Goal: Task Accomplishment & Management: Use online tool/utility

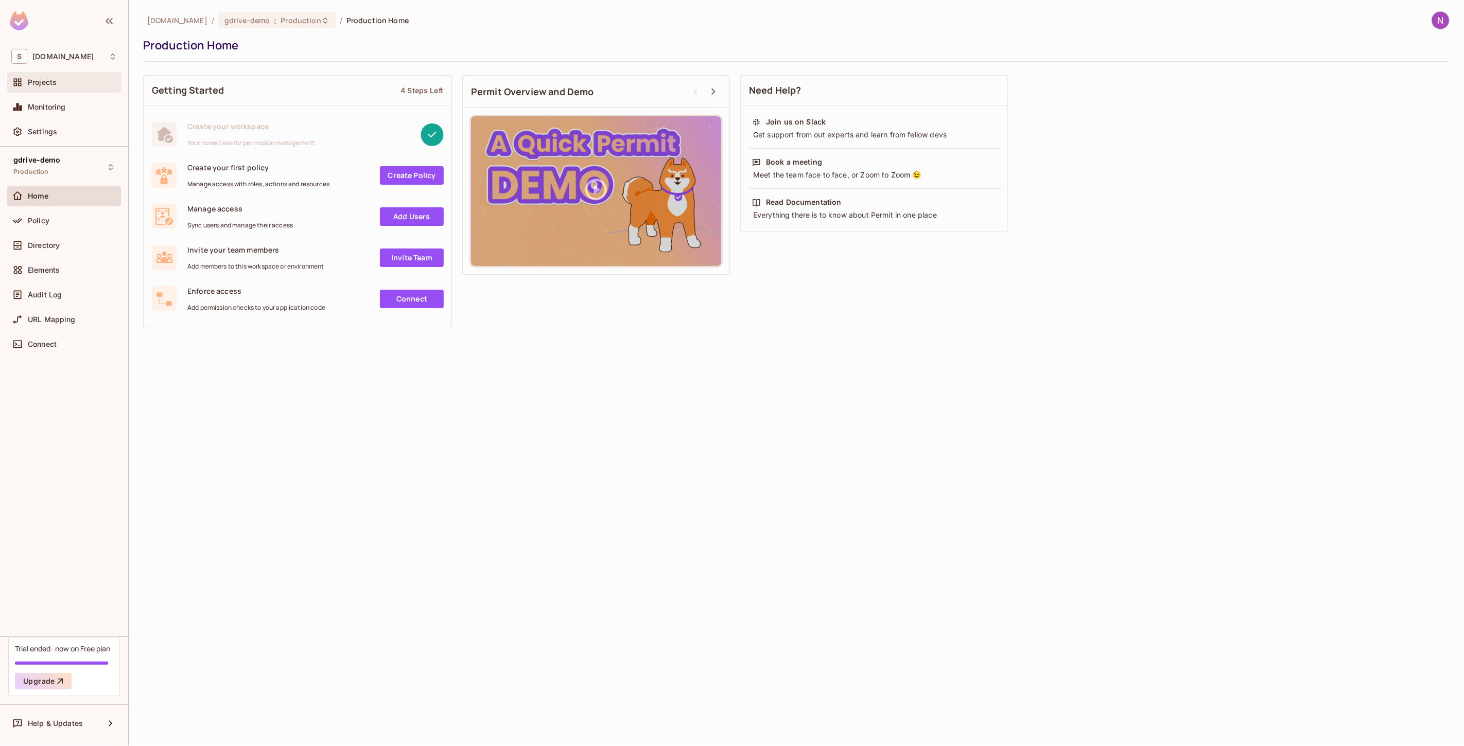
click at [44, 83] on span "Projects" at bounding box center [42, 82] width 29 height 8
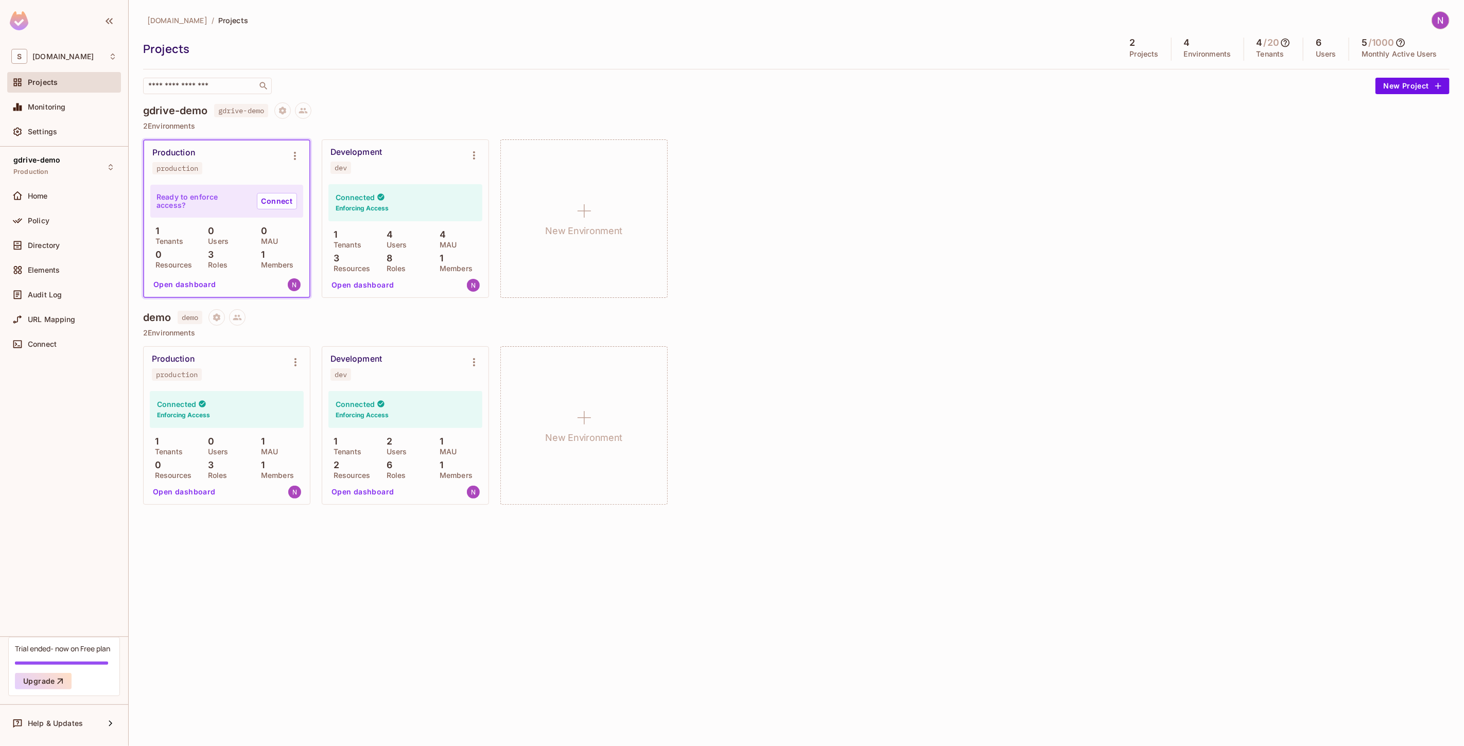
click at [357, 257] on div "3 Resources" at bounding box center [352, 262] width 48 height 19
click at [464, 153] on button "Environment settings" at bounding box center [474, 155] width 21 height 21
click at [431, 170] on div at bounding box center [732, 373] width 1464 height 746
click at [367, 284] on button "Open dashboard" at bounding box center [362, 285] width 71 height 16
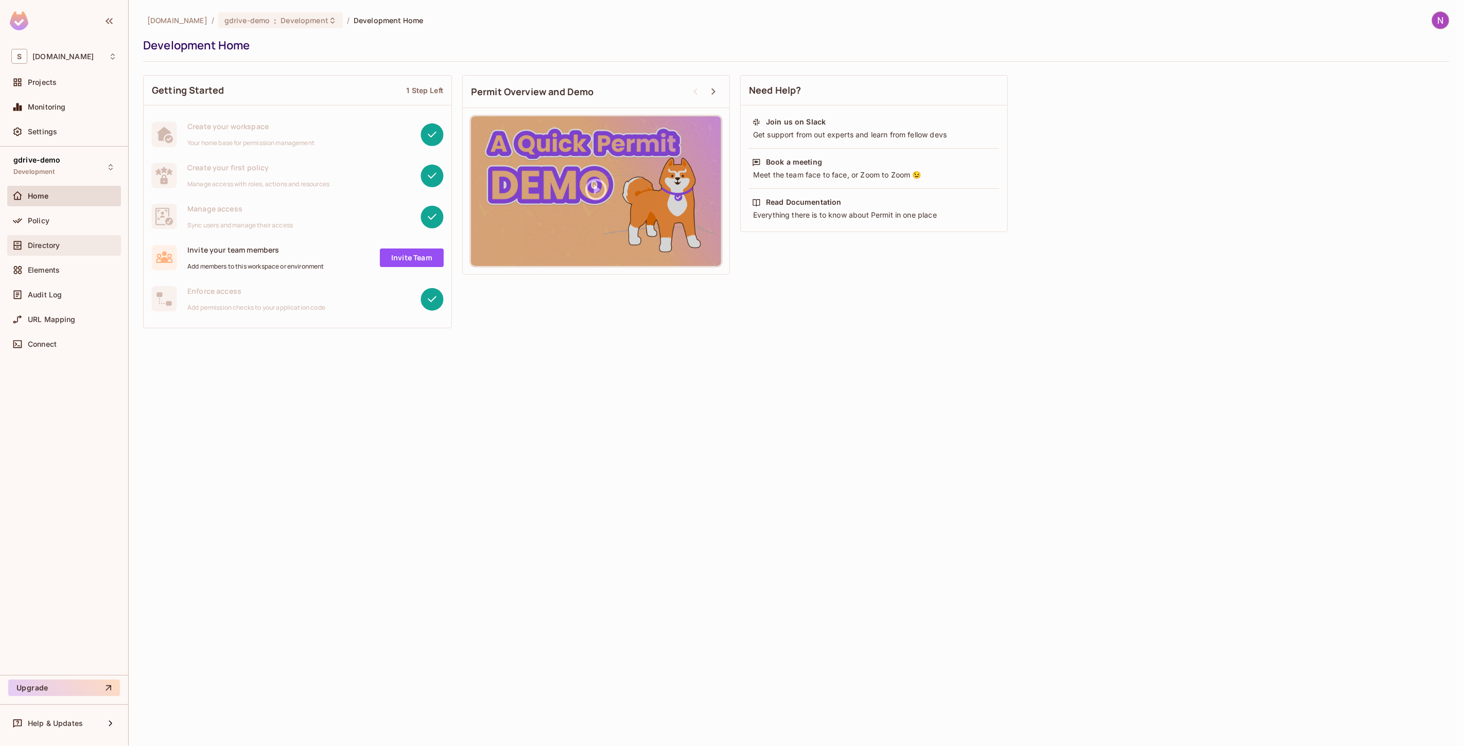
click at [38, 244] on span "Directory" at bounding box center [44, 245] width 32 height 8
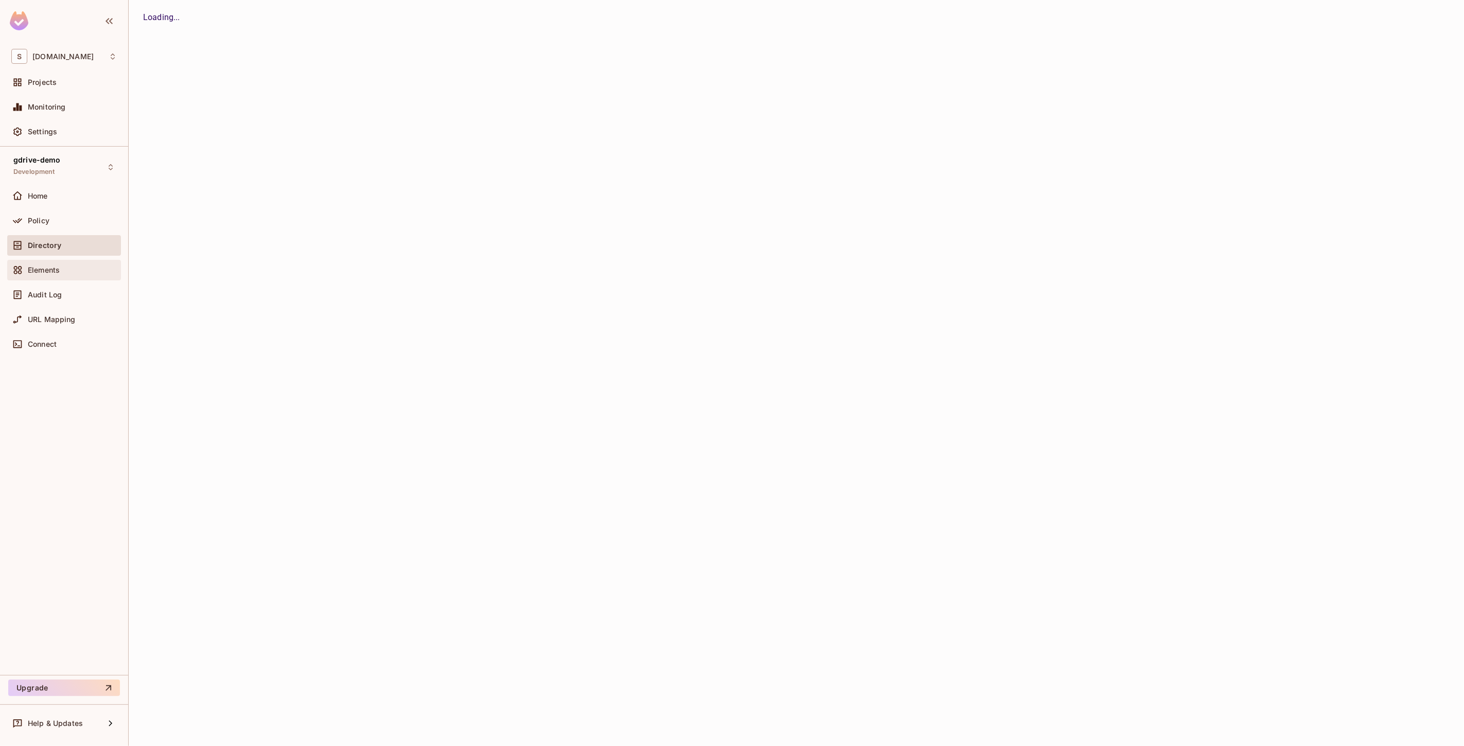
click at [38, 268] on span "Elements" at bounding box center [44, 270] width 32 height 8
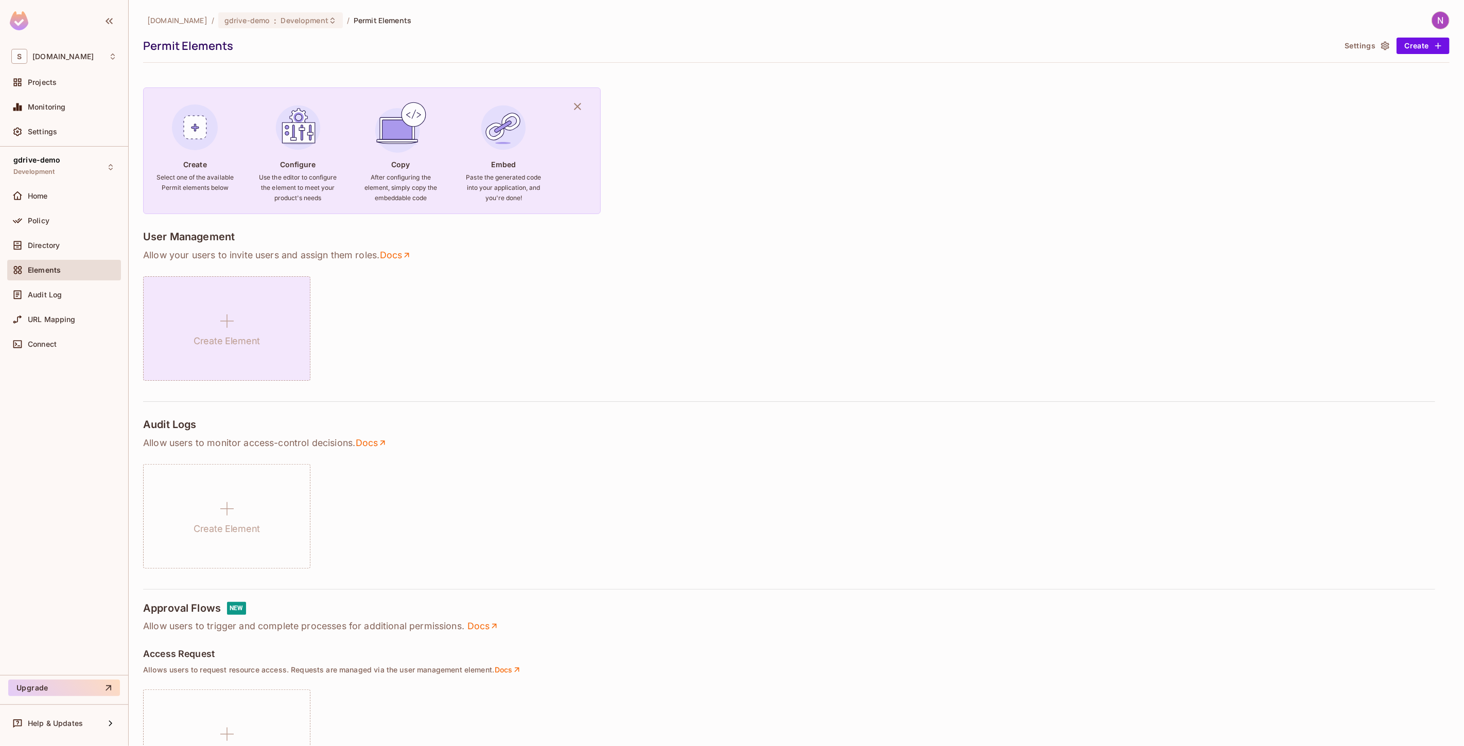
click at [202, 317] on div "Create Element" at bounding box center [226, 328] width 167 height 104
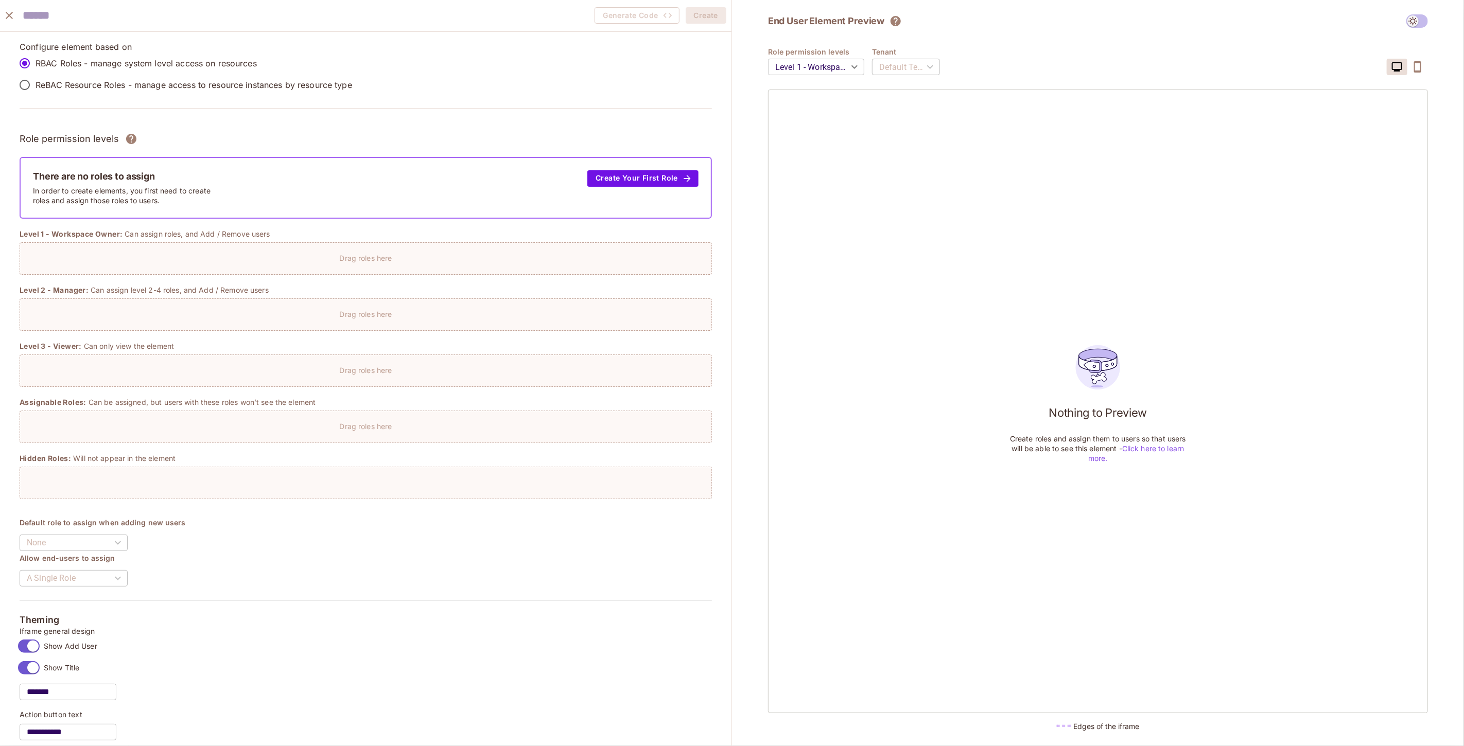
click at [69, 46] on p "Configure element based on" at bounding box center [366, 46] width 692 height 11
click at [79, 14] on input "text" at bounding box center [79, 15] width 113 height 21
type input "******"
click at [251, 47] on p "Configure element based on" at bounding box center [366, 46] width 692 height 11
click at [91, 61] on p "RBAC Roles - manage system level access on resources" at bounding box center [146, 63] width 221 height 11
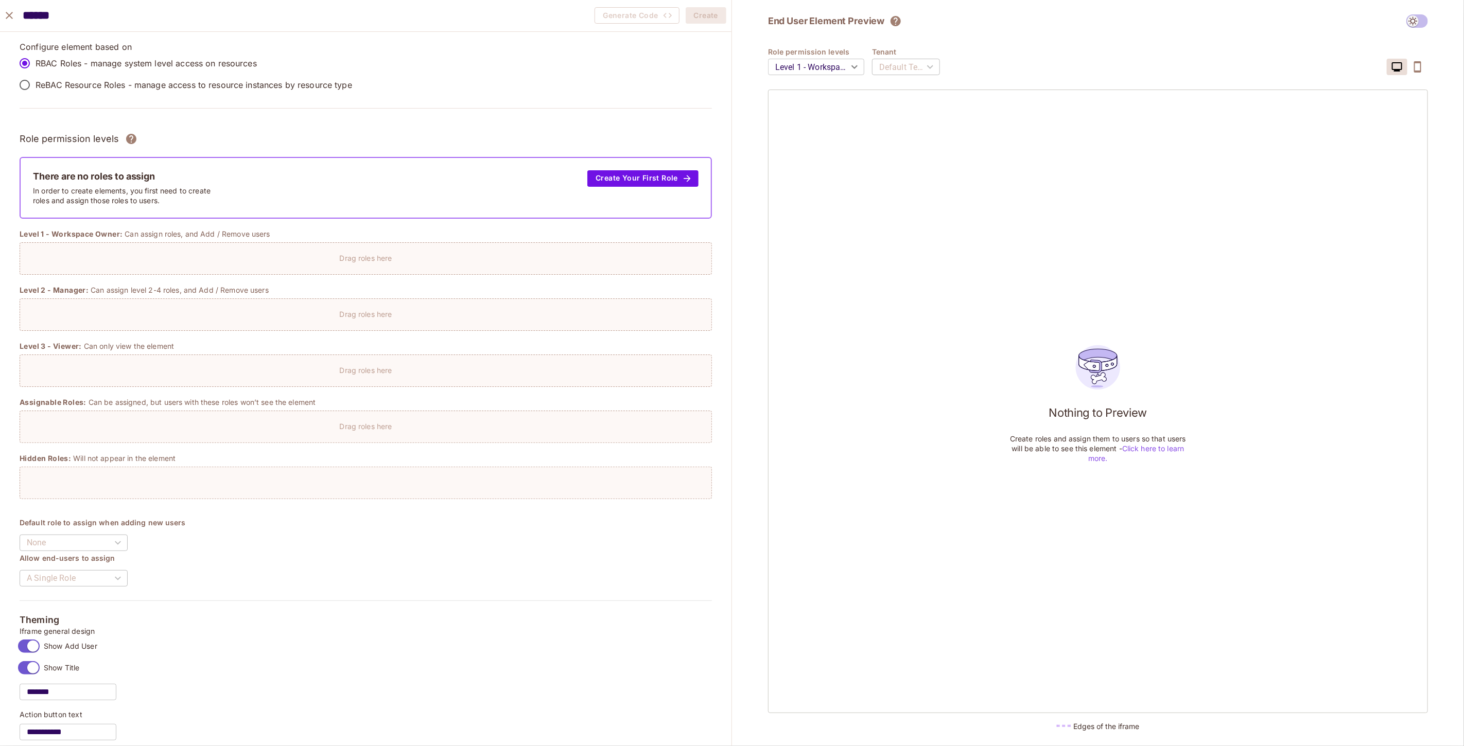
click at [166, 91] on label "ReBAC Resource Roles - manage access to resource instances by resource type" at bounding box center [183, 85] width 338 height 22
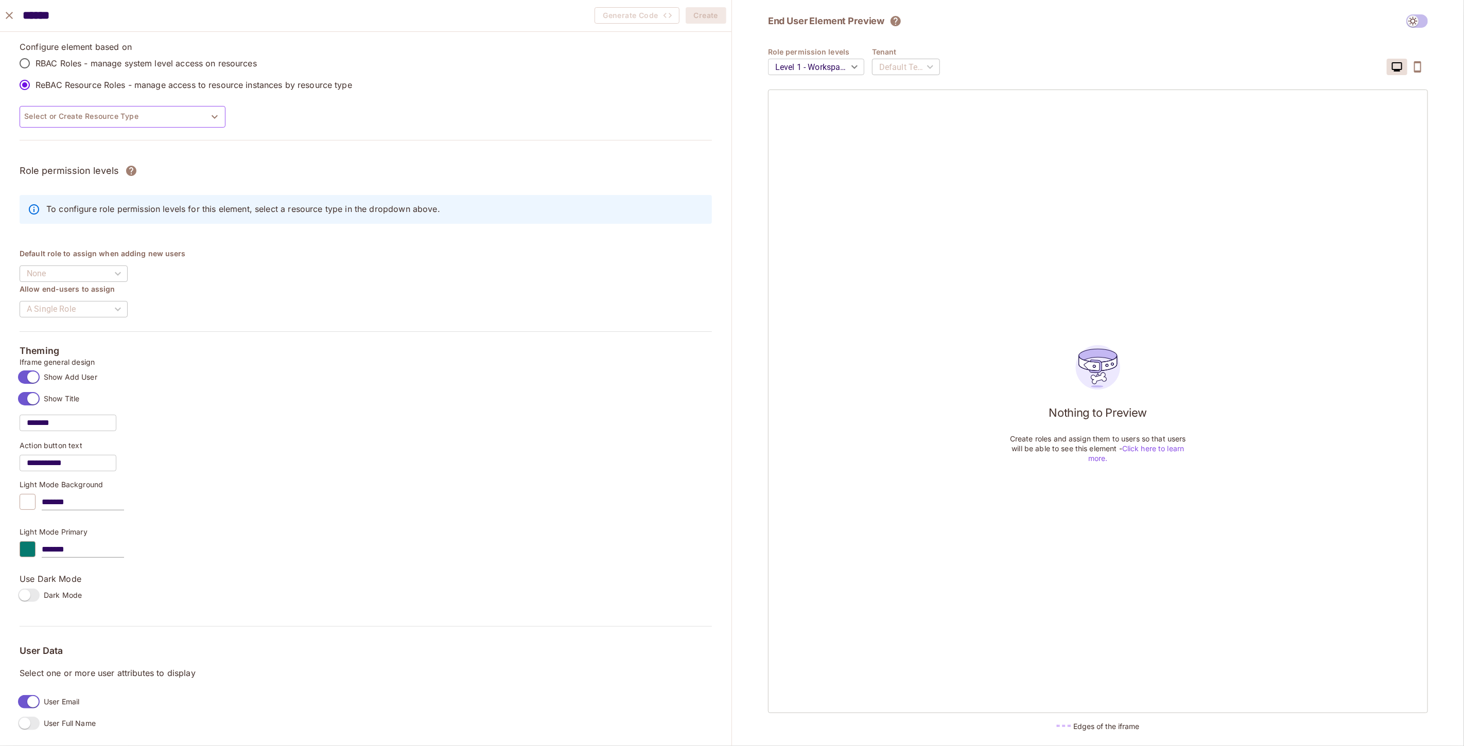
click at [147, 126] on button "Select or Create Resource Type" at bounding box center [123, 117] width 206 height 22
click at [93, 179] on li "File" at bounding box center [131, 184] width 206 height 19
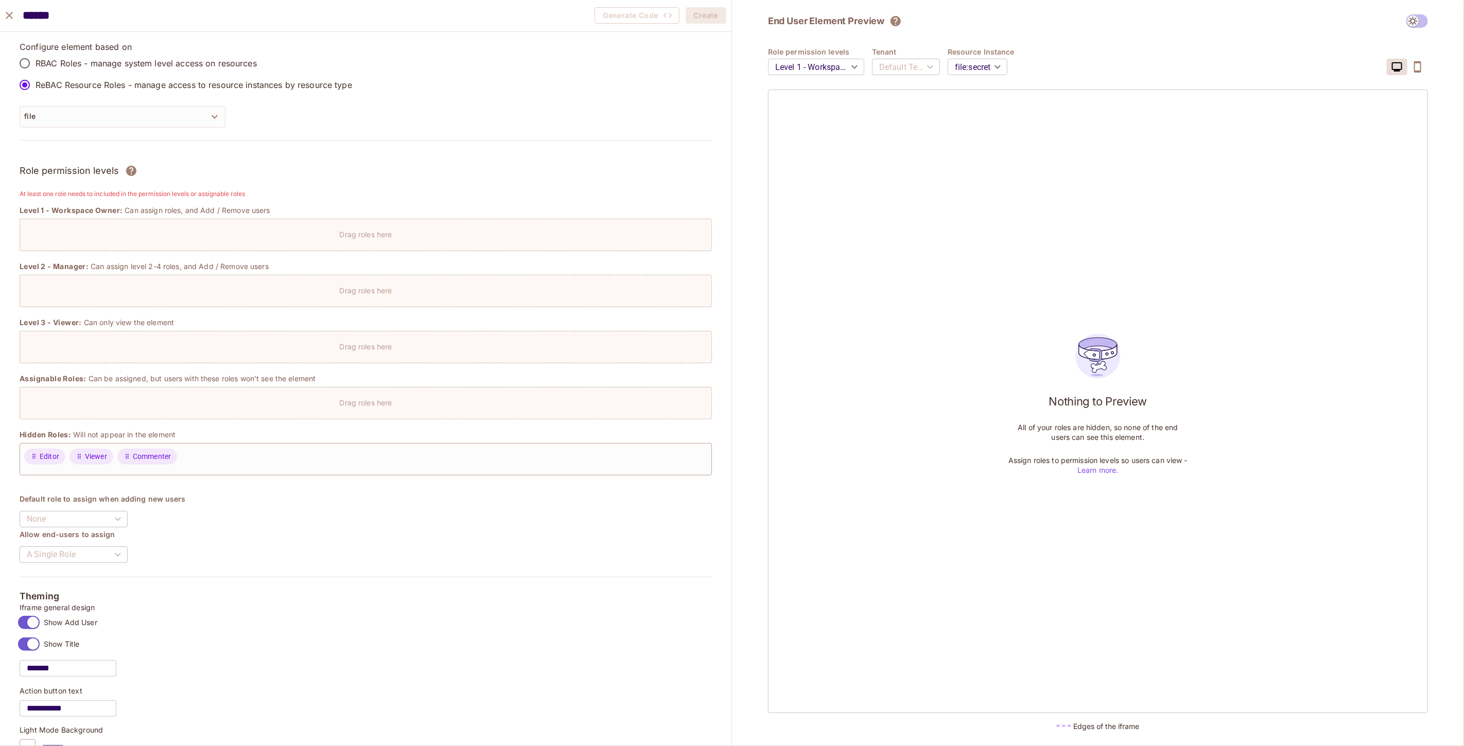
click at [60, 224] on div "Drag roles here" at bounding box center [365, 231] width 691 height 15
click at [59, 227] on div "Drag roles here" at bounding box center [365, 231] width 691 height 15
click at [485, 243] on div "Drag roles here" at bounding box center [366, 235] width 692 height 32
click at [851, 70] on body "S skyviv.com Projects Monitoring Settings gdrive-demo Development Home Policy D…" at bounding box center [732, 373] width 1464 height 746
click at [844, 69] on div at bounding box center [732, 373] width 1464 height 746
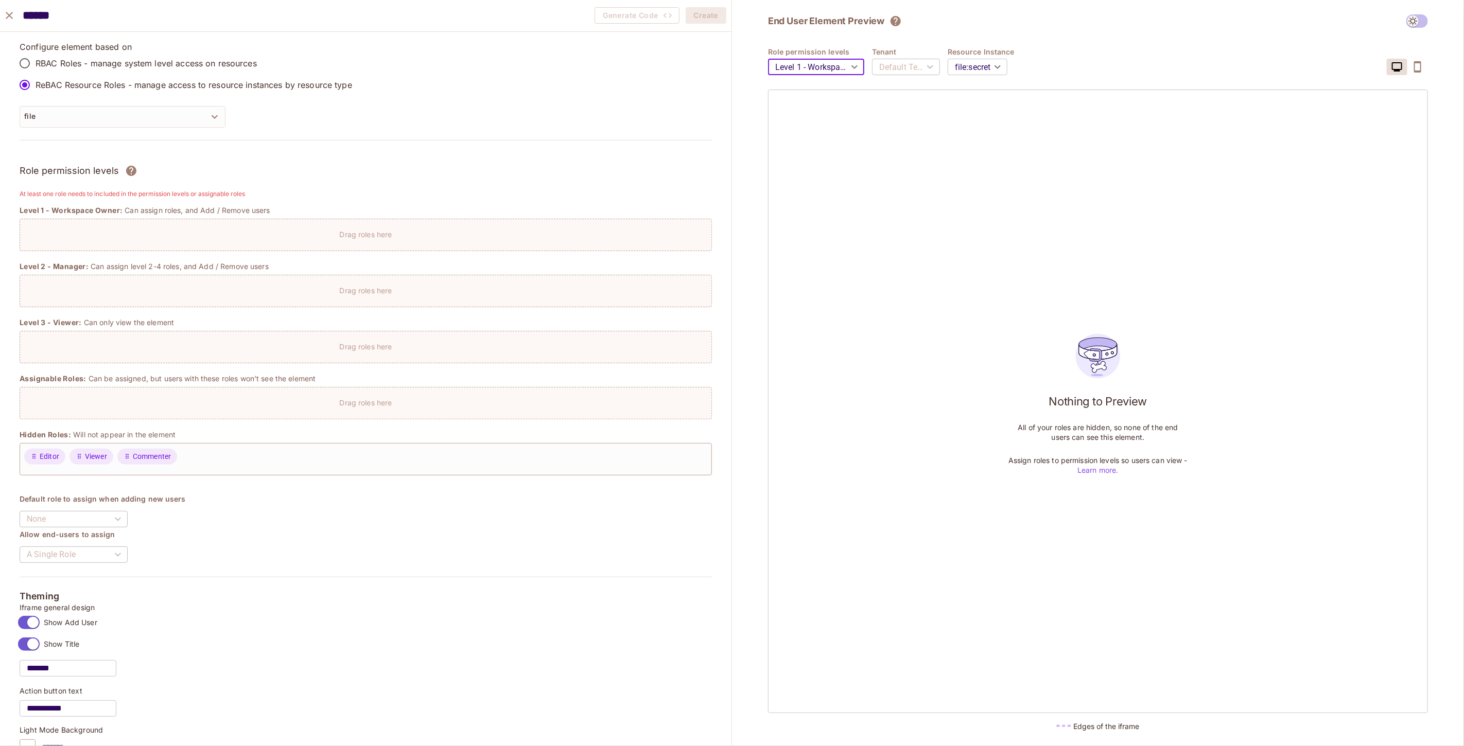
click at [992, 66] on body "S skyviv.com Projects Monitoring Settings gdrive-demo Development Home Policy D…" at bounding box center [732, 373] width 1464 height 746
click at [972, 72] on div at bounding box center [732, 373] width 1464 height 746
click at [977, 69] on body "S skyviv.com Projects Monitoring Settings gdrive-demo Development Home Policy D…" at bounding box center [732, 373] width 1464 height 746
click at [974, 103] on li "file : 2023_report" at bounding box center [977, 107] width 74 height 19
click at [977, 69] on body "S skyviv.com Projects Monitoring Settings gdrive-demo Development Home Policy D…" at bounding box center [732, 373] width 1464 height 746
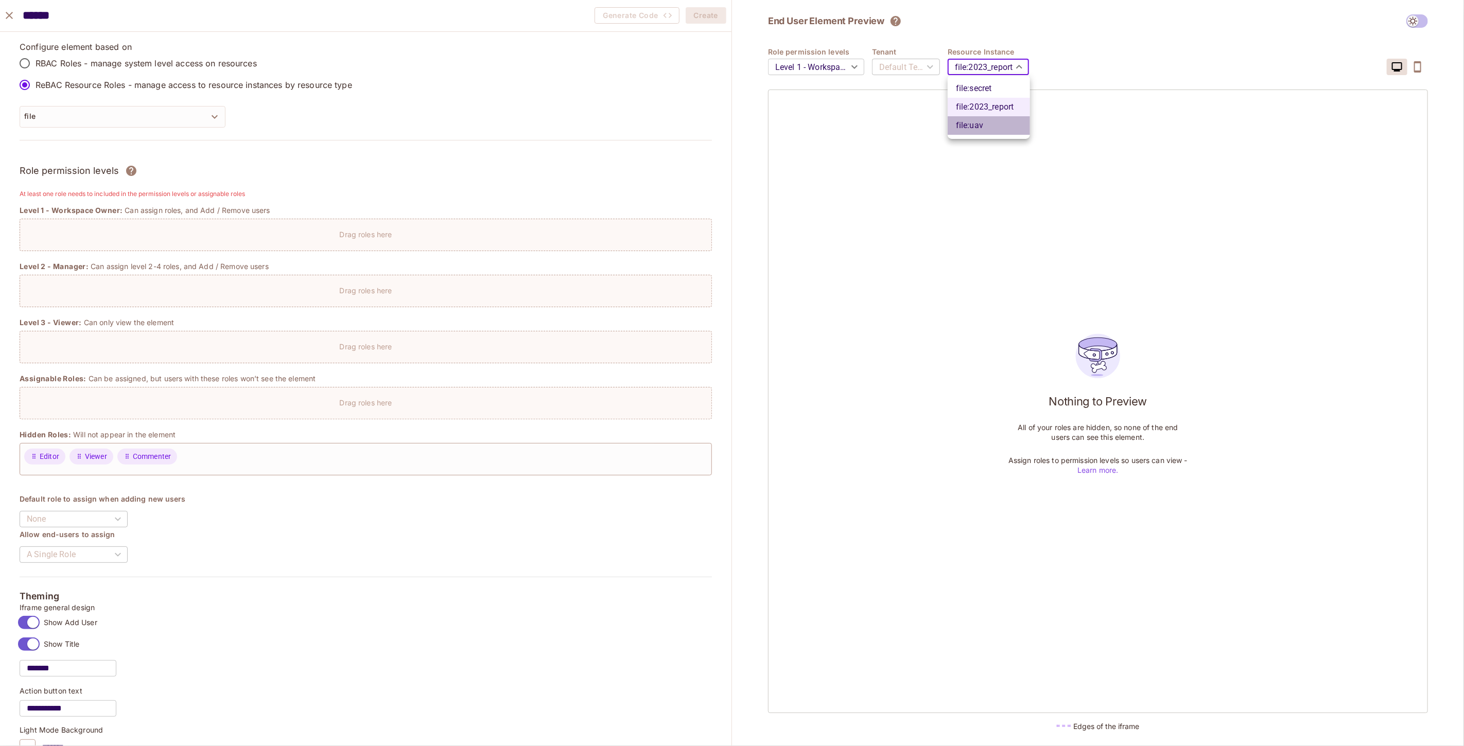
click at [974, 131] on li "file : uav" at bounding box center [989, 125] width 82 height 19
click at [977, 75] on body "S skyviv.com Projects Monitoring Settings gdrive-demo Development Home Policy D…" at bounding box center [732, 373] width 1464 height 746
click at [968, 95] on li "file : secret" at bounding box center [976, 88] width 74 height 19
click at [921, 68] on div "Default Tenant" at bounding box center [906, 67] width 68 height 29
click at [272, 242] on div "Drag roles here" at bounding box center [366, 235] width 692 height 32
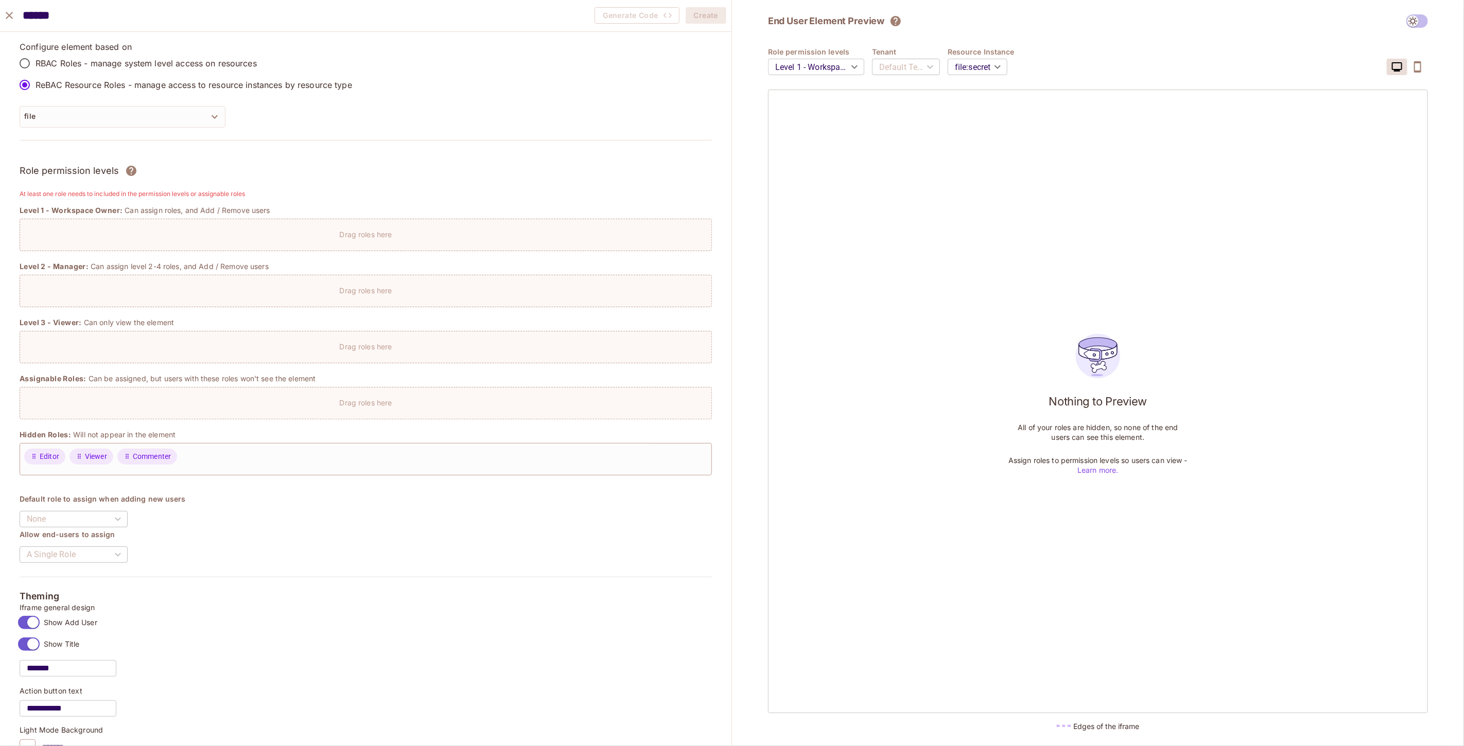
click at [354, 240] on div "Drag roles here" at bounding box center [366, 235] width 692 height 32
drag, startPoint x: 171, startPoint y: 511, endPoint x: 181, endPoint y: 492, distance: 21.0
click at [104, 109] on button "file" at bounding box center [123, 117] width 206 height 22
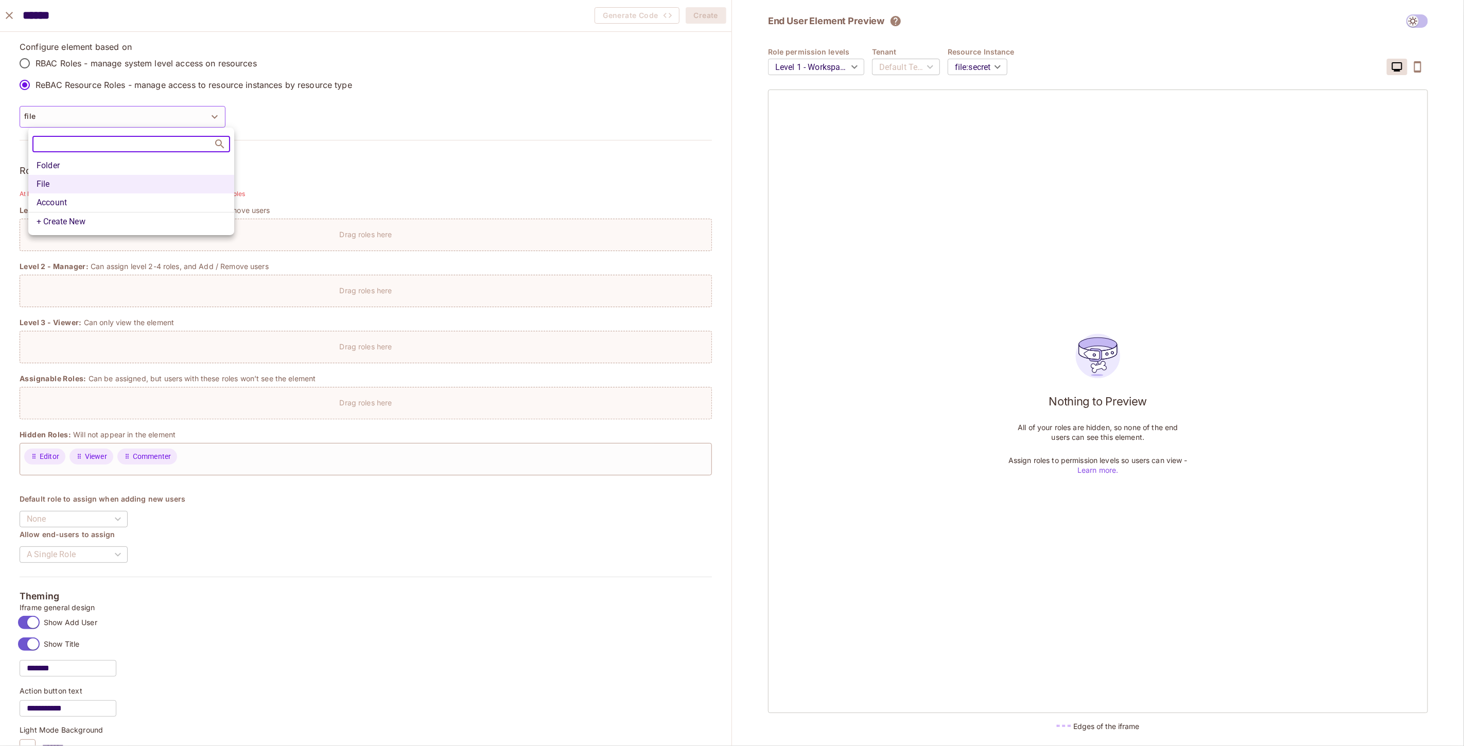
click at [45, 200] on li "Account" at bounding box center [131, 203] width 206 height 19
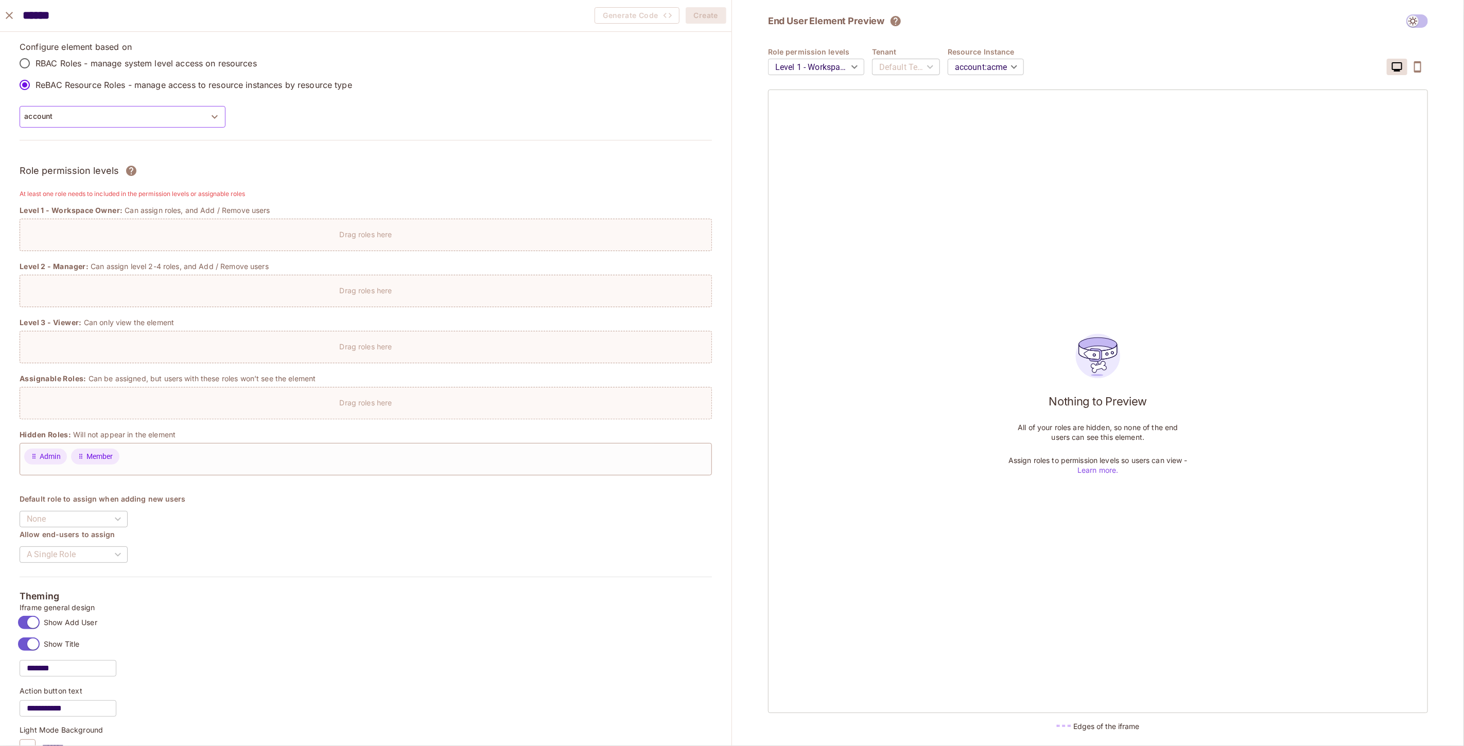
click at [110, 115] on button "account" at bounding box center [123, 117] width 206 height 22
click at [60, 185] on li "File" at bounding box center [131, 184] width 206 height 19
type input "******"
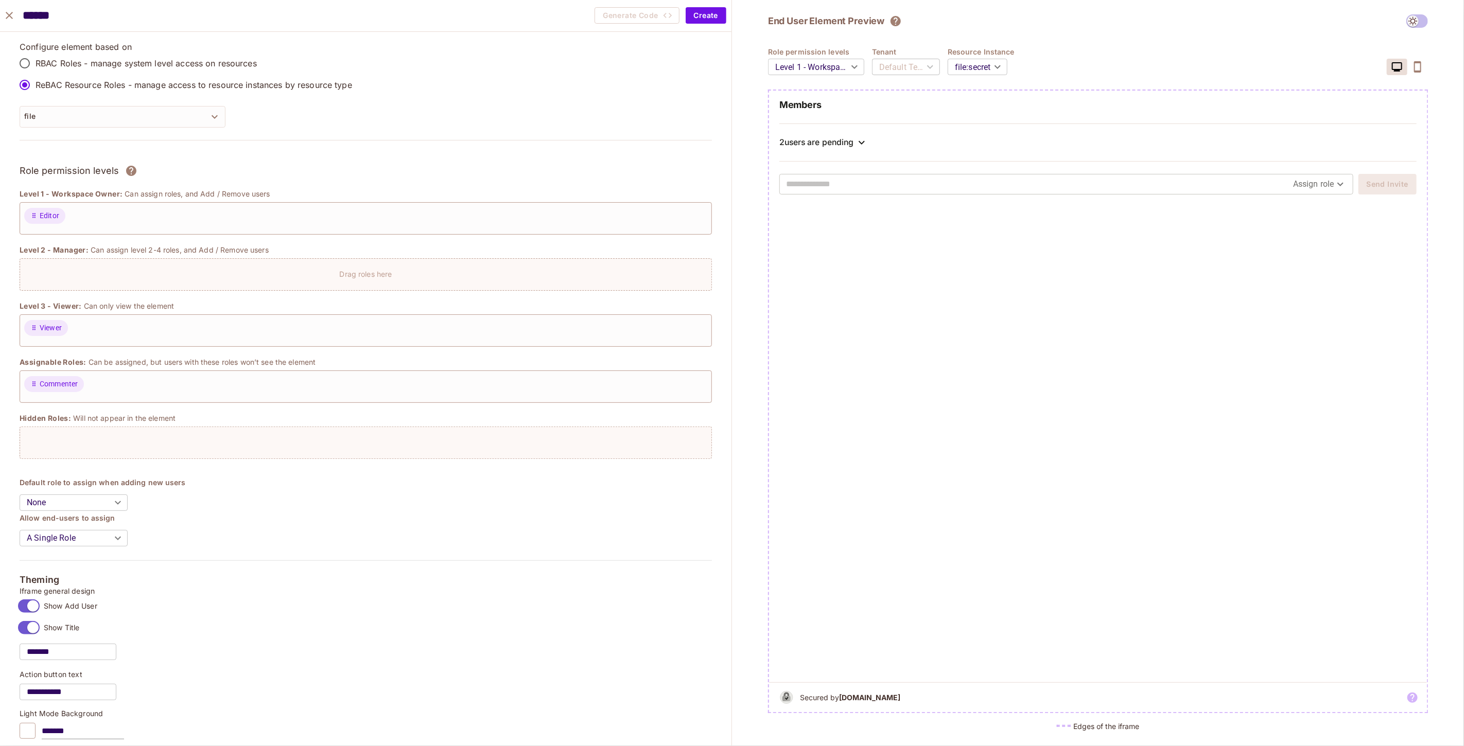
click at [199, 455] on div at bounding box center [366, 443] width 692 height 32
click at [187, 265] on div "Drag roles here" at bounding box center [365, 271] width 691 height 15
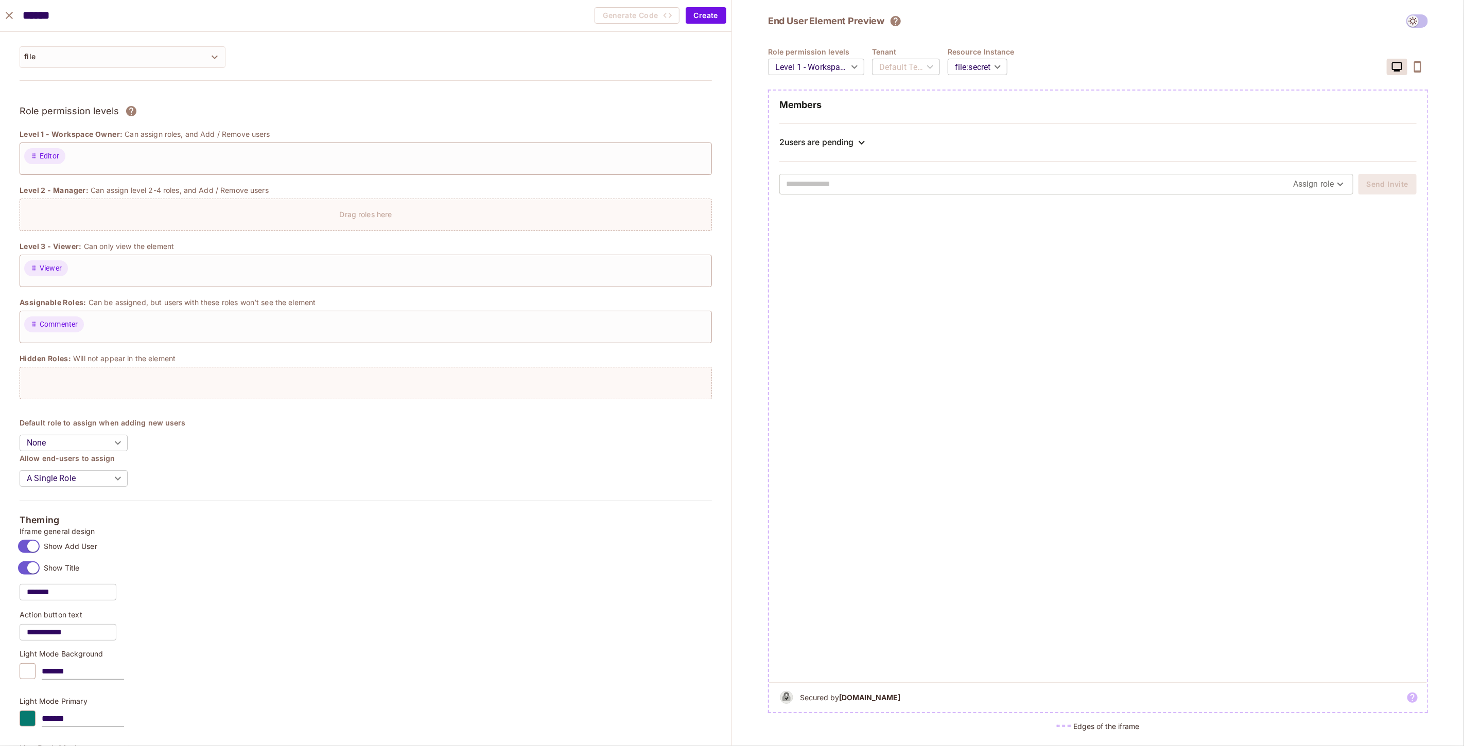
scroll to position [114, 0]
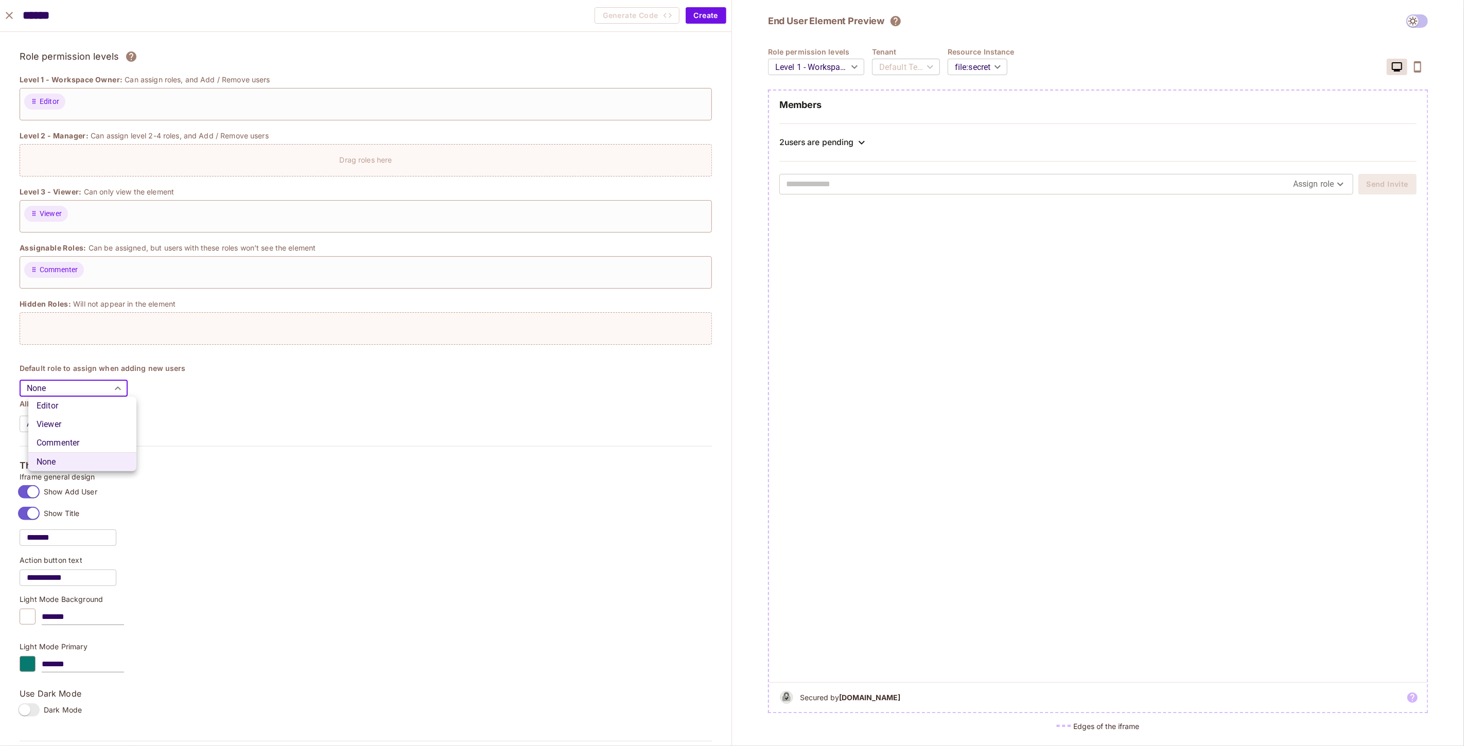
click at [86, 399] on body "S skyviv.com Projects Monitoring Settings gdrive-demo Development Home Policy D…" at bounding box center [732, 373] width 1464 height 746
click at [91, 388] on div at bounding box center [732, 373] width 1464 height 746
click at [91, 388] on body "S skyviv.com Projects Monitoring Settings gdrive-demo Development Home Policy D…" at bounding box center [732, 373] width 1464 height 746
click at [71, 421] on li "Viewer" at bounding box center [82, 424] width 108 height 19
type input "******"
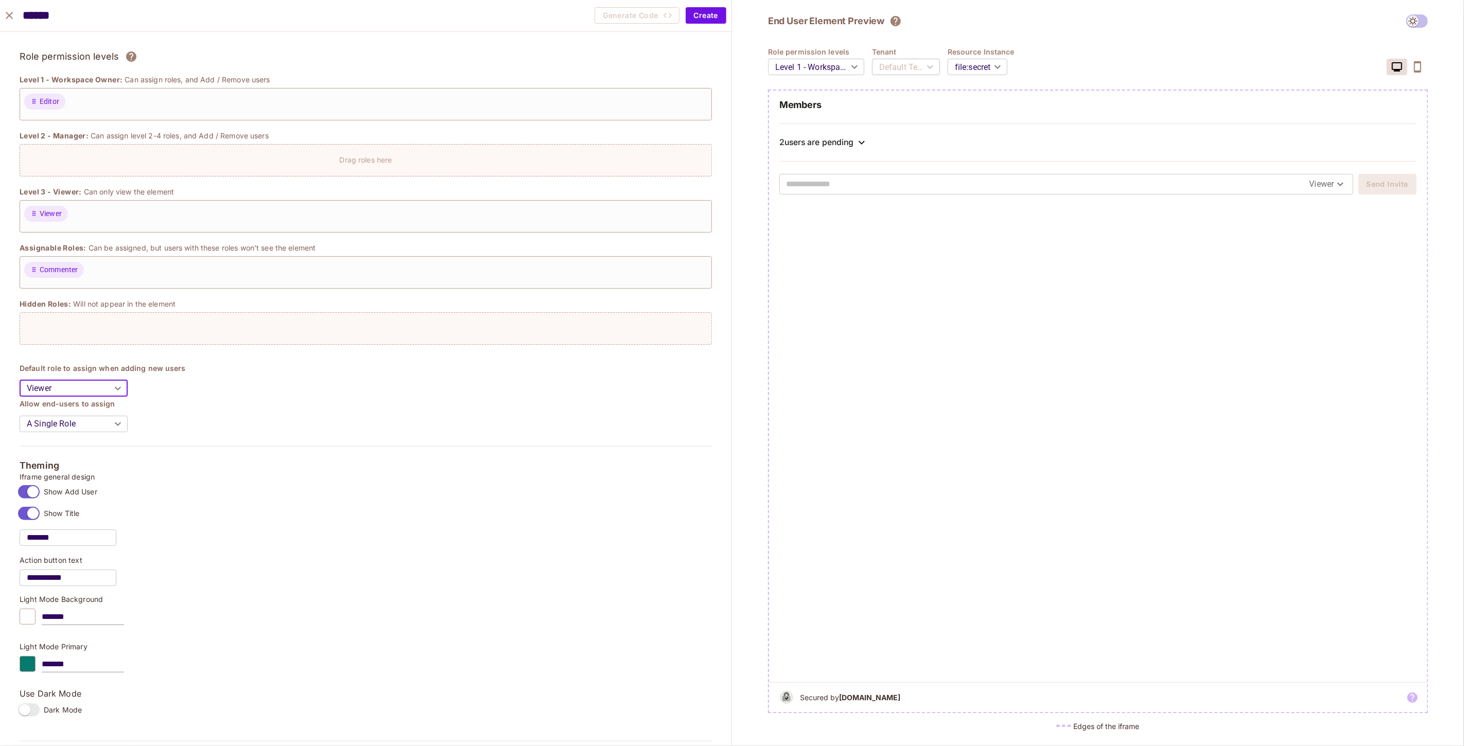
click at [73, 389] on body "S skyviv.com Projects Monitoring Settings gdrive-demo Development Home Policy D…" at bounding box center [732, 373] width 1464 height 746
click at [73, 389] on div at bounding box center [732, 373] width 1464 height 746
click at [73, 392] on body "S skyviv.com Projects Monitoring Settings gdrive-demo Development Home Policy D…" at bounding box center [732, 373] width 1464 height 746
click at [85, 385] on div at bounding box center [732, 373] width 1464 height 746
click at [79, 422] on body "S skyviv.com Projects Monitoring Settings gdrive-demo Development Home Policy D…" at bounding box center [732, 373] width 1464 height 746
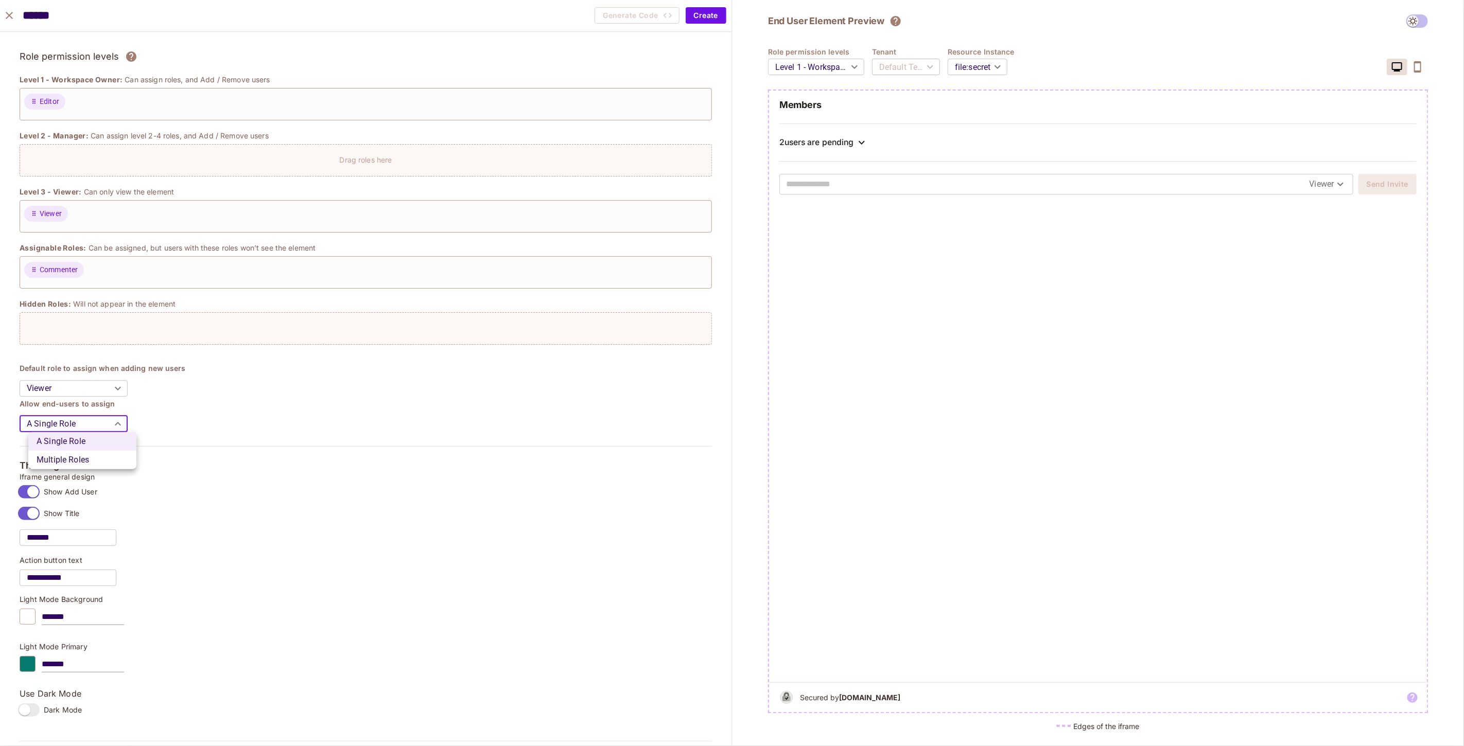
click at [160, 421] on div at bounding box center [732, 373] width 1464 height 746
click at [112, 428] on body "S skyviv.com Projects Monitoring Settings gdrive-demo Development Home Policy D…" at bounding box center [732, 373] width 1464 height 746
click at [155, 417] on div at bounding box center [732, 373] width 1464 height 746
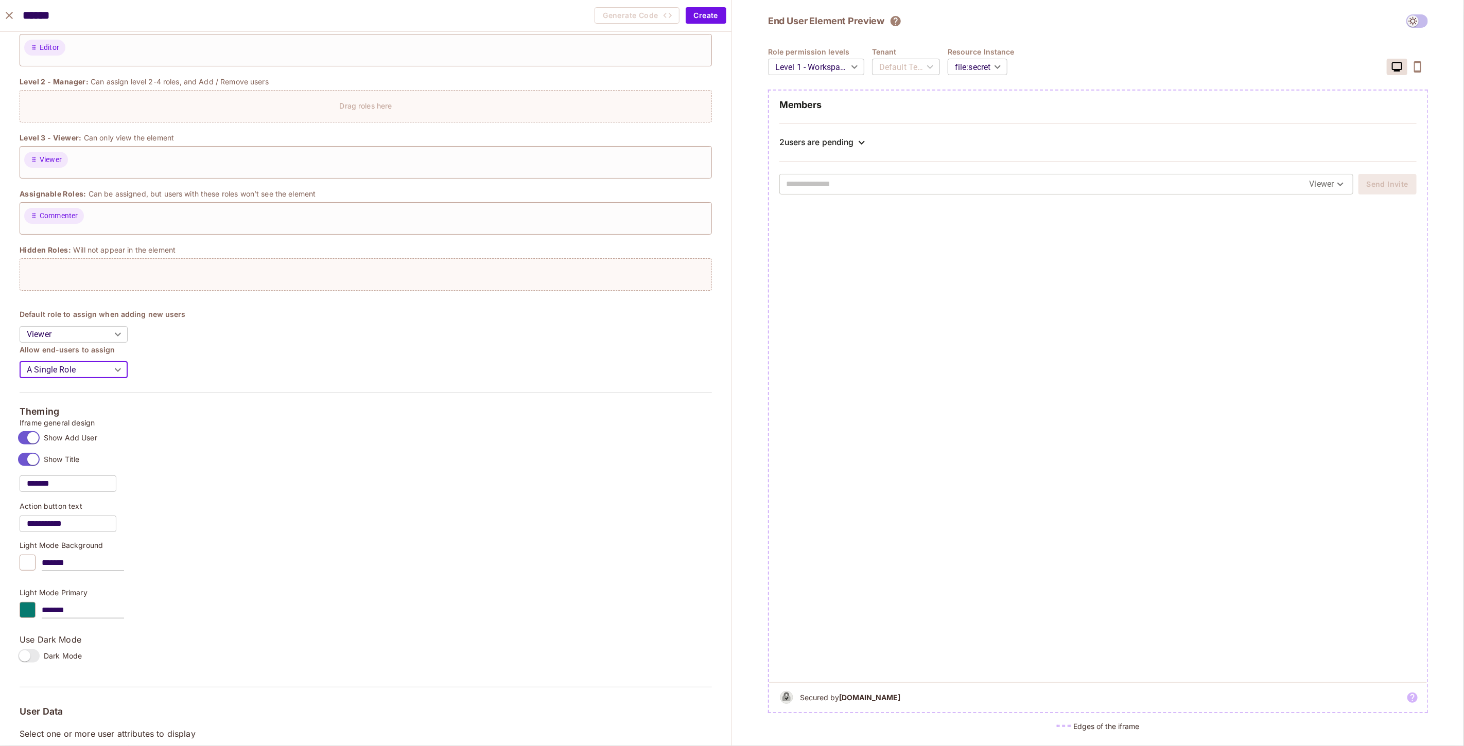
scroll to position [171, 0]
click at [845, 136] on div "2 users are pending" at bounding box center [1097, 142] width 637 height 12
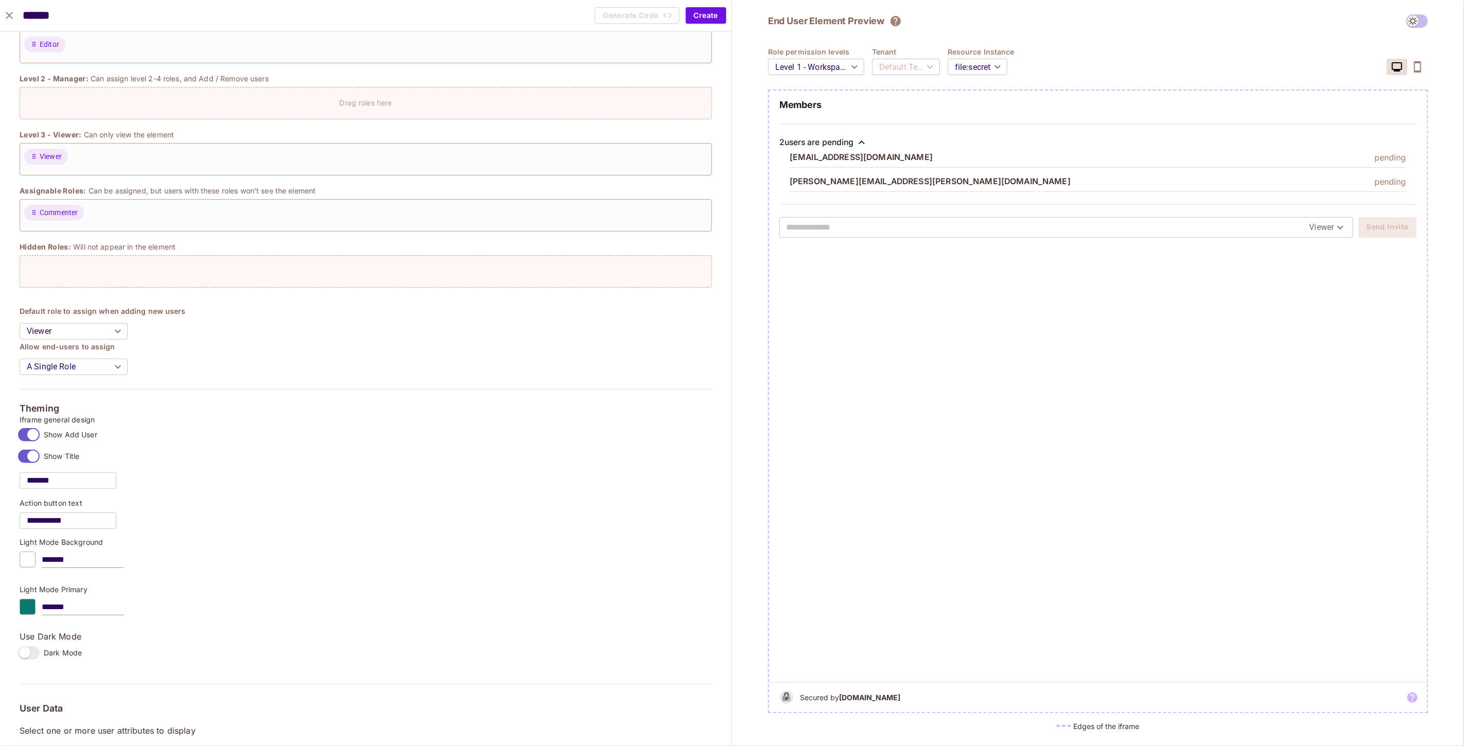
click at [840, 229] on input "text" at bounding box center [1048, 227] width 524 height 16
click at [845, 210] on div "Members 2 users are pending example@permit.io pending jane.smith@company.com pe…" at bounding box center [1098, 174] width 658 height 150
click at [840, 220] on input "text" at bounding box center [1048, 227] width 524 height 16
click at [832, 222] on input "text" at bounding box center [1048, 227] width 524 height 16
type input "****"
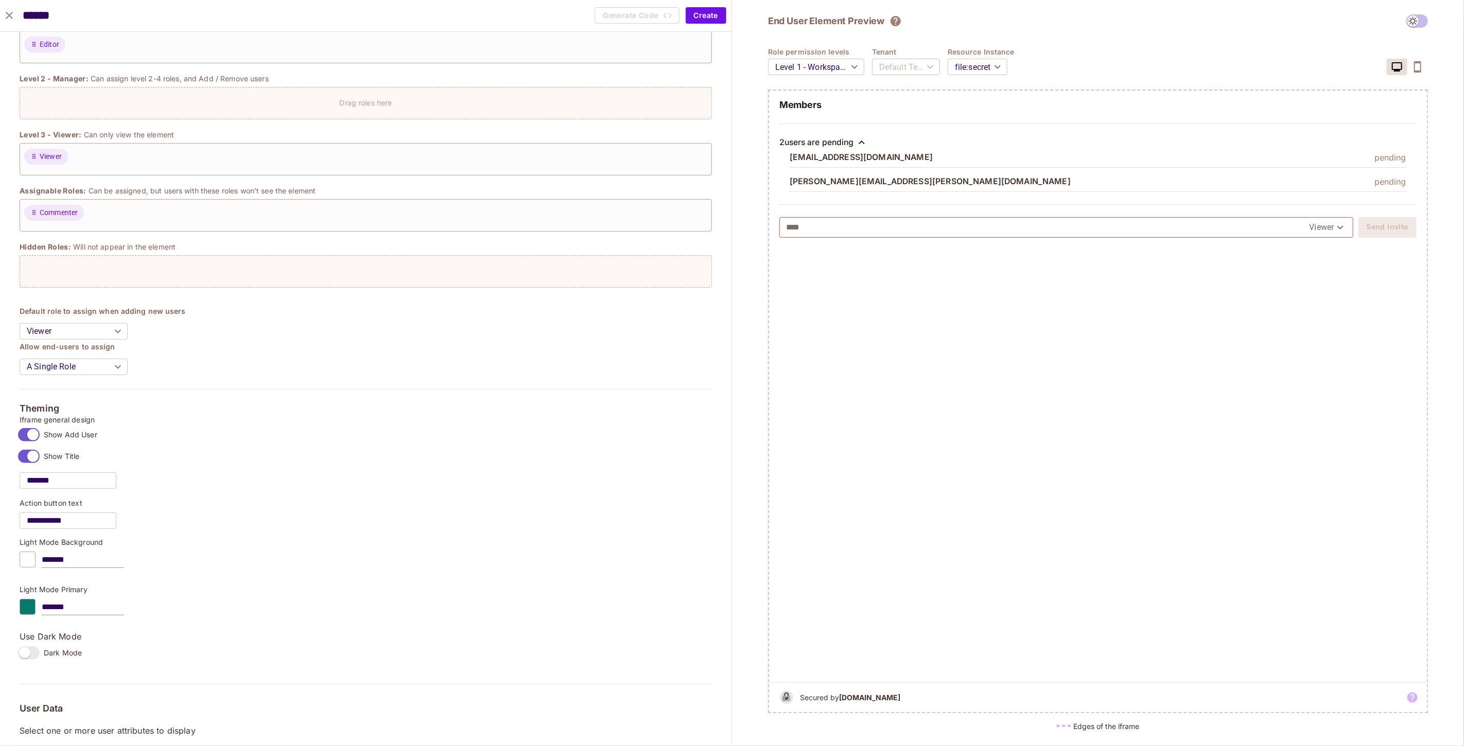
drag, startPoint x: 1107, startPoint y: 277, endPoint x: 1105, endPoint y: 284, distance: 7.4
click at [1105, 284] on div at bounding box center [1098, 466] width 658 height 434
click at [1323, 229] on body "S skyviv.com Projects Monitoring Settings gdrive-demo Development Home Policy D…" at bounding box center [732, 373] width 1464 height 746
click at [1315, 255] on li "Editor" at bounding box center [1328, 250] width 59 height 19
click at [1327, 227] on body "S skyviv.com Projects Monitoring Settings gdrive-demo Development Home Policy D…" at bounding box center [732, 373] width 1464 height 746
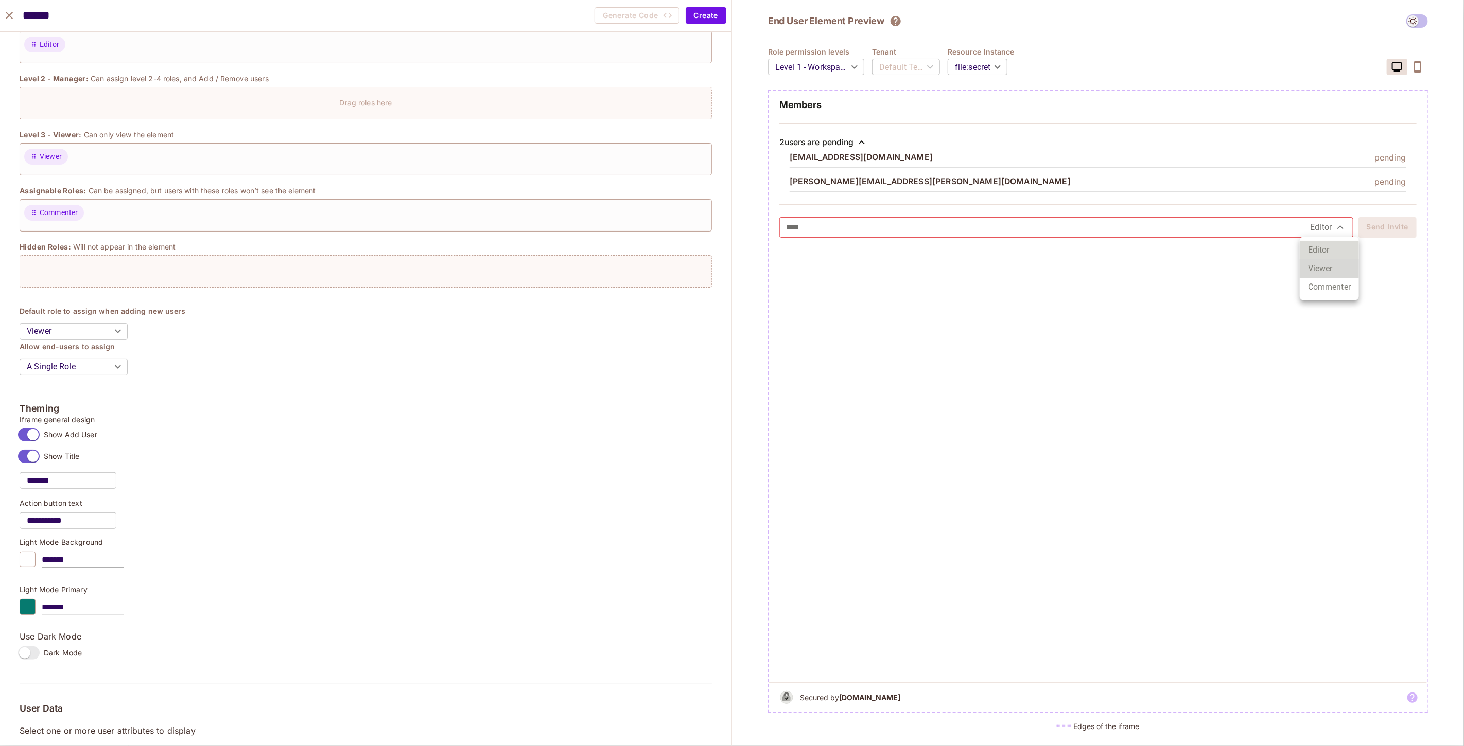
click at [1326, 267] on li "Viewer" at bounding box center [1329, 268] width 59 height 19
click at [1330, 280] on div at bounding box center [1098, 466] width 658 height 434
click at [1326, 223] on body "S skyviv.com Projects Monitoring Settings gdrive-demo Development Home Policy D…" at bounding box center [732, 373] width 1464 height 746
click at [1327, 286] on li "Commenter" at bounding box center [1328, 287] width 59 height 19
click at [1330, 222] on body "S skyviv.com Projects Monitoring Settings gdrive-demo Development Home Policy D…" at bounding box center [732, 373] width 1464 height 746
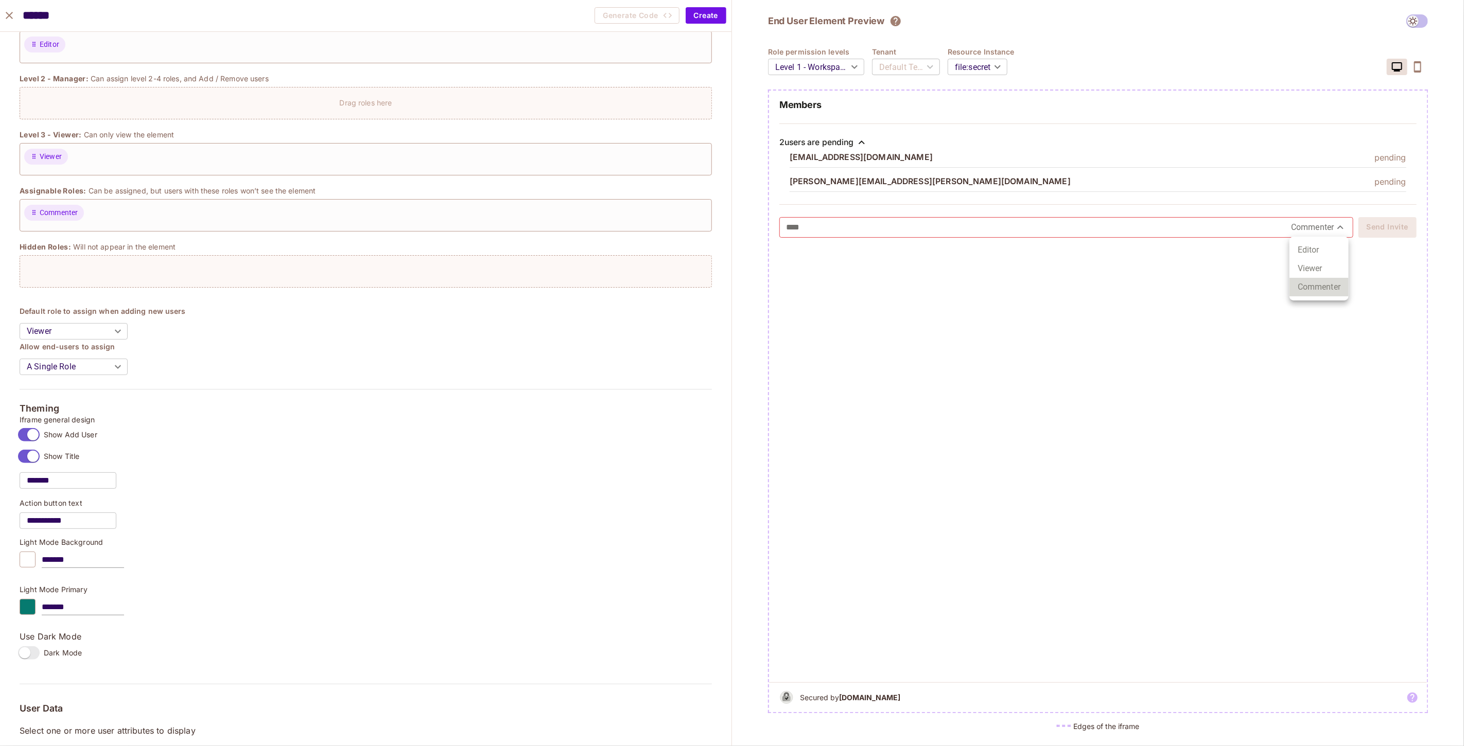
click at [1205, 234] on div at bounding box center [732, 373] width 1464 height 746
click at [1412, 21] on span at bounding box center [1417, 20] width 22 height 13
click at [1417, 22] on span at bounding box center [1417, 20] width 22 height 13
click at [1416, 21] on span at bounding box center [1417, 20] width 22 height 13
click at [1418, 21] on span at bounding box center [1417, 20] width 22 height 13
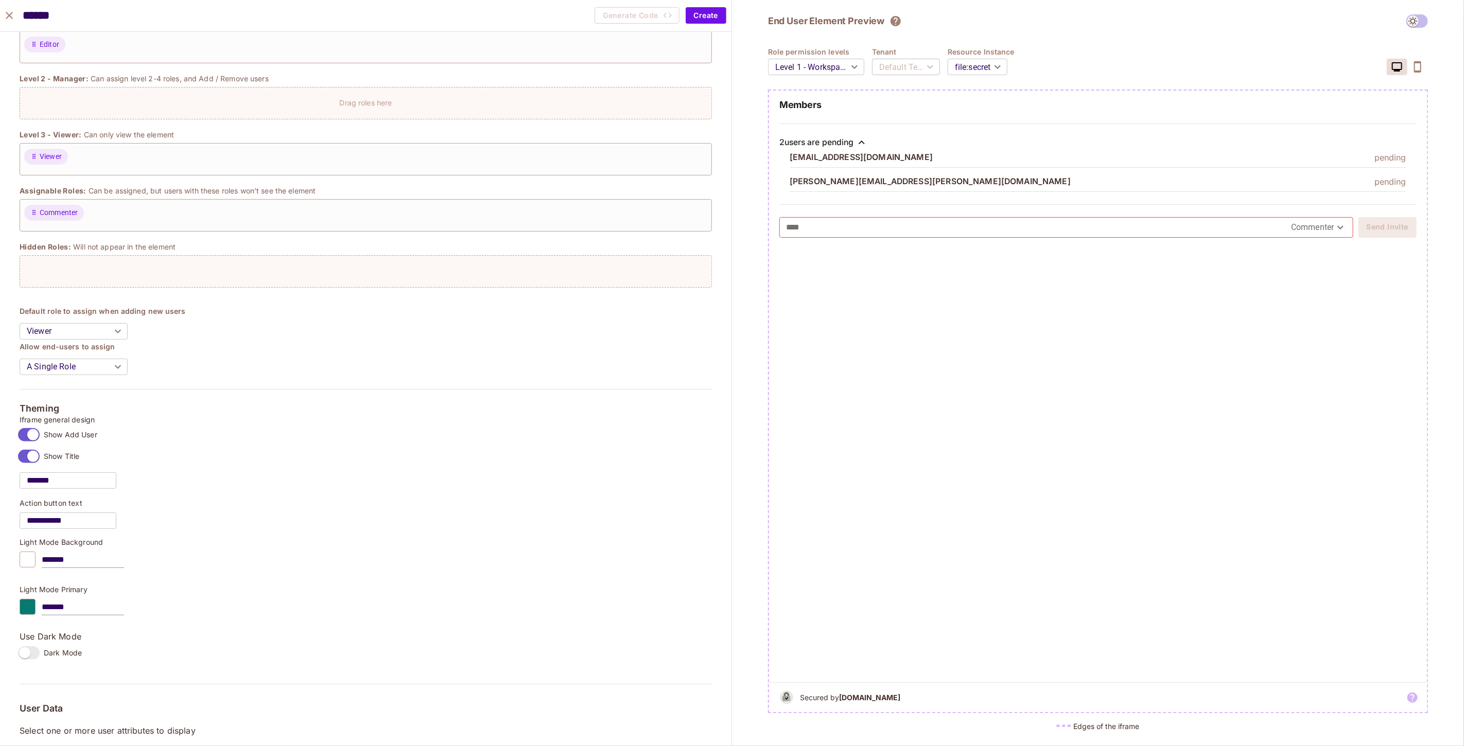
click at [1418, 21] on span at bounding box center [1417, 20] width 22 height 13
click at [1422, 21] on span at bounding box center [1417, 20] width 22 height 13
click at [1393, 24] on div "End User Element Preview" at bounding box center [1098, 20] width 660 height 13
click at [892, 22] on icon "The element will only show tenant specific content. No user information will be…" at bounding box center [896, 21] width 10 height 10
click at [1404, 19] on div "End User Element Preview" at bounding box center [1098, 20] width 660 height 13
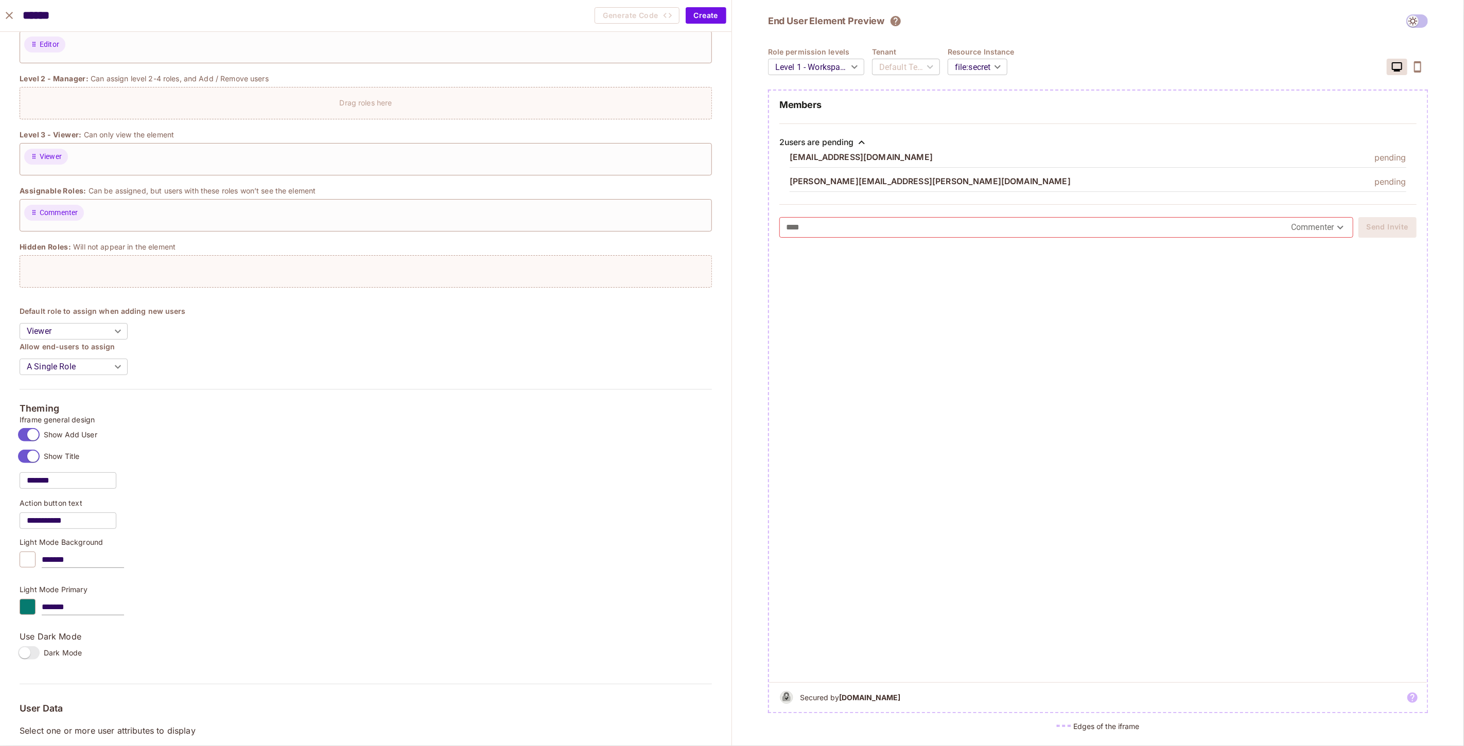
click at [1407, 20] on span at bounding box center [1417, 20] width 22 height 13
click at [1412, 20] on span at bounding box center [1417, 20] width 22 height 13
click at [1426, 63] on button "button" at bounding box center [1417, 67] width 21 height 16
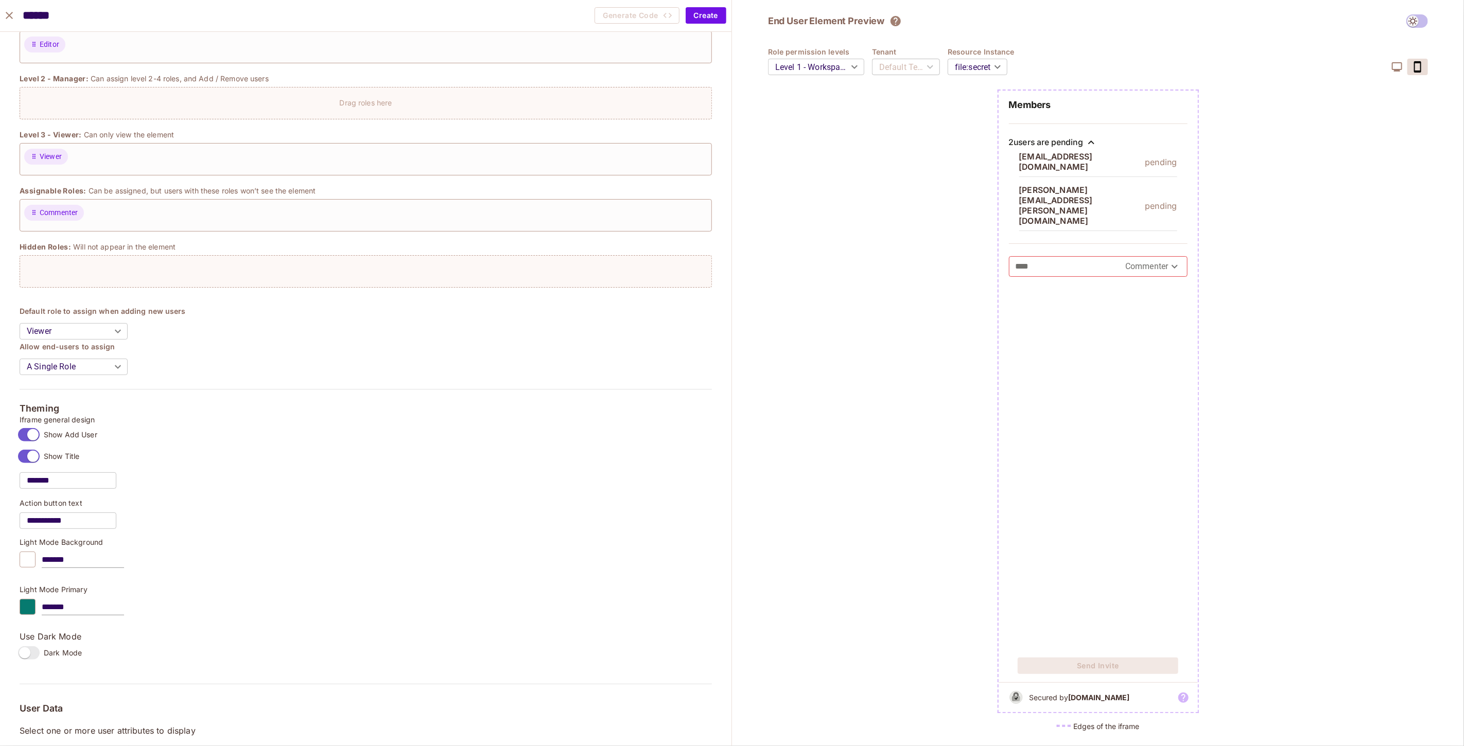
click at [1078, 170] on div "example@permit.io pending jane.smith@company.com pending" at bounding box center [1098, 191] width 179 height 79
click at [1075, 161] on p "example@permit.io" at bounding box center [1082, 162] width 126 height 21
click at [1053, 185] on p "jane.smith@company.com" at bounding box center [1082, 205] width 126 height 41
click at [1052, 198] on div "2 users are pending example@permit.io pending jane.smith@company.com pending" at bounding box center [1098, 184] width 179 height 120
click at [1157, 200] on p "pending" at bounding box center [1161, 205] width 32 height 11
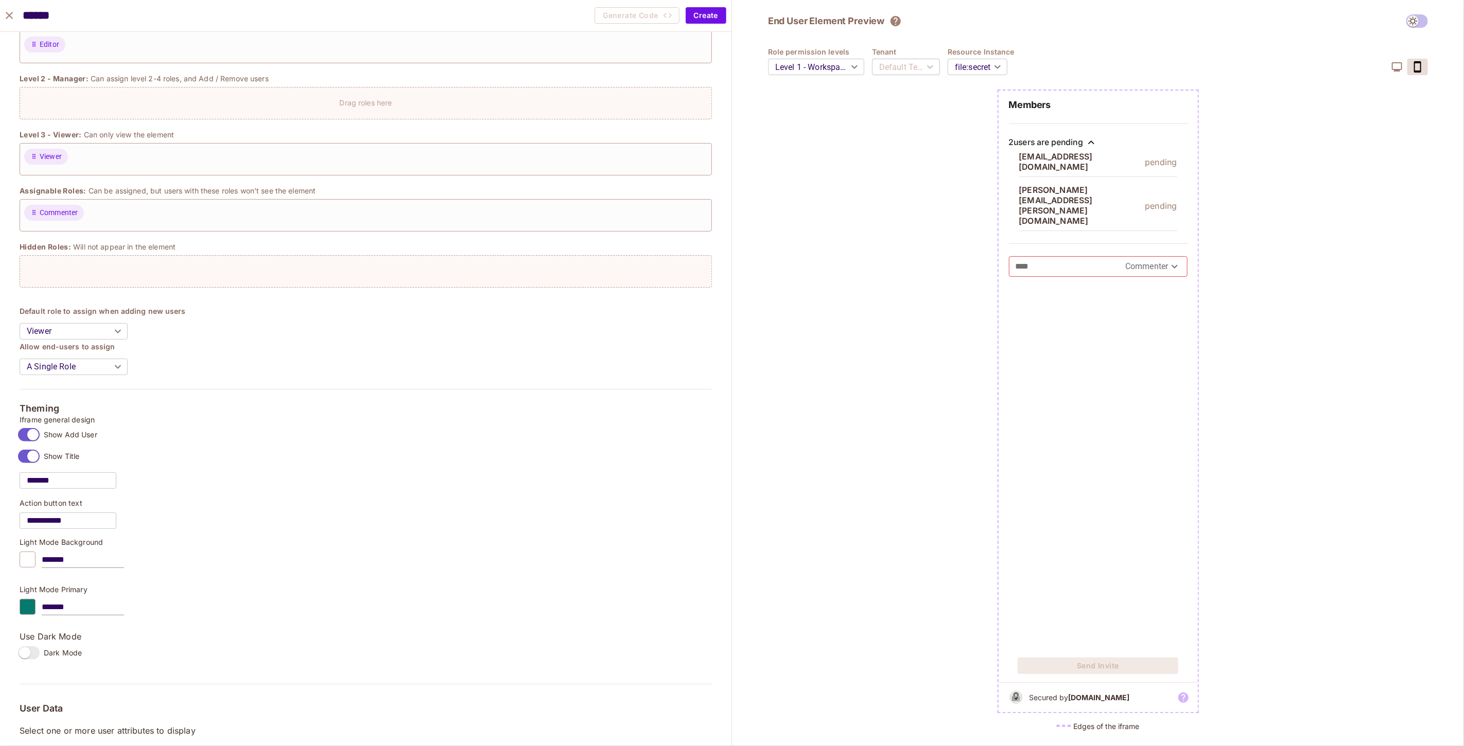
click at [1397, 68] on icon "button" at bounding box center [1397, 67] width 12 height 12
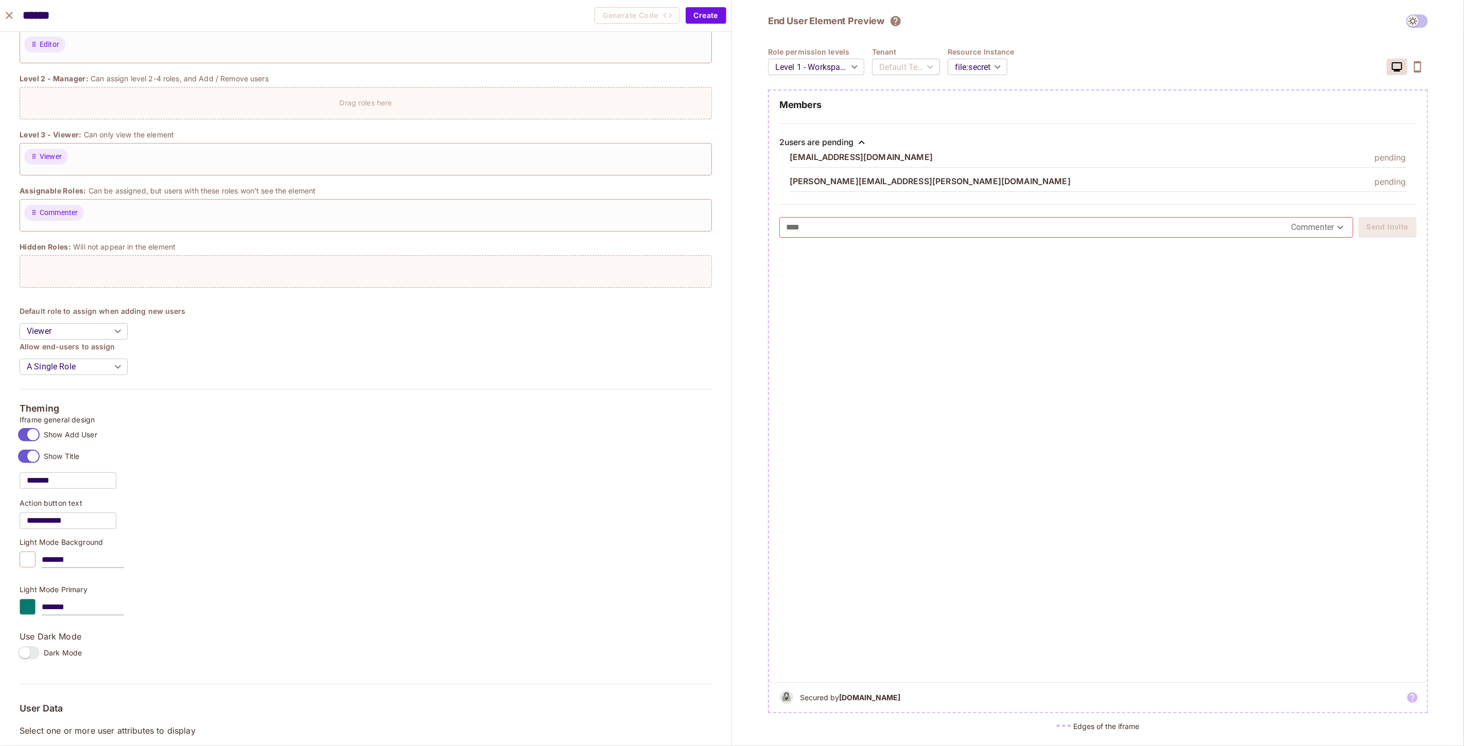
drag, startPoint x: 835, startPoint y: 182, endPoint x: 838, endPoint y: 177, distance: 6.5
click at [835, 182] on p "jane.smith@company.com" at bounding box center [930, 182] width 281 height 10
click at [865, 140] on icon at bounding box center [862, 142] width 12 height 12
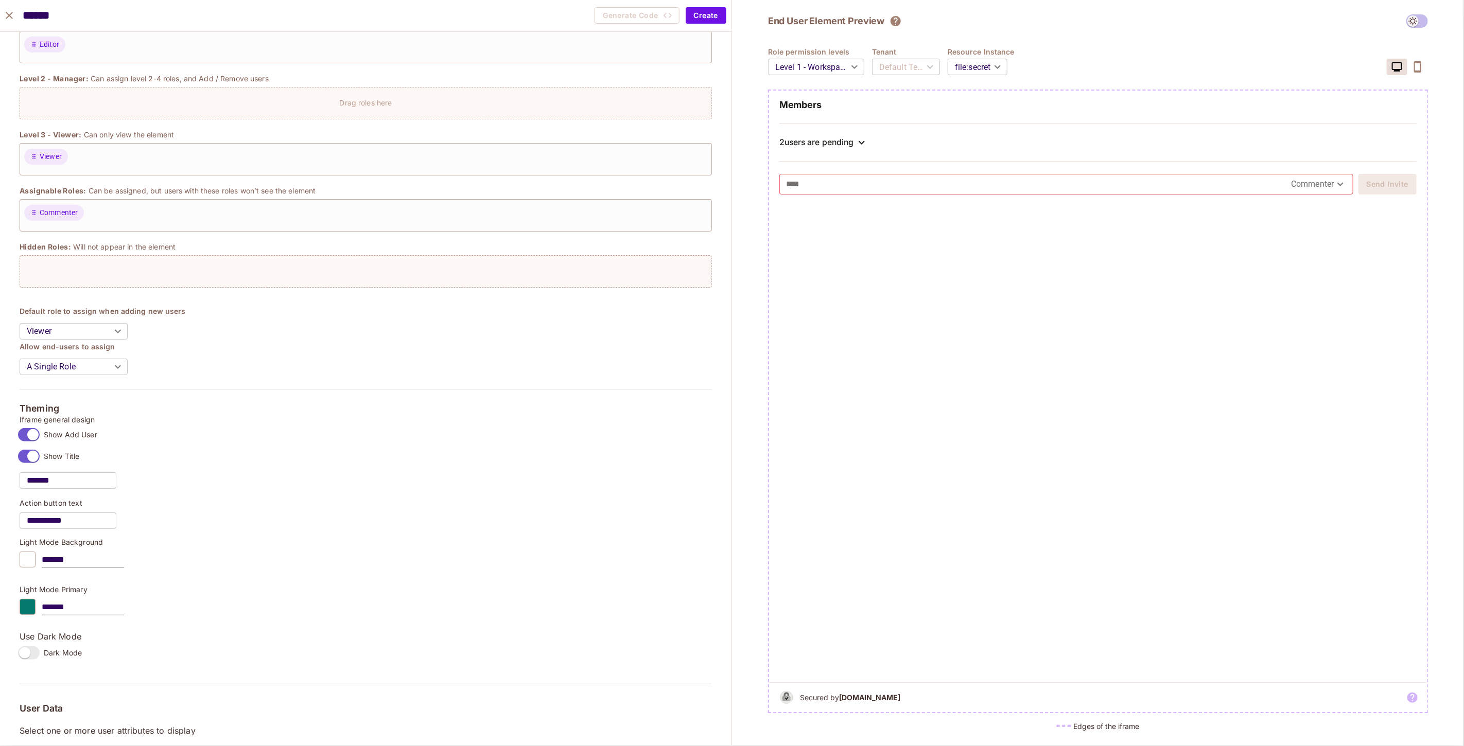
click at [865, 140] on icon at bounding box center [862, 142] width 12 height 12
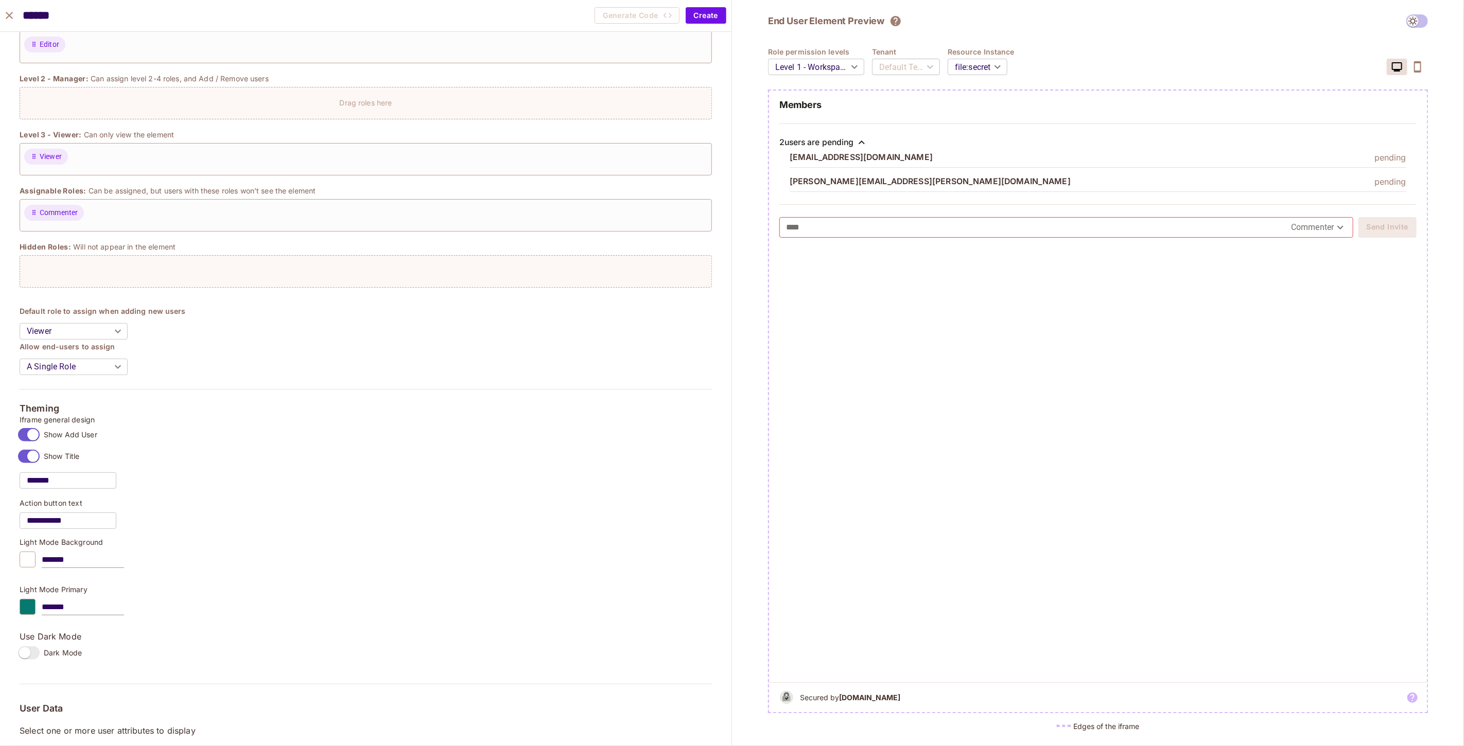
click at [1332, 218] on body "S skyviv.com Projects Monitoring Settings gdrive-demo Development Home Policy D…" at bounding box center [732, 373] width 1464 height 746
click at [1330, 224] on div at bounding box center [732, 373] width 1464 height 746
click at [1327, 230] on body "S skyviv.com Projects Monitoring Settings gdrive-demo Development Home Policy D…" at bounding box center [732, 373] width 1464 height 746
click at [1326, 246] on li "Editor" at bounding box center [1319, 250] width 59 height 19
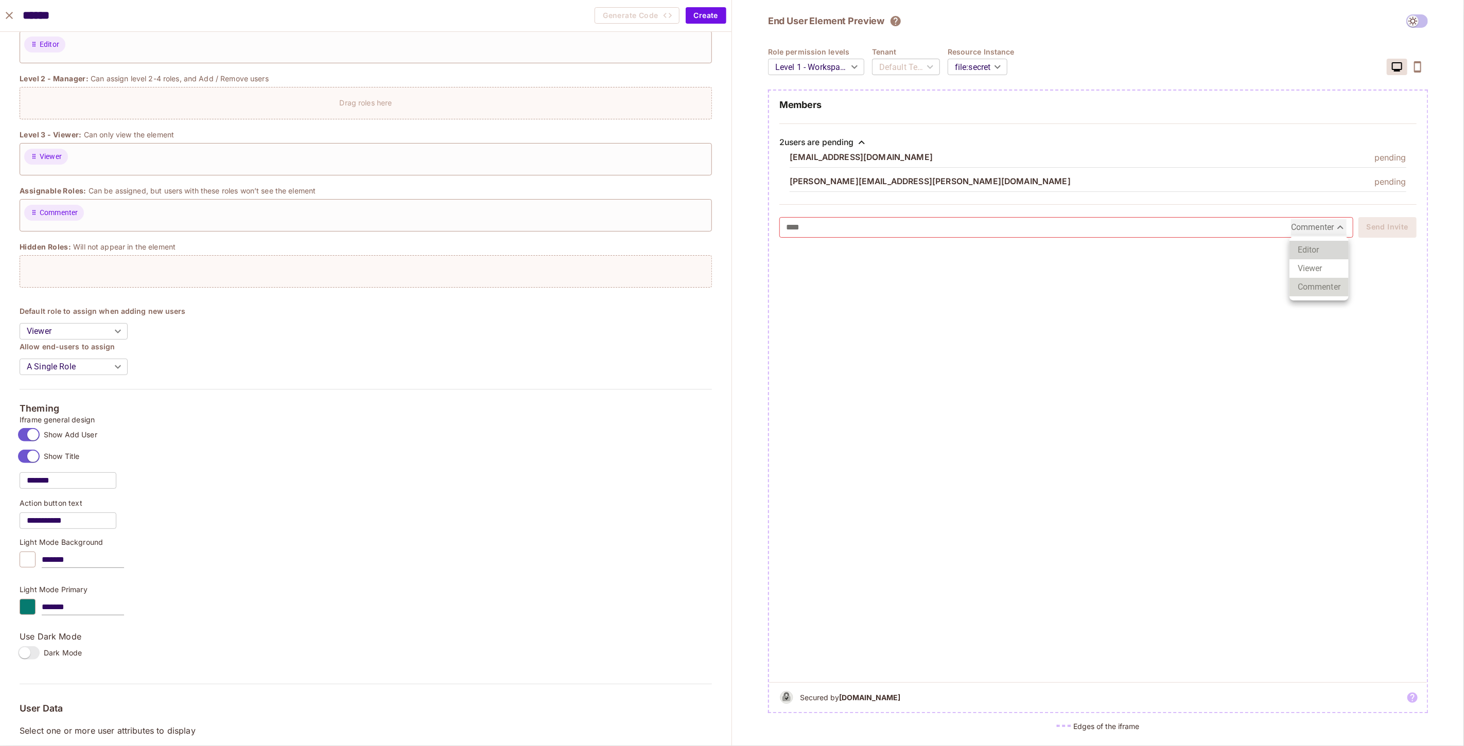
type input "******"
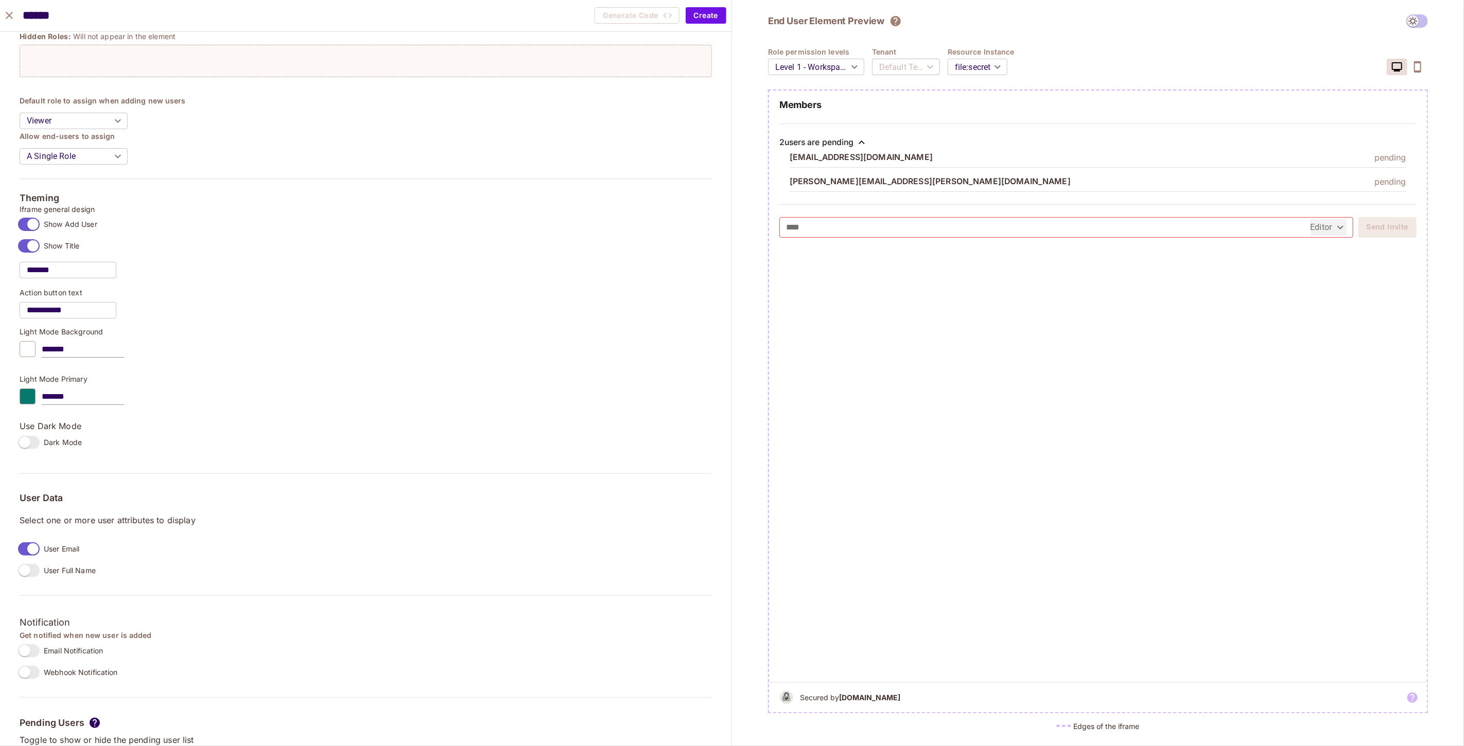
scroll to position [400, 0]
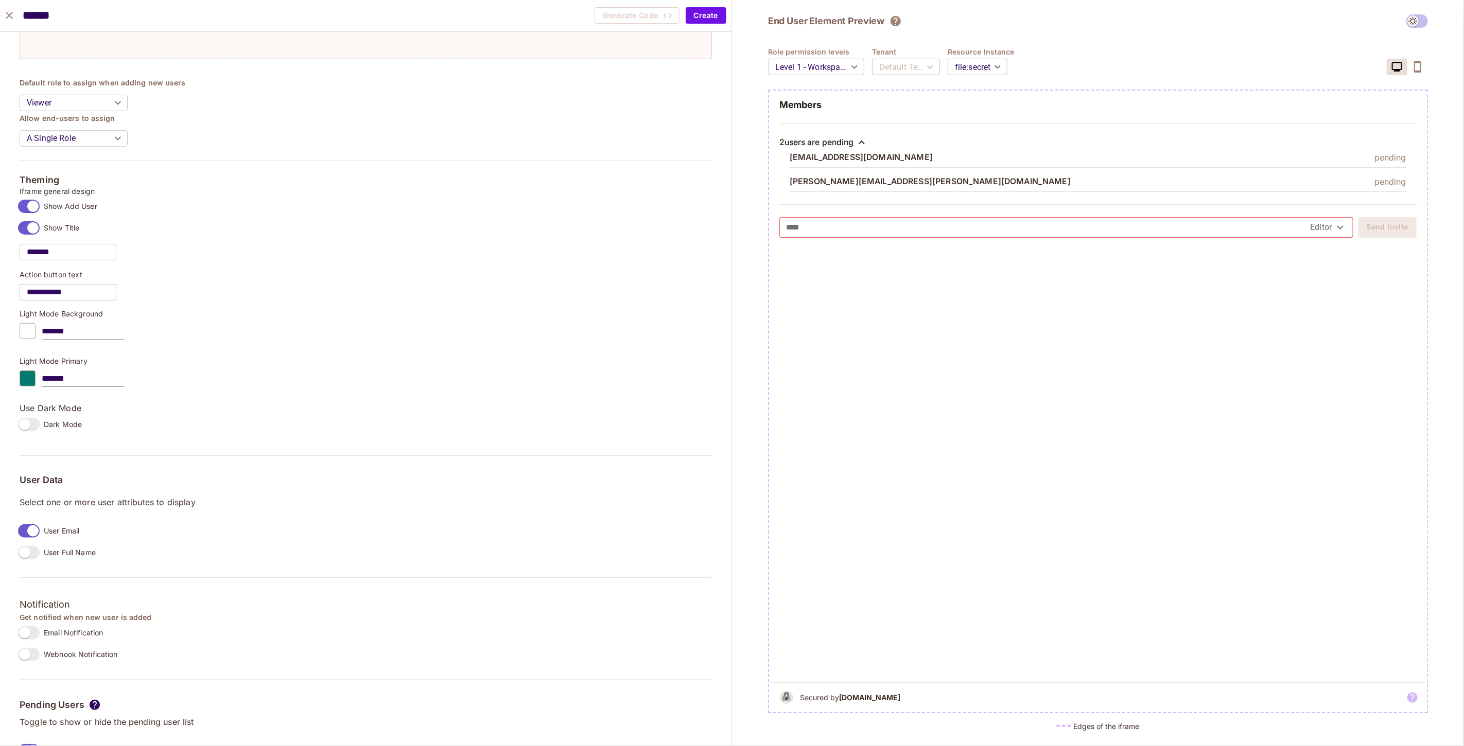
click at [34, 377] on div at bounding box center [28, 379] width 16 height 16
drag, startPoint x: 95, startPoint y: 412, endPoint x: 33, endPoint y: 473, distance: 85.9
click at [33, 471] on div "Color" at bounding box center [79, 429] width 103 height 84
type input "*******"
drag, startPoint x: 93, startPoint y: 434, endPoint x: 199, endPoint y: 417, distance: 107.5
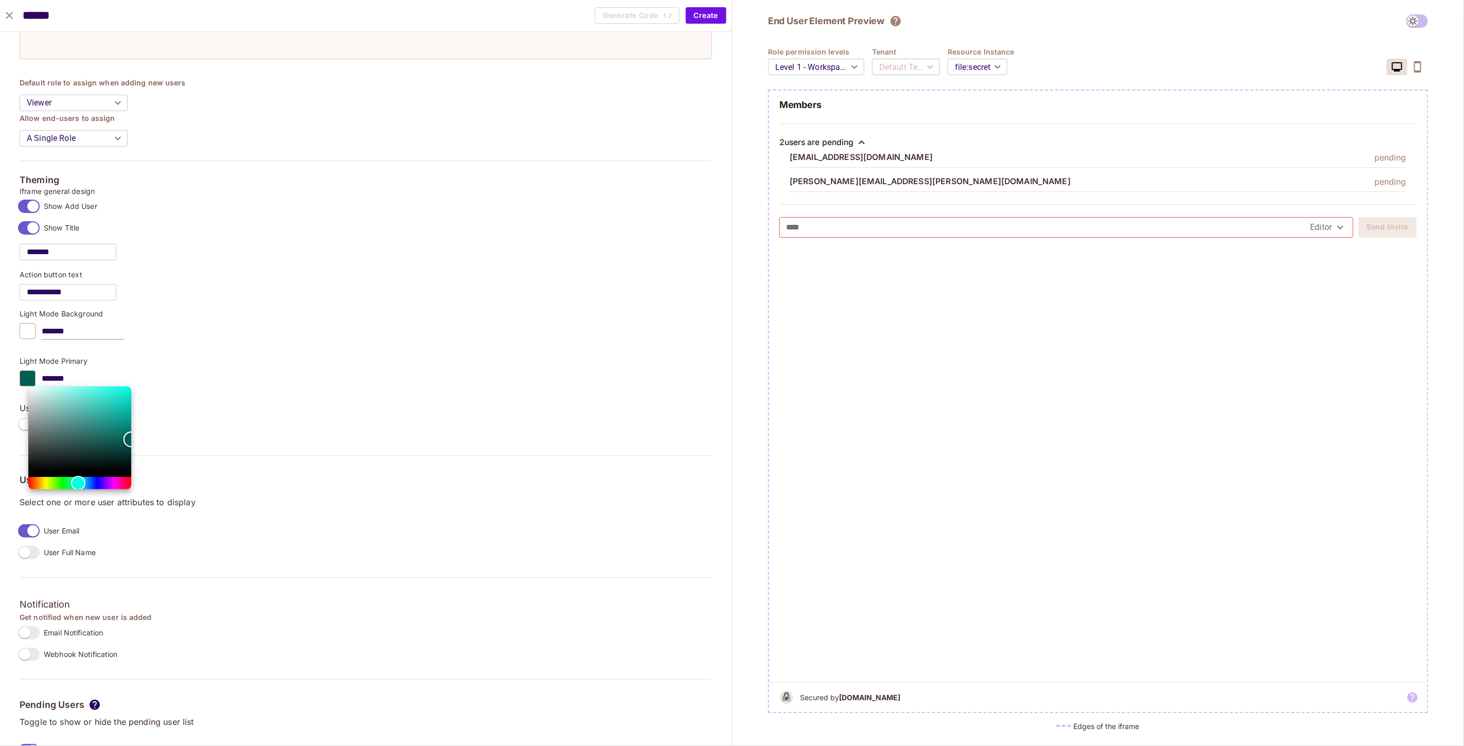
click at [165, 440] on div at bounding box center [732, 373] width 1464 height 746
click at [201, 416] on div at bounding box center [732, 373] width 1464 height 746
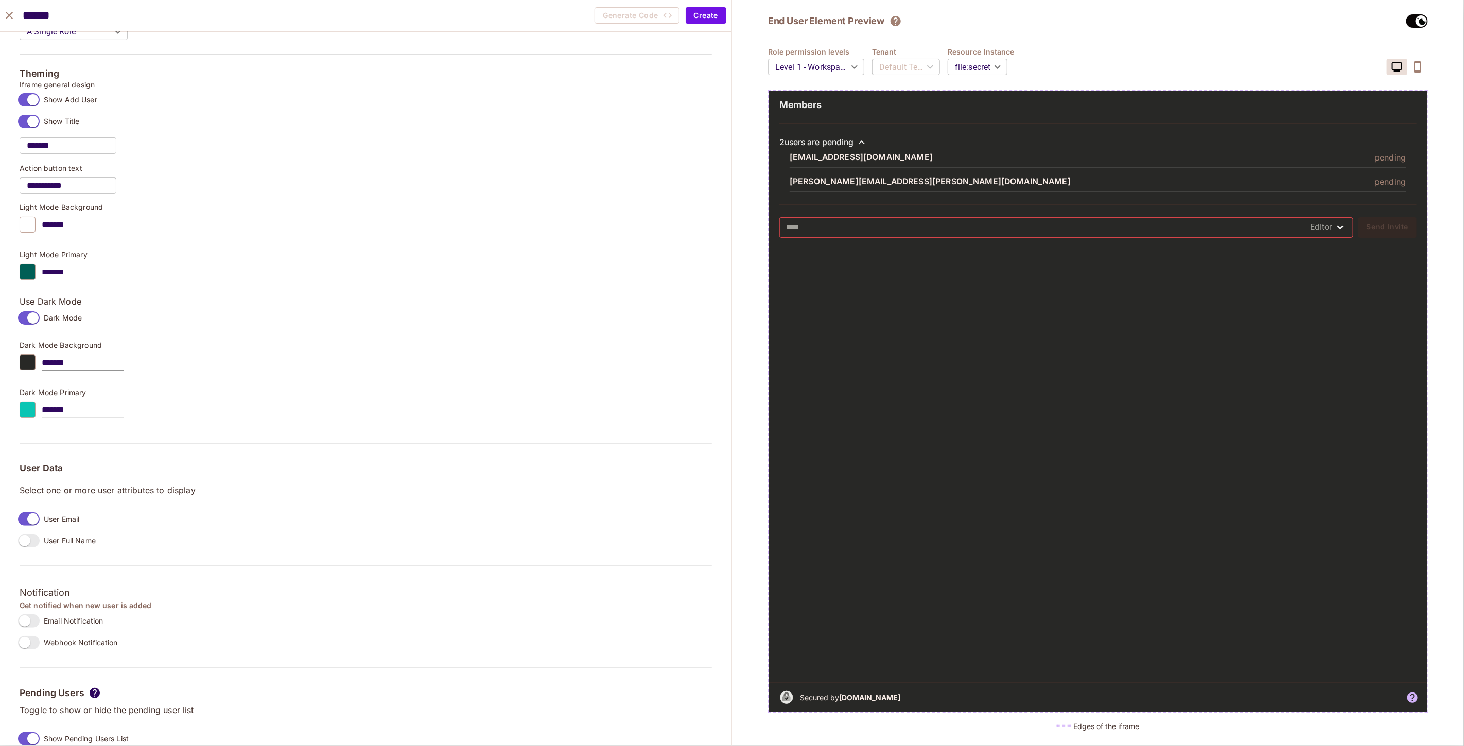
scroll to position [610, 0]
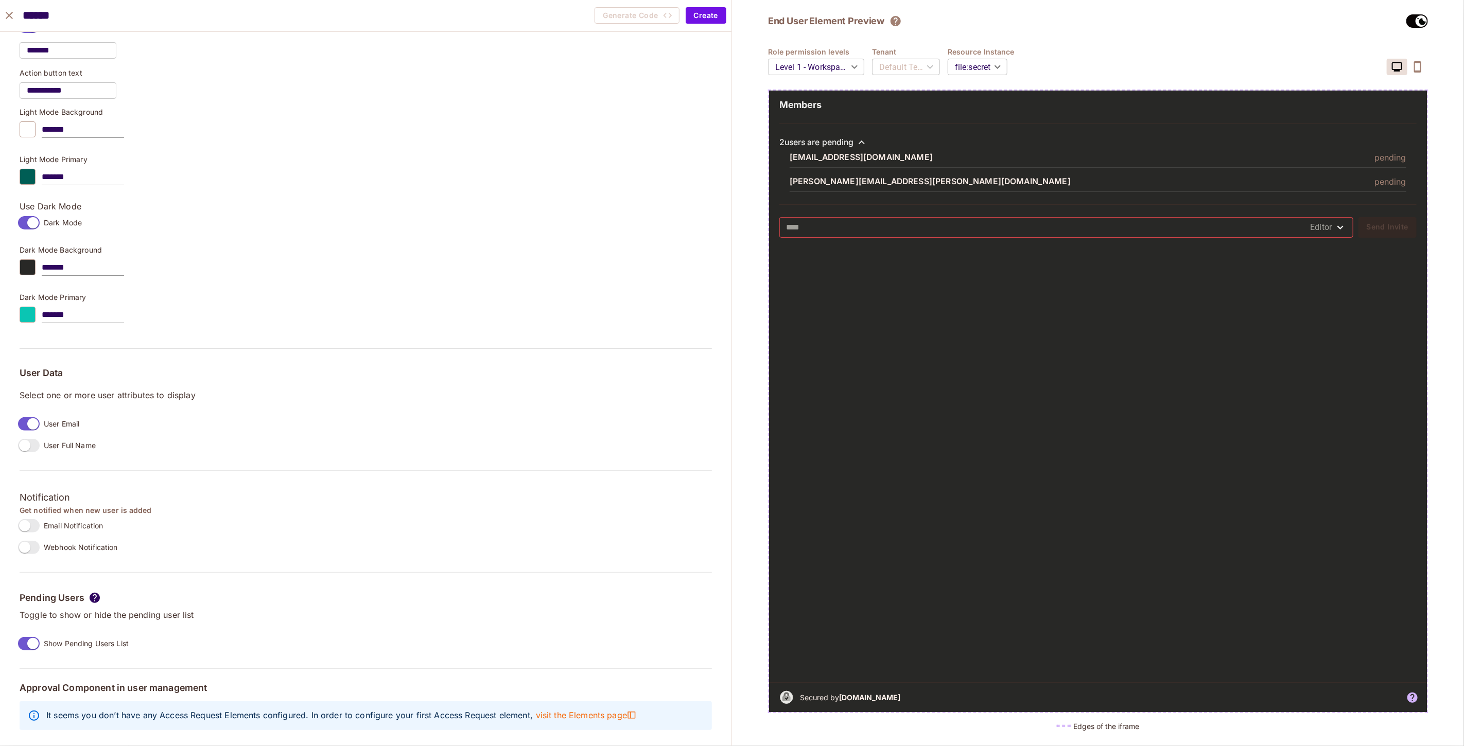
click at [40, 422] on span at bounding box center [29, 423] width 22 height 13
click at [34, 450] on div "**********" at bounding box center [366, 302] width 692 height 869
click at [238, 444] on div "User Full Name" at bounding box center [366, 446] width 692 height 22
click at [39, 537] on label "Webhook Notification" at bounding box center [66, 548] width 104 height 22
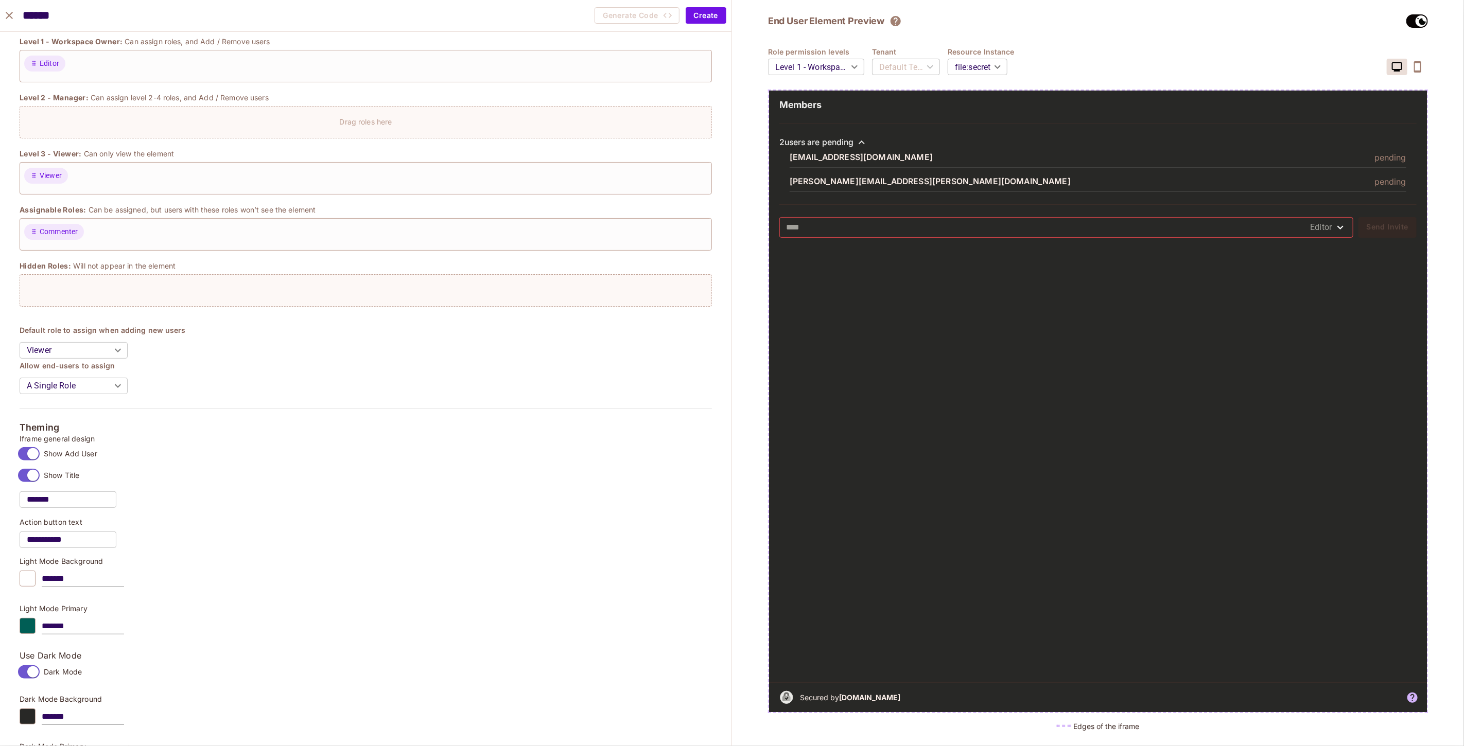
click at [255, 524] on p "Action button text" at bounding box center [366, 522] width 692 height 8
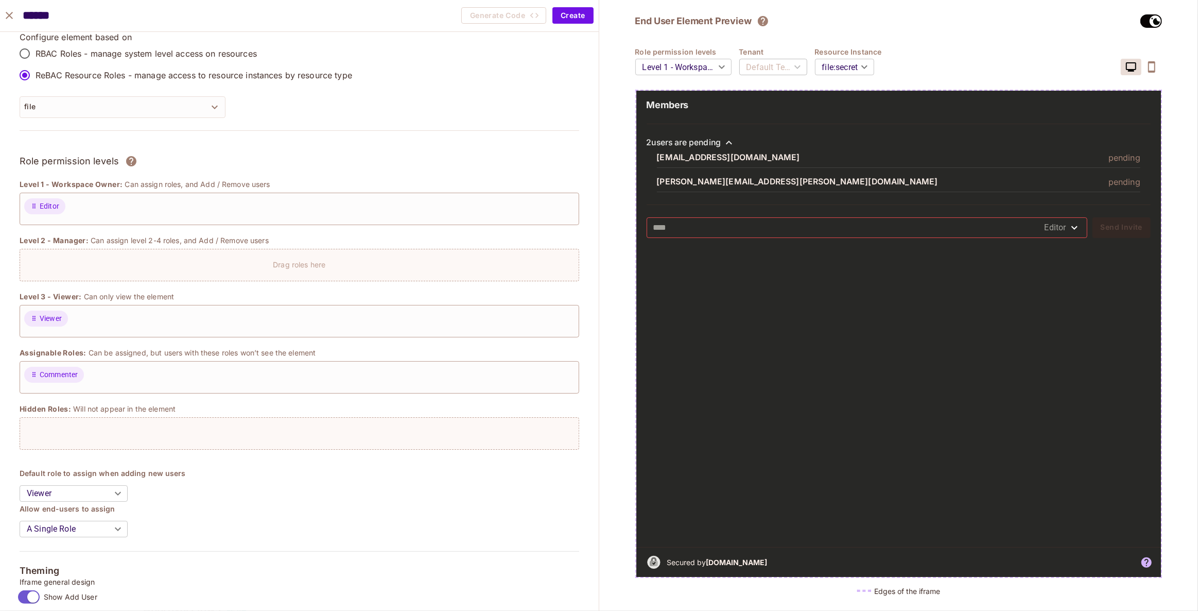
scroll to position [0, 0]
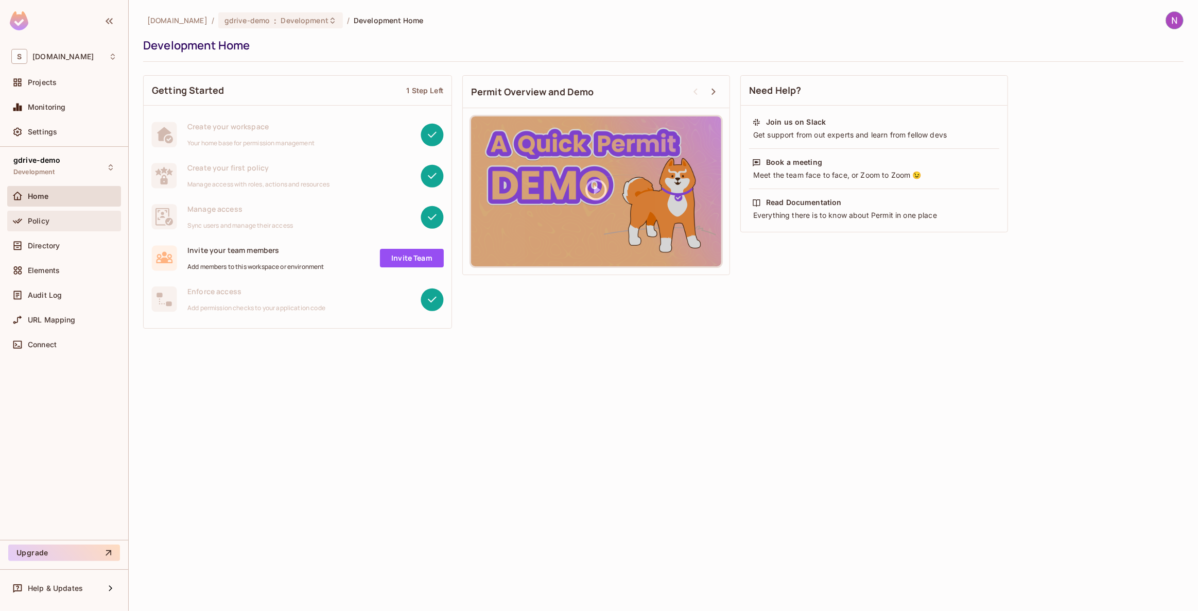
click at [65, 218] on div "Policy" at bounding box center [72, 221] width 89 height 8
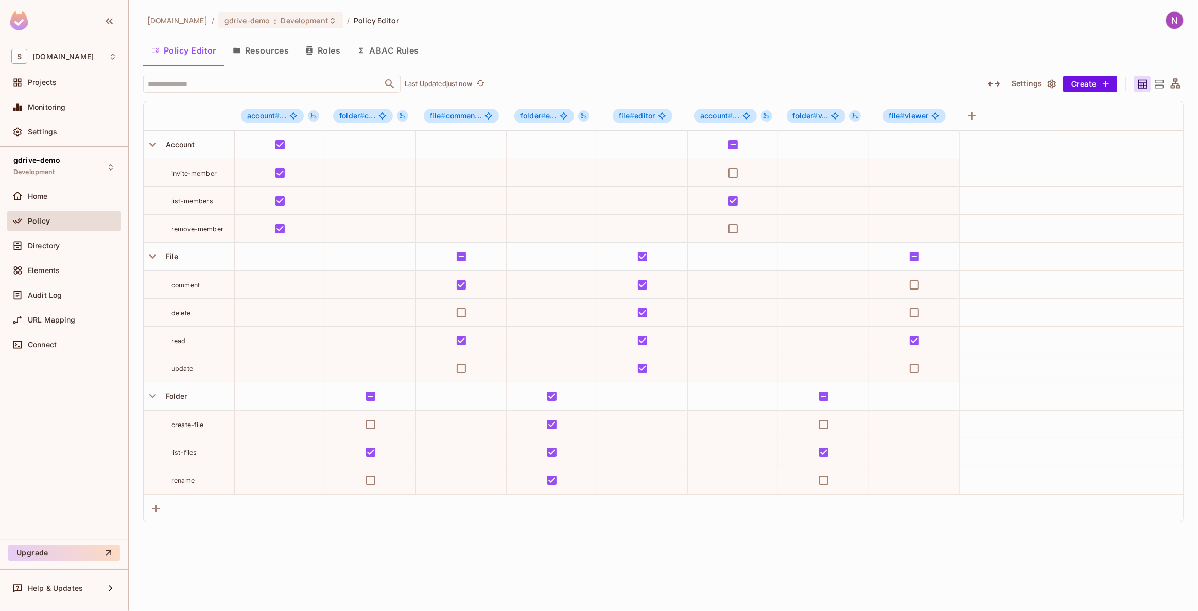
click at [298, 53] on button "Roles" at bounding box center [322, 51] width 51 height 26
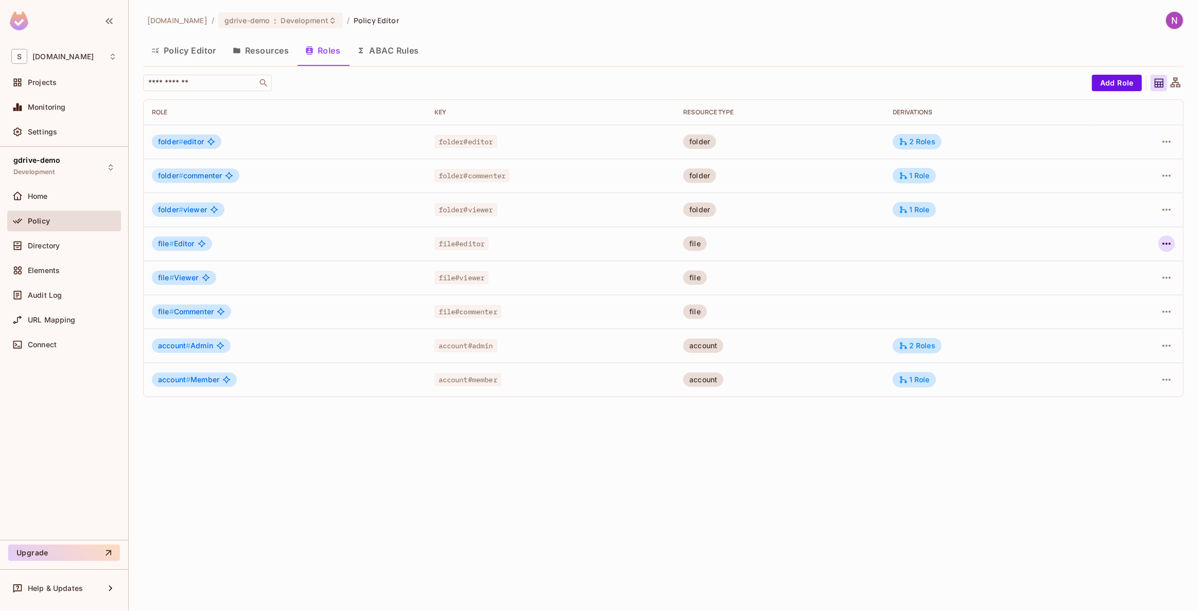
click at [1163, 242] on icon "button" at bounding box center [1166, 243] width 12 height 12
click at [1136, 262] on span "Edit Role" at bounding box center [1120, 267] width 37 height 16
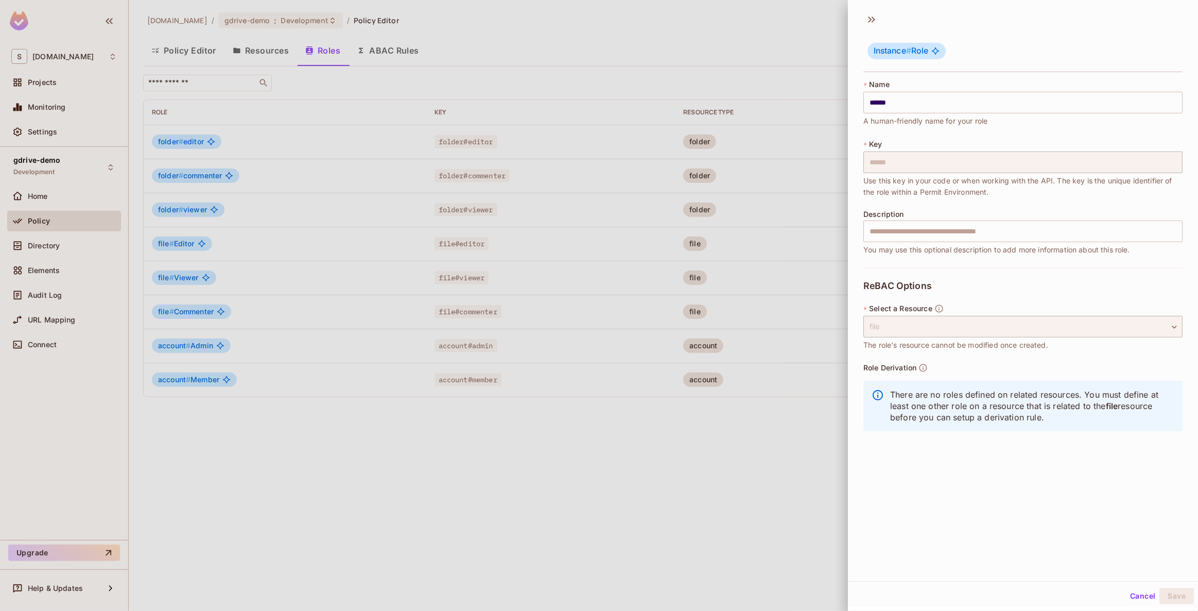
click at [699, 221] on div at bounding box center [599, 305] width 1198 height 611
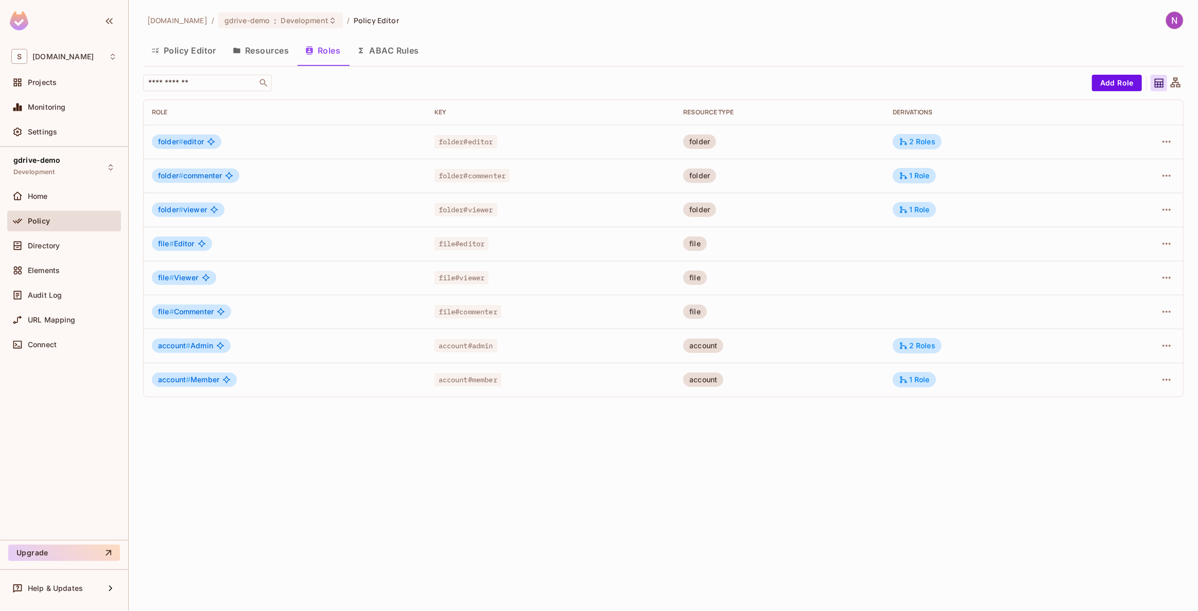
click at [283, 62] on button "Resources" at bounding box center [260, 51] width 73 height 26
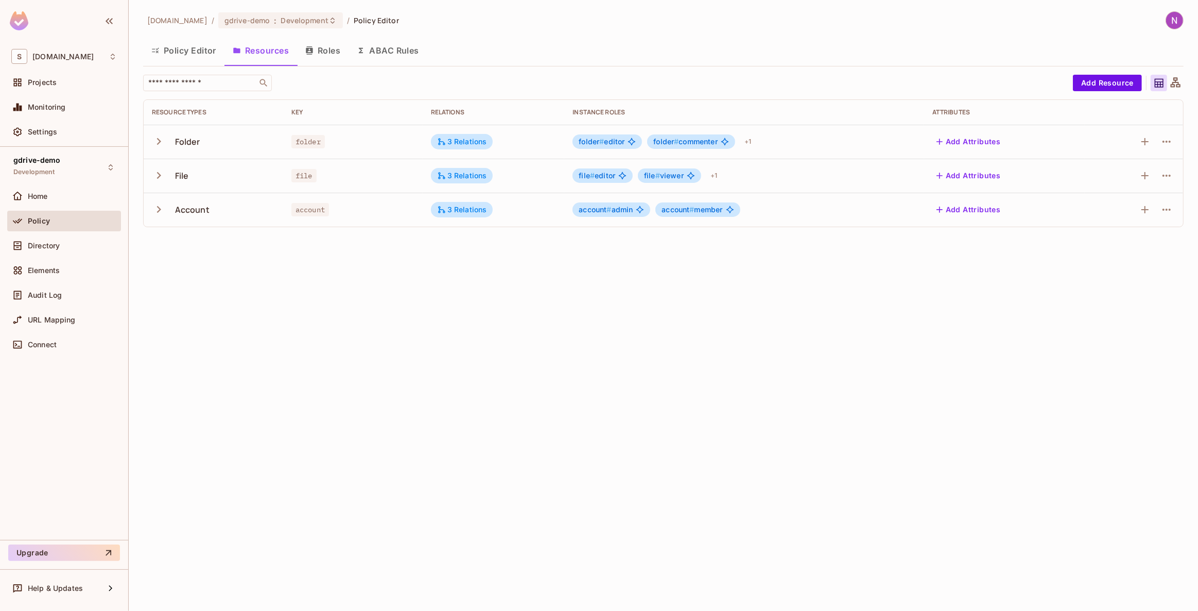
click at [159, 165] on button "button" at bounding box center [161, 175] width 18 height 22
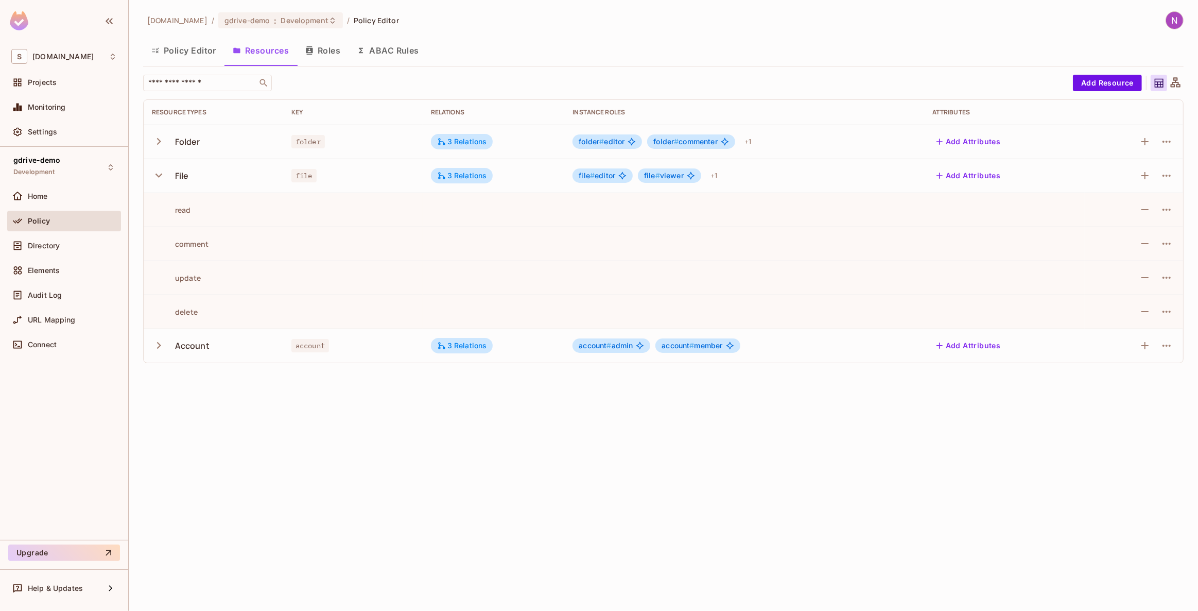
click at [161, 141] on icon "button" at bounding box center [159, 141] width 14 height 14
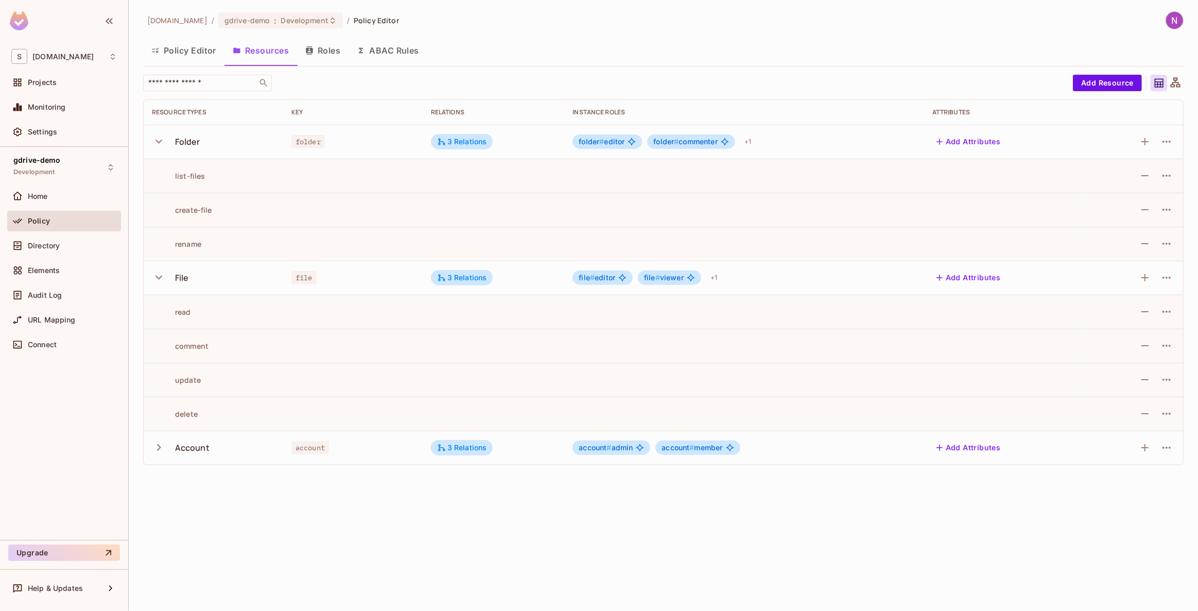
click at [163, 451] on icon "button" at bounding box center [159, 447] width 14 height 14
click at [478, 139] on div "3 Relations" at bounding box center [462, 141] width 50 height 9
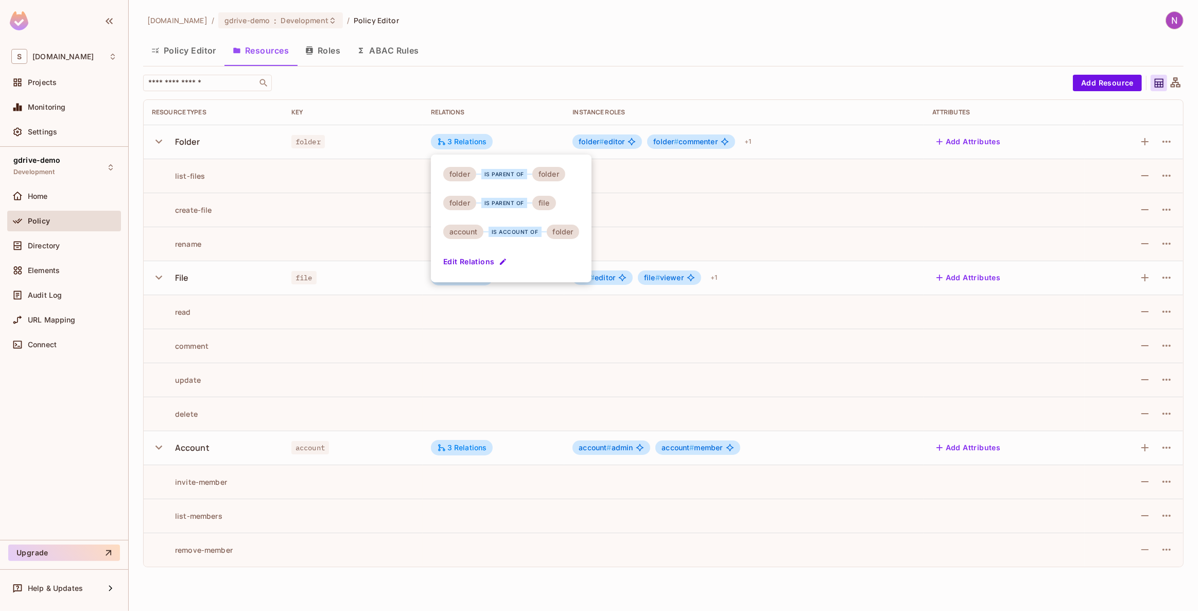
click at [545, 84] on div at bounding box center [599, 305] width 1198 height 611
click at [208, 55] on button "Policy Editor" at bounding box center [183, 51] width 81 height 26
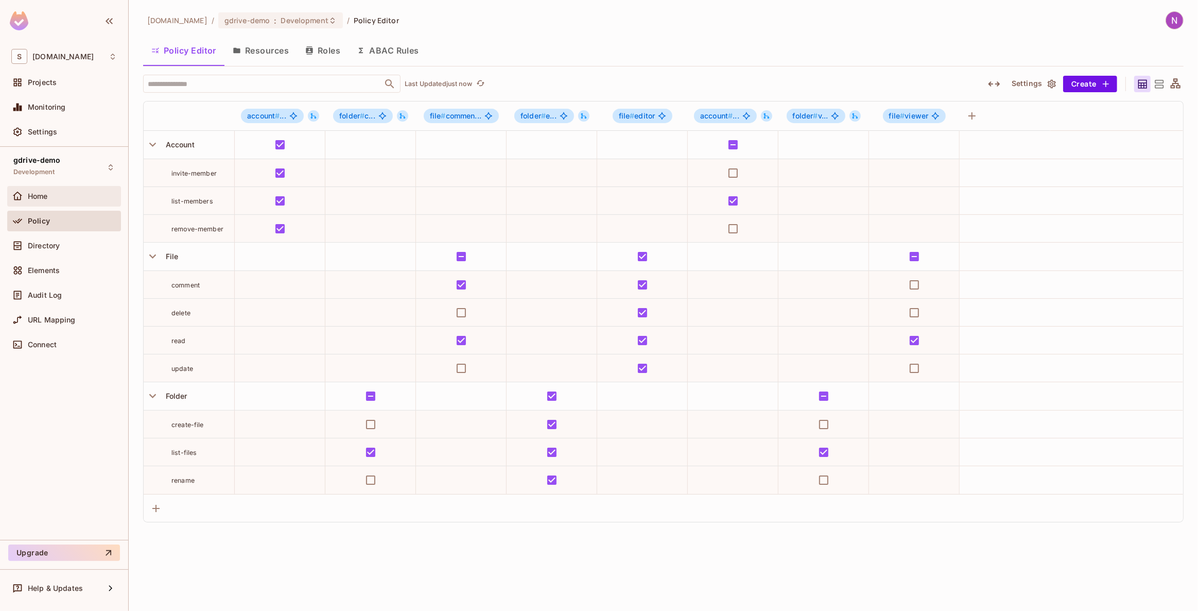
click at [59, 195] on div "Home" at bounding box center [72, 196] width 89 height 8
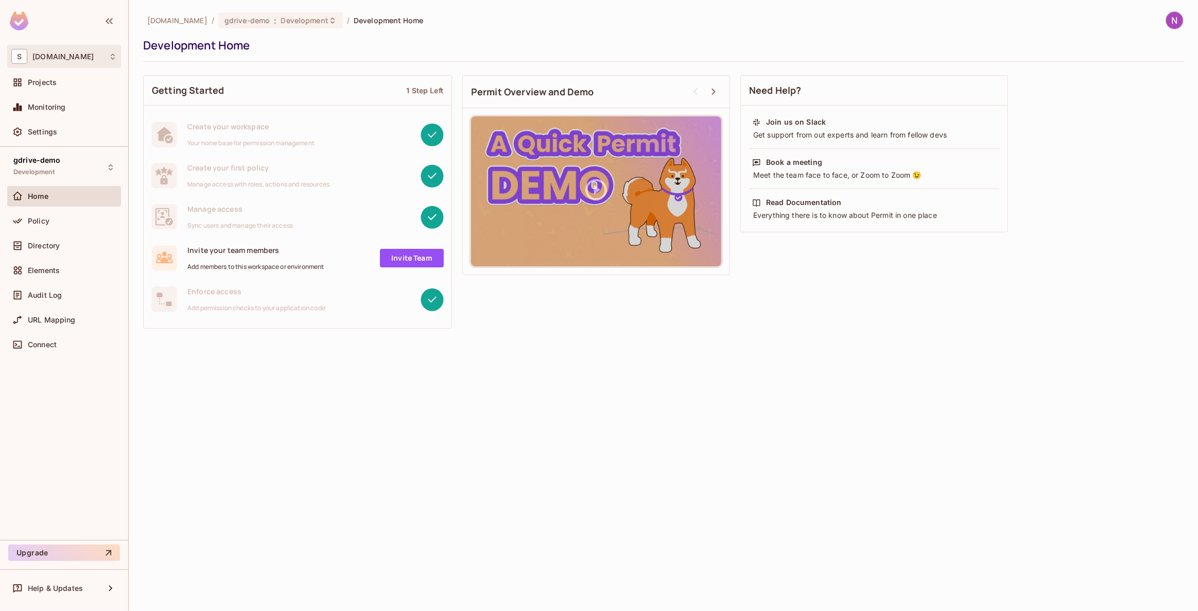
click at [43, 53] on span "skyviv.com" at bounding box center [62, 57] width 61 height 8
click at [54, 84] on span "skyviv.com" at bounding box center [58, 87] width 72 height 10
click at [53, 87] on div "Projects" at bounding box center [64, 82] width 106 height 12
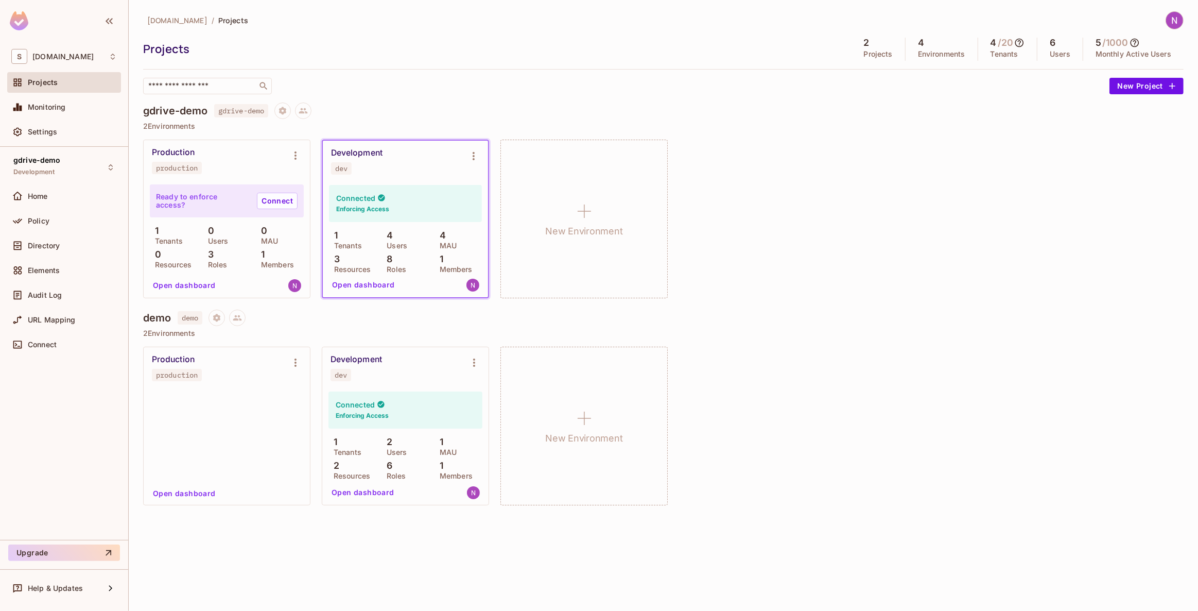
click at [1016, 42] on icon at bounding box center [1019, 43] width 9 height 9
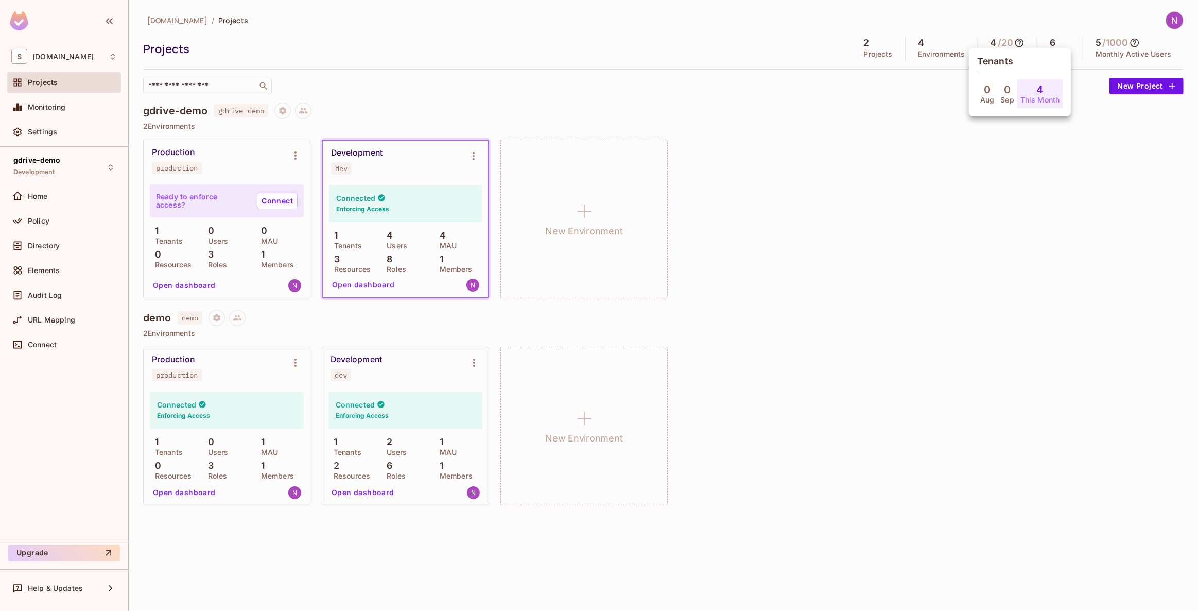
click at [1041, 91] on h4 "4" at bounding box center [1040, 89] width 7 height 12
click at [1007, 89] on h4 "0" at bounding box center [1007, 89] width 7 height 12
drag, startPoint x: 1034, startPoint y: 89, endPoint x: 1046, endPoint y: 88, distance: 11.9
click at [1046, 88] on div "4 This Month" at bounding box center [1040, 93] width 46 height 29
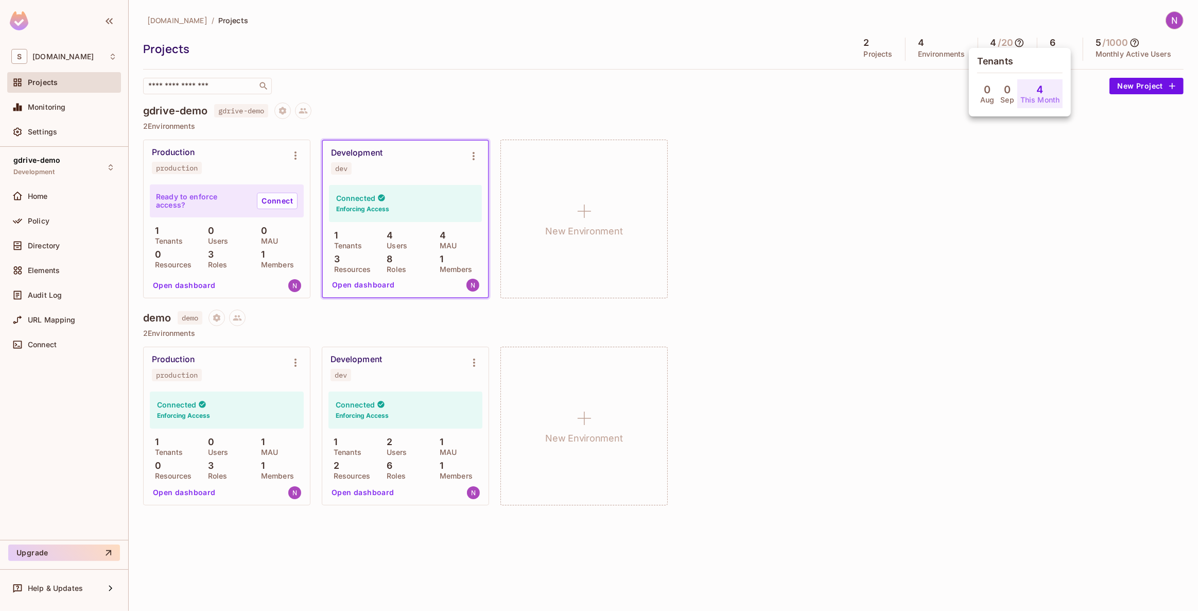
click at [1036, 38] on div at bounding box center [599, 305] width 1198 height 611
click at [43, 248] on span "Directory" at bounding box center [44, 245] width 32 height 8
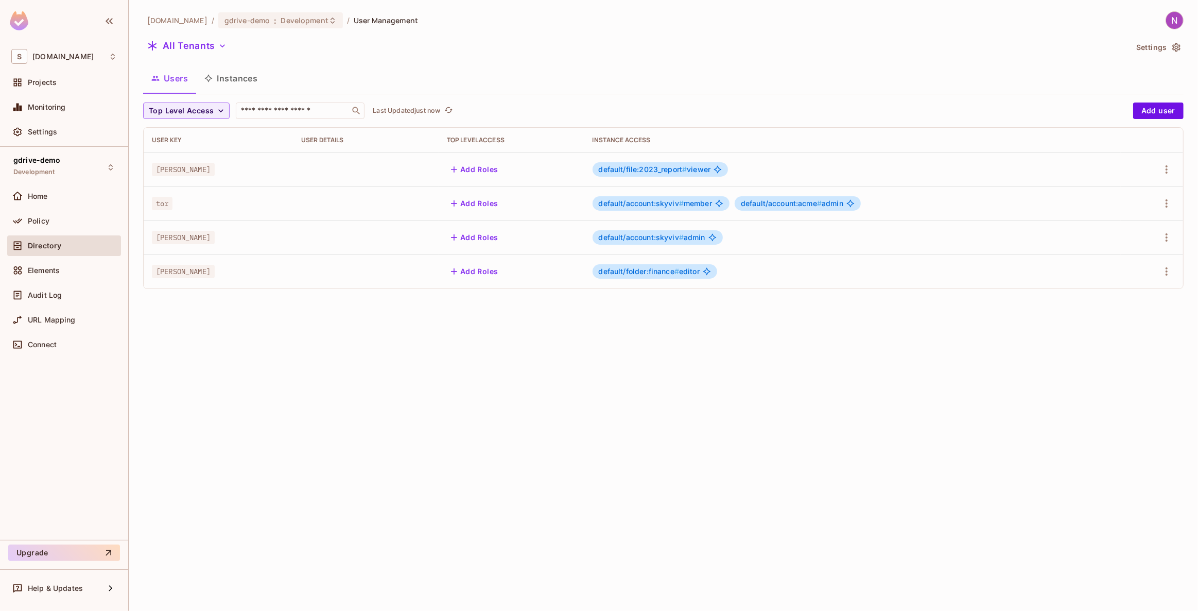
click at [1163, 158] on td at bounding box center [1152, 169] width 62 height 34
click at [1163, 162] on button "button" at bounding box center [1166, 169] width 16 height 16
click at [1120, 258] on div "Delete User" at bounding box center [1120, 261] width 41 height 10
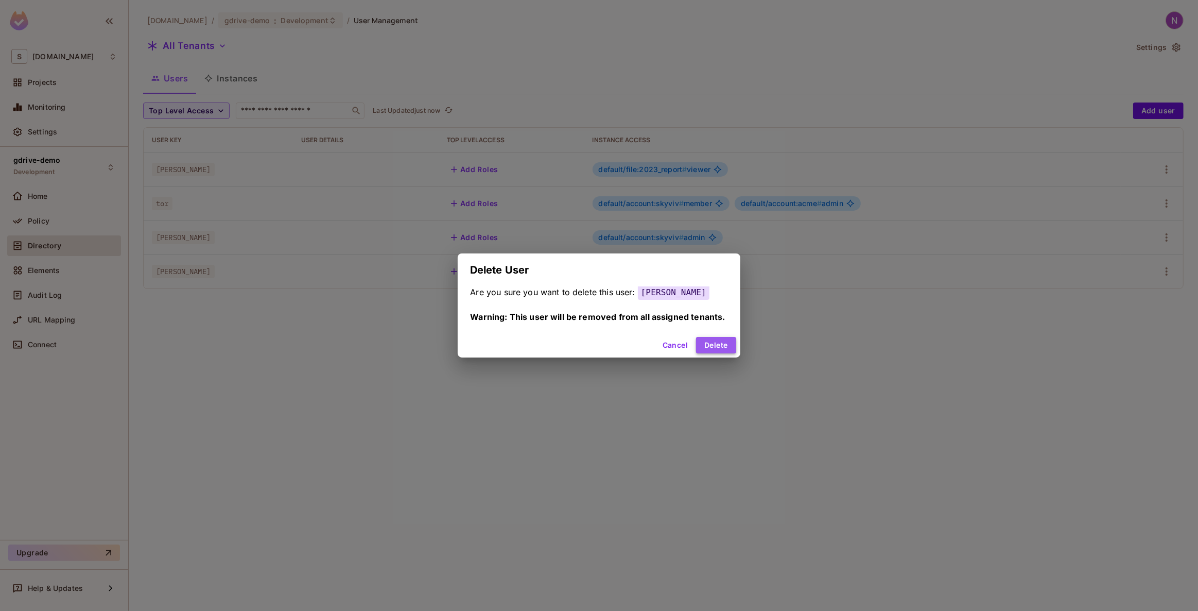
click at [726, 344] on button "Delete" at bounding box center [716, 345] width 40 height 16
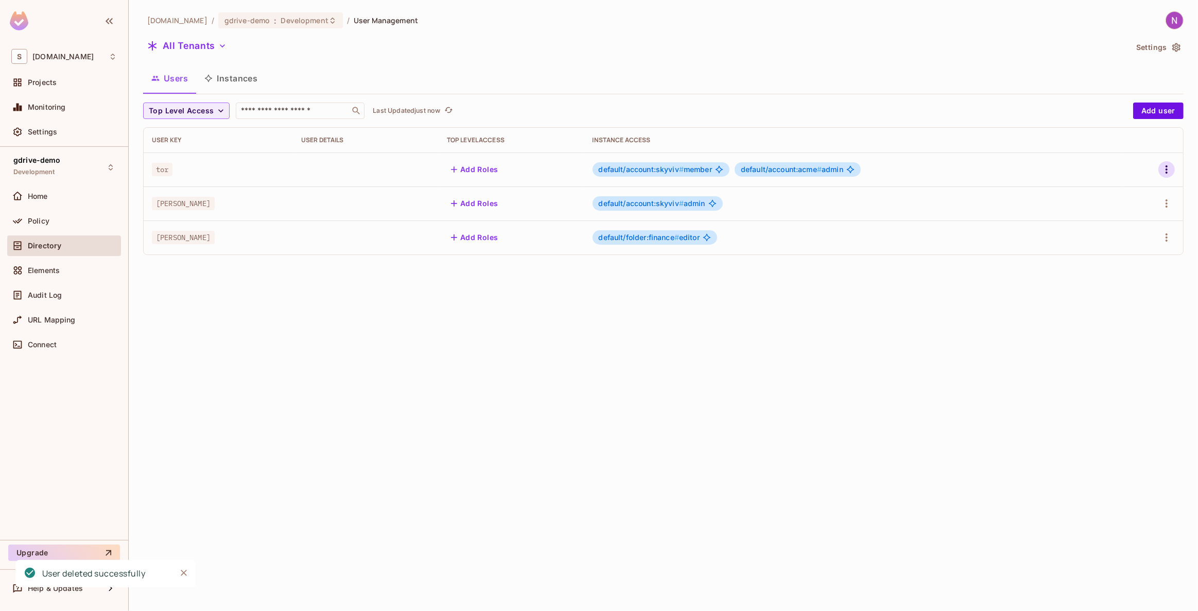
click at [1165, 168] on icon "button" at bounding box center [1166, 169] width 12 height 12
click at [815, 323] on div at bounding box center [599, 305] width 1198 height 611
click at [458, 304] on div "skyviv.com / gdrive-demo : Development / User Management All Tenants Settings U…" at bounding box center [663, 305] width 1069 height 611
click at [446, 303] on div "skyviv.com / gdrive-demo : Development / User Management All Tenants Settings U…" at bounding box center [663, 305] width 1069 height 611
click at [53, 76] on div "Projects" at bounding box center [64, 82] width 106 height 12
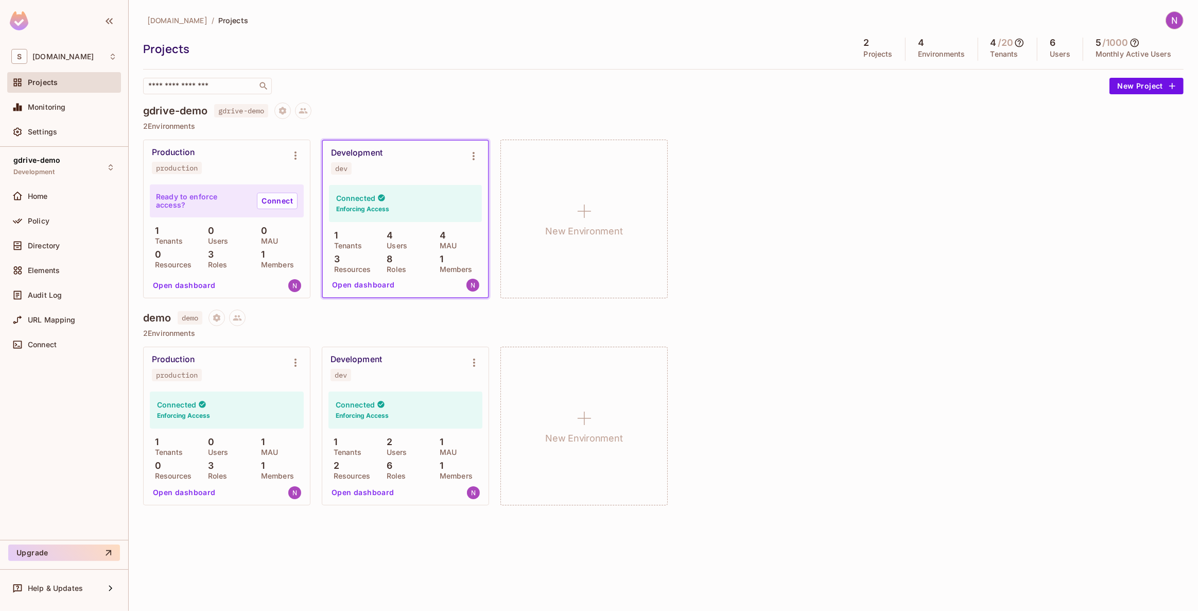
click at [352, 490] on button "Open dashboard" at bounding box center [362, 492] width 71 height 16
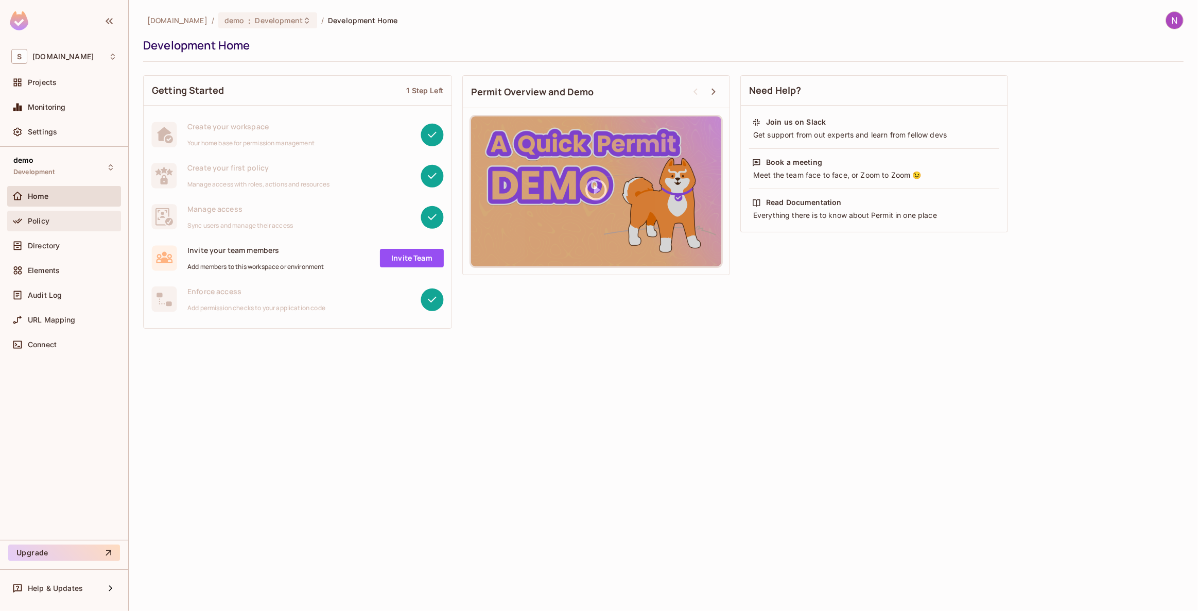
click at [36, 211] on div "Policy" at bounding box center [64, 221] width 114 height 21
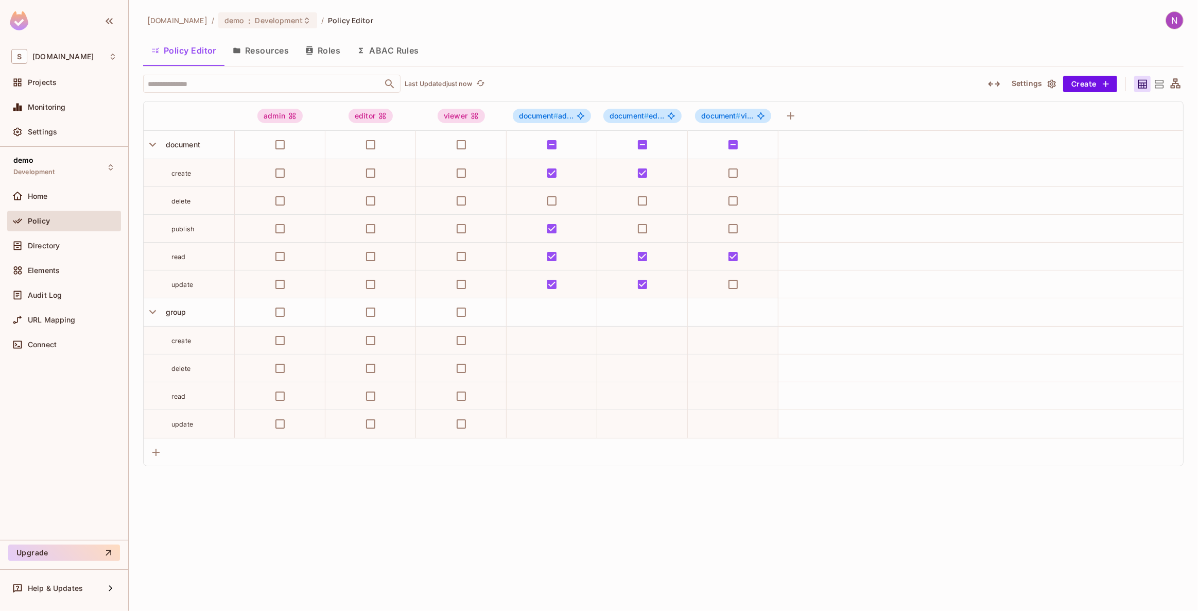
click at [256, 50] on button "Resources" at bounding box center [260, 51] width 73 height 26
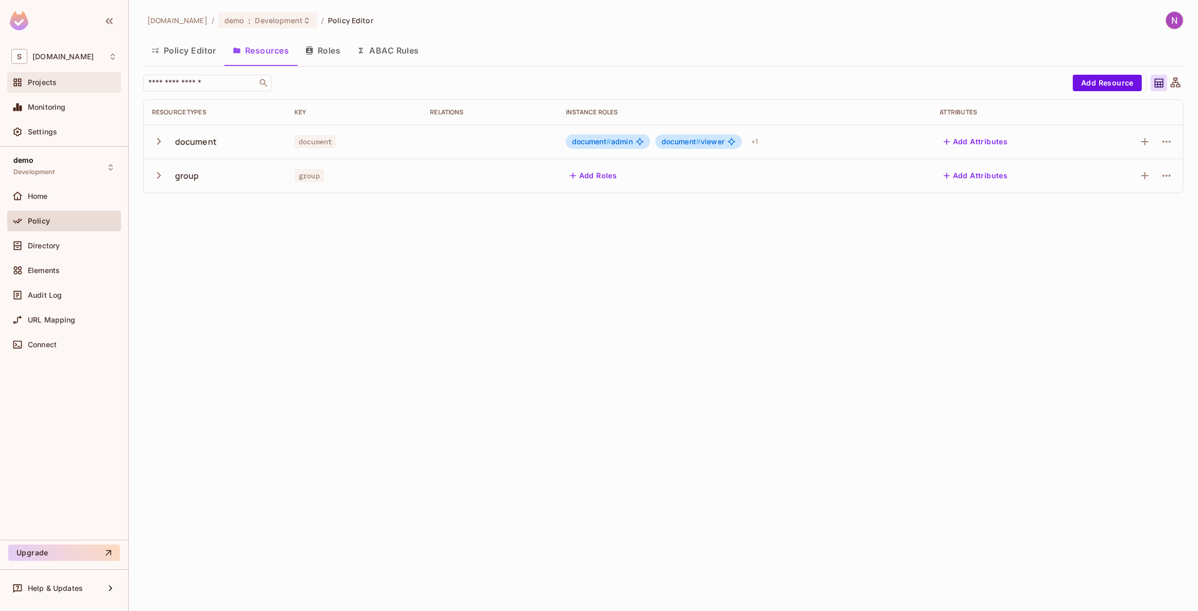
click at [29, 80] on span "Projects" at bounding box center [42, 82] width 29 height 8
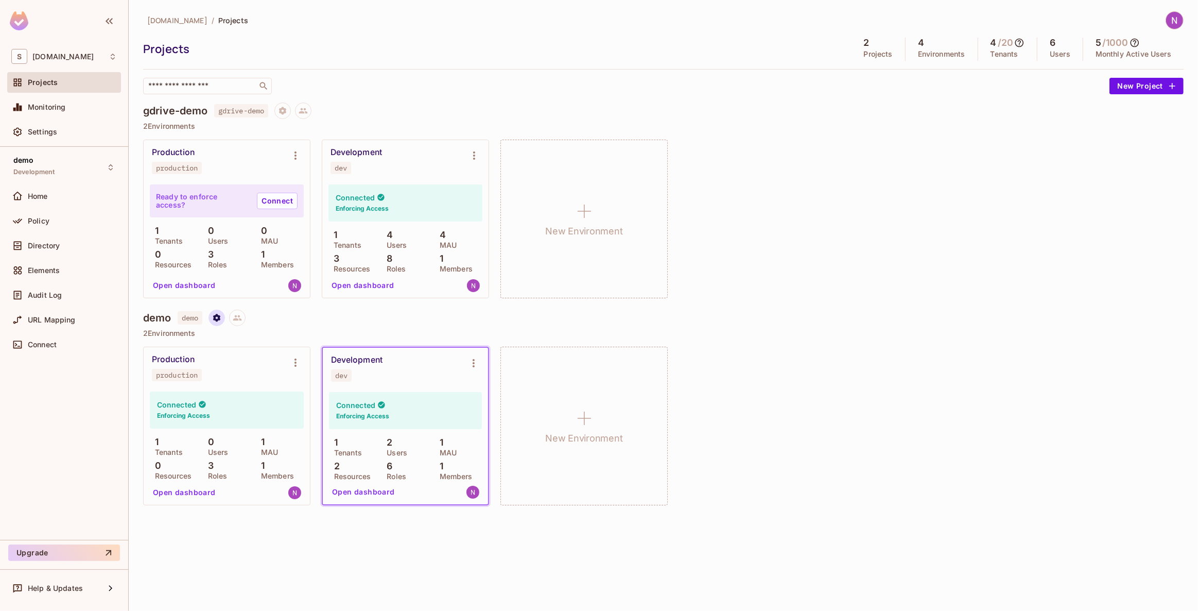
click at [221, 317] on icon "Project settings" at bounding box center [216, 317] width 9 height 9
click at [276, 373] on span "Delete Project" at bounding box center [271, 379] width 56 height 16
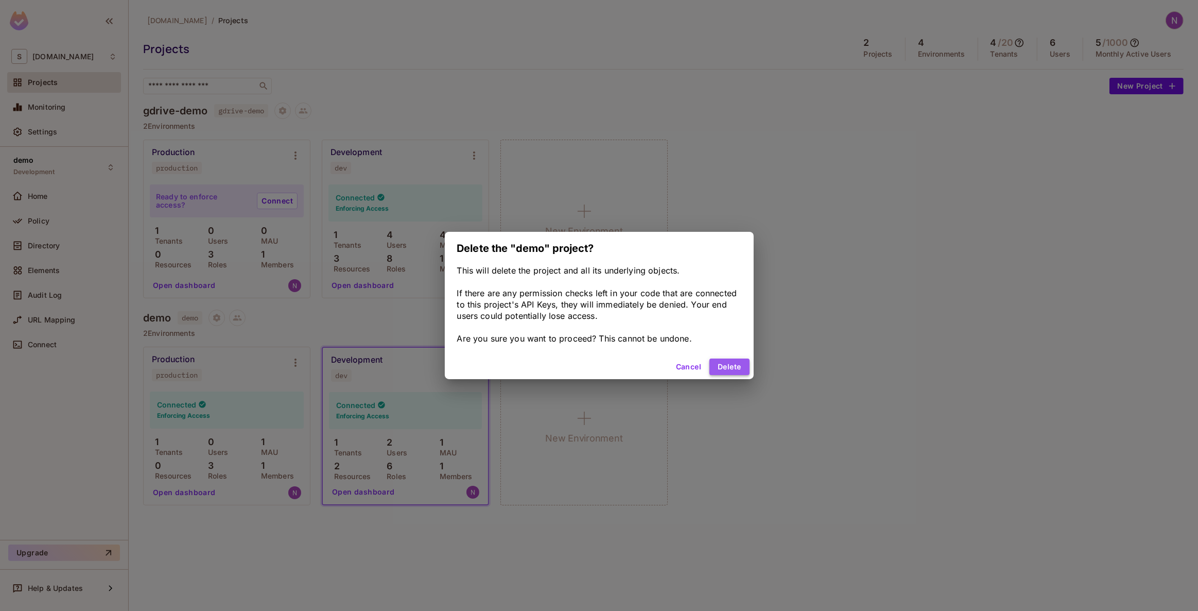
click at [721, 364] on button "Delete" at bounding box center [729, 366] width 40 height 16
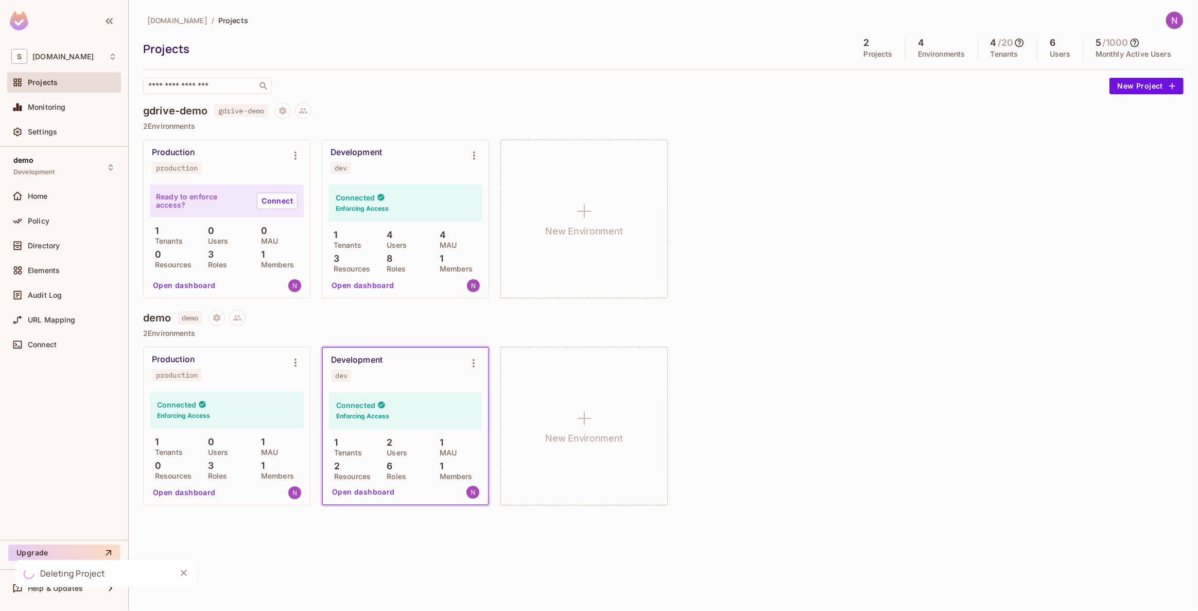
click at [93, 516] on div "demo Development Home Policy Directory Elements Audit Log URL Mapping Connect" at bounding box center [64, 343] width 128 height 393
click at [69, 554] on div "Deleting Project" at bounding box center [90, 573] width 165 height 42
click at [74, 549] on button "Upgrade" at bounding box center [64, 552] width 112 height 16
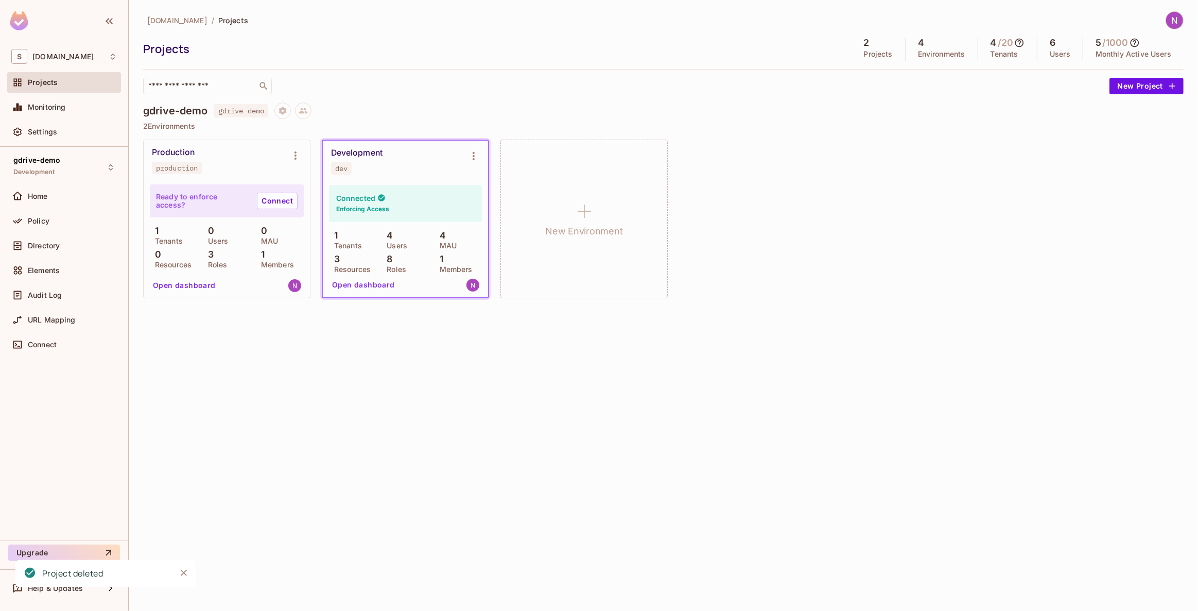
click at [346, 384] on div "skyviv.com / Projects Projects 2 Projects 4 Environments 4 / 20 Tenants 6 Users…" at bounding box center [663, 305] width 1069 height 611
click at [1153, 86] on button "New Project" at bounding box center [1146, 86] width 74 height 16
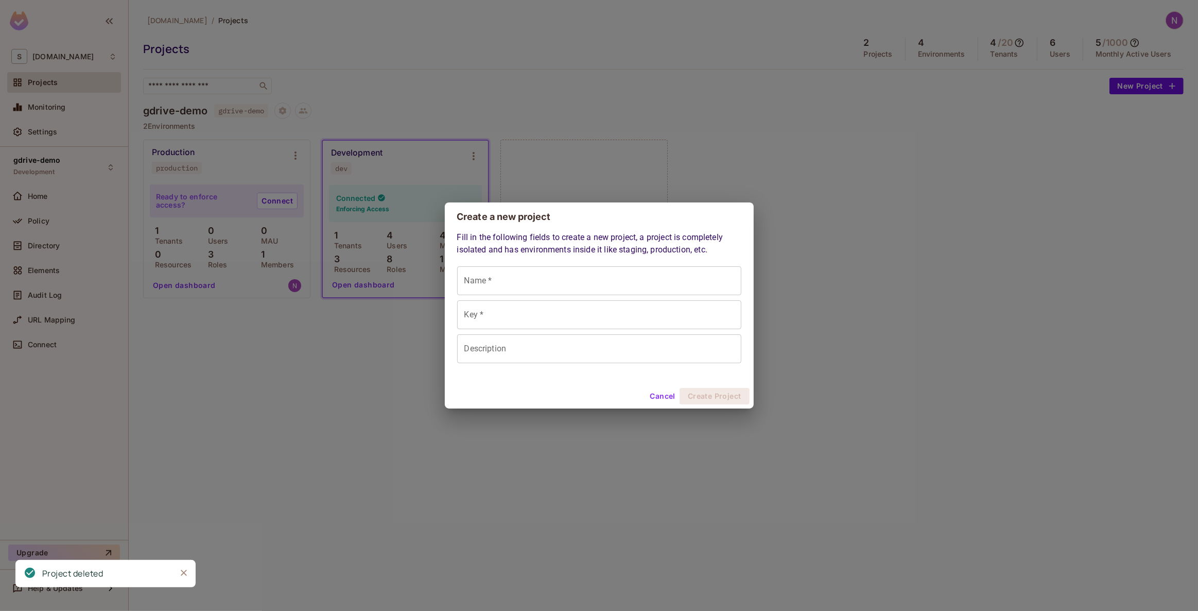
click at [577, 283] on input "Name *" at bounding box center [599, 280] width 284 height 29
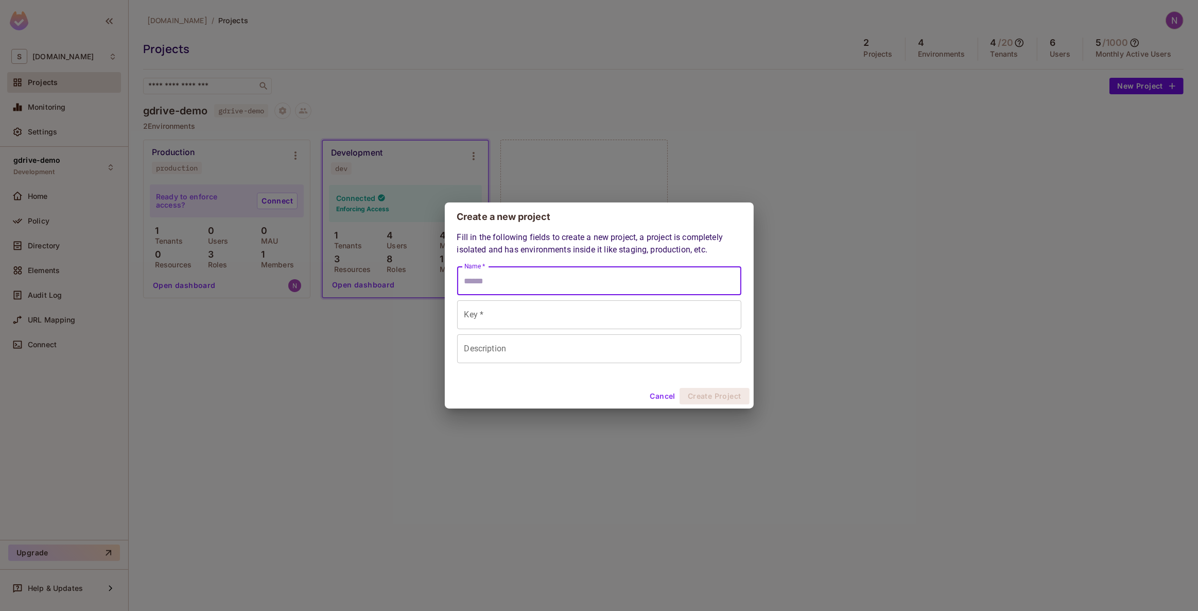
type input "*"
type input "**"
type input "***"
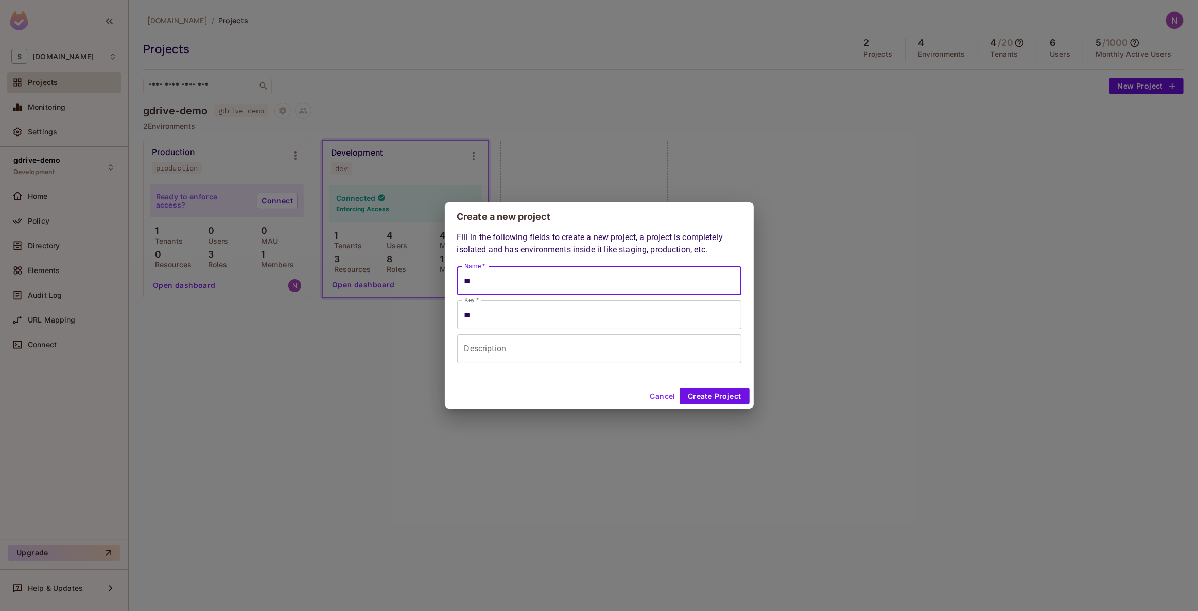
type input "***"
type input "****"
type input "*****"
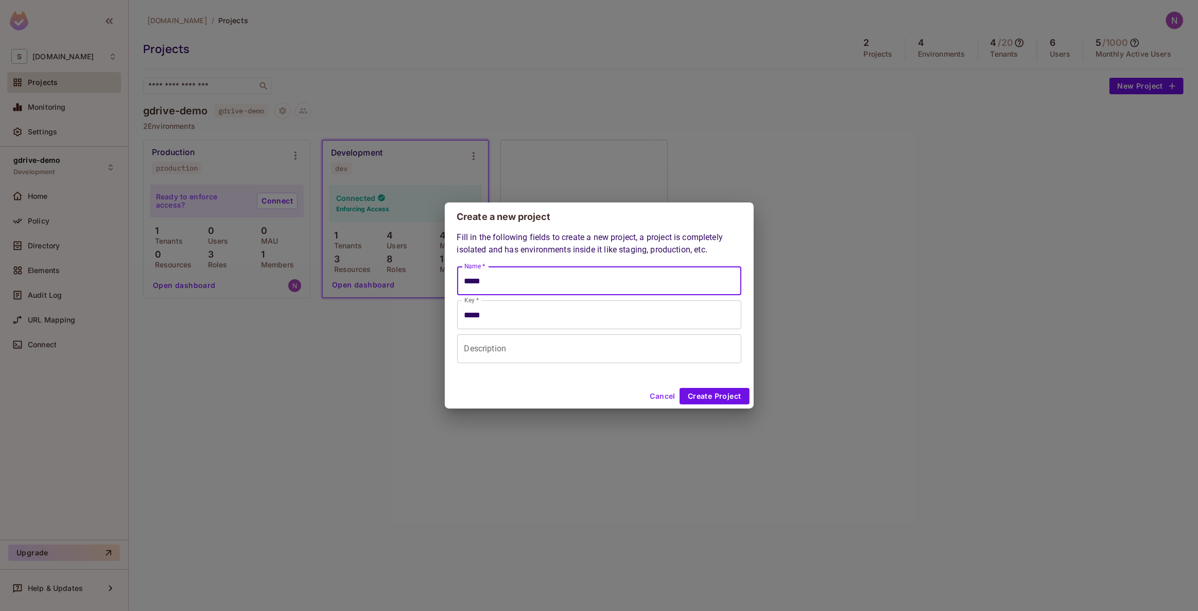
type input "******"
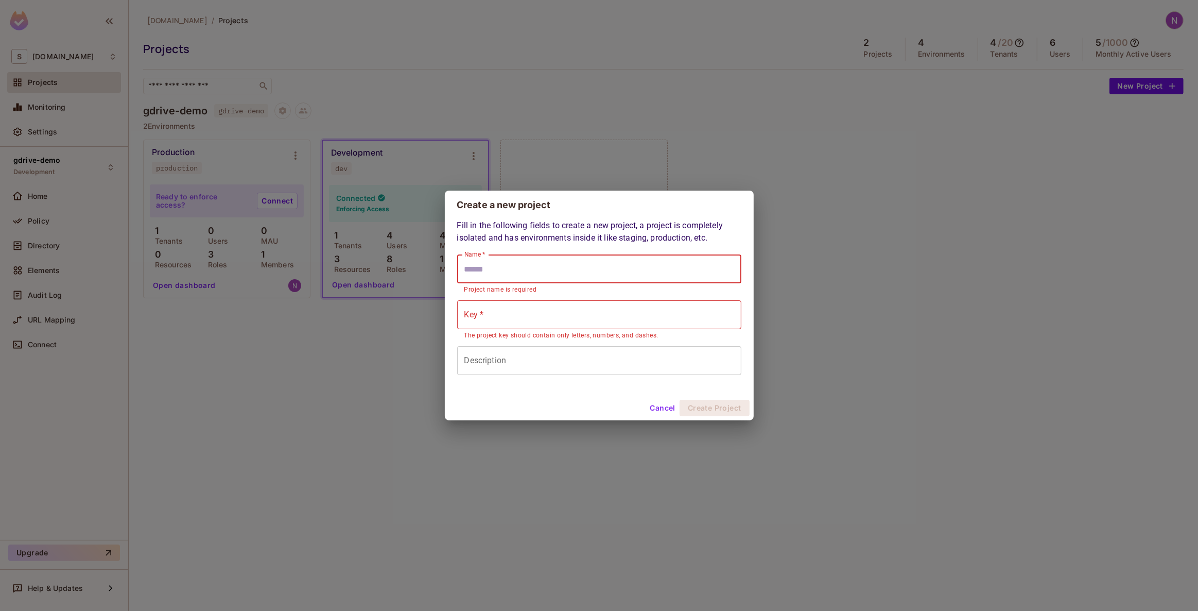
type input "*"
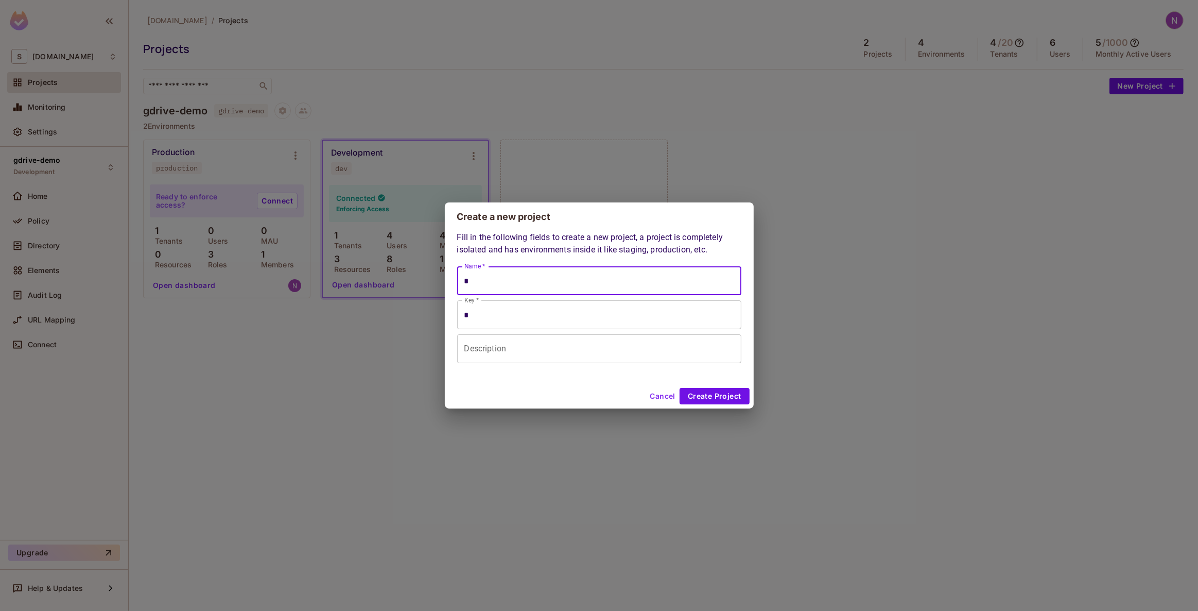
type input "**"
type input "*"
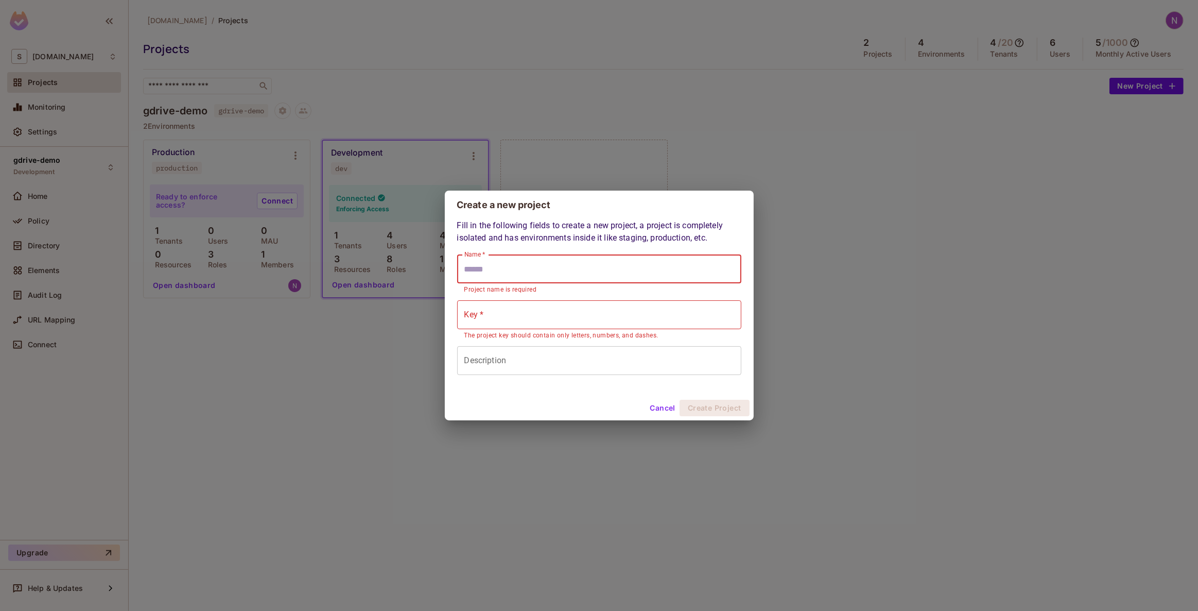
type input "*"
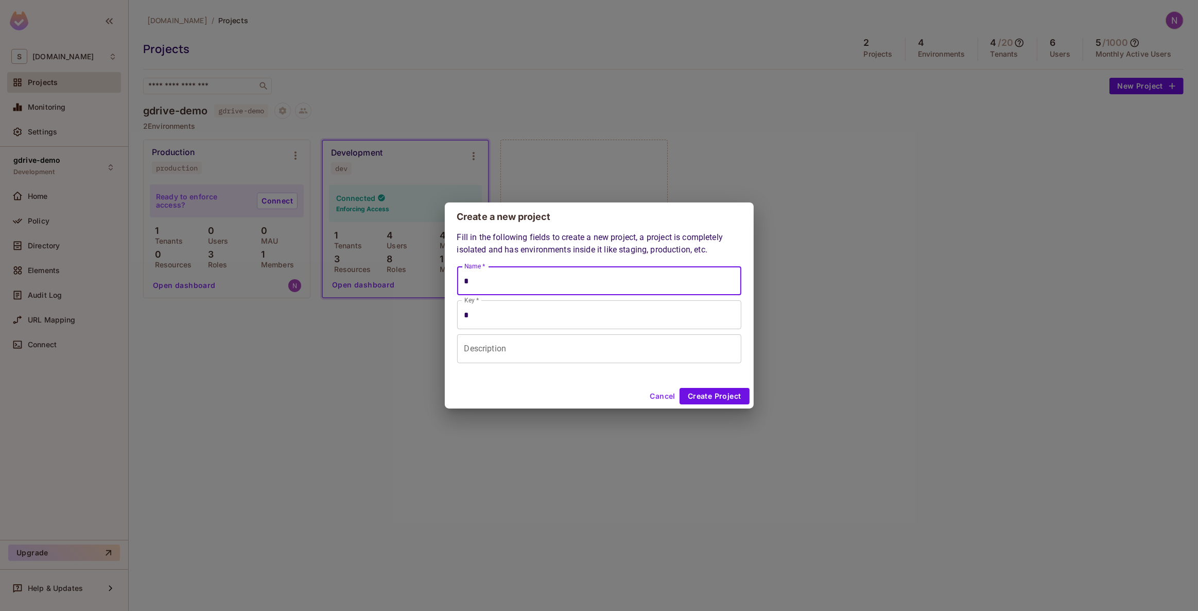
type input "**"
type input "***"
type input "**"
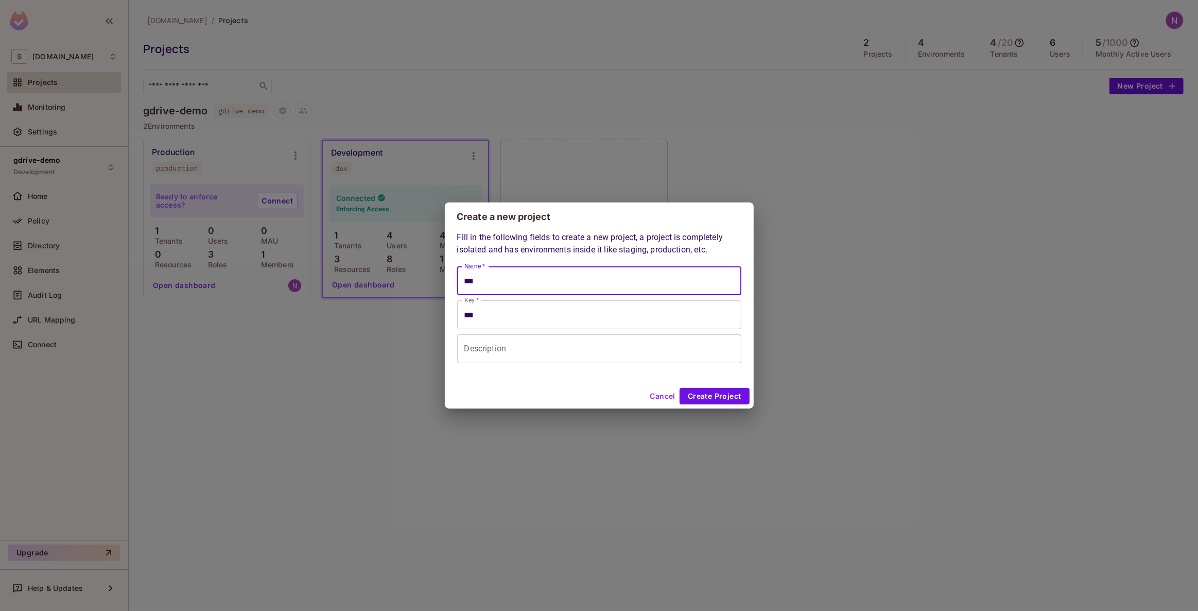
type input "**"
type input "*"
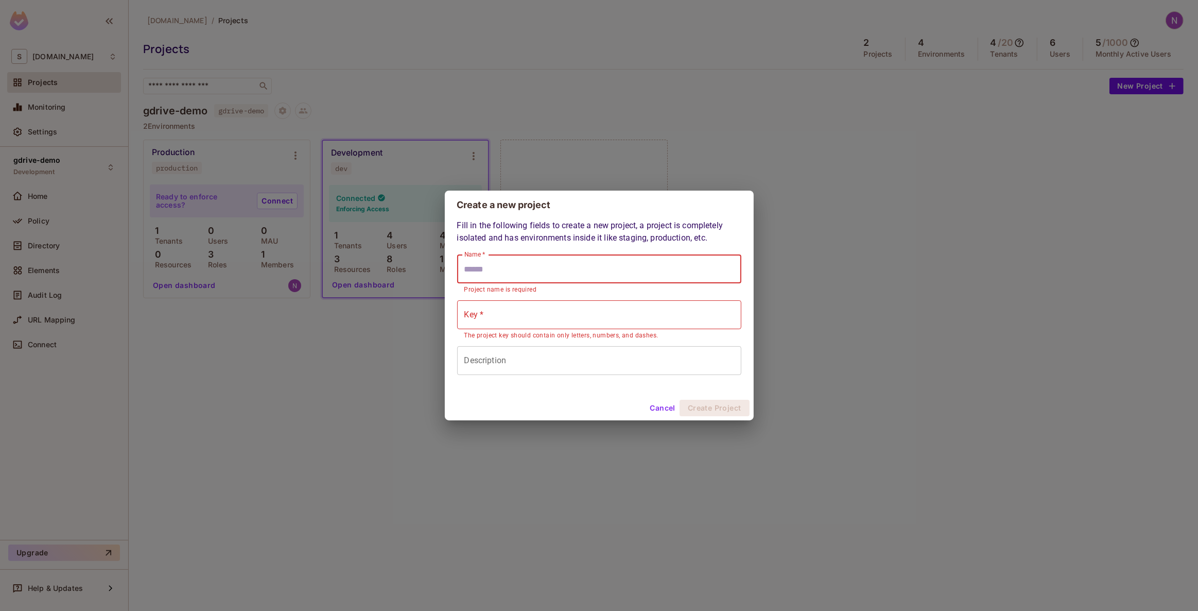
type input "*"
type input "**"
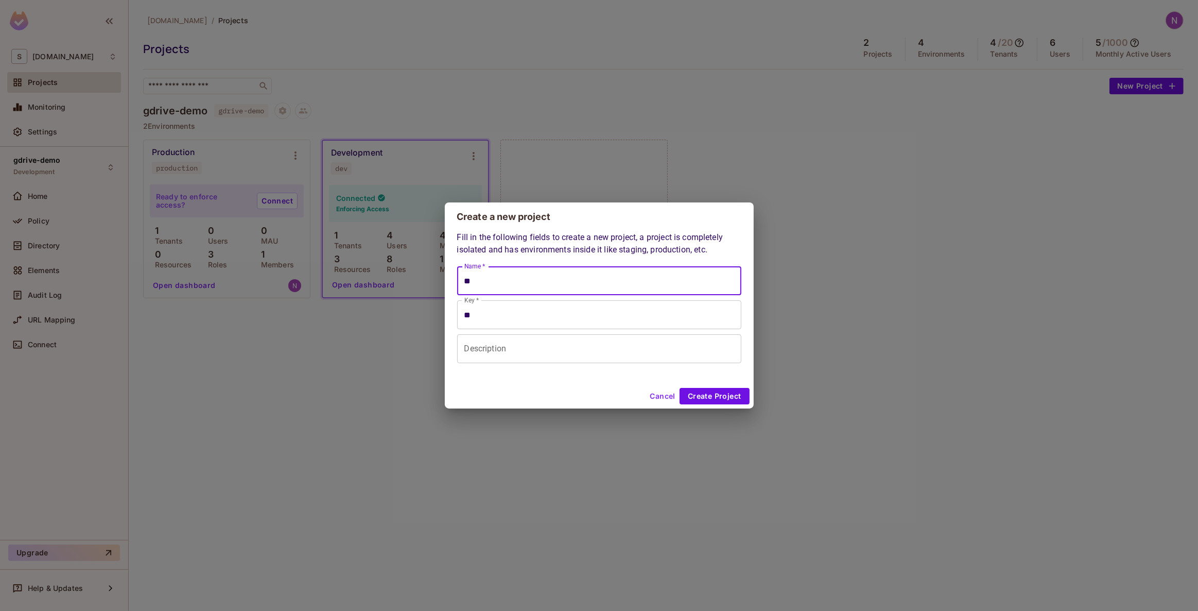
type input "***"
type input "**"
type input "*"
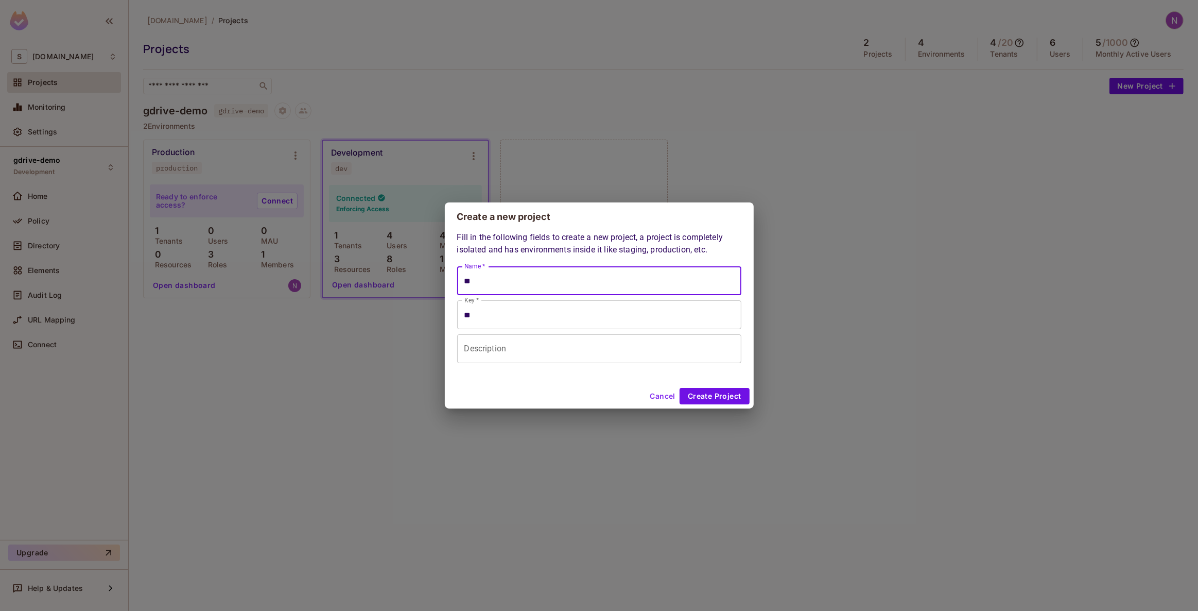
type input "*"
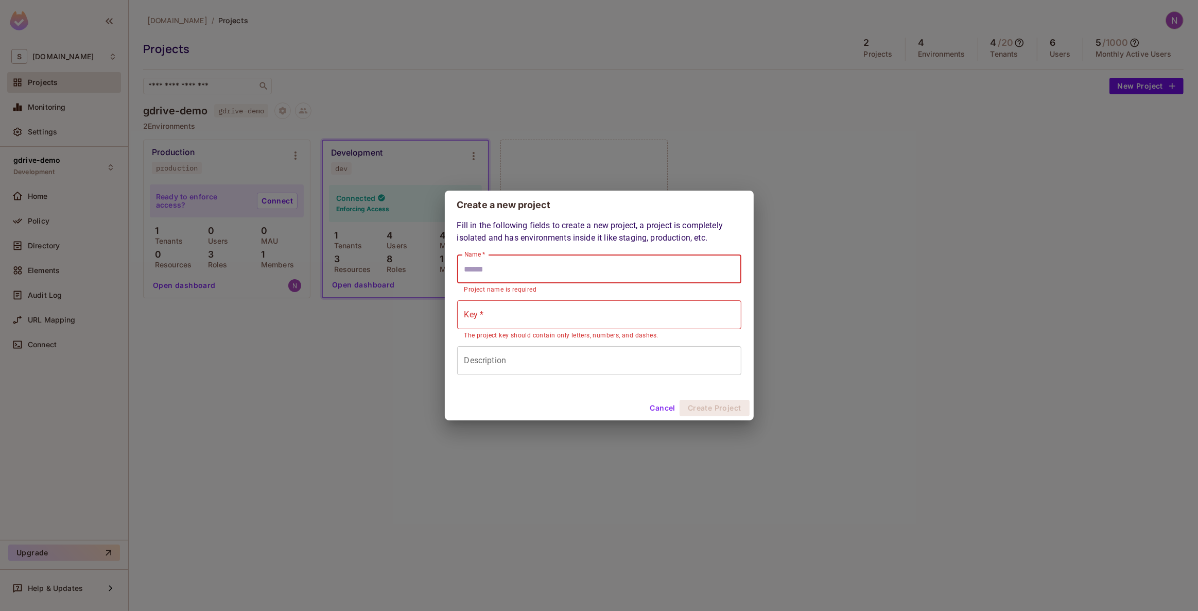
click at [526, 262] on input "Name *" at bounding box center [599, 268] width 284 height 29
type input "*"
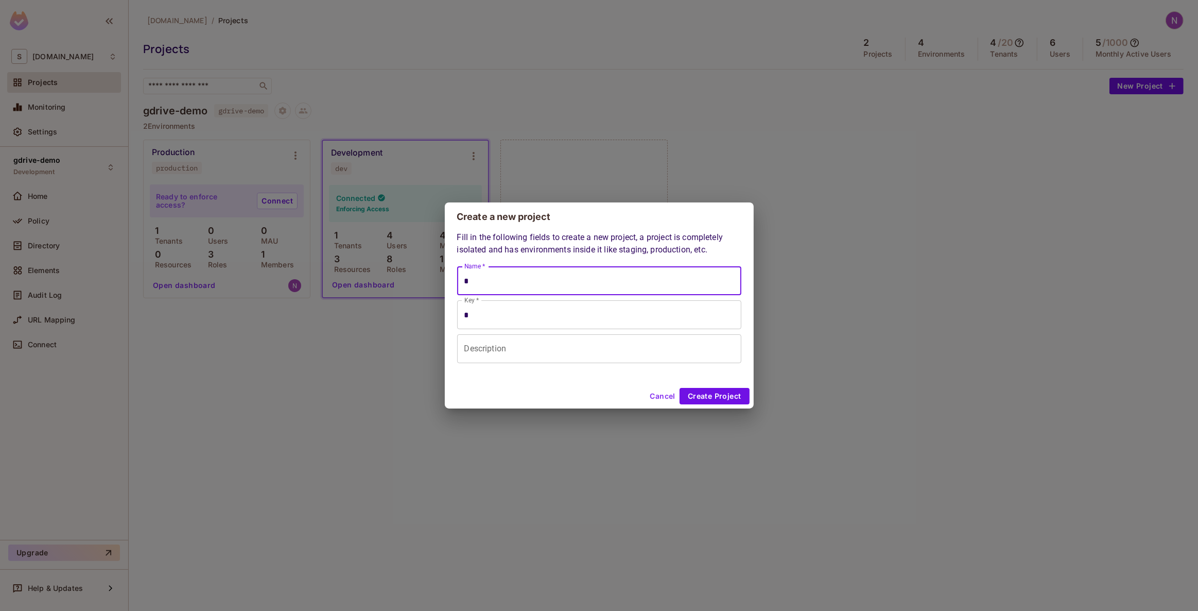
type input "**"
type input "***"
type input "****"
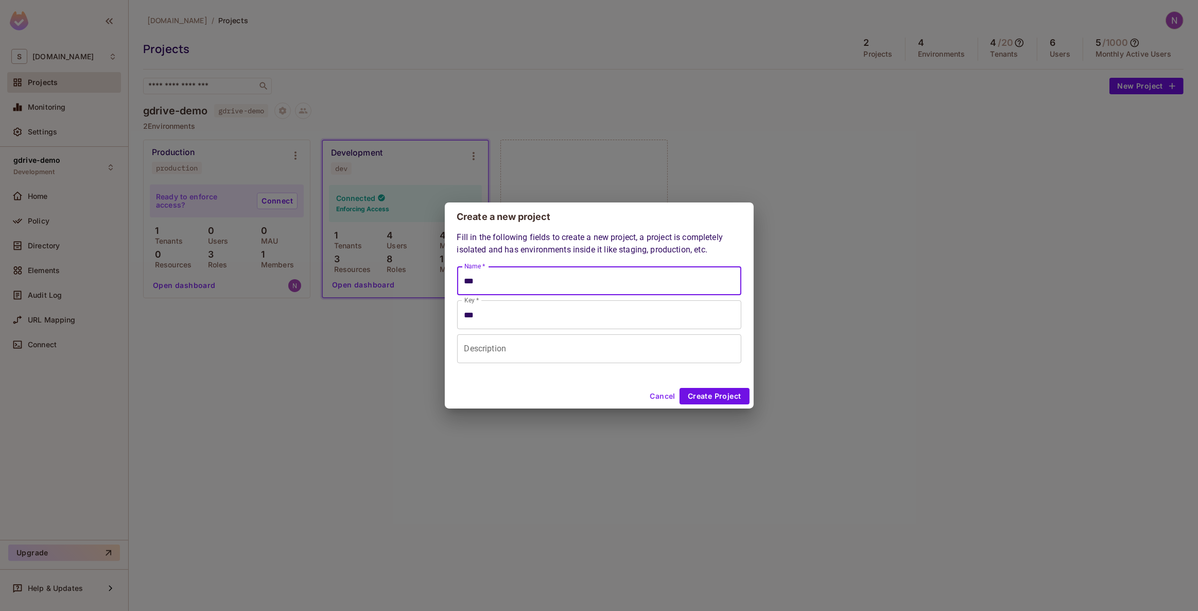
type input "****"
type input "*****"
type input "******"
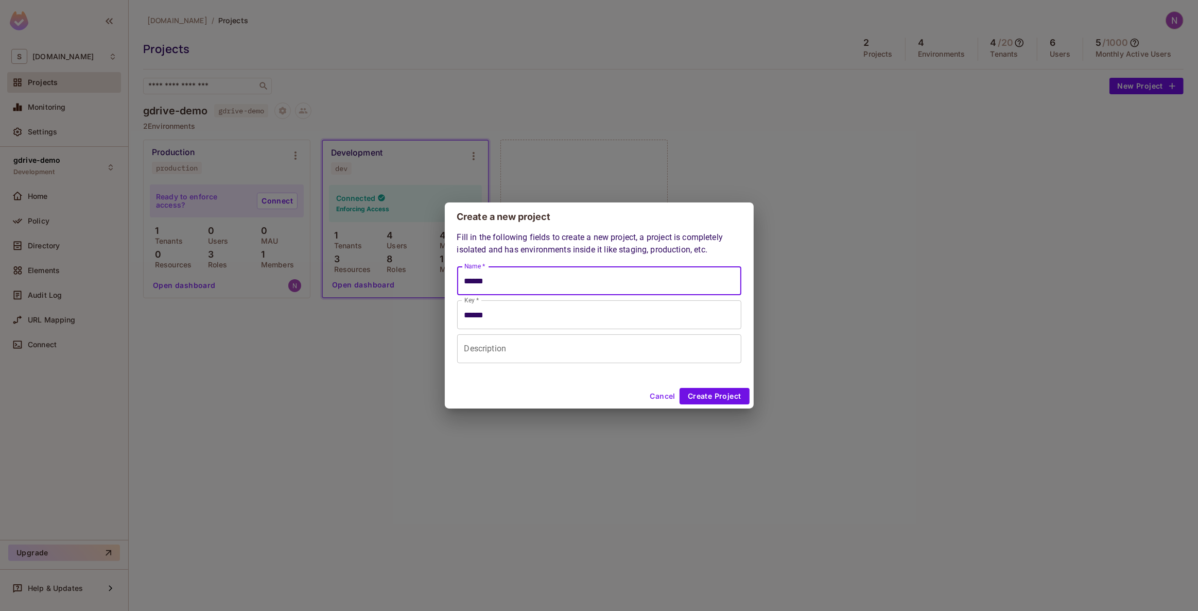
type input "*******"
type input "********"
type input "*********"
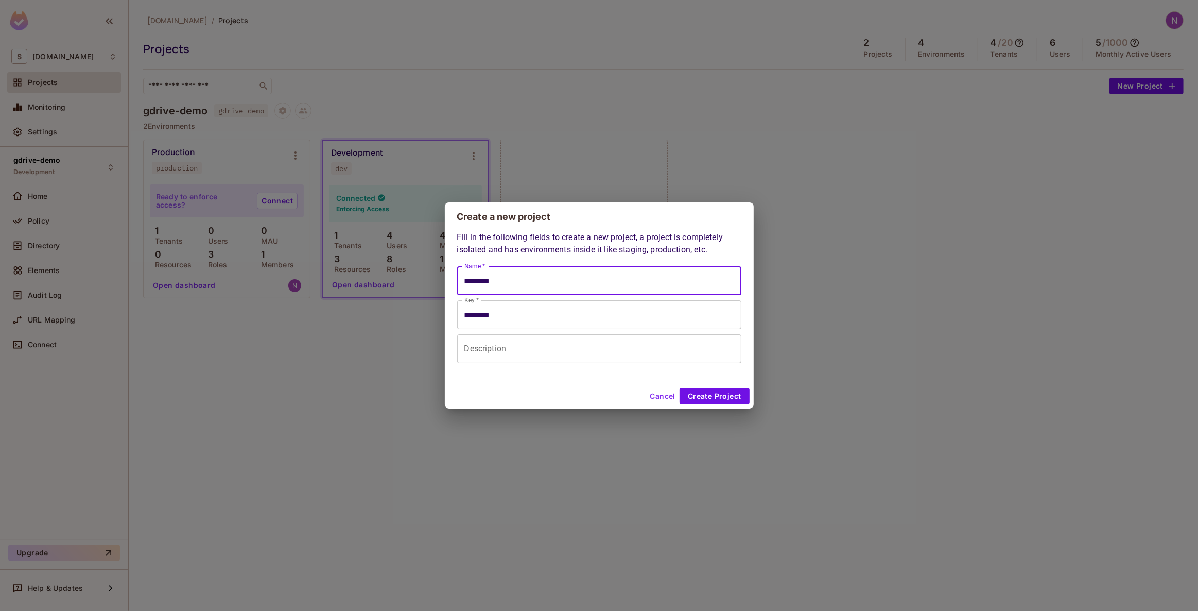
type input "*********"
type input "**********"
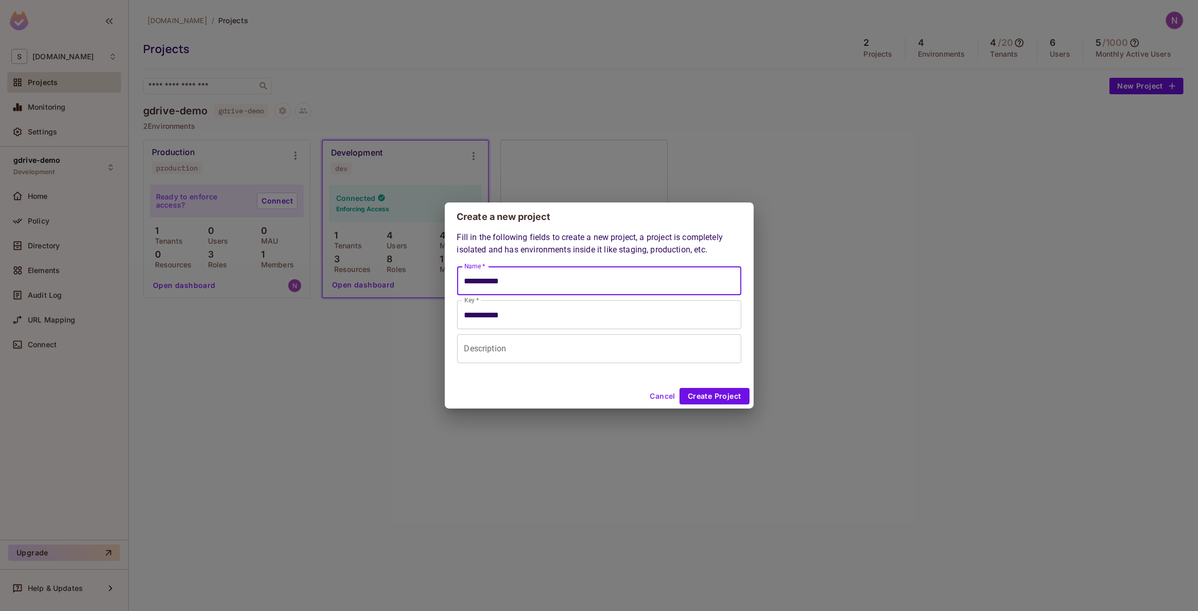
type input "**********"
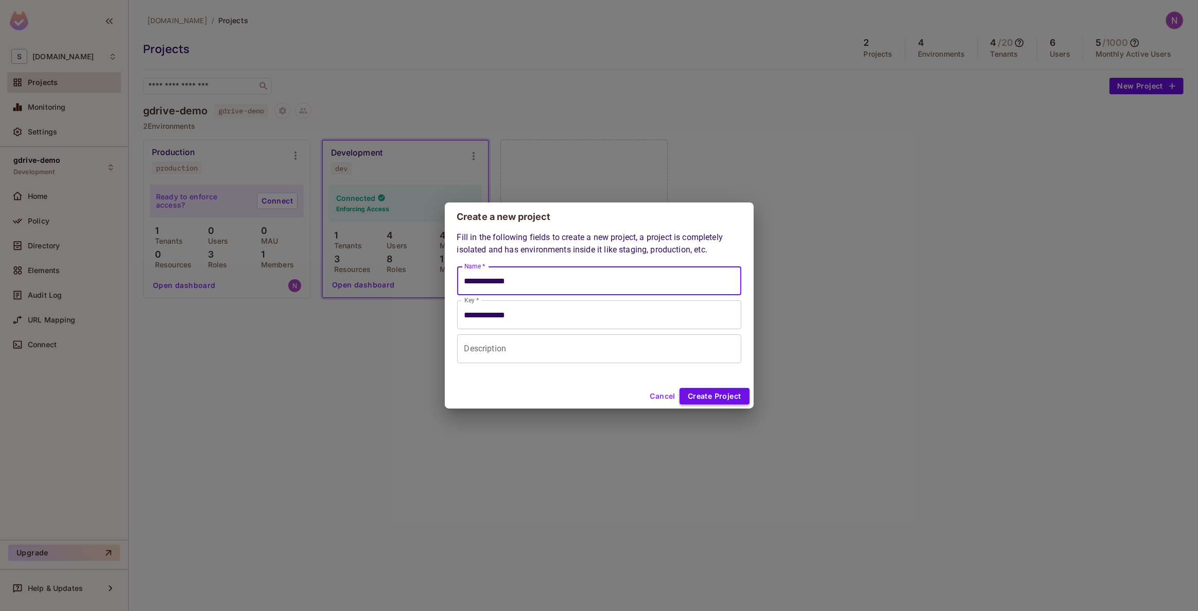
click at [722, 390] on button "Create Project" at bounding box center [715, 396] width 70 height 16
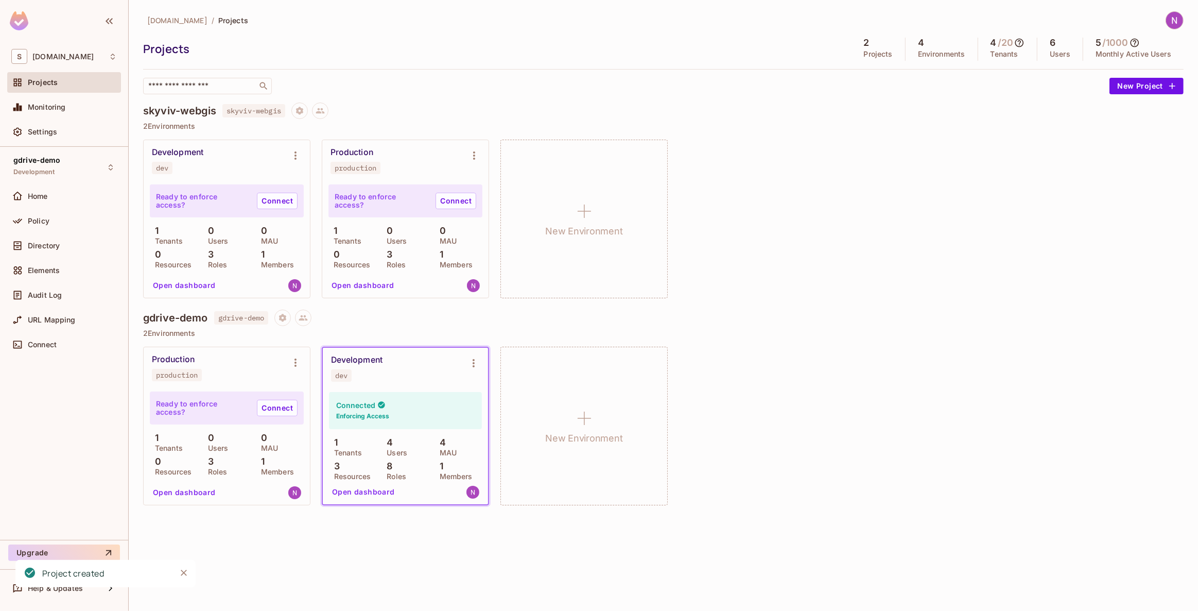
click at [1017, 40] on icon at bounding box center [1019, 43] width 9 height 9
click at [1044, 103] on p "This Month" at bounding box center [1040, 100] width 40 height 8
click at [1043, 91] on div "4 This Month" at bounding box center [1040, 93] width 46 height 29
click at [986, 167] on div at bounding box center [599, 305] width 1198 height 611
click at [293, 361] on icon "Environment settings" at bounding box center [295, 362] width 12 height 12
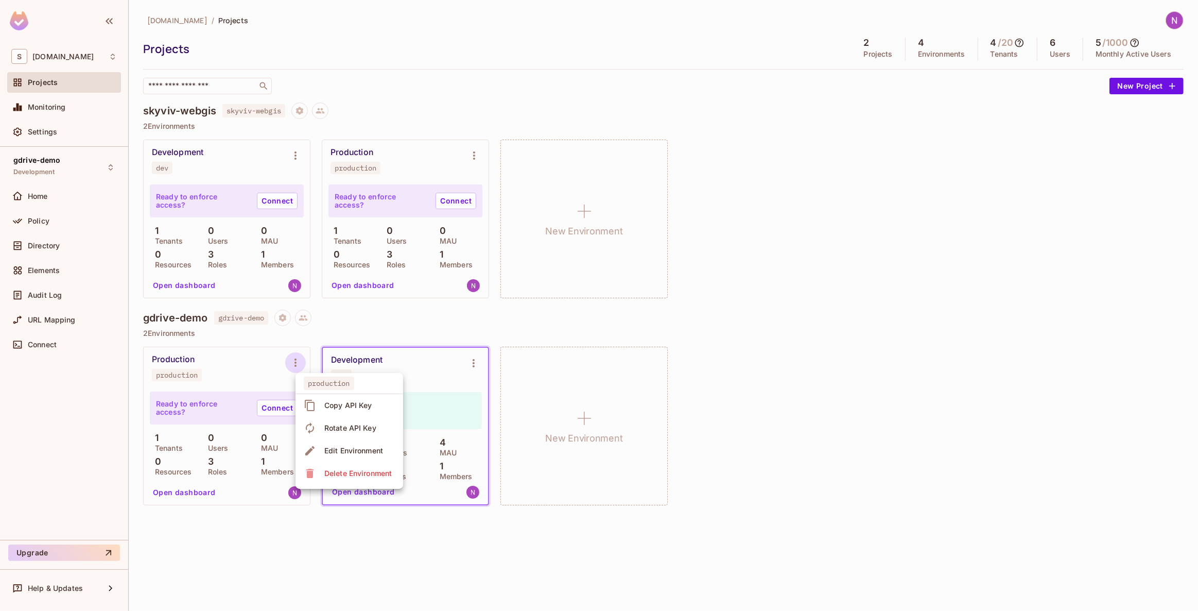
click at [351, 473] on div "Delete Environment" at bounding box center [357, 473] width 67 height 10
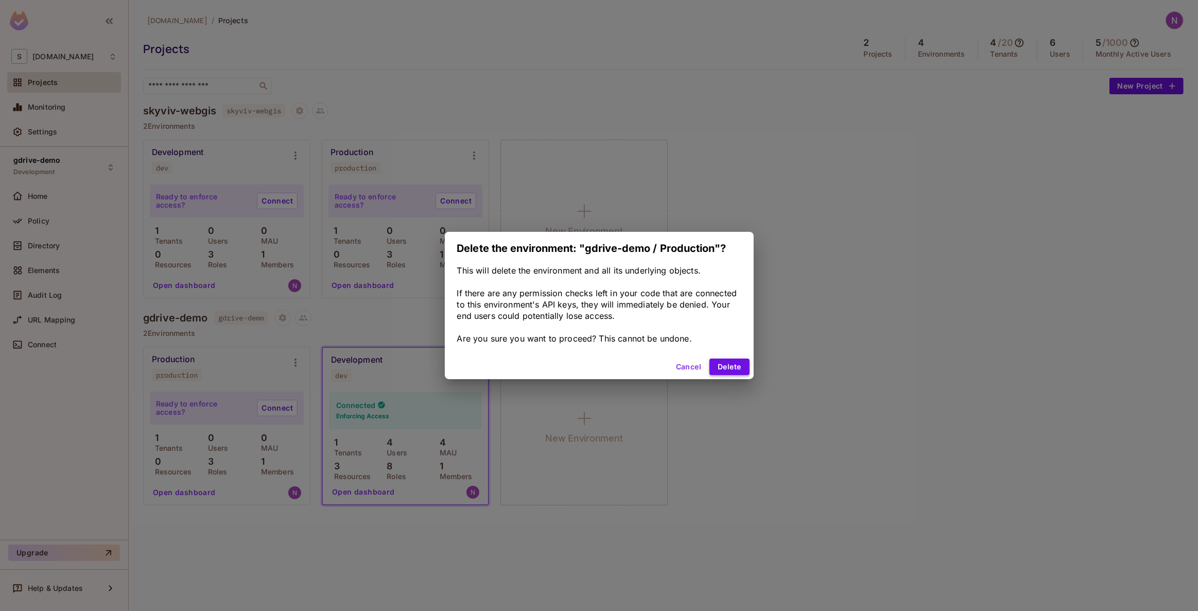
click at [736, 368] on button "Delete" at bounding box center [729, 366] width 40 height 16
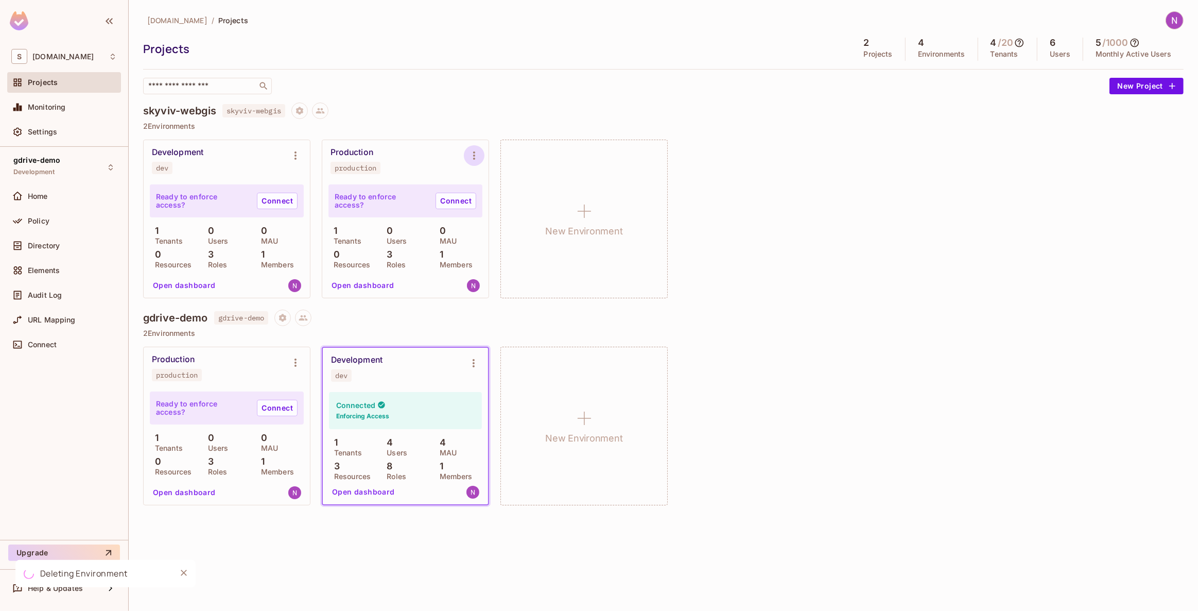
click at [472, 153] on icon "Environment settings" at bounding box center [474, 155] width 12 height 12
click at [522, 263] on div "Delete Environment" at bounding box center [536, 266] width 67 height 10
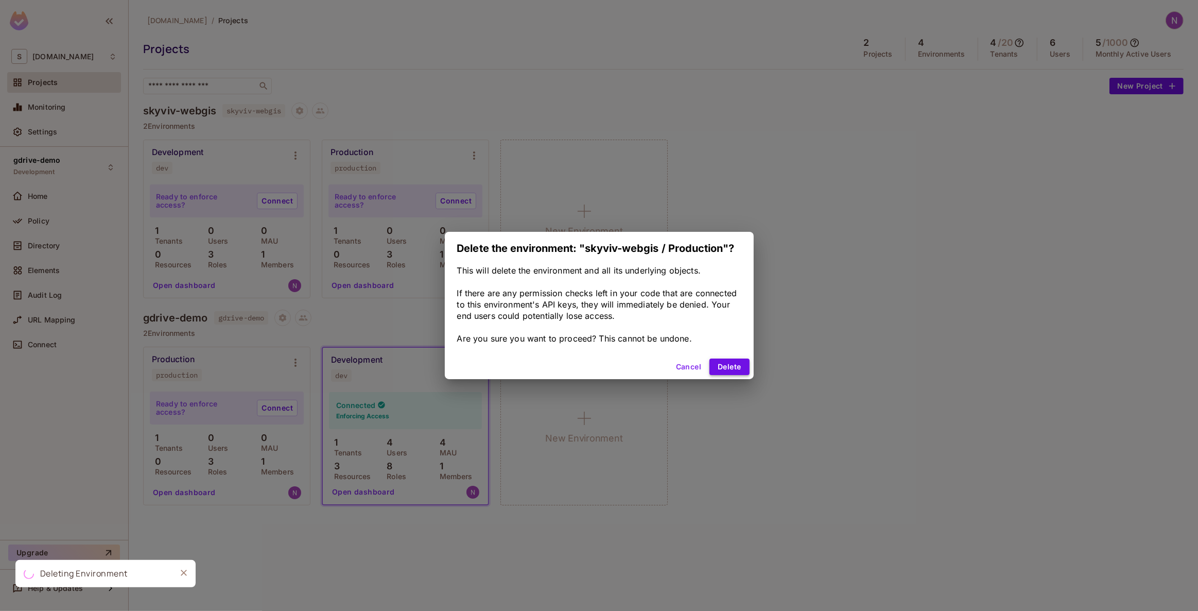
click at [726, 371] on button "Delete" at bounding box center [729, 366] width 40 height 16
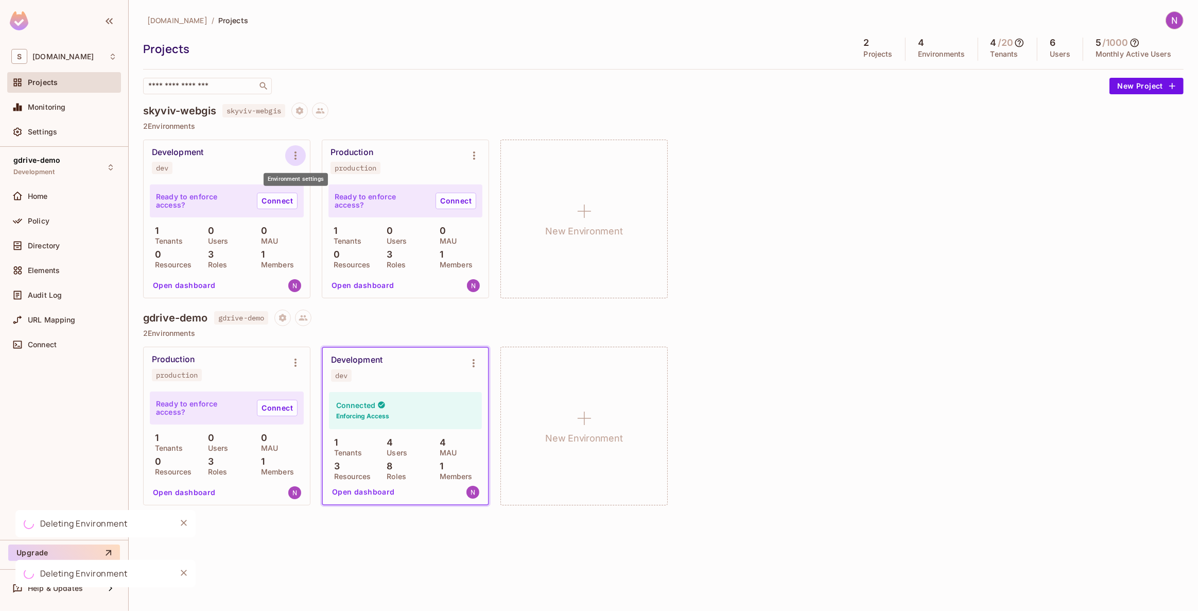
click at [301, 151] on icon "Environment settings" at bounding box center [295, 155] width 12 height 12
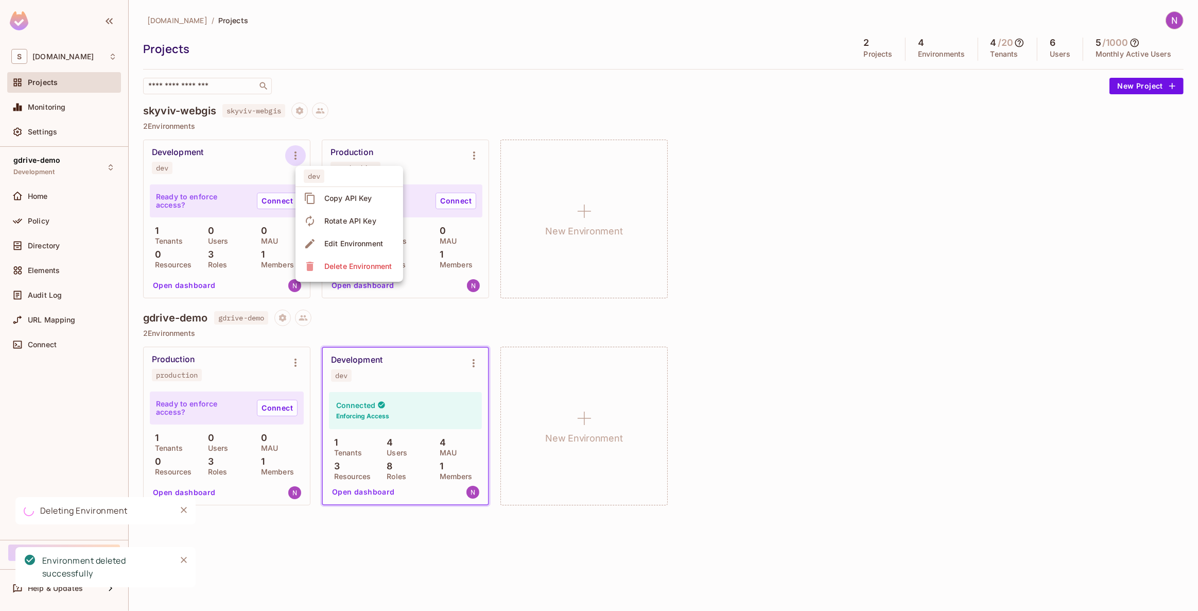
click at [834, 307] on div at bounding box center [599, 305] width 1198 height 611
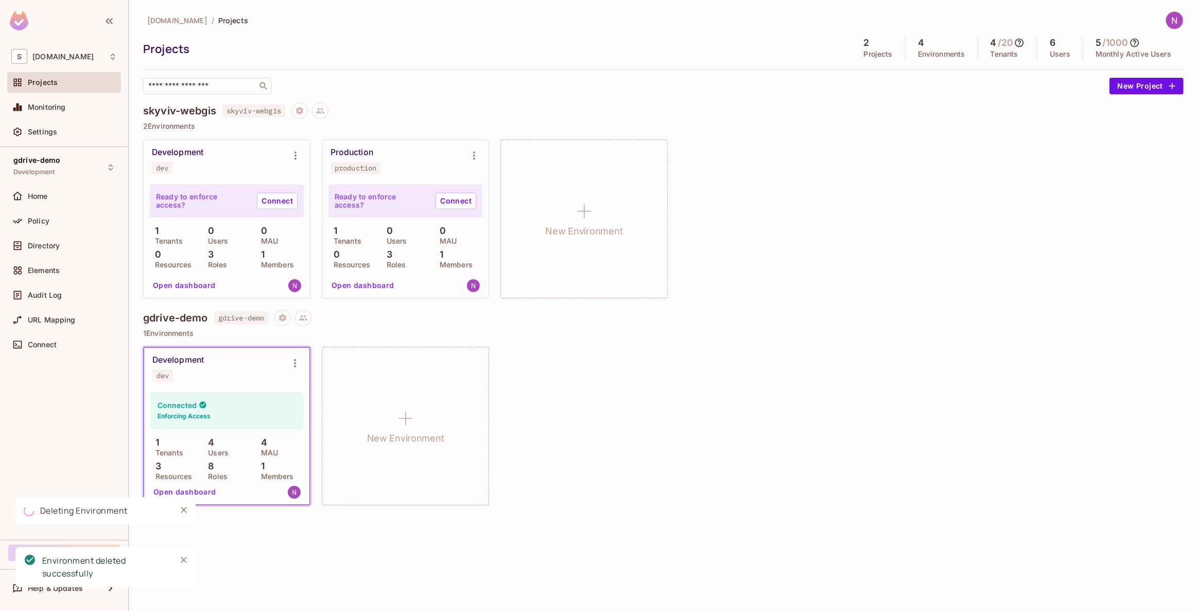
click at [1136, 42] on icon at bounding box center [1134, 43] width 10 height 10
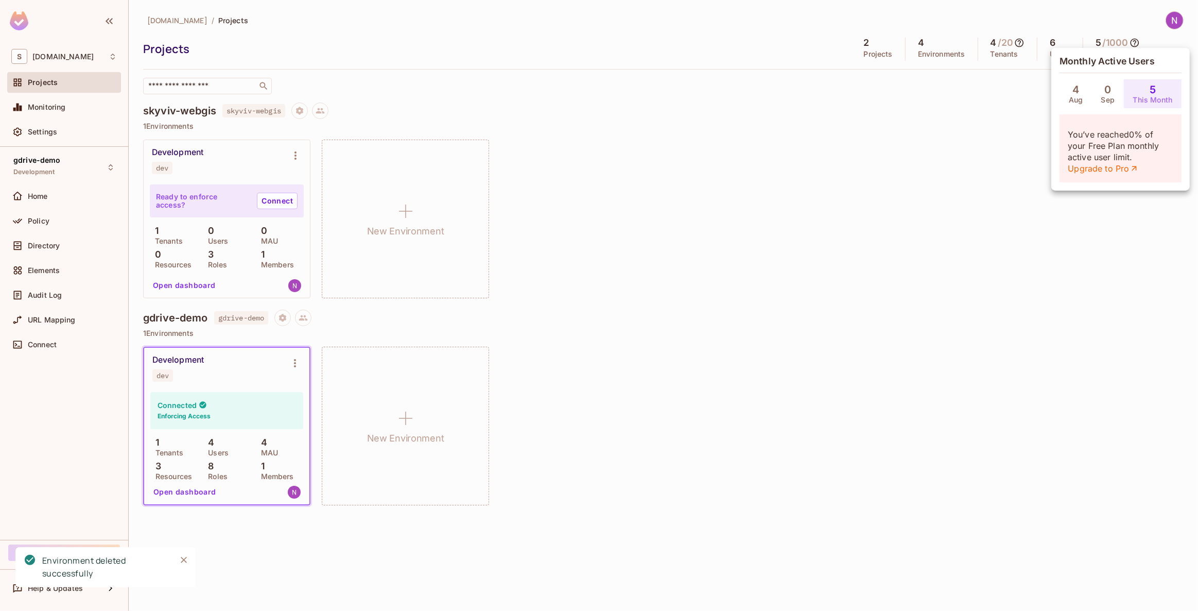
click at [796, 196] on div at bounding box center [599, 305] width 1198 height 611
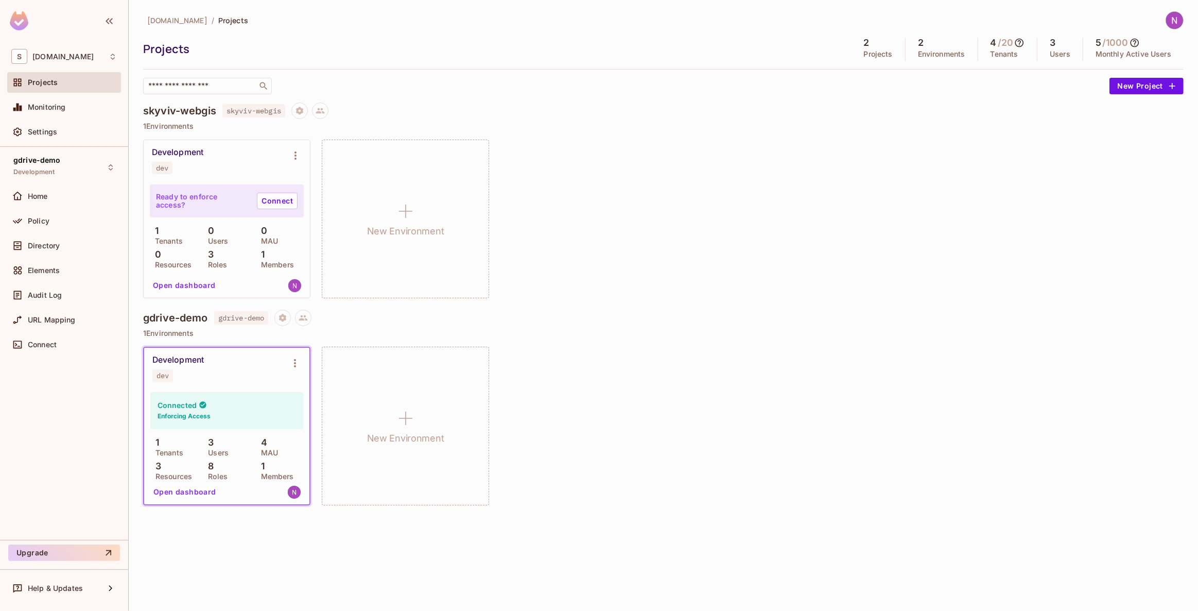
click at [1131, 42] on span "/ 1000" at bounding box center [1120, 43] width 39 height 10
click at [193, 284] on button "Open dashboard" at bounding box center [184, 285] width 71 height 16
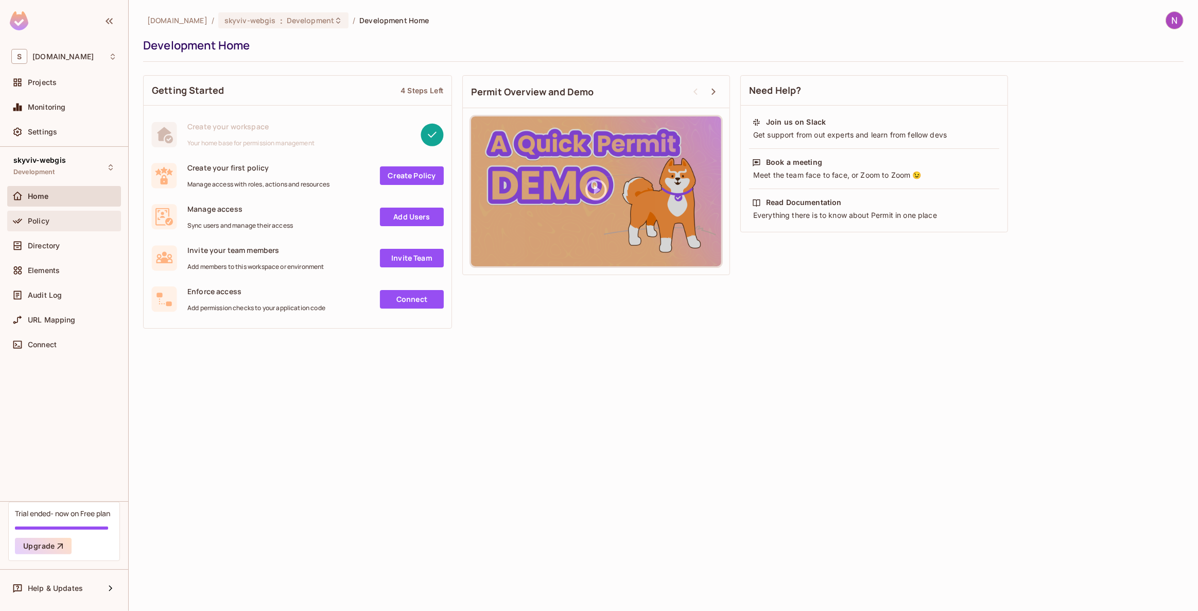
click at [47, 222] on span "Policy" at bounding box center [39, 221] width 22 height 8
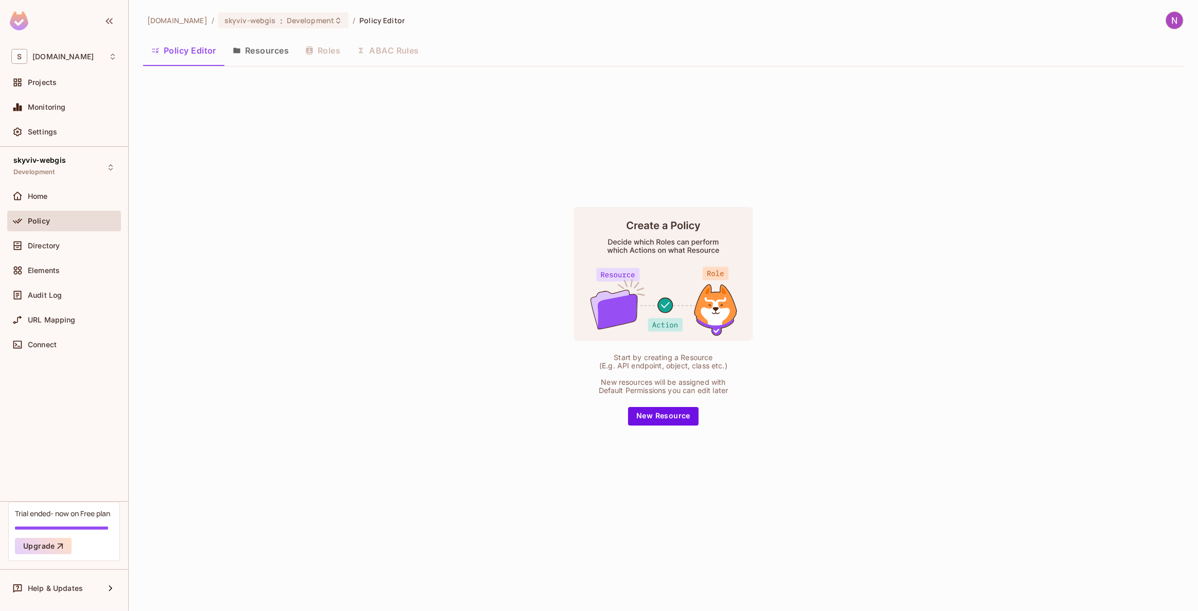
click at [255, 55] on button "Resources" at bounding box center [260, 51] width 73 height 26
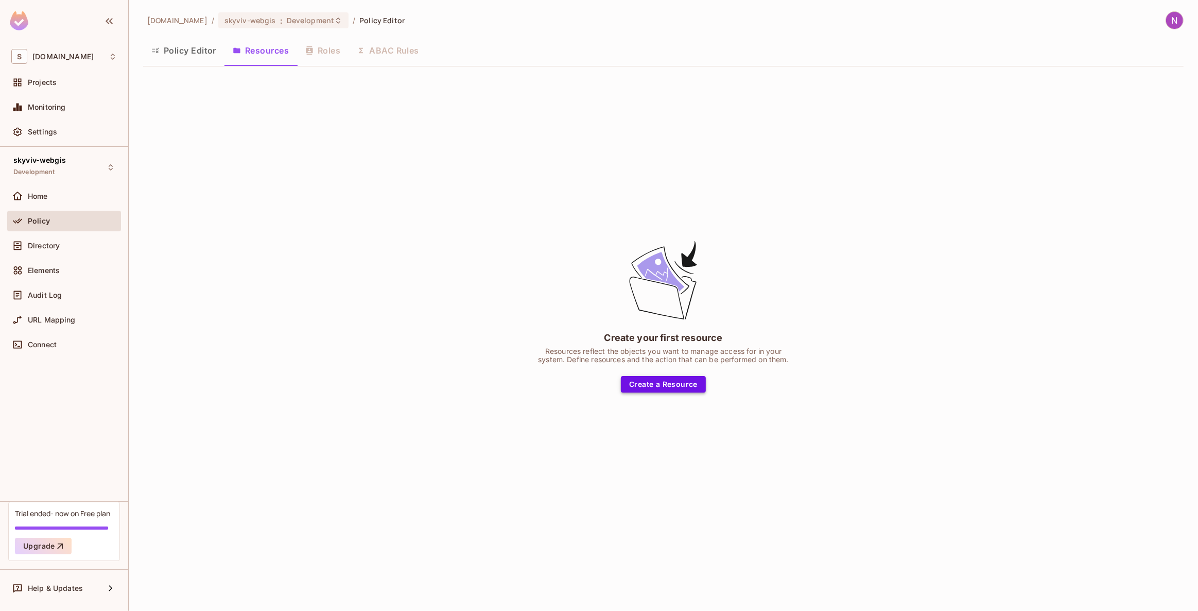
click at [643, 378] on button "Create a Resource" at bounding box center [663, 384] width 85 height 16
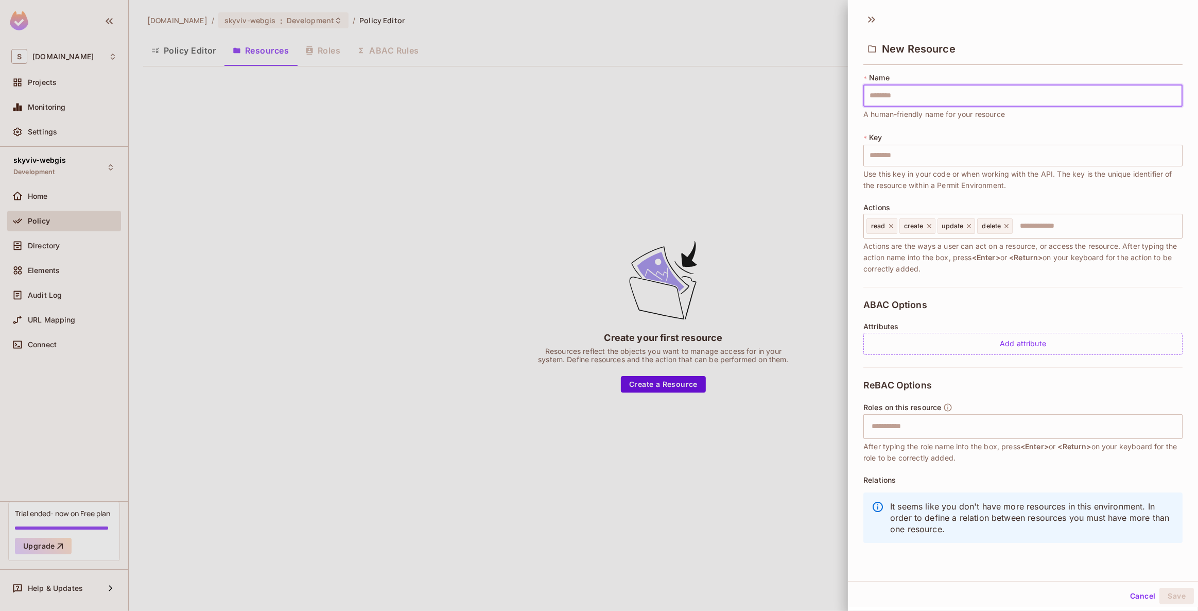
click at [894, 93] on input "text" at bounding box center [1022, 96] width 319 height 22
drag, startPoint x: 887, startPoint y: 130, endPoint x: 896, endPoint y: 108, distance: 23.8
click at [887, 130] on div "* Name ​ Resource name is required * Key ​ Use this key in your code or when wo…" at bounding box center [1022, 180] width 319 height 214
click at [900, 97] on input "text" at bounding box center [1022, 96] width 319 height 22
type input "*"
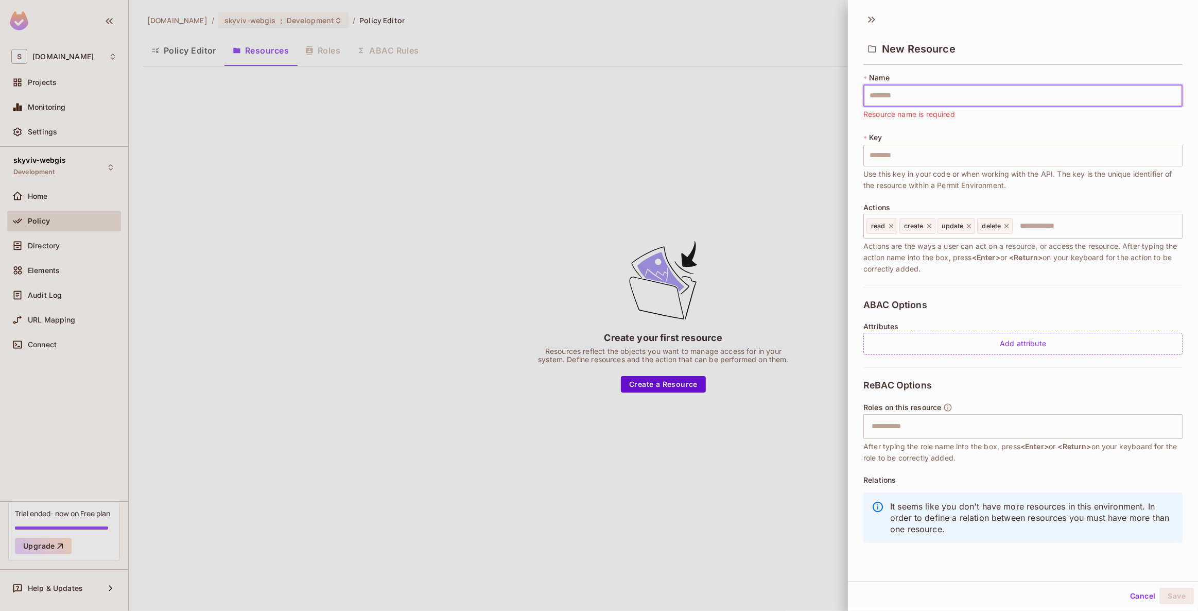
type input "*"
type input "**"
type input "*"
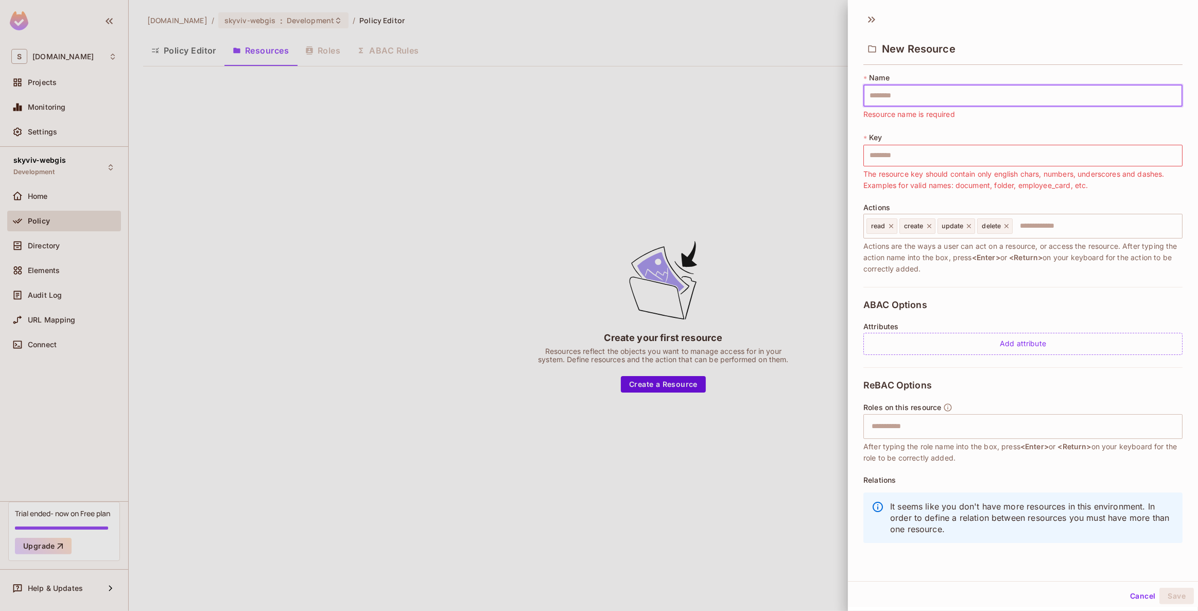
type input "*"
type input "**"
type input "*"
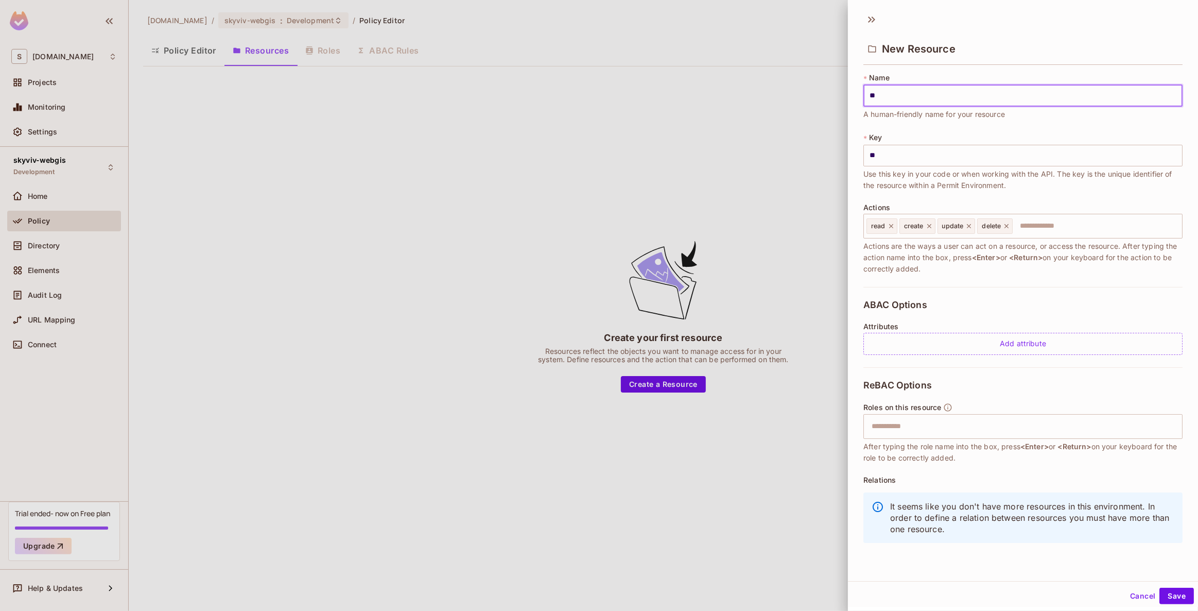
type input "*"
type input "**"
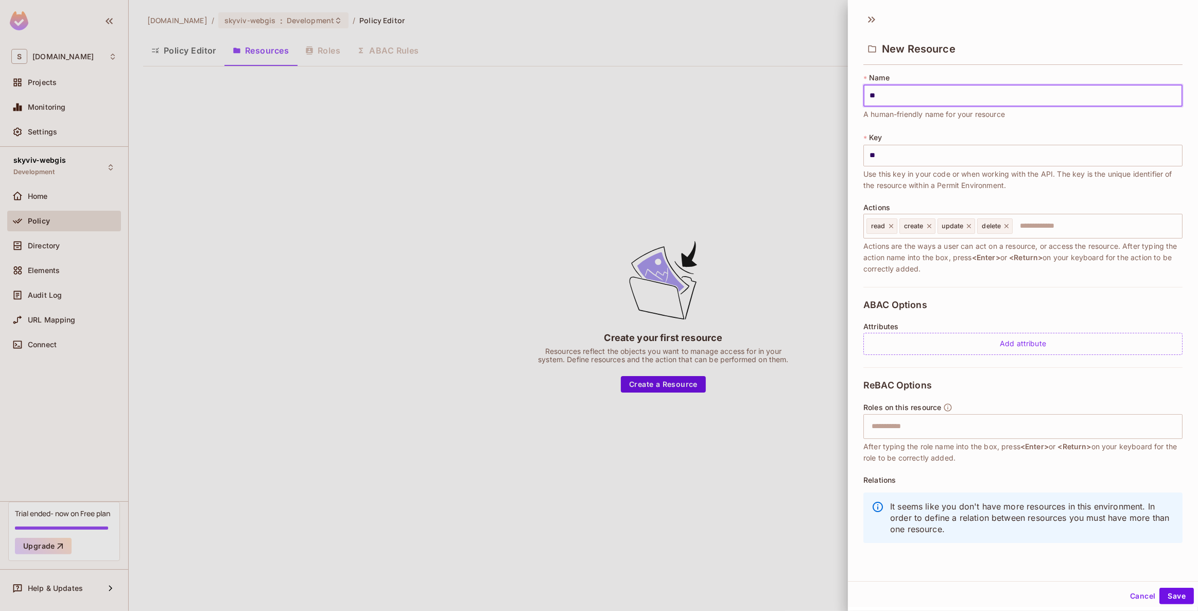
type input "***"
type input "****"
type input "***"
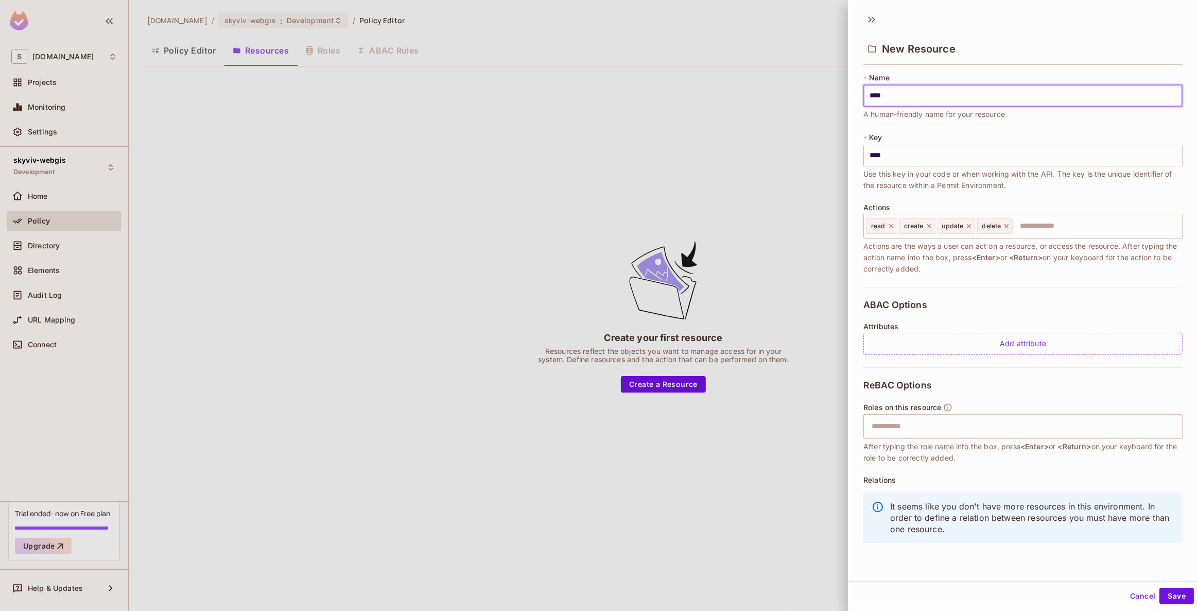
type input "***"
type input "**"
type input "*"
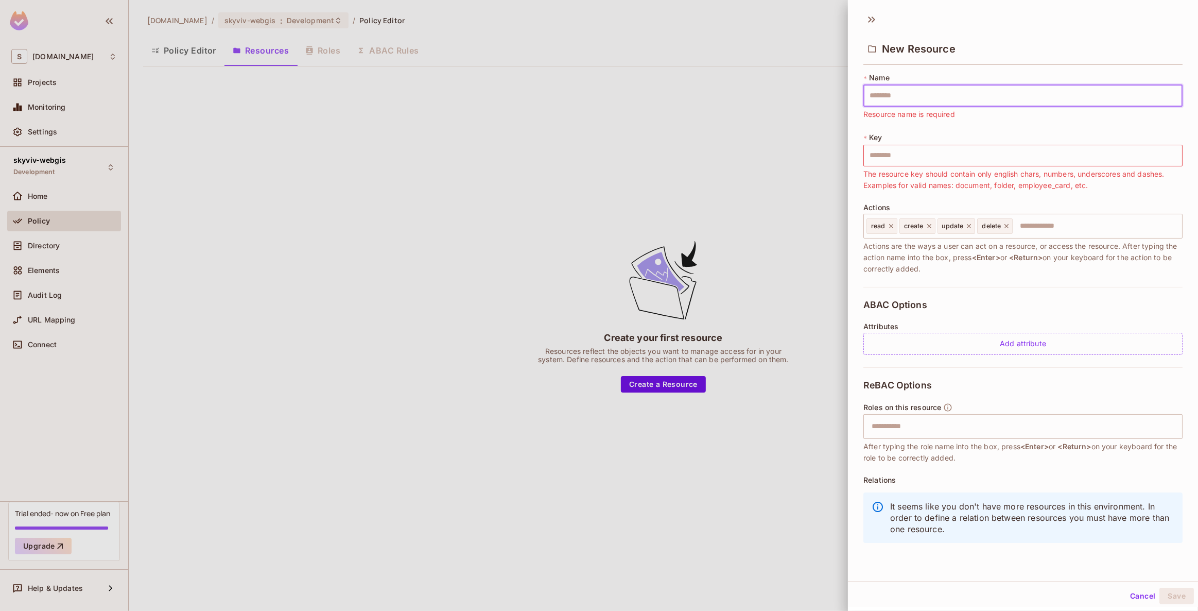
type input "*"
type input "**"
type input "***"
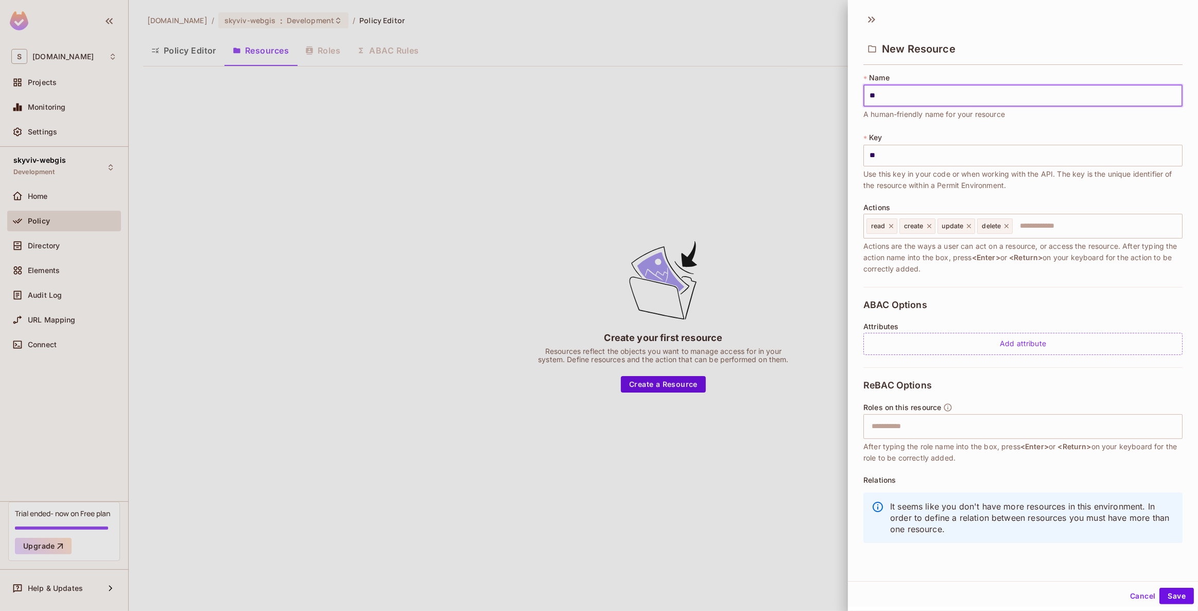
type input "***"
type input "****"
type input "*****"
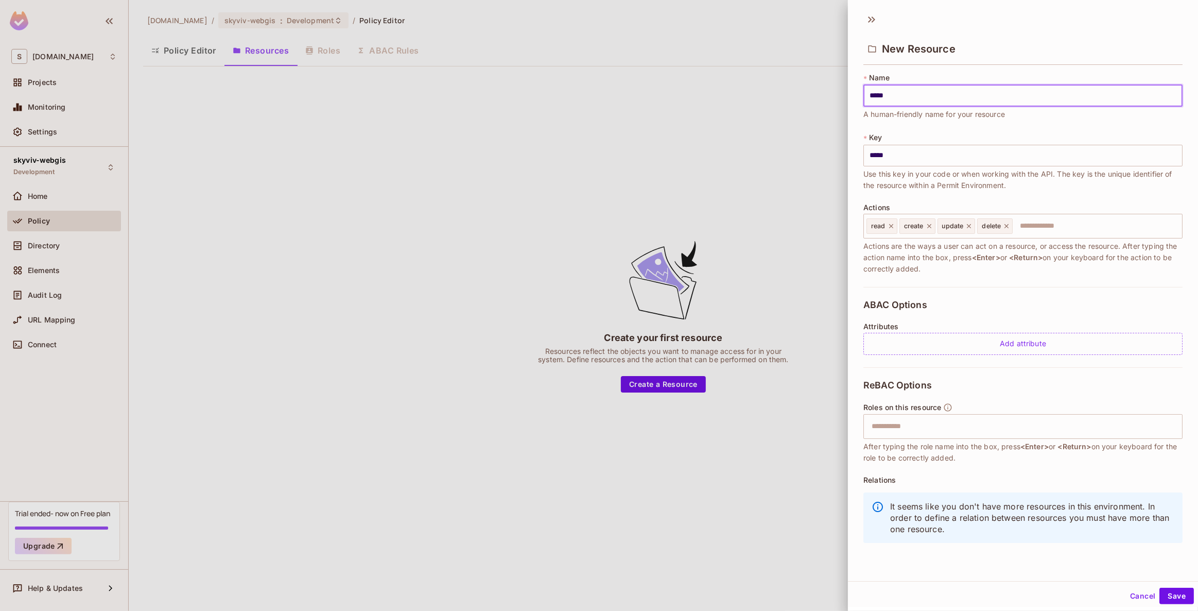
type input "******"
type input "*******"
type input "********"
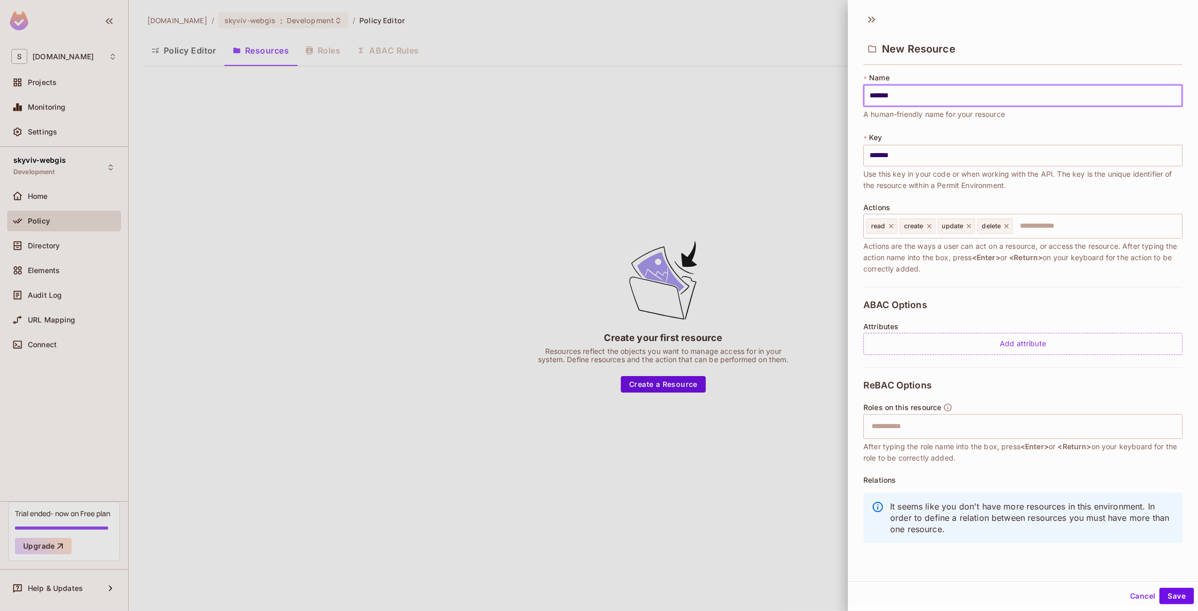
type input "********"
type input "*********"
type input "**********"
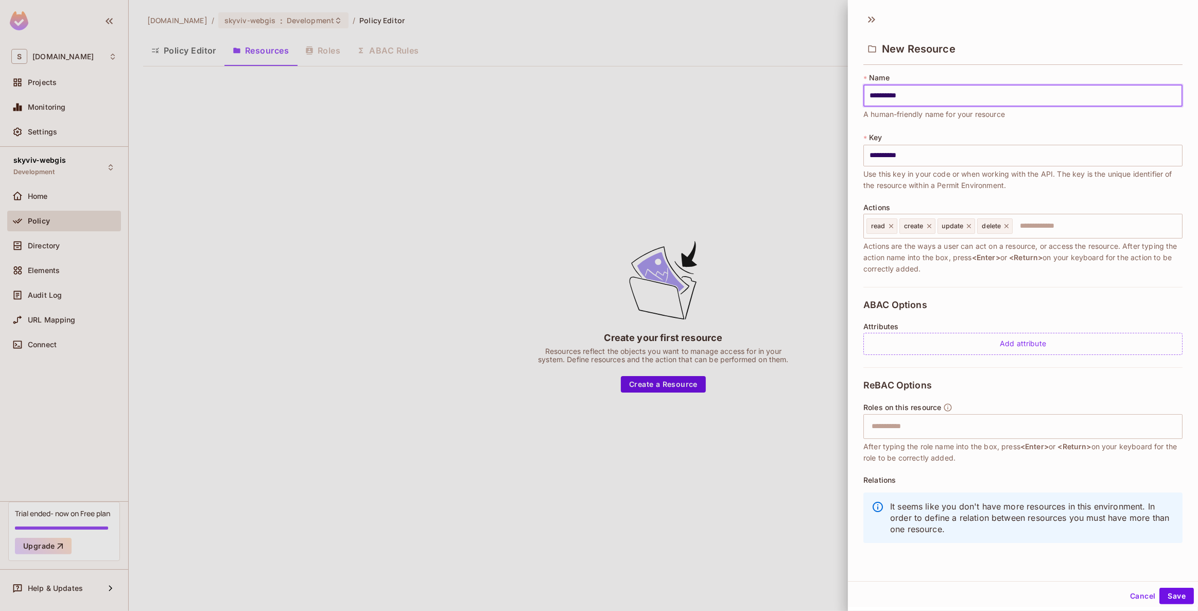
type input "**********"
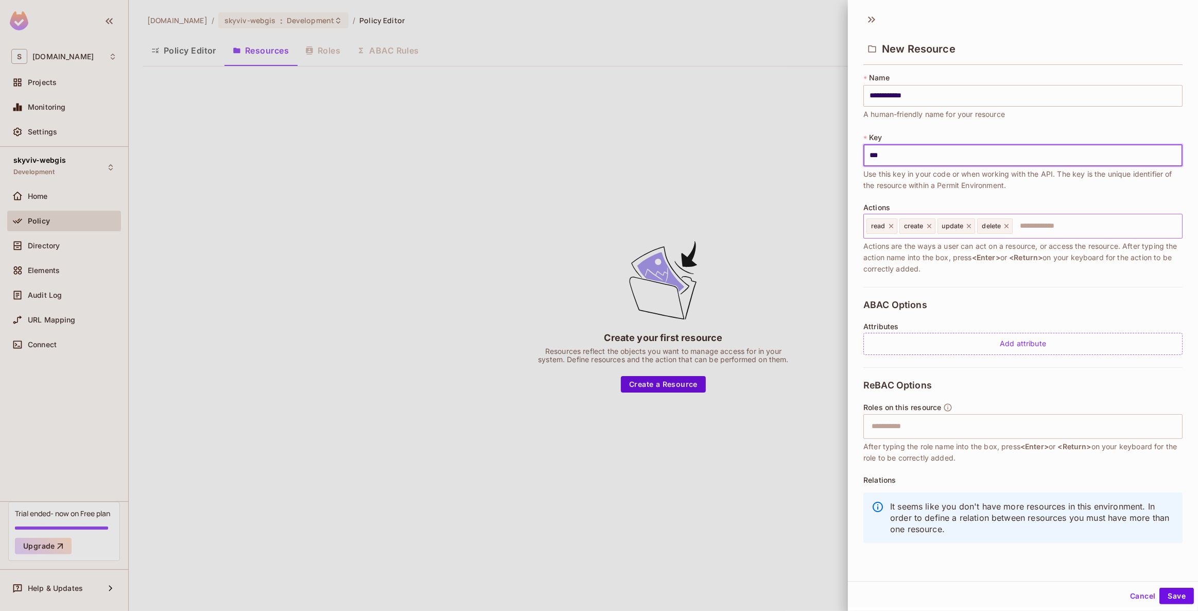
type input "***"
click at [1021, 227] on input "text" at bounding box center [1096, 226] width 164 height 21
click at [1006, 223] on icon at bounding box center [1006, 225] width 7 height 7
click at [972, 225] on icon at bounding box center [968, 225] width 7 height 7
click at [928, 224] on icon at bounding box center [929, 225] width 7 height 7
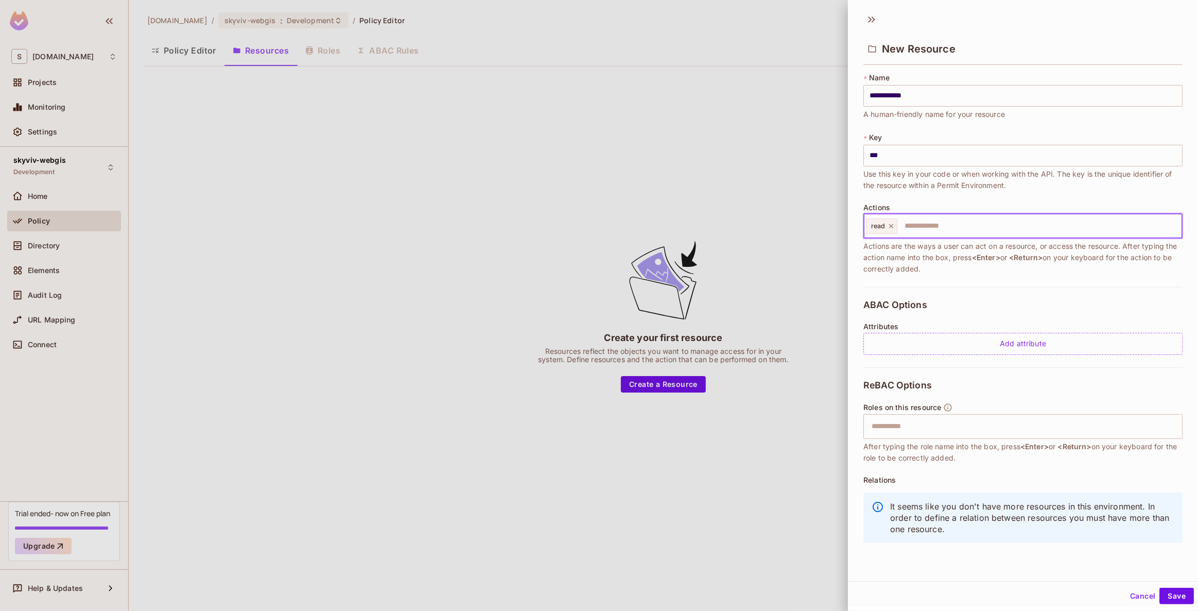
click at [887, 226] on icon at bounding box center [890, 225] width 7 height 7
click at [1174, 593] on button "Save" at bounding box center [1176, 595] width 34 height 16
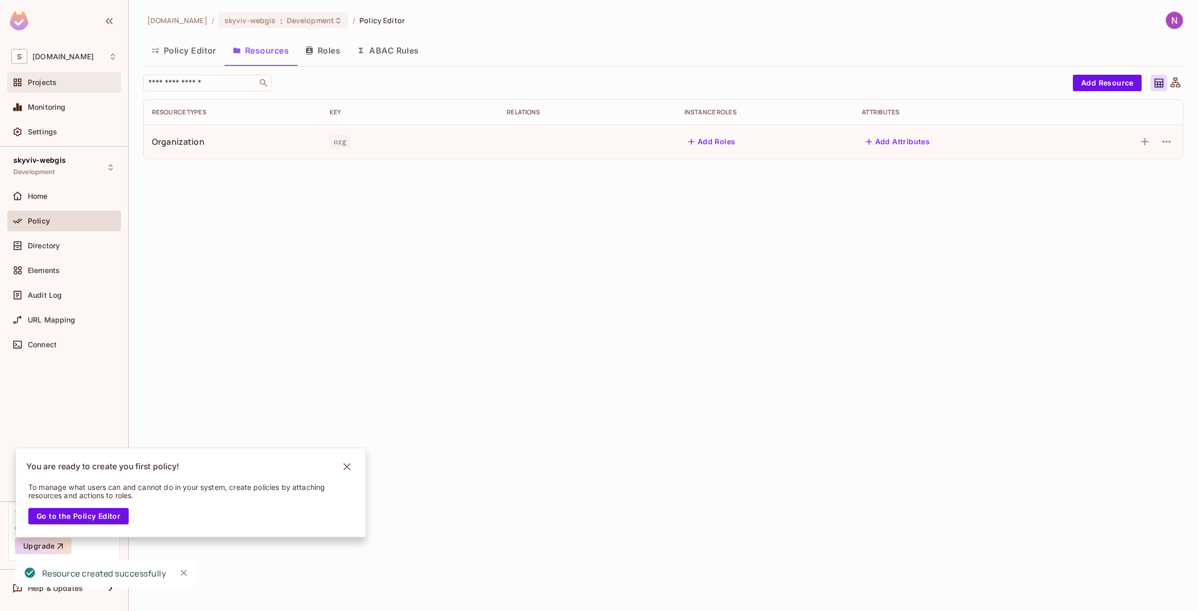
click at [39, 86] on div "Projects" at bounding box center [64, 82] width 106 height 12
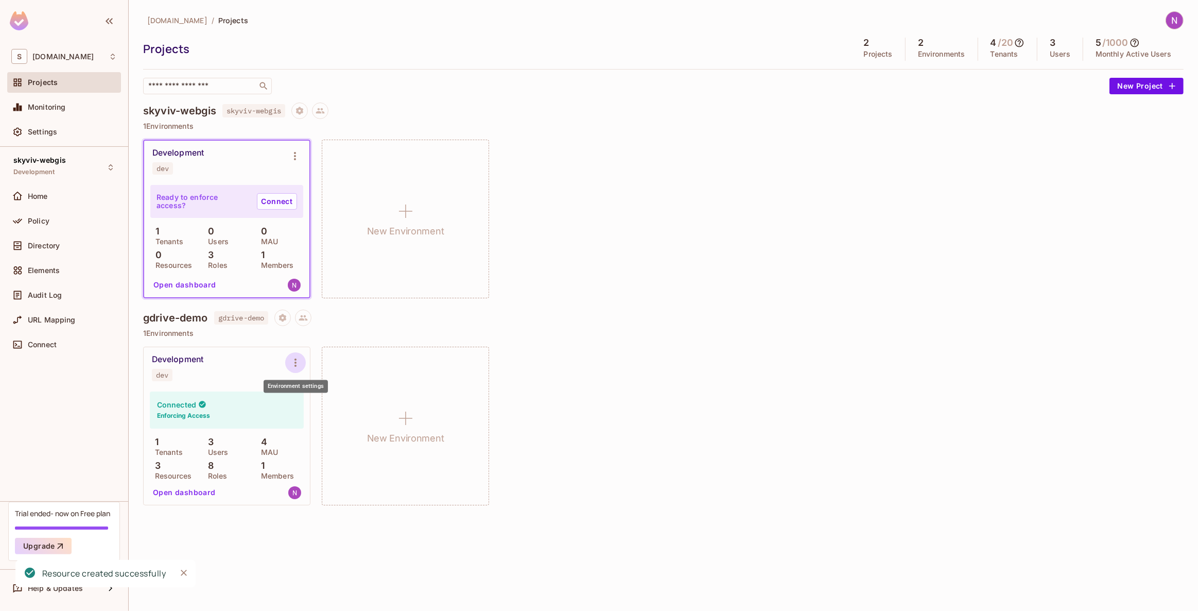
click at [291, 367] on icon "Environment settings" at bounding box center [295, 362] width 12 height 12
click at [206, 493] on div at bounding box center [599, 305] width 1198 height 611
click at [200, 492] on button "Open dashboard" at bounding box center [184, 492] width 71 height 16
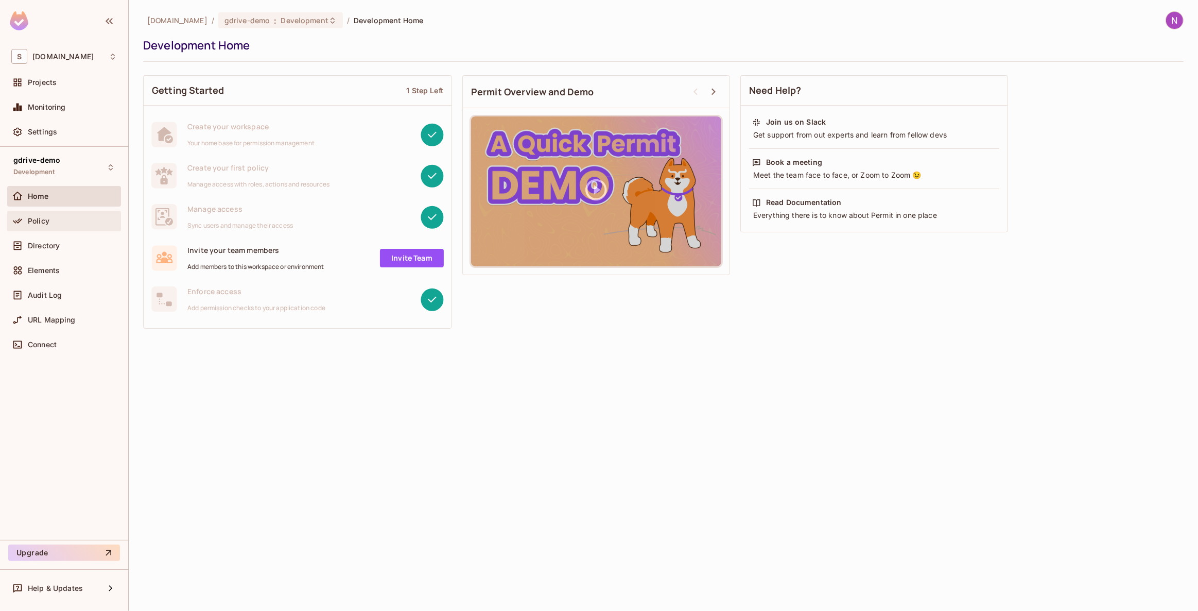
click at [45, 221] on span "Policy" at bounding box center [39, 221] width 22 height 8
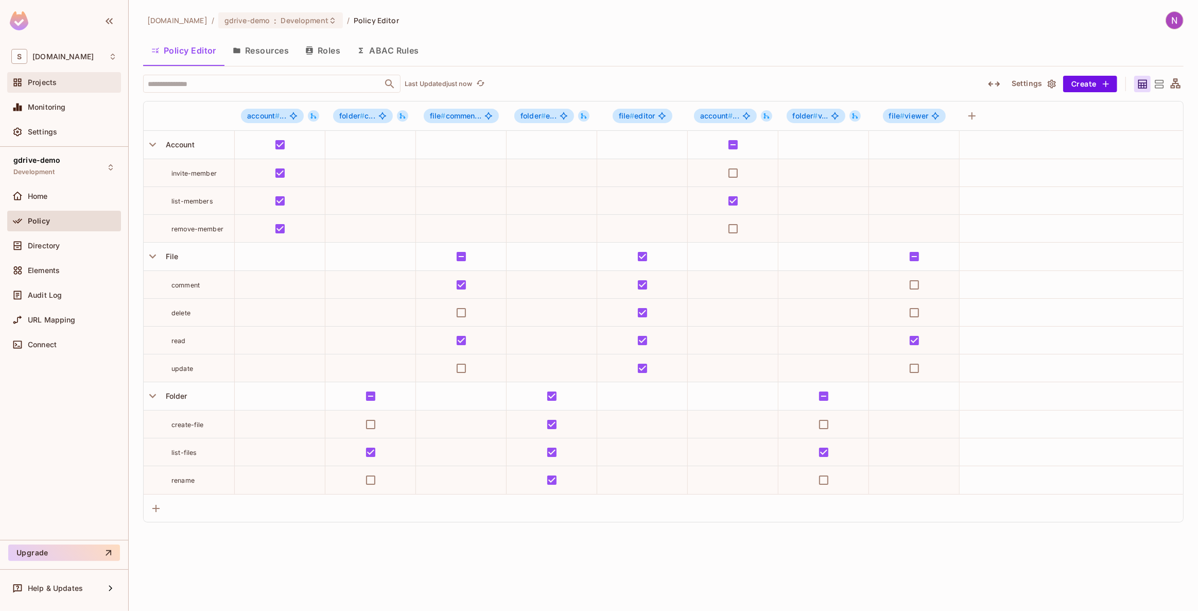
click at [50, 89] on div "Projects" at bounding box center [64, 82] width 114 height 21
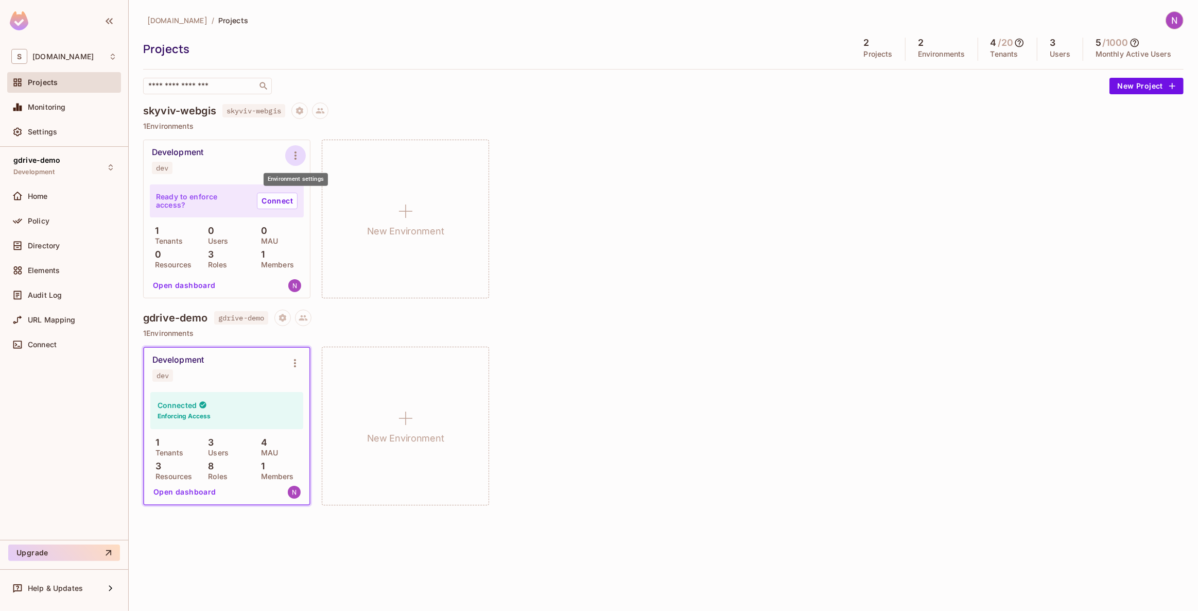
click at [291, 164] on button "Environment settings" at bounding box center [295, 155] width 21 height 21
click at [190, 166] on div at bounding box center [599, 305] width 1198 height 611
click at [176, 287] on button "Open dashboard" at bounding box center [184, 285] width 71 height 16
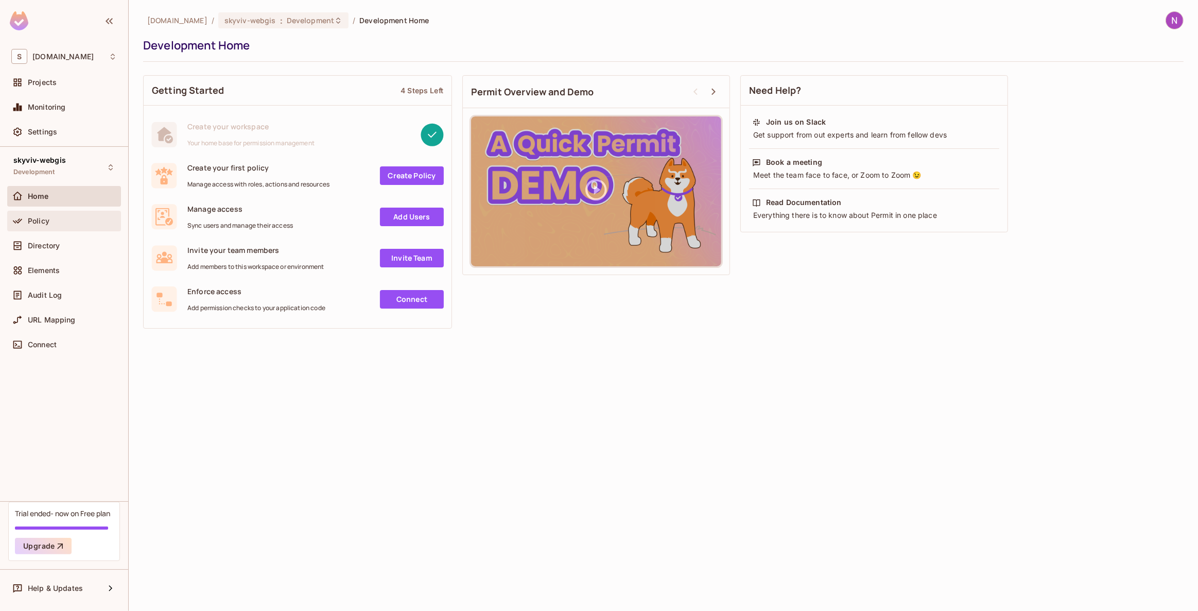
click at [31, 217] on span "Policy" at bounding box center [39, 221] width 22 height 8
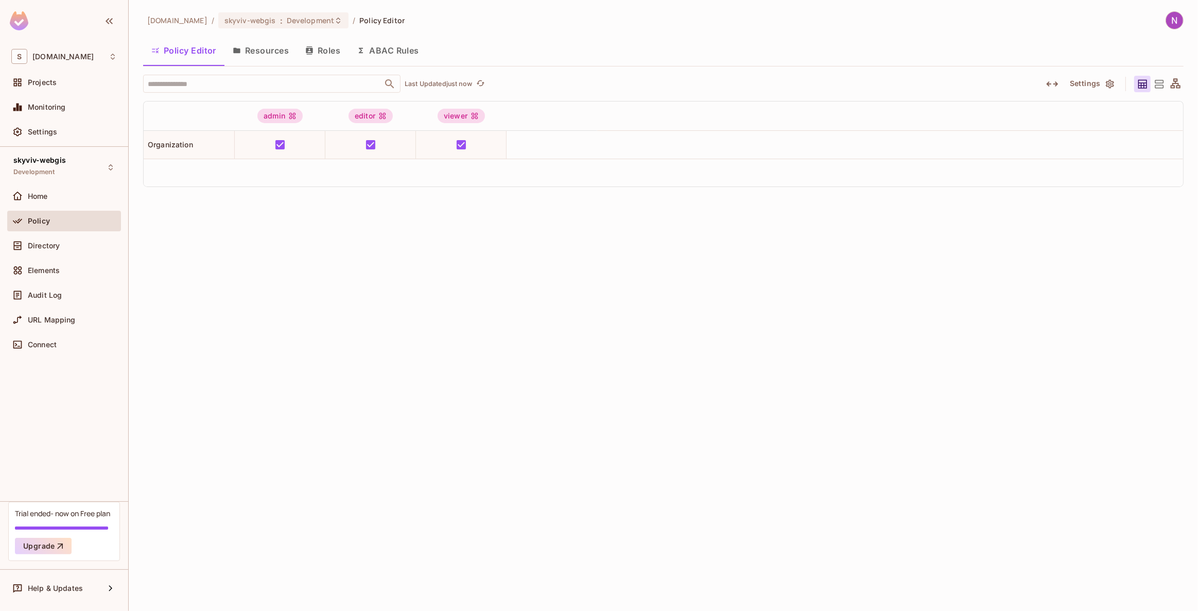
click at [259, 47] on button "Resources" at bounding box center [260, 51] width 73 height 26
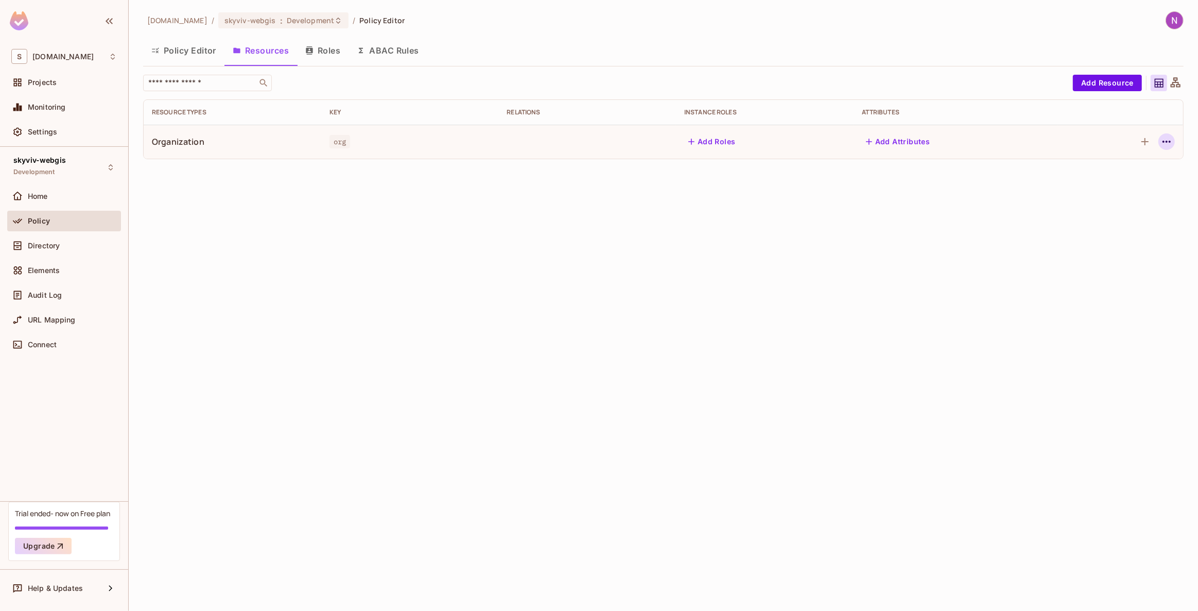
click at [1161, 140] on icon "button" at bounding box center [1166, 141] width 12 height 12
click at [1095, 179] on span "Edit Resource" at bounding box center [1121, 182] width 55 height 16
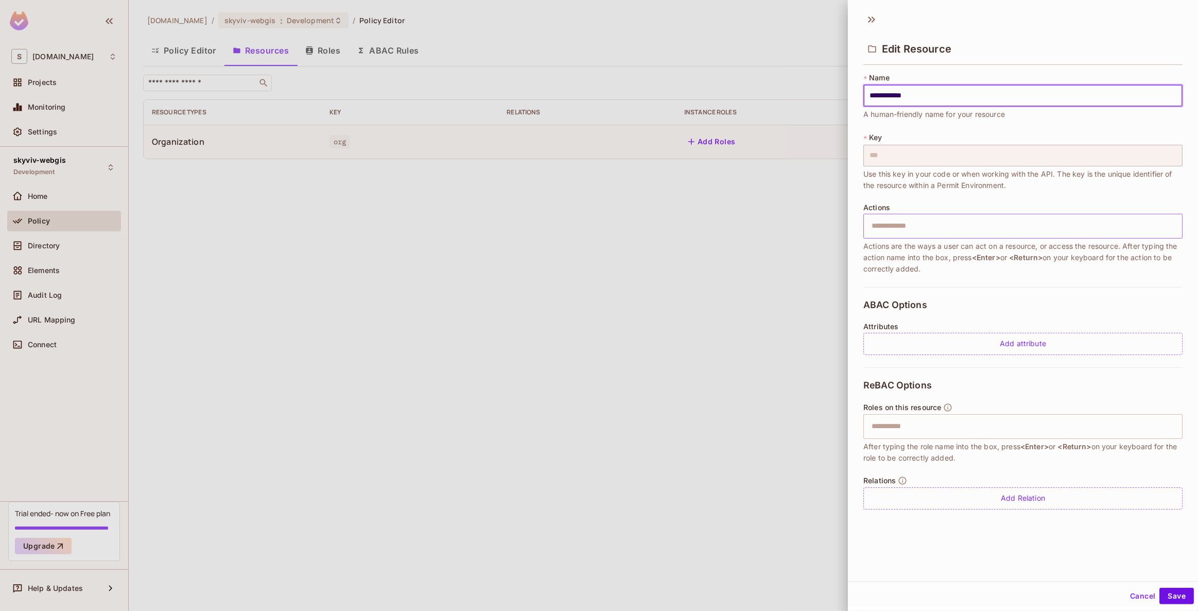
click at [971, 227] on input "text" at bounding box center [1021, 226] width 312 height 21
type input "*"
type input "**********"
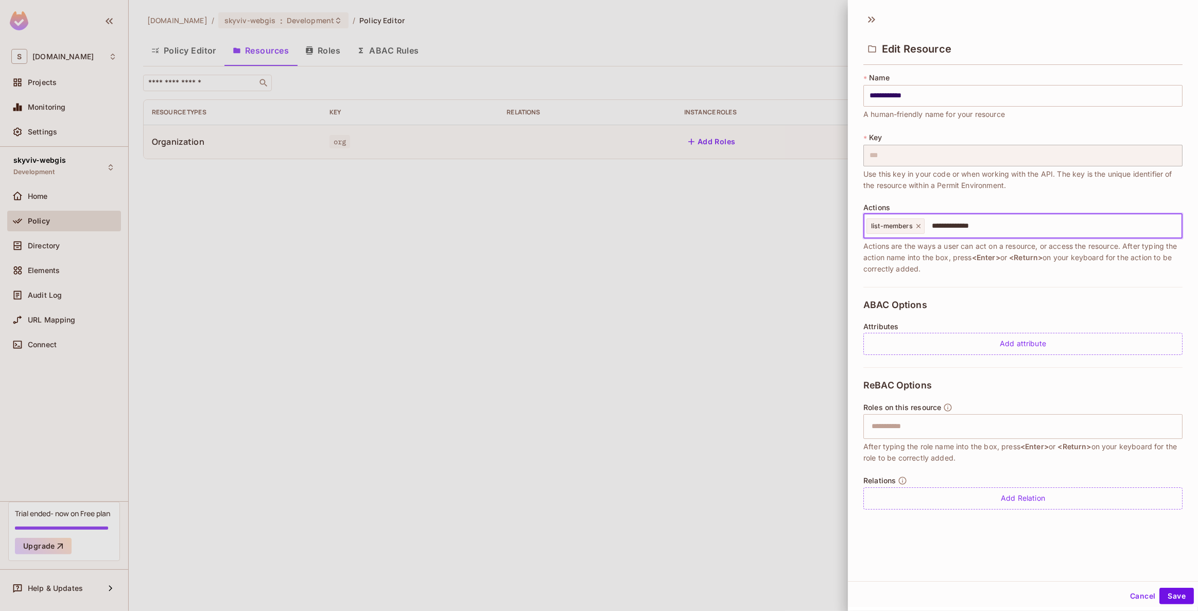
type input "**********"
type input "*"
type input "**********"
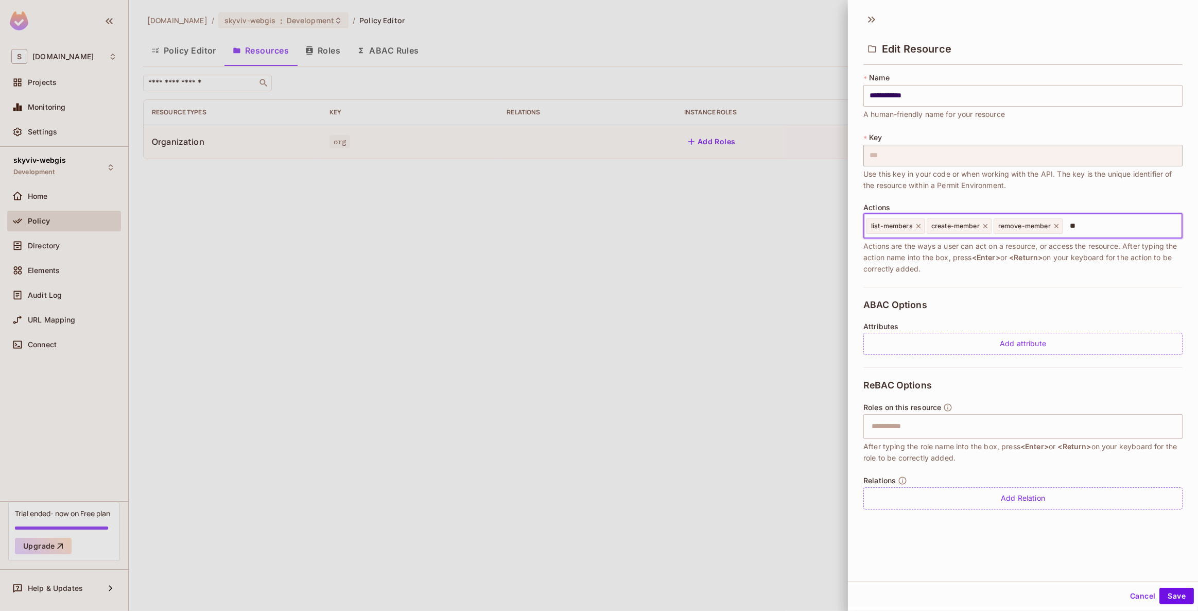
type input "*"
type input "**********"
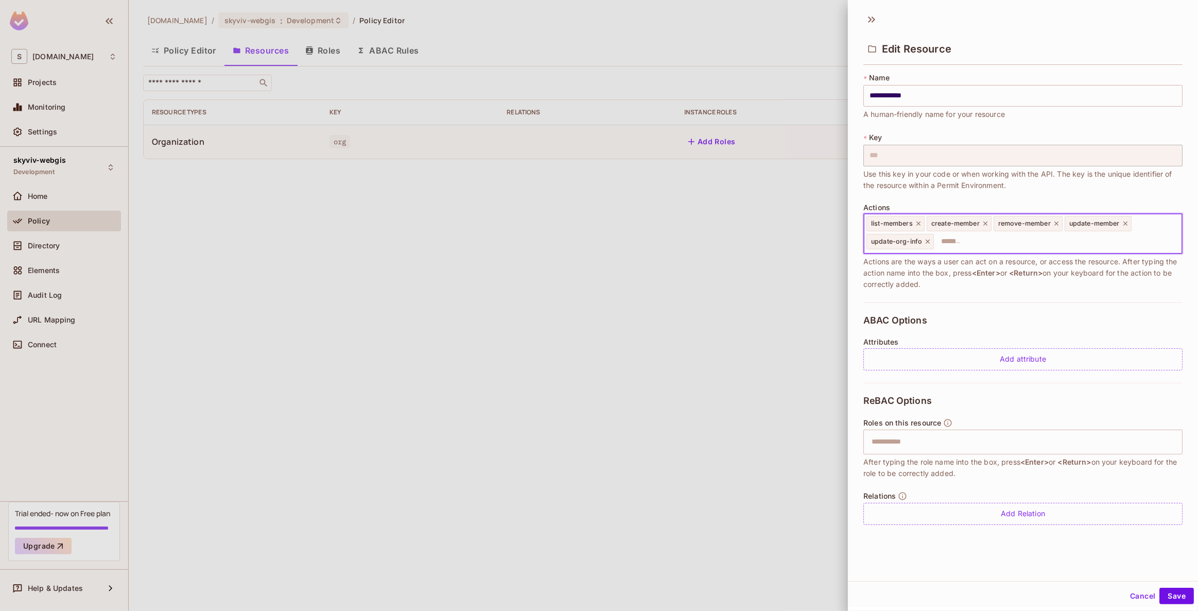
scroll to position [0, 0]
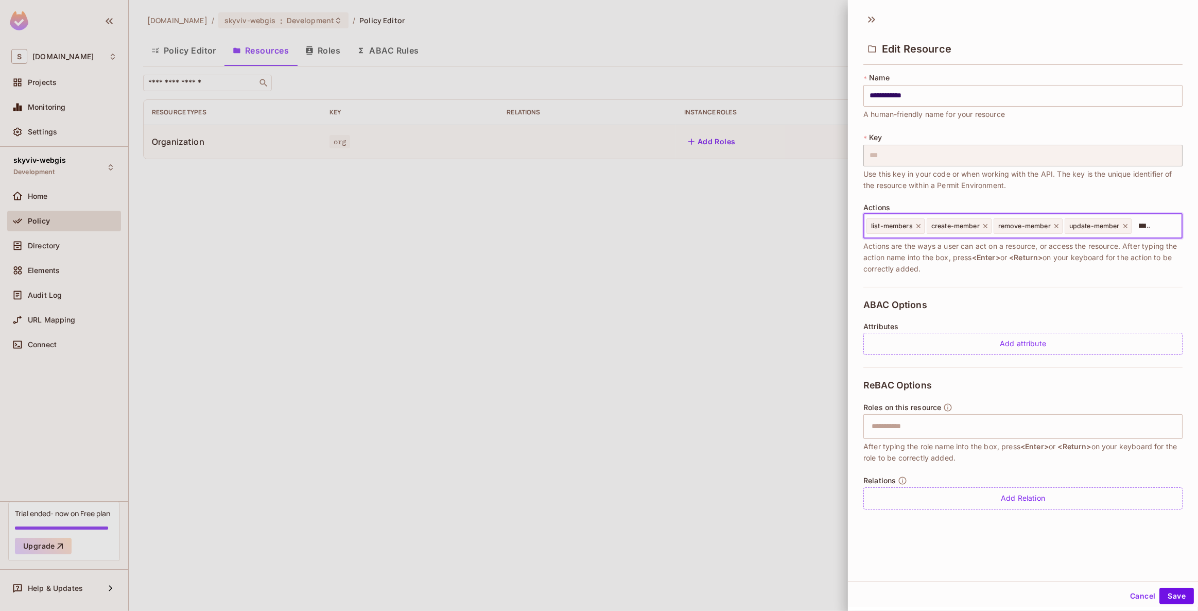
type input "**********"
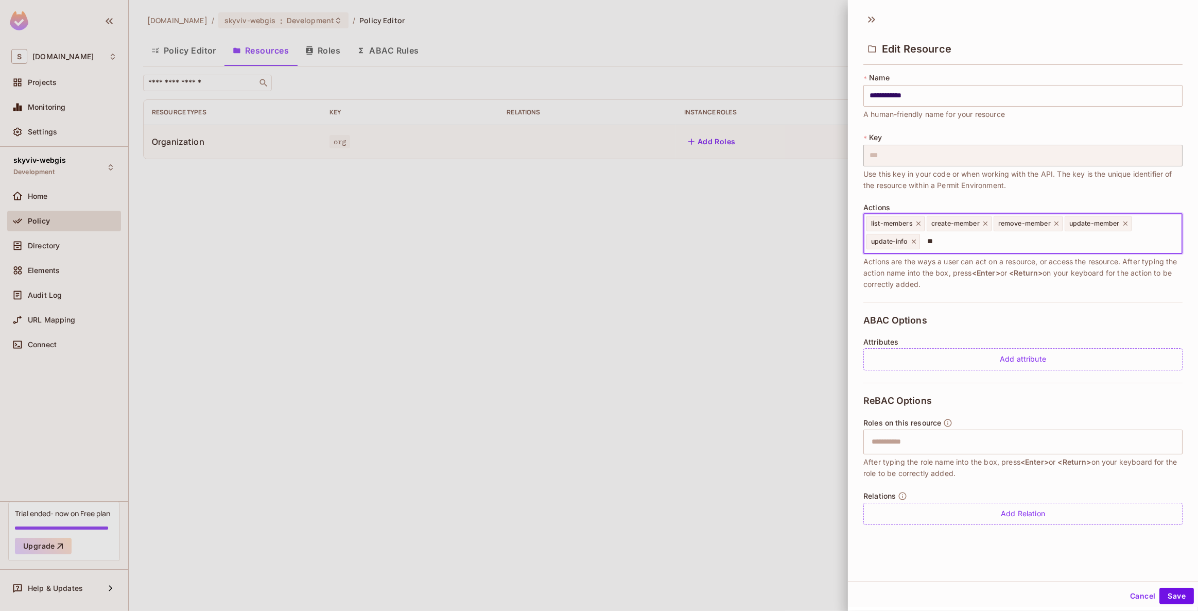
type input "*"
type input "*********"
click at [1170, 595] on button "Save" at bounding box center [1176, 595] width 34 height 16
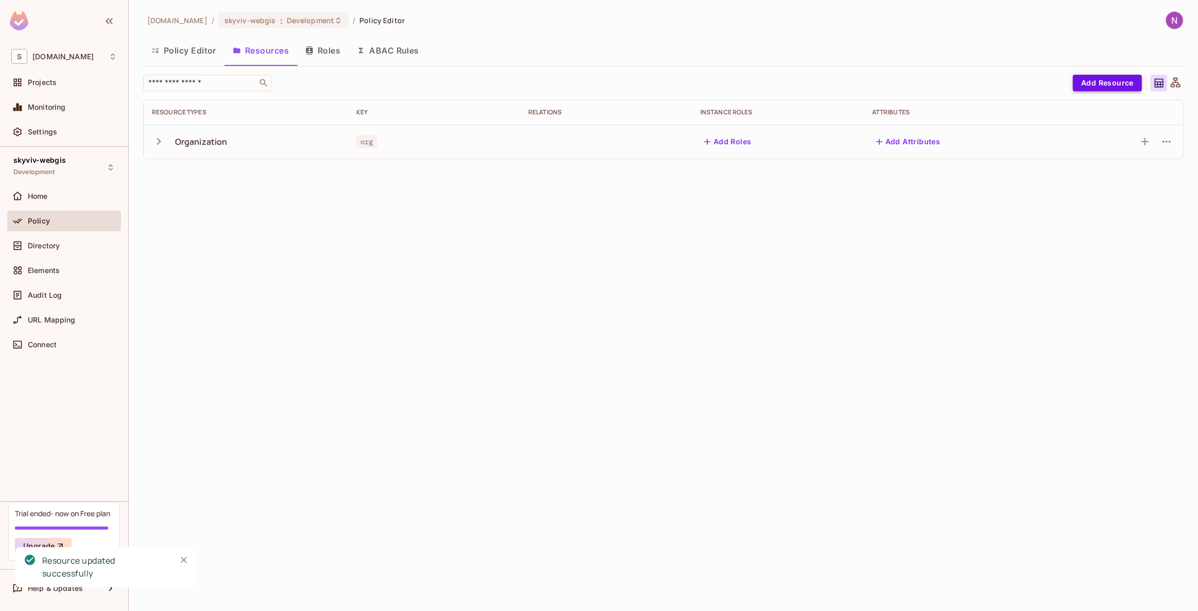
click at [1101, 84] on button "Add Resource" at bounding box center [1107, 83] width 69 height 16
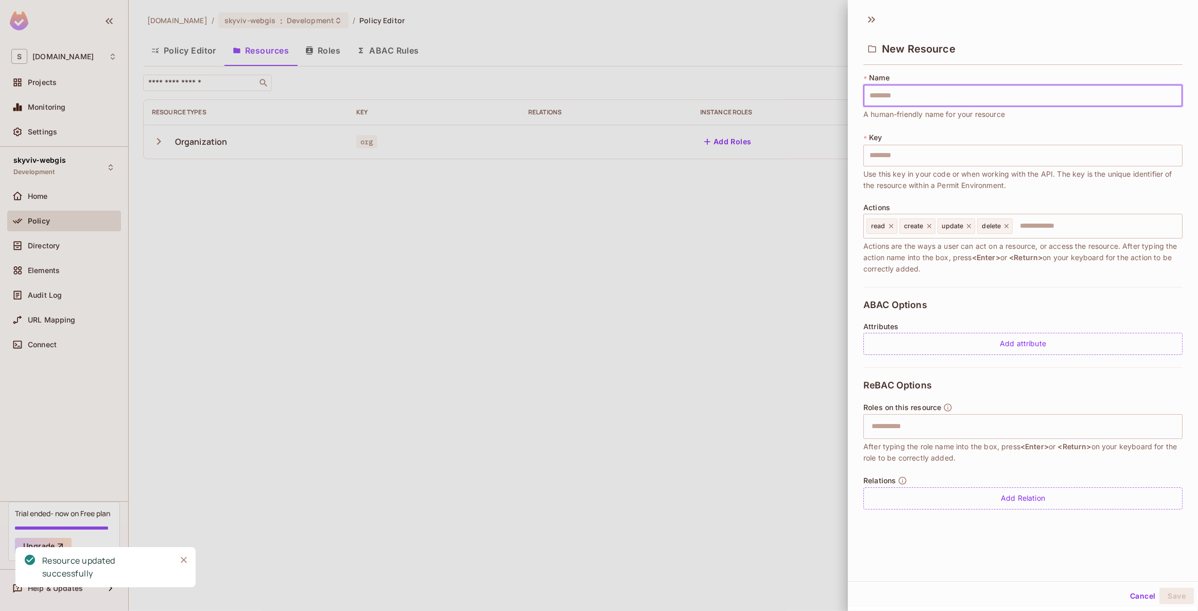
click at [892, 97] on input "text" at bounding box center [1022, 96] width 319 height 22
type input "*"
type input "**"
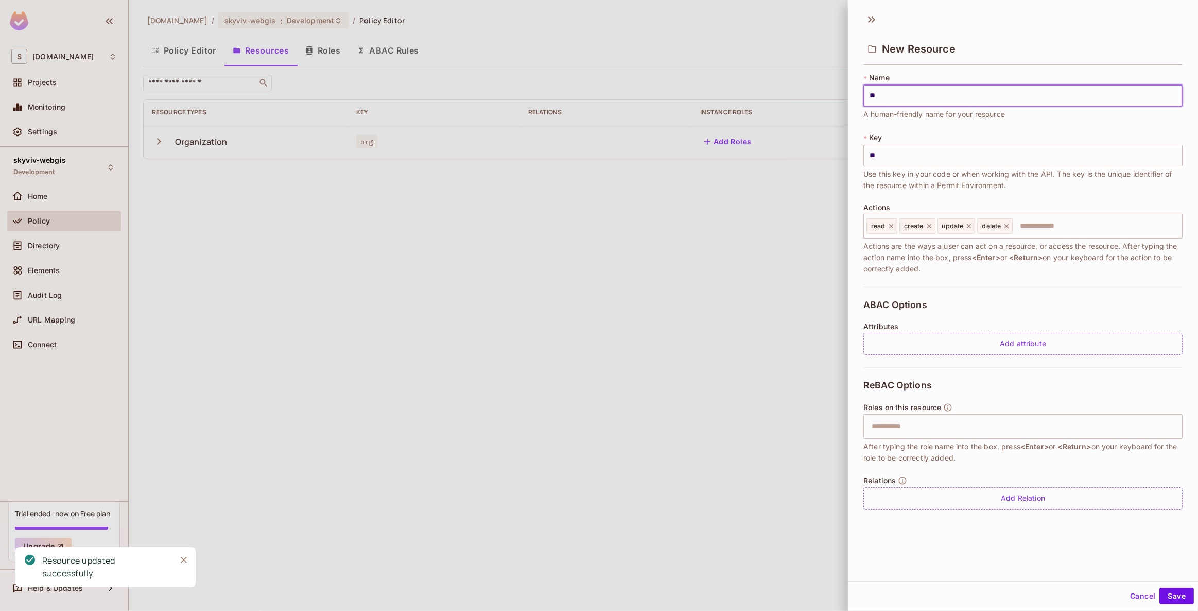
type input "***"
type input "****"
type input "*****"
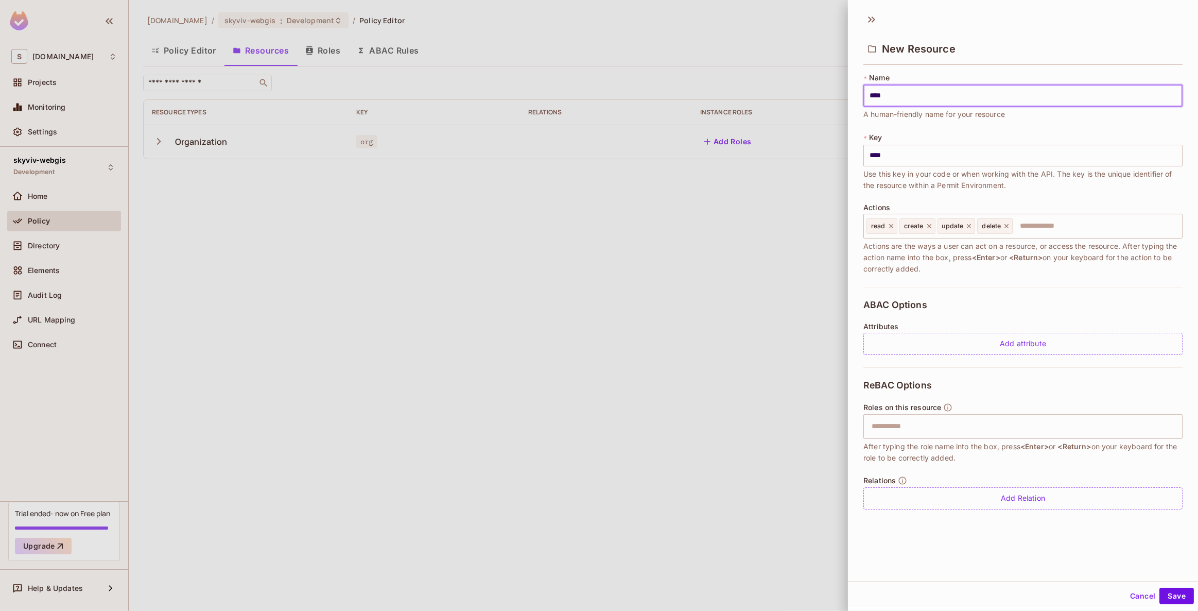
type input "*****"
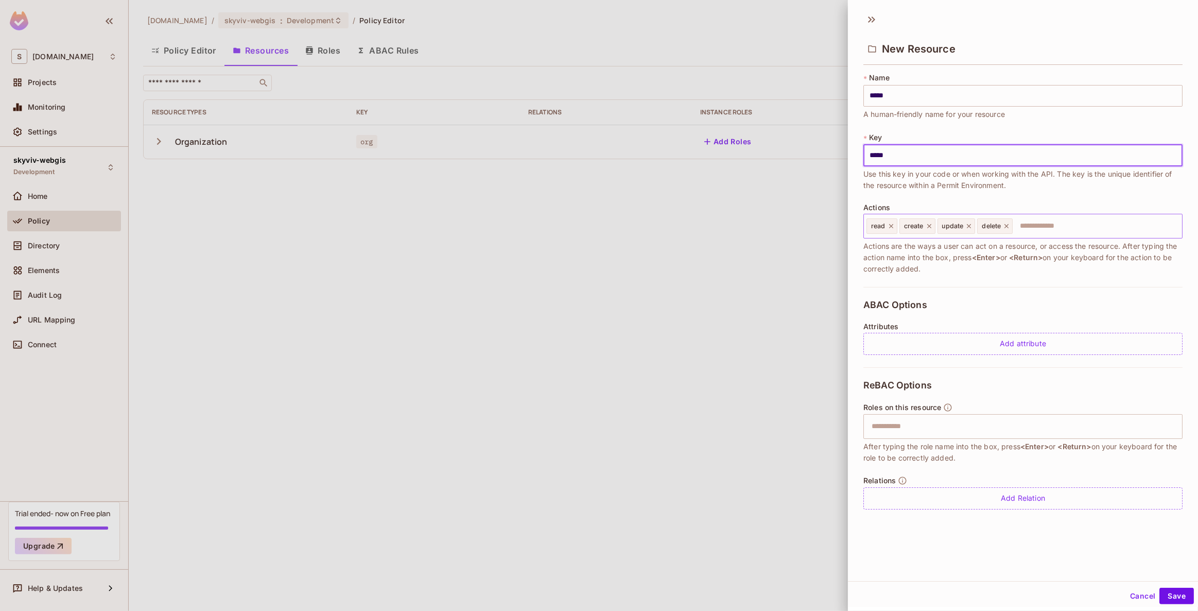
type input "*****"
click at [1053, 220] on input "text" at bounding box center [1096, 226] width 164 height 21
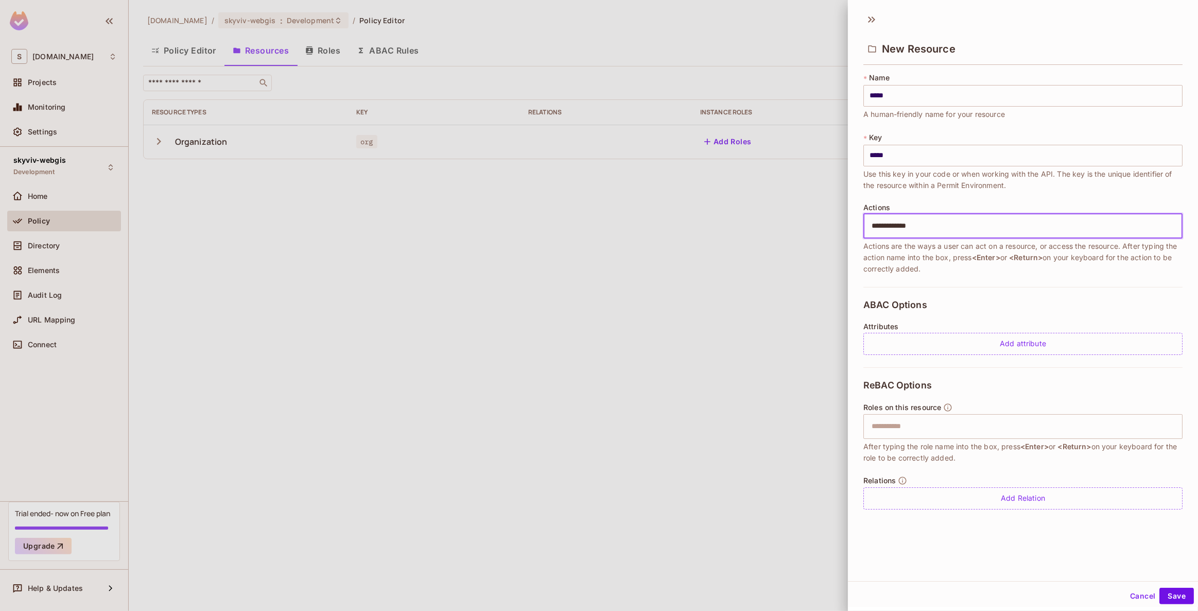
type input "**********"
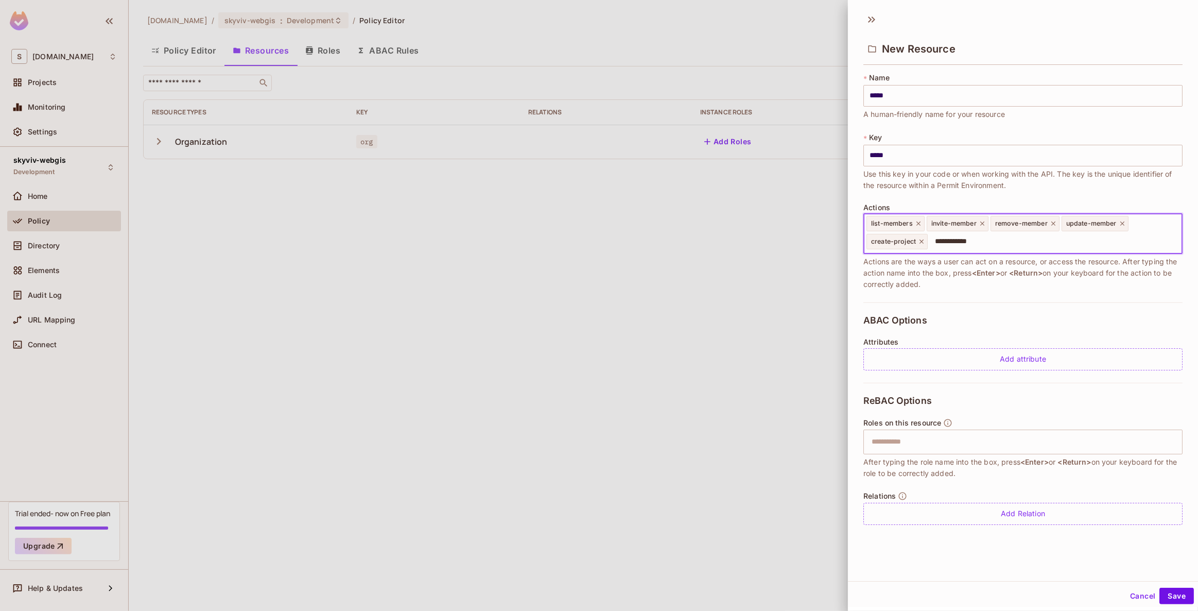
type input "**********"
type input "*"
type input "**********"
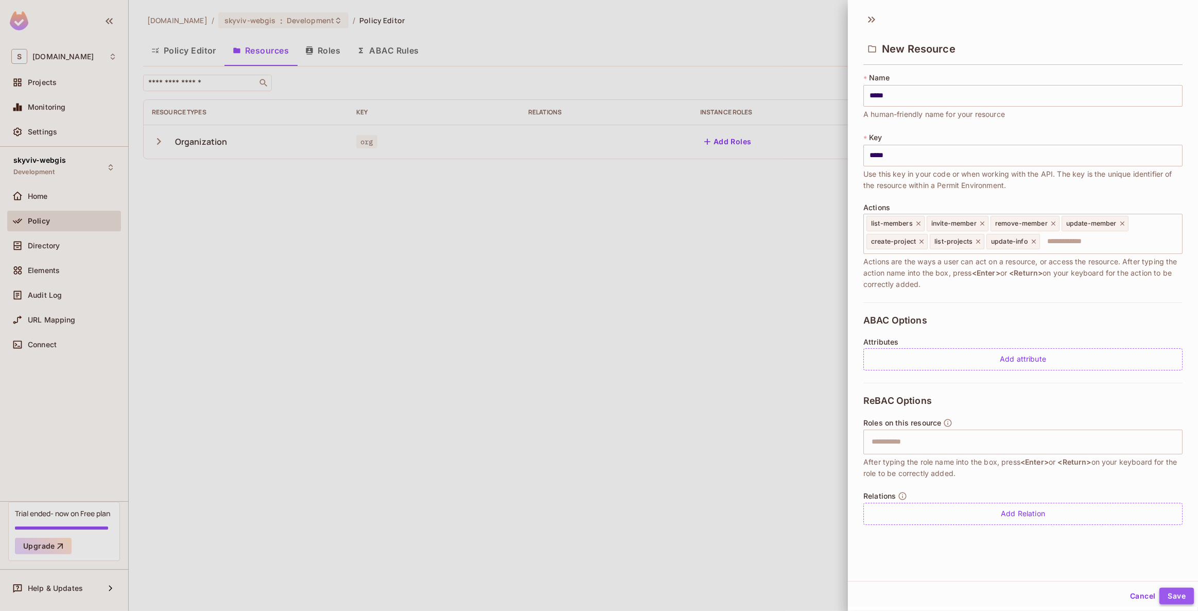
click at [1164, 601] on button "Save" at bounding box center [1176, 595] width 34 height 16
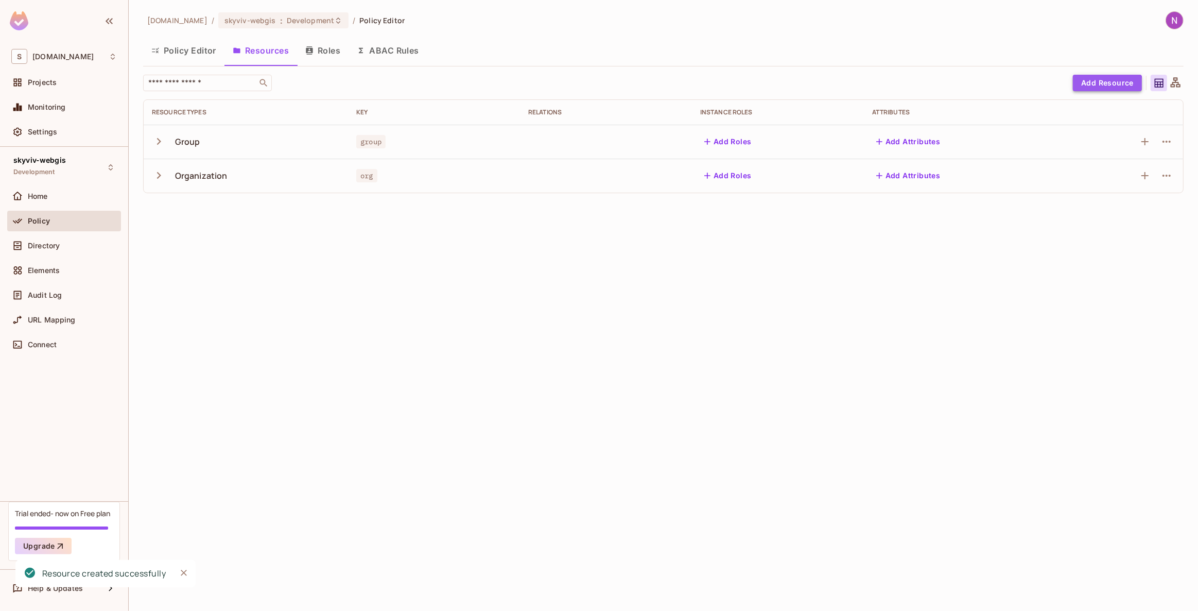
click at [1092, 85] on button "Add Resource" at bounding box center [1107, 83] width 69 height 16
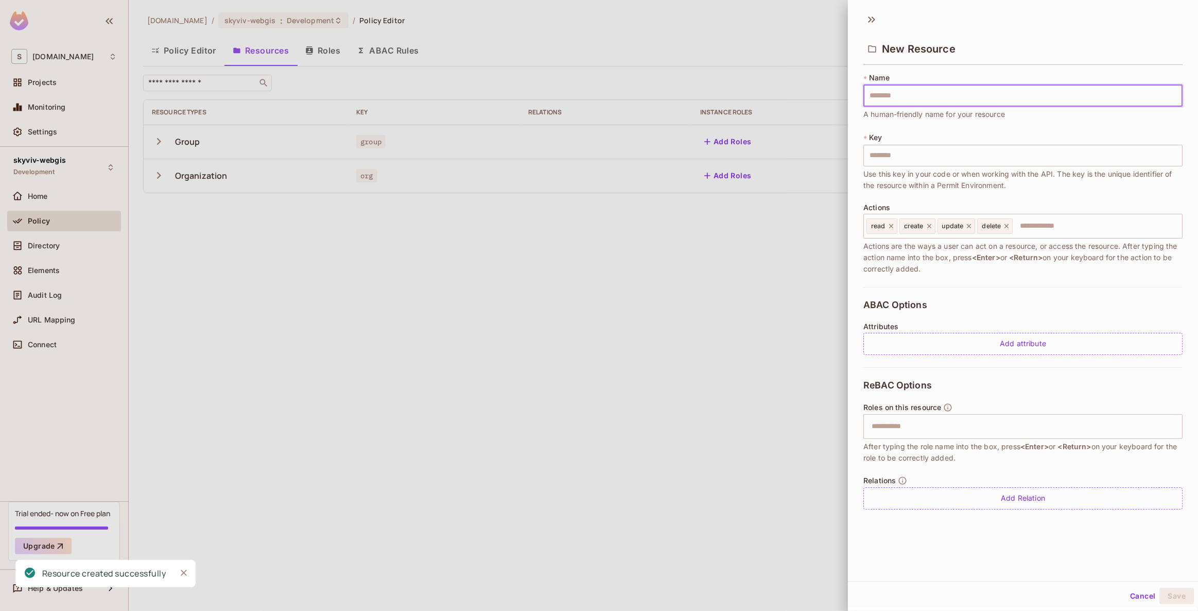
click at [903, 95] on input "text" at bounding box center [1022, 96] width 319 height 22
type input "*"
type input "**"
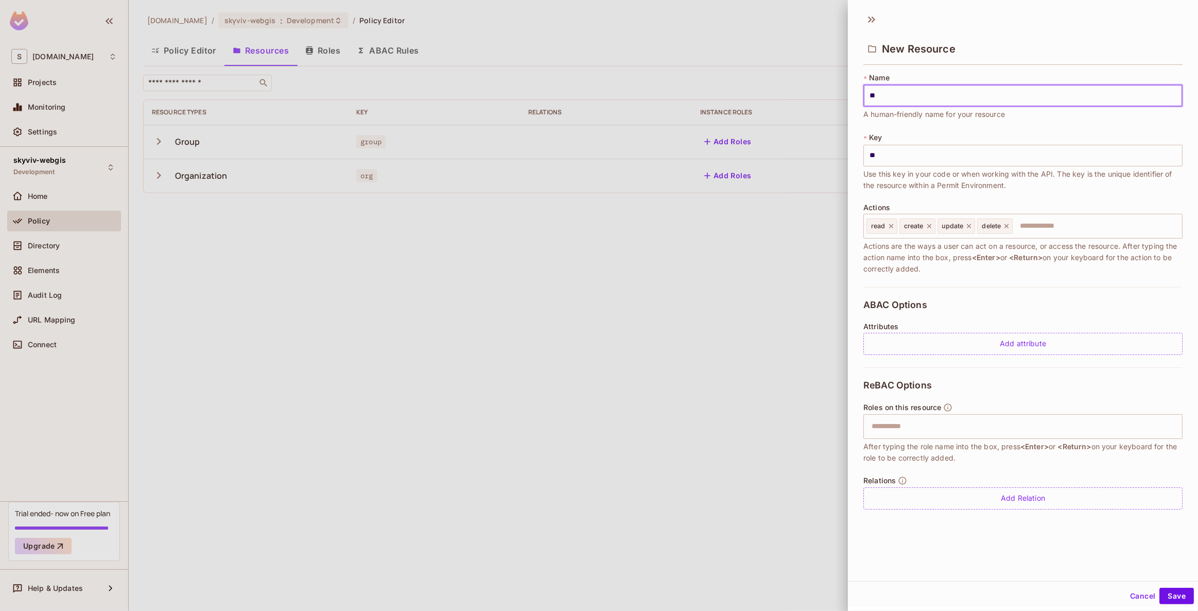
type input "***"
type input "****"
type input "*****"
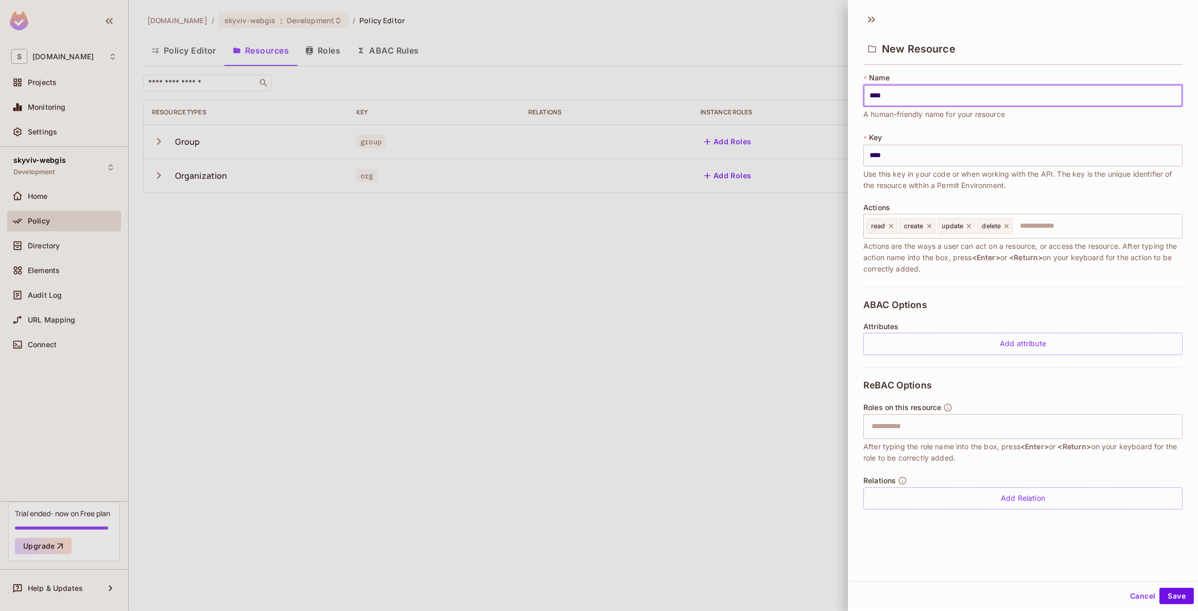
type input "*****"
type input "******"
type input "*******"
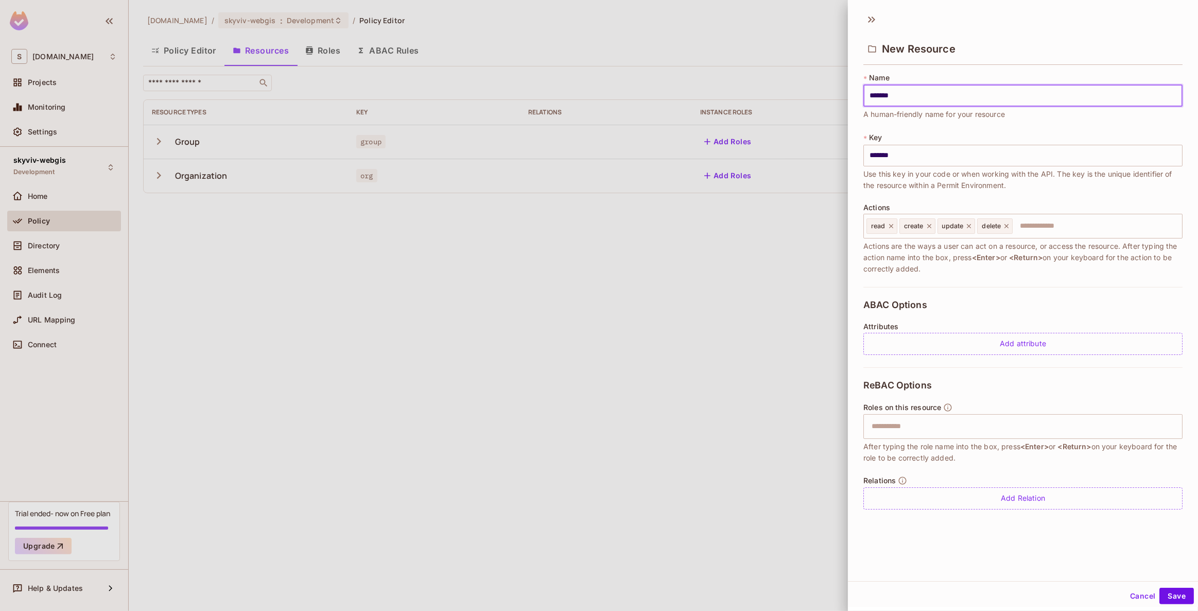
type input "*******"
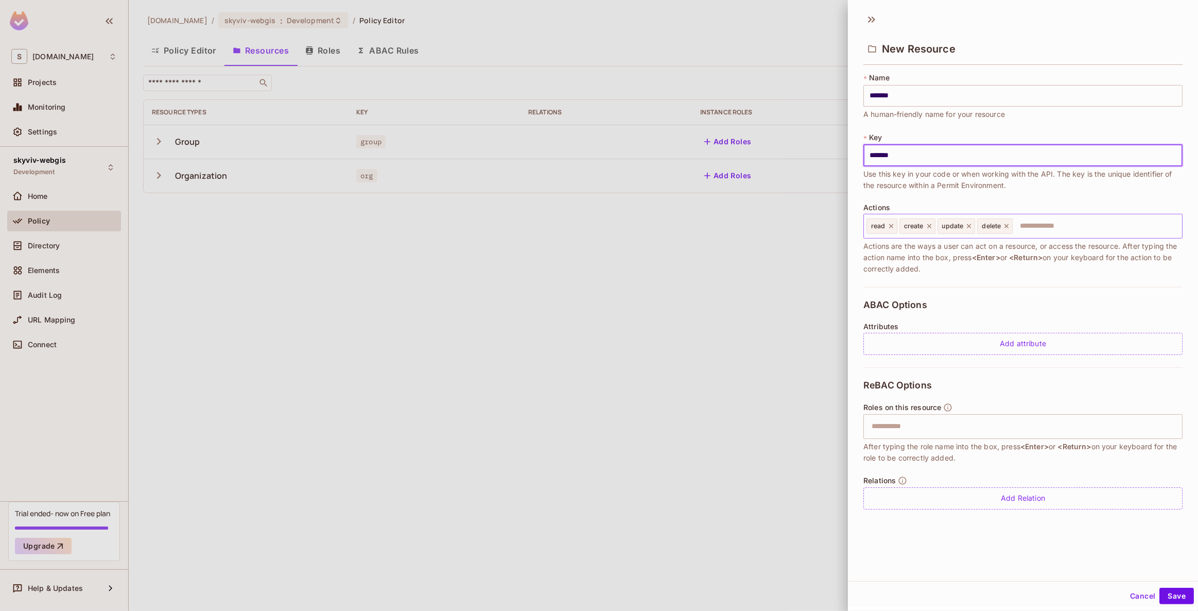
type input "*******"
click at [1056, 232] on input "text" at bounding box center [1096, 226] width 164 height 21
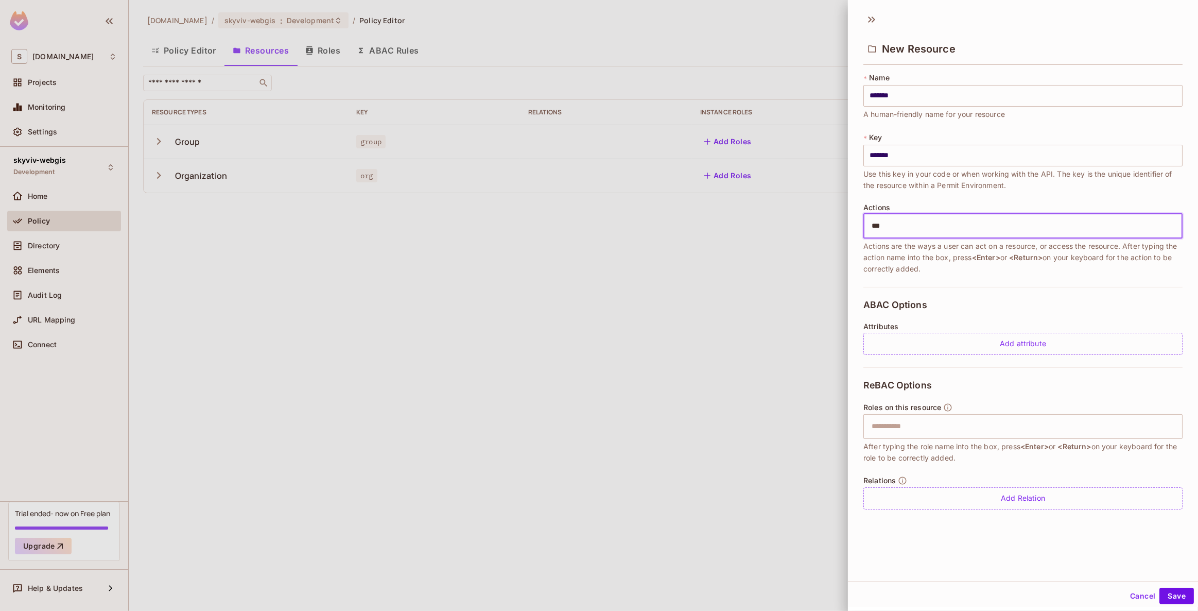
type input "****"
type input "******"
type input "*"
type input "******"
type input "**********"
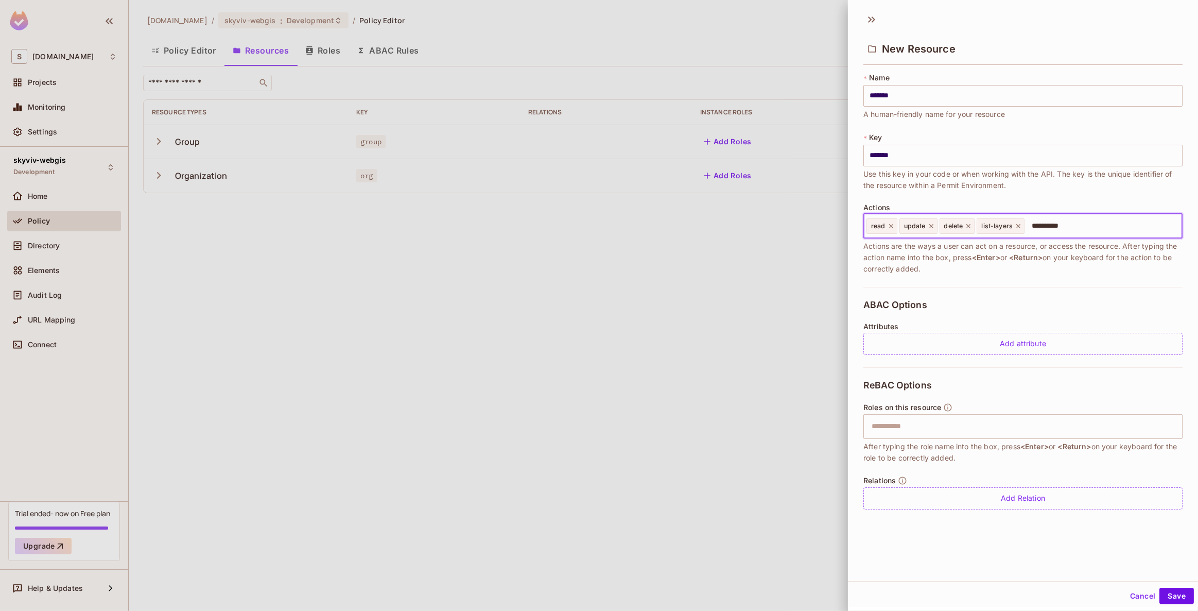
type input "**********"
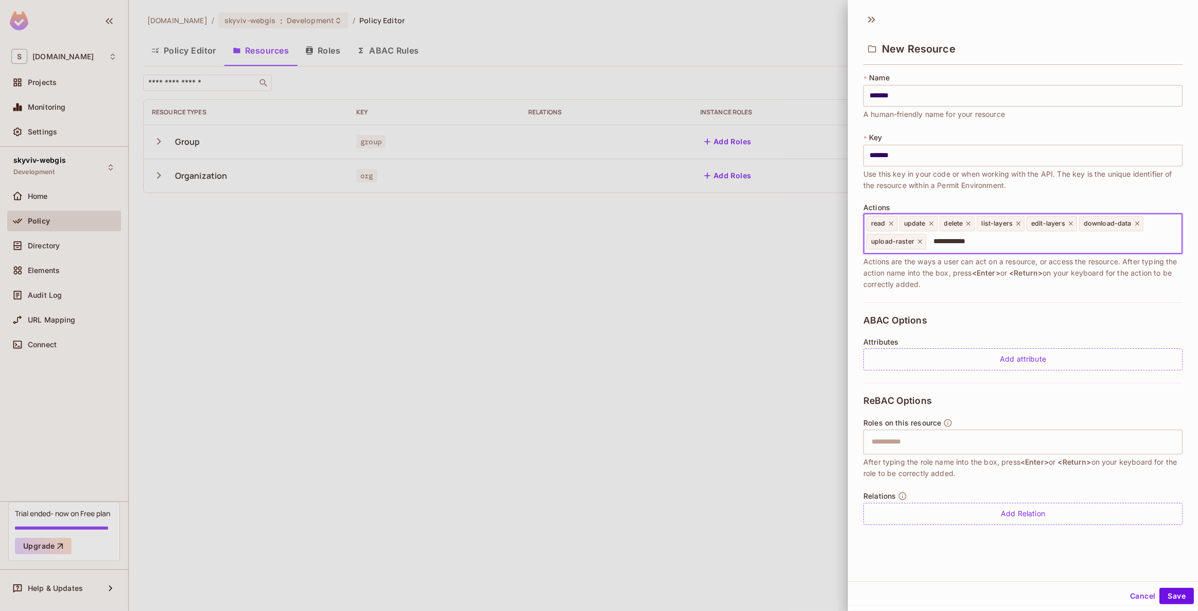
type input "**********"
type input "*"
type input "*********"
click at [1176, 593] on button "Save" at bounding box center [1176, 595] width 34 height 16
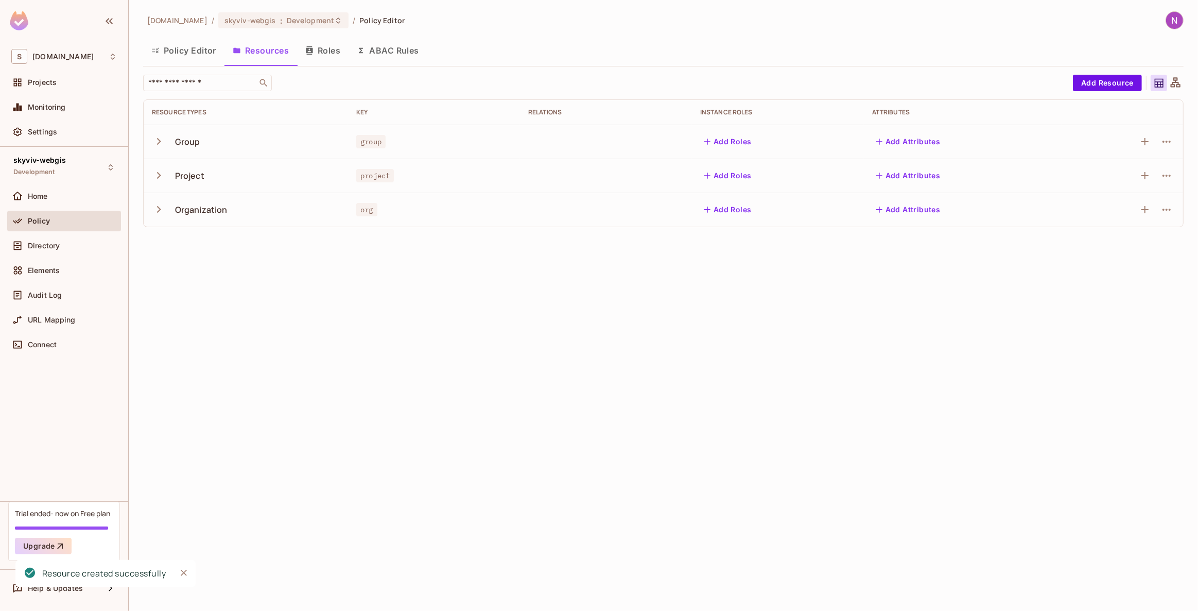
click at [160, 176] on icon "button" at bounding box center [159, 175] width 4 height 7
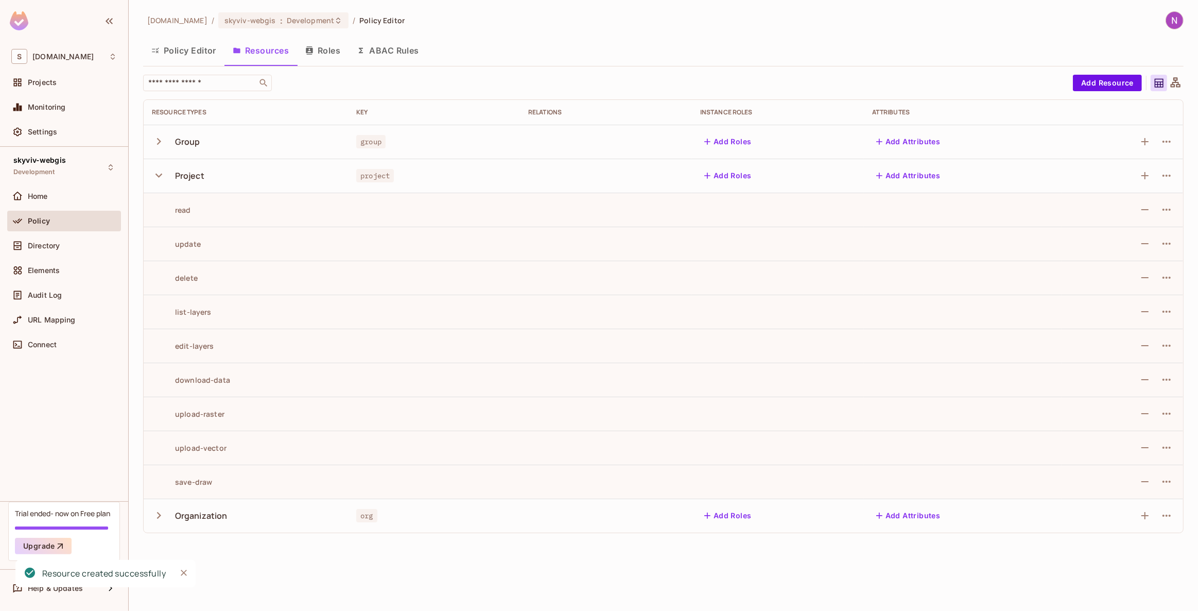
click at [160, 176] on icon "button" at bounding box center [158, 175] width 7 height 4
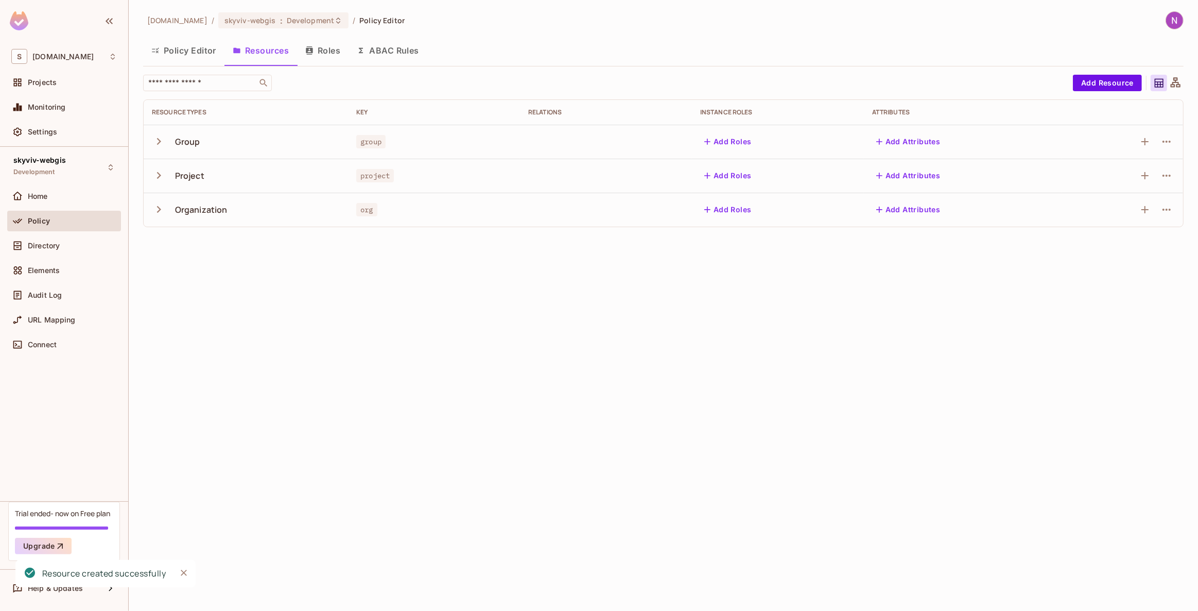
click at [160, 176] on icon "button" at bounding box center [159, 175] width 4 height 7
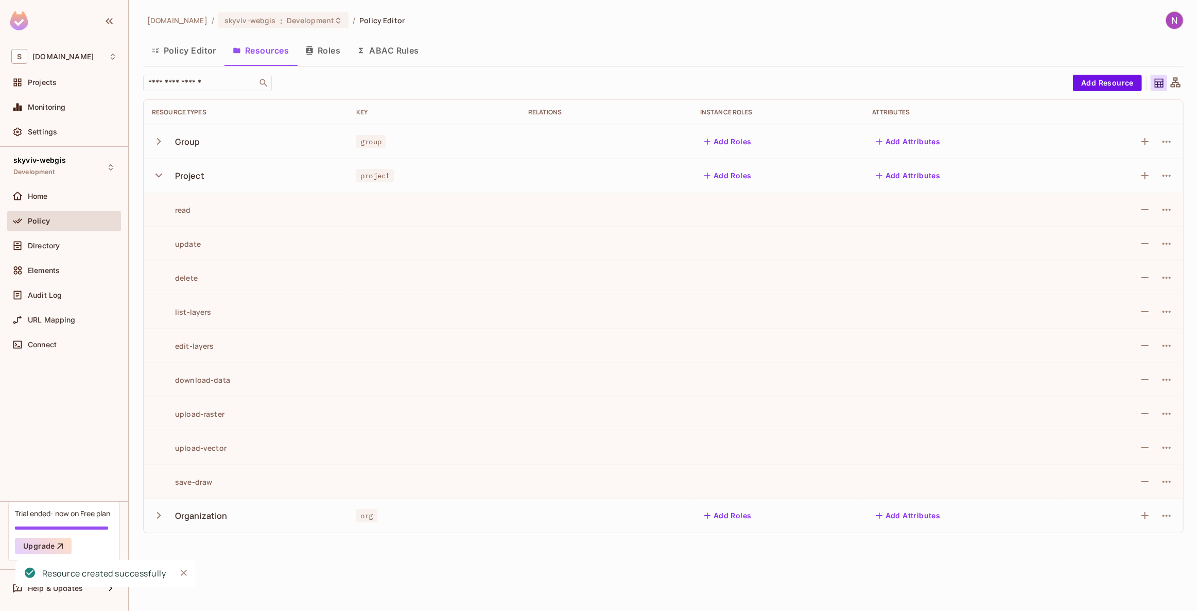
click at [160, 176] on icon "button" at bounding box center [158, 175] width 7 height 4
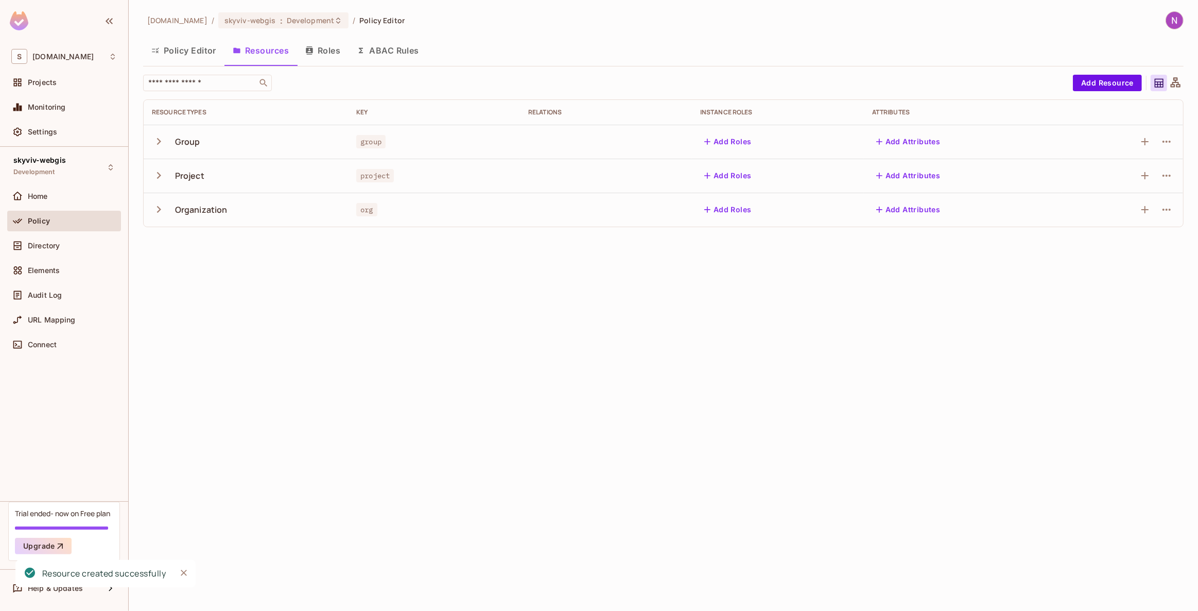
click at [160, 176] on icon "button" at bounding box center [159, 175] width 4 height 7
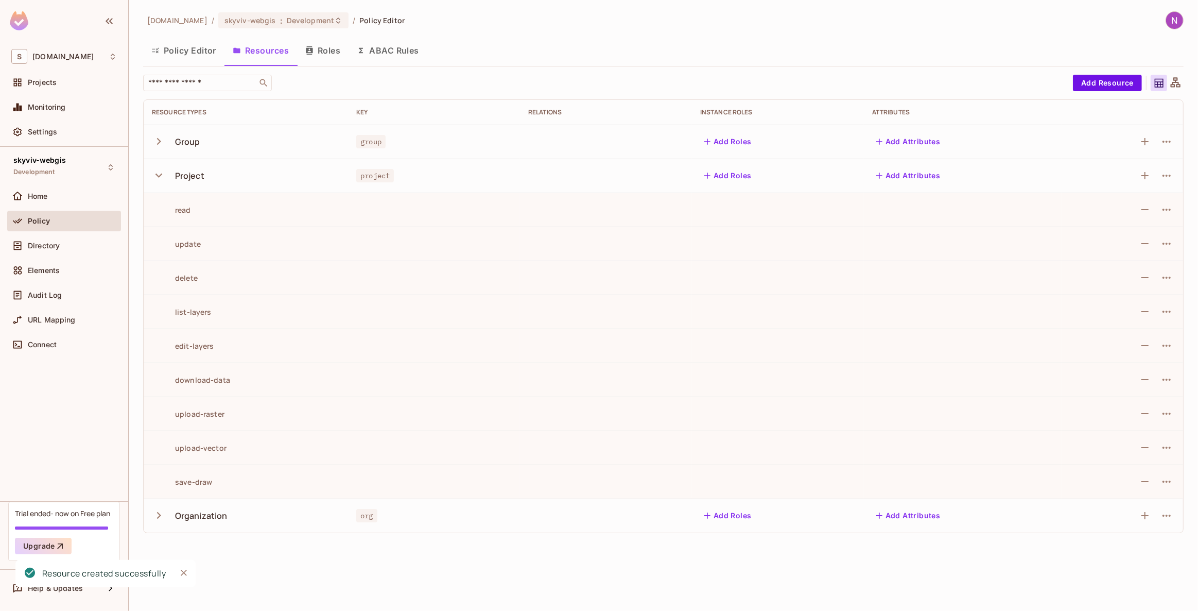
click at [160, 176] on icon "button" at bounding box center [158, 175] width 7 height 4
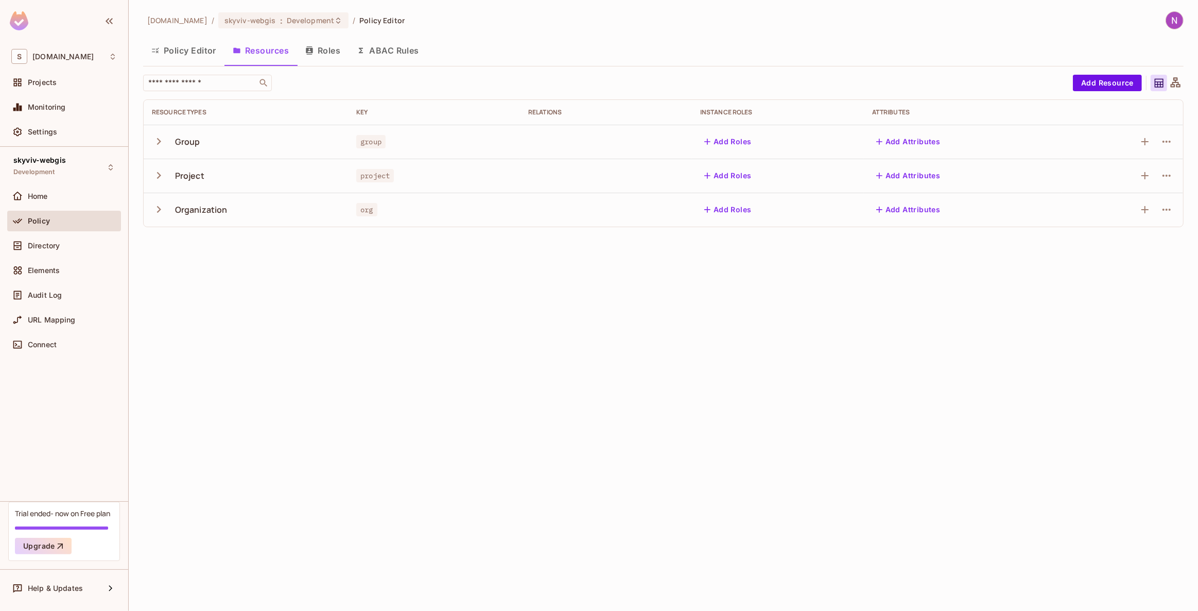
click at [160, 176] on icon "button" at bounding box center [159, 175] width 4 height 7
click at [726, 209] on button "Add Roles" at bounding box center [728, 209] width 56 height 16
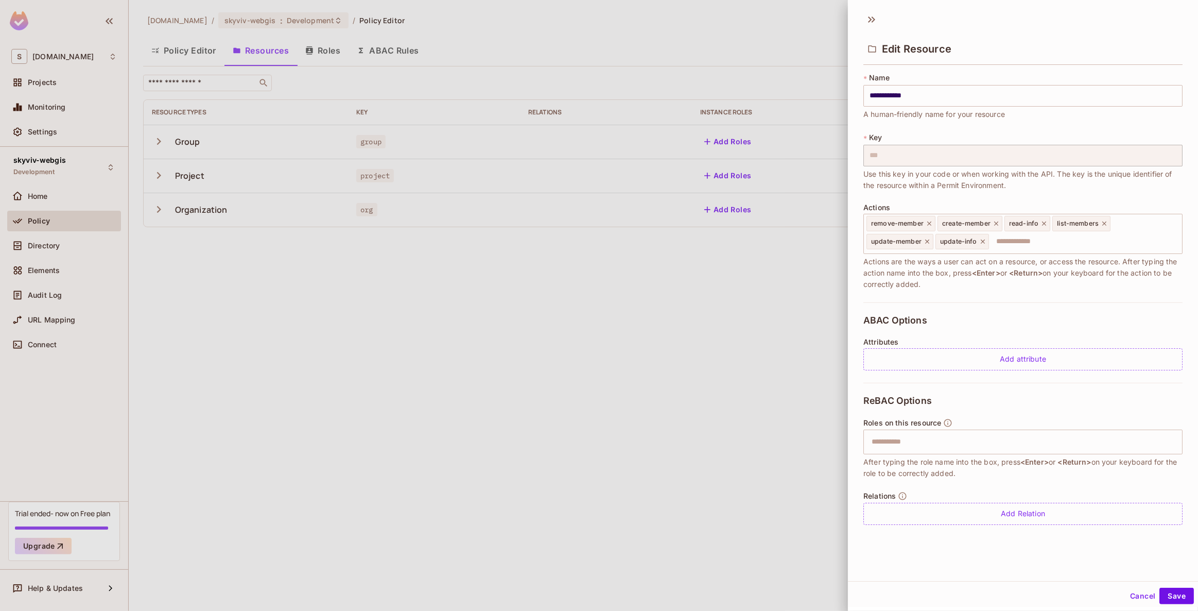
click at [760, 288] on div at bounding box center [599, 305] width 1198 height 611
click at [756, 315] on div at bounding box center [599, 305] width 1198 height 611
click at [1169, 595] on button "Save" at bounding box center [1176, 595] width 34 height 16
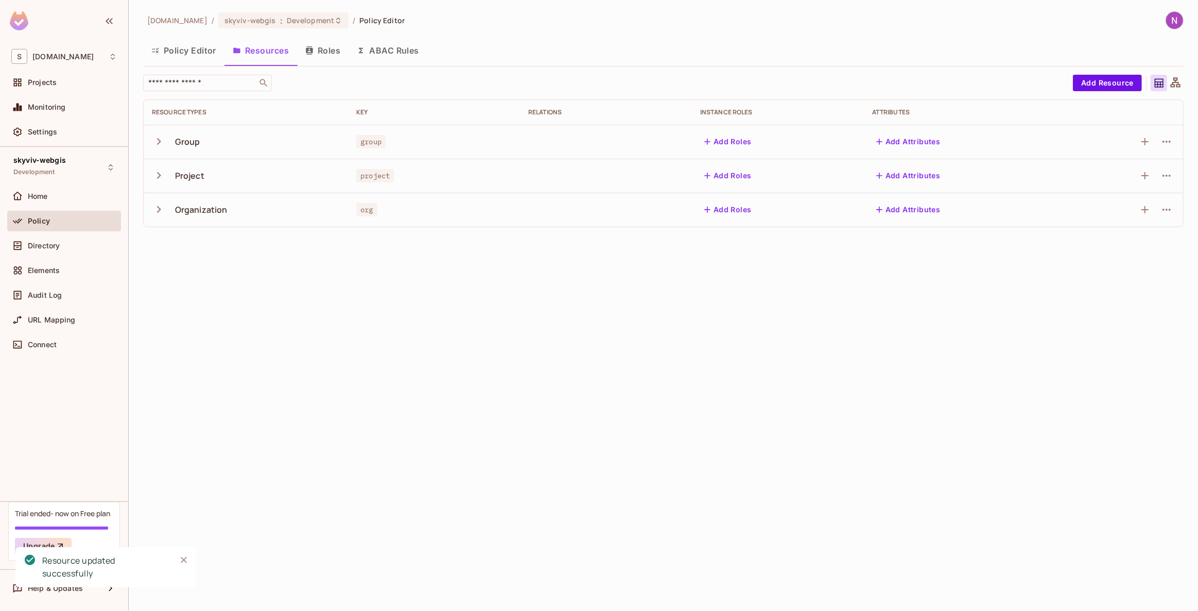
click at [913, 208] on button "Add Attributes" at bounding box center [908, 209] width 73 height 16
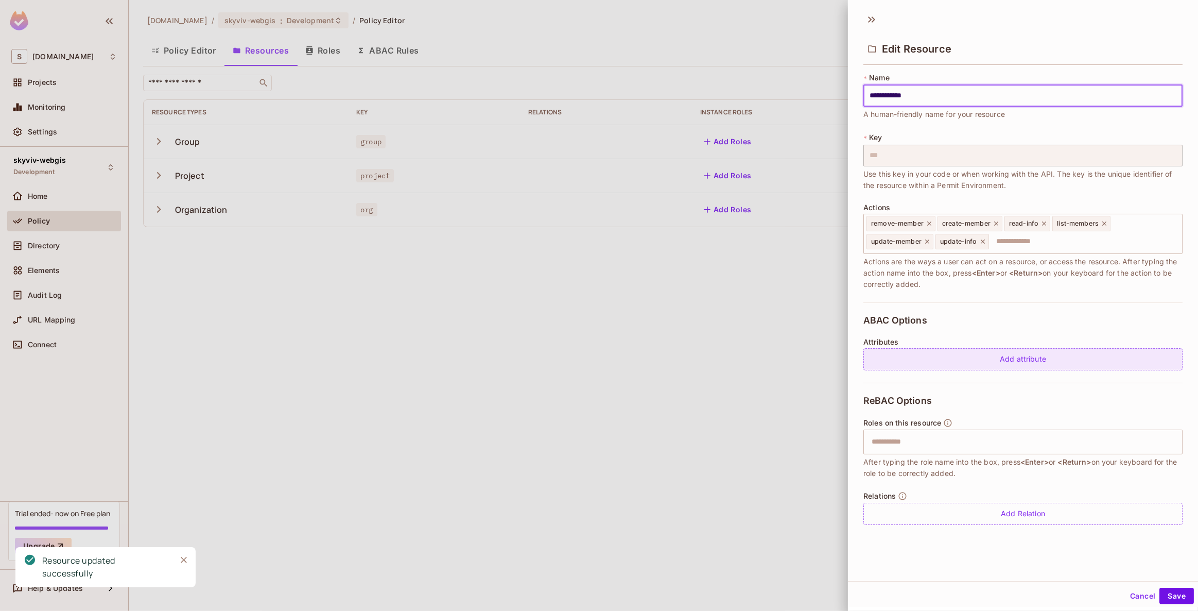
click at [984, 354] on div "Add attribute" at bounding box center [1022, 359] width 319 height 22
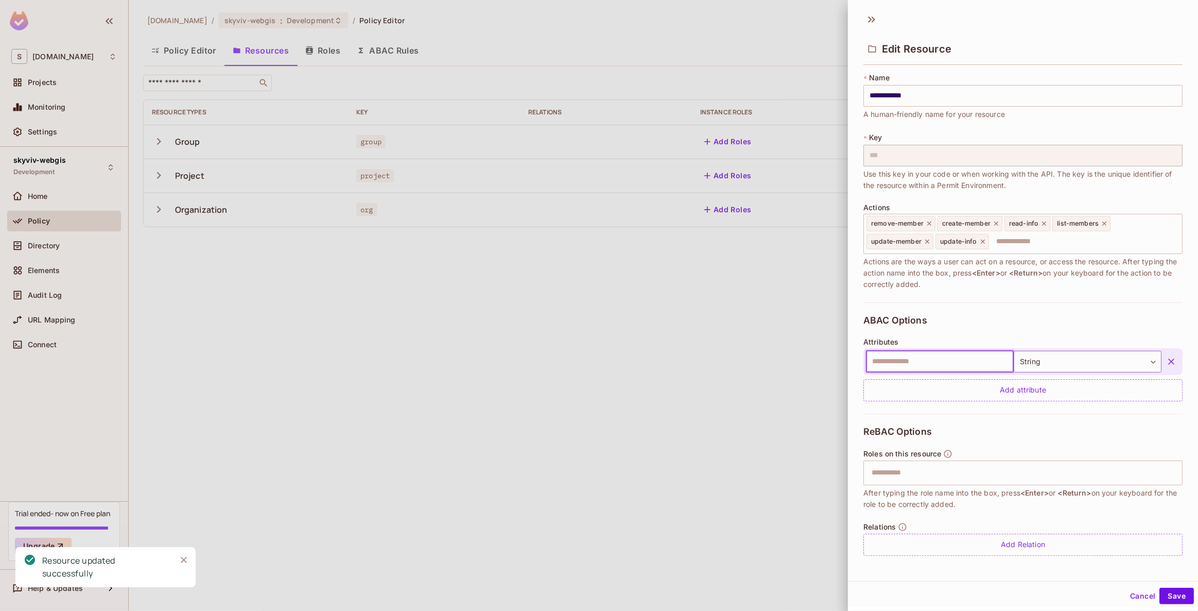
click at [1039, 365] on body "**********" at bounding box center [599, 305] width 1198 height 611
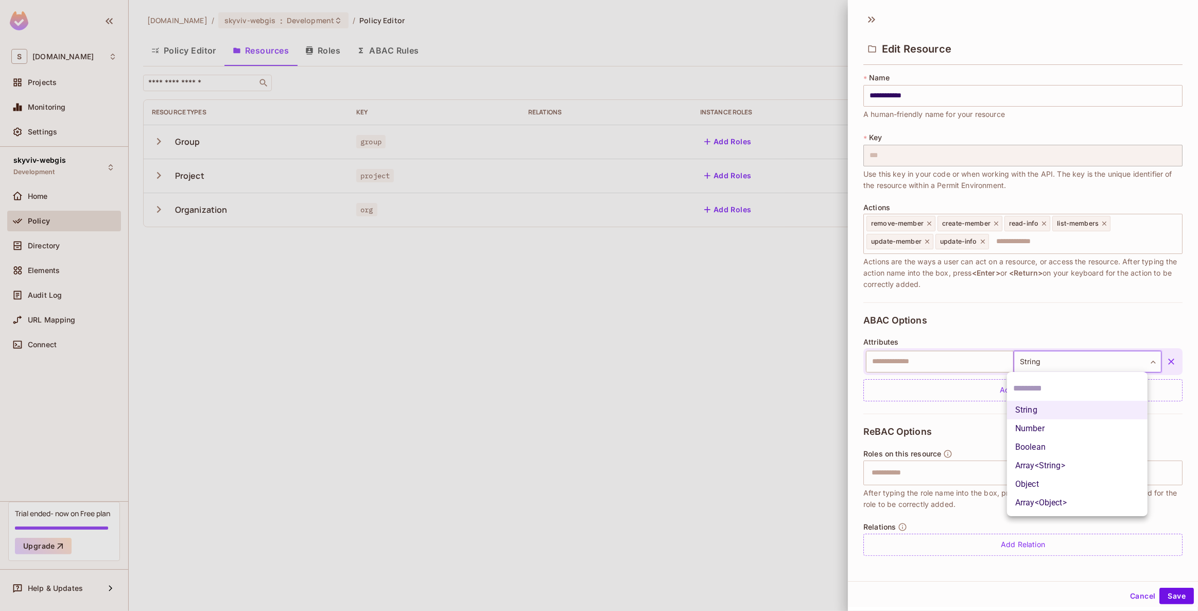
click at [1039, 410] on li "String" at bounding box center [1077, 409] width 141 height 19
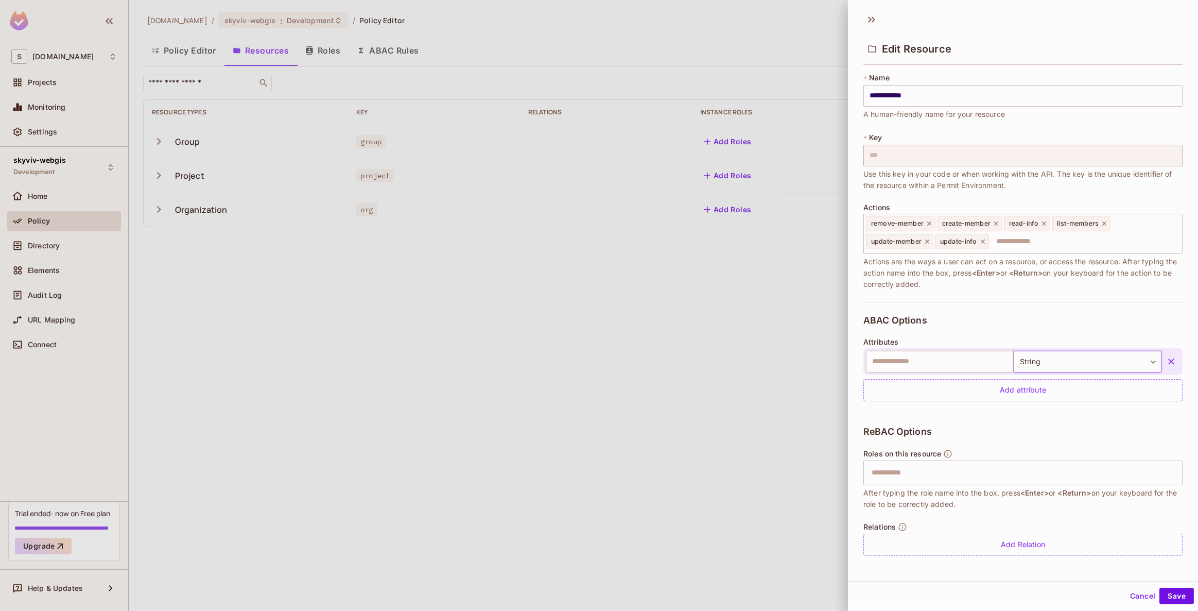
click at [1041, 361] on body "**********" at bounding box center [599, 305] width 1198 height 611
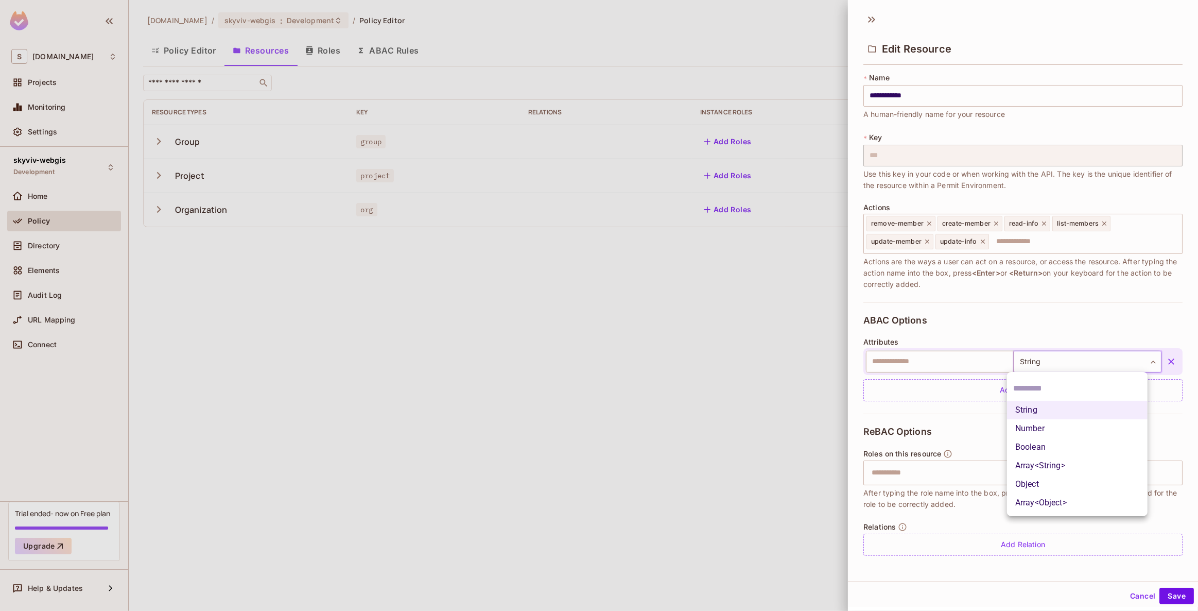
click at [1041, 360] on div at bounding box center [599, 305] width 1198 height 611
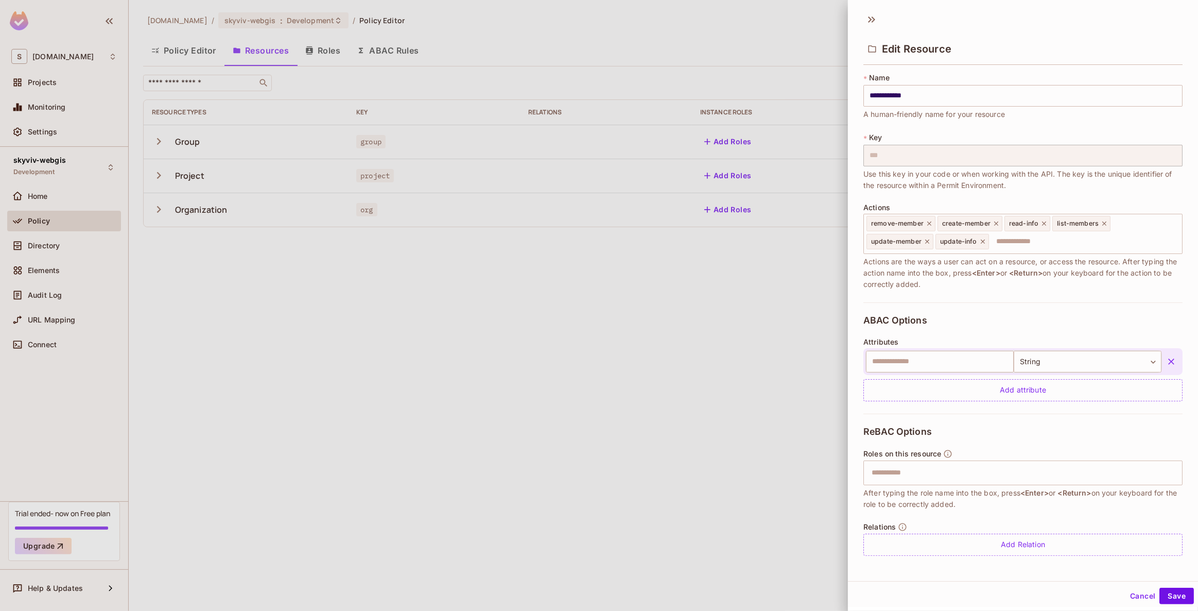
click at [1162, 359] on button "button" at bounding box center [1171, 361] width 19 height 19
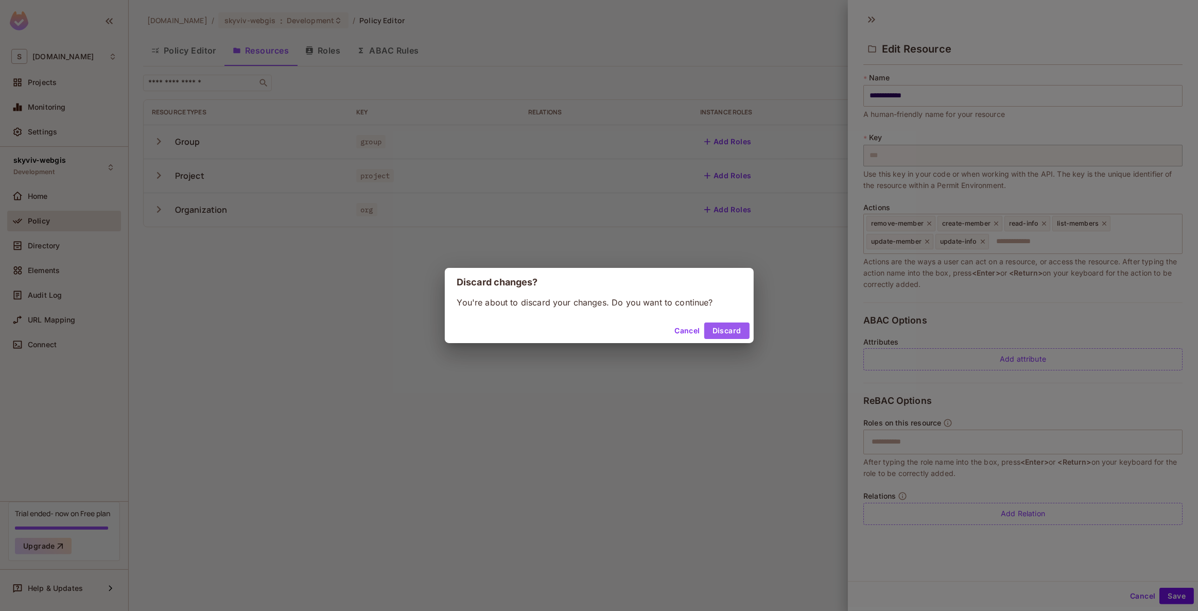
click at [718, 333] on button "Discard" at bounding box center [726, 330] width 45 height 16
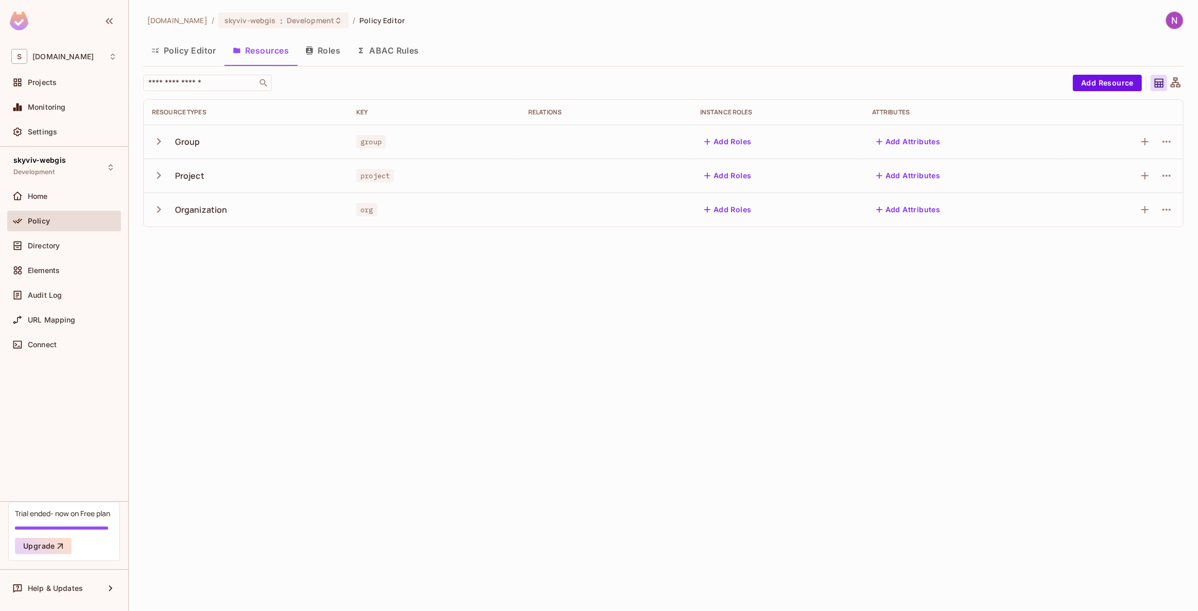
click at [910, 143] on button "Add Attributes" at bounding box center [908, 141] width 73 height 16
click at [724, 141] on button "Add Roles" at bounding box center [728, 141] width 56 height 16
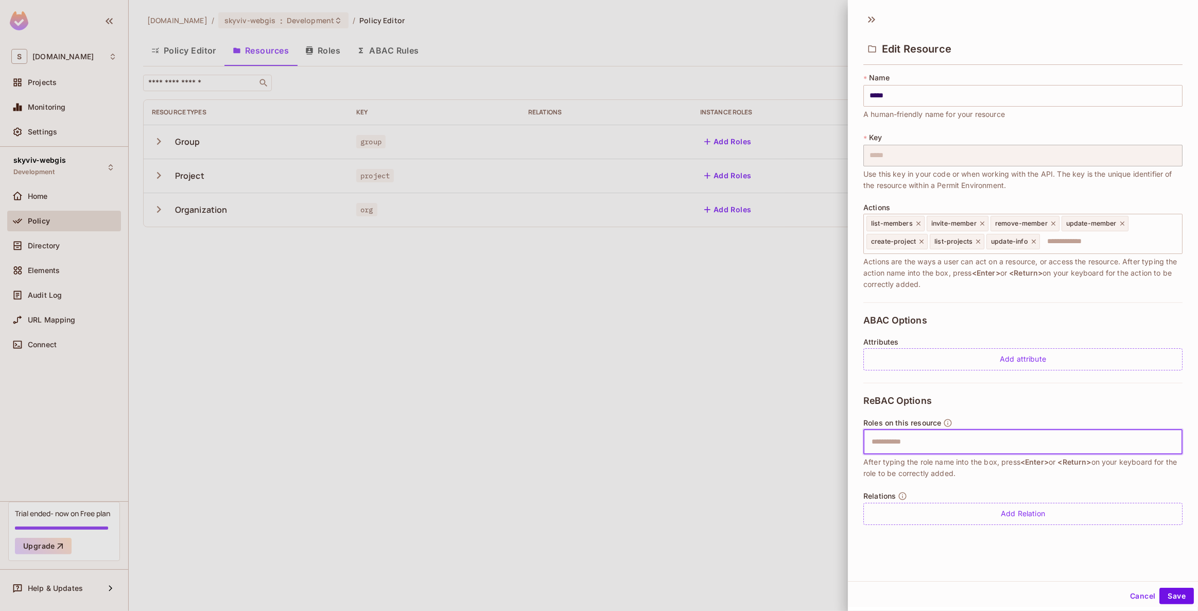
click at [934, 436] on input "text" at bounding box center [1021, 441] width 312 height 21
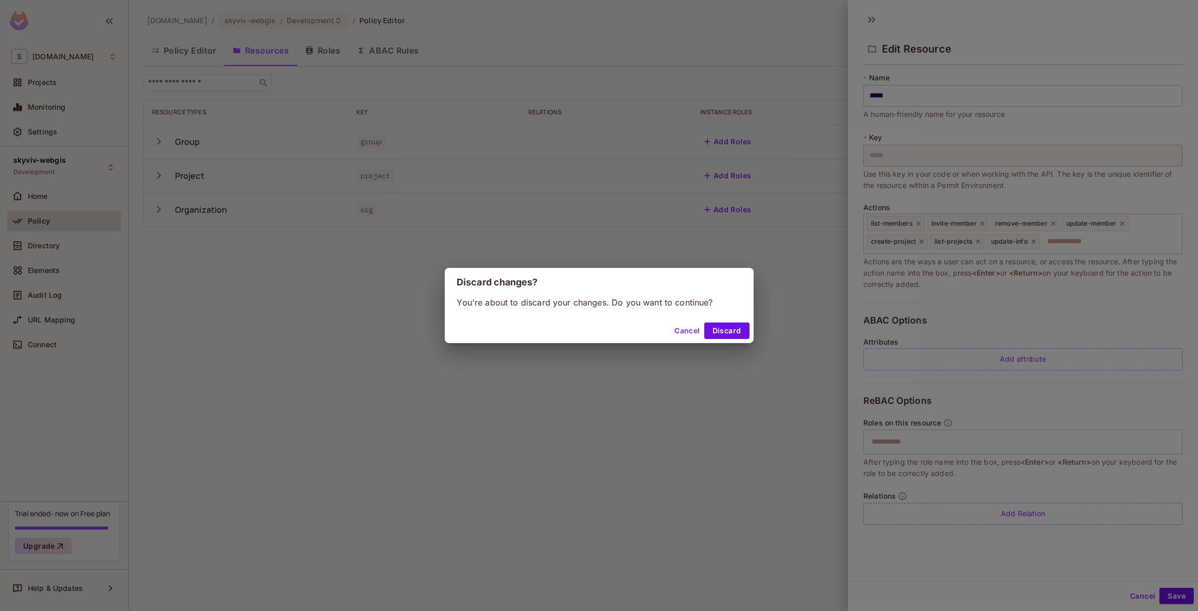
click at [720, 376] on div "Discard changes? You're about to discard your changes. Do you want to continue?…" at bounding box center [599, 305] width 1198 height 611
click at [685, 421] on div "Discard changes? You're about to discard your changes. Do you want to continue?…" at bounding box center [599, 305] width 1198 height 611
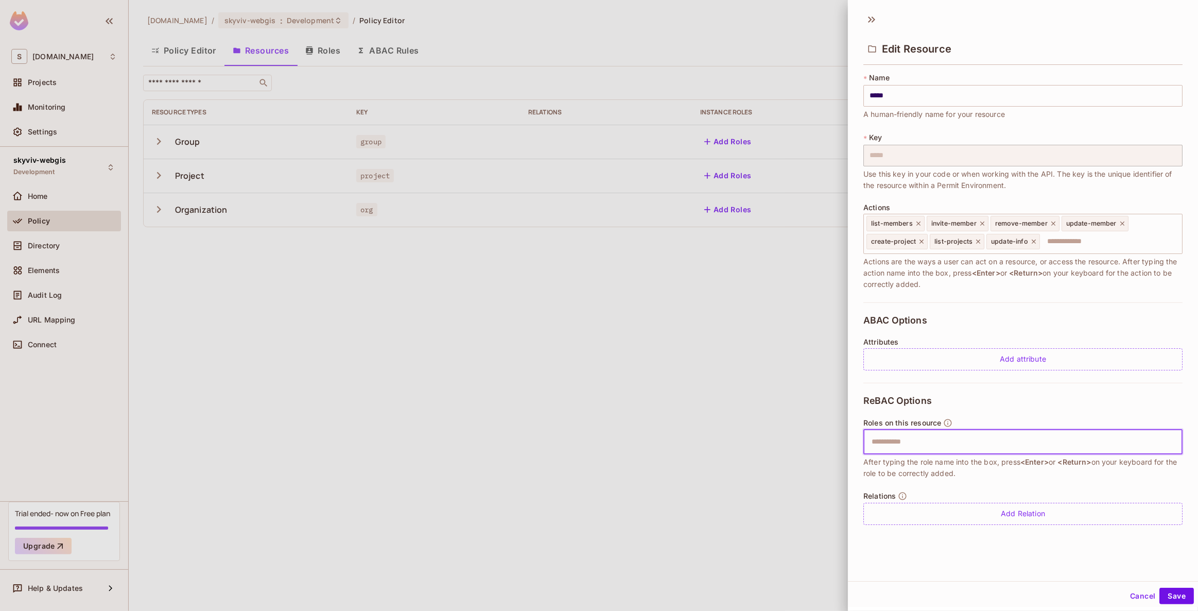
click at [884, 436] on input "text" at bounding box center [1021, 441] width 312 height 21
type input "*****"
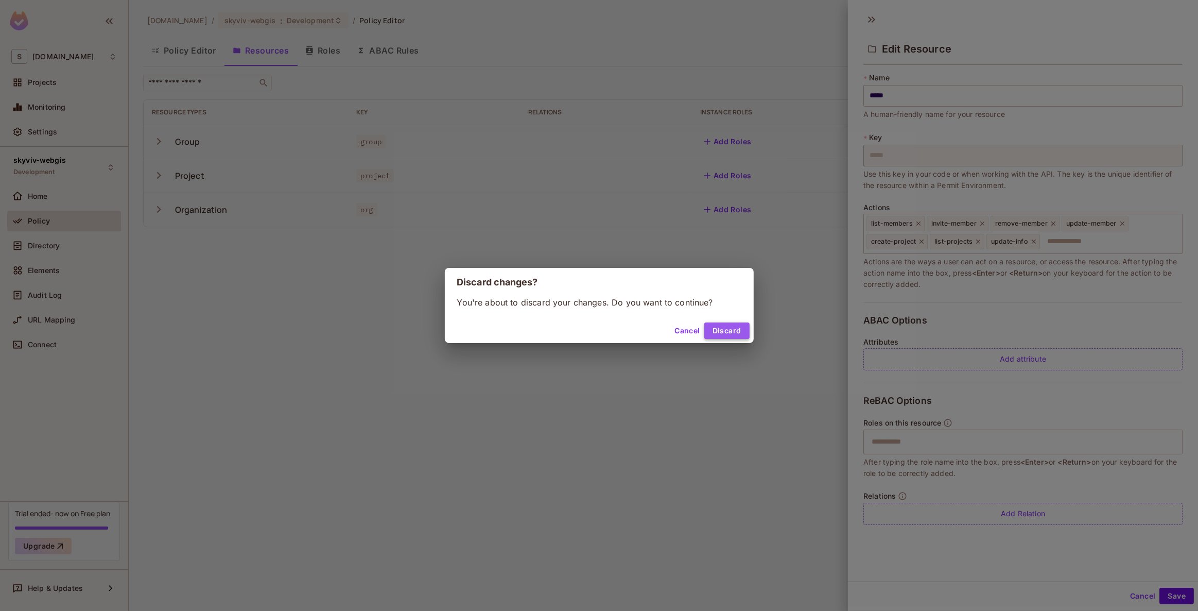
click at [726, 328] on button "Discard" at bounding box center [726, 330] width 45 height 16
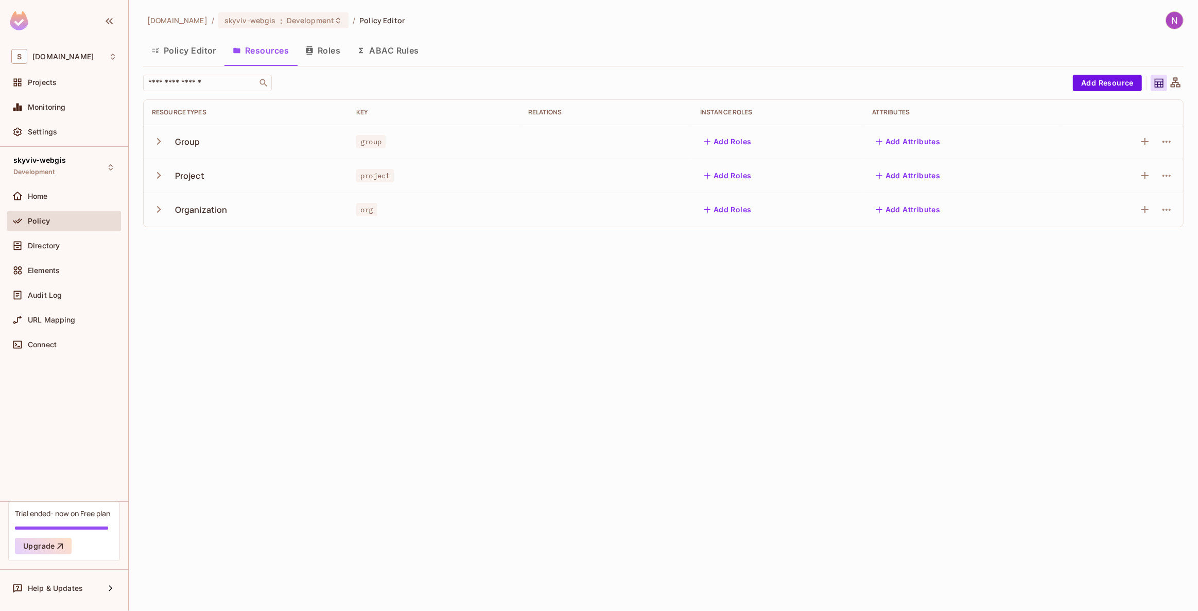
drag, startPoint x: 717, startPoint y: 281, endPoint x: 722, endPoint y: 271, distance: 11.3
click at [717, 282] on div "skyviv.com / skyviv-webgis : Development / Policy Editor Policy Editor Resource…" at bounding box center [663, 305] width 1069 height 611
click at [715, 208] on button "Add Roles" at bounding box center [728, 209] width 56 height 16
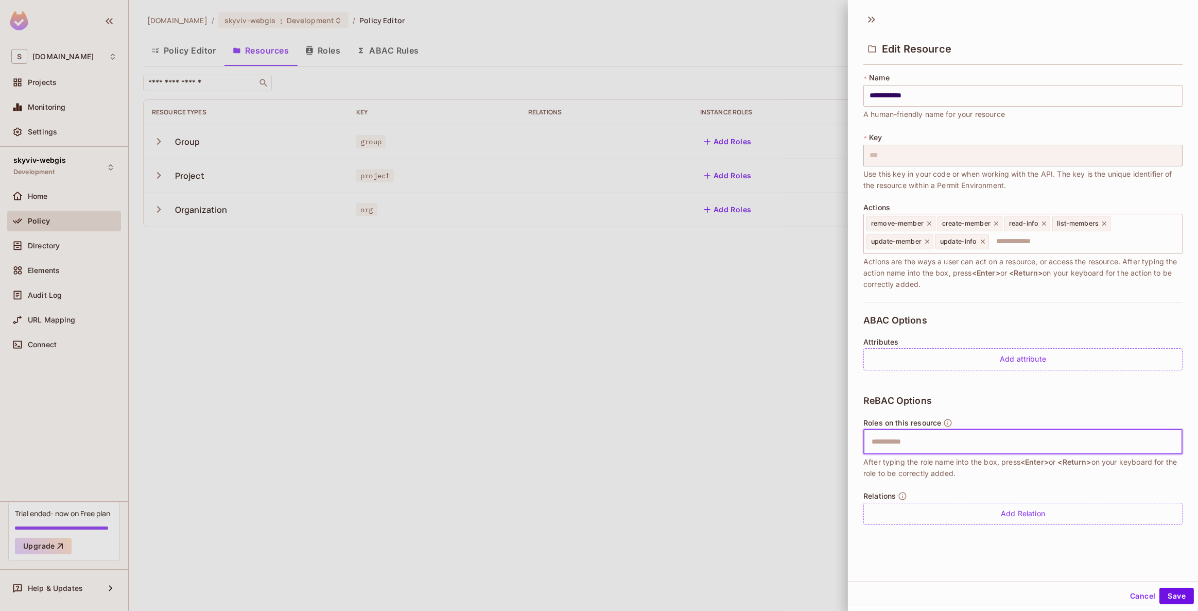
click at [963, 447] on input "text" at bounding box center [1021, 441] width 312 height 21
type input "*****"
type input "******"
click at [1174, 602] on button "Save" at bounding box center [1176, 595] width 34 height 16
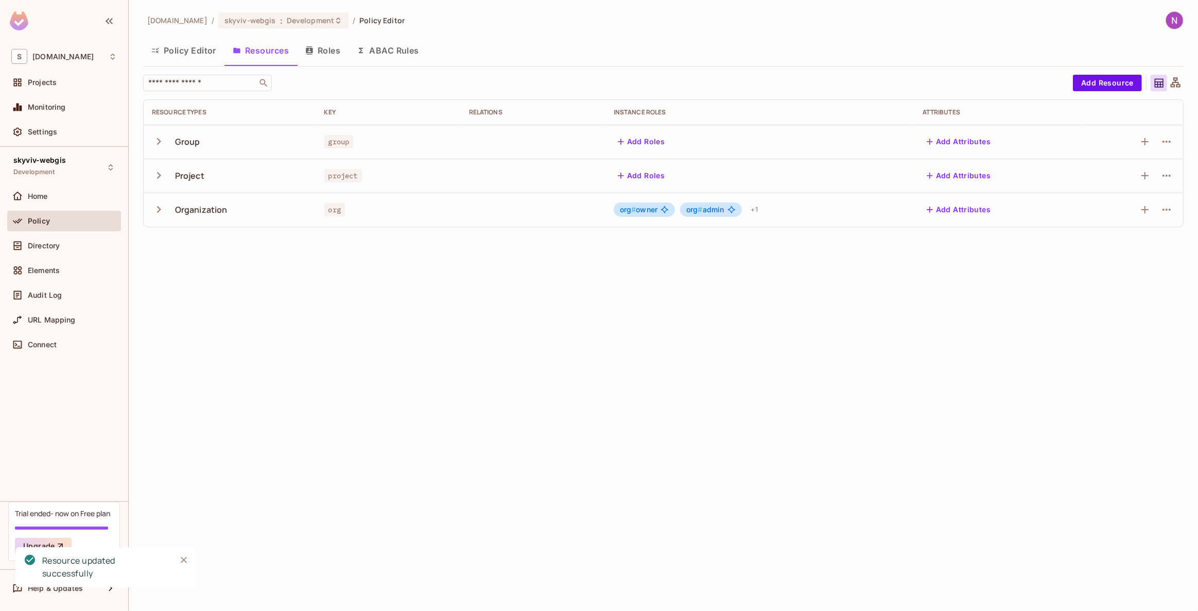
click at [647, 177] on button "Add Roles" at bounding box center [642, 175] width 56 height 16
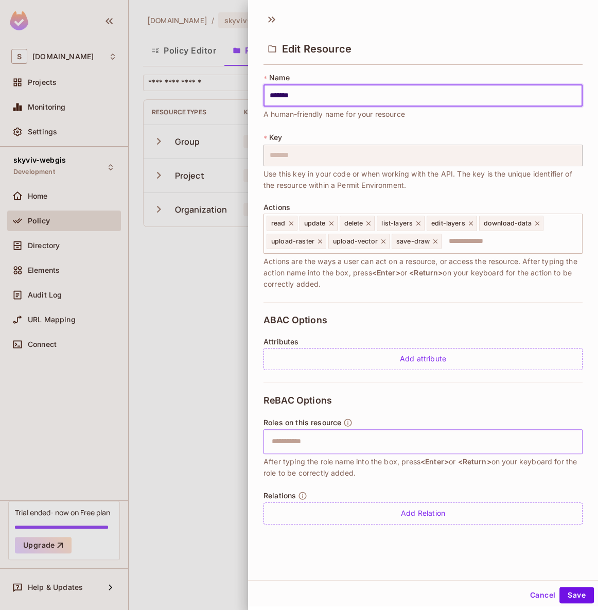
click at [305, 438] on input "text" at bounding box center [422, 441] width 312 height 21
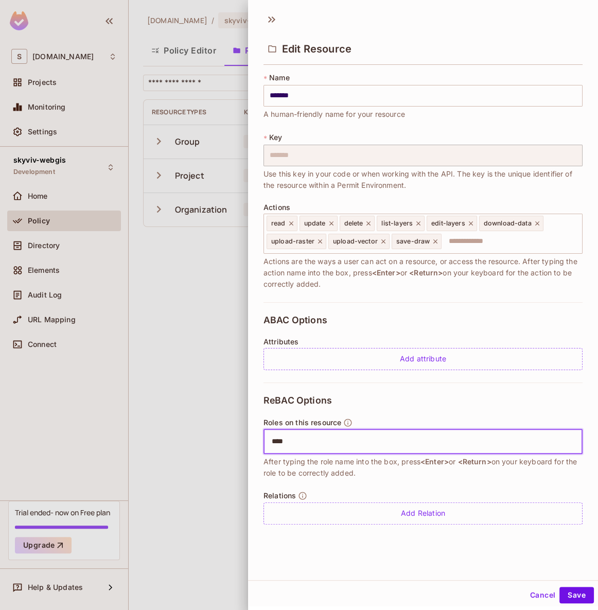
type input "*****"
type input "******"
click at [453, 236] on input "text" at bounding box center [510, 241] width 135 height 21
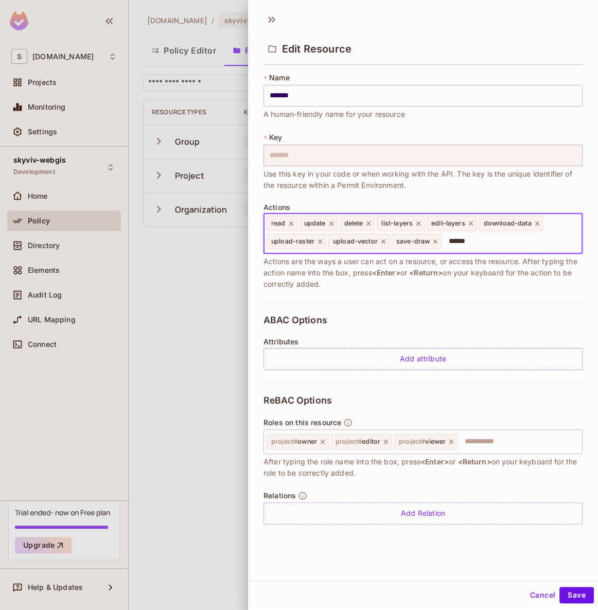
type input "*******"
click at [574, 589] on button "Save" at bounding box center [577, 595] width 34 height 16
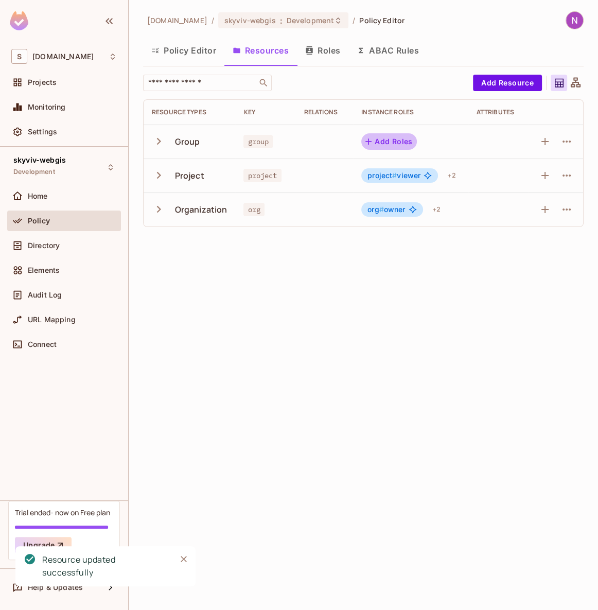
click at [376, 137] on button "Add Roles" at bounding box center [389, 141] width 56 height 16
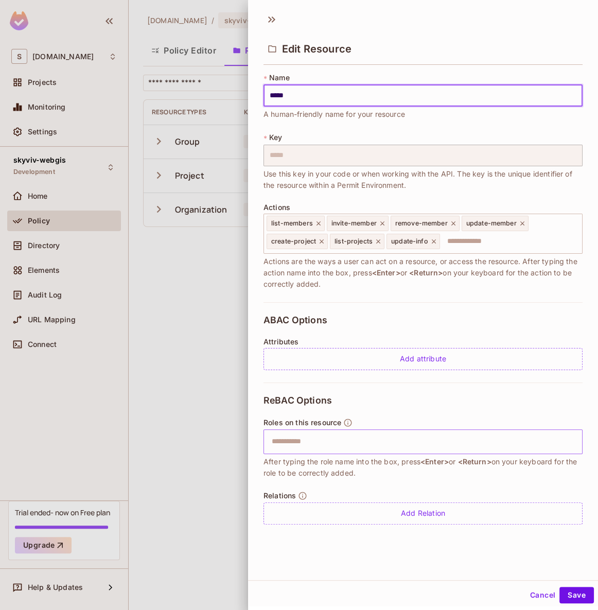
click at [360, 446] on input "text" at bounding box center [422, 441] width 312 height 21
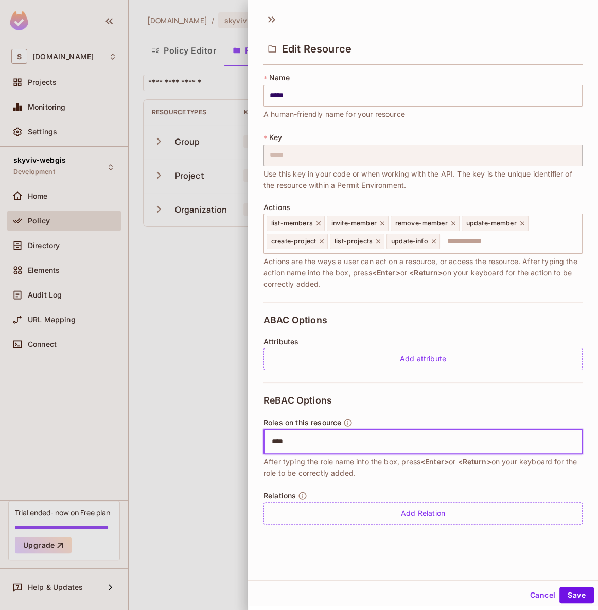
type input "*****"
type input "******"
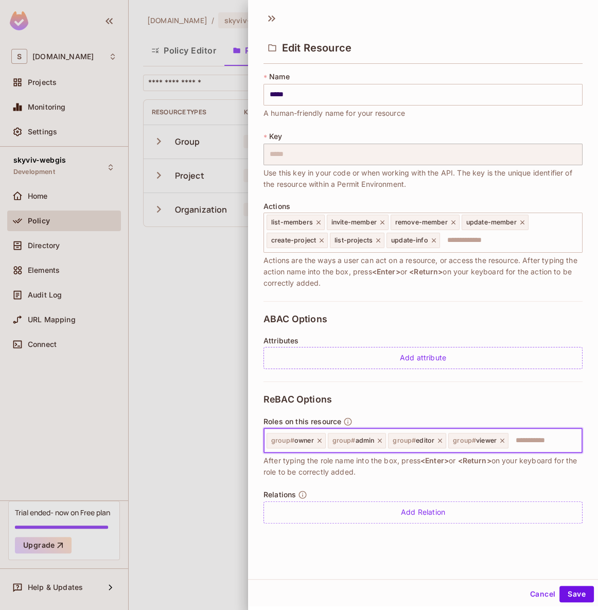
click at [533, 460] on span "After typing the role name into the box, press <Enter> or <Return> on your keyb…" at bounding box center [423, 466] width 319 height 23
click at [534, 439] on input "text" at bounding box center [544, 440] width 68 height 21
click at [531, 458] on span "After typing the role name into the box, press <Enter> or <Return> on your keyb…" at bounding box center [423, 466] width 319 height 23
click at [532, 438] on input "text" at bounding box center [544, 440] width 68 height 21
click at [527, 471] on span "After typing the role name into the box, press <Enter> or <Return> on your keyb…" at bounding box center [423, 466] width 319 height 23
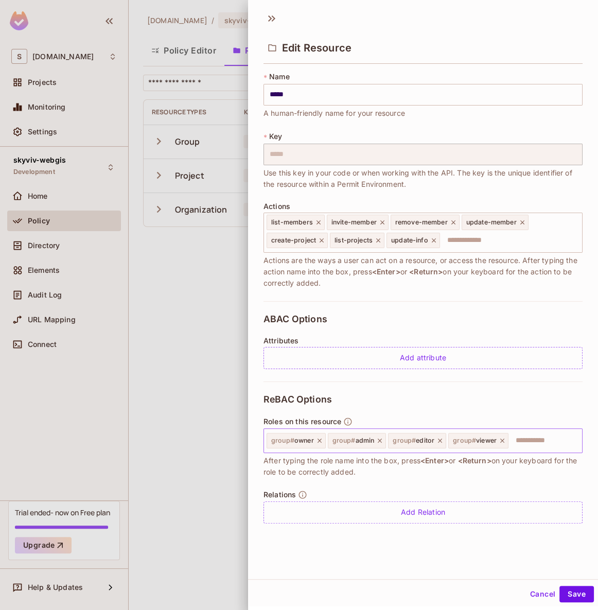
click at [527, 433] on input "text" at bounding box center [544, 440] width 68 height 21
click at [524, 463] on span "After typing the role name into the box, press <Enter> or <Return> on your keyb…" at bounding box center [423, 466] width 319 height 23
click at [527, 441] on input "text" at bounding box center [544, 440] width 68 height 21
click at [521, 468] on span "After typing the role name into the box, press <Enter> or <Return> on your keyb…" at bounding box center [423, 466] width 319 height 23
click at [530, 440] on input "text" at bounding box center [544, 440] width 68 height 21
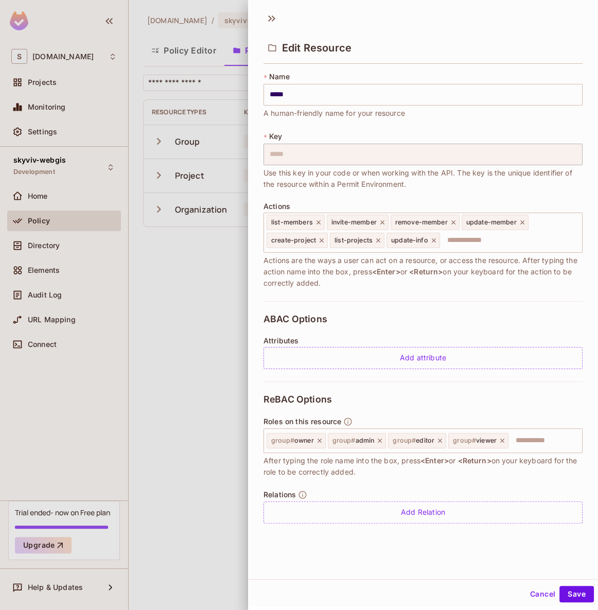
click at [520, 462] on span "After typing the role name into the box, press <Enter> or <Return> on your keyb…" at bounding box center [423, 466] width 319 height 23
click at [527, 442] on input "text" at bounding box center [544, 440] width 68 height 21
click at [523, 460] on span "After typing the role name into the box, press <Enter> or <Return> on your keyb…" at bounding box center [423, 466] width 319 height 23
click at [527, 447] on input "text" at bounding box center [544, 440] width 68 height 21
click at [525, 460] on span "After typing the role name into the box, press <Enter> or <Return> on your keyb…" at bounding box center [423, 466] width 319 height 23
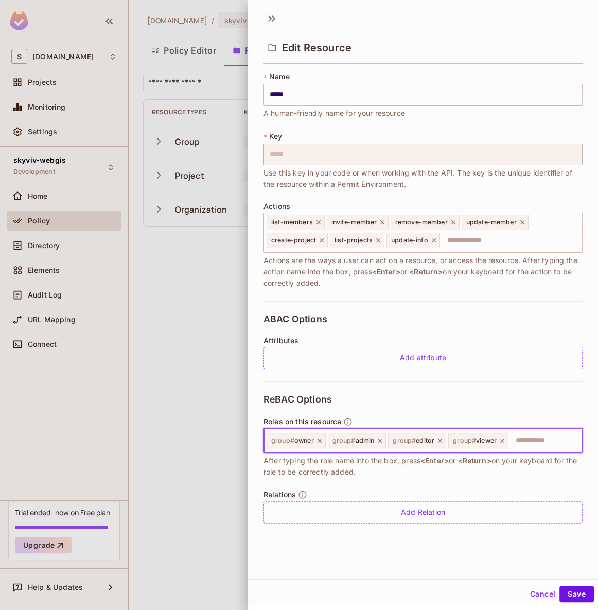
click at [529, 449] on input "text" at bounding box center [544, 440] width 68 height 21
click at [528, 455] on span "After typing the role name into the box, press <Enter> or <Return> on your keyb…" at bounding box center [423, 466] width 319 height 23
click at [528, 452] on div "Roles on this resource group # owner group # admin group # editor group # viewe…" at bounding box center [423, 447] width 319 height 61
click at [526, 458] on span "After typing the role name into the box, press <Enter> or <Return> on your keyb…" at bounding box center [423, 466] width 319 height 23
click at [529, 442] on input "text" at bounding box center [544, 440] width 68 height 21
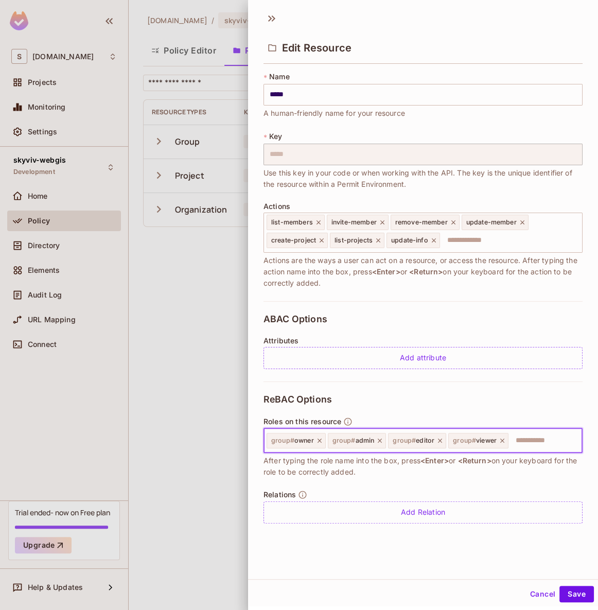
click at [525, 462] on span "After typing the role name into the box, press <Enter> or <Return> on your keyb…" at bounding box center [423, 466] width 319 height 23
click at [571, 590] on button "Save" at bounding box center [577, 594] width 34 height 16
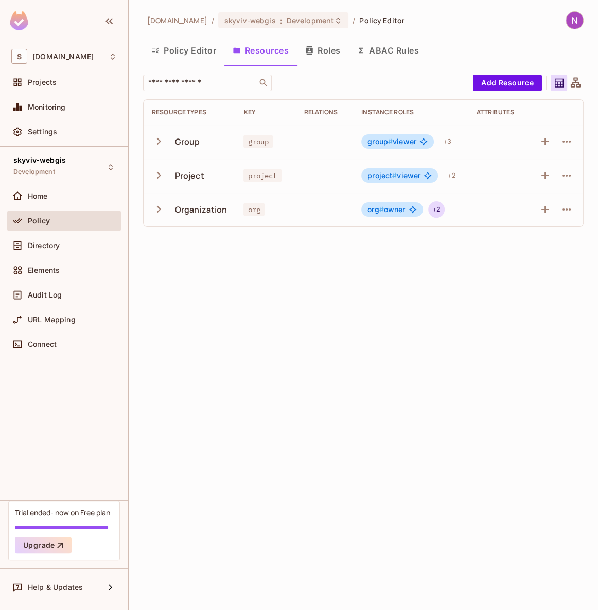
click at [443, 210] on div "+ 2" at bounding box center [436, 209] width 16 height 16
click at [407, 295] on div at bounding box center [299, 305] width 598 height 610
click at [172, 49] on button "Policy Editor" at bounding box center [183, 51] width 81 height 26
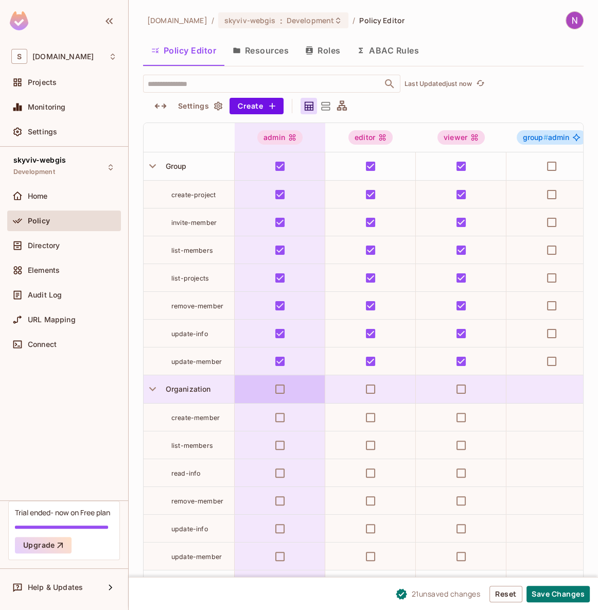
click at [288, 400] on td at bounding box center [280, 389] width 91 height 28
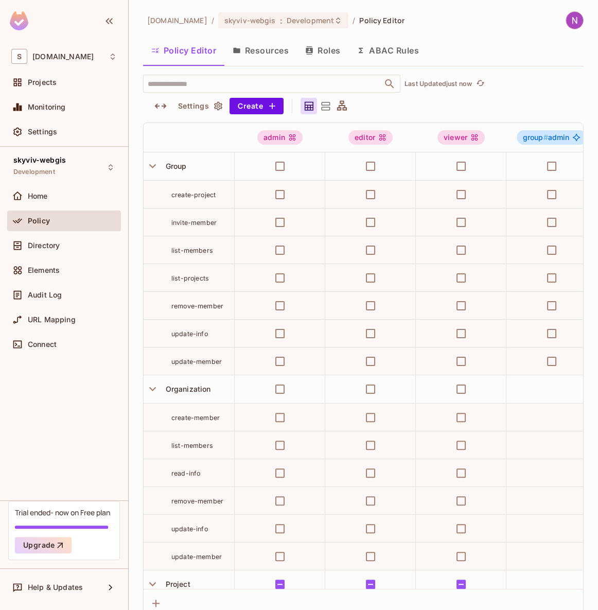
click at [320, 51] on button "Roles" at bounding box center [322, 51] width 51 height 26
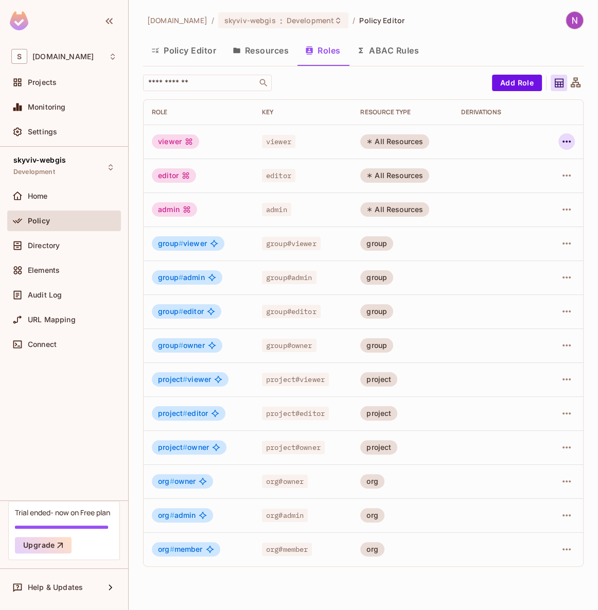
click at [567, 148] on button "button" at bounding box center [567, 141] width 16 height 16
click at [503, 84] on div at bounding box center [299, 305] width 598 height 610
click at [521, 83] on button "Add Role" at bounding box center [517, 83] width 50 height 16
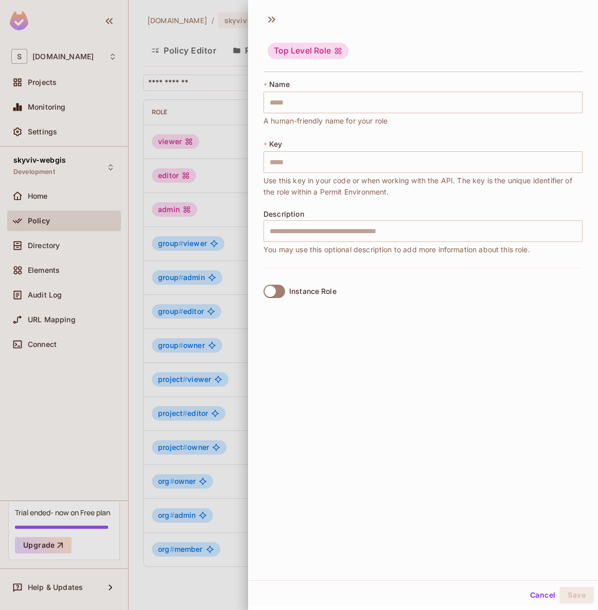
click at [221, 201] on div at bounding box center [299, 305] width 598 height 610
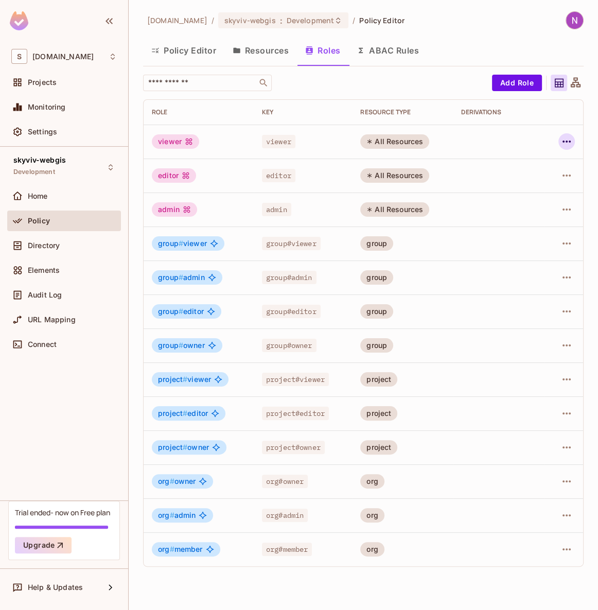
click at [565, 146] on icon "button" at bounding box center [567, 141] width 12 height 12
click at [519, 210] on div "Delete Role" at bounding box center [526, 210] width 40 height 10
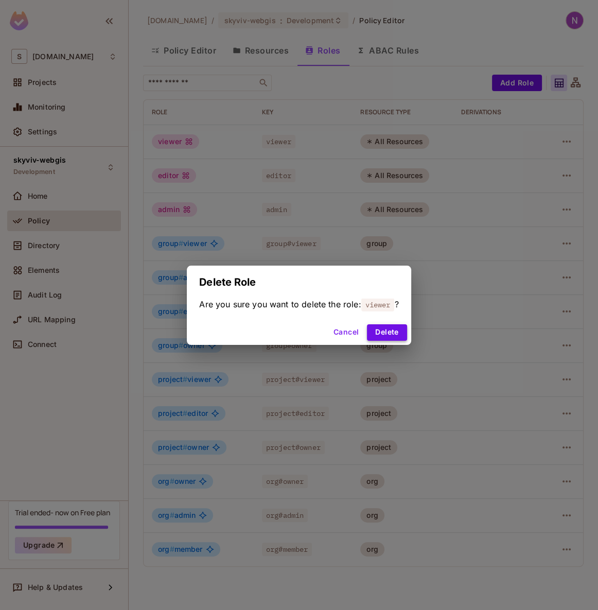
click at [395, 327] on button "Delete" at bounding box center [387, 332] width 40 height 16
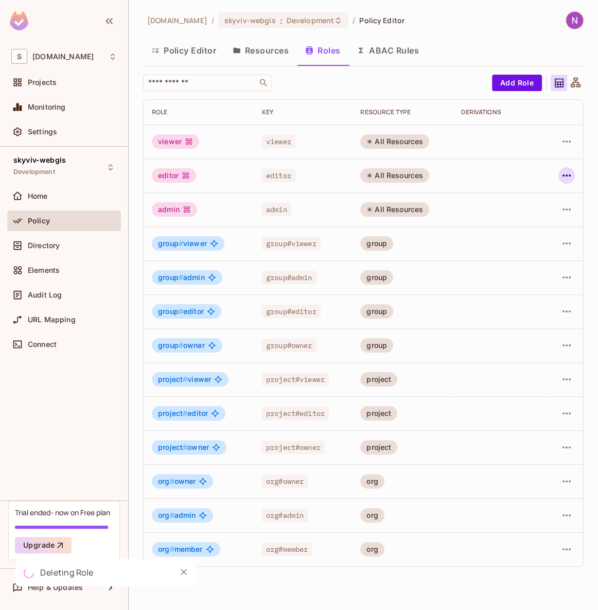
click at [564, 173] on icon "button" at bounding box center [567, 175] width 12 height 12
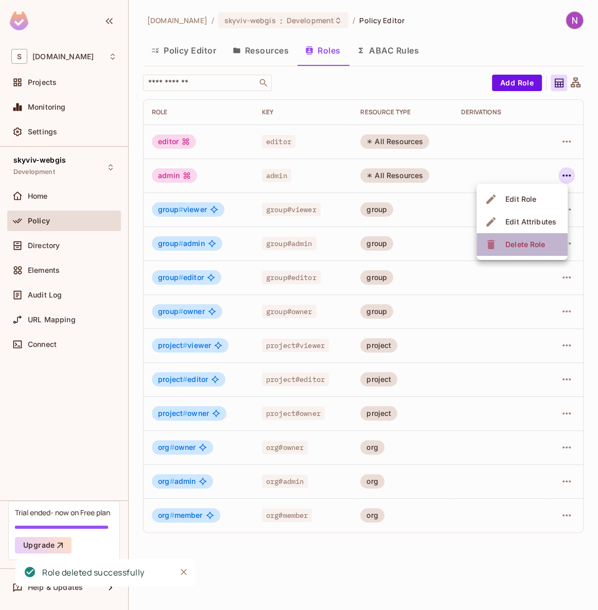
click at [519, 247] on div "Delete Role" at bounding box center [526, 244] width 40 height 10
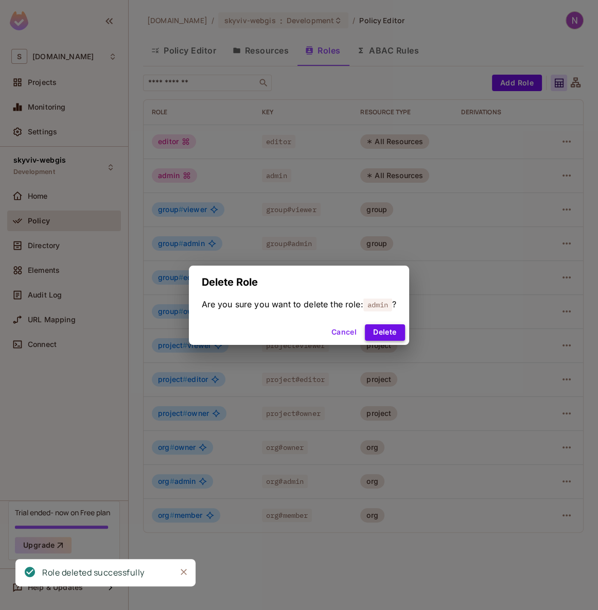
click at [393, 325] on button "Delete" at bounding box center [385, 332] width 40 height 16
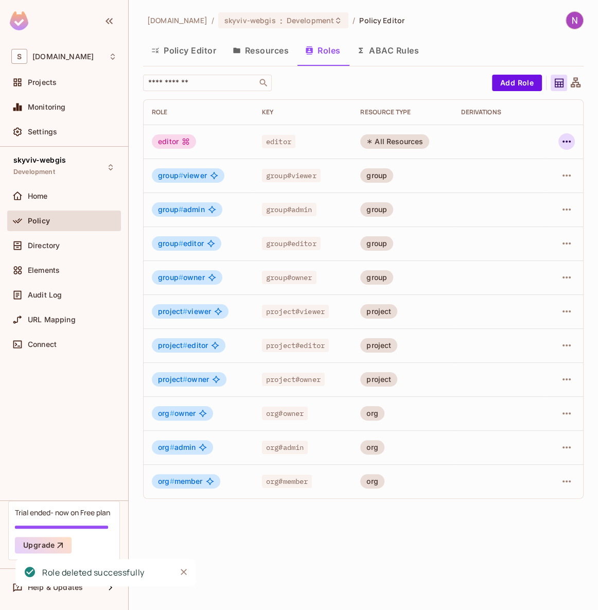
click at [562, 144] on icon "button" at bounding box center [567, 141] width 12 height 12
click at [514, 208] on div "Delete Role" at bounding box center [526, 210] width 40 height 10
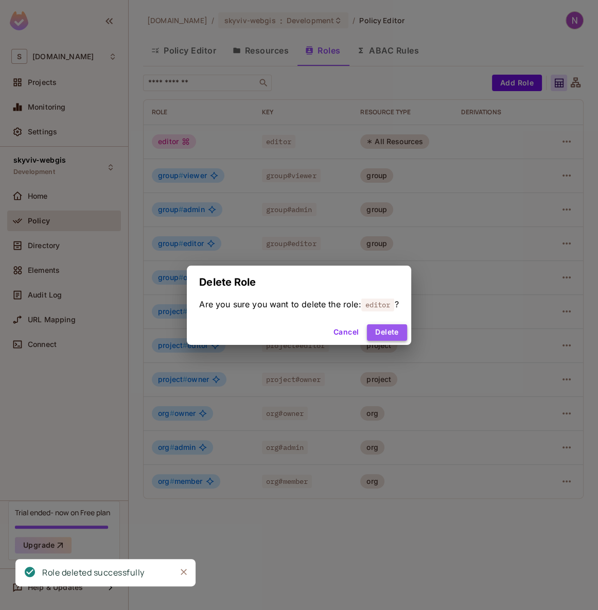
click at [384, 333] on button "Delete" at bounding box center [387, 332] width 40 height 16
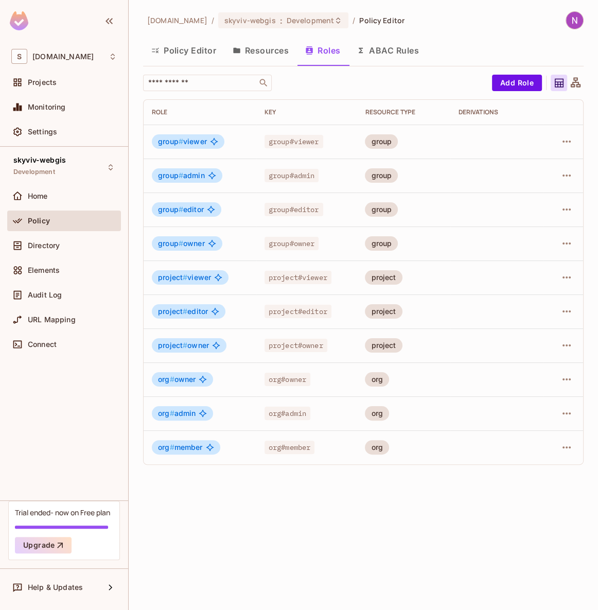
click at [278, 54] on button "Resources" at bounding box center [260, 51] width 73 height 26
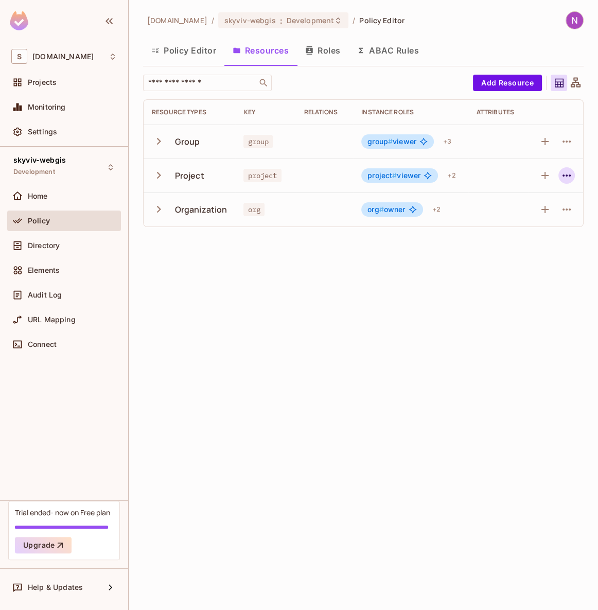
click at [567, 175] on icon "button" at bounding box center [567, 176] width 8 height 2
click at [513, 221] on span "Edit Resource" at bounding box center [522, 216] width 55 height 16
click at [578, 170] on td at bounding box center [556, 176] width 55 height 34
click at [571, 174] on icon "button" at bounding box center [567, 175] width 12 height 12
click at [375, 251] on div at bounding box center [299, 305] width 598 height 610
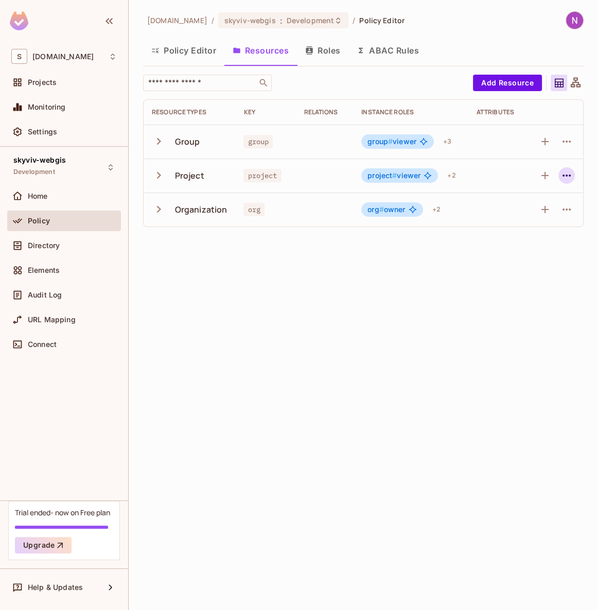
click at [566, 179] on icon "button" at bounding box center [567, 175] width 12 height 12
click at [518, 217] on div "Edit Resource" at bounding box center [522, 216] width 48 height 10
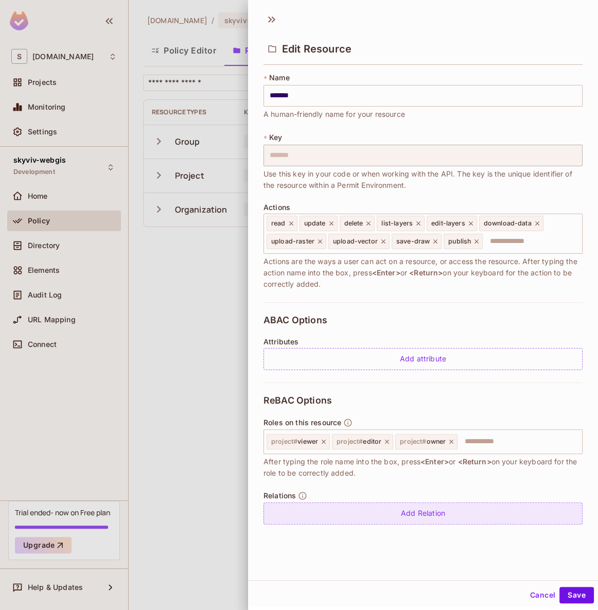
click at [360, 513] on div "Add Relation" at bounding box center [423, 513] width 319 height 22
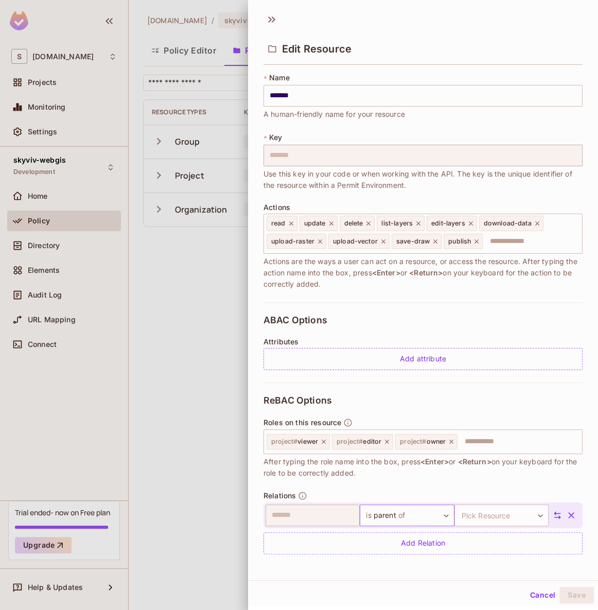
click at [385, 514] on body "S skyviv.com Projects Monitoring Settings skyviv-webgis Development Home Policy…" at bounding box center [299, 305] width 598 height 610
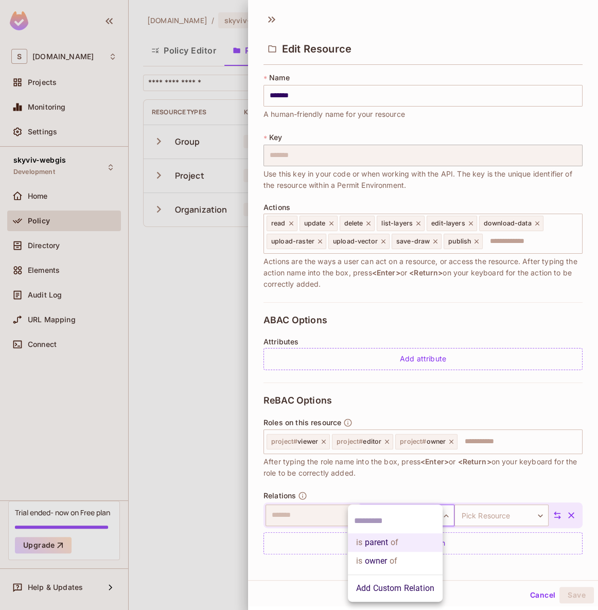
click at [378, 515] on input "text" at bounding box center [395, 521] width 82 height 16
click at [399, 566] on li "is owner of" at bounding box center [395, 561] width 95 height 19
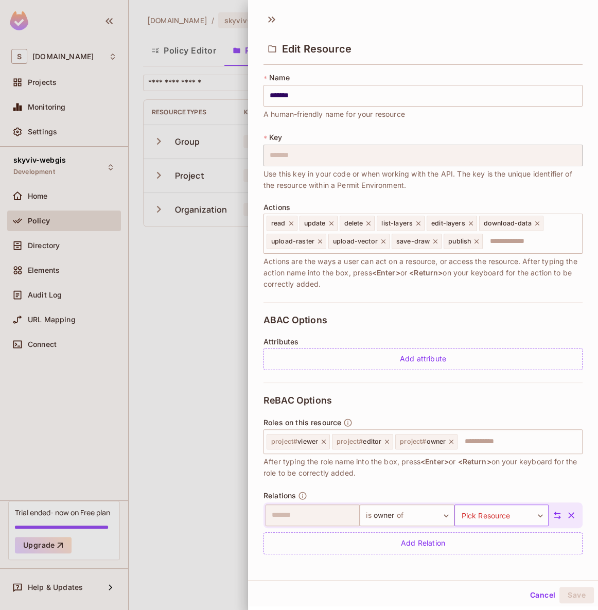
click at [471, 519] on body "S skyviv.com Projects Monitoring Settings skyviv-webgis Development Home Policy…" at bounding box center [299, 305] width 598 height 610
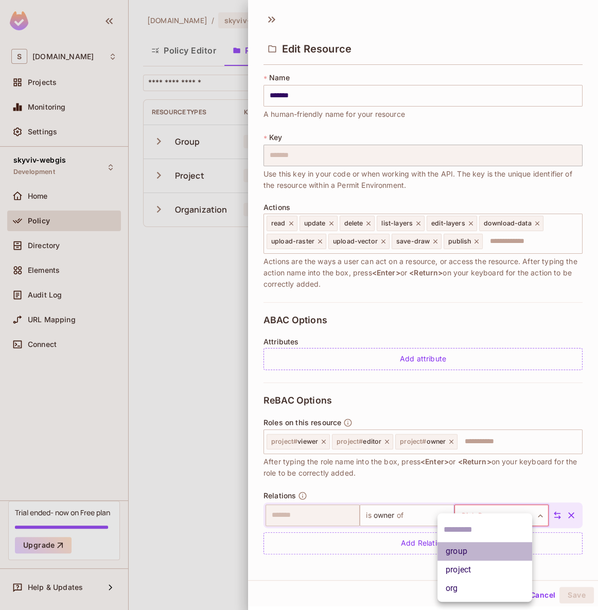
click at [495, 557] on li "group" at bounding box center [485, 551] width 95 height 19
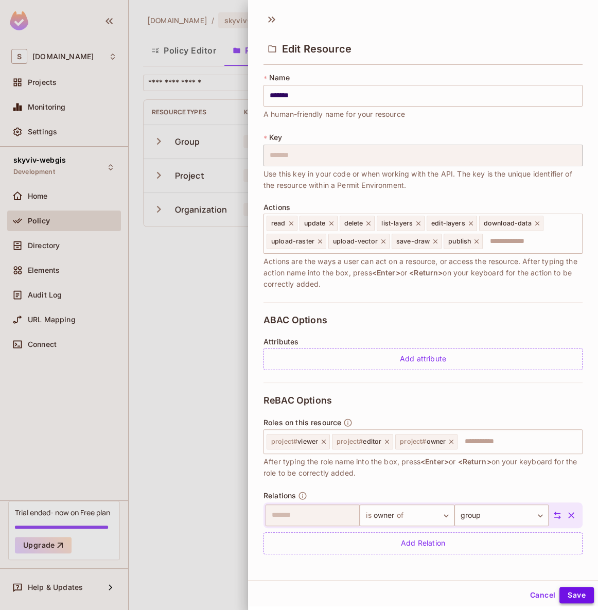
click at [571, 590] on button "Save" at bounding box center [577, 595] width 34 height 16
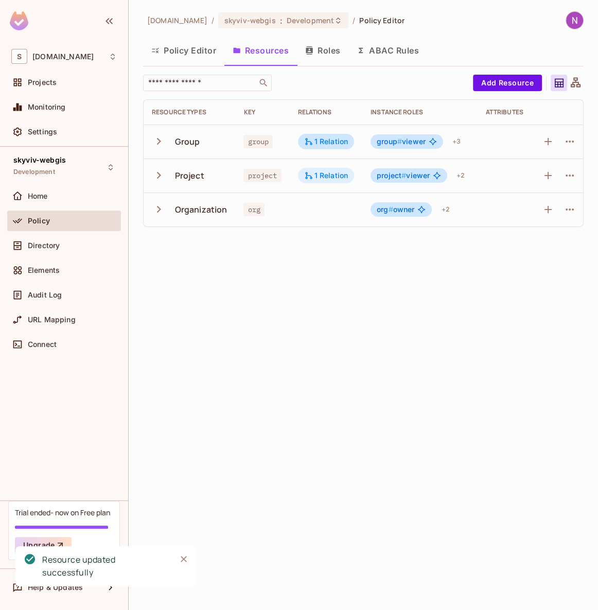
click at [324, 175] on div "1 Relation" at bounding box center [326, 175] width 44 height 9
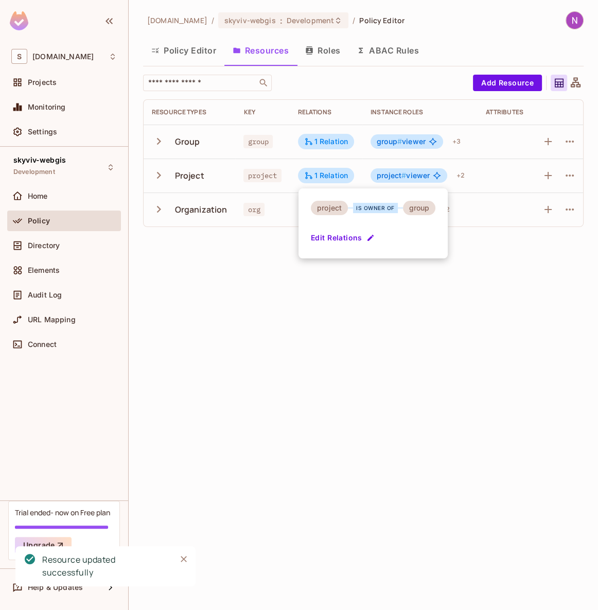
click at [356, 301] on div at bounding box center [299, 305] width 598 height 610
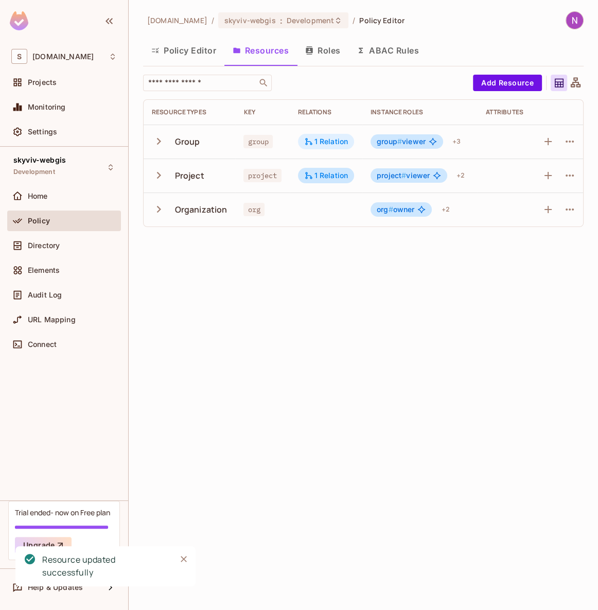
click at [339, 141] on div "1 Relation" at bounding box center [326, 141] width 44 height 9
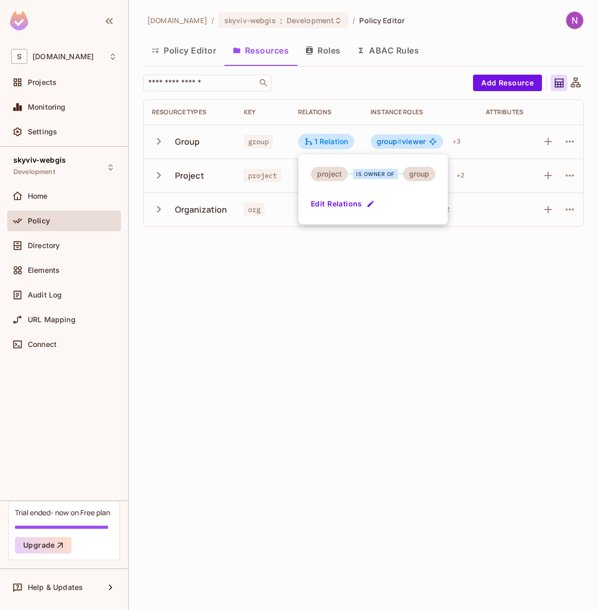
click at [363, 178] on div "is owner of" at bounding box center [375, 174] width 45 height 10
click at [389, 293] on div at bounding box center [299, 305] width 598 height 610
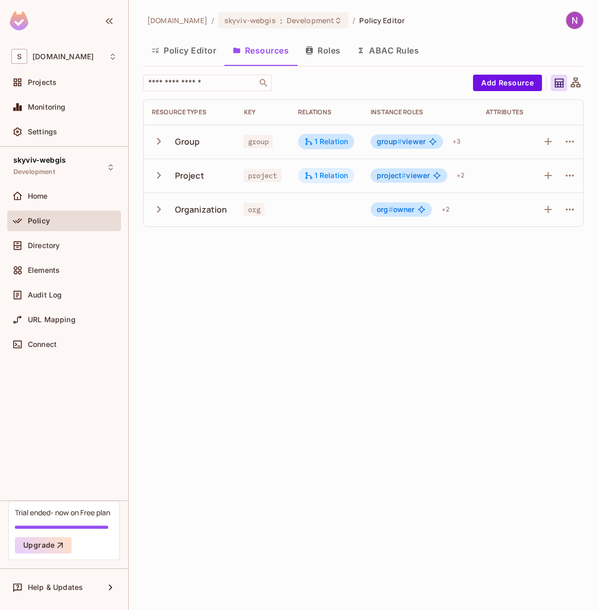
click at [320, 177] on div "1 Relation" at bounding box center [326, 175] width 44 height 9
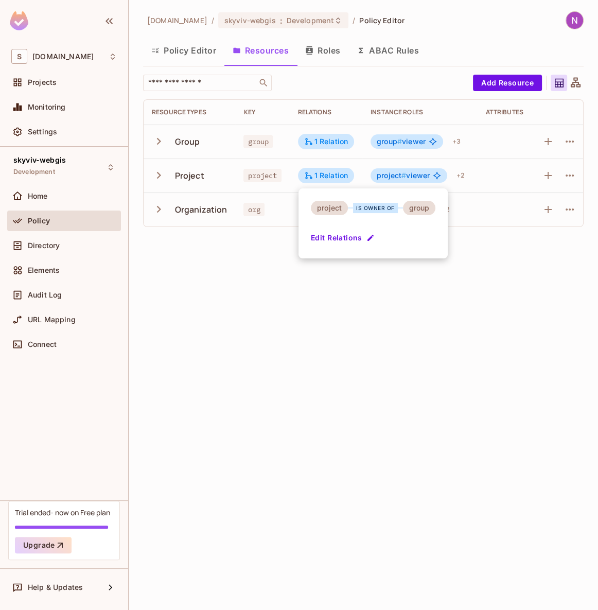
click at [341, 237] on button "Edit Relations" at bounding box center [344, 238] width 66 height 16
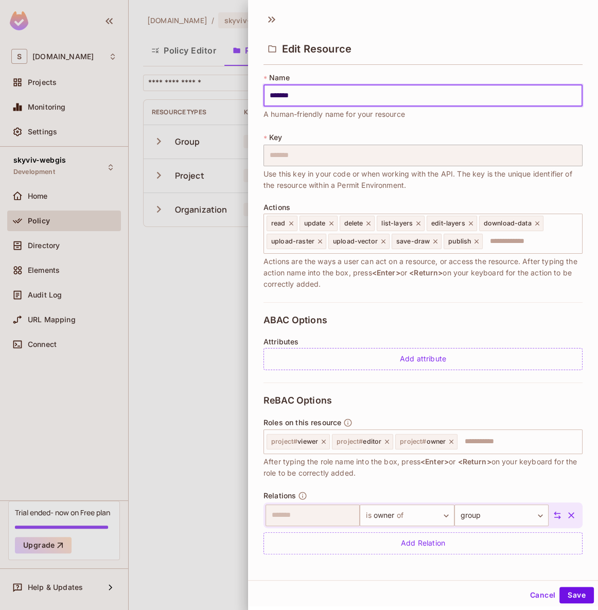
click at [566, 514] on icon "button" at bounding box center [571, 515] width 10 height 10
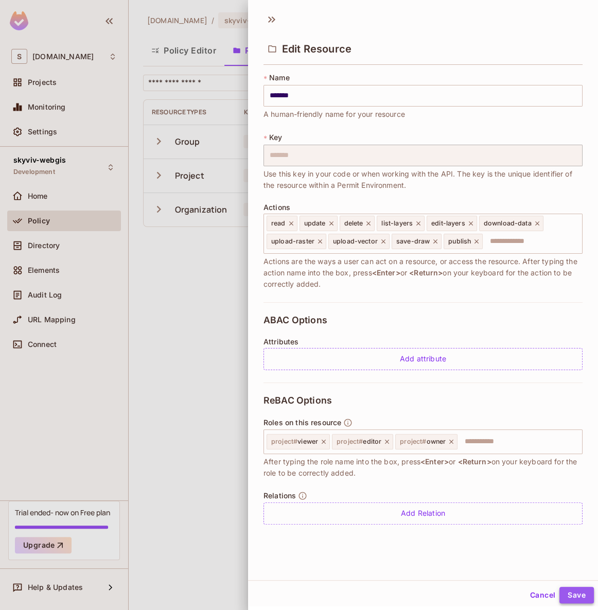
click at [563, 593] on button "Save" at bounding box center [577, 595] width 34 height 16
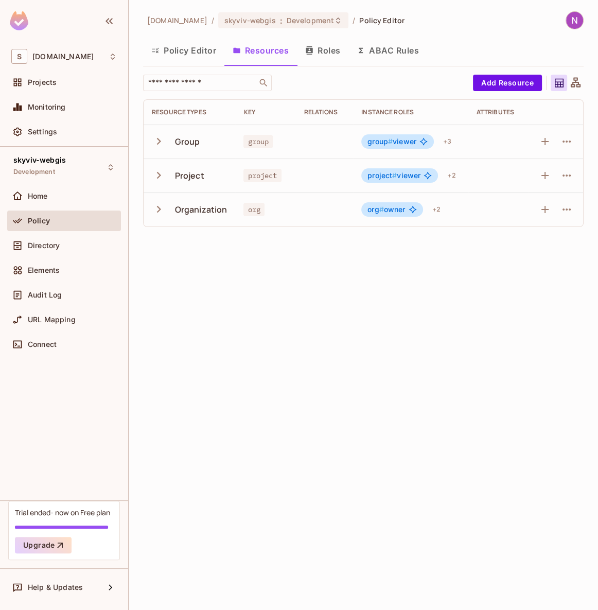
click at [228, 175] on td "Project" at bounding box center [190, 176] width 92 height 34
drag, startPoint x: 246, startPoint y: 171, endPoint x: 283, endPoint y: 180, distance: 38.2
click at [283, 180] on div "project" at bounding box center [265, 175] width 44 height 10
drag, startPoint x: 237, startPoint y: 177, endPoint x: 277, endPoint y: 178, distance: 40.2
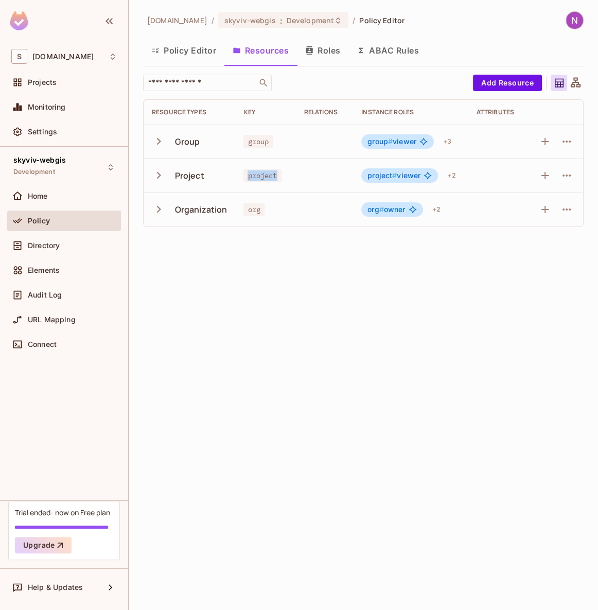
click at [277, 178] on td "project" at bounding box center [265, 176] width 60 height 34
click at [277, 178] on span "project" at bounding box center [262, 175] width 38 height 13
drag, startPoint x: 244, startPoint y: 176, endPoint x: 275, endPoint y: 177, distance: 30.9
click at [275, 177] on span "project" at bounding box center [262, 175] width 38 height 13
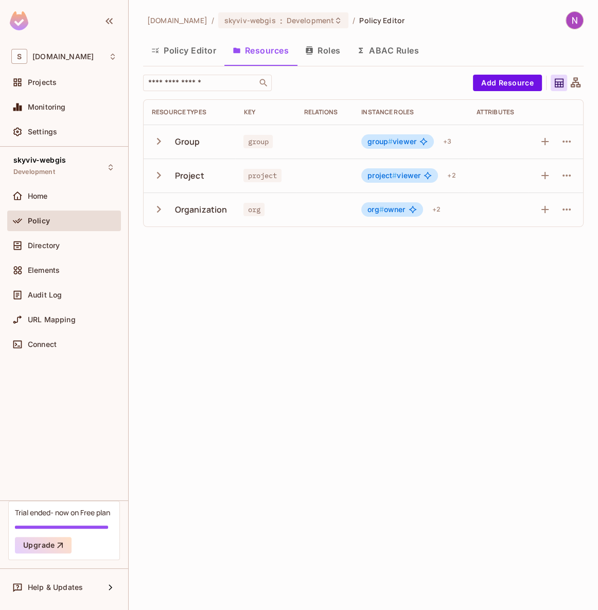
click at [386, 143] on span "group #" at bounding box center [380, 141] width 25 height 9
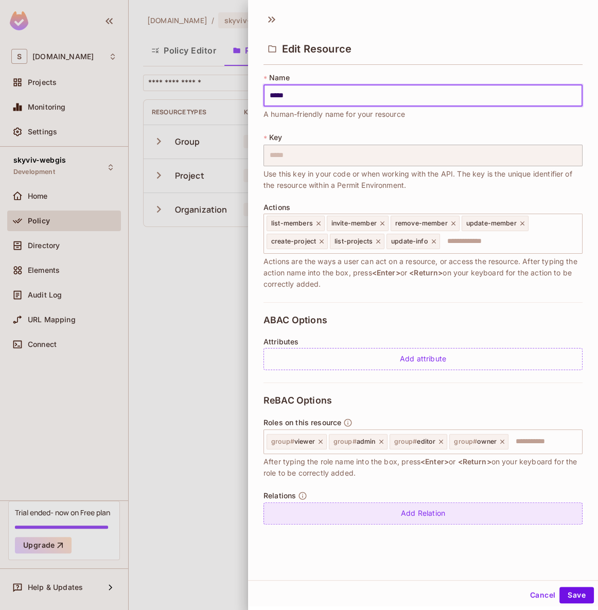
click at [351, 509] on div "Add Relation" at bounding box center [423, 513] width 319 height 22
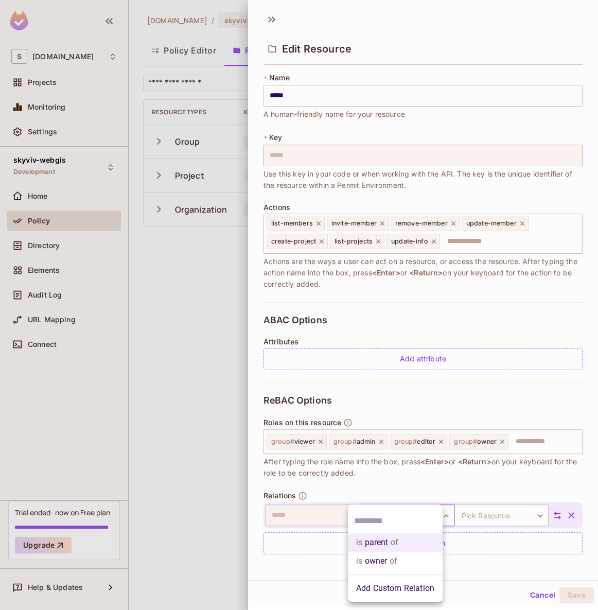
click at [409, 514] on body "S skyviv.com Projects Monitoring Settings skyviv-webgis Development Home Policy…" at bounding box center [299, 305] width 598 height 610
click at [414, 500] on div at bounding box center [299, 305] width 598 height 610
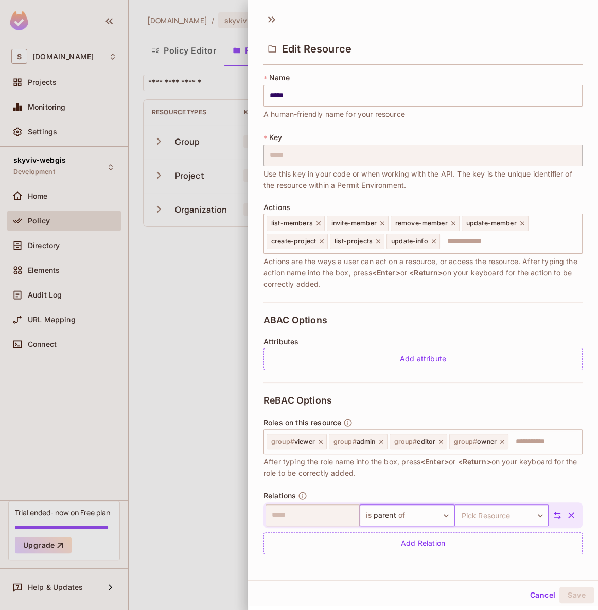
click at [467, 515] on body "S skyviv.com Projects Monitoring Settings skyviv-webgis Development Home Policy…" at bounding box center [299, 305] width 598 height 610
click at [443, 501] on div at bounding box center [299, 305] width 598 height 610
click at [483, 512] on body "S skyviv.com Projects Monitoring Settings skyviv-webgis Development Home Policy…" at bounding box center [299, 305] width 598 height 610
click at [464, 565] on li "project" at bounding box center [485, 563] width 95 height 19
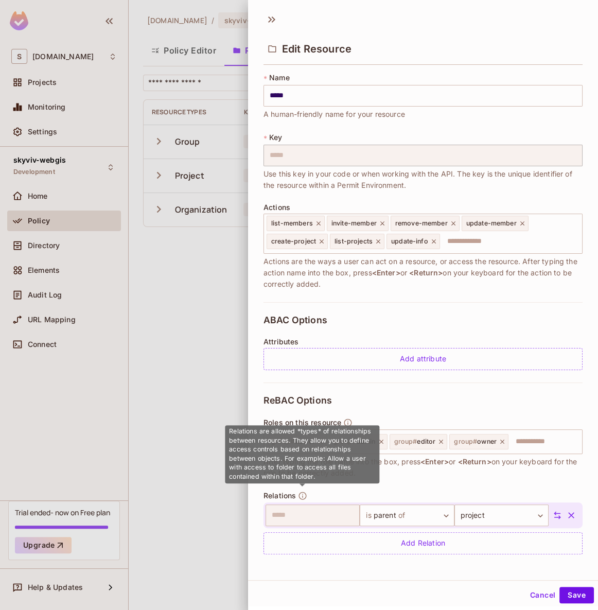
click at [302, 494] on icon "button" at bounding box center [302, 495] width 9 height 9
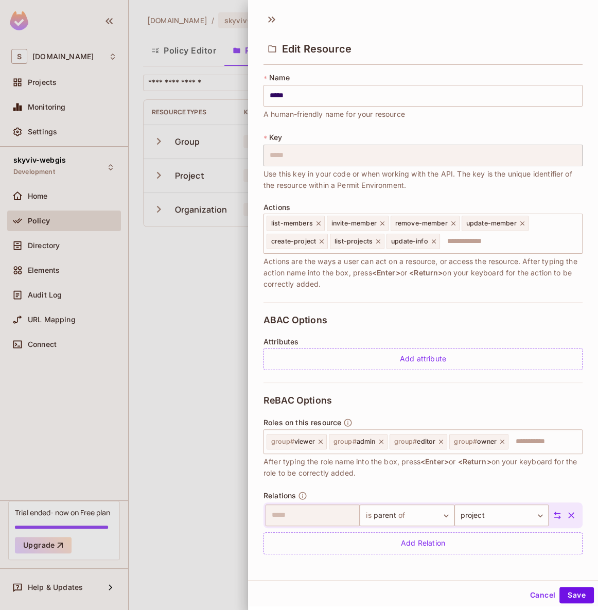
click at [177, 384] on div at bounding box center [299, 305] width 598 height 610
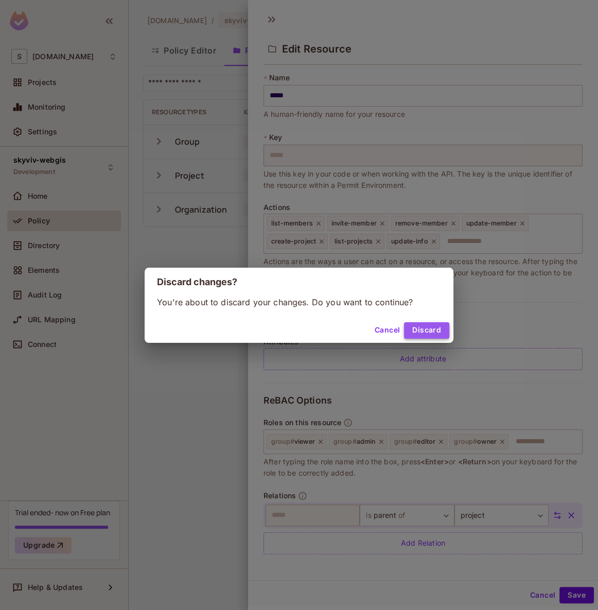
click at [432, 332] on button "Discard" at bounding box center [426, 330] width 45 height 16
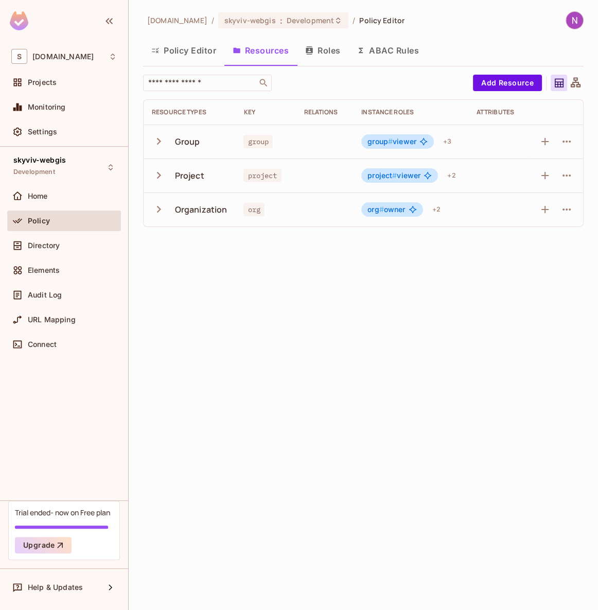
click at [251, 301] on div "skyviv.com / skyviv-webgis : Development / Policy Editor Policy Editor Resource…" at bounding box center [363, 305] width 469 height 610
click at [41, 86] on div "Projects" at bounding box center [64, 82] width 106 height 12
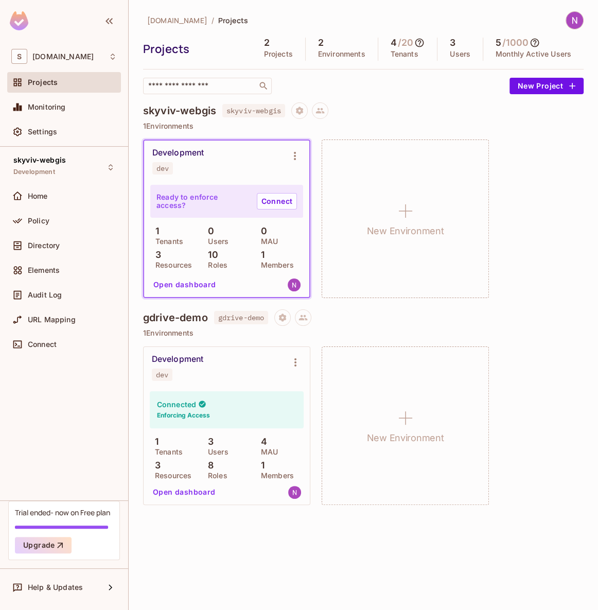
click at [185, 492] on button "Open dashboard" at bounding box center [184, 492] width 71 height 16
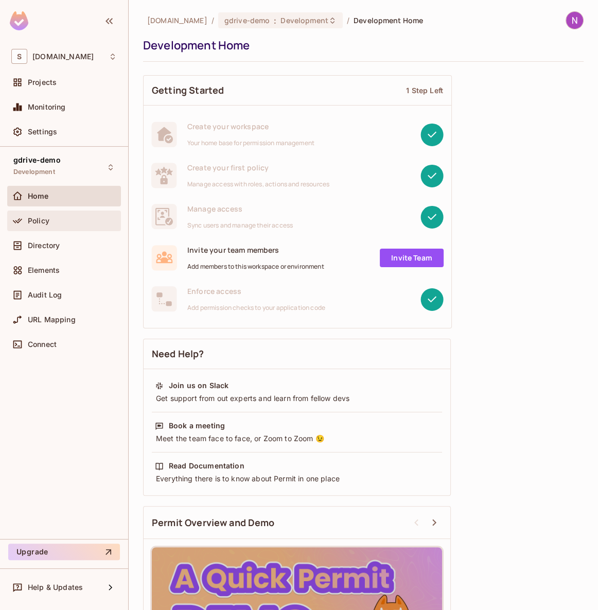
click at [62, 224] on div "Policy" at bounding box center [72, 221] width 89 height 8
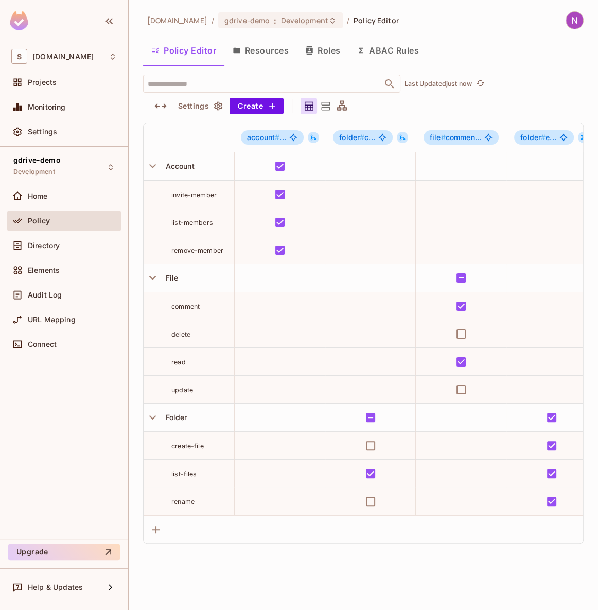
click at [243, 56] on button "Resources" at bounding box center [260, 51] width 73 height 26
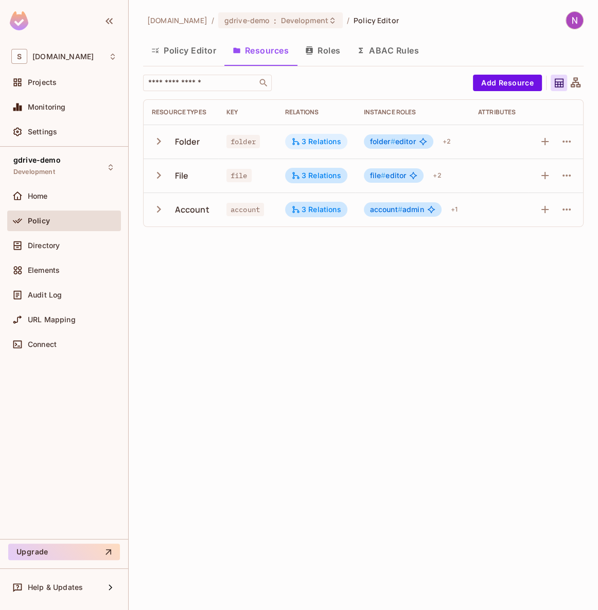
click at [323, 144] on div "3 Relations" at bounding box center [316, 141] width 50 height 9
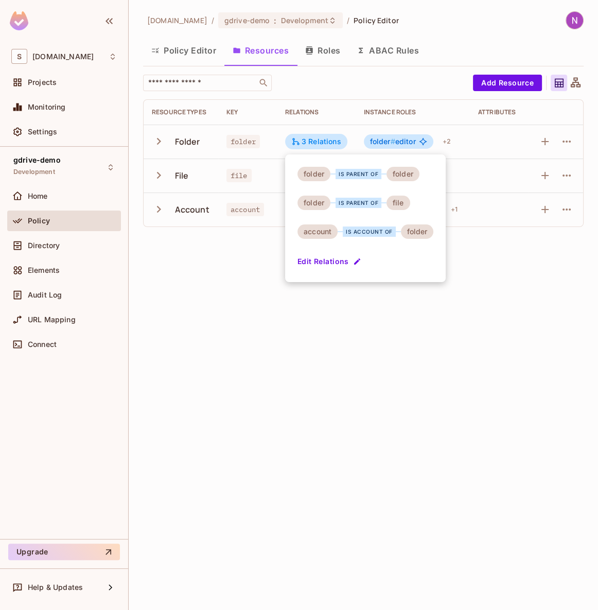
click at [377, 315] on div at bounding box center [299, 305] width 598 height 610
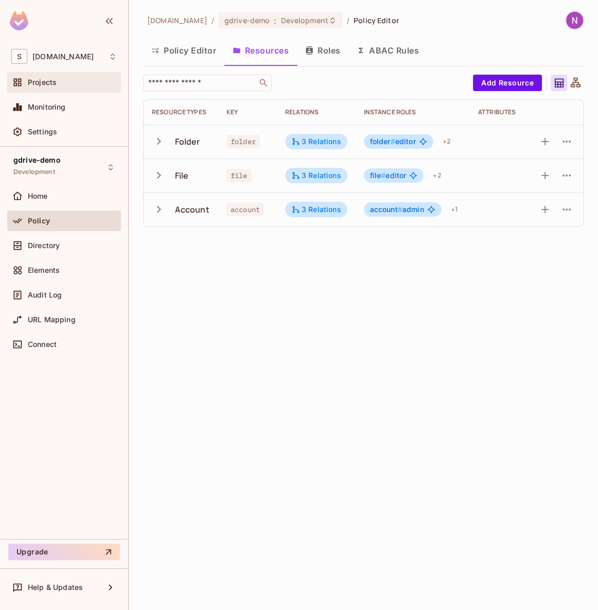
click at [44, 80] on span "Projects" at bounding box center [42, 82] width 29 height 8
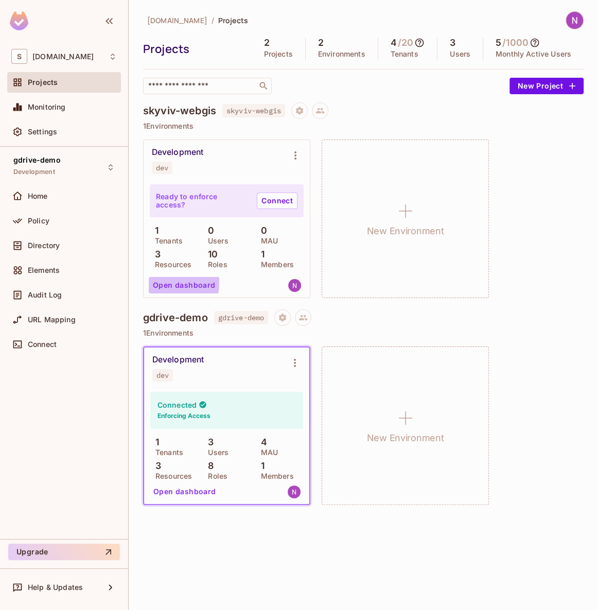
click at [160, 283] on button "Open dashboard" at bounding box center [184, 285] width 71 height 16
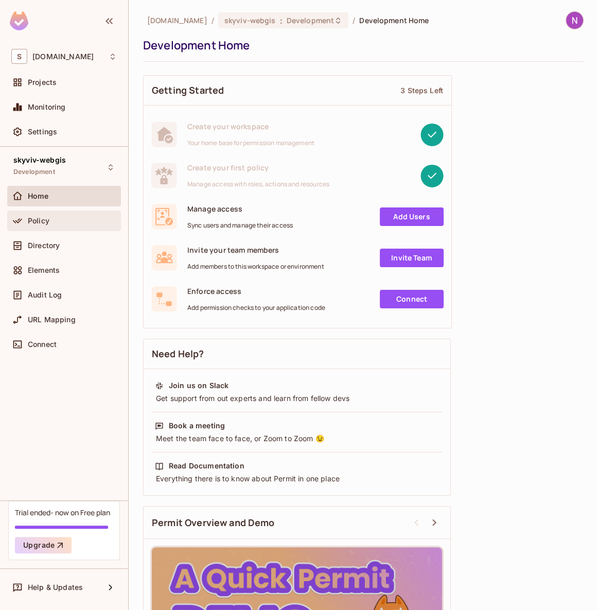
click at [69, 212] on div "Policy" at bounding box center [64, 221] width 114 height 21
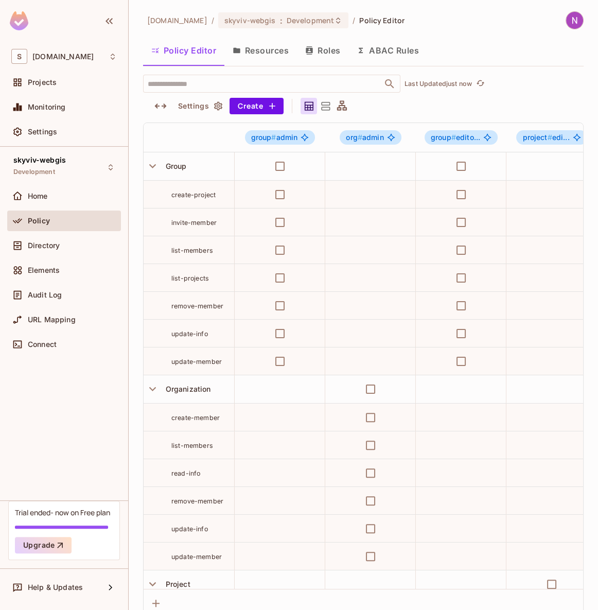
click at [267, 53] on button "Resources" at bounding box center [260, 51] width 73 height 26
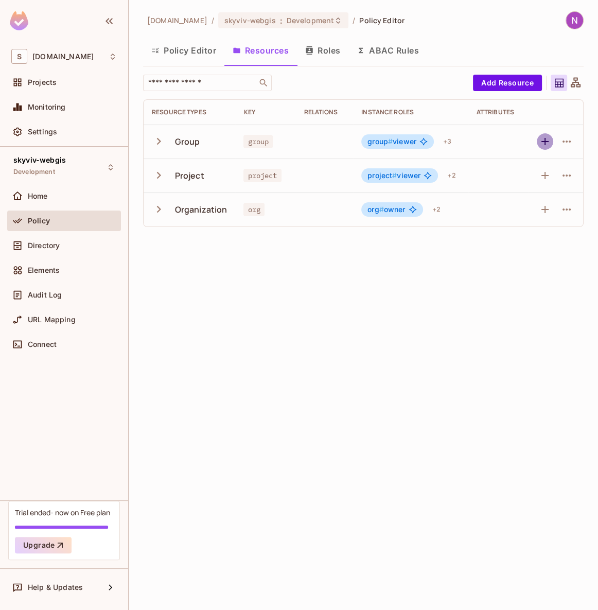
click at [542, 136] on icon "button" at bounding box center [545, 141] width 12 height 12
click at [562, 144] on icon "button" at bounding box center [567, 141] width 12 height 12
click at [527, 184] on div "Edit Resource" at bounding box center [522, 182] width 48 height 10
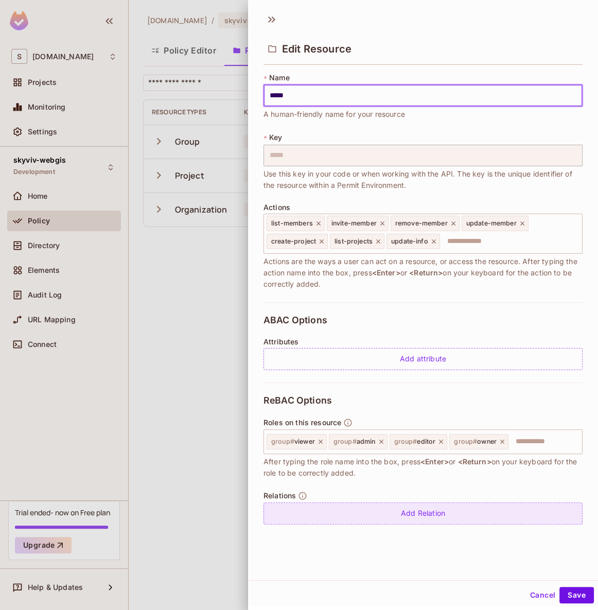
click at [334, 520] on div "Add Relation" at bounding box center [423, 513] width 319 height 22
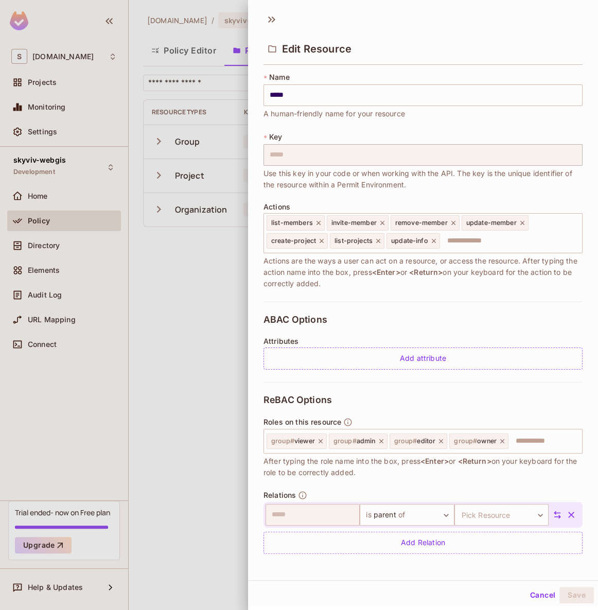
scroll to position [1, 0]
click at [420, 515] on body "S skyviv.com Projects Monitoring Settings skyviv-webgis Development Home Policy…" at bounding box center [299, 305] width 598 height 610
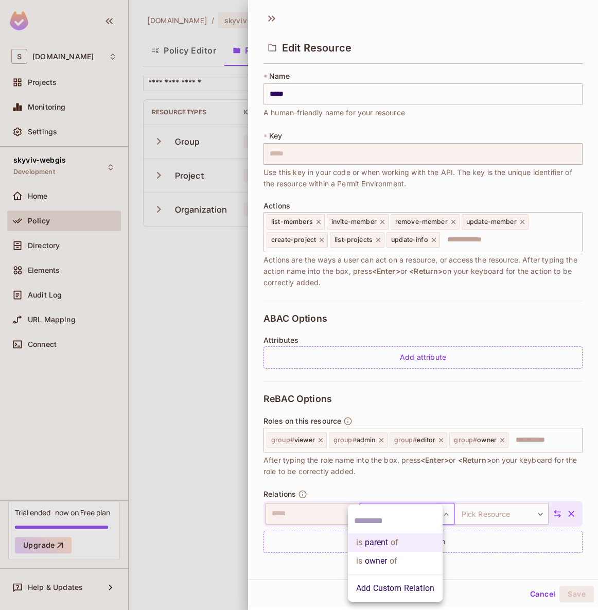
click at [416, 497] on div at bounding box center [299, 305] width 598 height 610
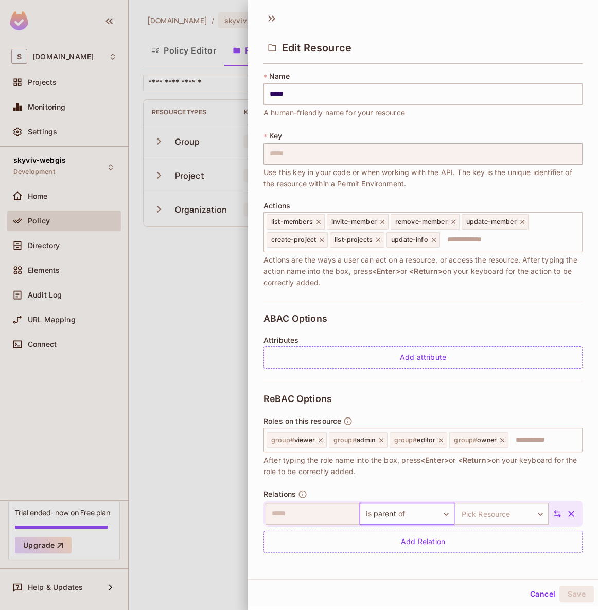
click at [479, 513] on body "S skyviv.com Projects Monitoring Settings skyviv-webgis Development Home Policy…" at bounding box center [299, 305] width 598 height 610
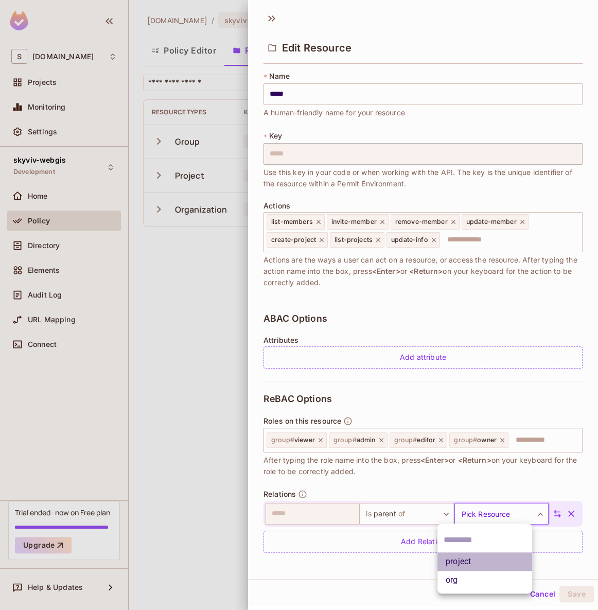
click at [458, 561] on li "project" at bounding box center [485, 561] width 95 height 19
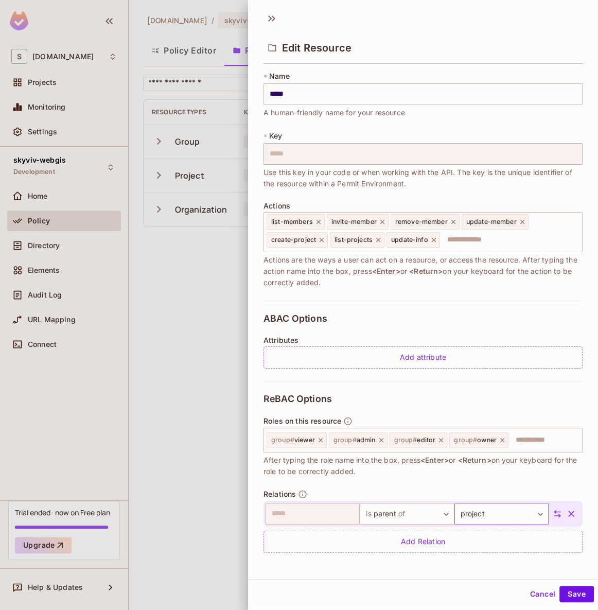
click at [467, 519] on body "S skyviv.com Projects Monitoring Settings skyviv-webgis Development Home Policy…" at bounding box center [299, 305] width 598 height 610
click at [462, 515] on div at bounding box center [299, 305] width 598 height 610
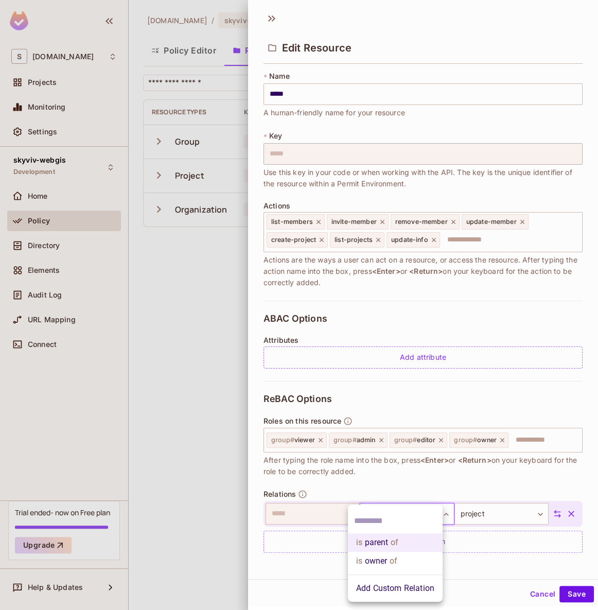
click at [433, 511] on body "S skyviv.com Projects Monitoring Settings skyviv-webgis Development Home Policy…" at bounding box center [299, 305] width 598 height 610
click at [433, 511] on div at bounding box center [395, 521] width 95 height 25
click at [477, 509] on div at bounding box center [299, 305] width 598 height 610
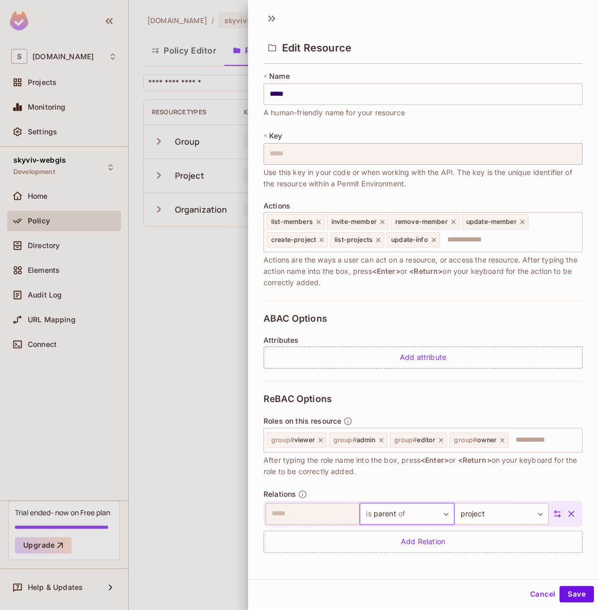
click at [473, 498] on div "Relations ​ is parent of ****** ​ project ******* ​ Add Relation" at bounding box center [423, 521] width 319 height 63
click at [564, 595] on button "Save" at bounding box center [577, 594] width 34 height 16
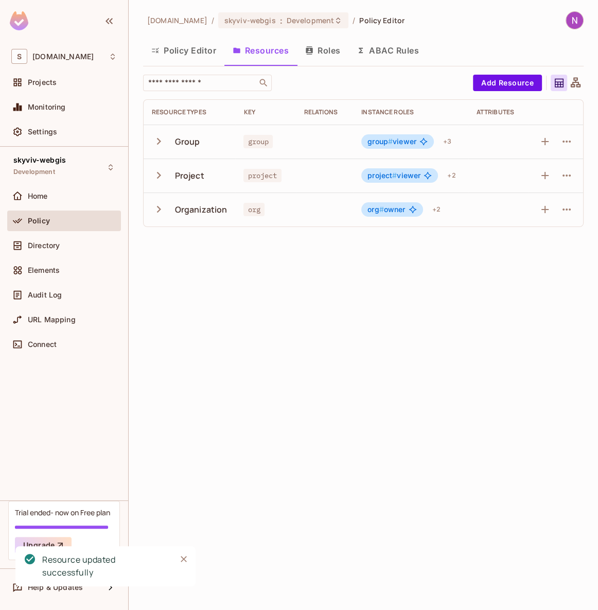
click at [147, 144] on td "Group" at bounding box center [190, 142] width 92 height 34
click at [158, 142] on icon "button" at bounding box center [159, 141] width 14 height 14
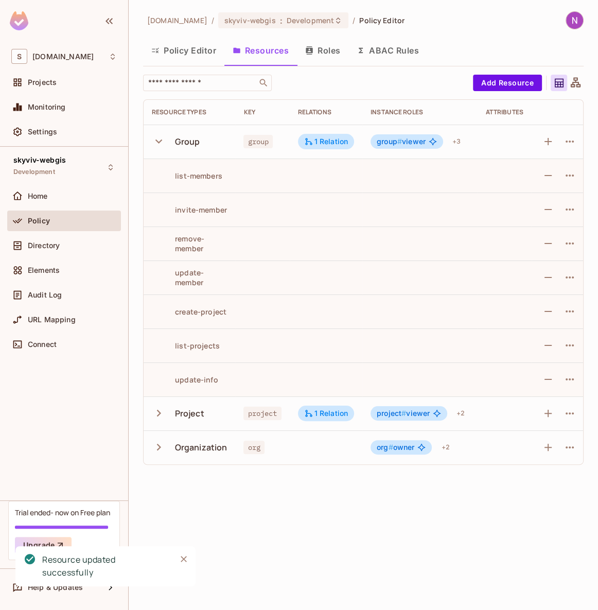
click at [161, 141] on icon "button" at bounding box center [159, 141] width 14 height 14
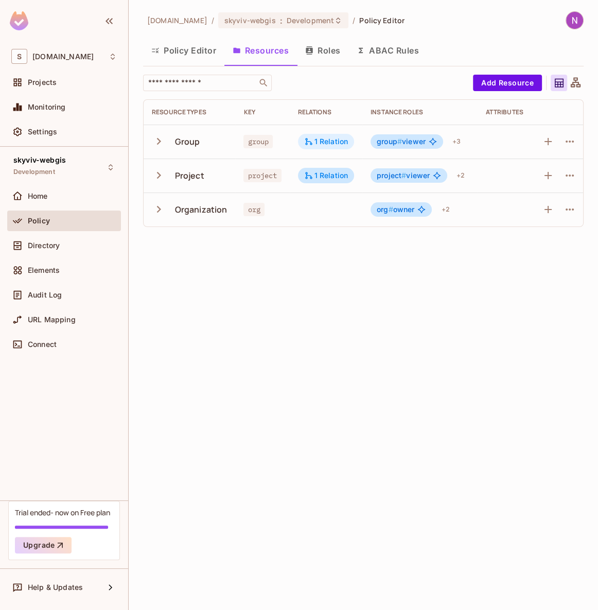
click at [319, 139] on div "1 Relation" at bounding box center [326, 141] width 44 height 9
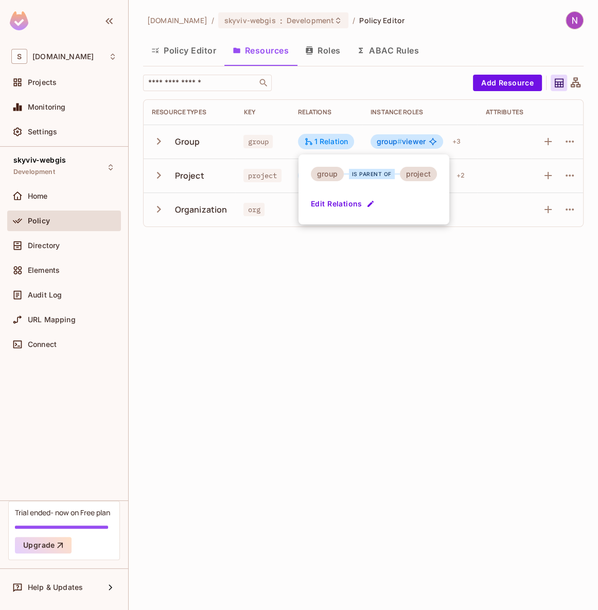
click at [340, 206] on button "Edit Relations" at bounding box center [344, 204] width 66 height 16
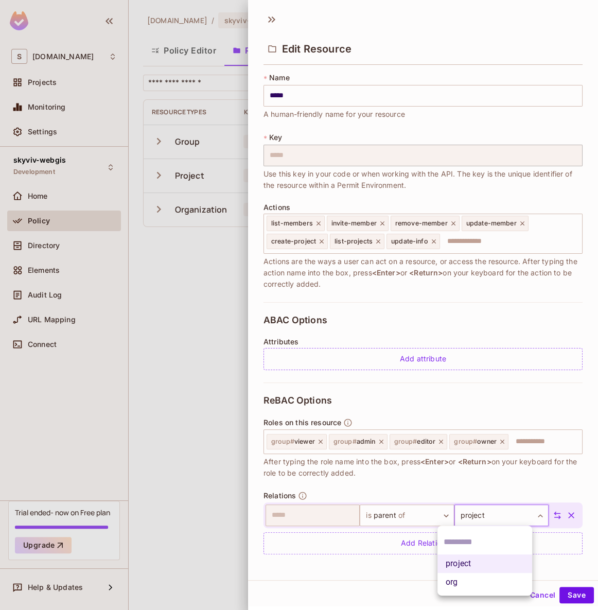
click at [468, 513] on body "S skyviv.com Projects Monitoring Settings skyviv-webgis Development Home Policy…" at bounding box center [299, 305] width 598 height 610
click at [458, 514] on div at bounding box center [299, 305] width 598 height 610
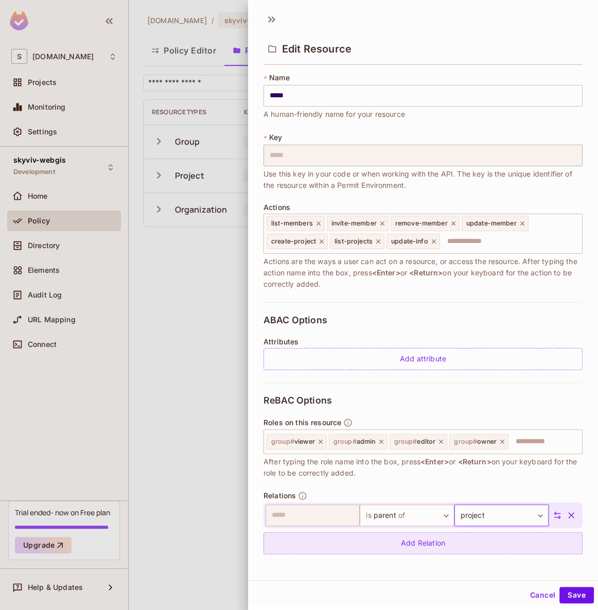
click at [398, 539] on div "Add Relation" at bounding box center [423, 543] width 319 height 22
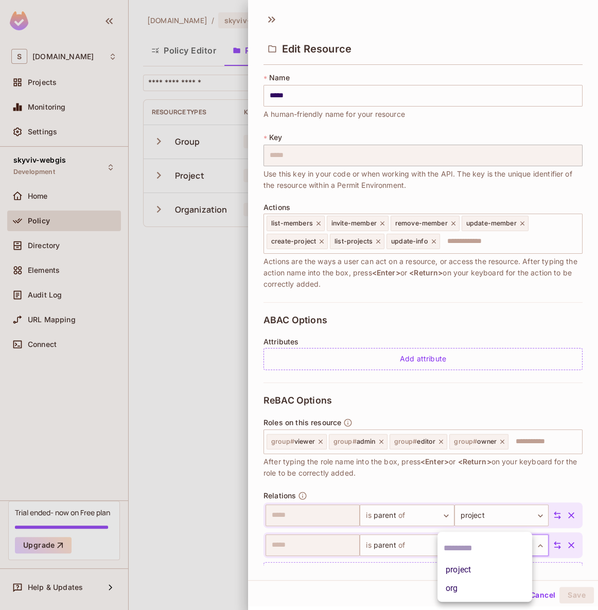
click at [475, 550] on body "S skyviv.com Projects Monitoring Settings skyviv-webgis Development Home Policy…" at bounding box center [299, 305] width 598 height 610
click at [372, 571] on div at bounding box center [299, 305] width 598 height 610
click at [566, 546] on icon "button" at bounding box center [571, 545] width 10 height 10
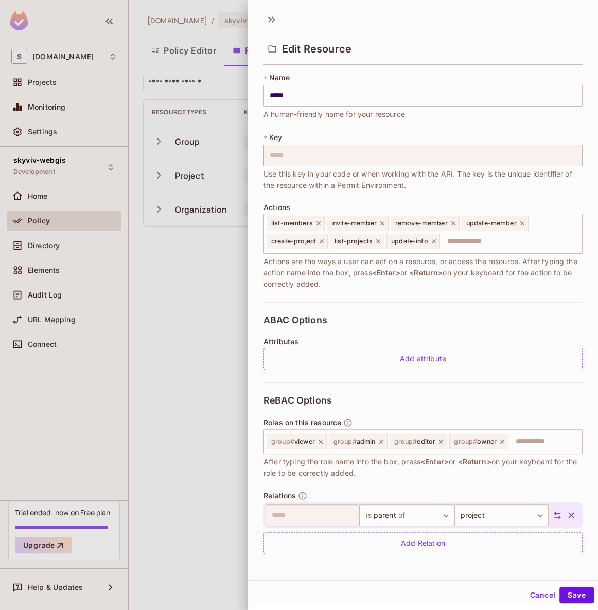
click at [527, 597] on button "Cancel" at bounding box center [542, 595] width 33 height 16
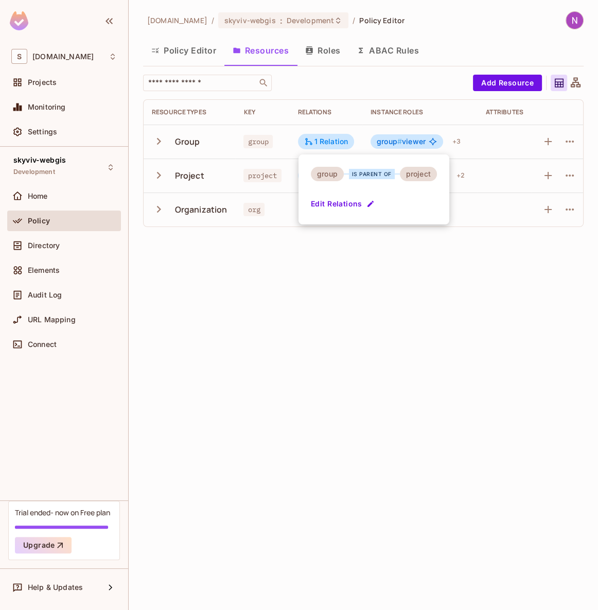
click at [379, 376] on div at bounding box center [299, 305] width 598 height 610
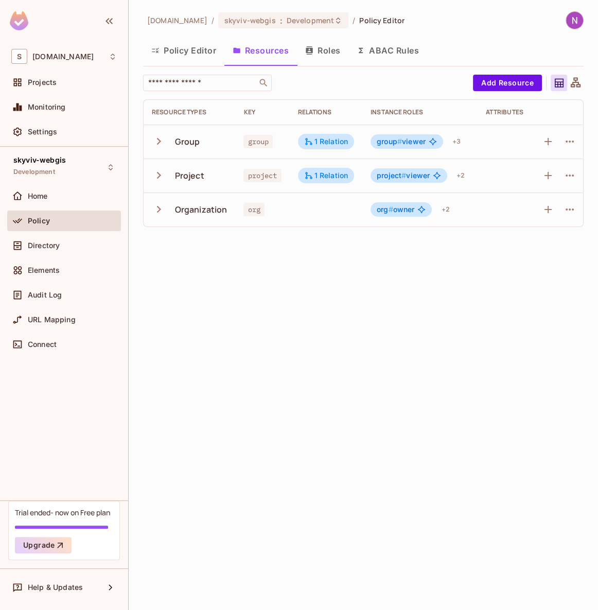
click at [159, 172] on icon "button" at bounding box center [159, 175] width 14 height 14
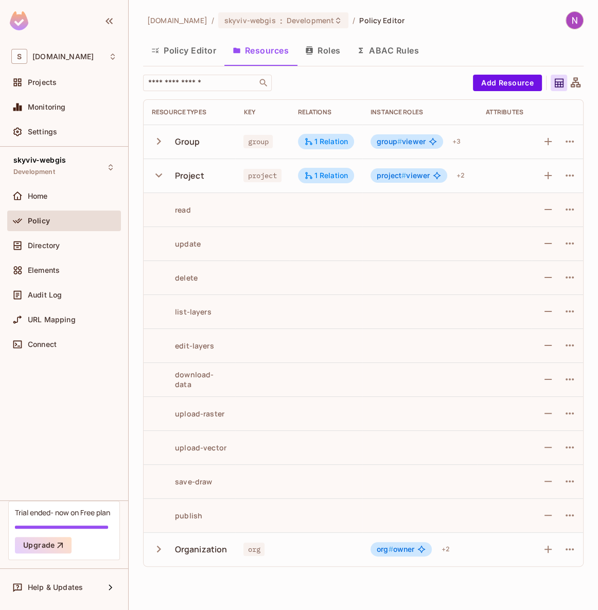
click at [152, 178] on icon "button" at bounding box center [159, 175] width 14 height 14
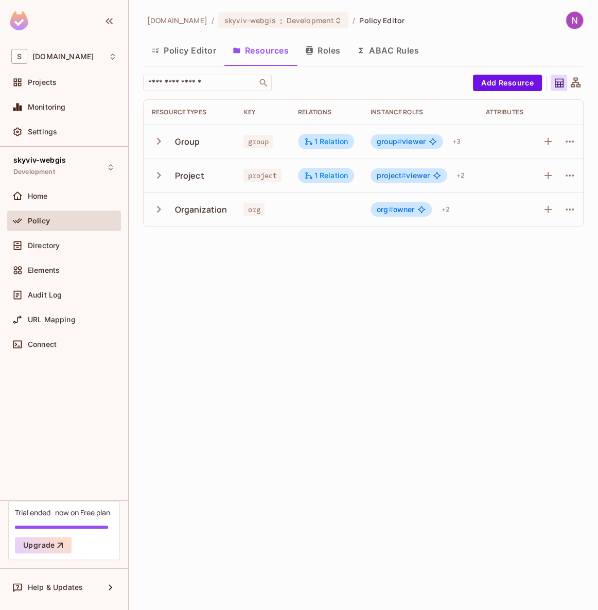
click at [160, 215] on icon "button" at bounding box center [159, 209] width 14 height 14
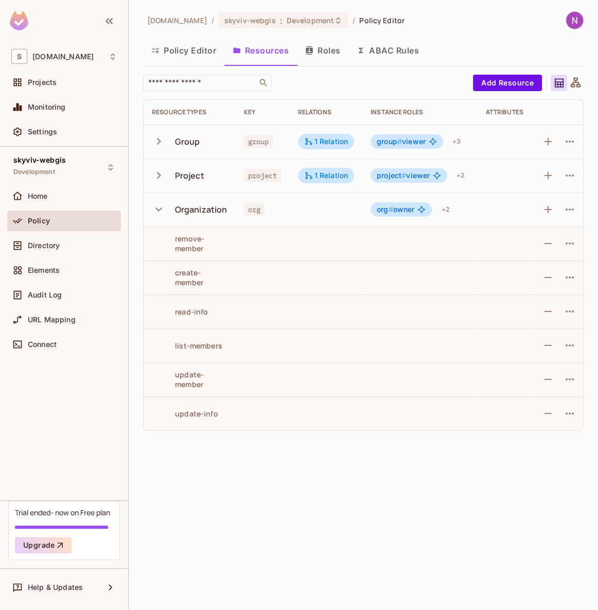
click at [160, 215] on icon "button" at bounding box center [159, 209] width 14 height 14
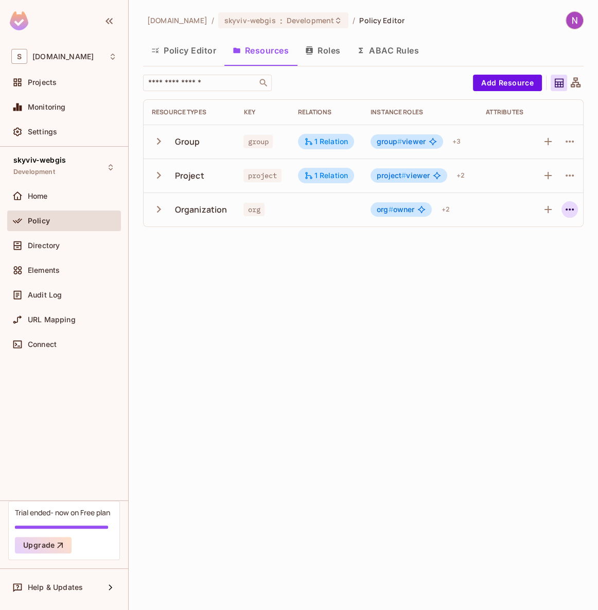
click at [566, 211] on icon "button" at bounding box center [570, 209] width 12 height 12
click at [528, 251] on div "Edit Resource" at bounding box center [524, 250] width 48 height 10
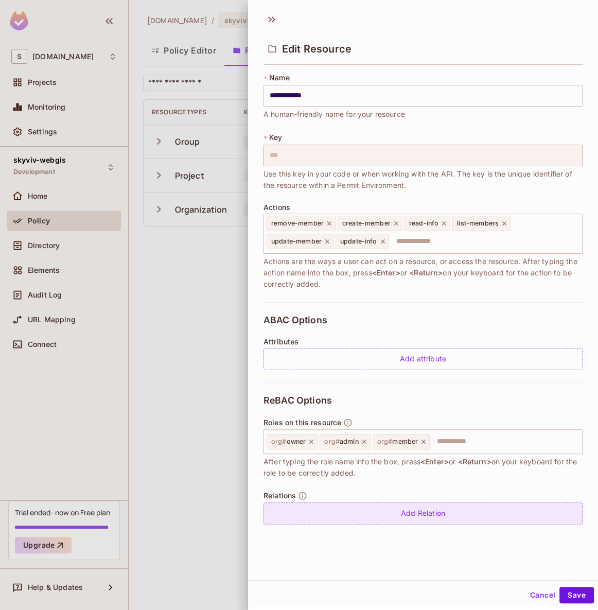
click at [353, 513] on div "Add Relation" at bounding box center [423, 513] width 319 height 22
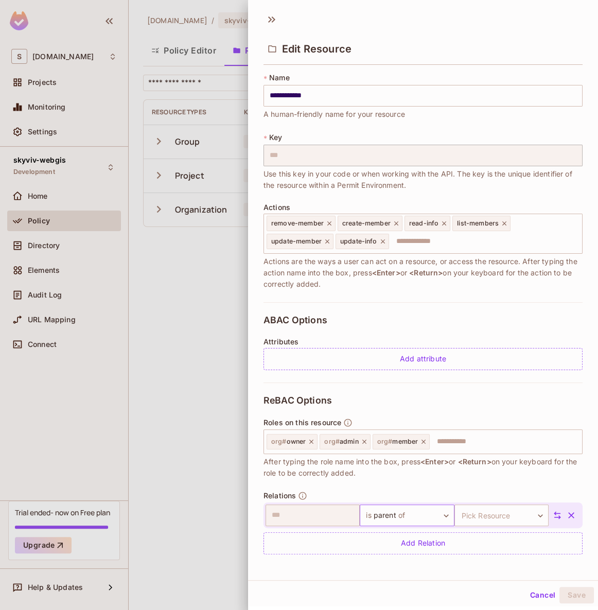
click at [392, 509] on body "**********" at bounding box center [299, 305] width 598 height 610
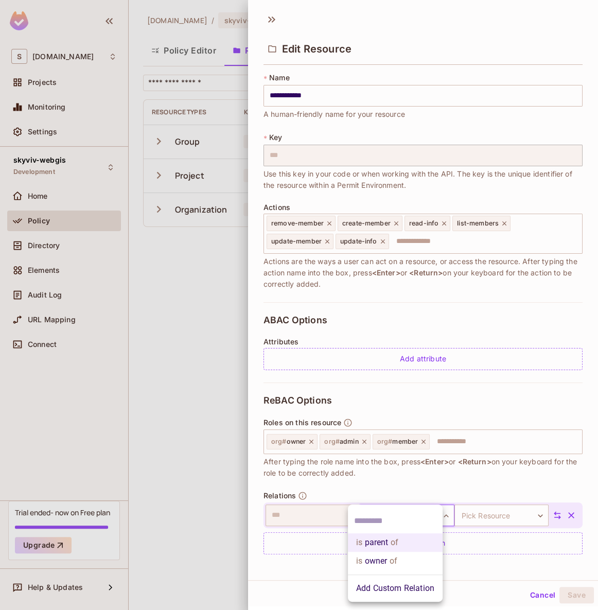
click at [426, 495] on div at bounding box center [299, 305] width 598 height 610
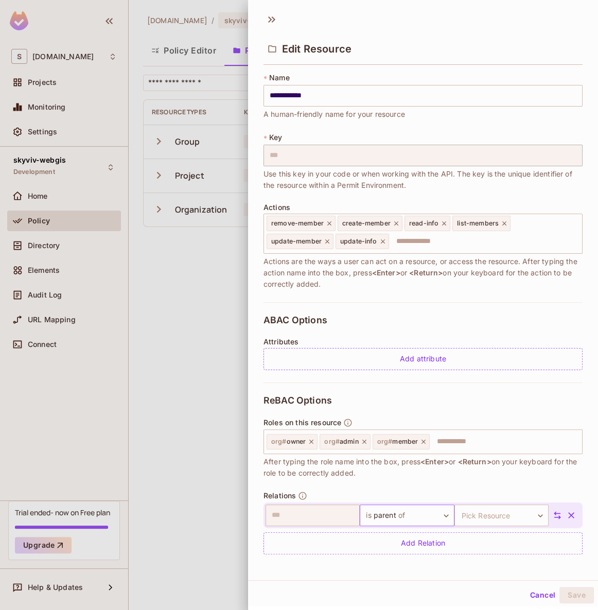
click at [386, 515] on body "**********" at bounding box center [299, 305] width 598 height 610
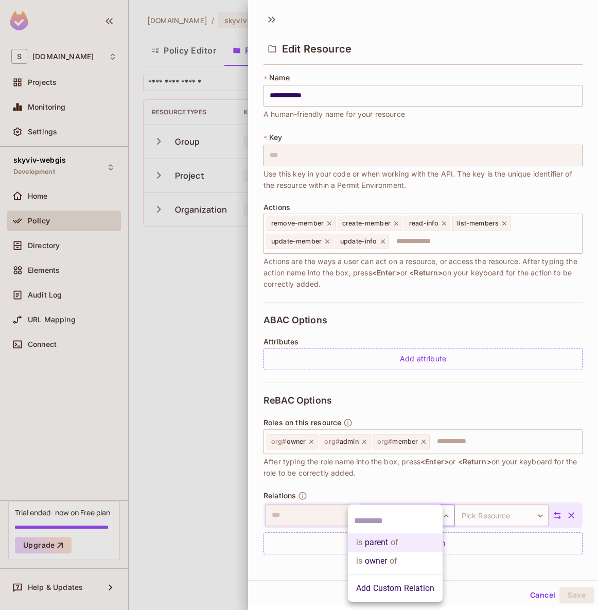
click at [386, 515] on input "text" at bounding box center [395, 521] width 82 height 16
click at [385, 501] on div at bounding box center [299, 305] width 598 height 610
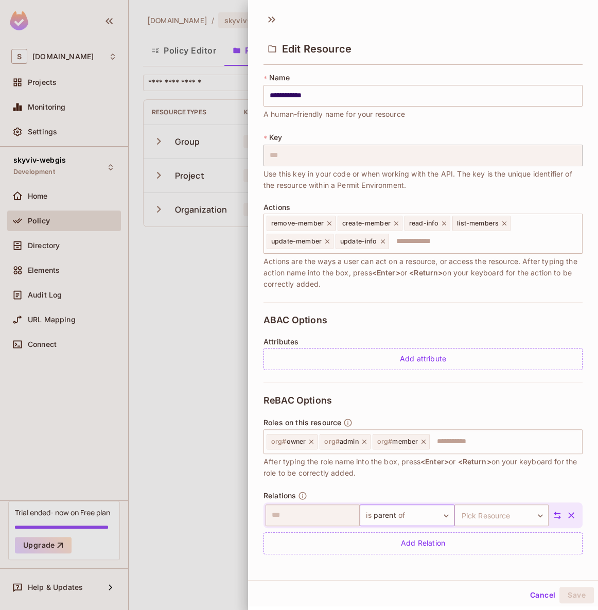
click at [412, 516] on body "**********" at bounding box center [299, 305] width 598 height 610
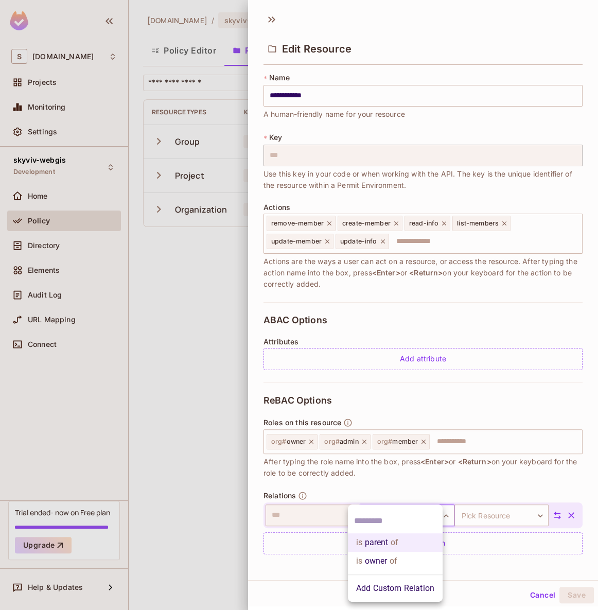
click at [373, 563] on li "is owner of" at bounding box center [395, 561] width 95 height 19
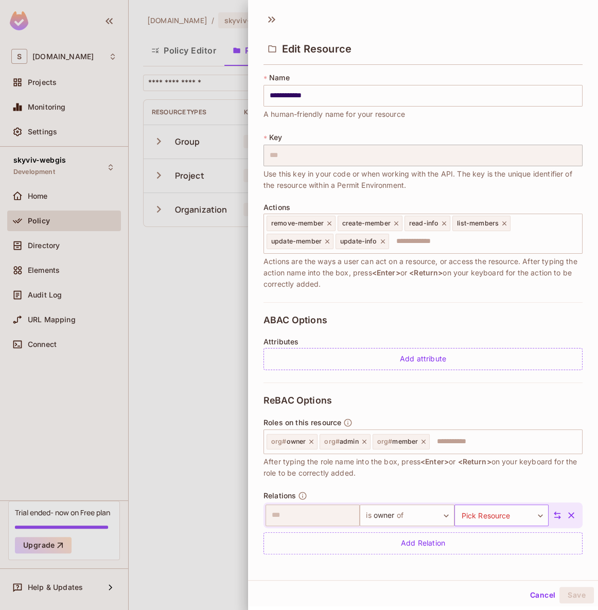
click at [465, 517] on body "**********" at bounding box center [299, 305] width 598 height 610
click at [454, 574] on li "project" at bounding box center [485, 570] width 95 height 19
click at [400, 512] on body "**********" at bounding box center [299, 305] width 598 height 610
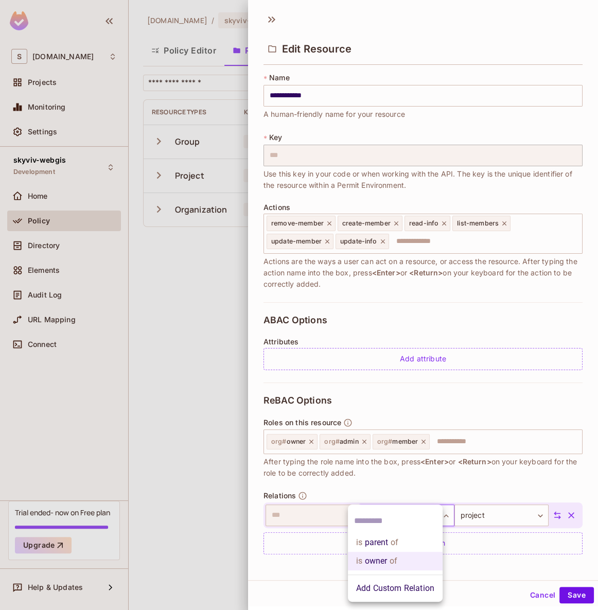
click at [387, 482] on div at bounding box center [299, 305] width 598 height 610
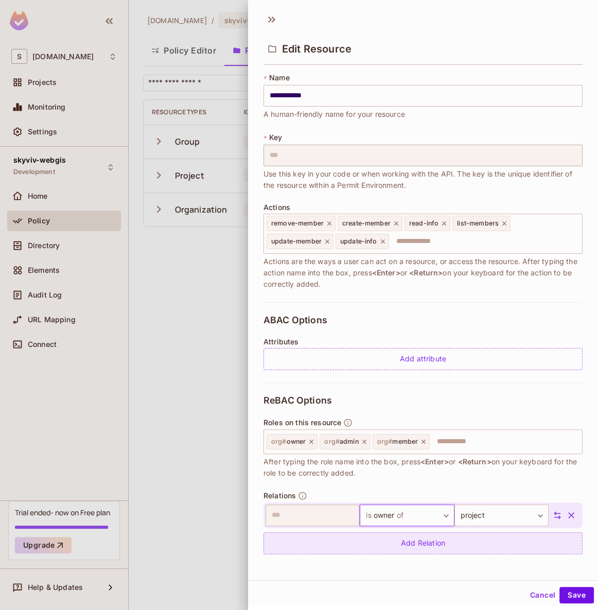
click at [431, 545] on div "Add Relation" at bounding box center [423, 543] width 319 height 22
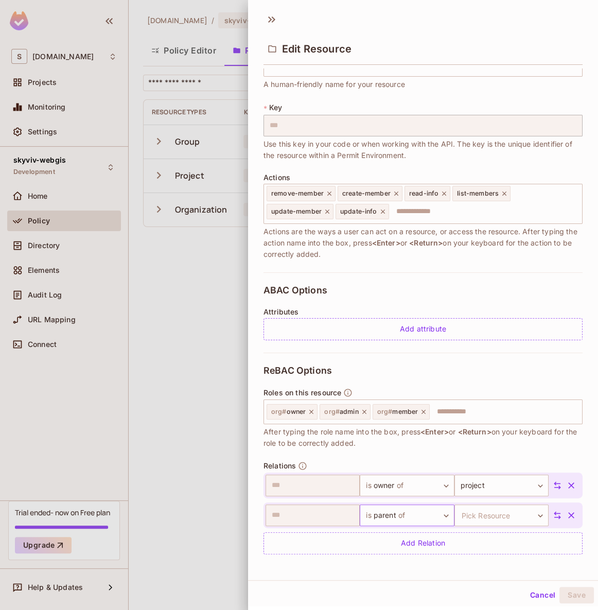
scroll to position [31, 0]
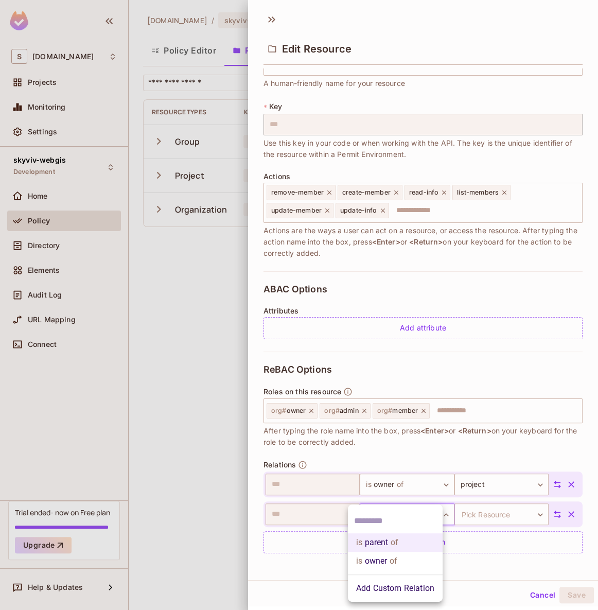
click at [382, 511] on body "**********" at bounding box center [299, 305] width 598 height 610
click at [388, 557] on span "of" at bounding box center [392, 561] width 10 height 12
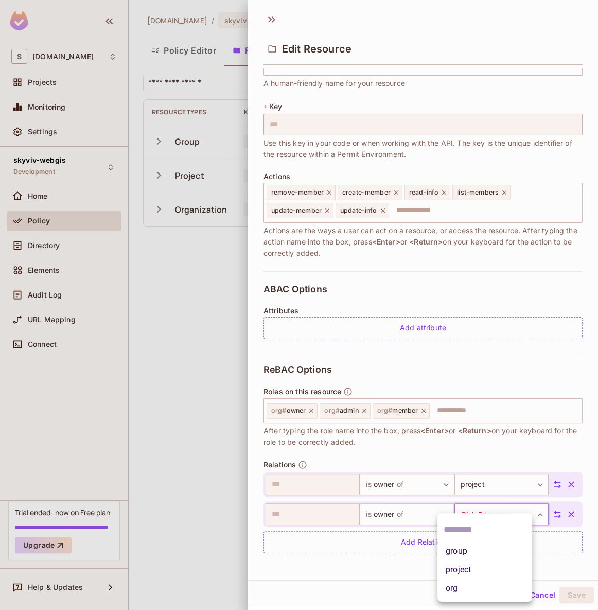
click at [475, 511] on body "**********" at bounding box center [299, 305] width 598 height 610
click at [455, 548] on li "group" at bounding box center [485, 551] width 95 height 19
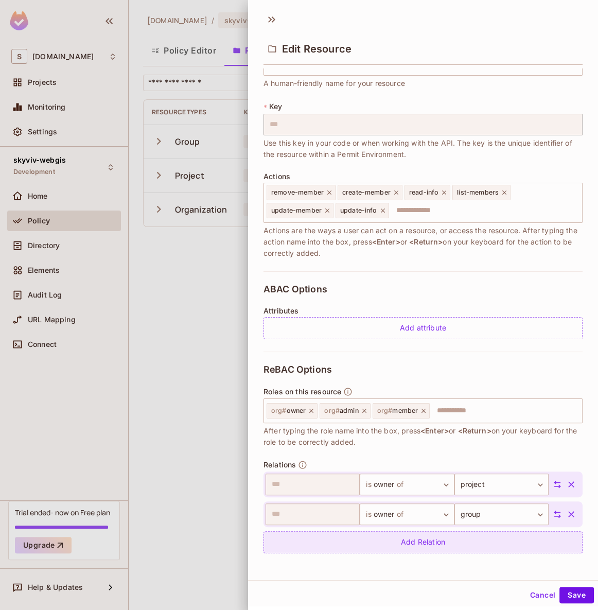
click at [424, 542] on div "Add Relation" at bounding box center [423, 542] width 319 height 22
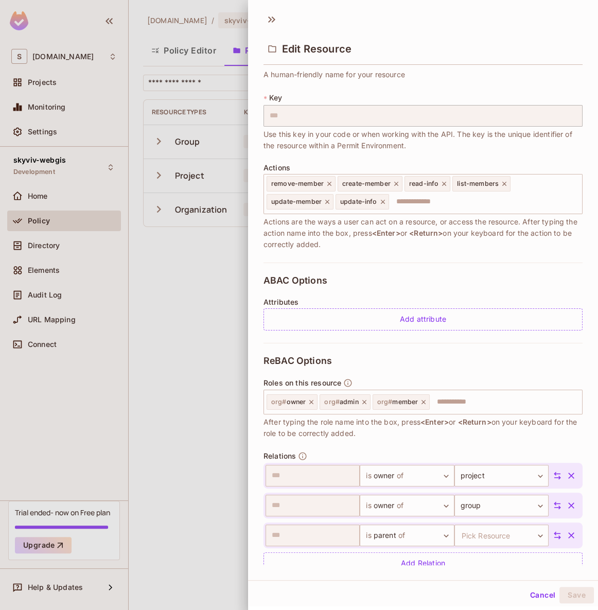
scroll to position [61, 0]
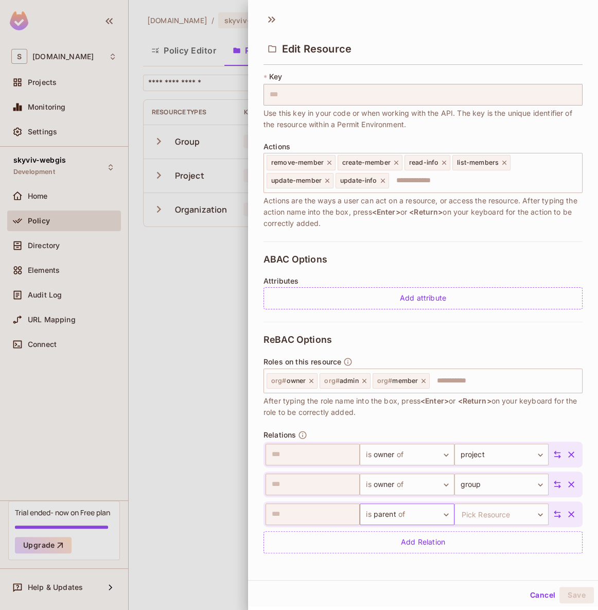
click at [397, 513] on body "**********" at bounding box center [299, 305] width 598 height 610
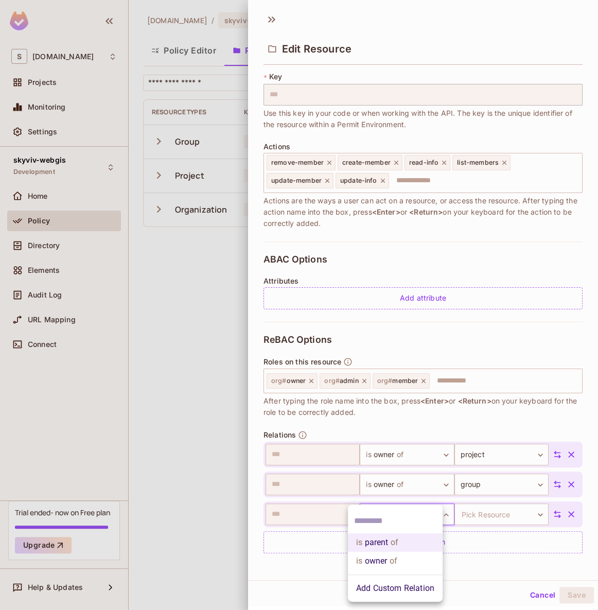
click at [393, 585] on li "Add Custom Relation" at bounding box center [395, 588] width 95 height 19
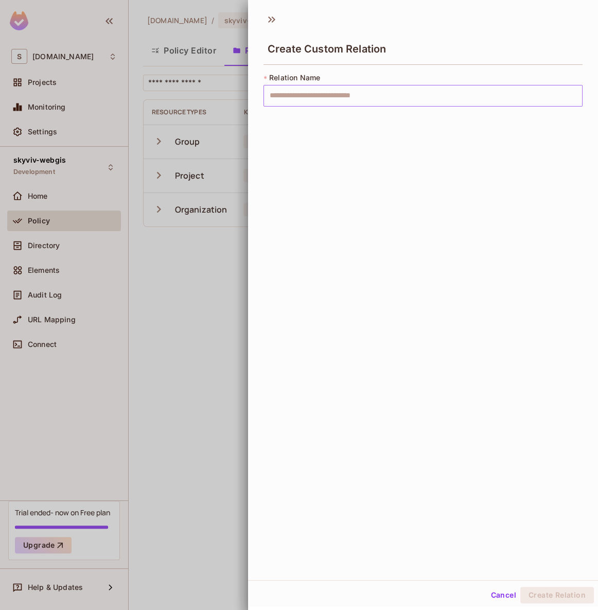
click at [332, 95] on input "text" at bounding box center [423, 96] width 319 height 22
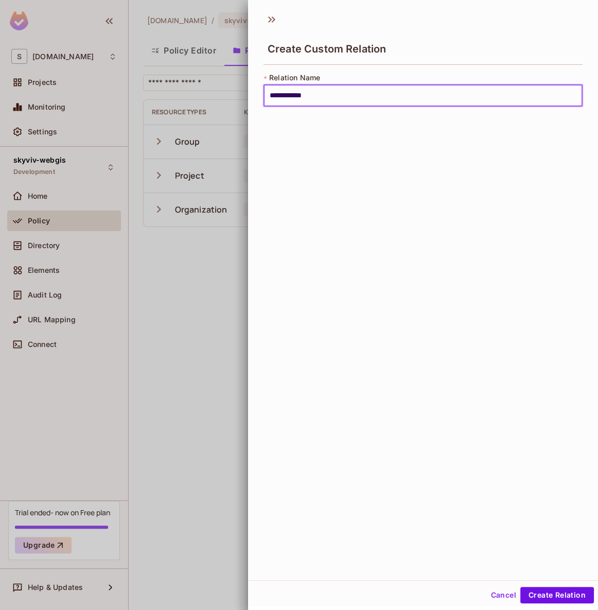
type input "**********"
click at [329, 102] on input "**********" at bounding box center [423, 96] width 319 height 22
drag, startPoint x: 326, startPoint y: 119, endPoint x: 328, endPoint y: 100, distance: 19.2
click at [326, 120] on div "**********" at bounding box center [423, 293] width 350 height 573
click at [328, 96] on input "**********" at bounding box center [423, 96] width 319 height 22
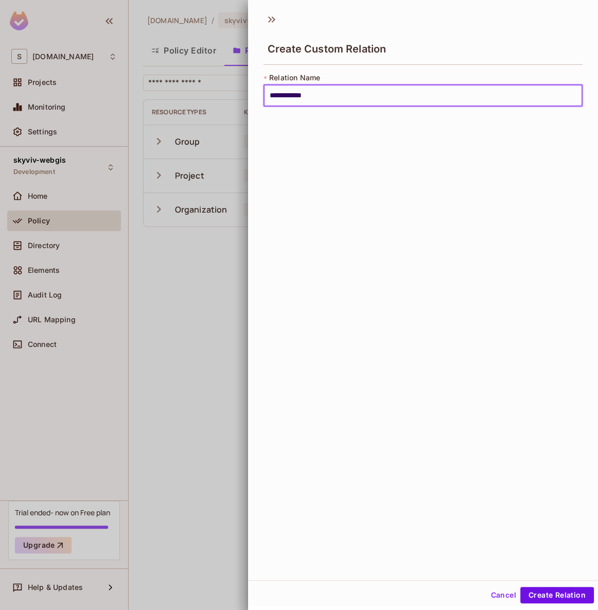
click at [329, 121] on div "**********" at bounding box center [423, 293] width 350 height 573
click at [334, 97] on input "**********" at bounding box center [423, 96] width 319 height 22
click at [329, 123] on div "**********" at bounding box center [423, 293] width 350 height 573
click at [337, 94] on input "**********" at bounding box center [423, 96] width 319 height 22
click at [324, 109] on div "**********" at bounding box center [423, 96] width 319 height 46
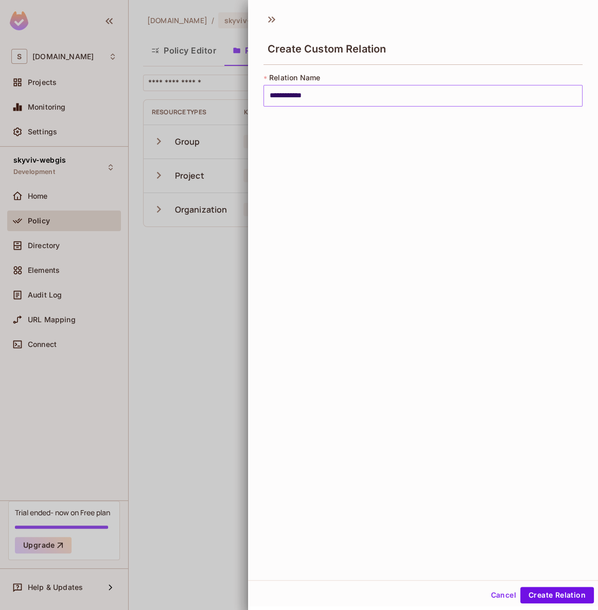
click at [327, 96] on input "**********" at bounding box center [423, 96] width 319 height 22
click at [499, 598] on button "Cancel" at bounding box center [503, 595] width 33 height 16
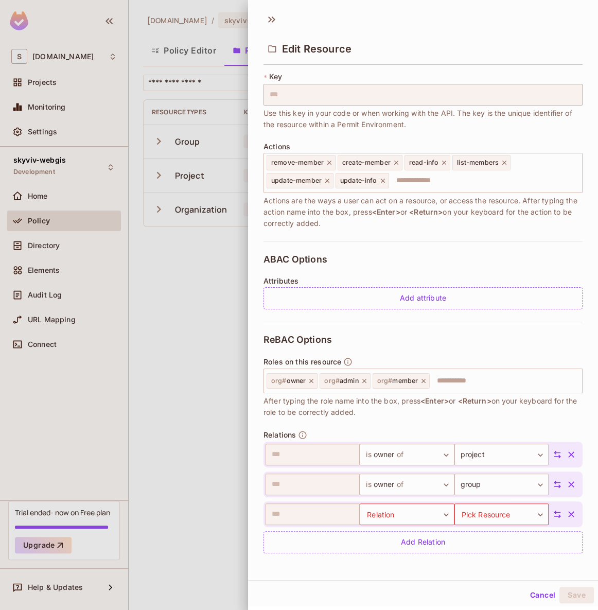
click at [553, 514] on icon at bounding box center [557, 514] width 9 height 9
click at [303, 509] on body "**********" at bounding box center [299, 305] width 598 height 610
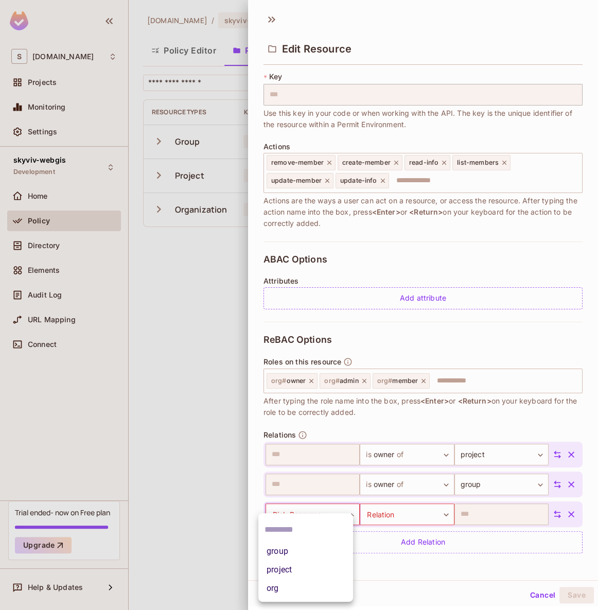
click at [298, 510] on div at bounding box center [299, 305] width 598 height 610
click at [316, 511] on body "**********" at bounding box center [299, 305] width 598 height 610
click at [302, 559] on li "group" at bounding box center [305, 551] width 95 height 19
click at [376, 526] on div "​ Relation ​ Relation group ***** ​" at bounding box center [423, 514] width 319 height 26
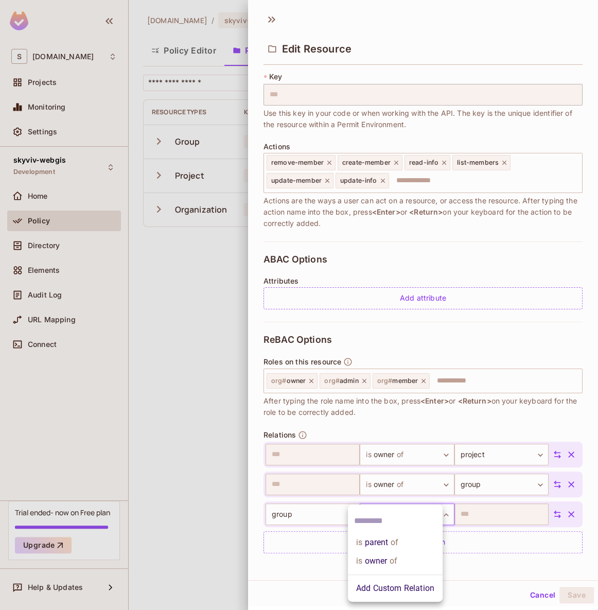
click at [382, 520] on body "**********" at bounding box center [299, 305] width 598 height 610
click at [559, 512] on div at bounding box center [299, 305] width 598 height 610
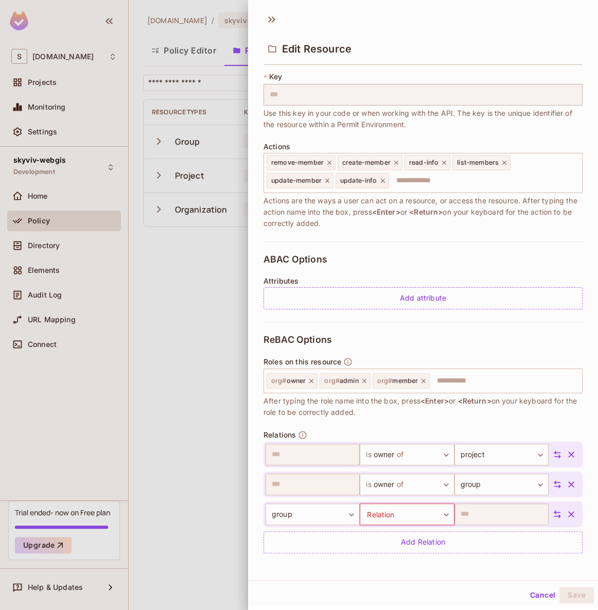
click at [568, 512] on icon "button" at bounding box center [571, 514] width 6 height 6
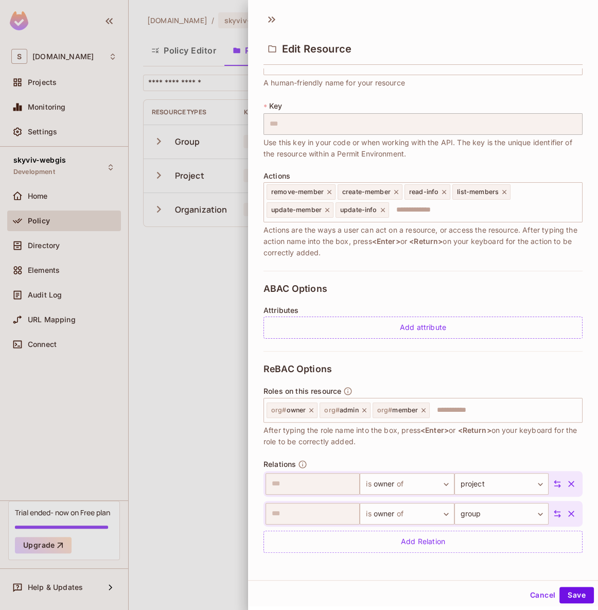
scroll to position [31, 0]
click at [563, 582] on div "Cancel Save" at bounding box center [423, 593] width 350 height 26
click at [566, 591] on button "Save" at bounding box center [577, 595] width 34 height 16
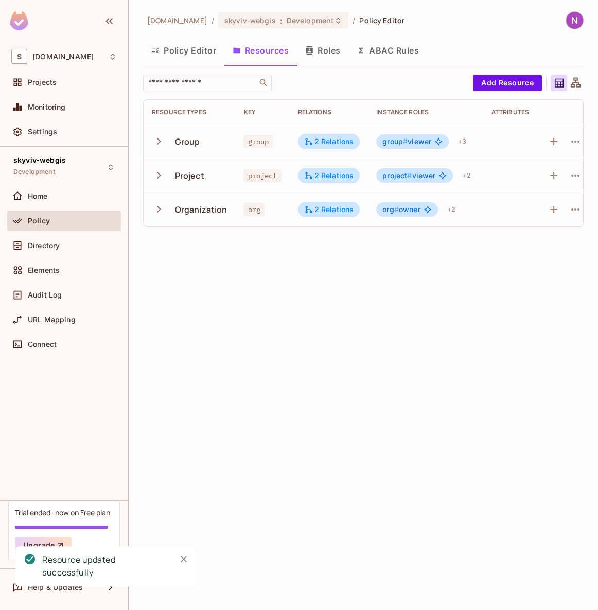
click at [266, 272] on div "skyviv.com / skyviv-webgis : Development / Policy Editor Policy Editor Resource…" at bounding box center [363, 305] width 469 height 610
click at [327, 142] on div "2 Relations" at bounding box center [329, 141] width 50 height 9
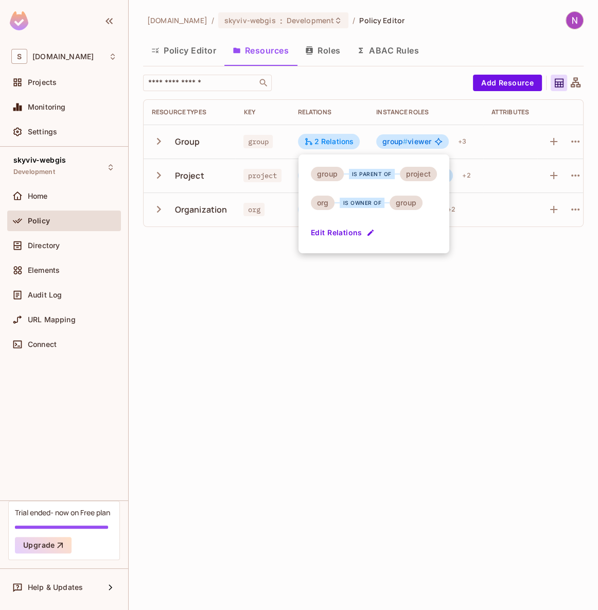
click at [366, 356] on div at bounding box center [299, 305] width 598 height 610
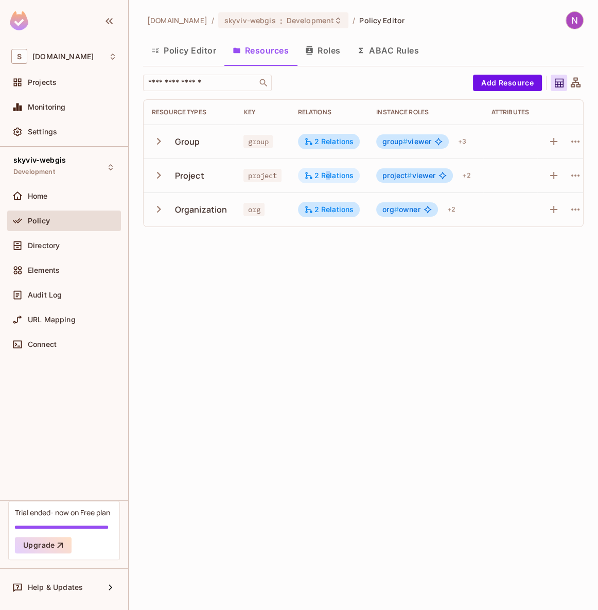
click at [328, 179] on div "2 Relations" at bounding box center [329, 175] width 50 height 9
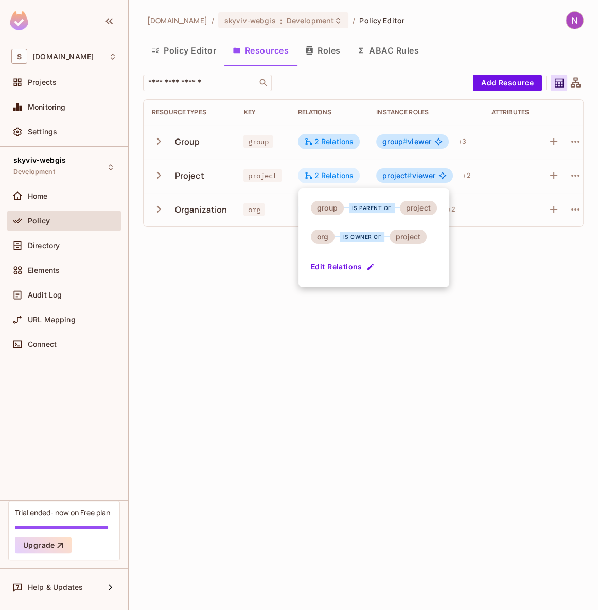
click at [328, 179] on div at bounding box center [299, 305] width 598 height 610
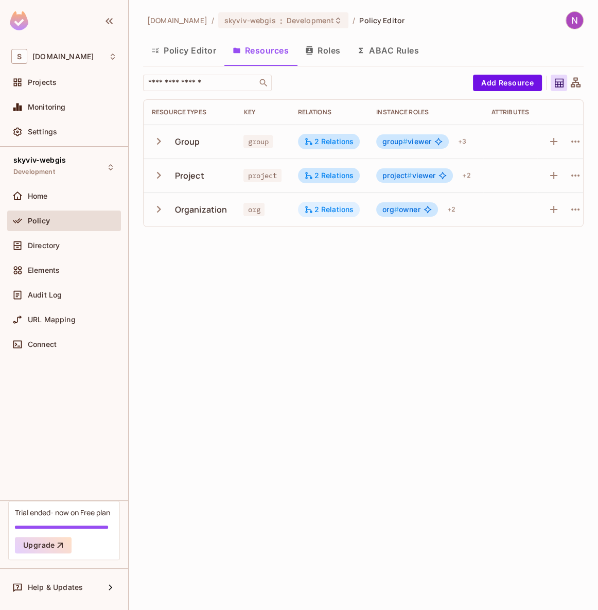
click at [326, 211] on div "2 Relations" at bounding box center [329, 209] width 50 height 9
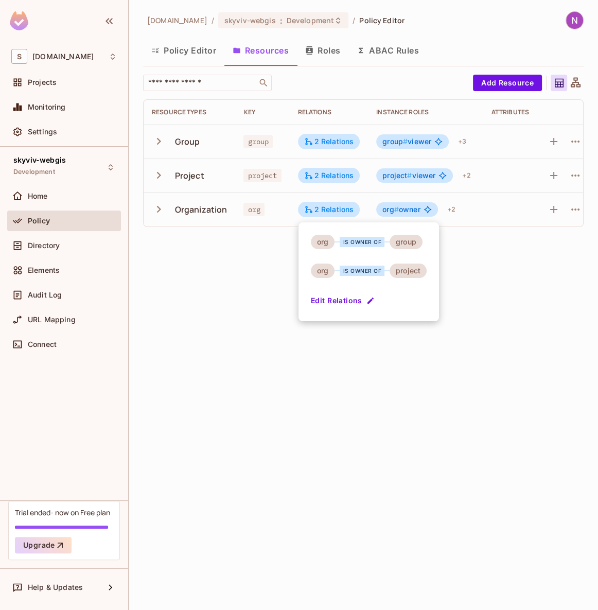
click at [225, 271] on div at bounding box center [299, 305] width 598 height 610
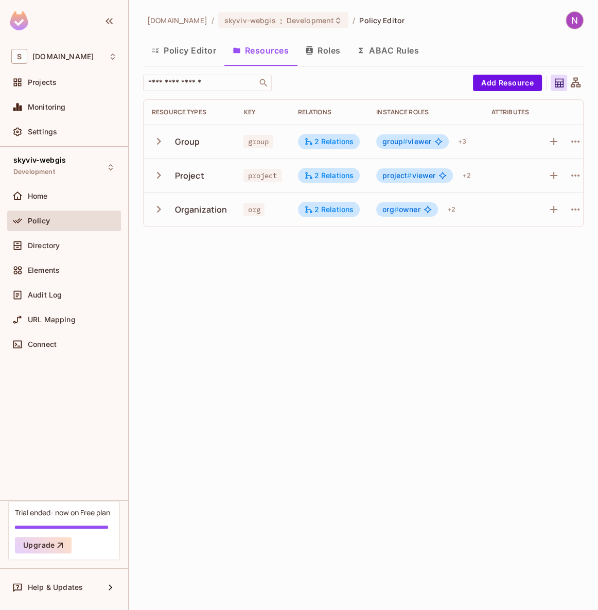
click at [332, 55] on button "Roles" at bounding box center [322, 51] width 51 height 26
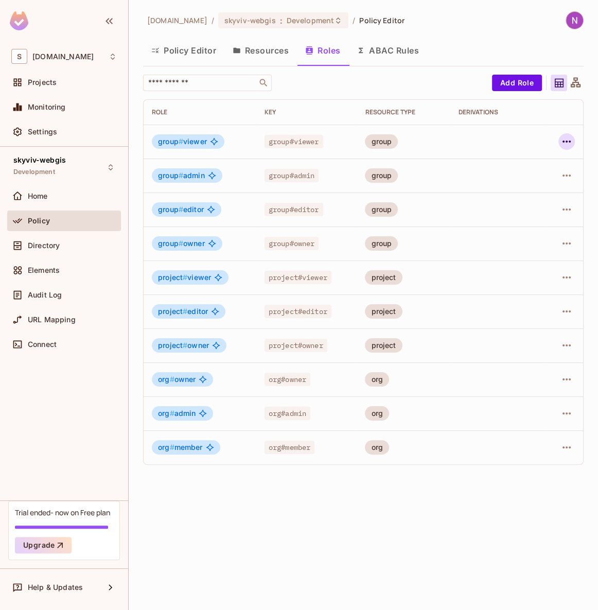
click at [561, 143] on icon "button" at bounding box center [567, 141] width 12 height 12
click at [529, 170] on div "Edit Role" at bounding box center [521, 165] width 31 height 10
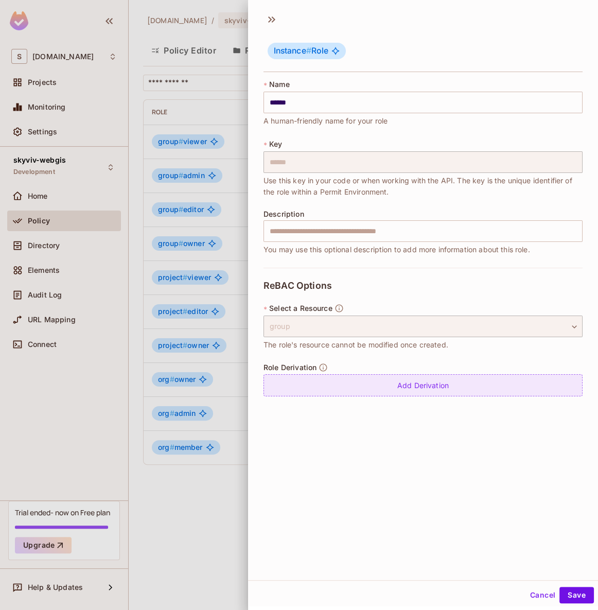
click at [332, 384] on div "Add Derivation" at bounding box center [423, 385] width 319 height 22
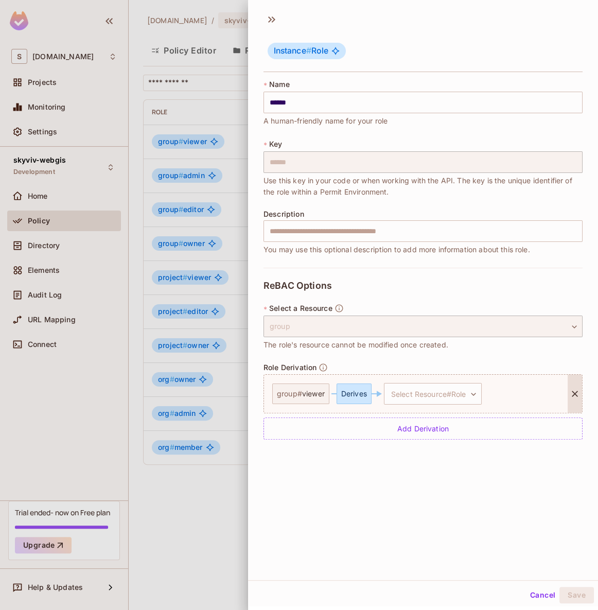
click at [354, 395] on div "Derives" at bounding box center [354, 394] width 35 height 21
click at [413, 397] on body "S skyviv.com Projects Monitoring Settings skyviv-webgis Development Home Policy…" at bounding box center [299, 305] width 598 height 610
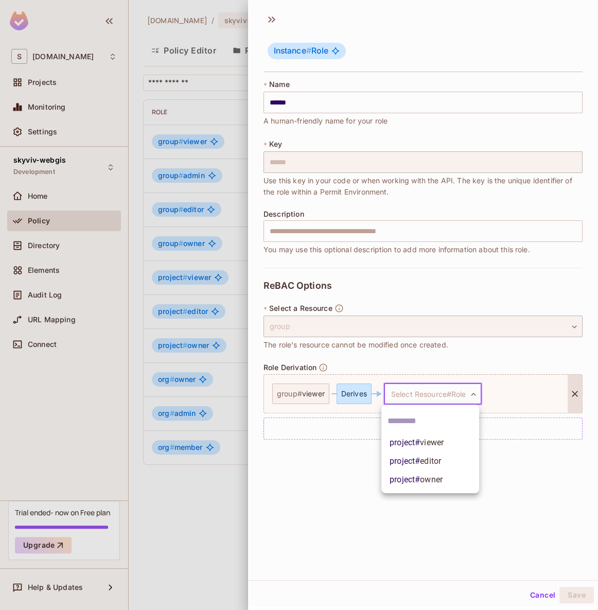
click at [314, 391] on div at bounding box center [299, 305] width 598 height 610
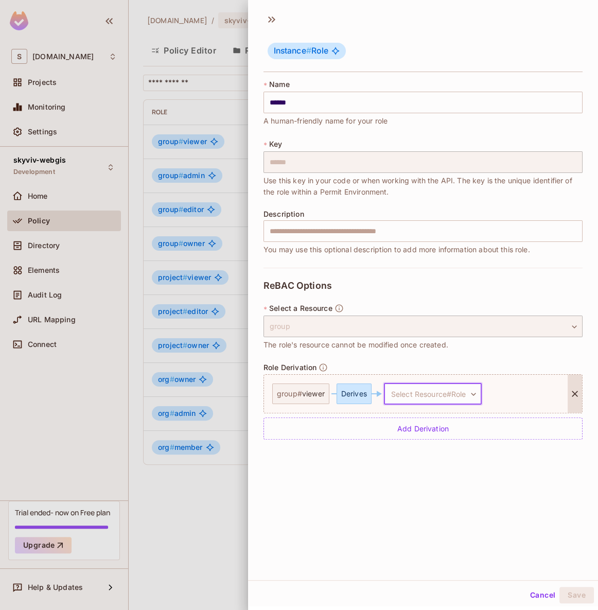
click at [297, 402] on div "group # viewer" at bounding box center [300, 394] width 57 height 21
click at [324, 397] on span "viewer" at bounding box center [313, 394] width 23 height 8
click at [432, 387] on body "S skyviv.com Projects Monitoring Settings skyviv-webgis Development Home Policy…" at bounding box center [299, 305] width 598 height 610
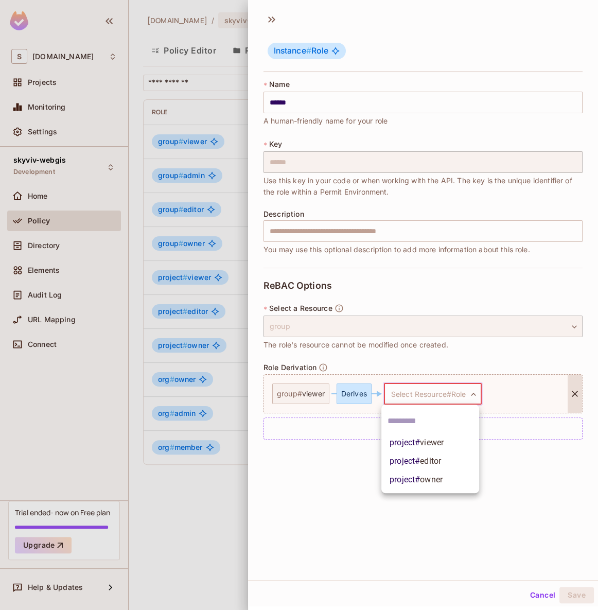
click at [434, 442] on span "viewer" at bounding box center [432, 443] width 24 height 10
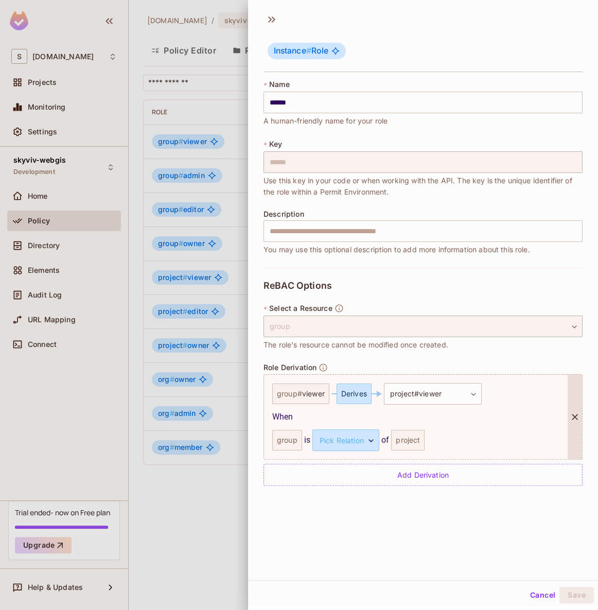
click at [276, 442] on div "group" at bounding box center [287, 440] width 30 height 21
click at [344, 441] on body "S skyviv.com Projects Monitoring Settings skyviv-webgis Development Home Policy…" at bounding box center [299, 305] width 598 height 610
click at [369, 417] on div at bounding box center [299, 305] width 598 height 610
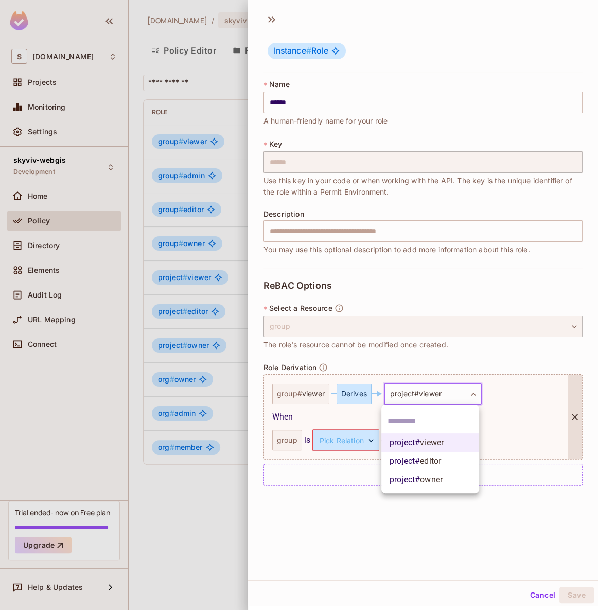
click at [438, 393] on body "S skyviv.com Projects Monitoring Settings skyviv-webgis Development Home Policy…" at bounding box center [299, 305] width 598 height 610
click at [428, 393] on div at bounding box center [299, 305] width 598 height 610
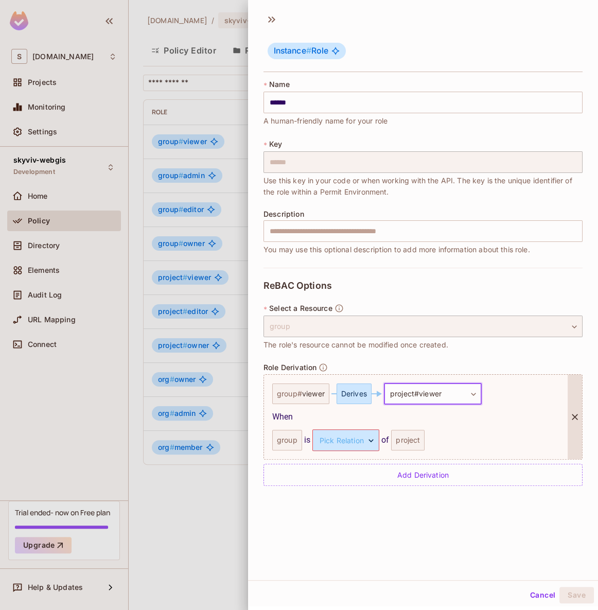
click at [428, 393] on div "project # viewer project # editor project # owner" at bounding box center [299, 305] width 598 height 610
click at [428, 393] on body "S skyviv.com Projects Monitoring Settings skyviv-webgis Development Home Policy…" at bounding box center [299, 305] width 598 height 610
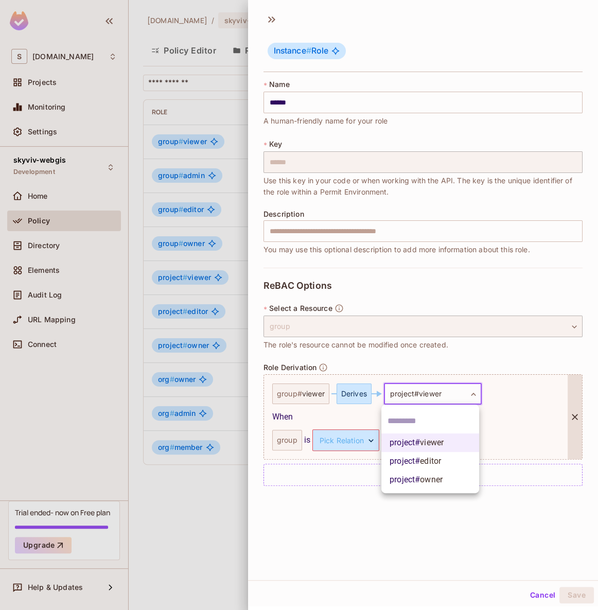
click at [420, 393] on div at bounding box center [299, 305] width 598 height 610
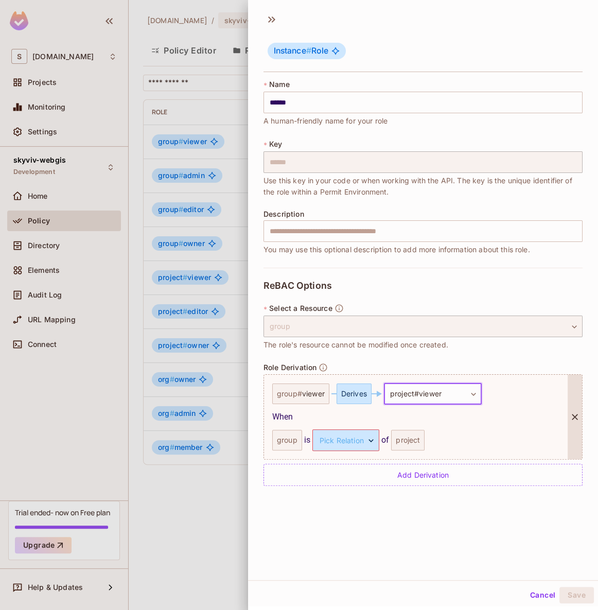
click at [568, 406] on div at bounding box center [575, 417] width 14 height 84
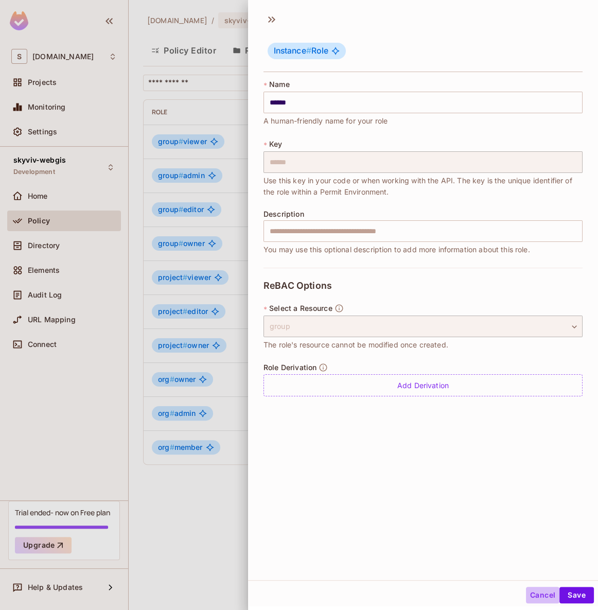
click at [526, 595] on button "Cancel" at bounding box center [542, 595] width 33 height 16
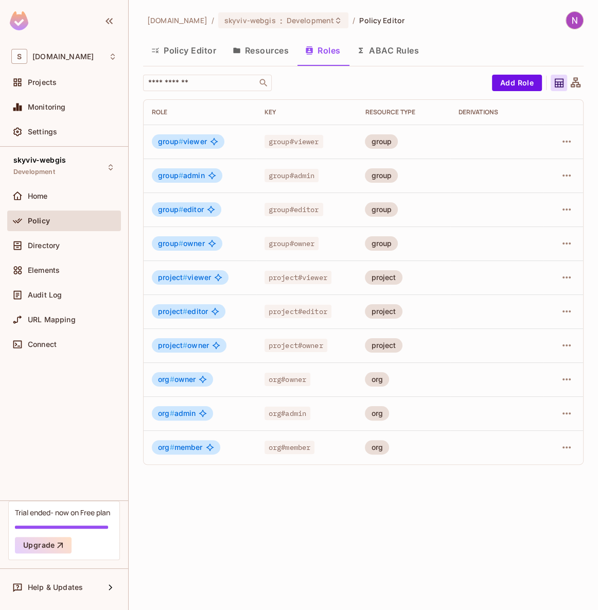
click at [439, 501] on div "skyviv.com / skyviv-webgis : Development / Policy Editor Policy Editor Resource…" at bounding box center [363, 305] width 469 height 610
click at [285, 55] on button "Resources" at bounding box center [260, 51] width 73 height 26
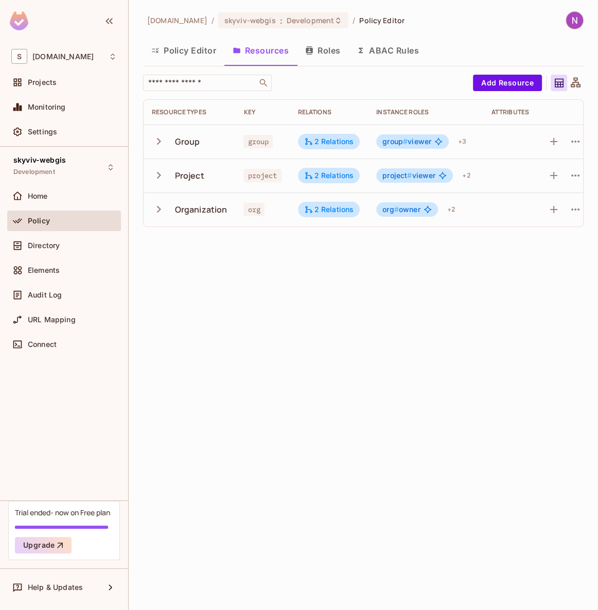
click at [384, 53] on button "ABAC Rules" at bounding box center [388, 51] width 79 height 26
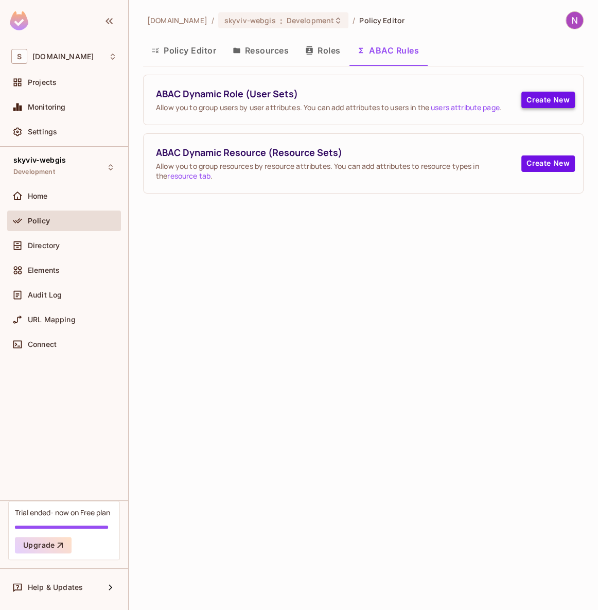
click at [558, 102] on button "Create New" at bounding box center [548, 100] width 54 height 16
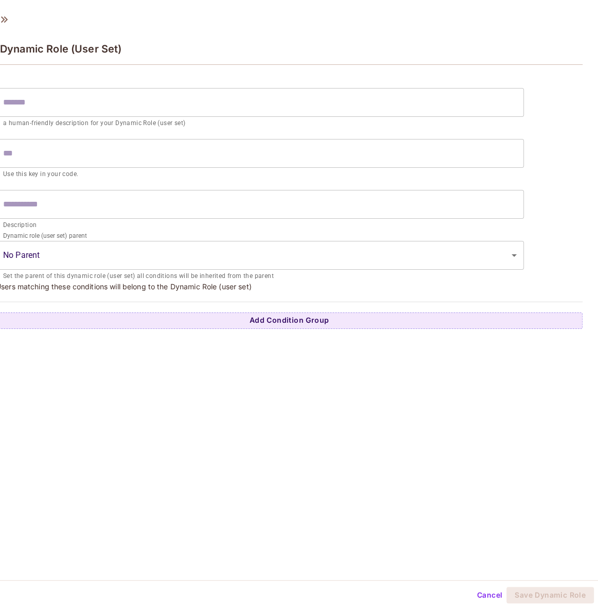
click at [147, 55] on div "Dynamic Role (User Set)" at bounding box center [289, 47] width 587 height 33
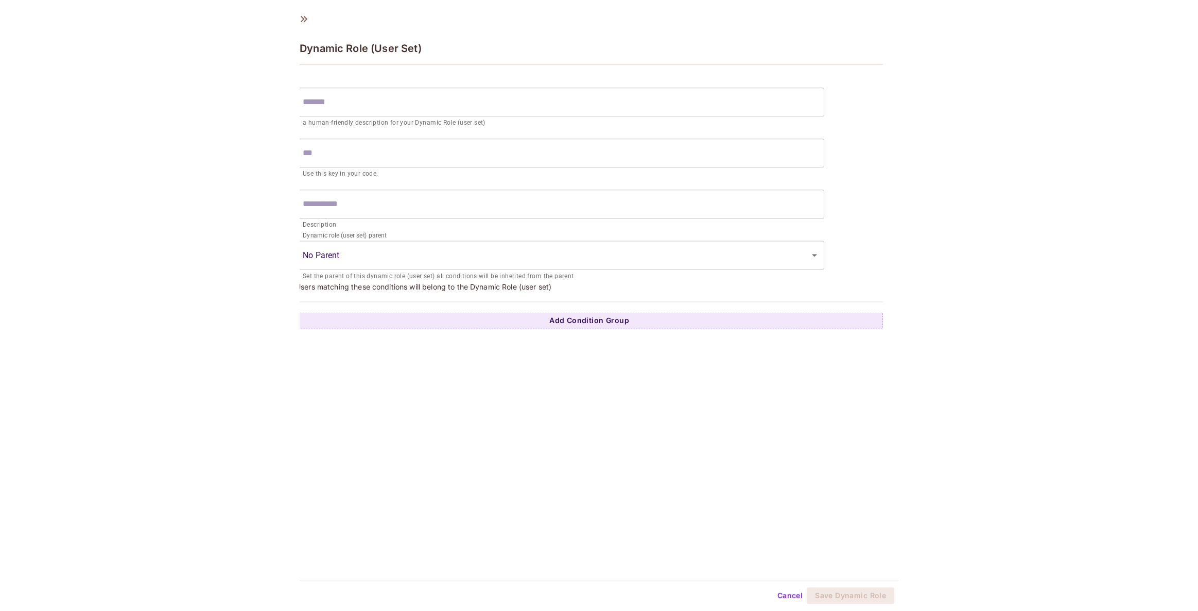
scroll to position [1, 0]
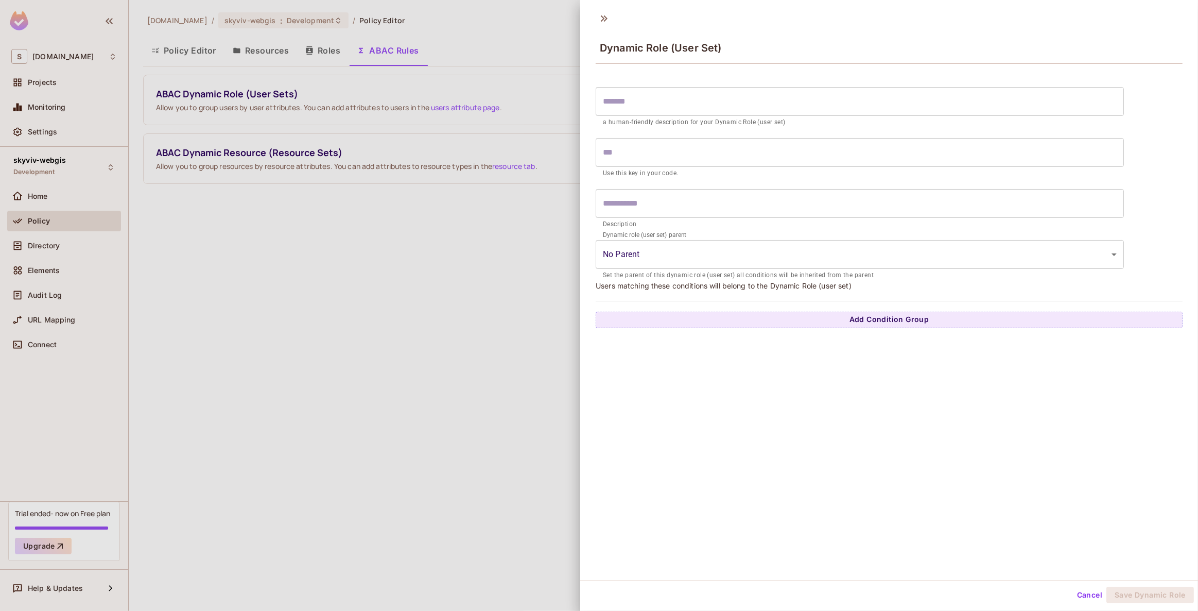
click at [616, 18] on div "Dynamic Role (User Set)" at bounding box center [889, 38] width 618 height 57
click at [598, 18] on icon at bounding box center [604, 18] width 16 height 16
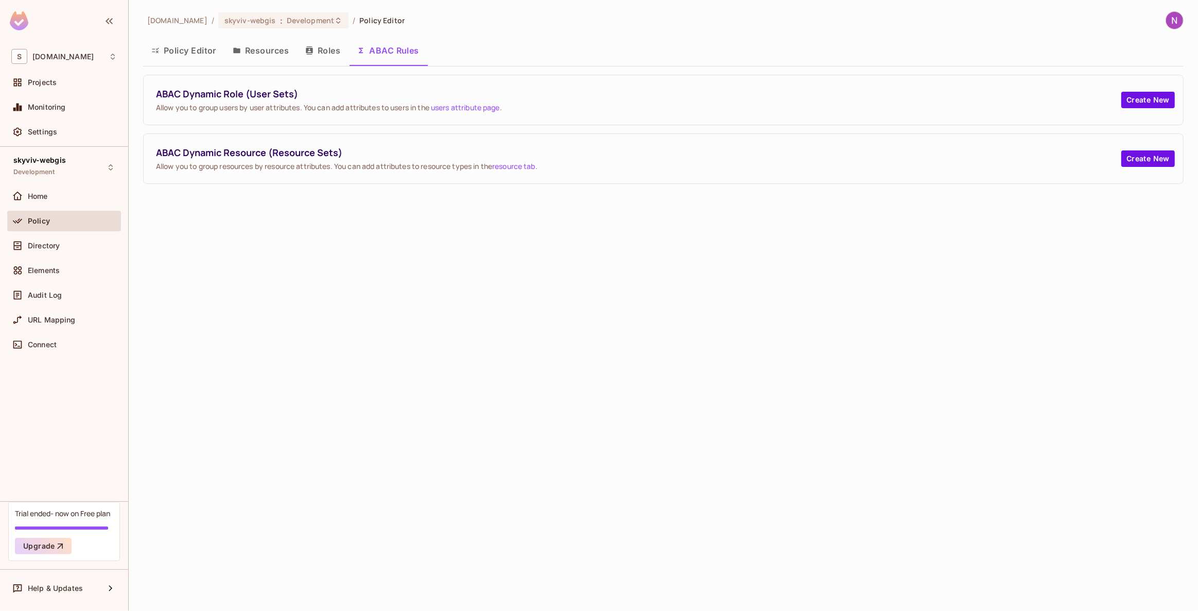
click at [1104, 167] on span "Allow you to group resources by resource attributes. You can add attributes to …" at bounding box center [638, 166] width 965 height 10
click at [1124, 160] on button "Create New" at bounding box center [1148, 158] width 54 height 16
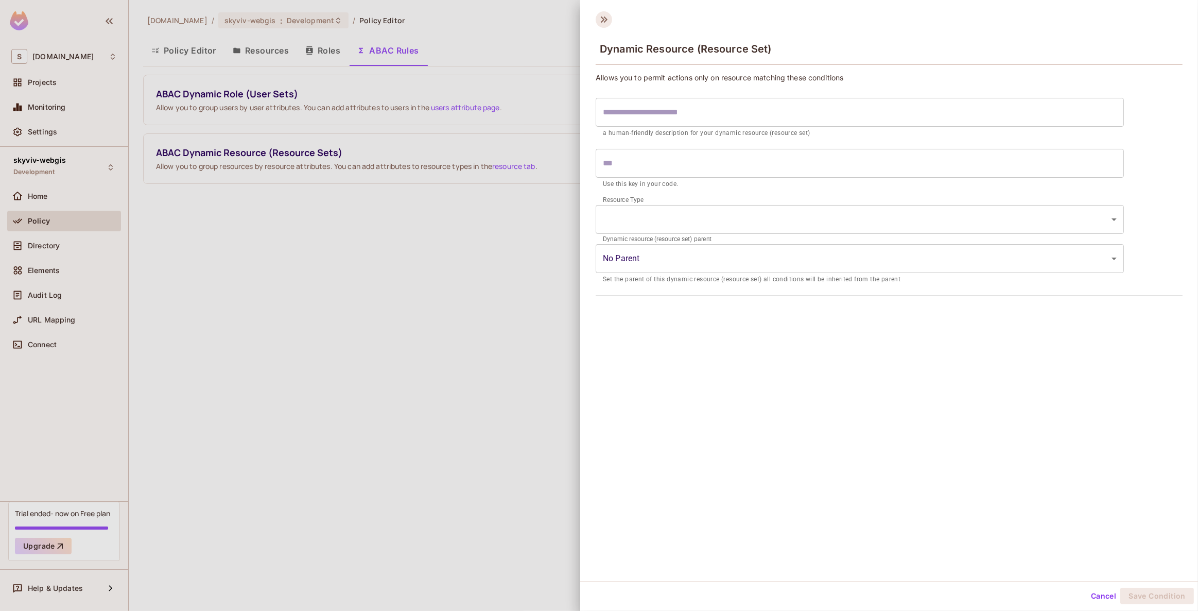
click at [608, 21] on icon at bounding box center [604, 19] width 16 height 16
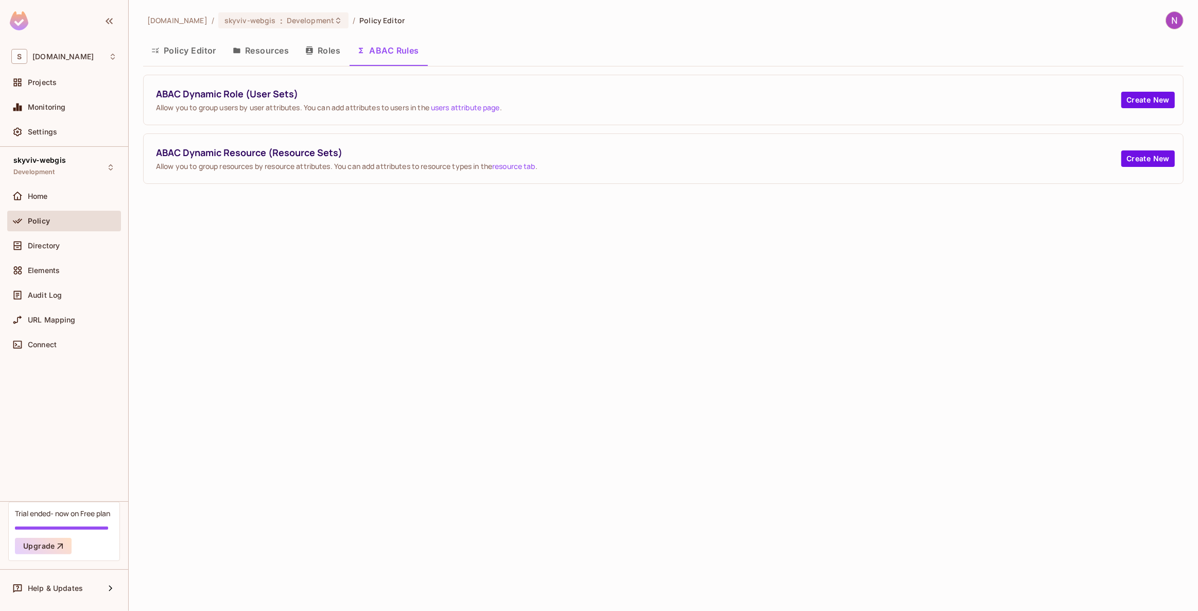
click at [303, 57] on button "Roles" at bounding box center [322, 51] width 51 height 26
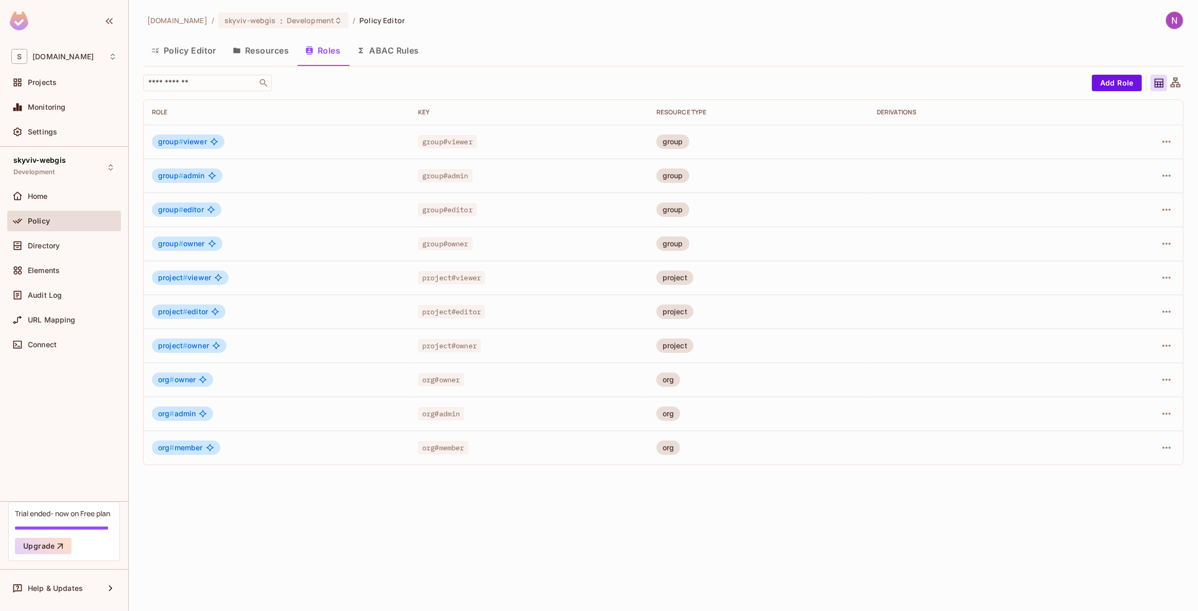
click at [294, 57] on button "Resources" at bounding box center [260, 51] width 73 height 26
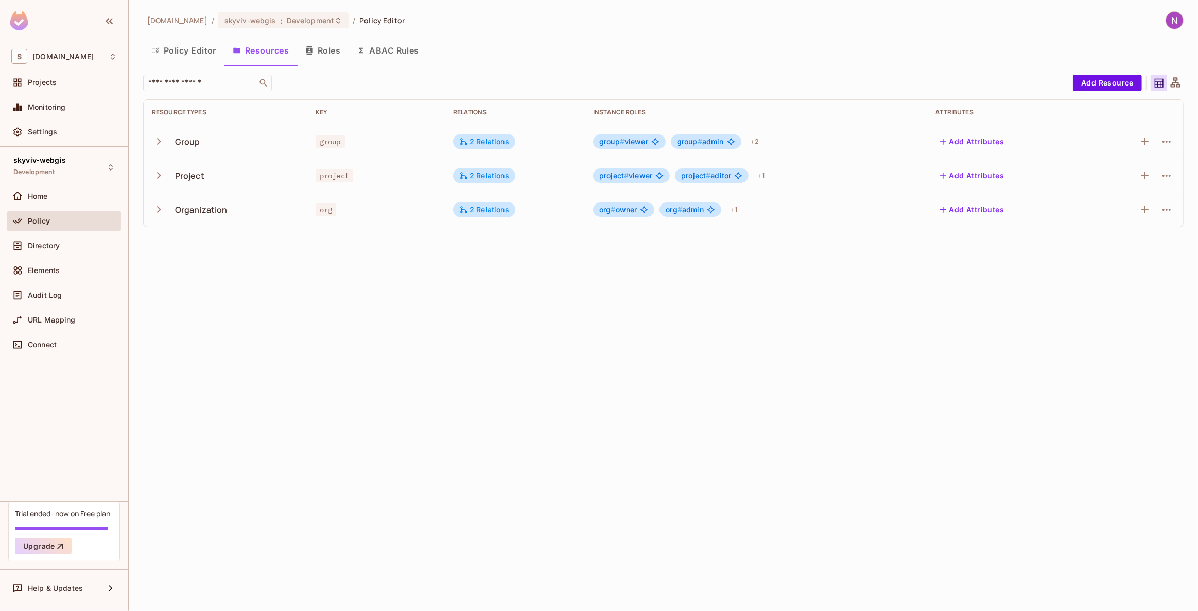
click at [276, 62] on button "Resources" at bounding box center [260, 51] width 73 height 26
click at [1172, 84] on icon at bounding box center [1176, 82] width 10 height 10
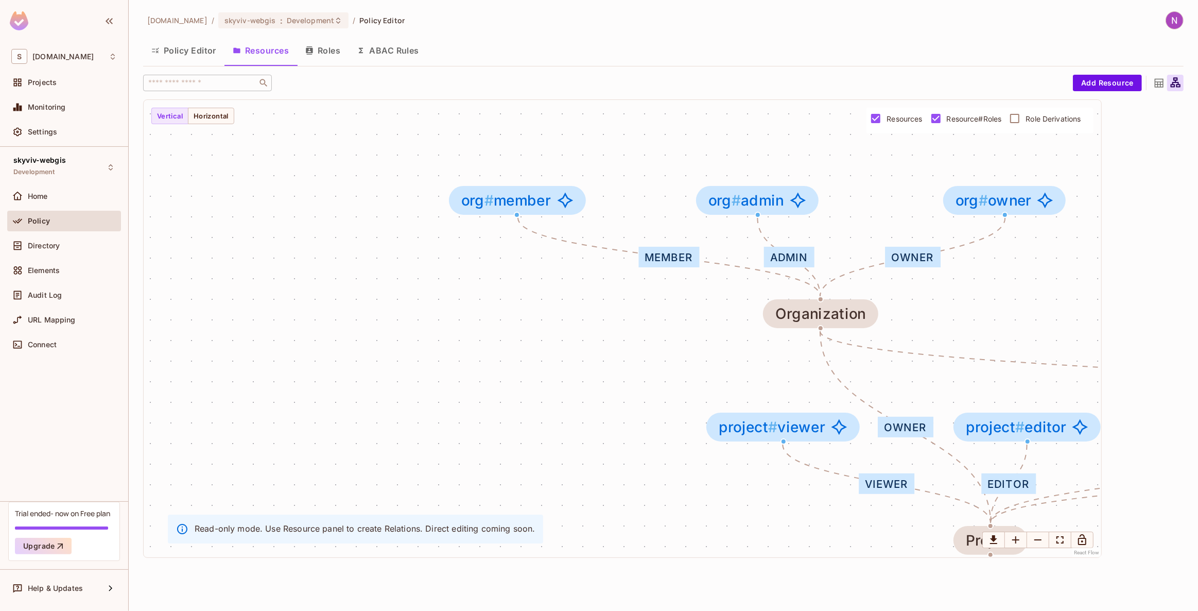
drag, startPoint x: 932, startPoint y: 187, endPoint x: 830, endPoint y: 150, distance: 108.5
click at [747, 170] on div "viewer admin editor owner owner parent viewer editor owner owner owner admin me…" at bounding box center [622, 328] width 957 height 457
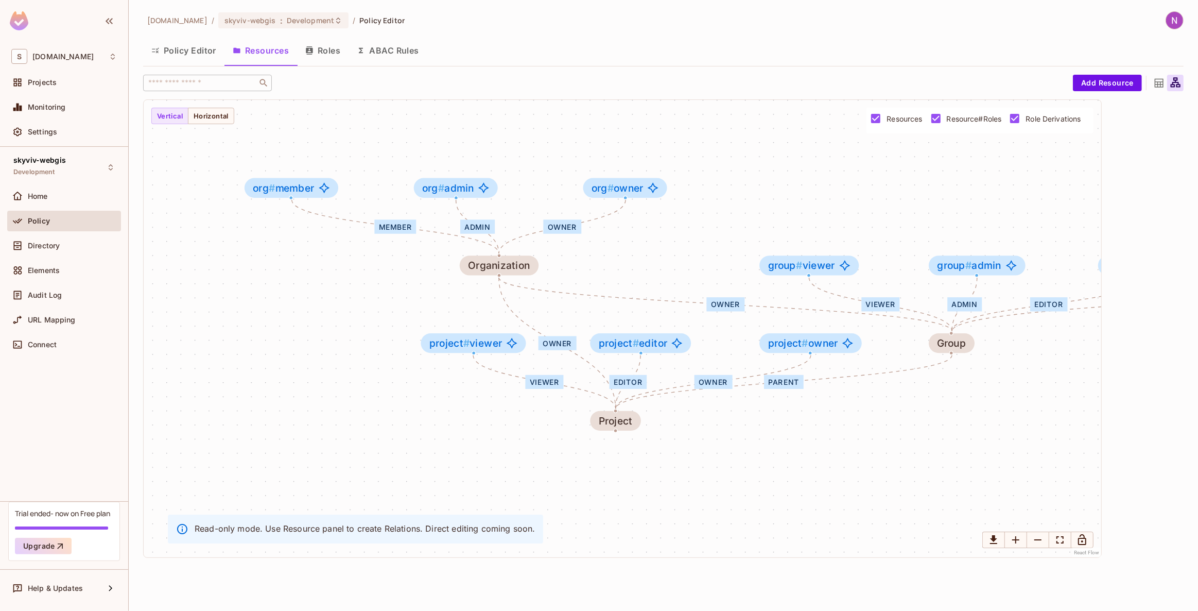
drag, startPoint x: 1029, startPoint y: 192, endPoint x: 725, endPoint y: 193, distance: 303.7
click at [725, 193] on div "viewer admin editor owner owner parent viewer editor owner owner owner admin me…" at bounding box center [622, 328] width 957 height 457
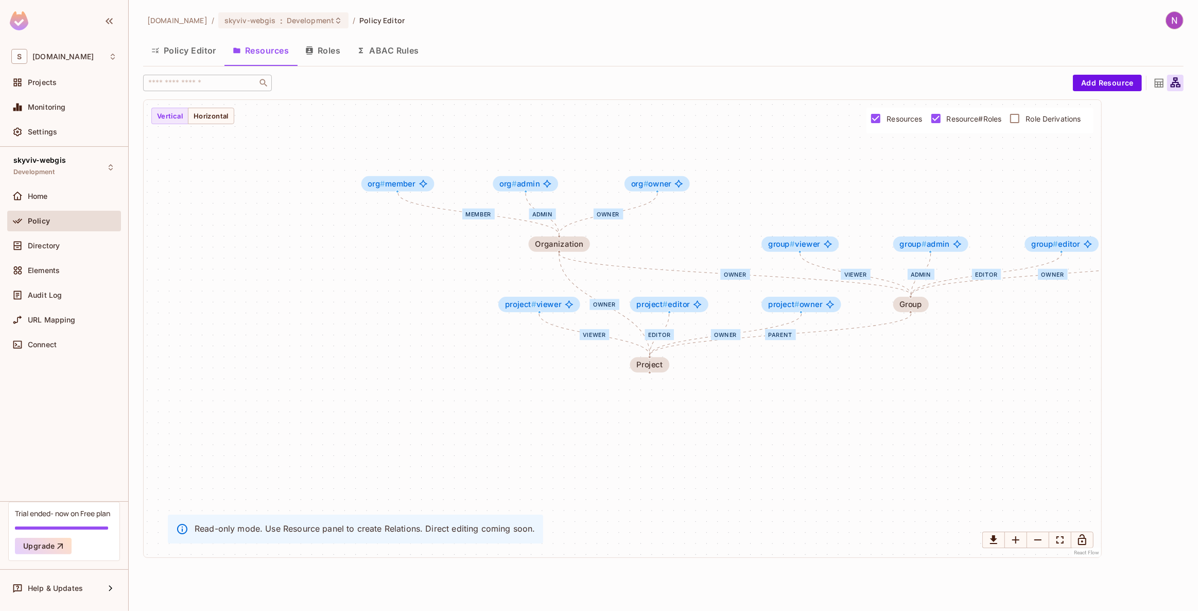
drag, startPoint x: 855, startPoint y: 184, endPoint x: 710, endPoint y: 230, distance: 151.7
click at [710, 230] on div "viewer admin editor owner owner parent viewer editor owner owner owner admin me…" at bounding box center [622, 328] width 957 height 457
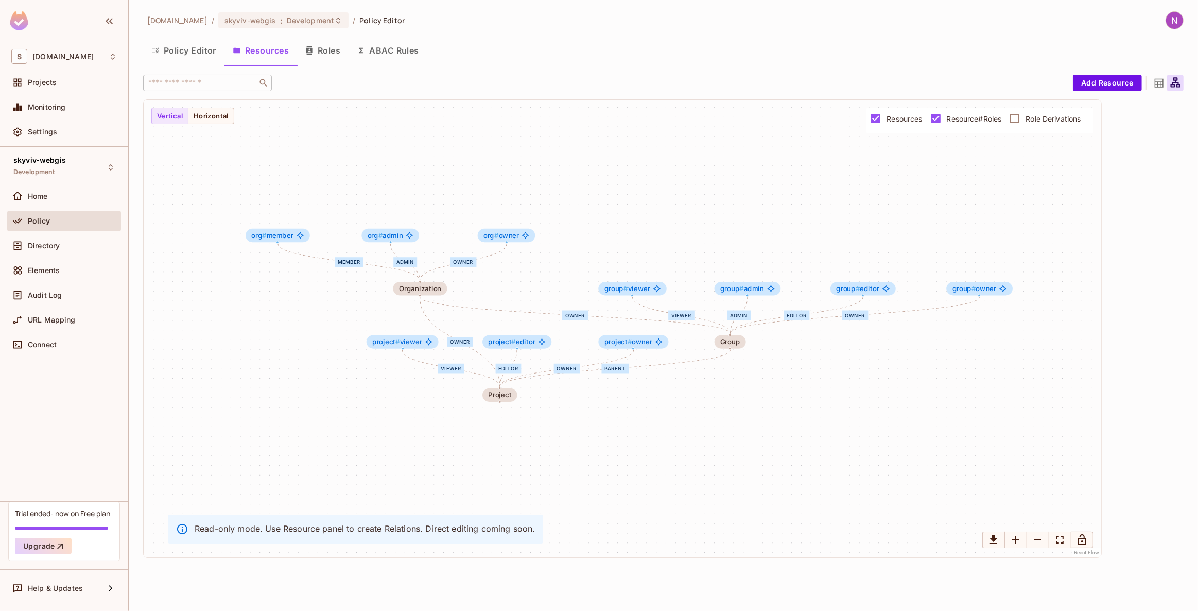
drag, startPoint x: 632, startPoint y: 233, endPoint x: 617, endPoint y: 243, distance: 18.6
click at [617, 243] on div "viewer admin editor owner owner parent viewer editor owner owner owner admin me…" at bounding box center [622, 328] width 957 height 457
click at [39, 88] on div "Projects" at bounding box center [64, 82] width 114 height 21
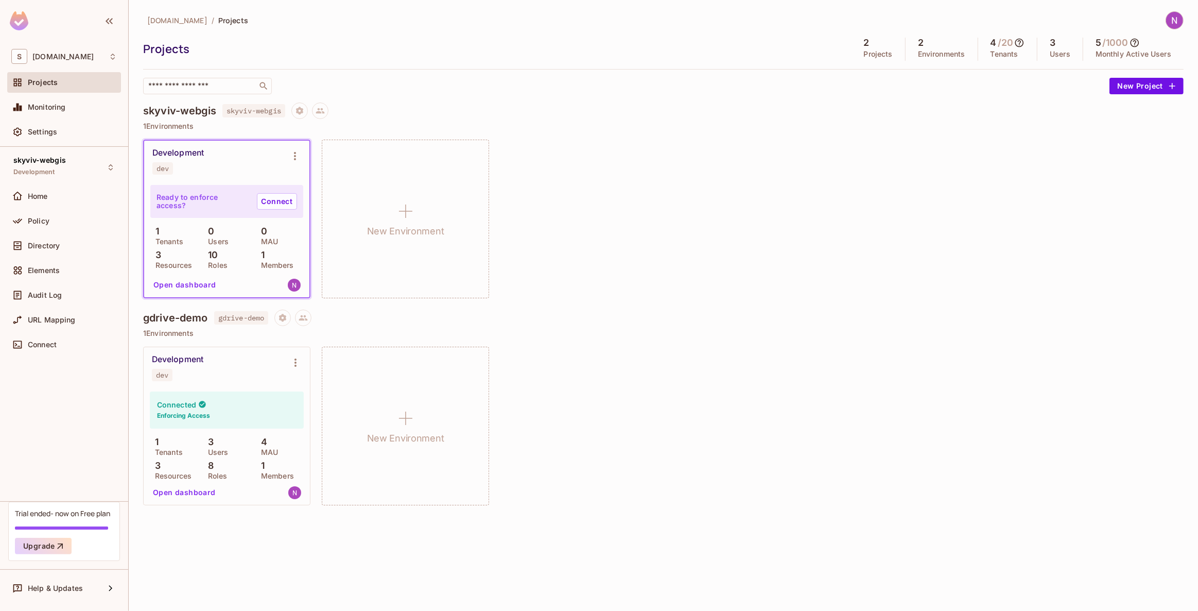
click at [184, 504] on div "Connected Enforcing Access 1 Tenants 3 Users 4 MAU 3 Resources 8 Roles 1 Member…" at bounding box center [227, 446] width 166 height 116
click at [183, 492] on button "Open dashboard" at bounding box center [184, 492] width 71 height 16
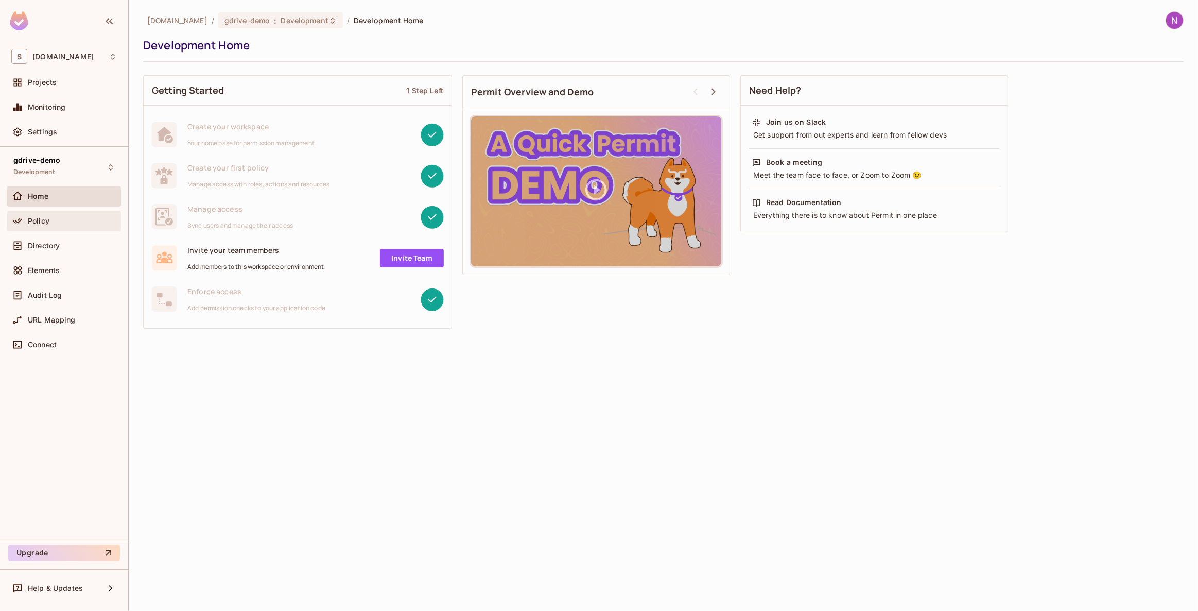
click at [40, 217] on span "Policy" at bounding box center [39, 221] width 22 height 8
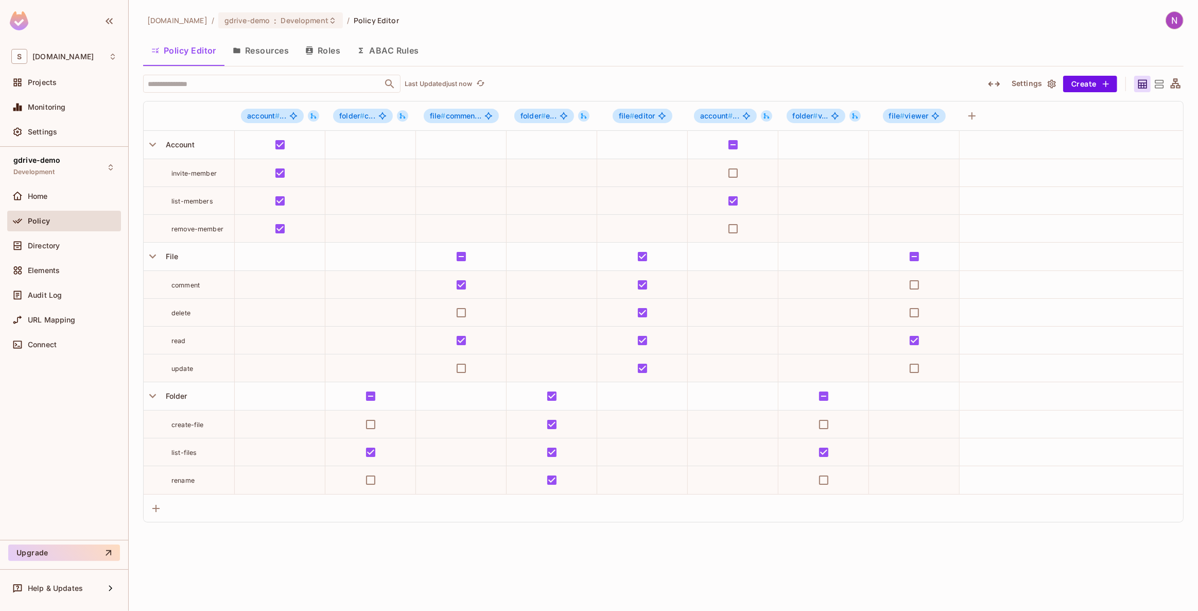
click at [252, 50] on button "Resources" at bounding box center [260, 51] width 73 height 26
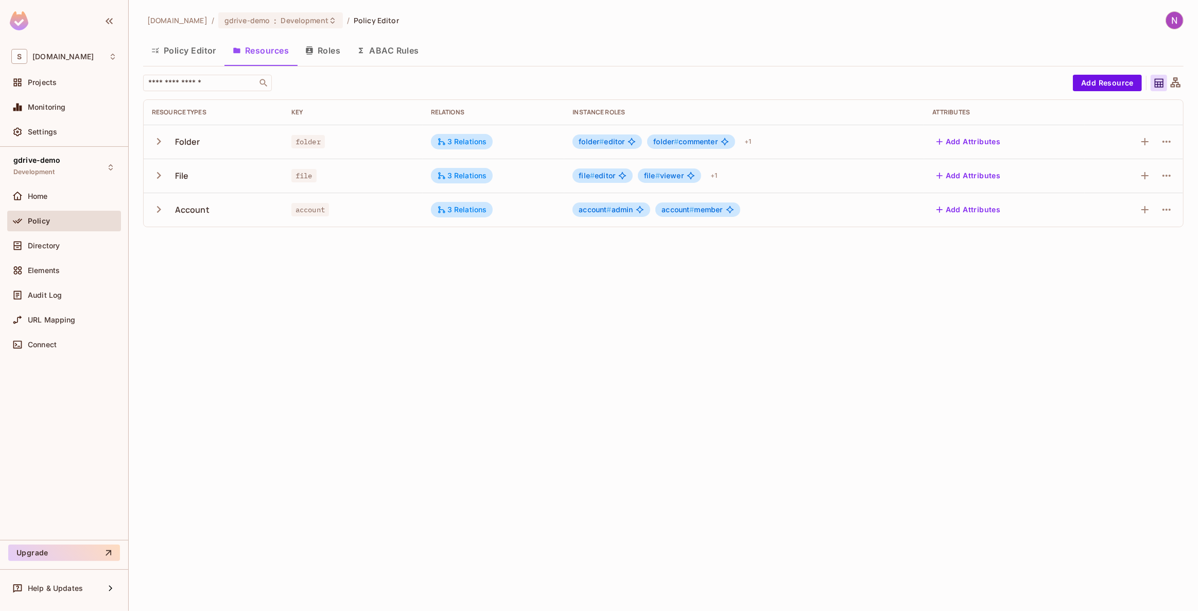
click at [1175, 85] on icon at bounding box center [1175, 83] width 13 height 13
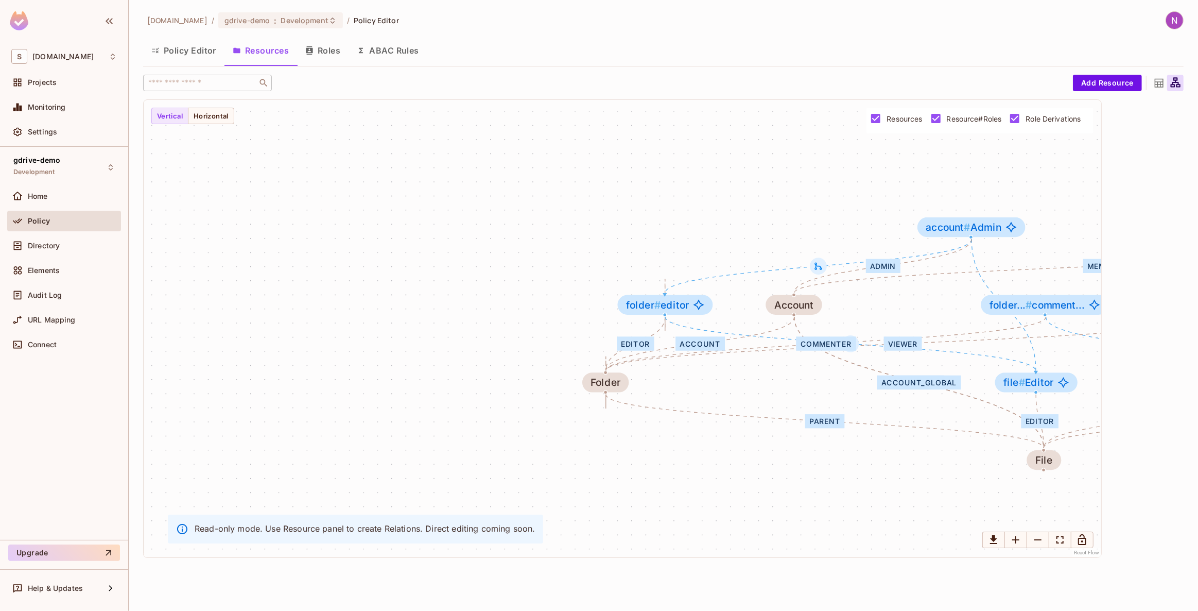
drag, startPoint x: 807, startPoint y: 204, endPoint x: 674, endPoint y: 198, distance: 133.0
click at [674, 198] on div "editor parent commenter viewer parent account parent Editor Viewer Commenter ac…" at bounding box center [622, 328] width 957 height 457
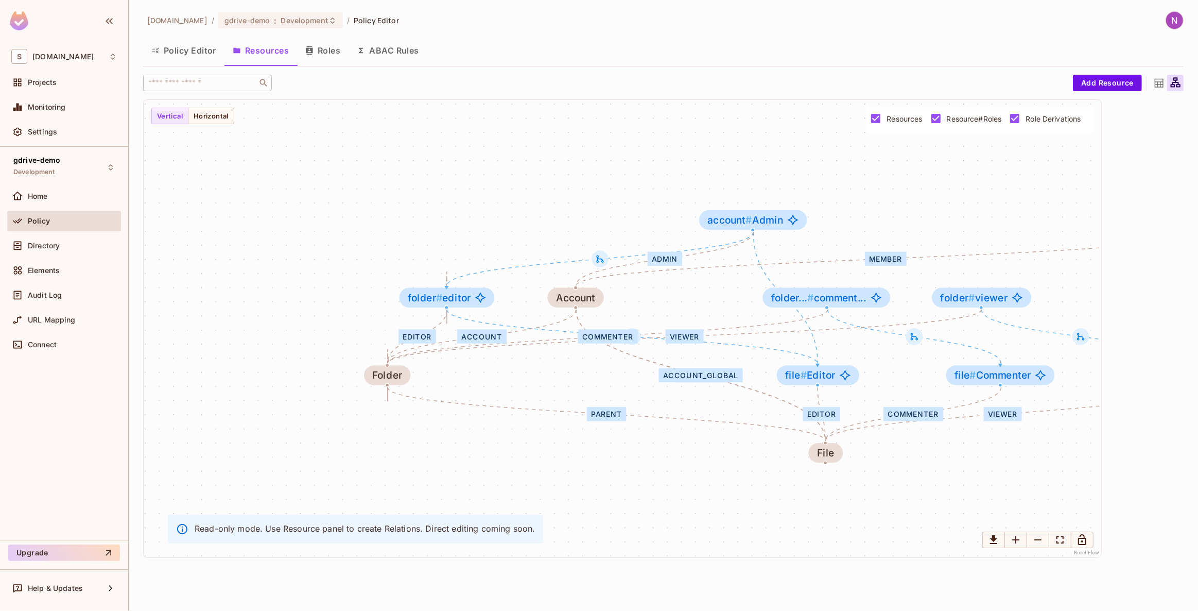
drag, startPoint x: 607, startPoint y: 230, endPoint x: 489, endPoint y: 226, distance: 119.0
click at [489, 226] on div "editor parent commenter viewer parent account parent Editor Viewer Commenter ac…" at bounding box center [622, 328] width 957 height 457
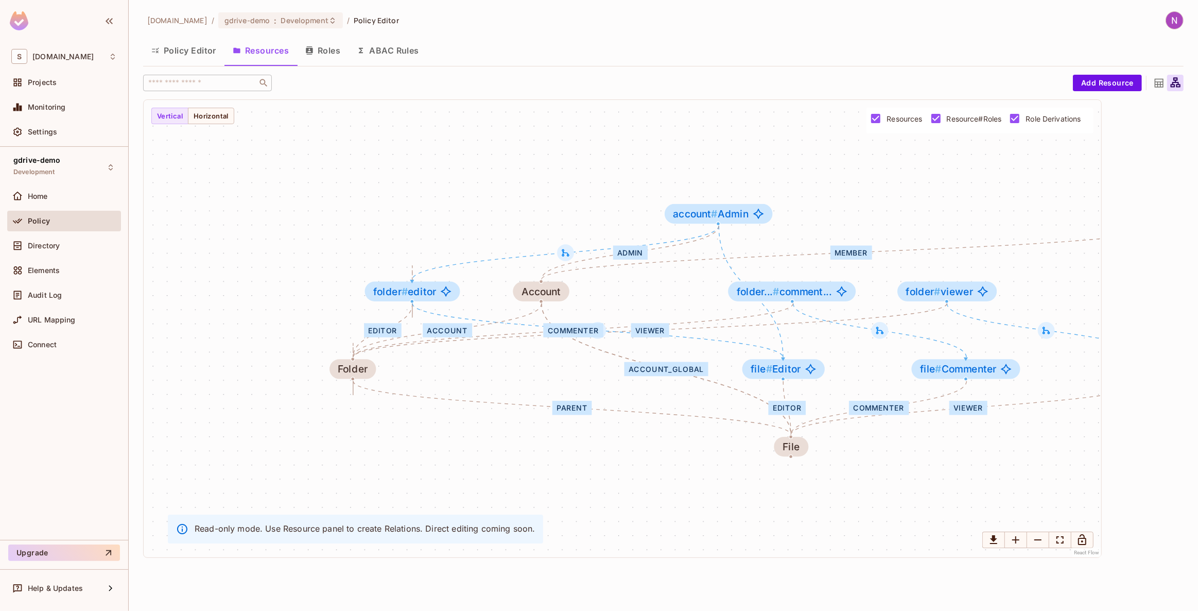
drag, startPoint x: 561, startPoint y: 369, endPoint x: 513, endPoint y: 362, distance: 48.9
click at [514, 362] on div "editor parent commenter viewer parent account parent Editor Viewer Commenter ac…" at bounding box center [622, 328] width 957 height 457
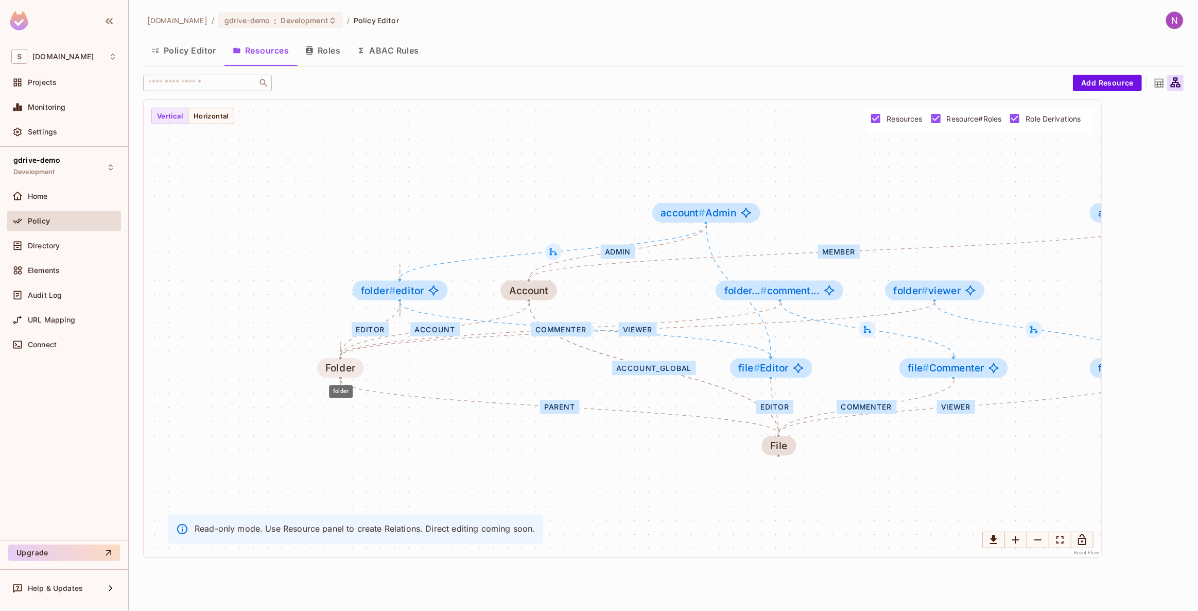
click at [344, 366] on div "Folder" at bounding box center [340, 367] width 29 height 11
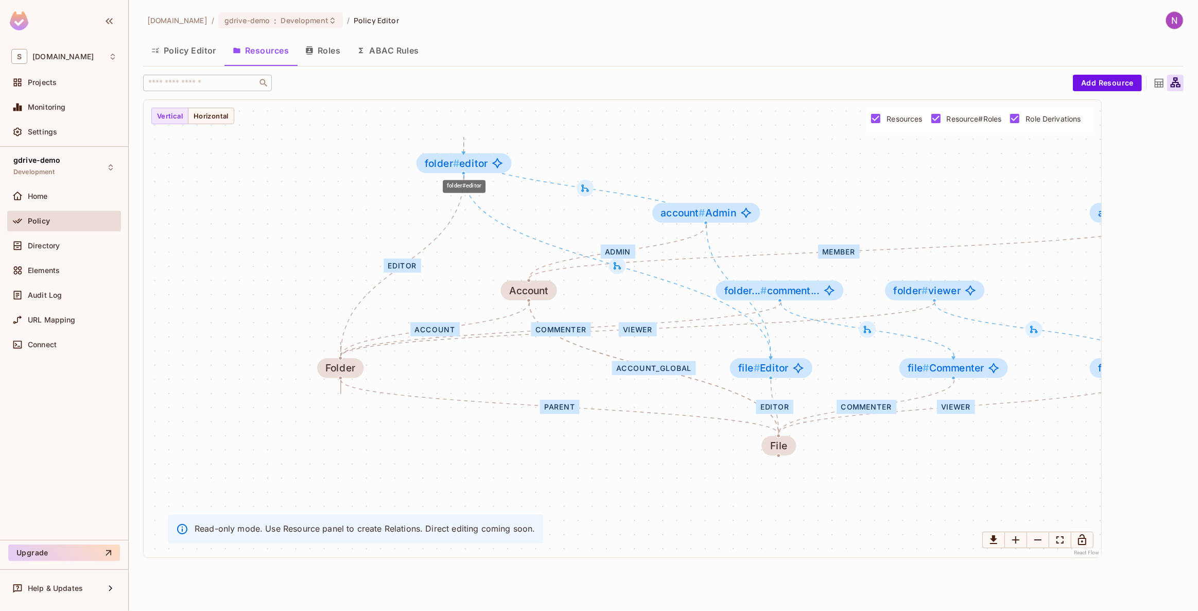
drag, startPoint x: 397, startPoint y: 292, endPoint x: 460, endPoint y: 163, distance: 143.7
click at [460, 163] on span "folder # editor" at bounding box center [456, 163] width 63 height 11
click at [584, 190] on icon at bounding box center [585, 188] width 10 height 10
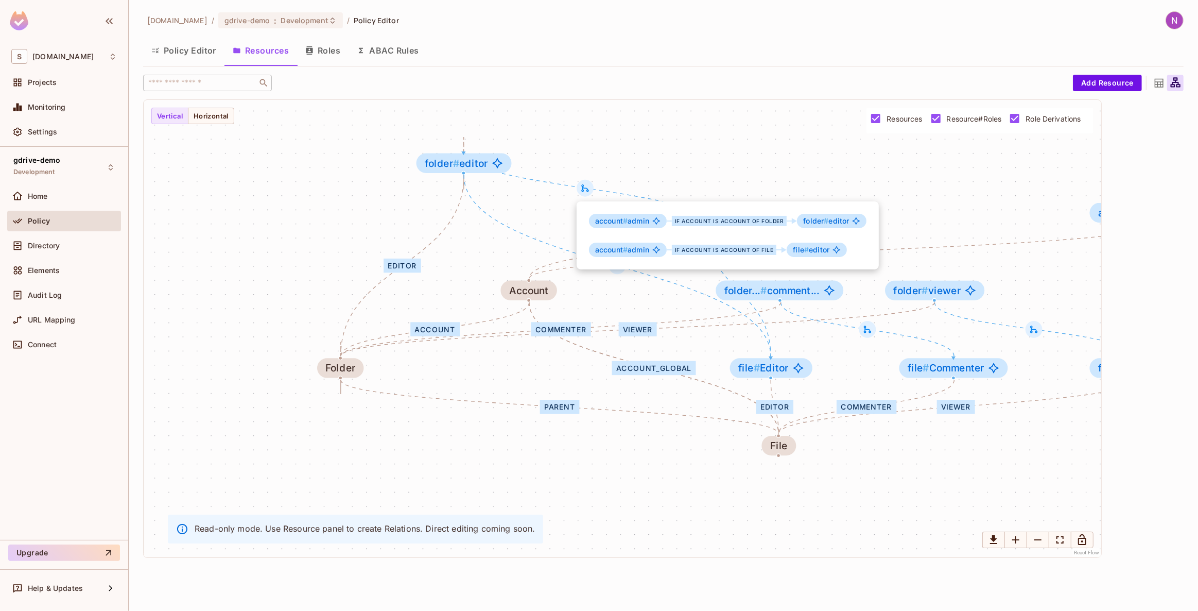
click at [589, 187] on div at bounding box center [599, 305] width 1198 height 611
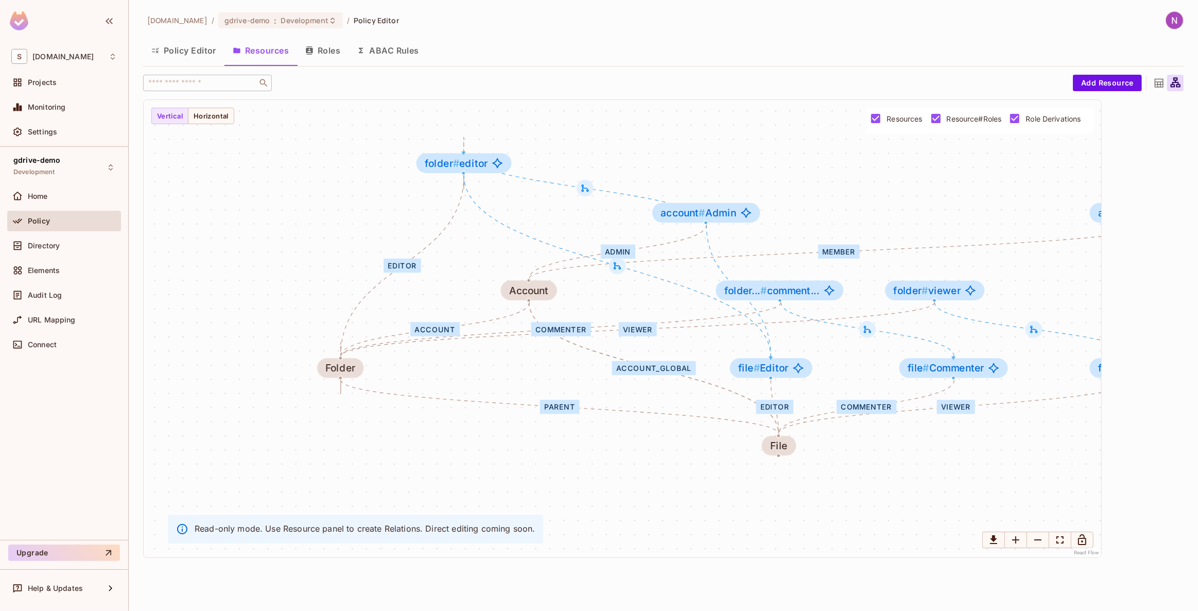
drag, startPoint x: 678, startPoint y: 154, endPoint x: 680, endPoint y: 166, distance: 12.5
click at [678, 159] on div "editor parent commenter viewer parent account parent Editor Viewer Commenter ac…" at bounding box center [622, 328] width 957 height 457
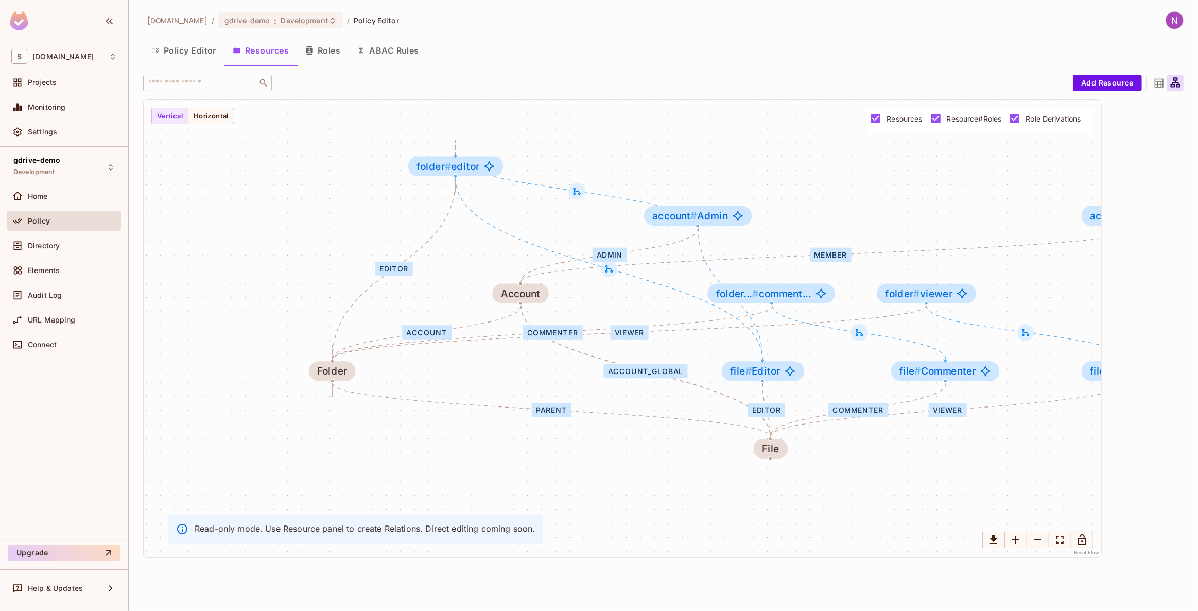
drag, startPoint x: 715, startPoint y: 183, endPoint x: 650, endPoint y: 202, distance: 67.6
click at [677, 186] on div "editor parent commenter viewer parent account parent Editor Viewer Commenter ac…" at bounding box center [622, 328] width 957 height 457
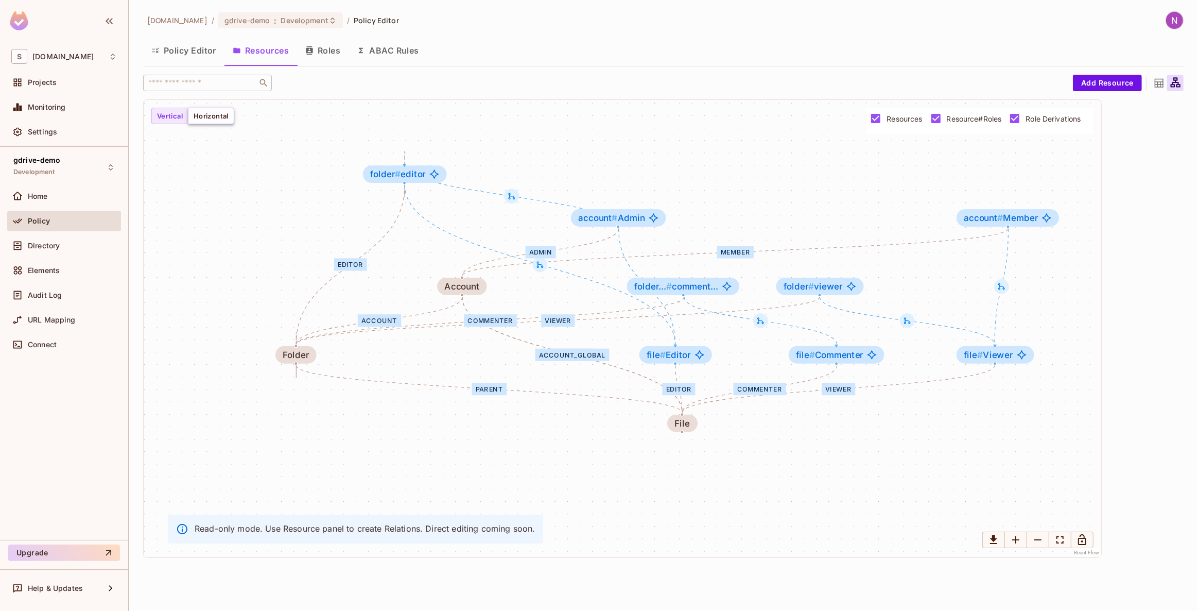
click at [215, 114] on button "Horizontal" at bounding box center [211, 116] width 46 height 16
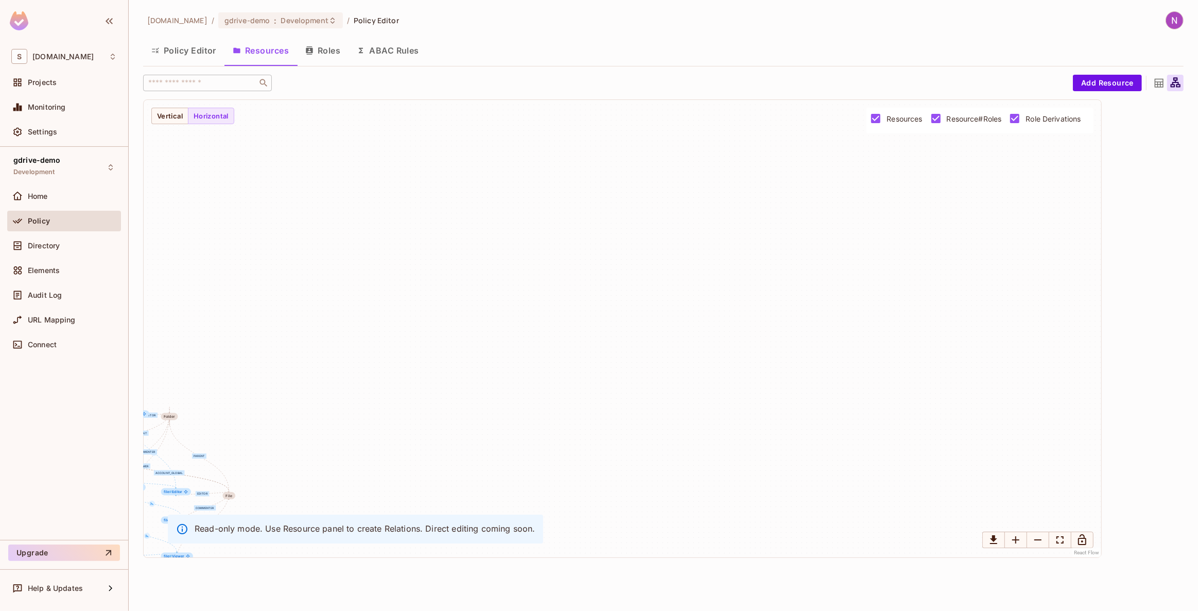
drag, startPoint x: 494, startPoint y: 341, endPoint x: 768, endPoint y: 199, distance: 308.3
click at [792, 177] on div "editor parent commenter viewer parent account parent Editor Viewer Commenter ac…" at bounding box center [622, 328] width 957 height 457
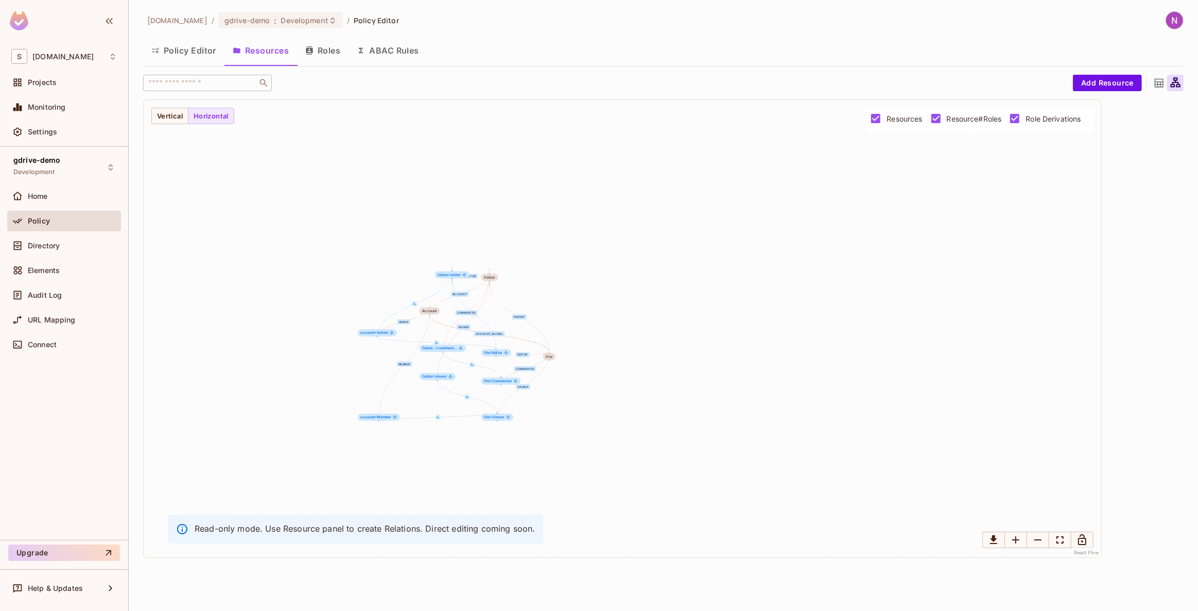
drag, startPoint x: 669, startPoint y: 317, endPoint x: 839, endPoint y: 315, distance: 170.4
click at [850, 313] on div "editor parent commenter viewer parent account parent Editor Viewer Commenter ac…" at bounding box center [622, 328] width 957 height 457
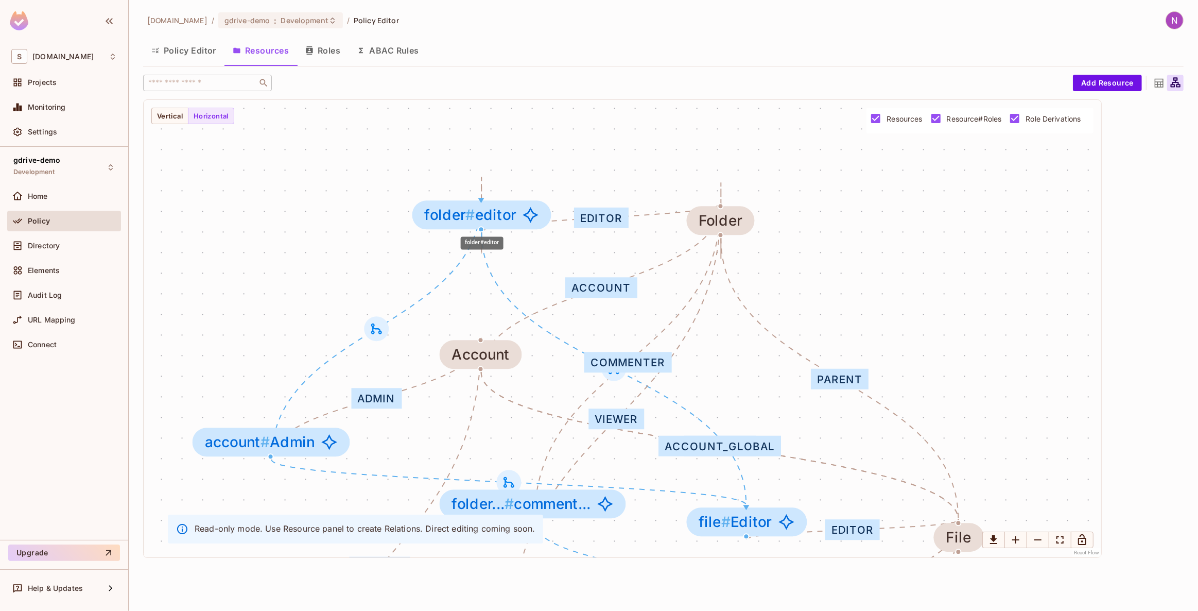
drag, startPoint x: 576, startPoint y: 218, endPoint x: 484, endPoint y: 222, distance: 91.2
click at [484, 222] on span "folder # editor" at bounding box center [471, 214] width 92 height 16
click at [1060, 545] on icon "Fit View" at bounding box center [1060, 539] width 12 height 12
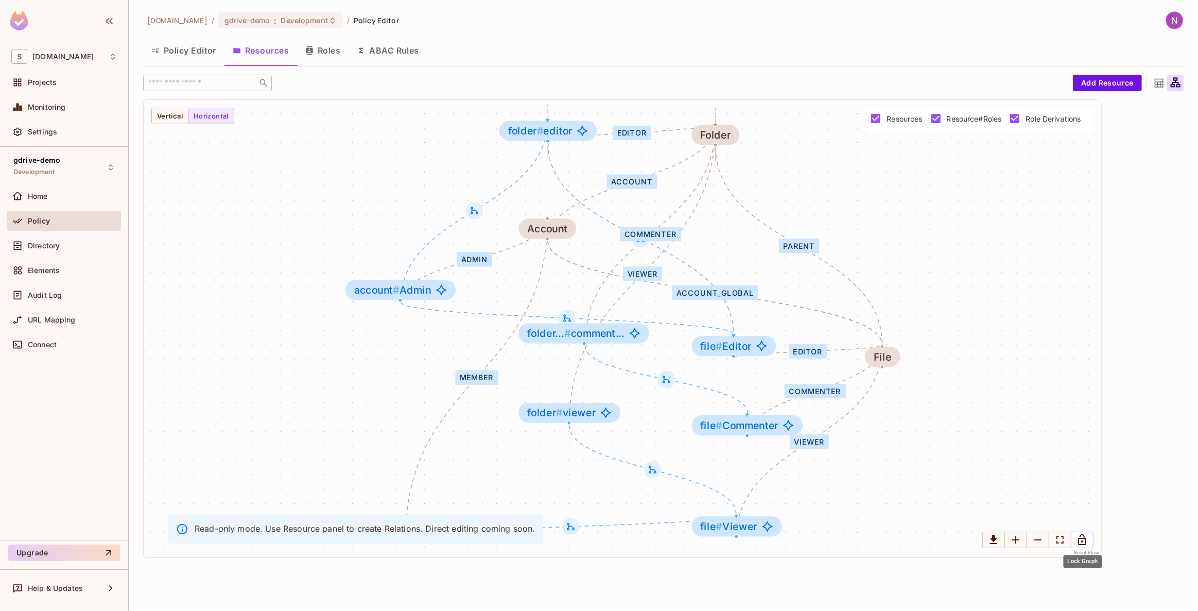
click at [1086, 544] on icon "Lock Graph" at bounding box center [1082, 539] width 8 height 11
click at [1081, 539] on icon "Unlock Graph" at bounding box center [1082, 539] width 12 height 12
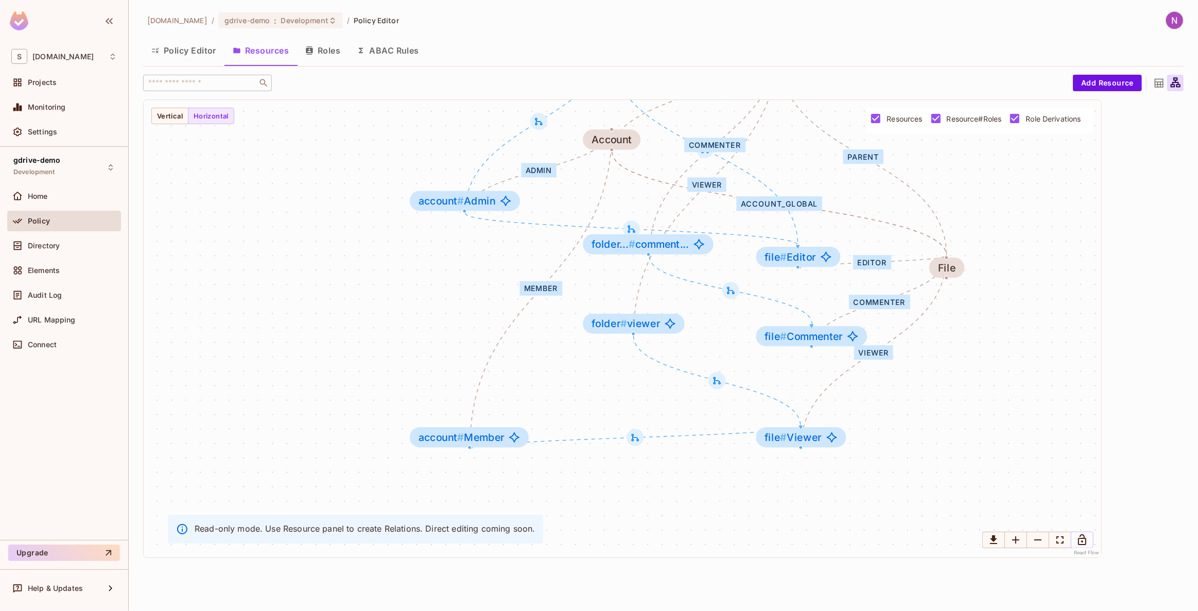
drag, startPoint x: 253, startPoint y: 469, endPoint x: 311, endPoint y: 388, distance: 99.7
click at [313, 385] on div "editor parent commenter viewer parent account parent Editor Viewer Commenter ac…" at bounding box center [622, 328] width 957 height 457
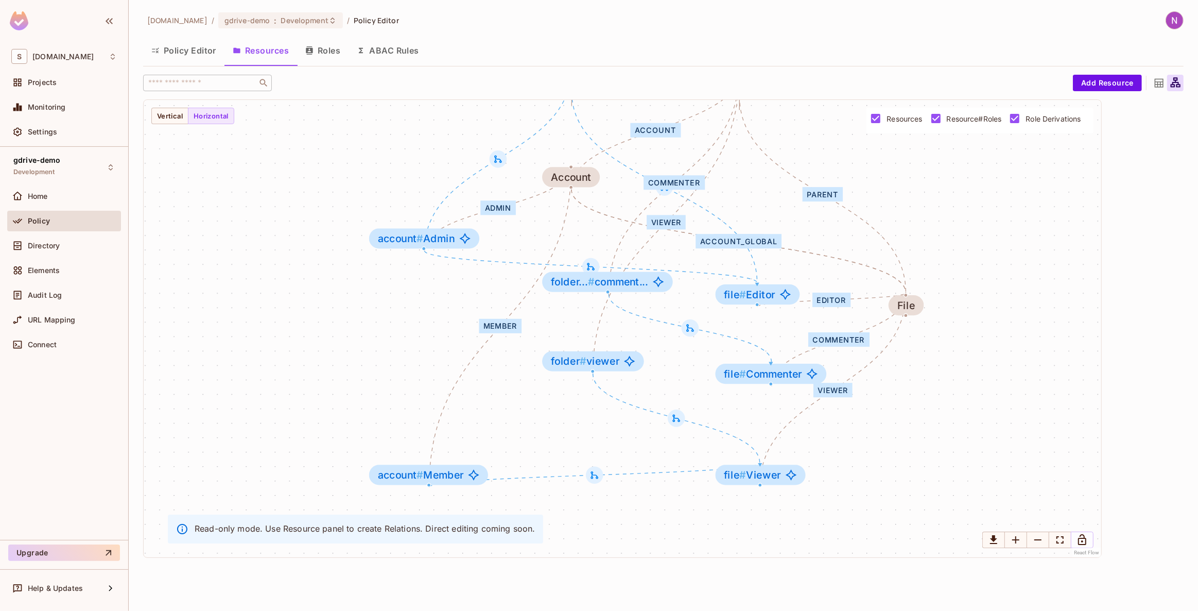
drag, startPoint x: 427, startPoint y: 383, endPoint x: 391, endPoint y: 416, distance: 48.8
click at [391, 416] on div "editor parent commenter viewer parent account parent Editor Viewer Commenter ac…" at bounding box center [622, 328] width 957 height 457
click at [206, 532] on p "Read-only mode. Use Resource panel to create Relations. Direct editing coming s…" at bounding box center [365, 527] width 340 height 11
drag, startPoint x: 433, startPoint y: 483, endPoint x: 447, endPoint y: 454, distance: 33.2
click at [447, 454] on div "account # Member" at bounding box center [441, 445] width 119 height 20
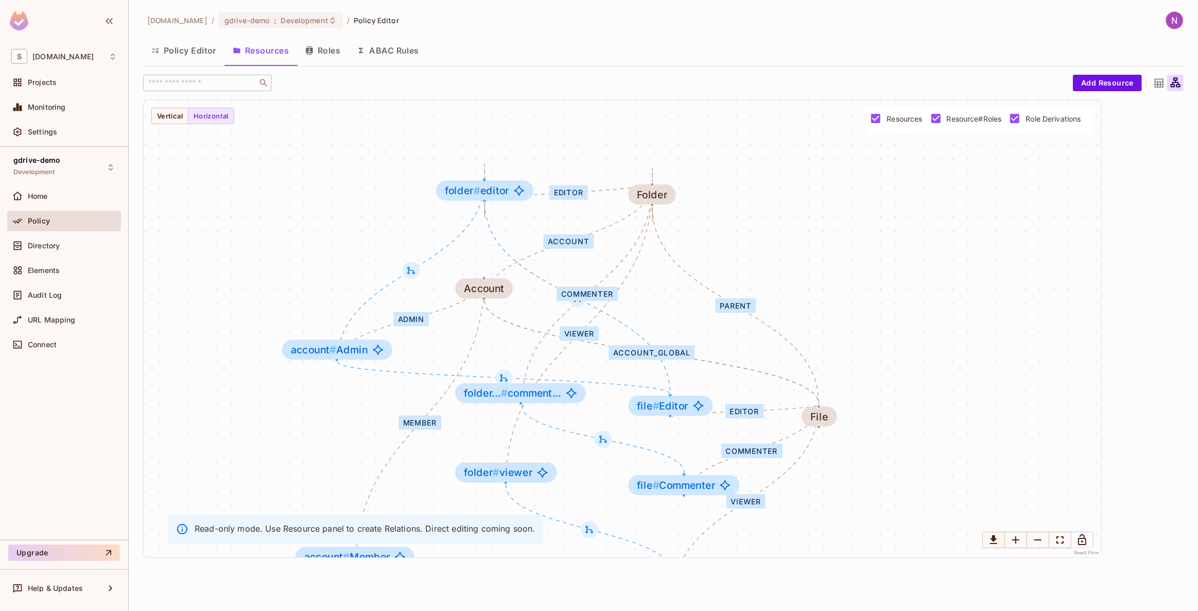
drag, startPoint x: 571, startPoint y: 244, endPoint x: 475, endPoint y: 393, distance: 177.5
click at [475, 393] on div "editor parent commenter viewer parent account parent Editor Viewer Commenter ac…" at bounding box center [622, 328] width 957 height 457
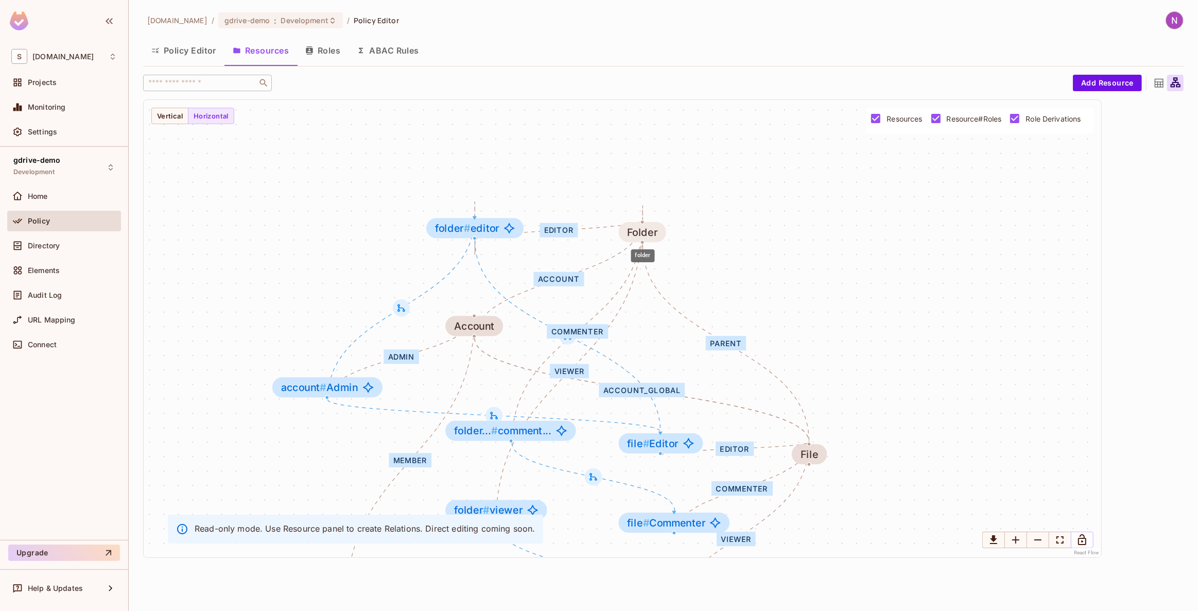
click at [635, 235] on div "Folder" at bounding box center [642, 231] width 30 height 11
click at [454, 321] on div "Account" at bounding box center [468, 323] width 41 height 11
click at [549, 278] on div "account" at bounding box center [556, 277] width 50 height 14
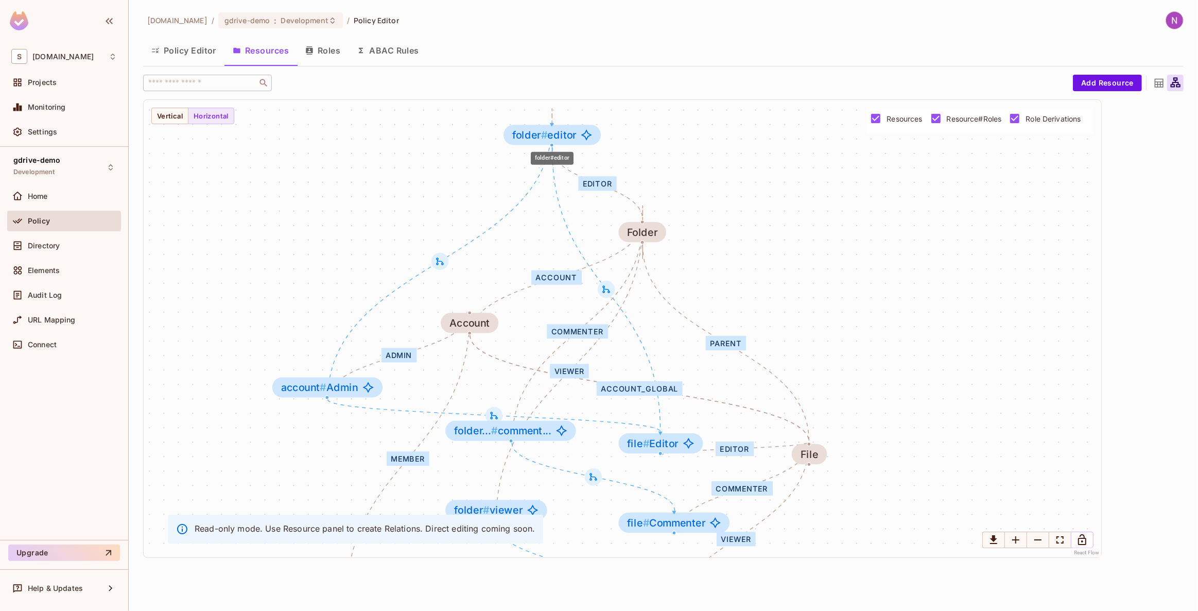
drag, startPoint x: 487, startPoint y: 229, endPoint x: 564, endPoint y: 136, distance: 120.6
click at [564, 136] on span "folder # editor" at bounding box center [544, 134] width 64 height 11
click at [603, 292] on icon at bounding box center [606, 289] width 8 height 8
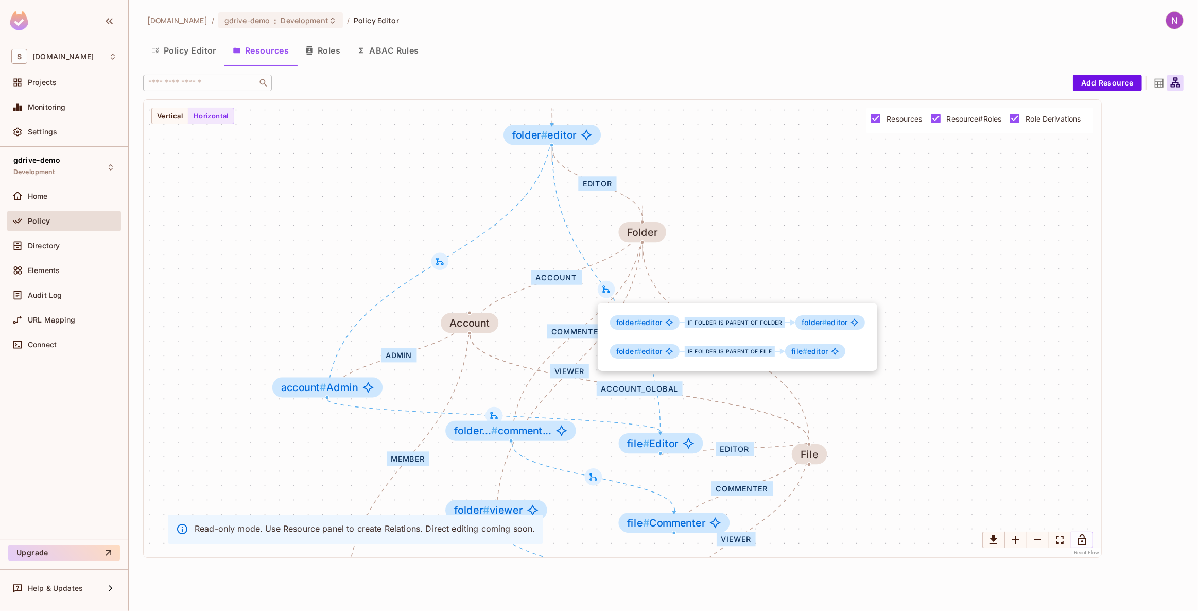
click at [719, 282] on div at bounding box center [599, 305] width 1198 height 611
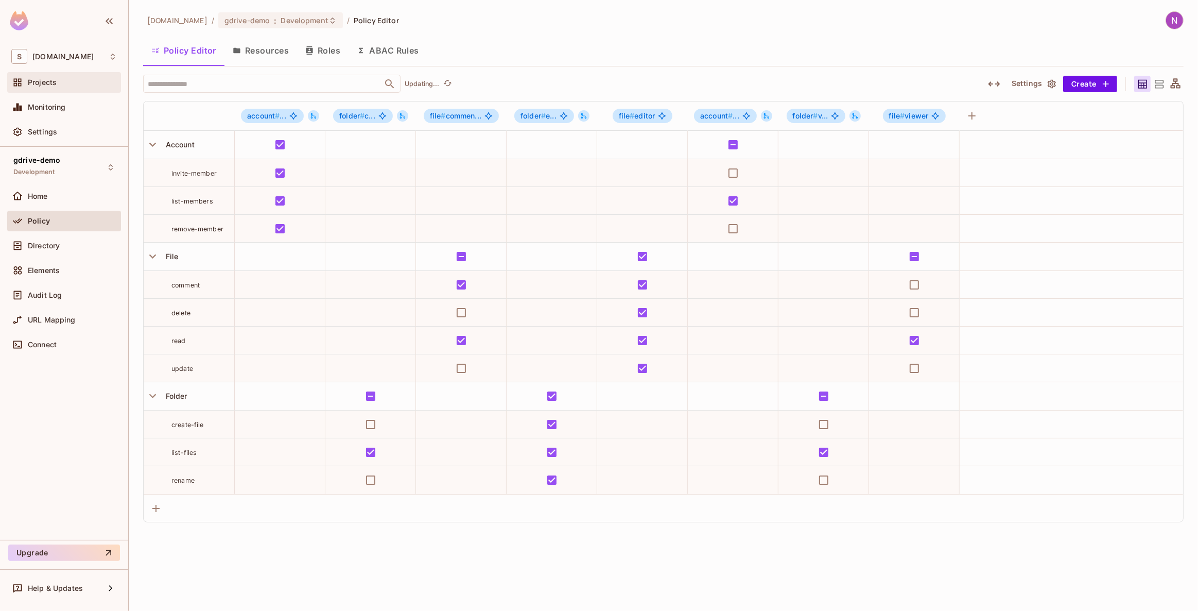
click at [45, 77] on div "Projects" at bounding box center [64, 82] width 106 height 12
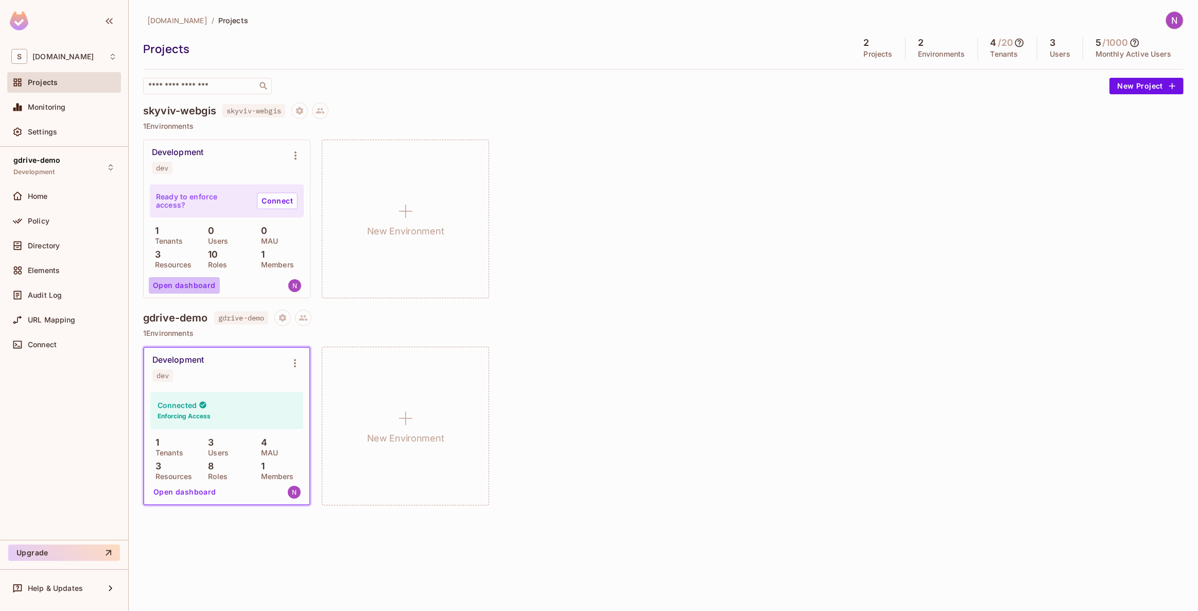
click at [192, 288] on button "Open dashboard" at bounding box center [184, 285] width 71 height 16
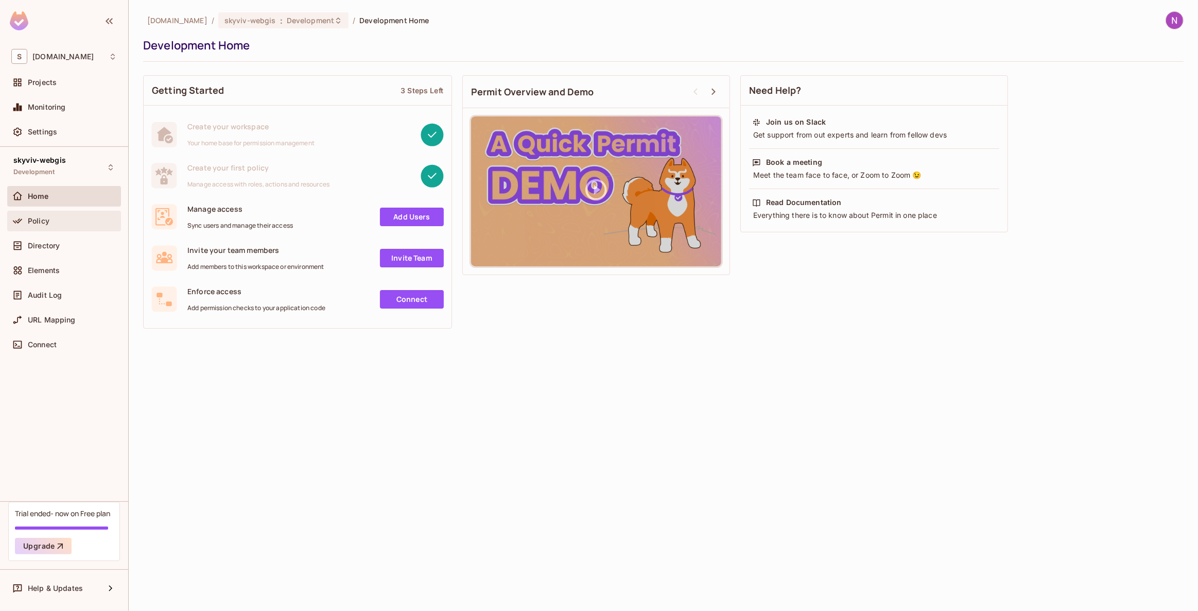
click at [50, 222] on div "Policy" at bounding box center [72, 221] width 89 height 8
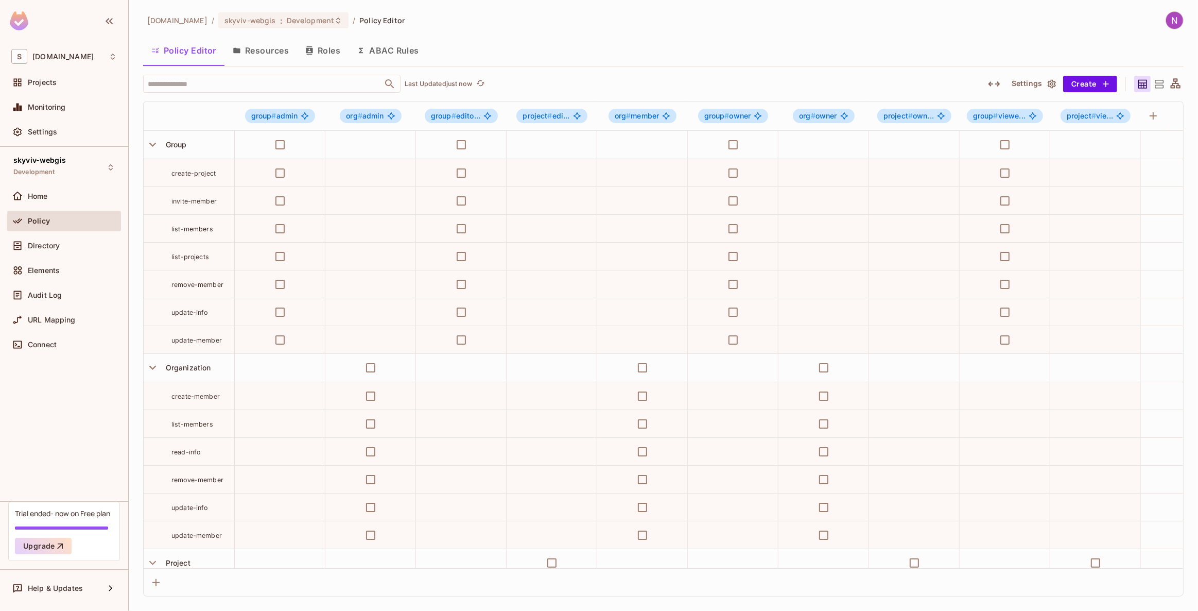
click at [1157, 81] on icon at bounding box center [1159, 84] width 13 height 13
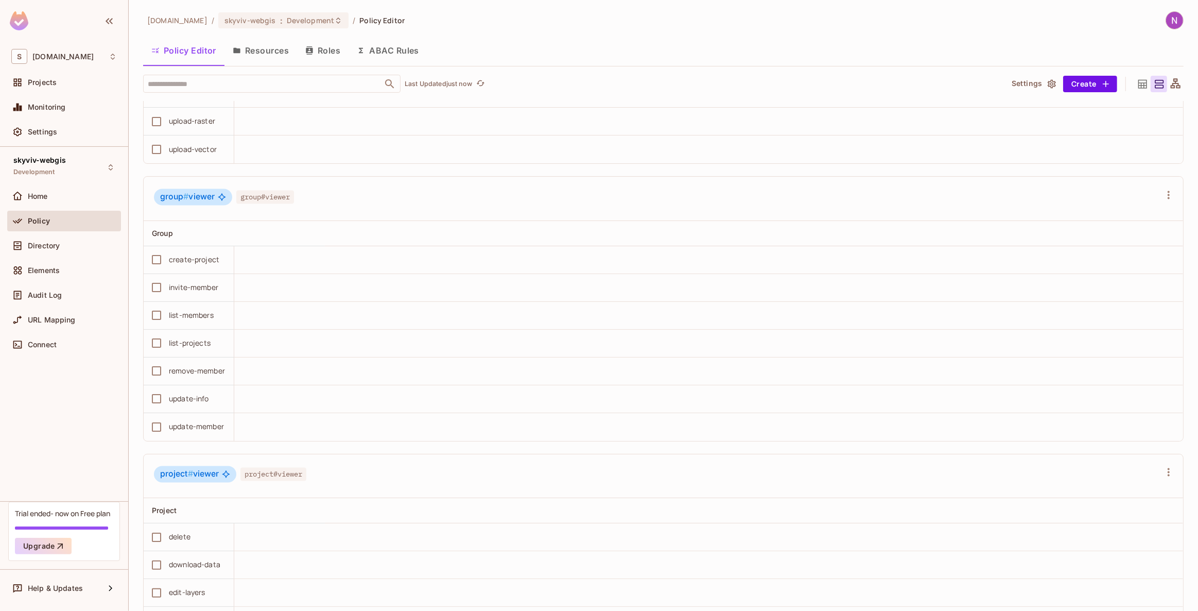
scroll to position [2018, 0]
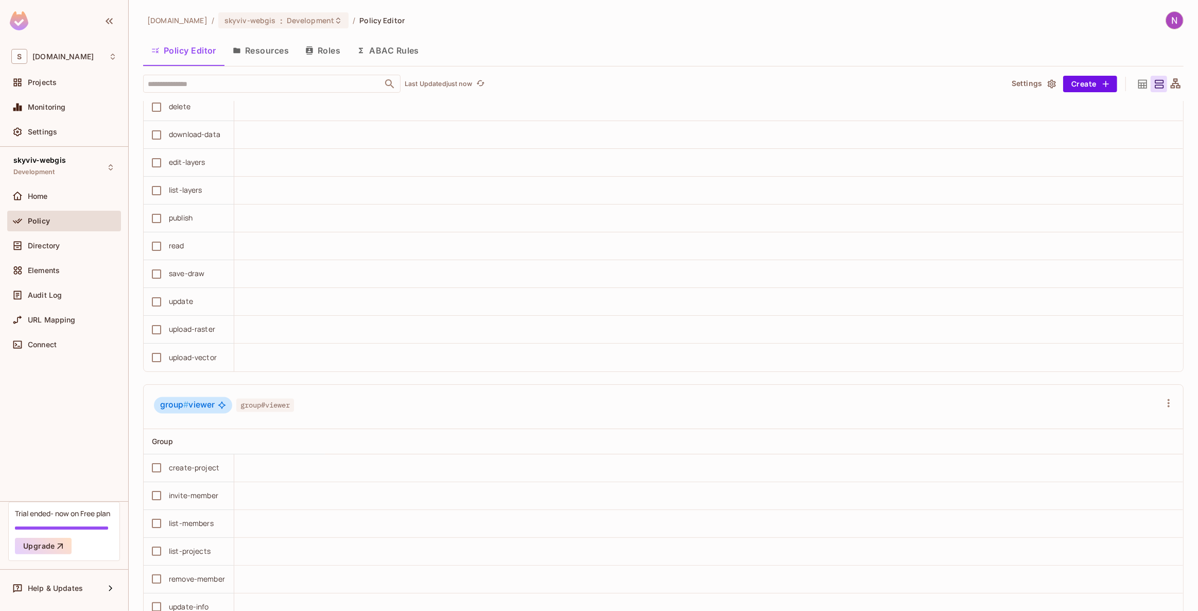
click at [1136, 81] on icon at bounding box center [1142, 84] width 13 height 13
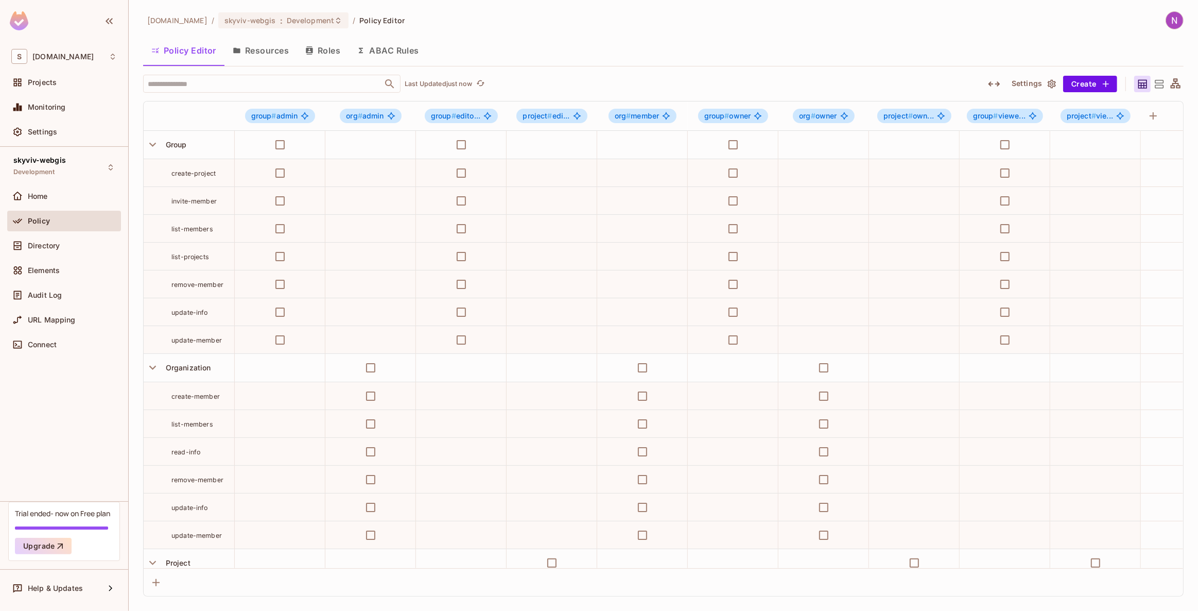
click at [75, 421] on div "skyviv-webgis Development Home Policy Directory Elements Audit Log URL Mapping …" at bounding box center [64, 324] width 128 height 354
drag, startPoint x: 435, startPoint y: 115, endPoint x: 355, endPoint y: 125, distance: 80.9
click at [353, 125] on tr "group # admin org # admin group # edito... project # edi... org # member group …" at bounding box center [700, 115] width 1112 height 29
click at [355, 126] on div "org # admin" at bounding box center [370, 115] width 91 height 29
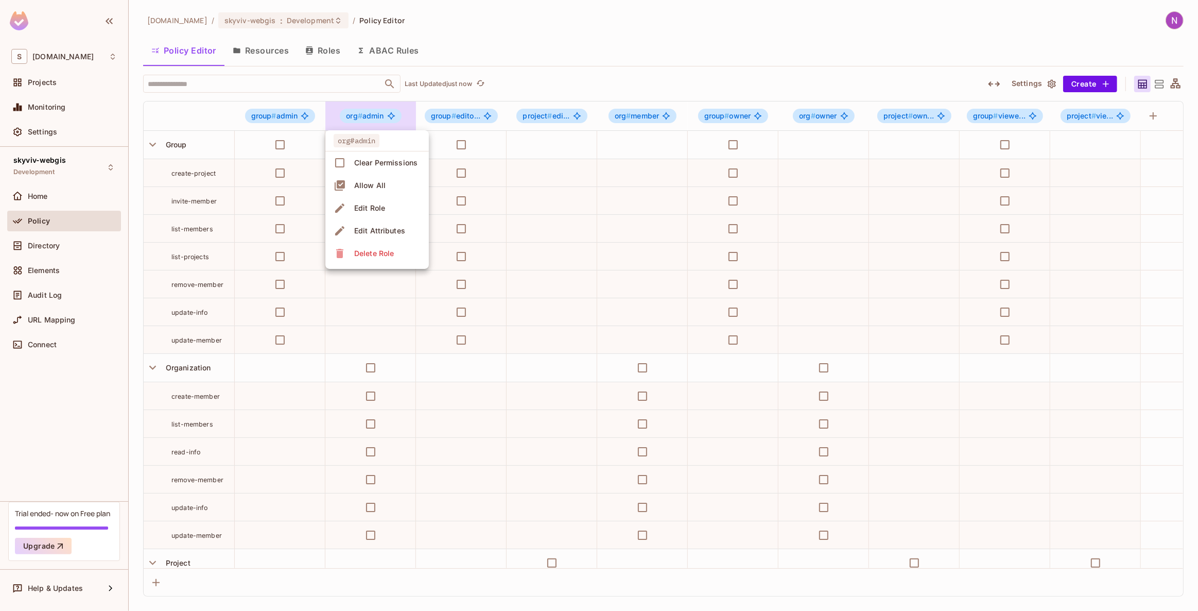
click at [1069, 124] on div at bounding box center [599, 305] width 1198 height 611
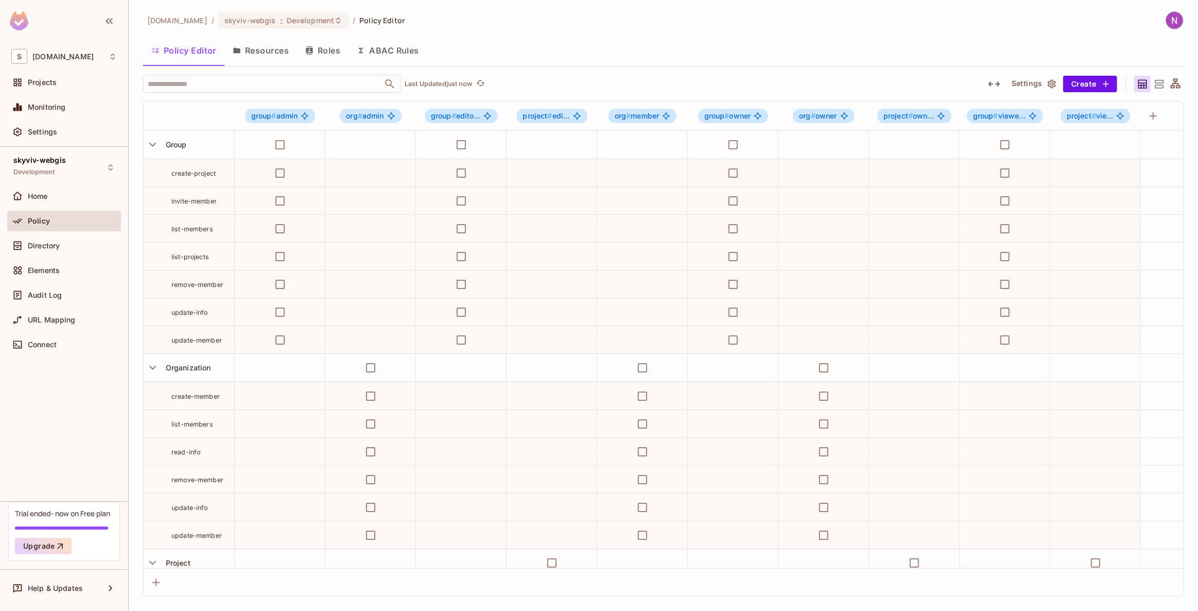
click at [1076, 117] on span "project #" at bounding box center [1081, 115] width 29 height 9
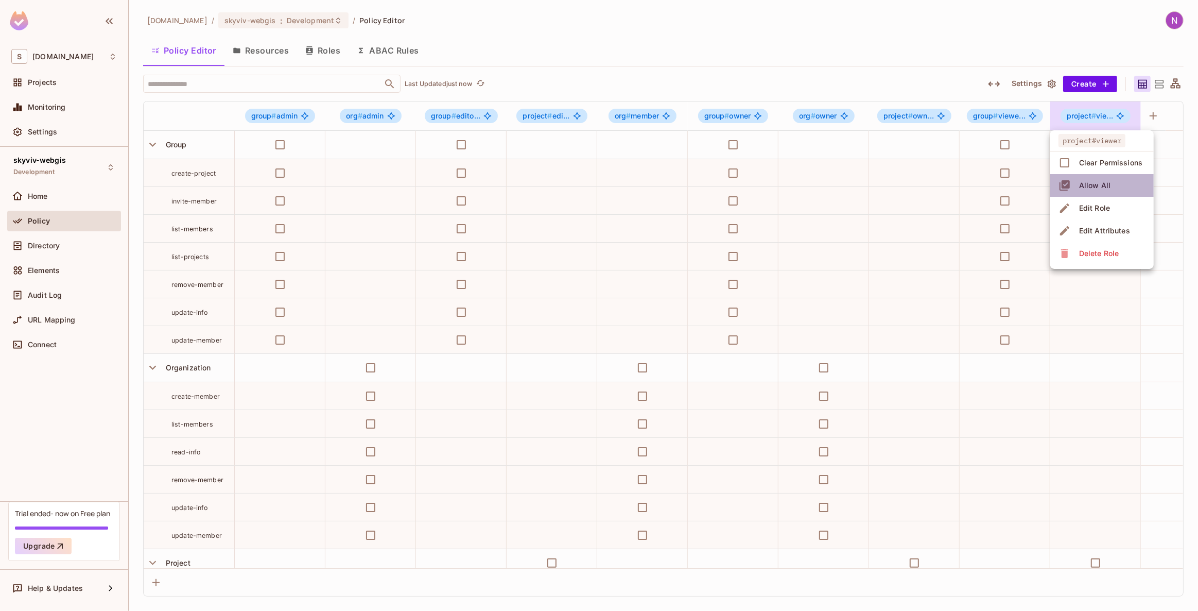
click at [1087, 190] on span "Allow All" at bounding box center [1095, 185] width 38 height 16
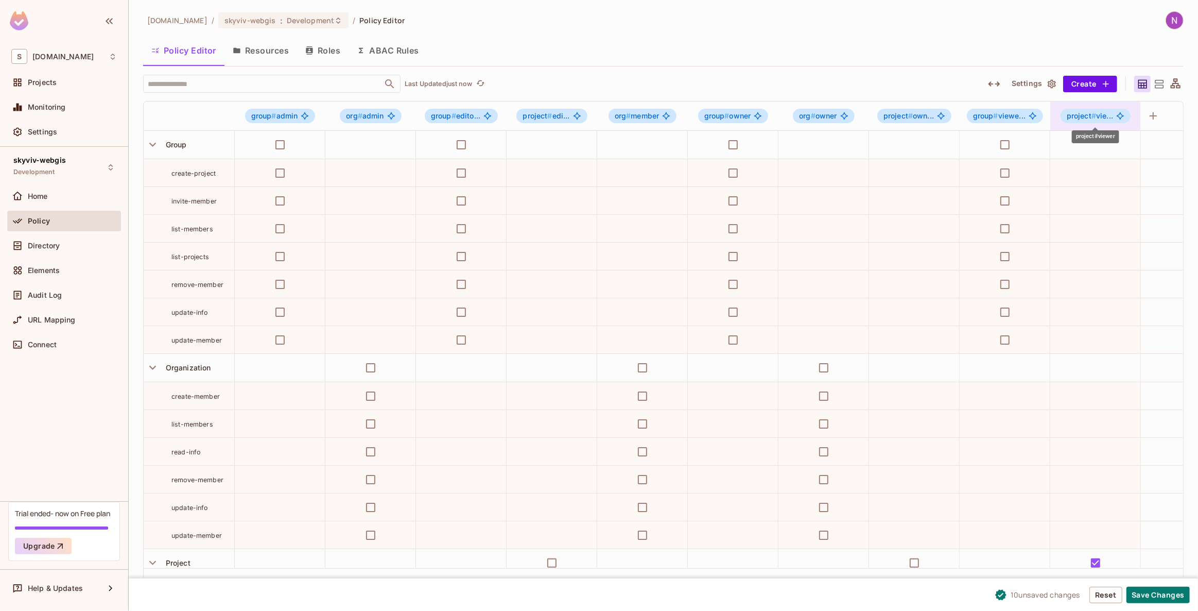
click at [1093, 113] on span "#" at bounding box center [1093, 115] width 5 height 9
click at [1103, 593] on div at bounding box center [599, 305] width 1198 height 611
click at [1105, 596] on button "Reset" at bounding box center [1105, 594] width 33 height 16
click at [1158, 81] on icon at bounding box center [1159, 84] width 13 height 13
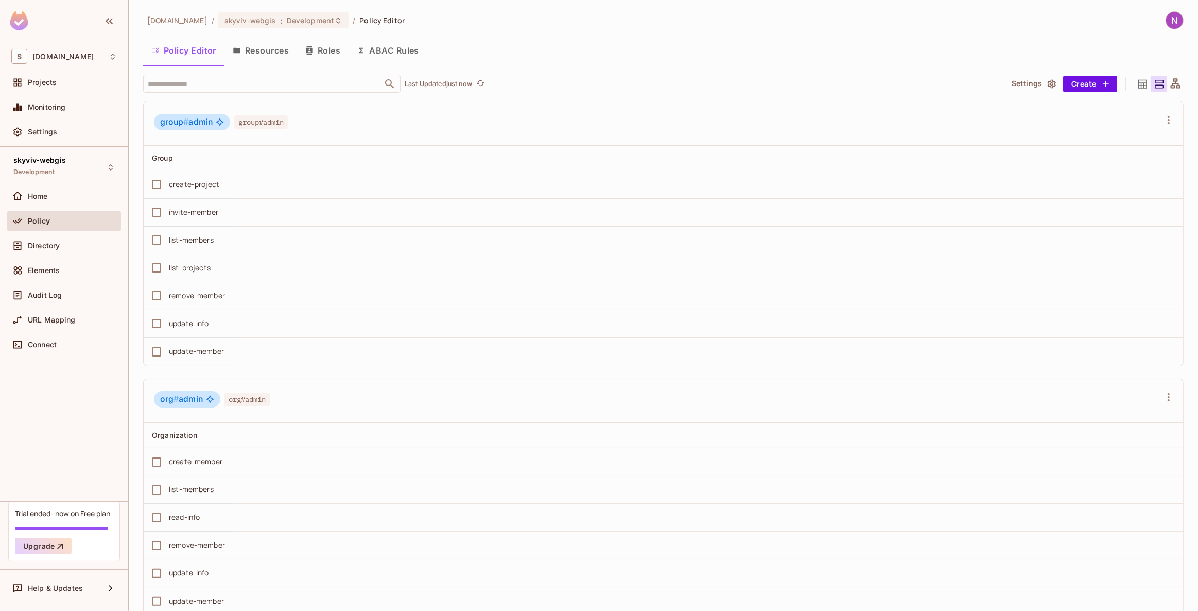
drag, startPoint x: 274, startPoint y: 56, endPoint x: 286, endPoint y: 52, distance: 12.5
click at [274, 56] on button "Resources" at bounding box center [260, 51] width 73 height 26
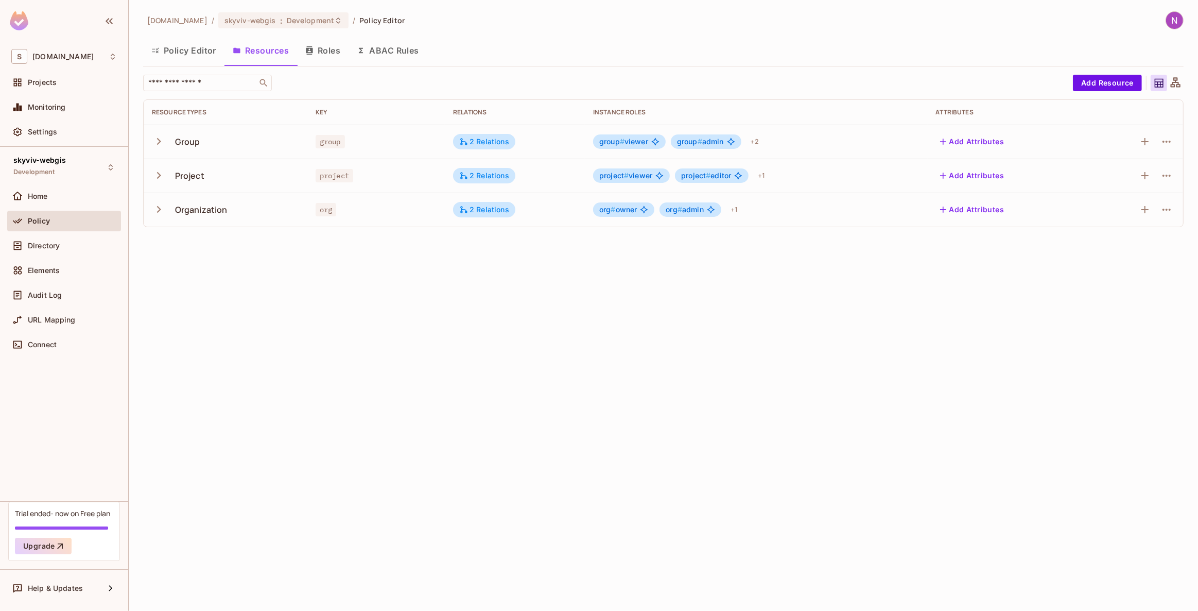
click at [319, 51] on button "Roles" at bounding box center [322, 51] width 51 height 26
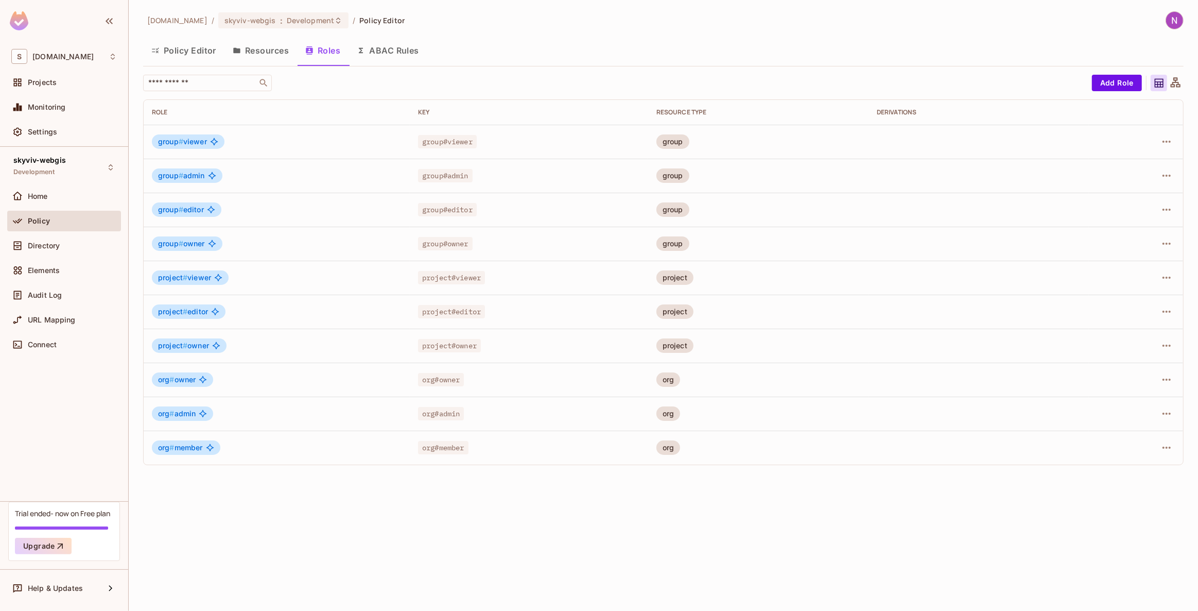
click at [265, 53] on button "Resources" at bounding box center [260, 51] width 73 height 26
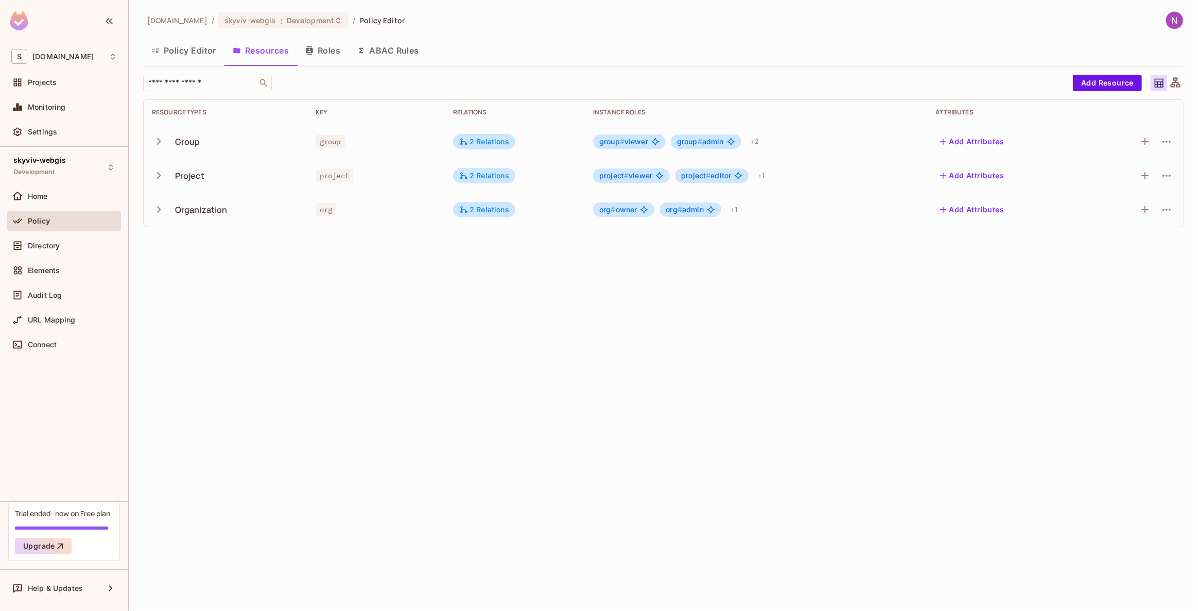
click at [713, 143] on span "group # admin" at bounding box center [700, 141] width 47 height 8
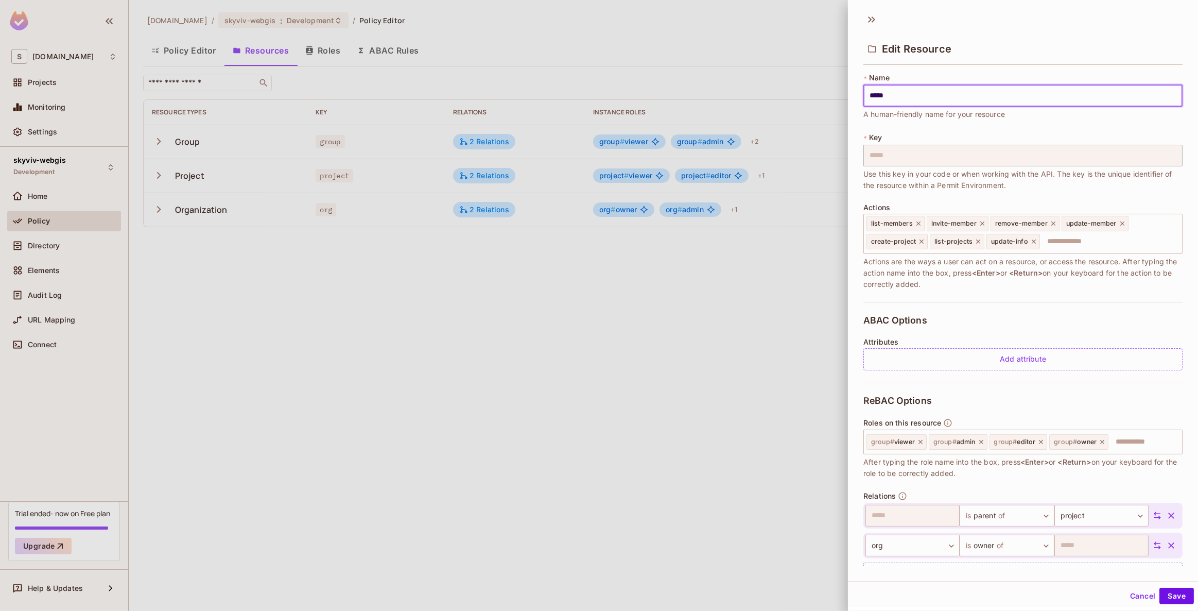
click at [1141, 604] on div "Cancel Save" at bounding box center [1023, 595] width 350 height 25
click at [1126, 596] on button "Cancel" at bounding box center [1142, 595] width 33 height 16
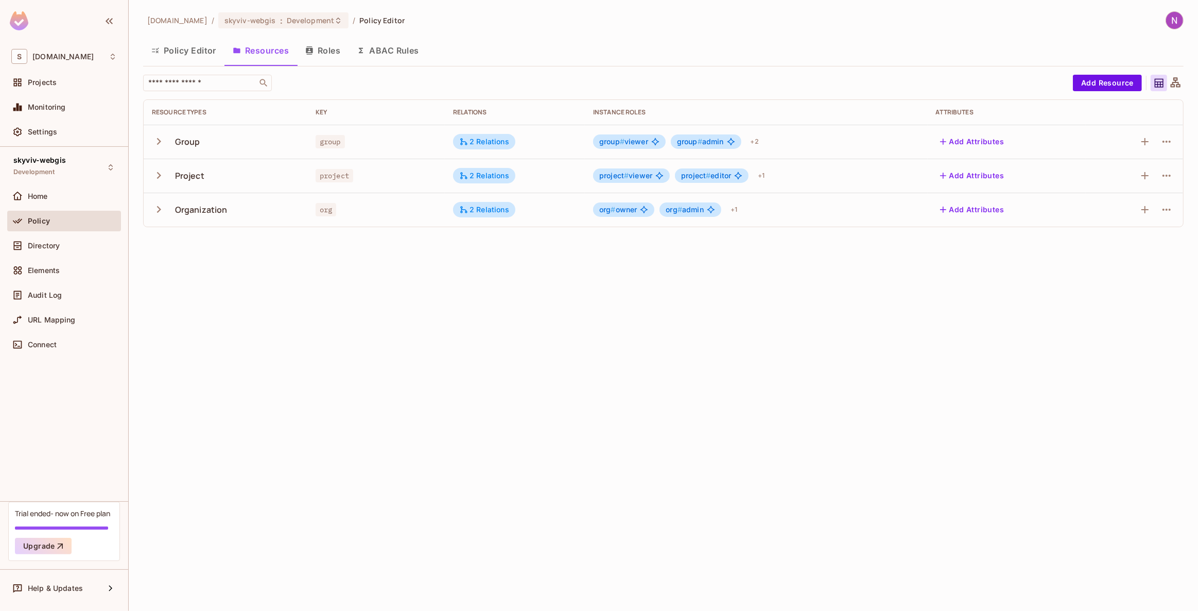
click at [635, 385] on div "skyviv.com / skyviv-webgis : Development / Policy Editor Policy Editor Resource…" at bounding box center [663, 305] width 1069 height 611
click at [196, 54] on button "Policy Editor" at bounding box center [183, 51] width 81 height 26
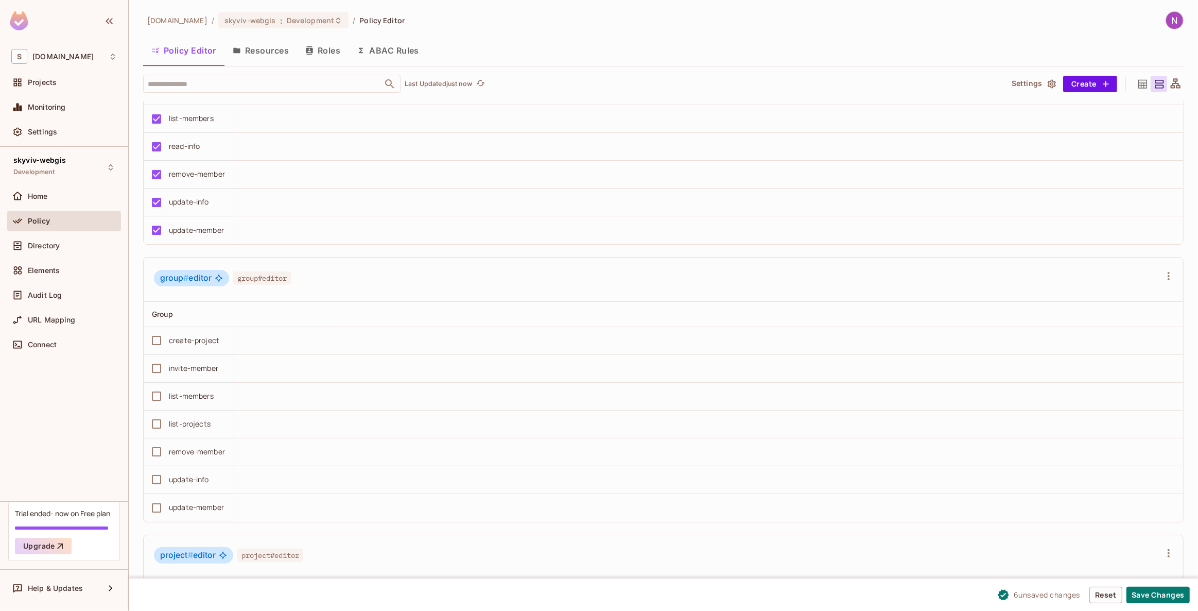
scroll to position [421, 0]
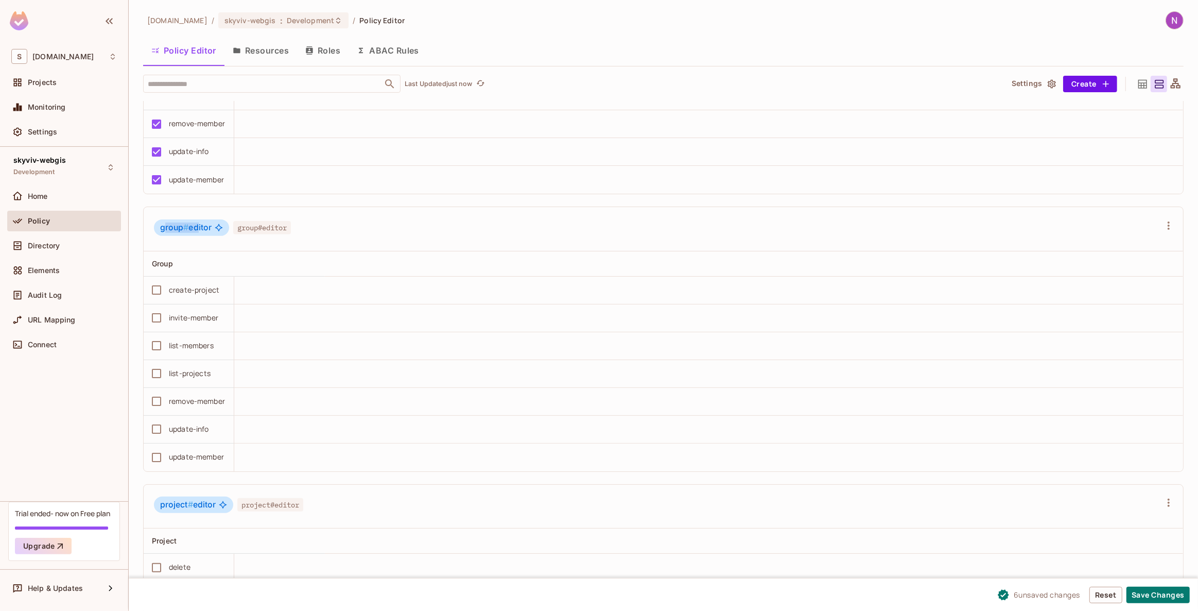
drag, startPoint x: 163, startPoint y: 228, endPoint x: 196, endPoint y: 228, distance: 33.5
click at [196, 228] on span "group # editor" at bounding box center [185, 227] width 51 height 10
click at [198, 228] on span "group # editor" at bounding box center [185, 227] width 51 height 10
drag, startPoint x: 158, startPoint y: 228, endPoint x: 210, endPoint y: 226, distance: 52.0
click at [210, 226] on div "group # editor" at bounding box center [191, 227] width 75 height 16
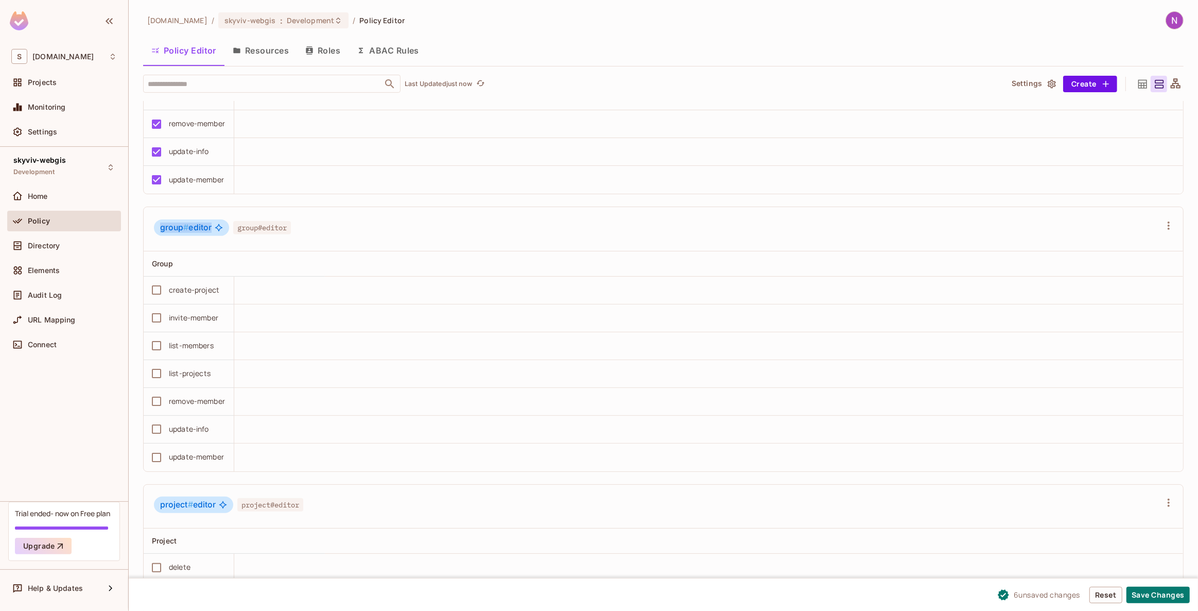
click at [210, 226] on span "group # editor" at bounding box center [185, 227] width 51 height 10
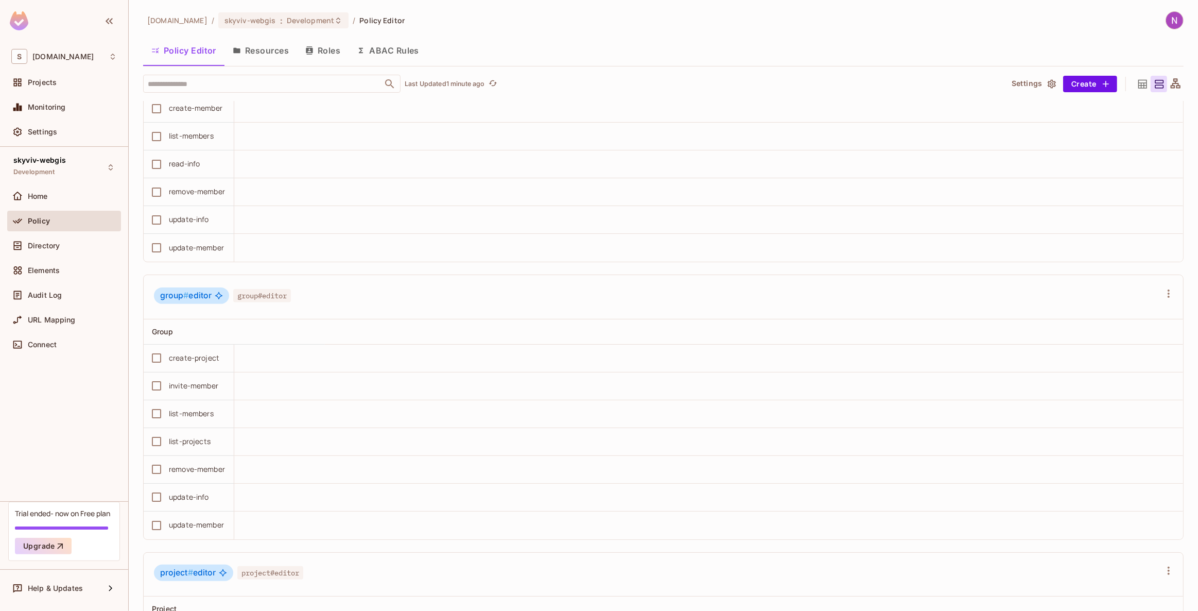
scroll to position [374, 0]
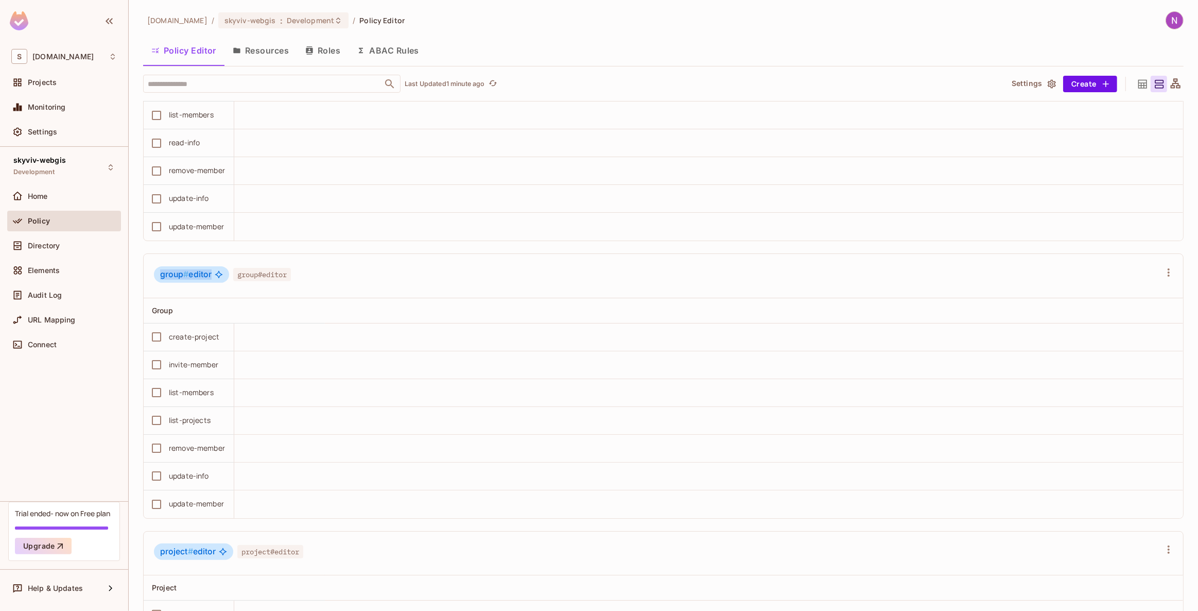
drag, startPoint x: 161, startPoint y: 271, endPoint x: 216, endPoint y: 270, distance: 55.6
click at [216, 270] on div "group # editor" at bounding box center [191, 274] width 75 height 16
click at [189, 286] on div "group # editor group#editor" at bounding box center [663, 276] width 1039 height 44
drag, startPoint x: 160, startPoint y: 273, endPoint x: 203, endPoint y: 275, distance: 42.8
click at [203, 275] on span "group # editor" at bounding box center [185, 274] width 51 height 10
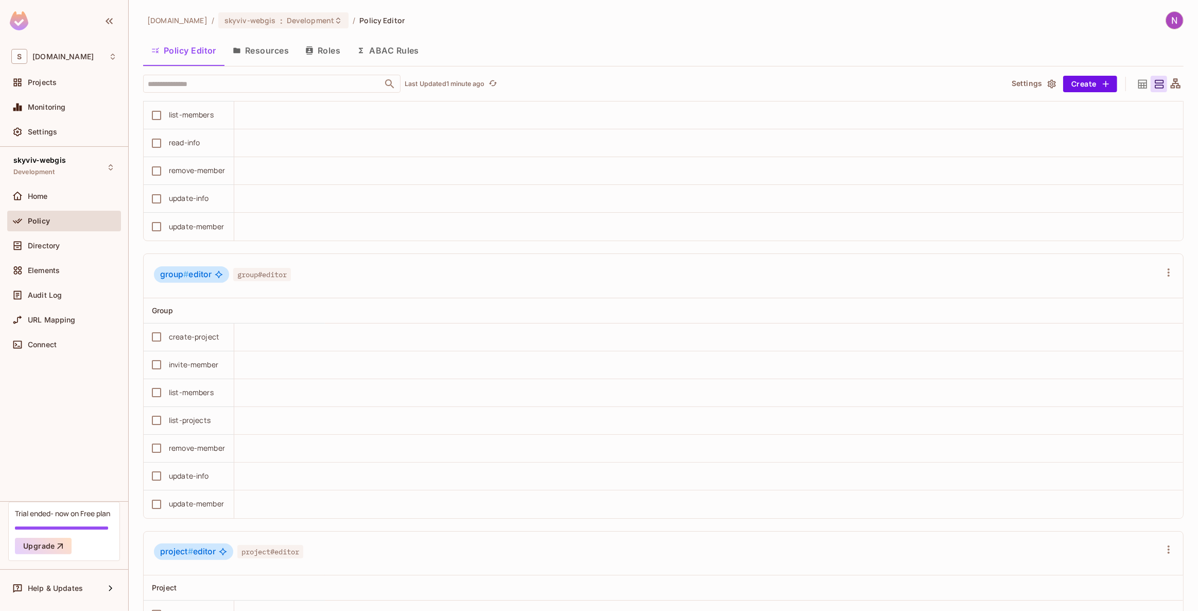
click at [206, 275] on span "group # editor" at bounding box center [185, 274] width 51 height 10
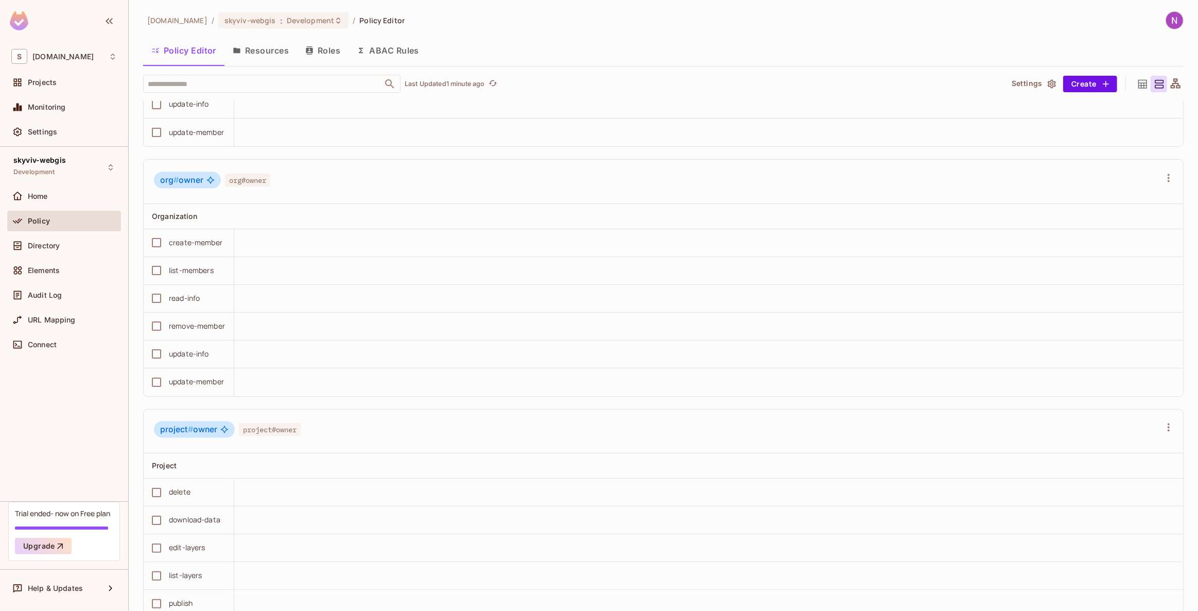
scroll to position [1637, 0]
click at [307, 80] on input "text" at bounding box center [262, 84] width 235 height 18
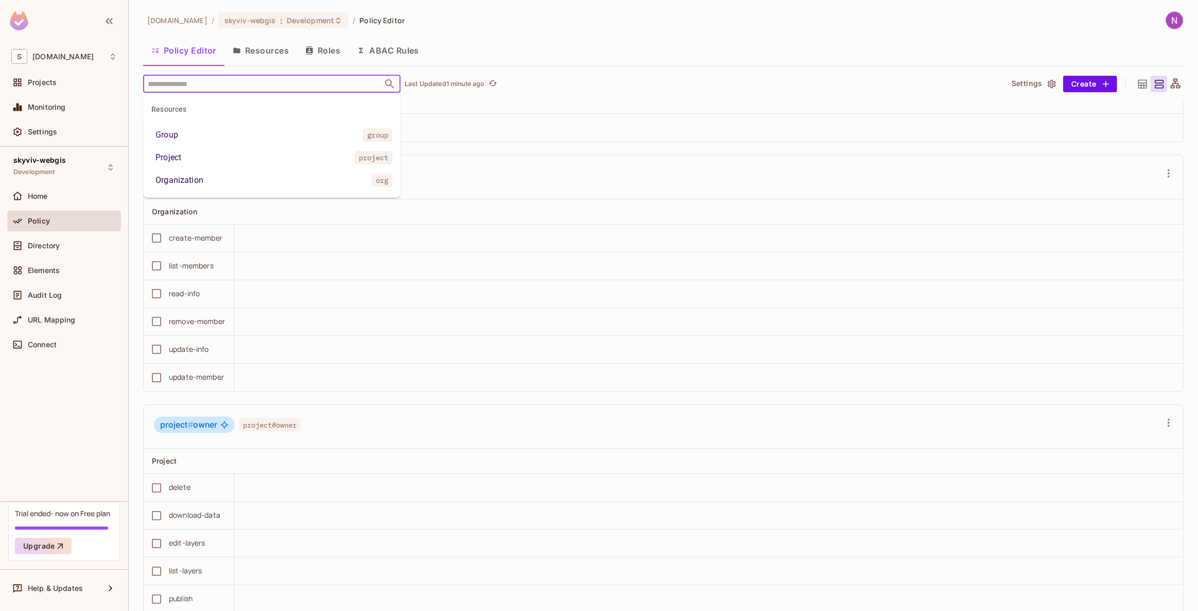
click at [196, 180] on div "Organization" at bounding box center [179, 180] width 48 height 12
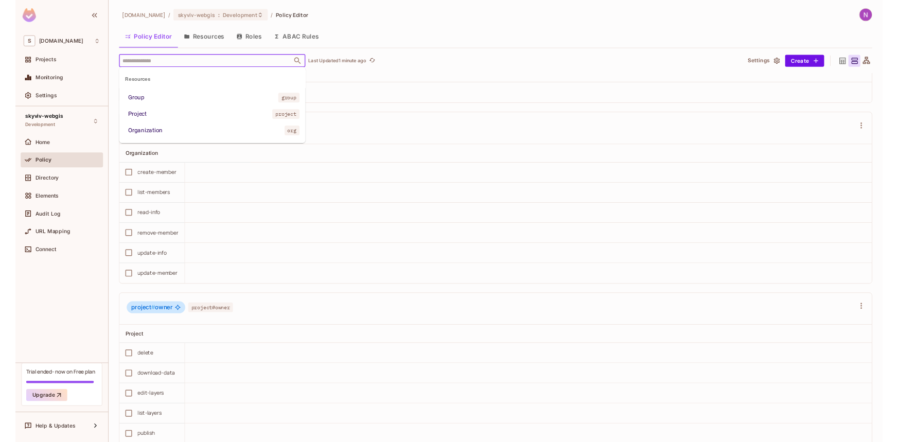
scroll to position [824, 0]
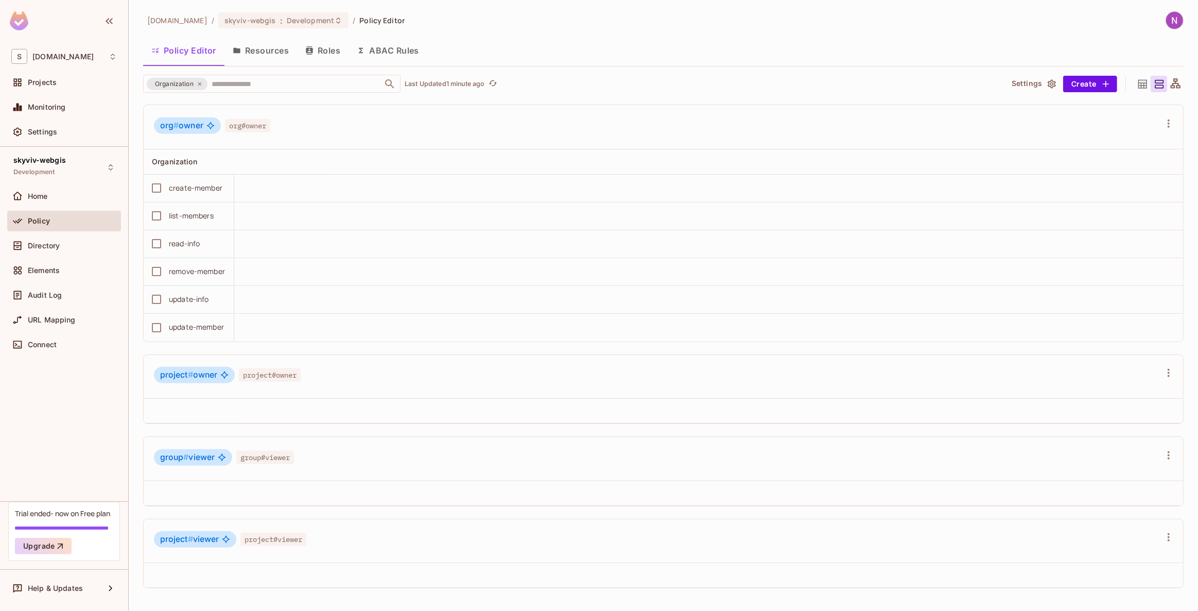
click at [1136, 84] on icon at bounding box center [1142, 84] width 13 height 13
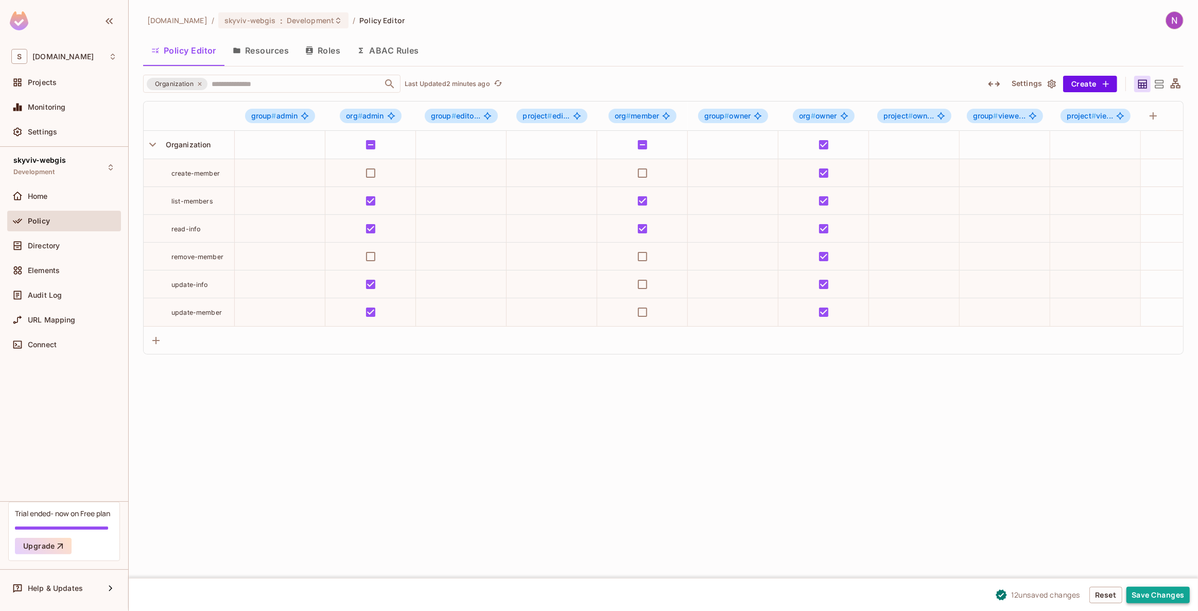
click at [1144, 594] on button "Save Changes" at bounding box center [1157, 594] width 63 height 16
click at [198, 83] on icon at bounding box center [200, 84] width 6 height 6
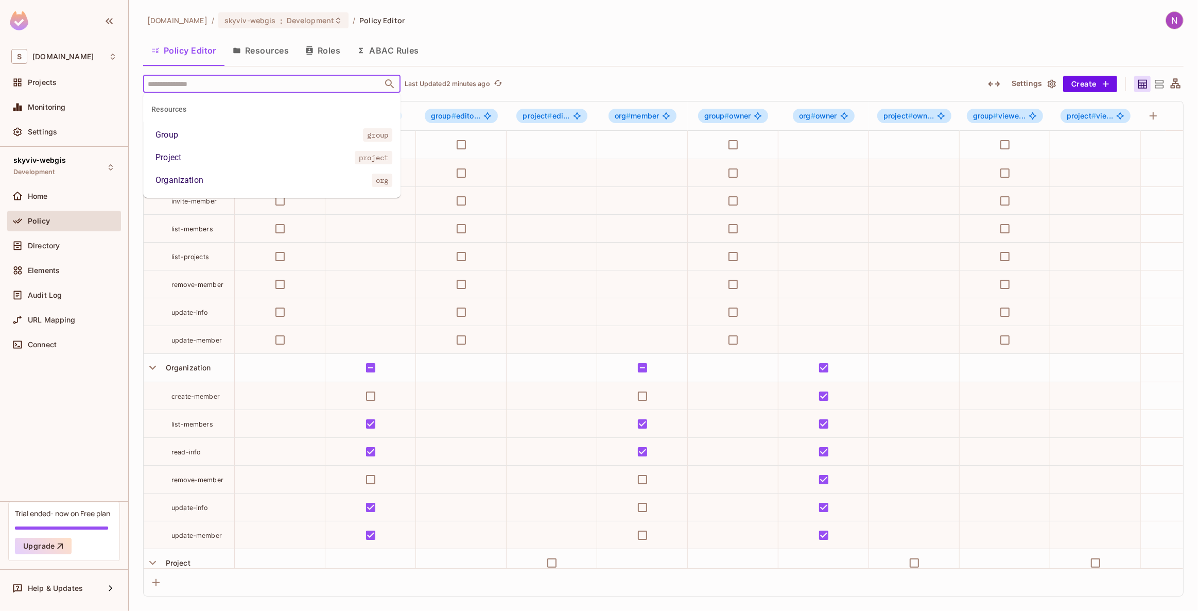
click at [196, 82] on input "text" at bounding box center [262, 84] width 235 height 18
click at [185, 135] on li "Group group" at bounding box center [271, 135] width 257 height 19
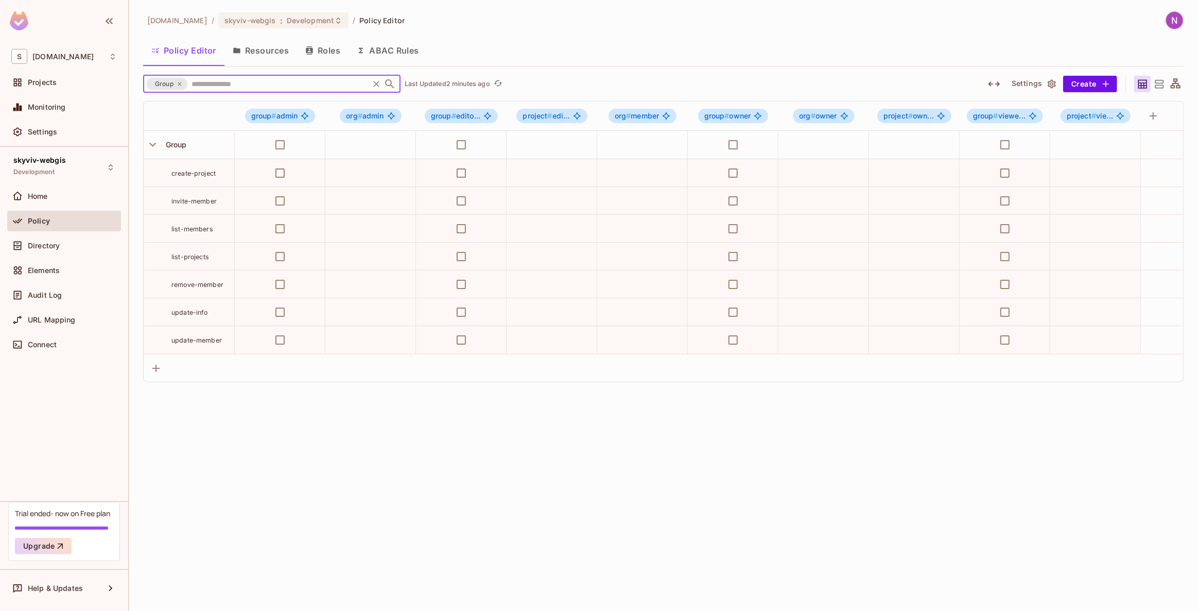
drag, startPoint x: 355, startPoint y: 473, endPoint x: 360, endPoint y: 464, distance: 10.9
click at [355, 473] on div "skyviv.com / skyviv-webgis : Development / Policy Editor Policy Editor Resource…" at bounding box center [663, 305] width 1069 height 611
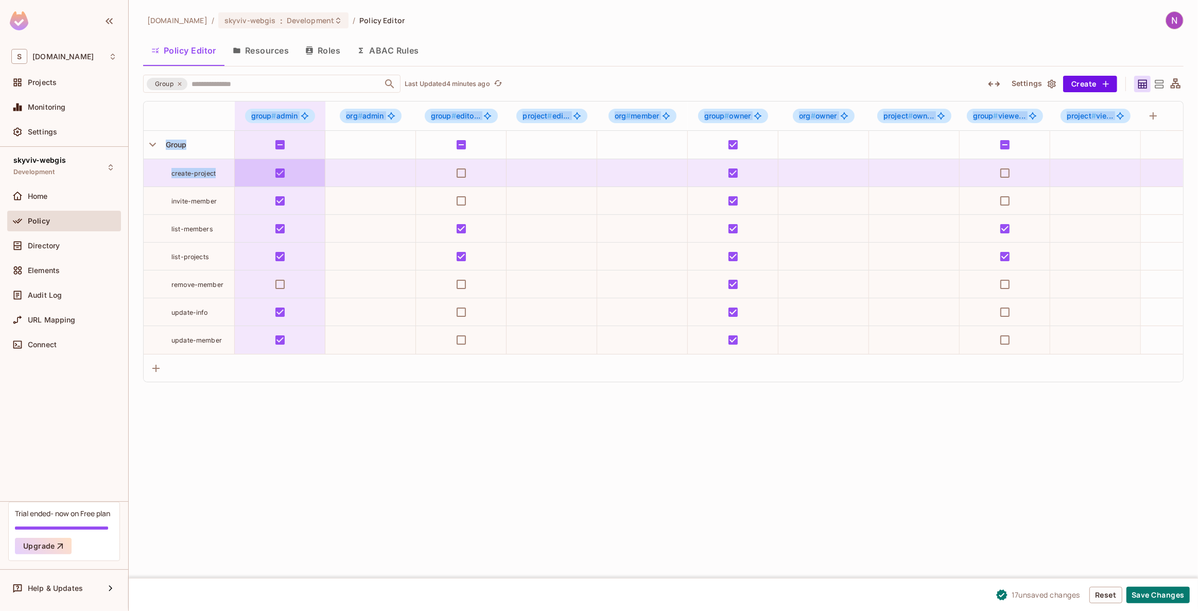
drag, startPoint x: 142, startPoint y: 161, endPoint x: 249, endPoint y: 182, distance: 109.1
click at [249, 182] on div "skyviv.com / skyviv-webgis : Development / Policy Editor Policy Editor Resource…" at bounding box center [663, 305] width 1069 height 611
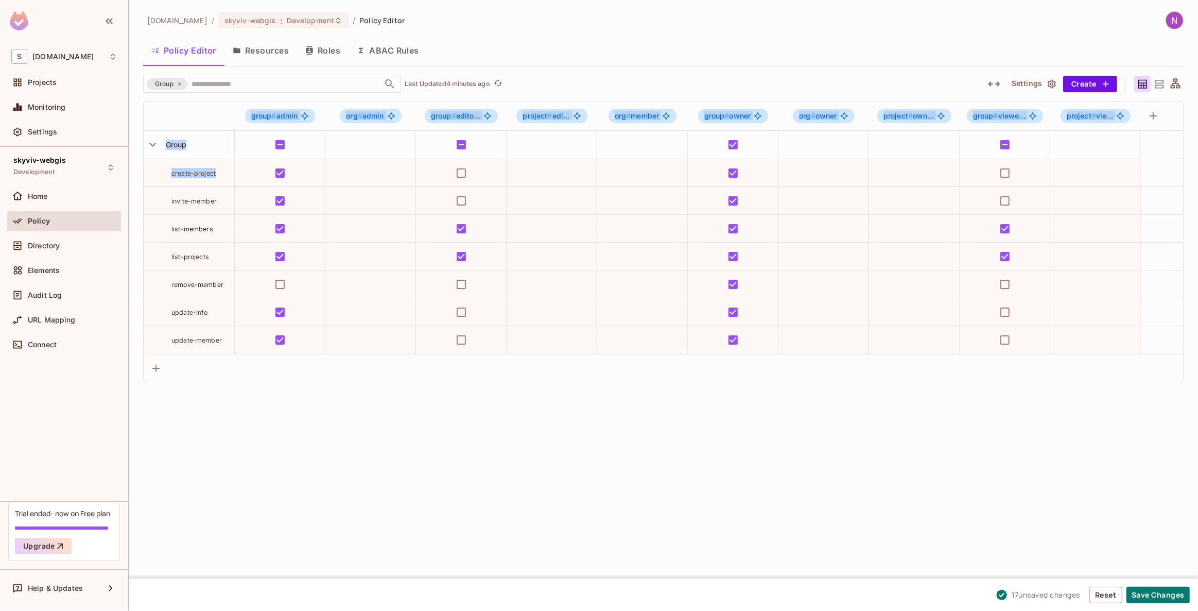
click at [160, 179] on td "create-project" at bounding box center [189, 173] width 91 height 28
drag, startPoint x: 154, startPoint y: 167, endPoint x: 178, endPoint y: 195, distance: 36.6
click at [178, 195] on tbody "Group create-project invite-member list-members list-projects remove-member upd…" at bounding box center [700, 242] width 1112 height 223
click at [178, 196] on div "invite-member" at bounding box center [202, 201] width 63 height 10
drag, startPoint x: 156, startPoint y: 173, endPoint x: 215, endPoint y: 207, distance: 67.4
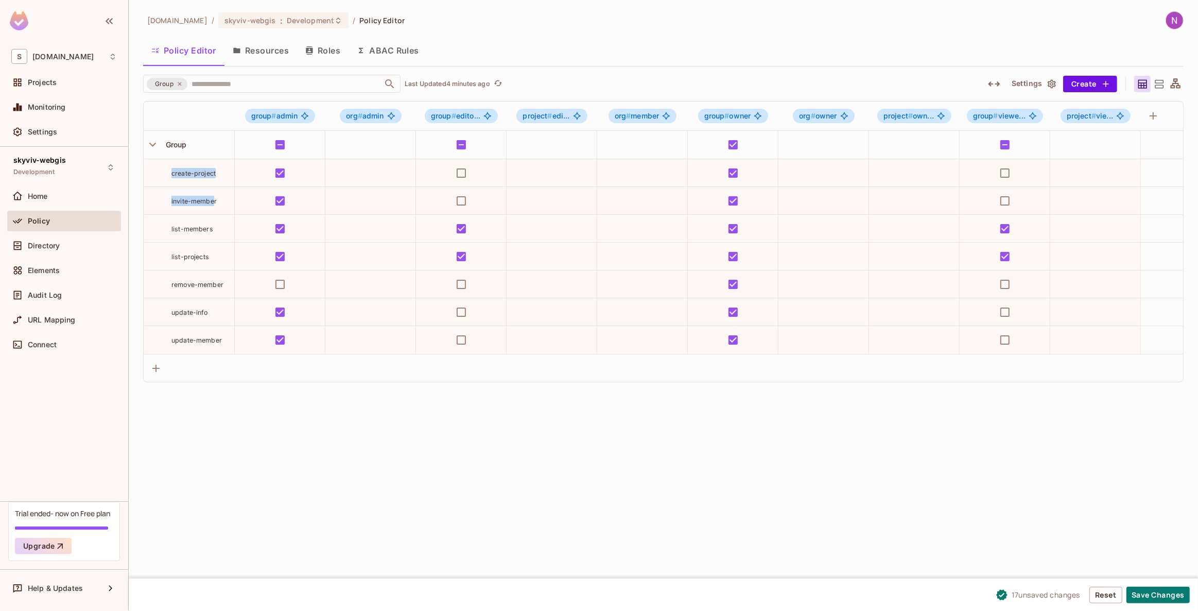
click at [215, 207] on tbody "Group create-project invite-member list-members list-projects remove-member upd…" at bounding box center [700, 242] width 1112 height 223
click at [215, 207] on td "invite-member" at bounding box center [189, 201] width 91 height 28
drag, startPoint x: 216, startPoint y: 201, endPoint x: 150, endPoint y: 172, distance: 72.1
click at [150, 172] on tbody "Group create-project invite-member list-members list-projects remove-member upd…" at bounding box center [700, 242] width 1112 height 223
click at [164, 174] on div "create-project" at bounding box center [189, 173] width 91 height 10
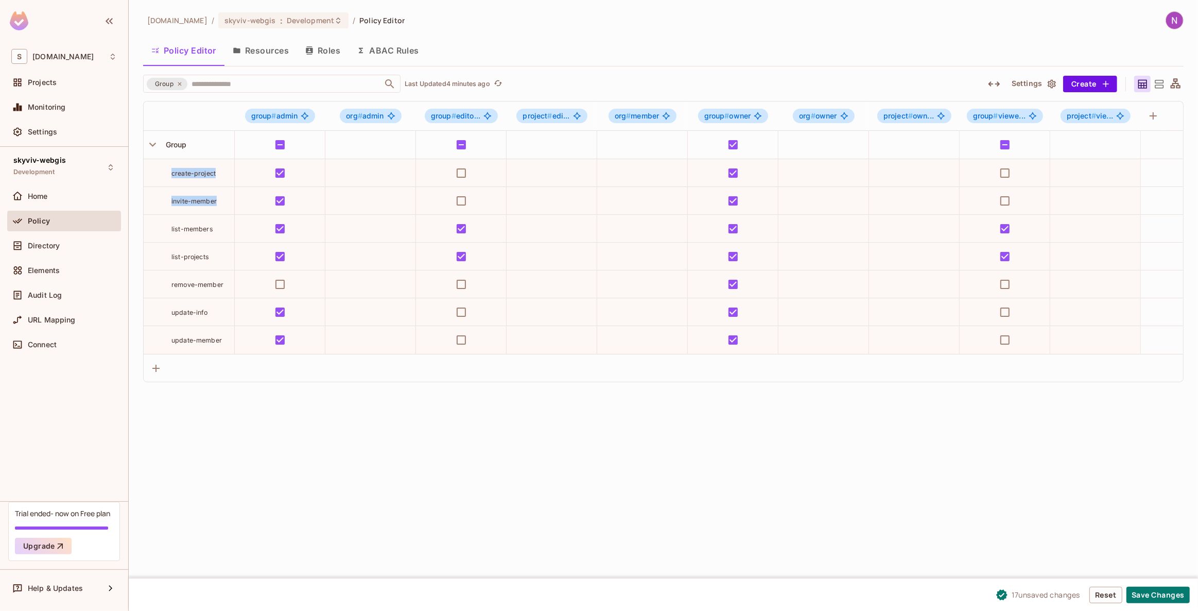
drag, startPoint x: 161, startPoint y: 170, endPoint x: 220, endPoint y: 208, distance: 70.4
click at [220, 208] on tbody "Group create-project invite-member list-members list-projects remove-member upd…" at bounding box center [700, 242] width 1112 height 223
click at [220, 208] on td "invite-member" at bounding box center [189, 201] width 91 height 28
drag, startPoint x: 220, startPoint y: 204, endPoint x: 152, endPoint y: 170, distance: 75.5
click at [152, 170] on tbody "Group create-project invite-member list-members list-projects remove-member upd…" at bounding box center [700, 242] width 1112 height 223
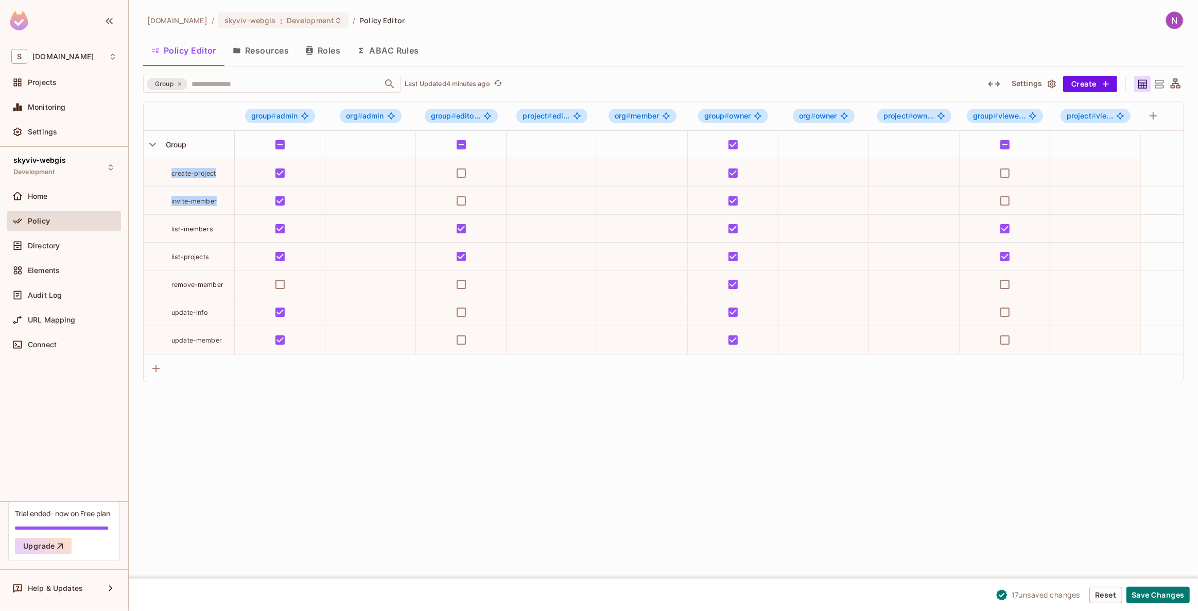
click at [157, 172] on div "create-project" at bounding box center [189, 173] width 91 height 10
drag, startPoint x: 171, startPoint y: 172, endPoint x: 216, endPoint y: 198, distance: 51.2
click at [216, 198] on tbody "Group create-project invite-member list-members list-projects remove-member upd…" at bounding box center [700, 242] width 1112 height 223
click at [216, 198] on span "invite-member" at bounding box center [193, 201] width 45 height 8
click at [308, 470] on div "skyviv.com / skyviv-webgis : Development / Policy Editor Policy Editor Resource…" at bounding box center [663, 305] width 1069 height 611
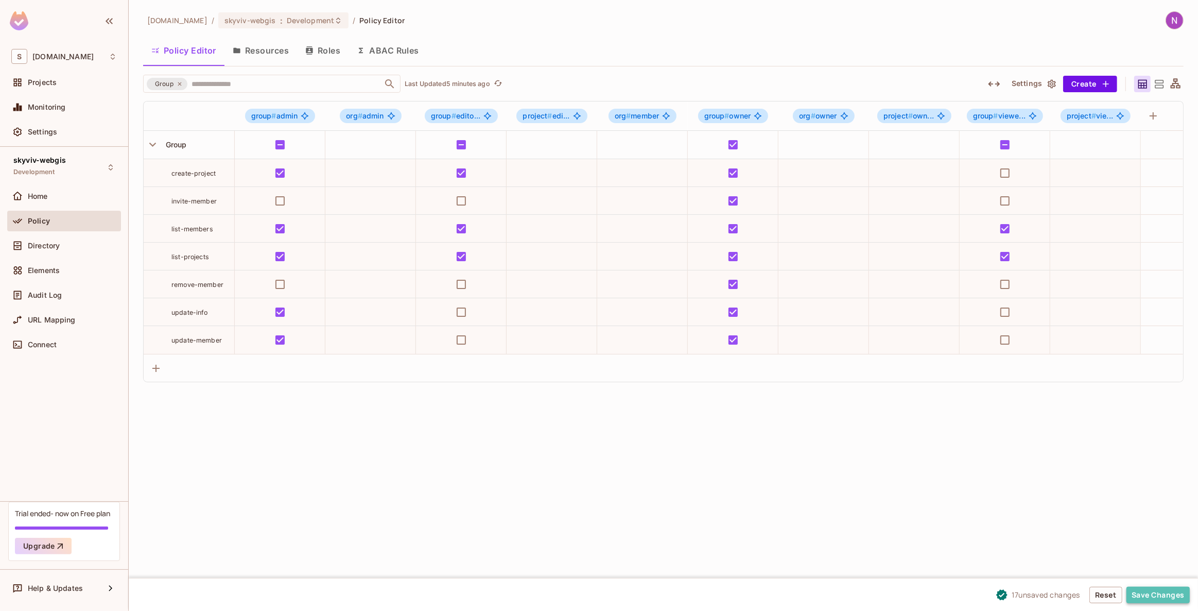
click at [1180, 594] on button "Save Changes" at bounding box center [1157, 594] width 63 height 16
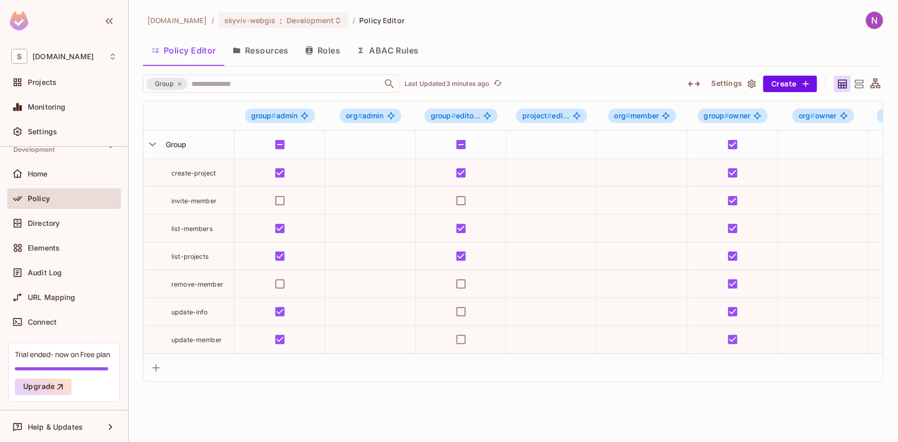
scroll to position [0, 0]
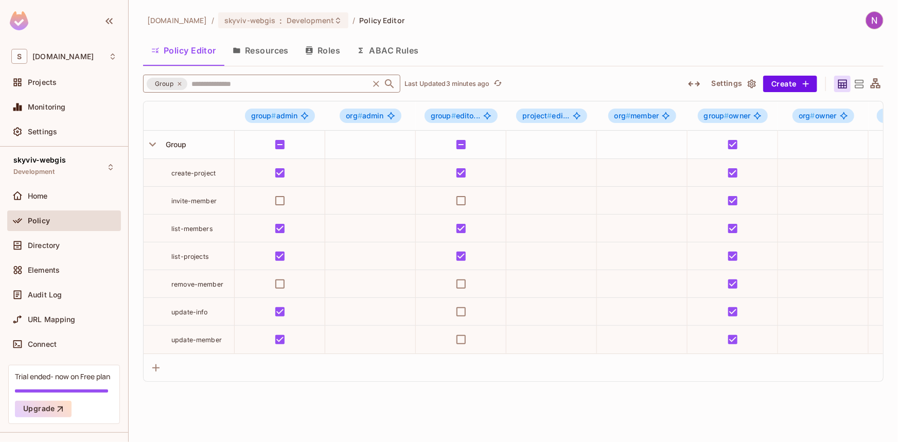
click at [177, 84] on icon at bounding box center [180, 84] width 6 height 6
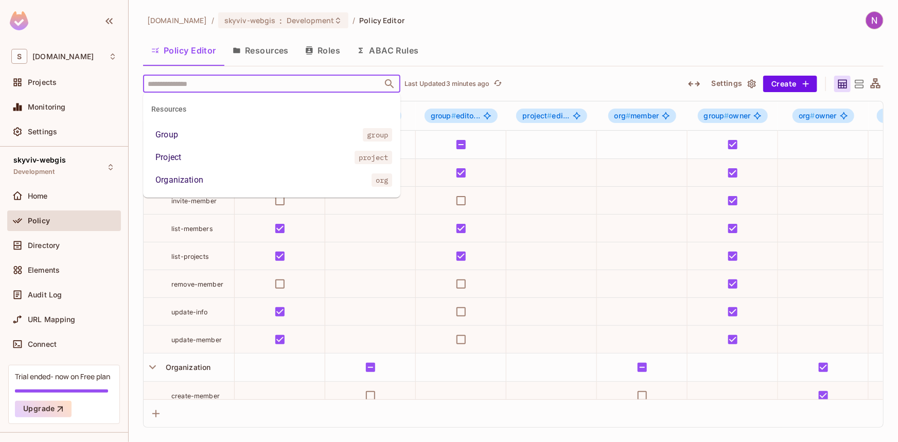
click at [181, 83] on input "text" at bounding box center [262, 84] width 235 height 18
click at [170, 156] on div "Project" at bounding box center [168, 157] width 26 height 12
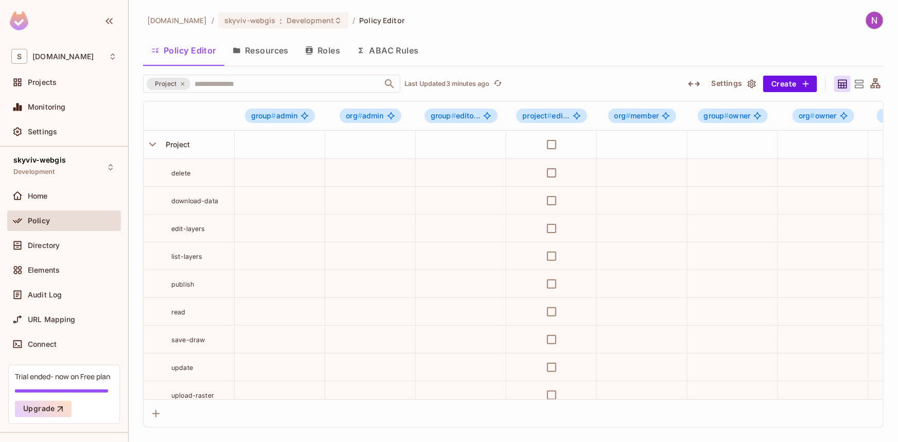
drag, startPoint x: 292, startPoint y: 124, endPoint x: 285, endPoint y: 131, distance: 10.6
click at [285, 131] on td at bounding box center [280, 145] width 91 height 28
click at [289, 129] on div "group # admin" at bounding box center [280, 115] width 91 height 29
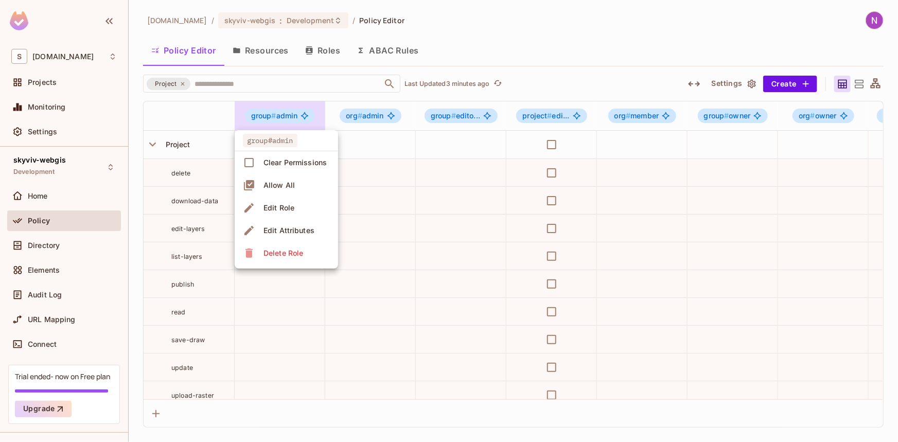
click at [363, 141] on div at bounding box center [449, 221] width 898 height 442
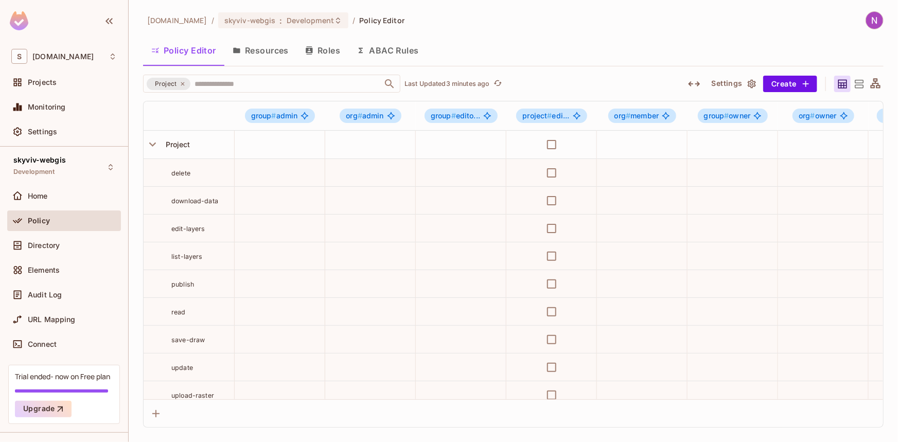
click at [853, 83] on icon at bounding box center [859, 84] width 13 height 13
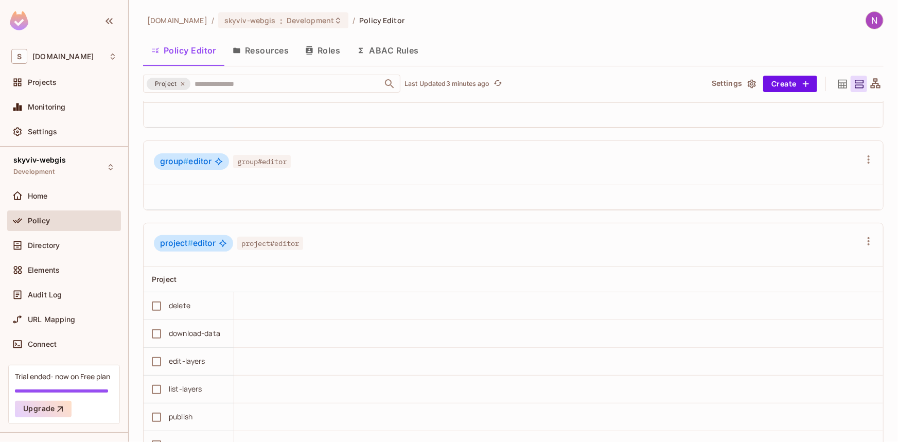
scroll to position [46, 0]
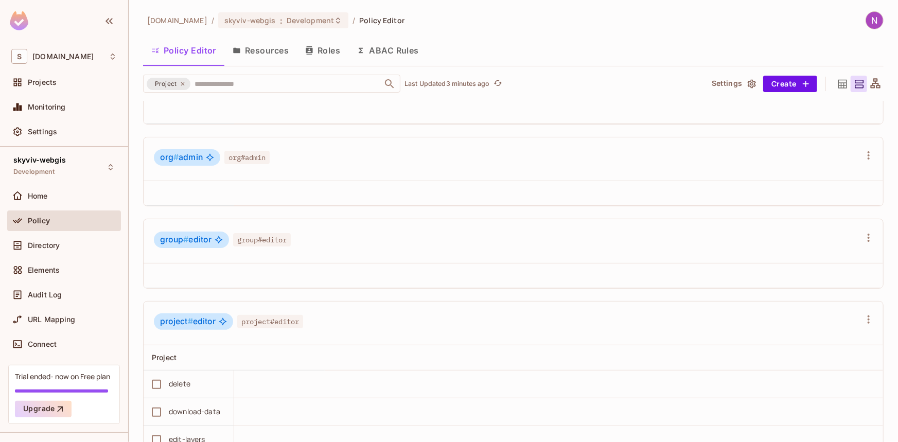
click at [395, 241] on div "group # editor group#editor" at bounding box center [507, 242] width 707 height 20
click at [305, 236] on div "group # editor group#editor" at bounding box center [507, 242] width 707 height 20
click at [180, 267] on th at bounding box center [189, 276] width 91 height 25
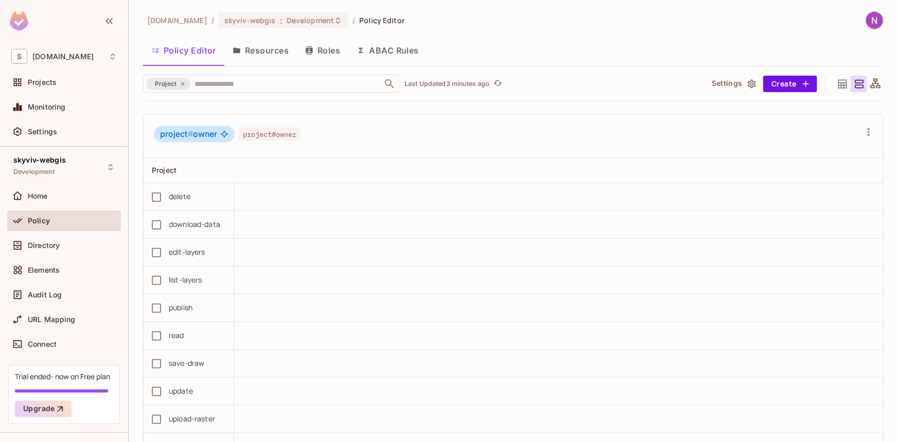
scroll to position [842, 0]
click at [201, 132] on span "project # owner" at bounding box center [188, 133] width 57 height 10
click at [863, 132] on icon "button" at bounding box center [869, 131] width 12 height 12
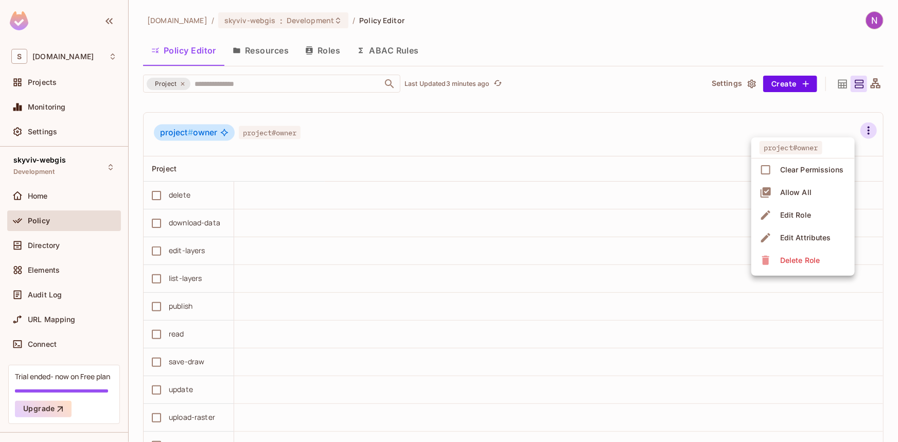
click at [791, 196] on div "Allow All" at bounding box center [795, 192] width 31 height 10
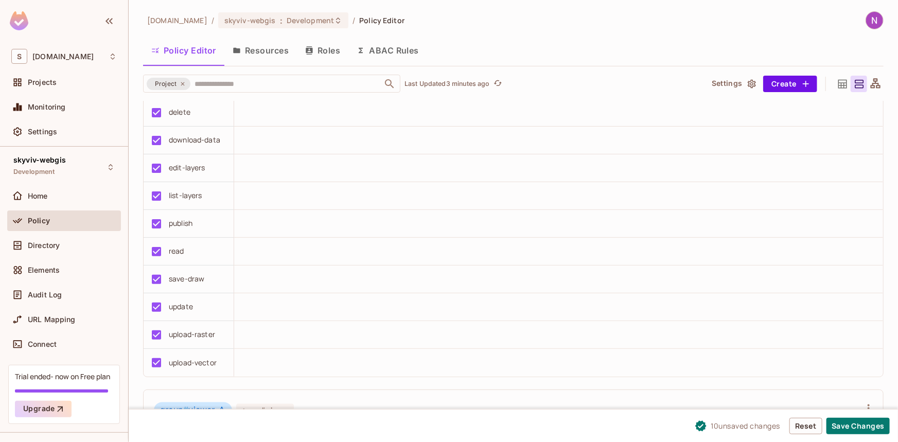
scroll to position [936, 0]
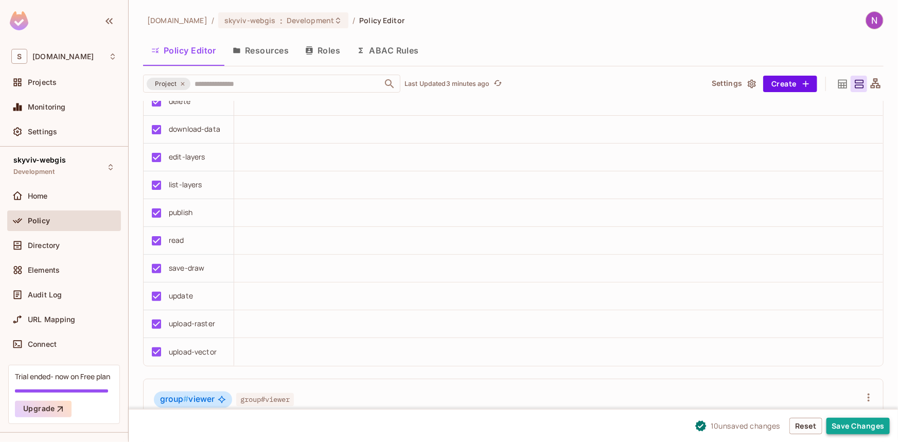
click at [850, 421] on button "Save Changes" at bounding box center [858, 426] width 63 height 16
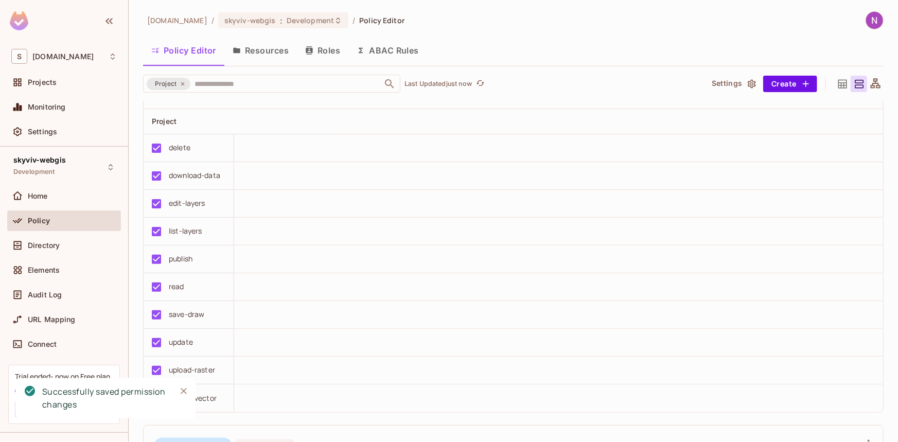
scroll to position [889, 0]
click at [188, 391] on icon "Close" at bounding box center [184, 391] width 10 height 10
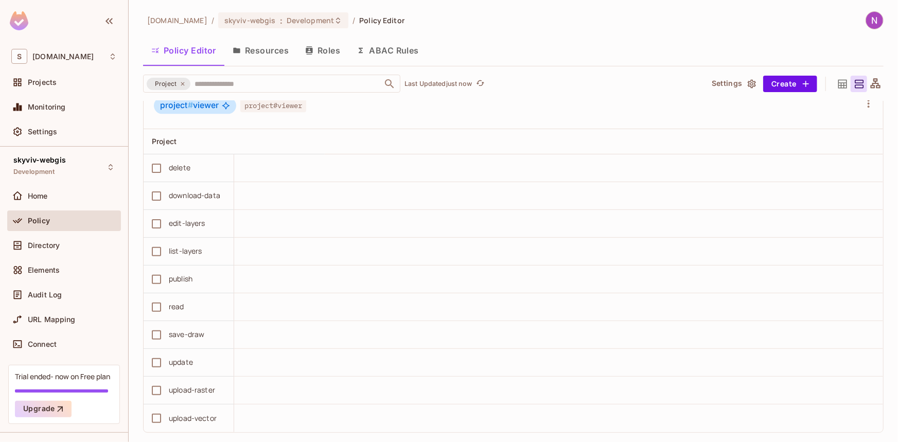
scroll to position [1326, 0]
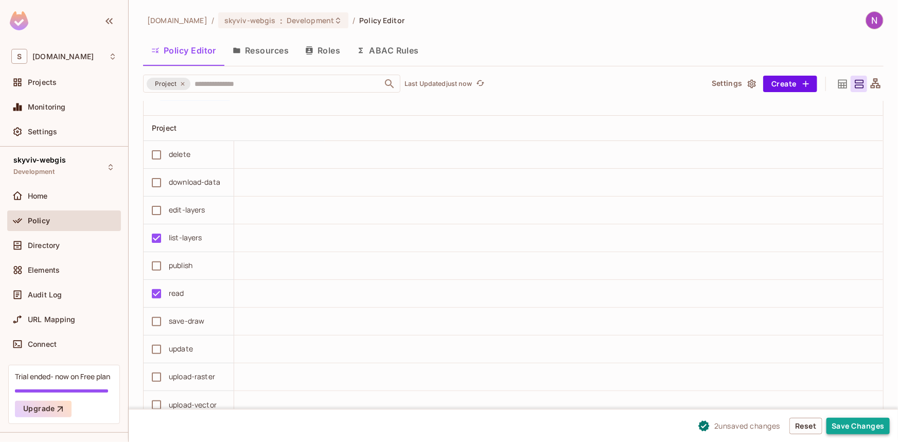
click at [873, 427] on button "Save Changes" at bounding box center [858, 426] width 63 height 16
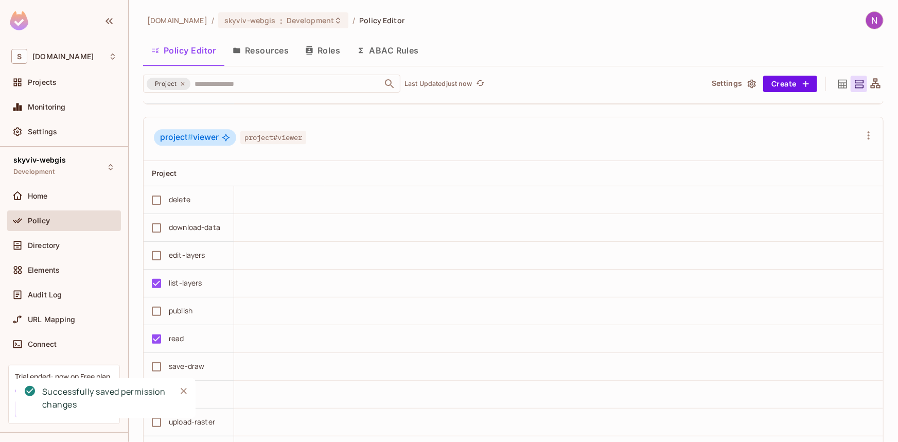
scroll to position [1279, 0]
click at [182, 392] on icon "Close" at bounding box center [184, 391] width 6 height 6
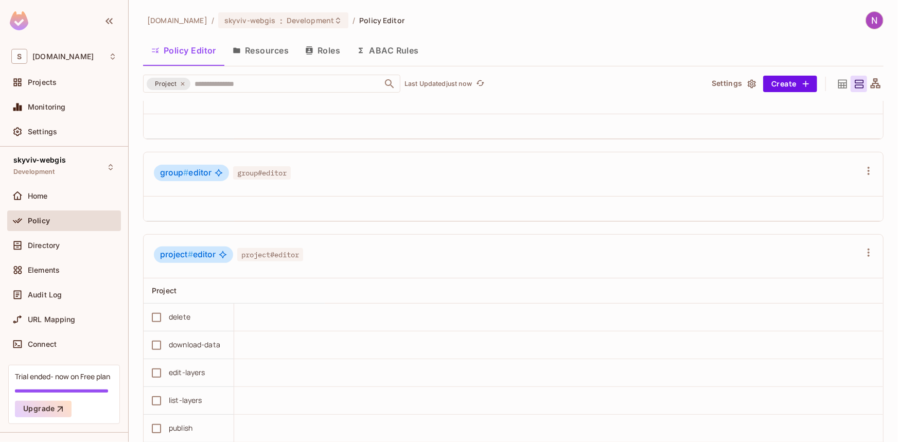
scroll to position [109, 0]
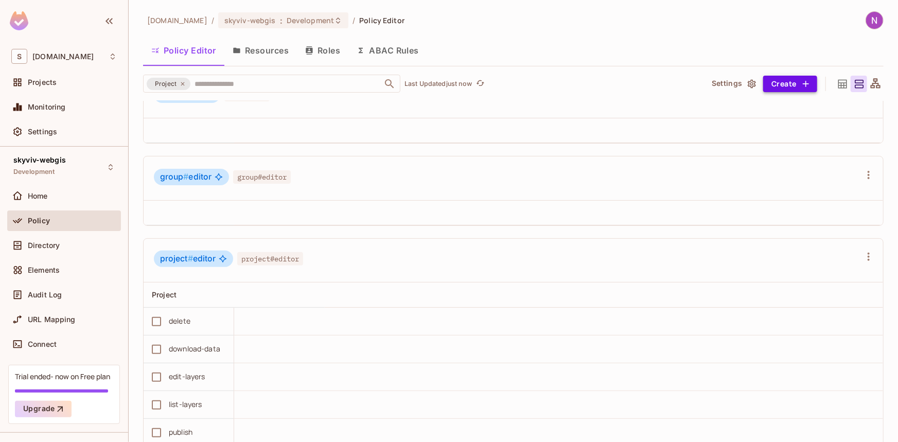
click at [763, 85] on button "Create" at bounding box center [790, 84] width 54 height 16
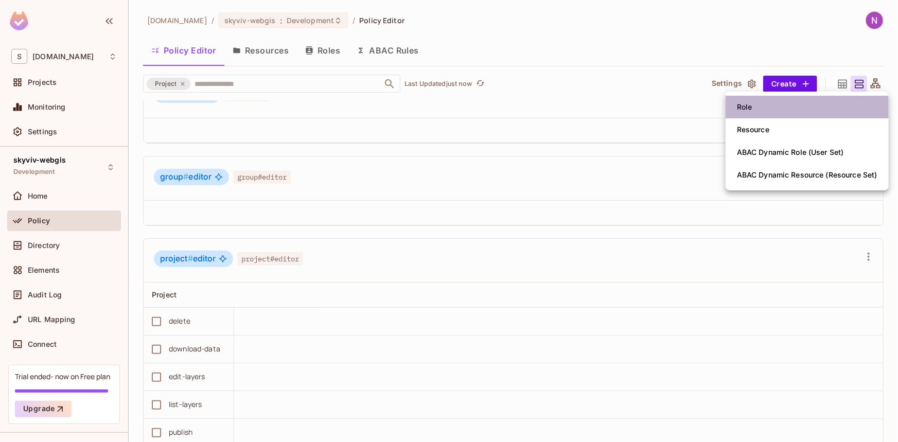
click at [756, 113] on li "Role" at bounding box center [807, 107] width 163 height 23
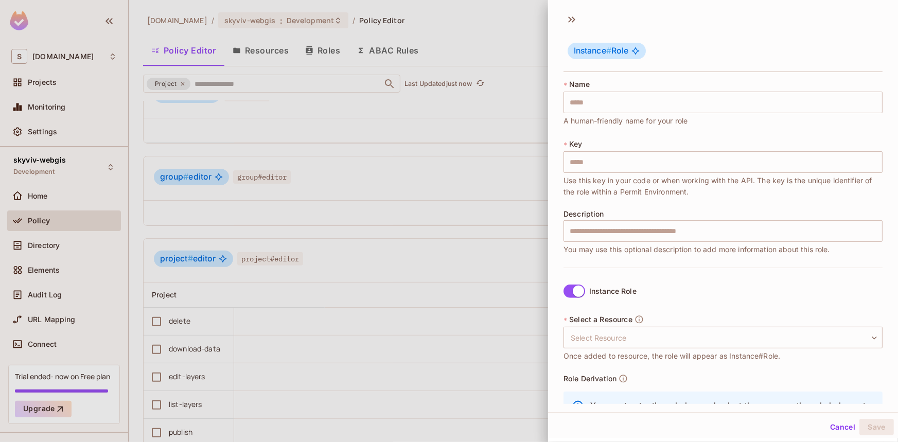
click at [621, 351] on span "Once added to resource, the role will appear as Instance#Role." at bounding box center [672, 356] width 217 height 11
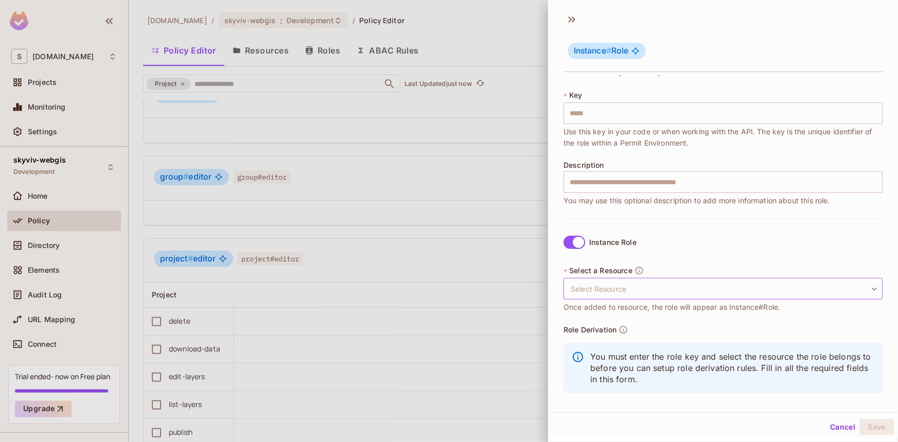
scroll to position [56, 0]
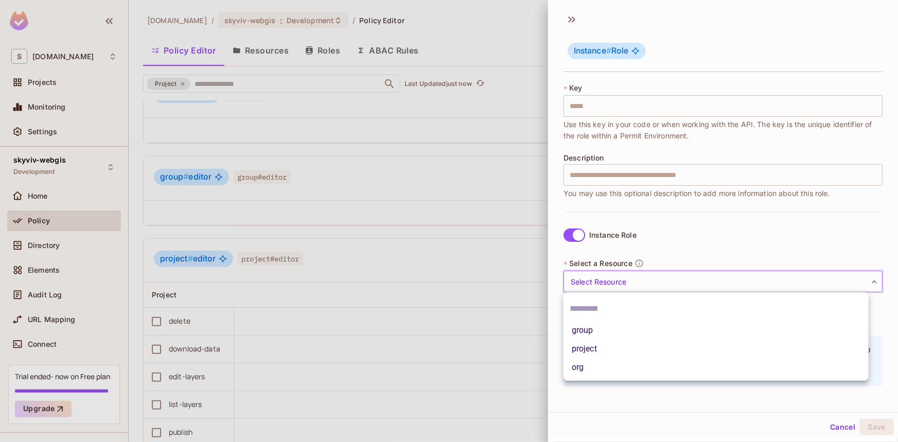
click at [630, 287] on body "S skyviv.com Projects Monitoring Settings skyviv-webgis Development Home Policy…" at bounding box center [449, 221] width 898 height 442
click at [592, 350] on li "project" at bounding box center [716, 349] width 305 height 19
type input "*******"
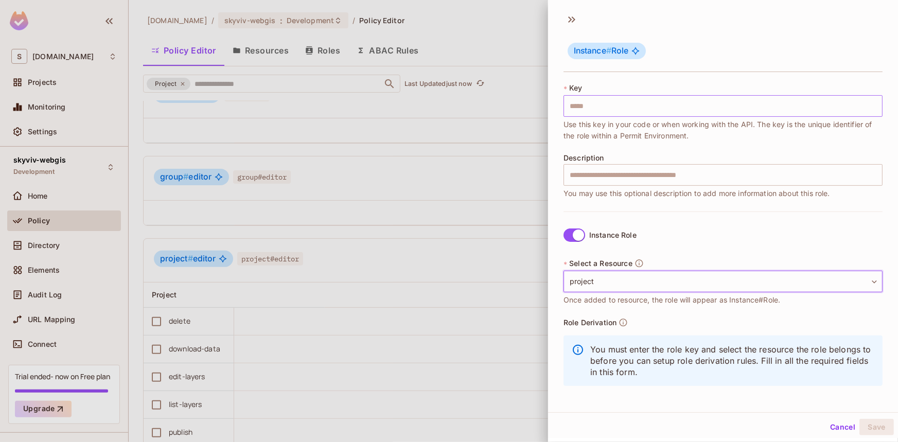
click at [589, 111] on input "text" at bounding box center [723, 106] width 319 height 22
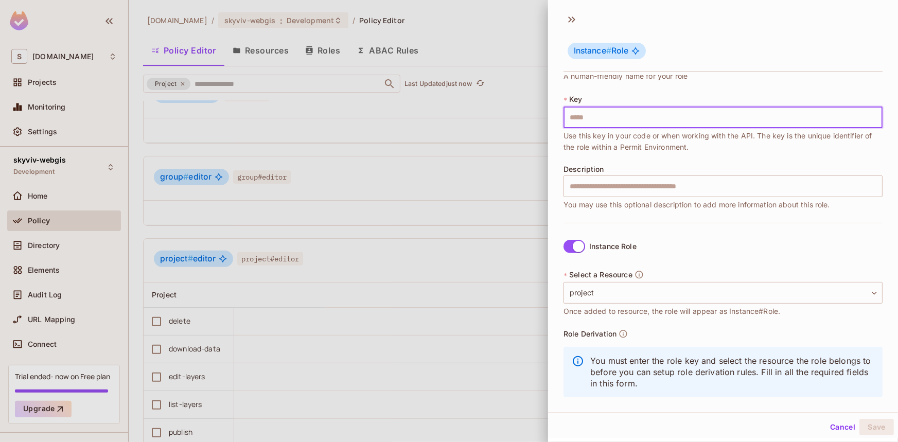
click at [573, 143] on div "* Name ​ A human-friendly name for your role * Key ​ Use this key in your code …" at bounding box center [723, 128] width 319 height 188
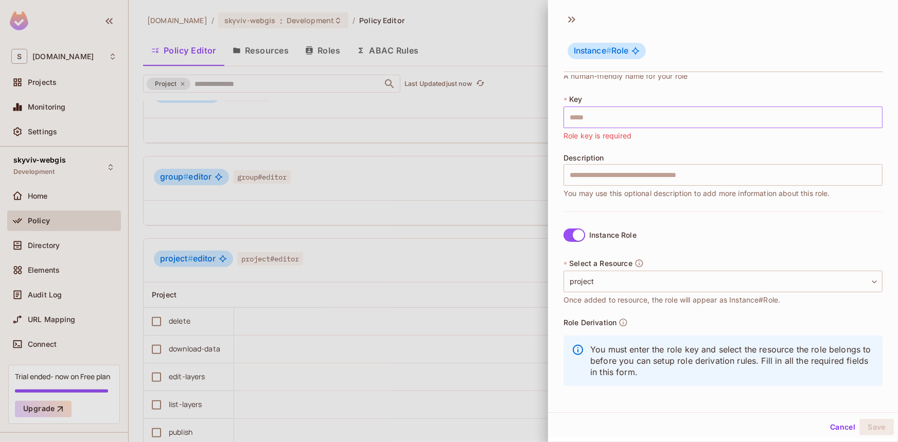
click at [582, 107] on input "text" at bounding box center [723, 118] width 319 height 22
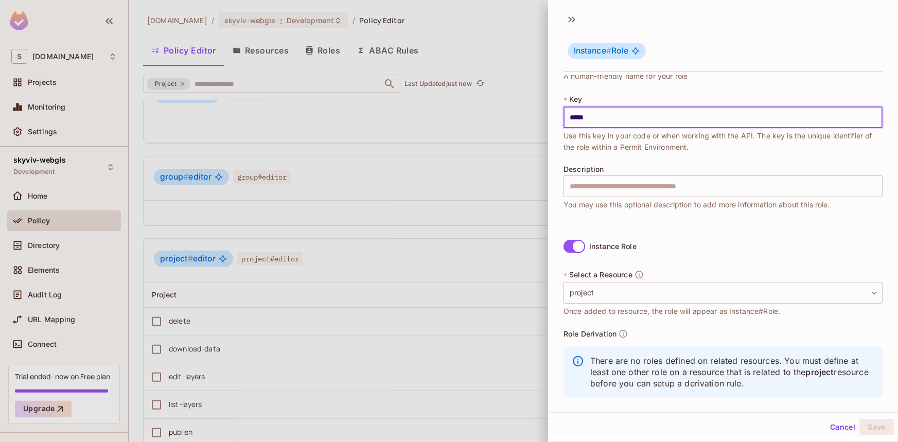
type input "*****"
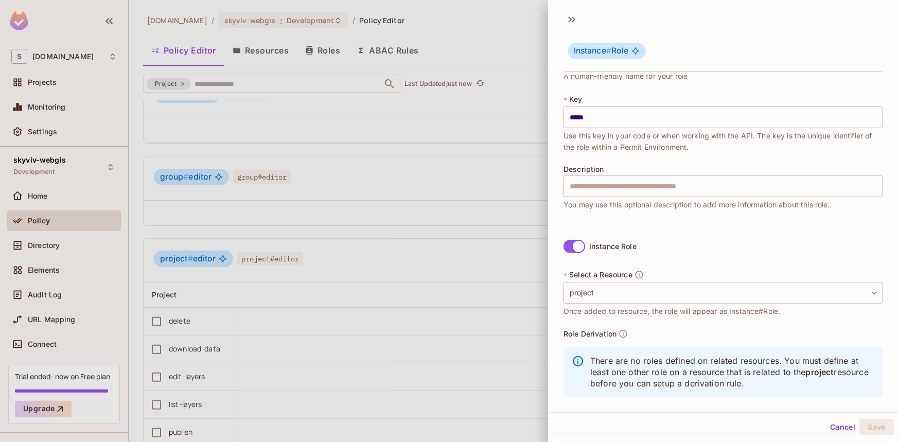
click at [676, 138] on span "Use this key in your code or when working with the API. The key is the unique i…" at bounding box center [723, 141] width 319 height 23
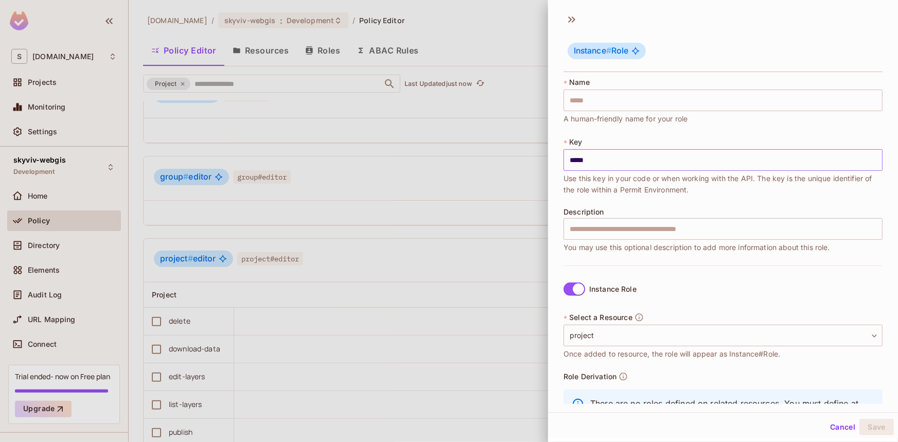
scroll to position [0, 0]
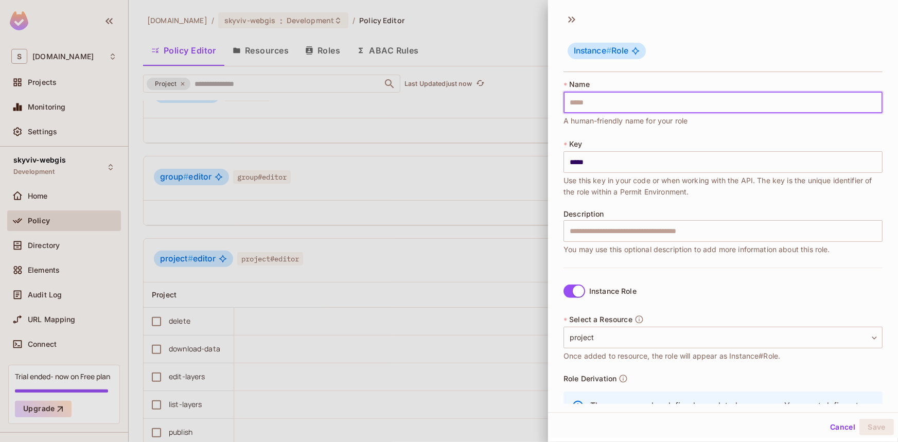
click at [611, 99] on input "text" at bounding box center [723, 103] width 319 height 22
type input "*"
type input "**"
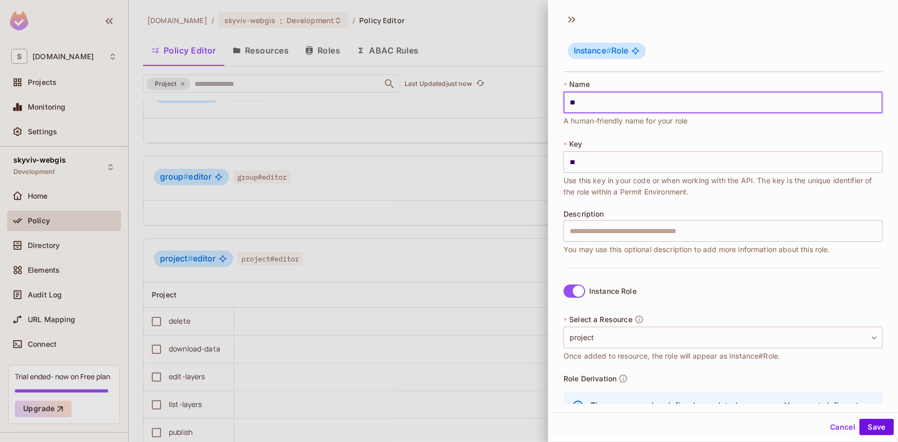
type input "***"
type input "****"
type input "*****"
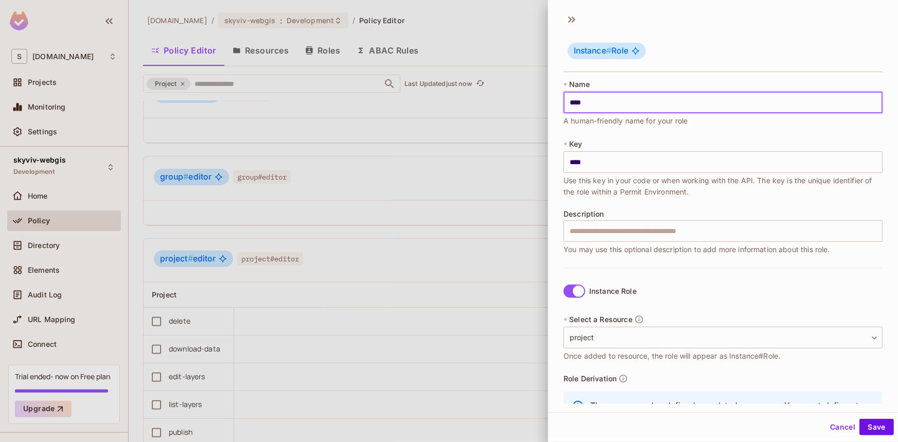
type input "*****"
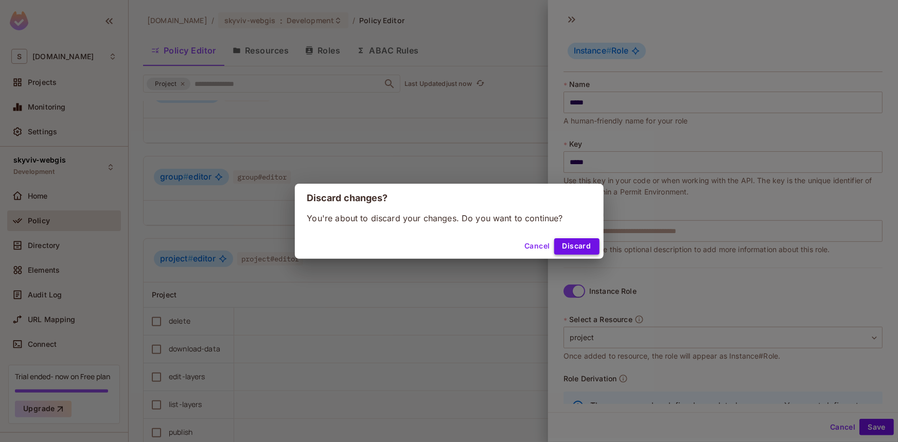
click at [579, 251] on button "Discard" at bounding box center [576, 246] width 45 height 16
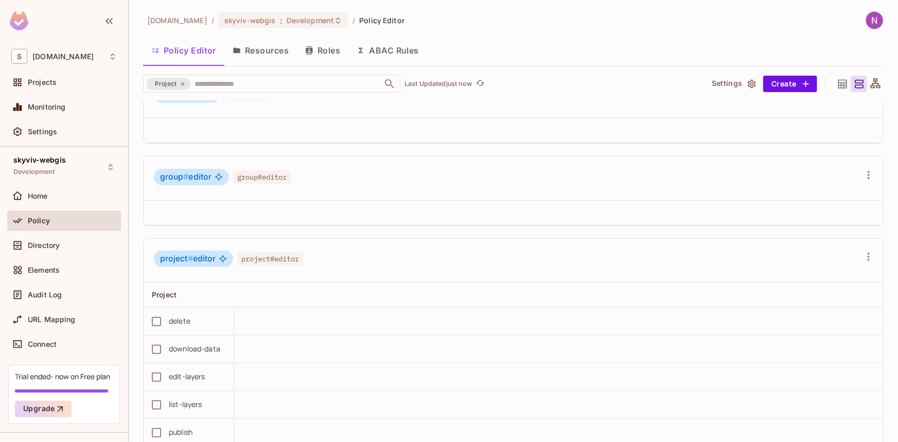
click at [263, 49] on button "Resources" at bounding box center [260, 51] width 73 height 26
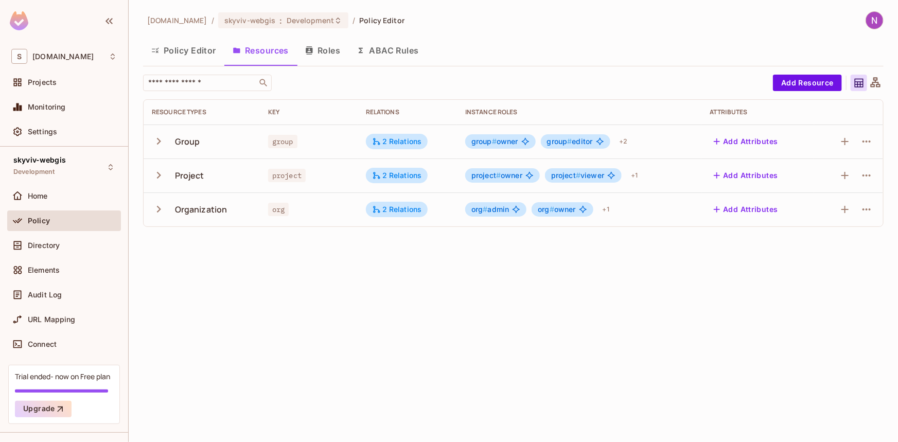
click at [156, 176] on icon "button" at bounding box center [159, 175] width 14 height 14
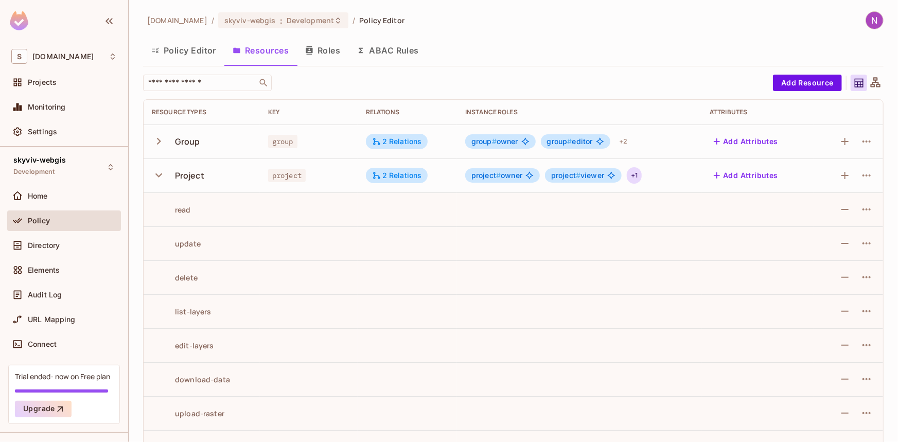
click at [633, 177] on div "+ 1" at bounding box center [634, 175] width 15 height 16
click at [666, 176] on div at bounding box center [449, 221] width 898 height 442
click at [861, 174] on icon "button" at bounding box center [867, 175] width 12 height 12
click at [807, 215] on div "Edit Resource" at bounding box center [815, 216] width 48 height 10
click at [866, 177] on button "button" at bounding box center [867, 175] width 16 height 16
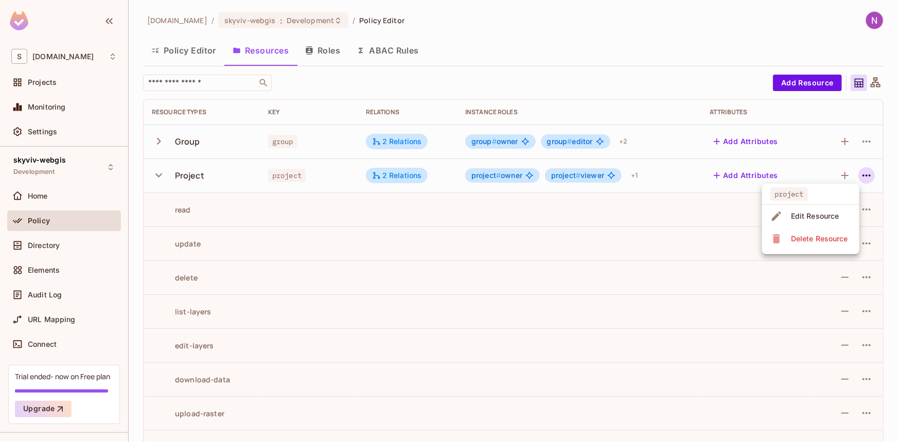
click at [788, 212] on span "Edit Resource" at bounding box center [815, 216] width 55 height 16
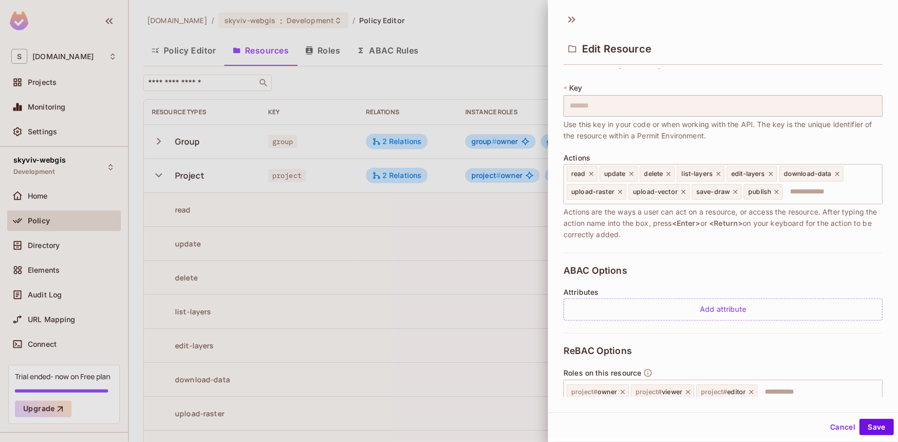
scroll to position [199, 0]
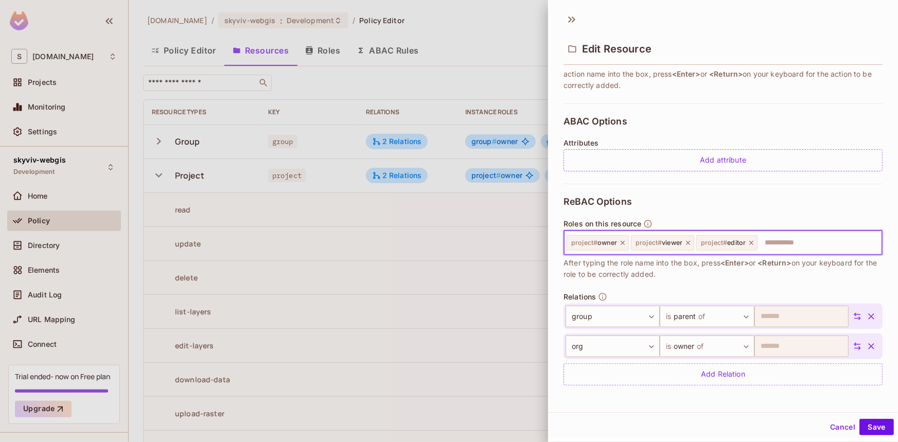
click at [775, 240] on input "text" at bounding box center [818, 243] width 119 height 21
type input "*****"
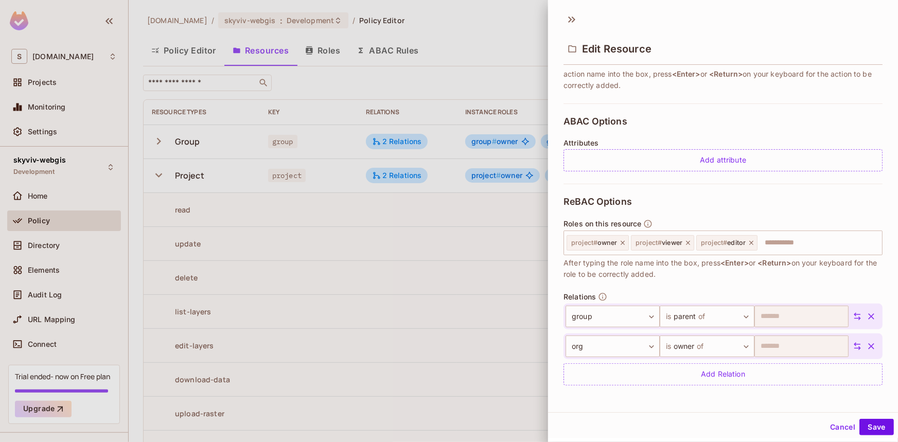
click at [793, 268] on span "After typing the role name into the box, press <Enter> or <Return> on your keyb…" at bounding box center [723, 268] width 319 height 23
click at [786, 239] on input "text" at bounding box center [818, 243] width 119 height 21
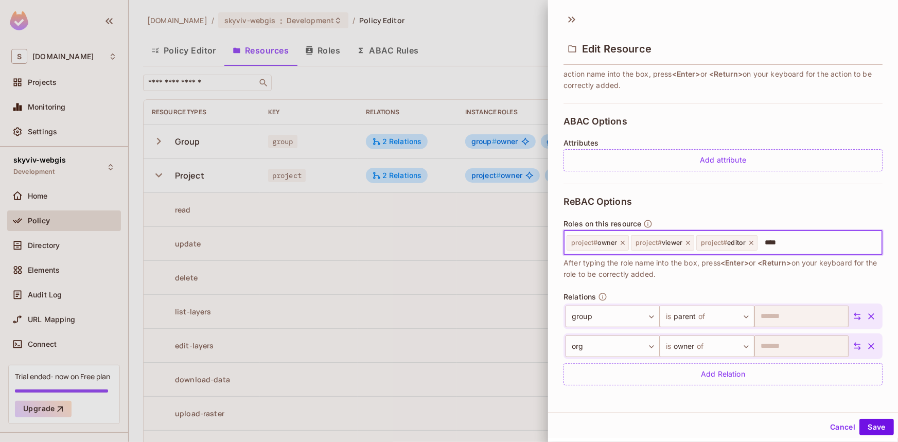
type input "*****"
click at [794, 270] on span "After typing the role name into the box, press <Enter> or <Return> on your keyb…" at bounding box center [723, 268] width 319 height 23
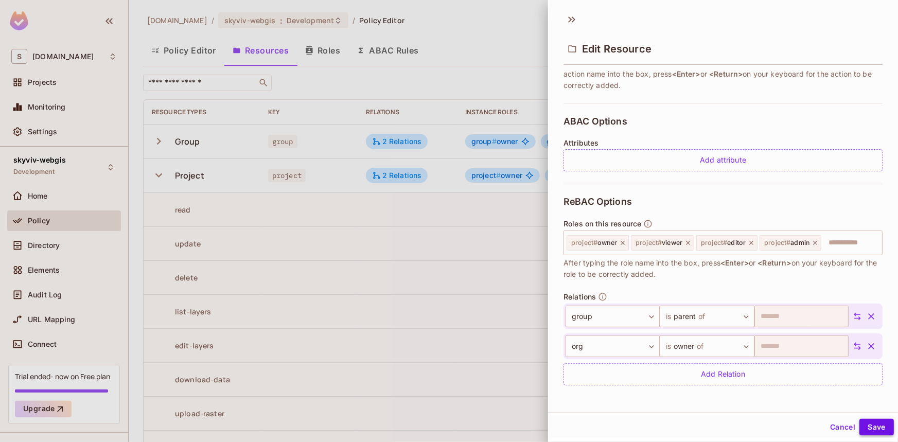
click at [877, 422] on button "Save" at bounding box center [877, 427] width 34 height 16
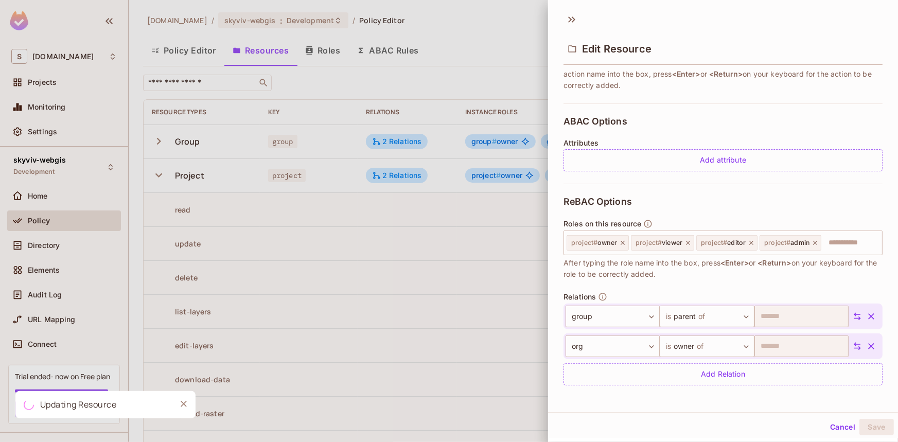
scroll to position [160, 0]
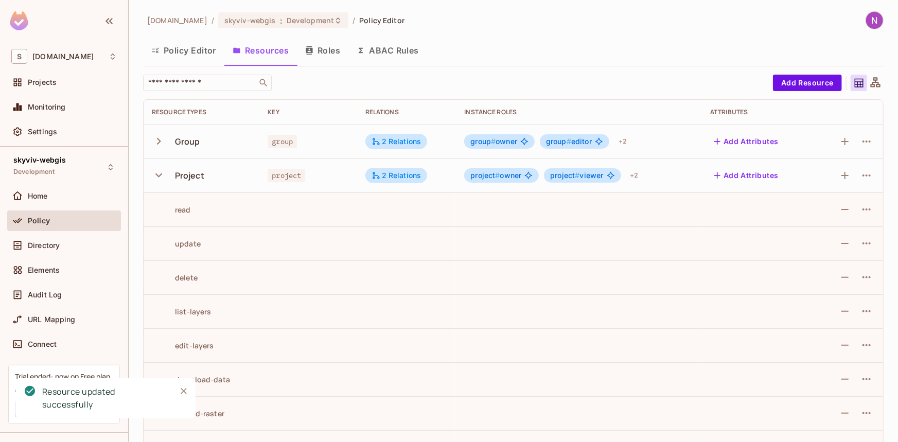
click at [562, 141] on span "group #" at bounding box center [558, 141] width 25 height 9
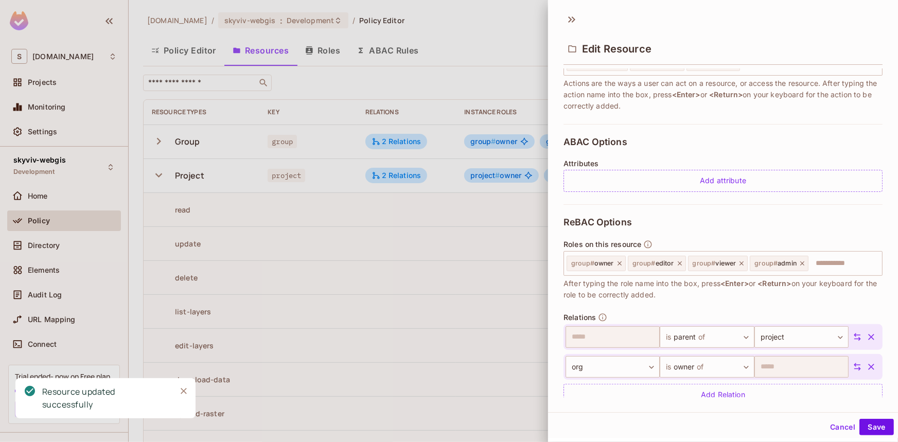
scroll to position [199, 0]
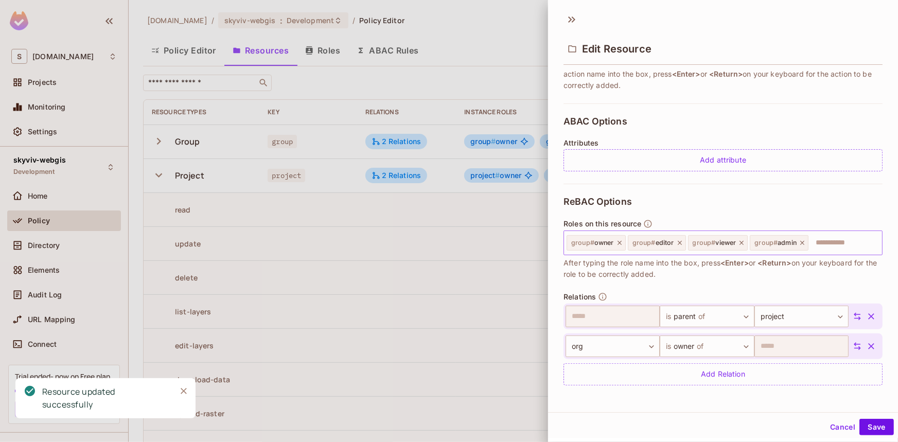
click at [589, 245] on span "group #" at bounding box center [582, 243] width 23 height 8
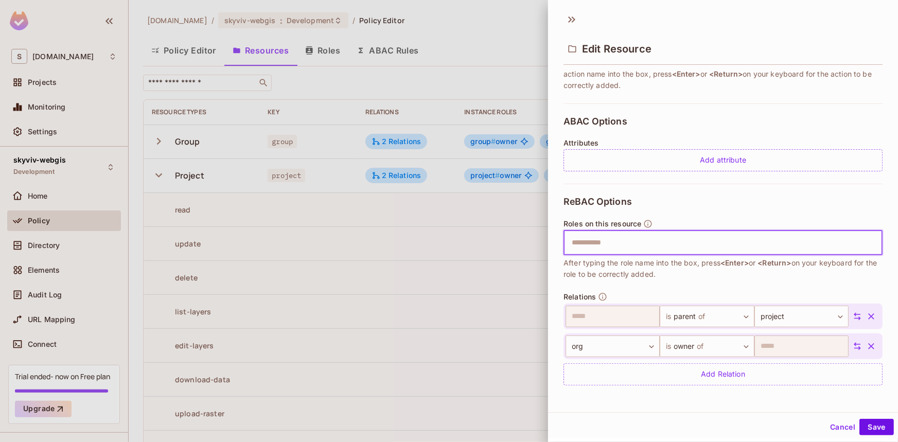
click at [372, 110] on div at bounding box center [449, 221] width 898 height 442
click at [840, 429] on button "Cancel" at bounding box center [842, 427] width 33 height 16
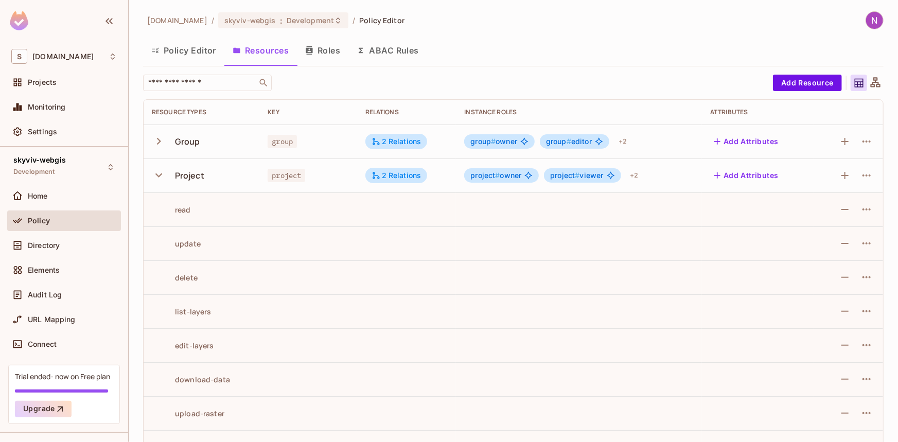
click at [571, 169] on div "project # viewer" at bounding box center [582, 175] width 77 height 14
click at [588, 177] on span "project # viewer" at bounding box center [576, 175] width 53 height 8
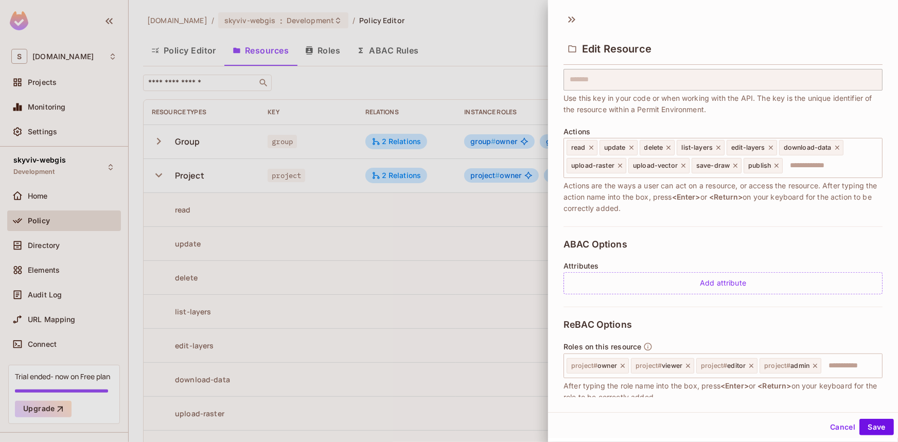
scroll to position [93, 0]
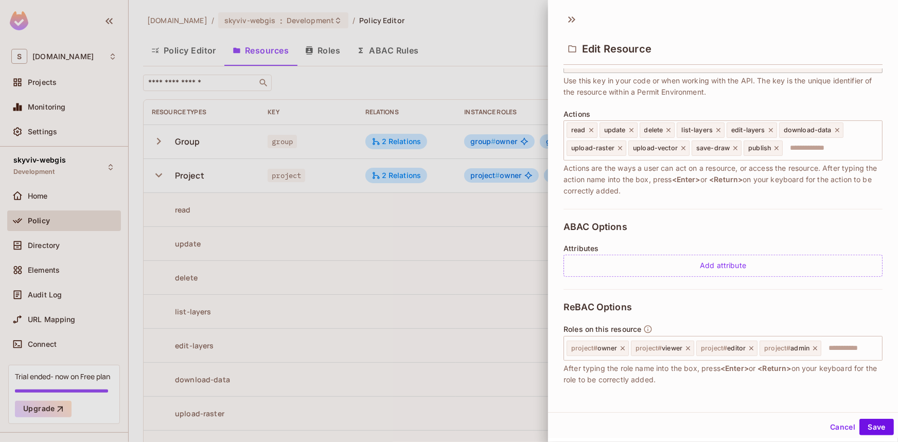
click at [464, 281] on div at bounding box center [449, 221] width 898 height 442
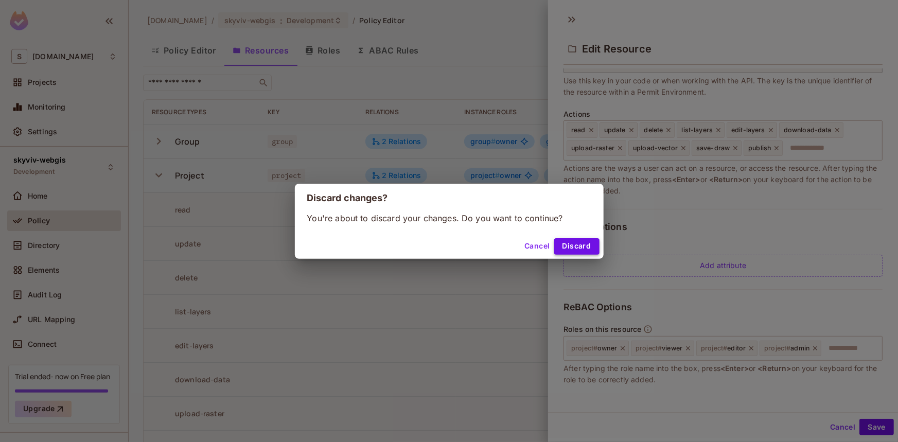
click at [583, 248] on button "Discard" at bounding box center [576, 246] width 45 height 16
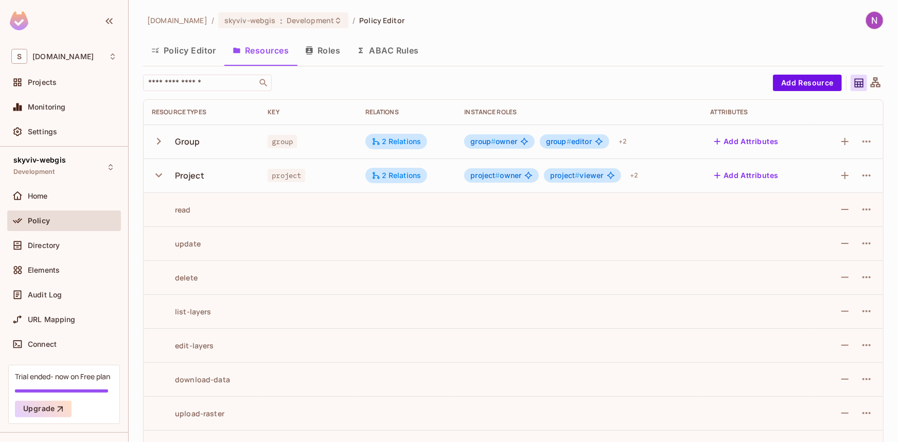
click at [327, 53] on button "Roles" at bounding box center [322, 51] width 51 height 26
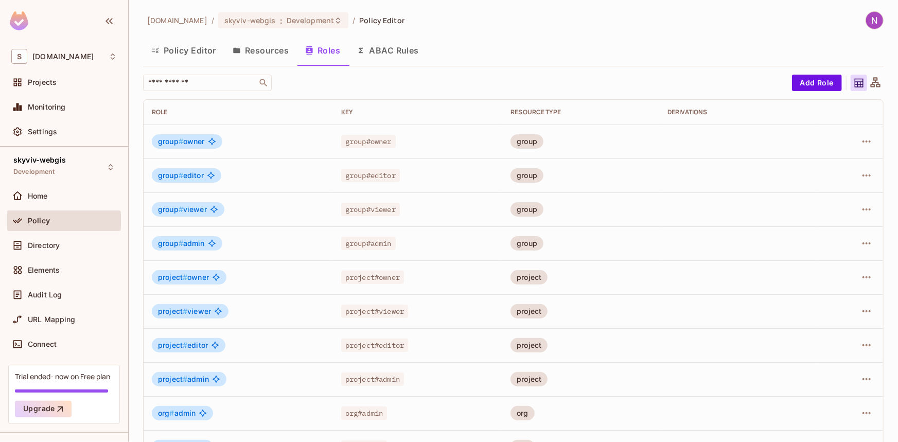
click at [851, 146] on div at bounding box center [850, 141] width 50 height 16
click at [863, 142] on icon "button" at bounding box center [867, 142] width 8 height 2
click at [813, 167] on div "Edit Role" at bounding box center [814, 165] width 31 height 10
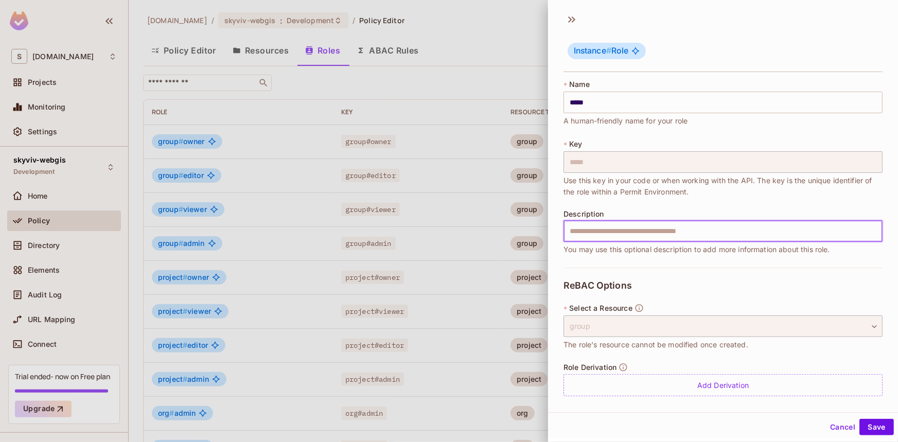
click at [618, 232] on input "text" at bounding box center [723, 231] width 319 height 22
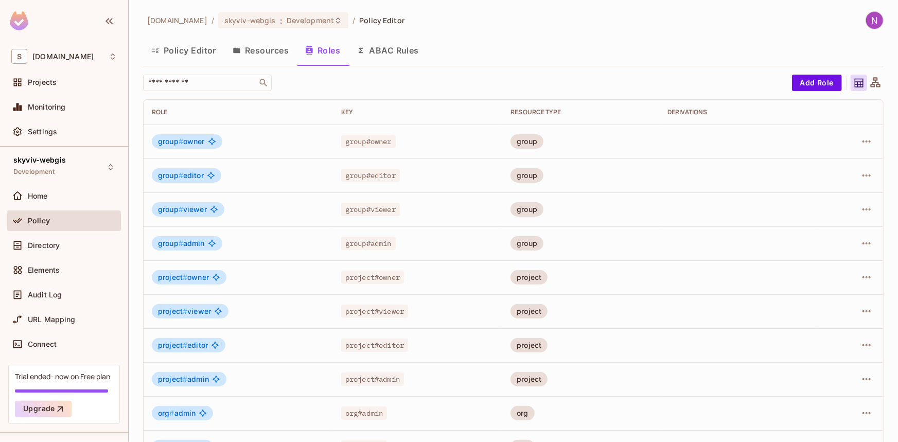
click at [424, 238] on div "group#admin" at bounding box center [417, 243] width 153 height 10
click at [197, 58] on button "Policy Editor" at bounding box center [183, 51] width 81 height 26
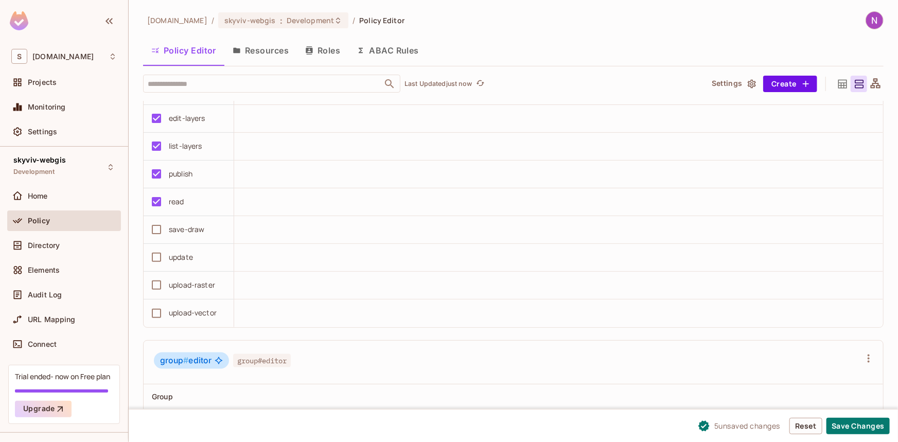
scroll to position [655, 0]
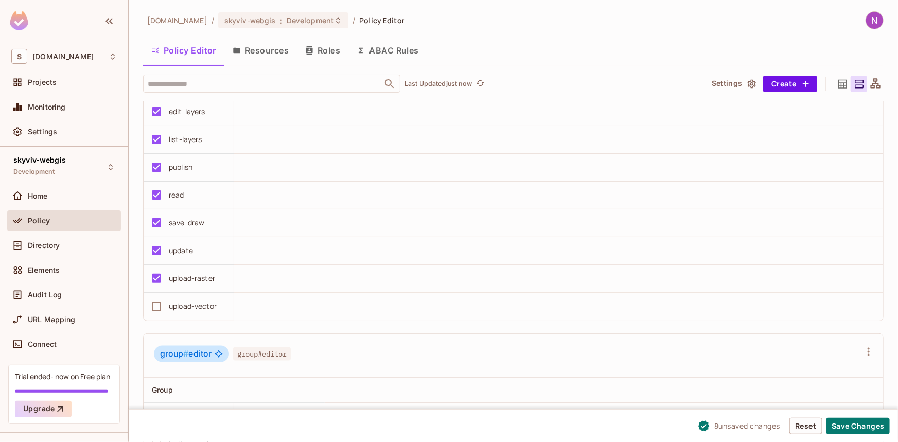
click at [156, 293] on td "upload-vector" at bounding box center [189, 307] width 91 height 28
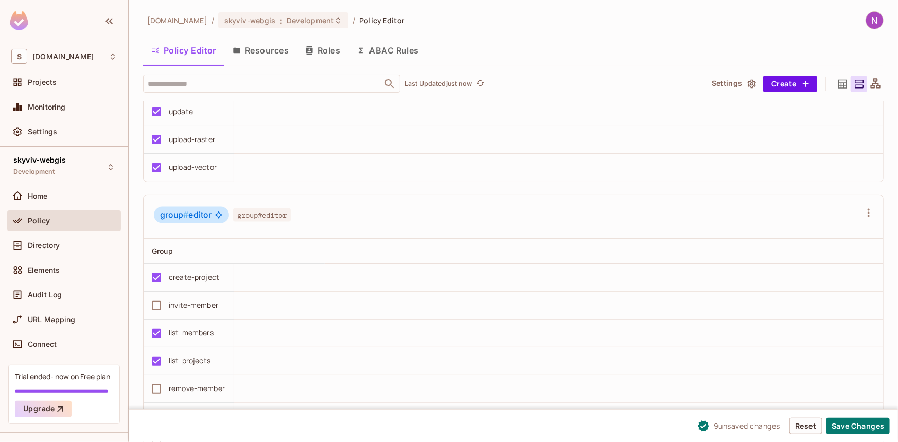
scroll to position [795, 0]
click at [874, 427] on button "Save Changes" at bounding box center [858, 426] width 63 height 16
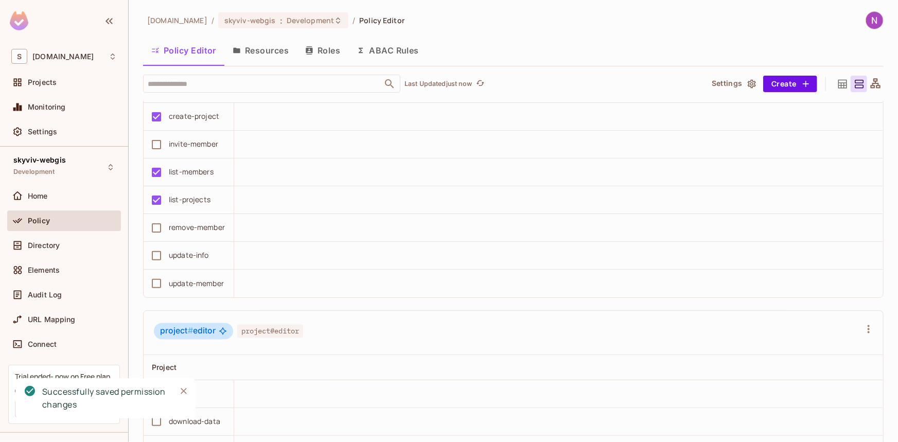
scroll to position [983, 0]
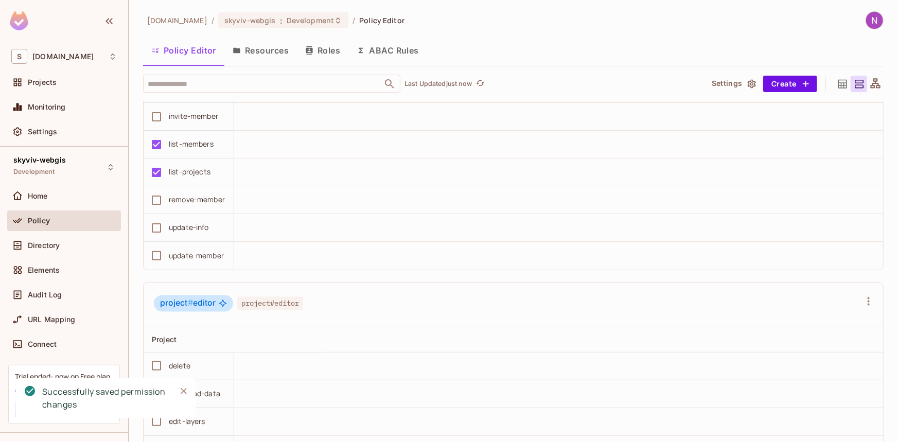
click at [185, 394] on icon "Close" at bounding box center [184, 391] width 10 height 10
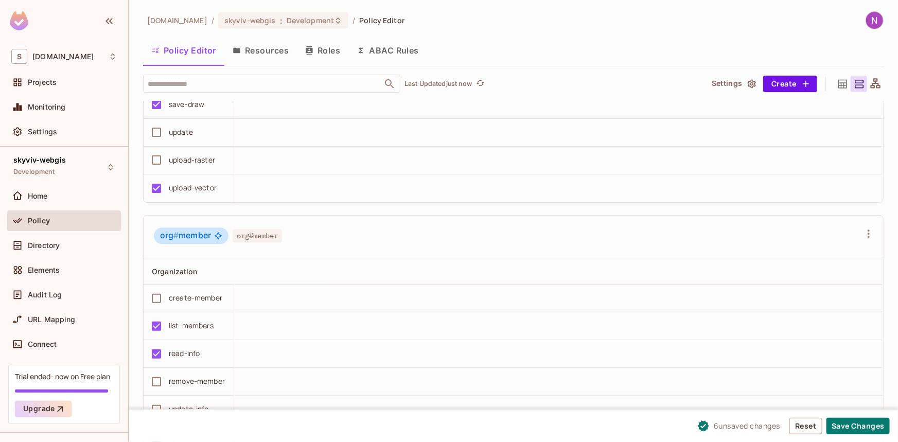
scroll to position [1249, 0]
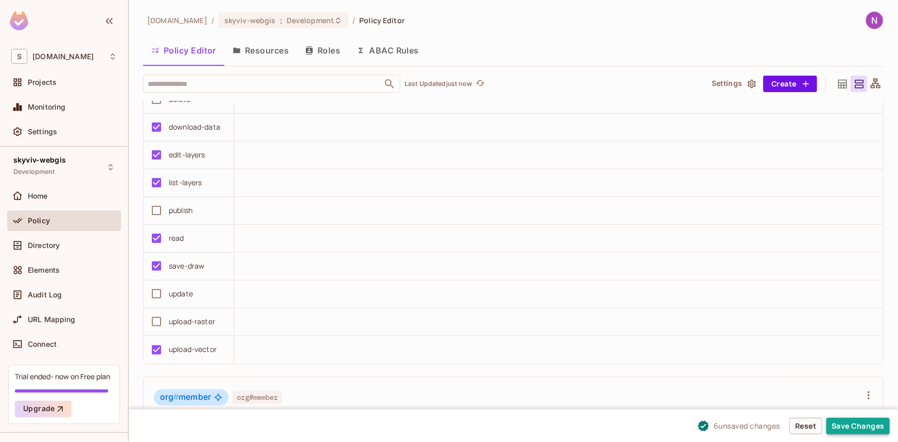
click at [880, 425] on button "Save Changes" at bounding box center [858, 426] width 63 height 16
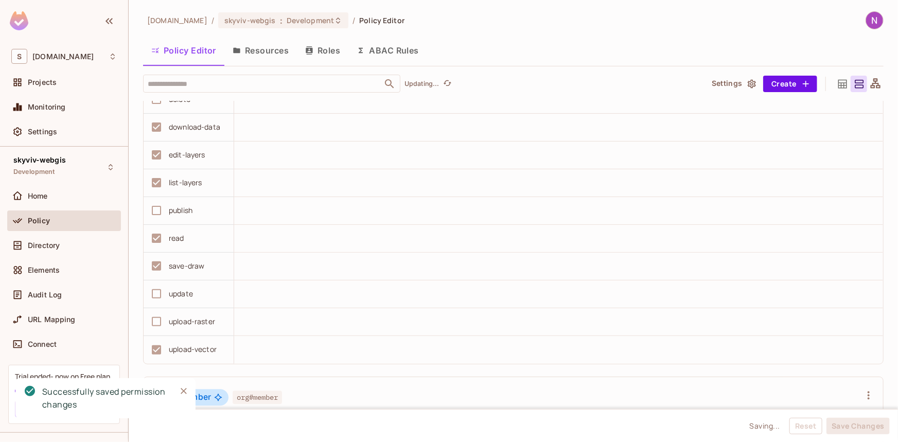
scroll to position [1203, 0]
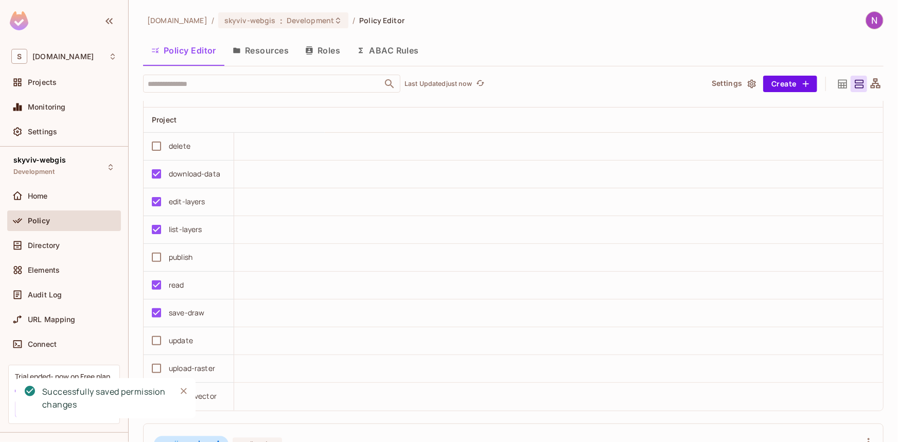
click at [179, 391] on icon "Close" at bounding box center [184, 391] width 10 height 10
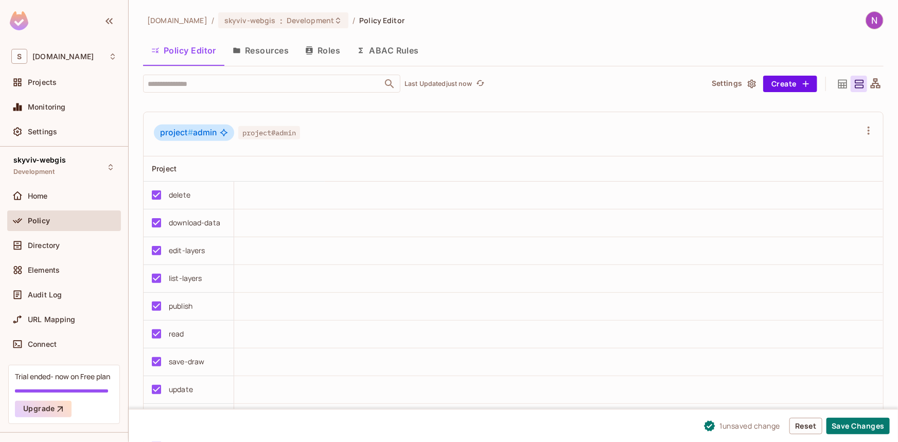
scroll to position [515, 0]
click at [870, 426] on button "Save Changes" at bounding box center [858, 426] width 63 height 16
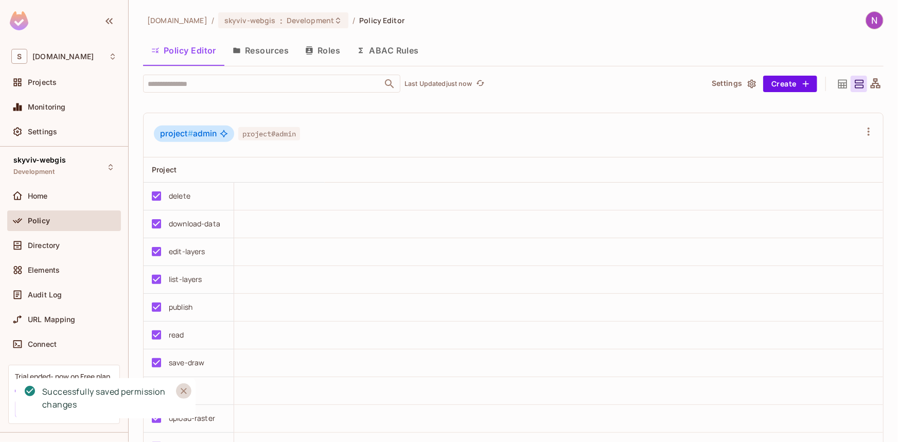
click at [179, 395] on icon "Close" at bounding box center [184, 391] width 10 height 10
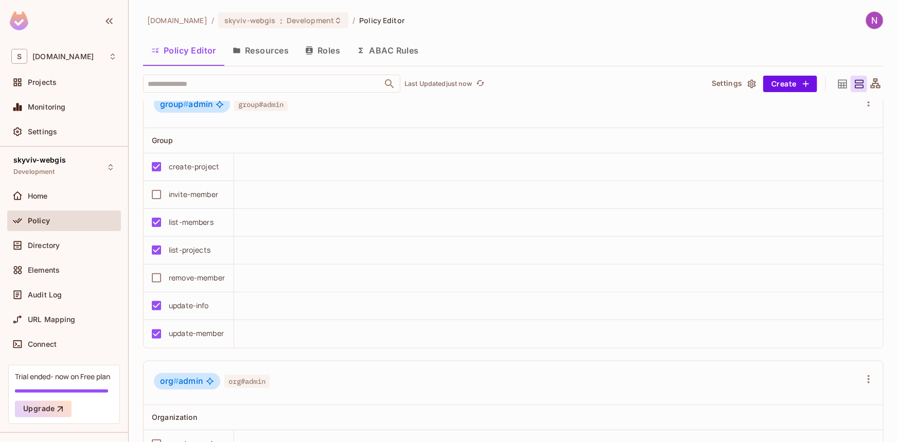
scroll to position [0, 0]
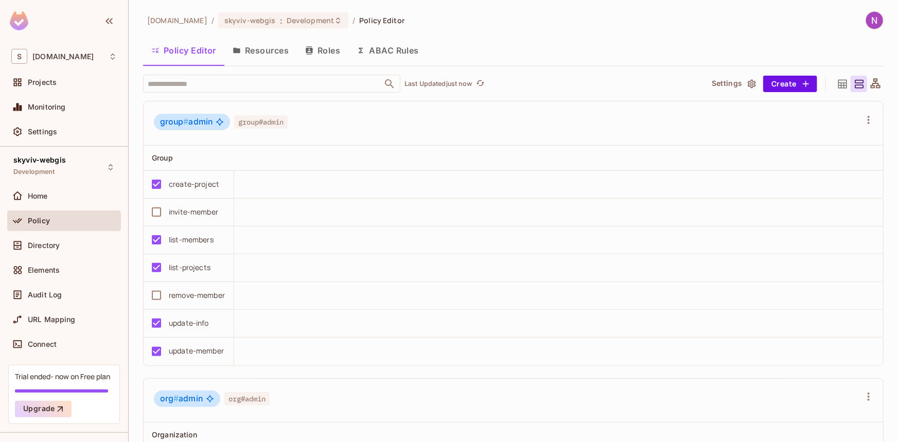
click at [260, 51] on button "Resources" at bounding box center [260, 51] width 73 height 26
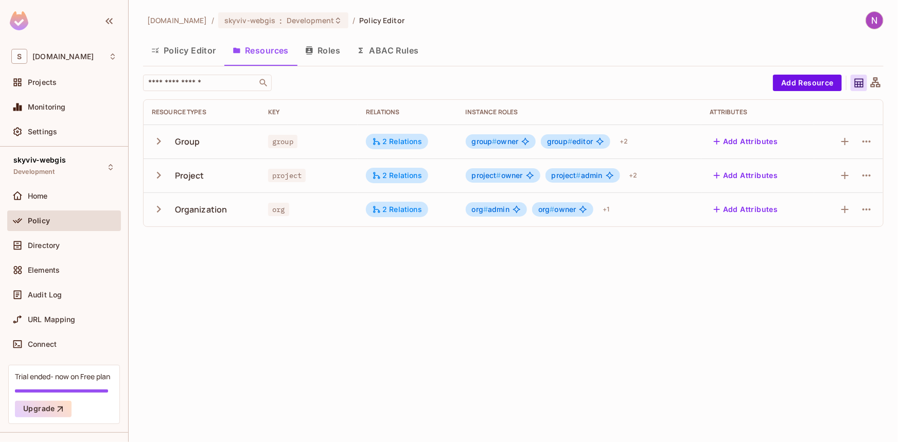
click at [322, 58] on button "Roles" at bounding box center [322, 51] width 51 height 26
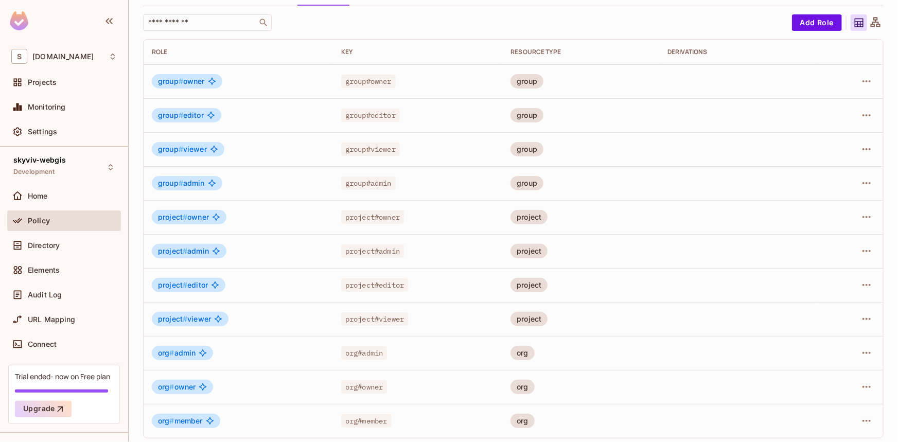
scroll to position [64, 0]
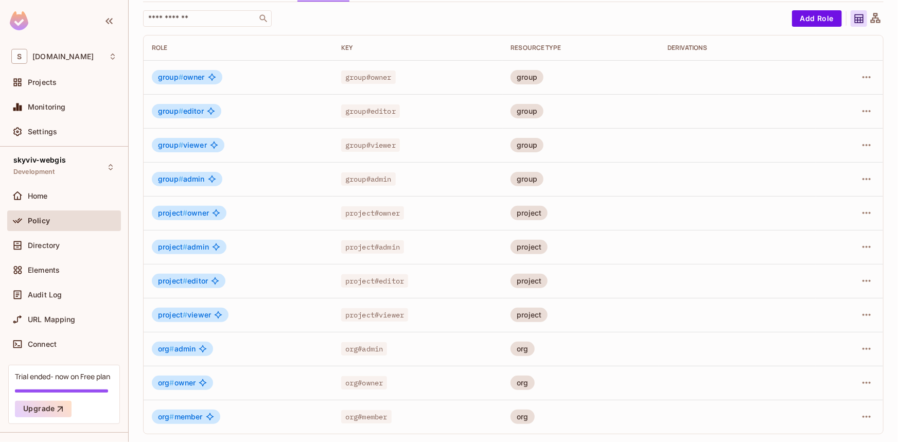
click at [847, 214] on div at bounding box center [850, 213] width 50 height 16
click at [862, 214] on icon "button" at bounding box center [867, 213] width 12 height 12
click at [806, 283] on div "Delete Role" at bounding box center [819, 281] width 40 height 10
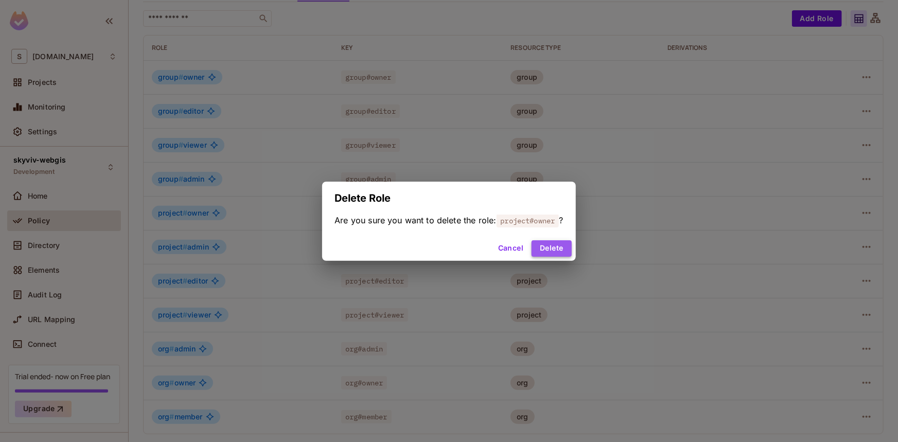
click at [555, 250] on button "Delete" at bounding box center [552, 248] width 40 height 16
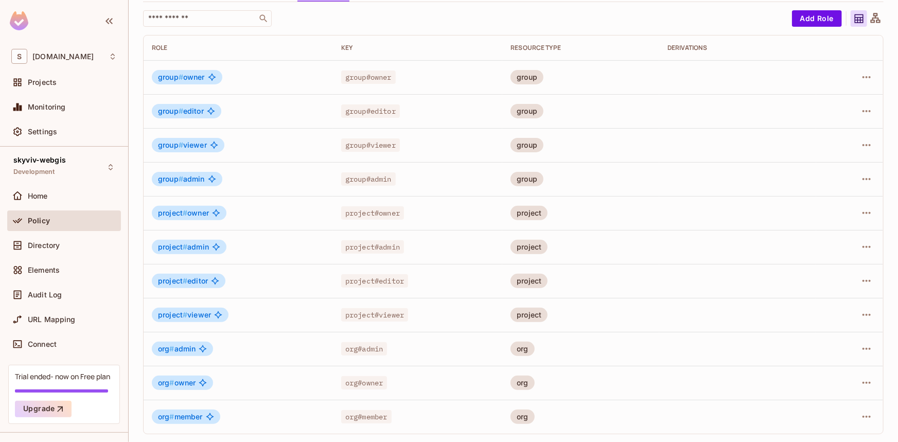
scroll to position [30, 0]
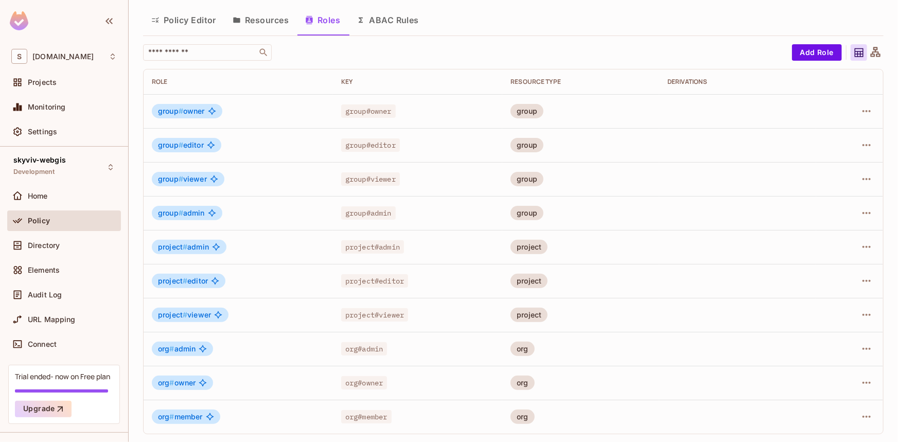
click at [194, 25] on button "Policy Editor" at bounding box center [183, 20] width 81 height 26
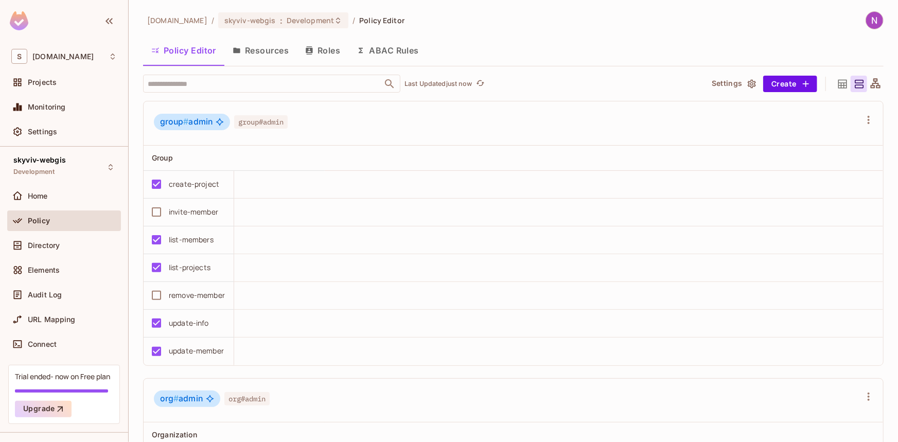
click at [837, 81] on icon at bounding box center [843, 84] width 13 height 13
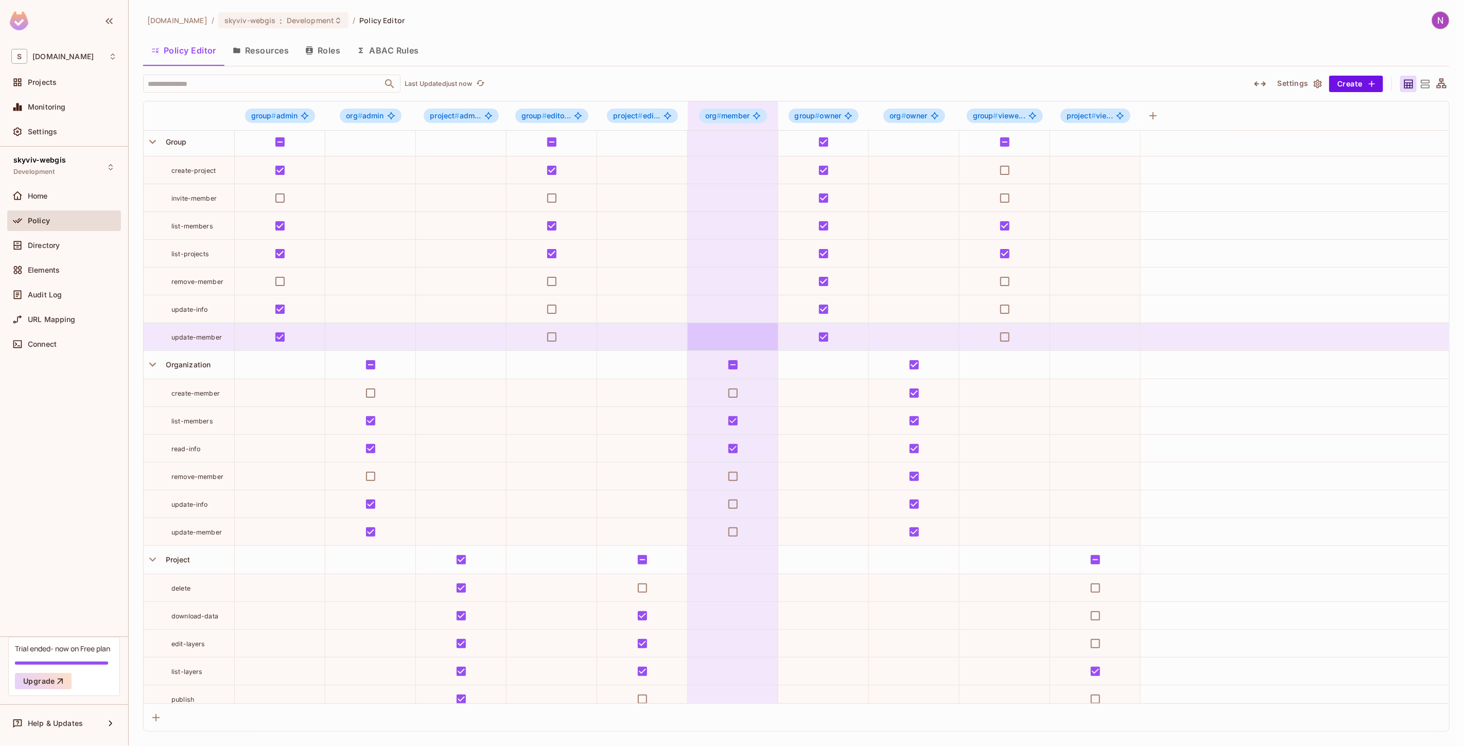
scroll to position [3, 0]
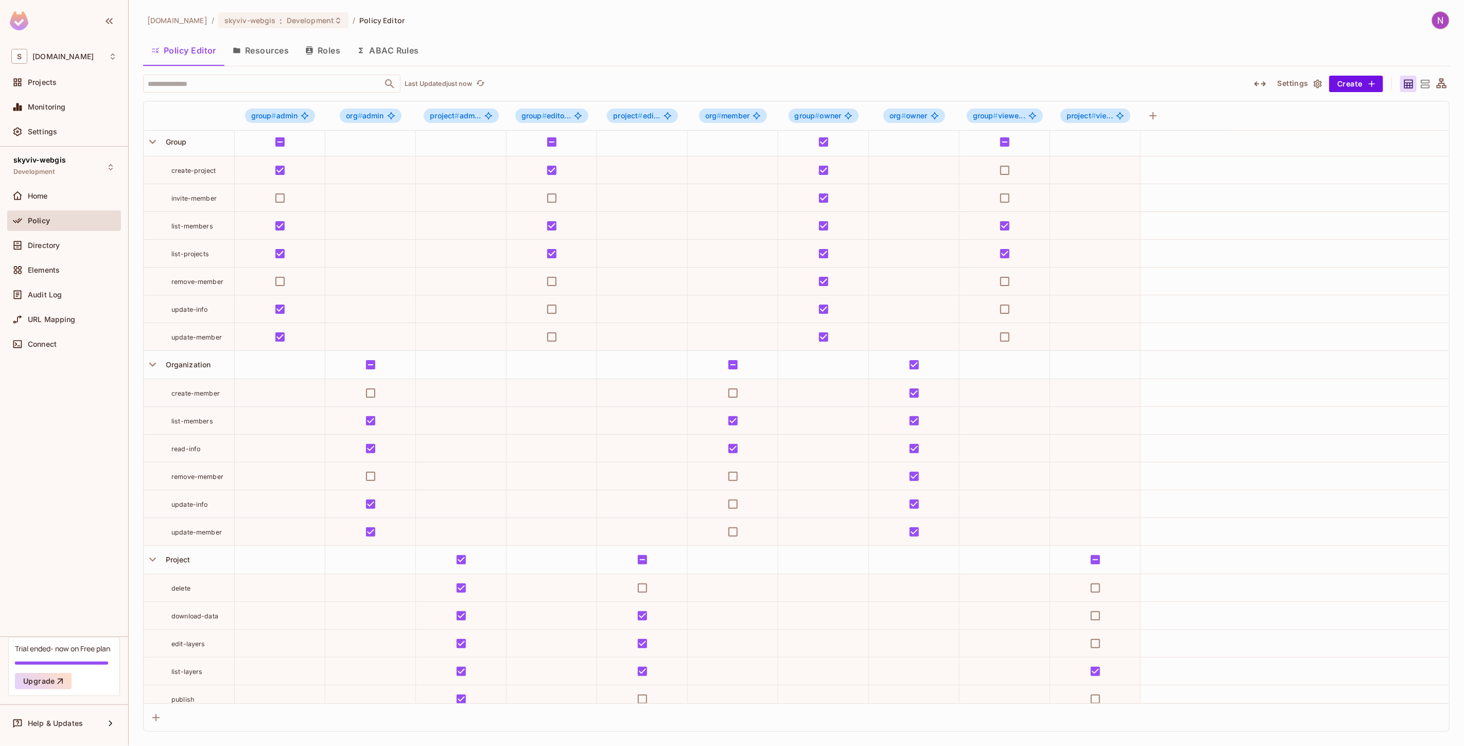
click at [1197, 88] on button "Settings" at bounding box center [1299, 84] width 51 height 16
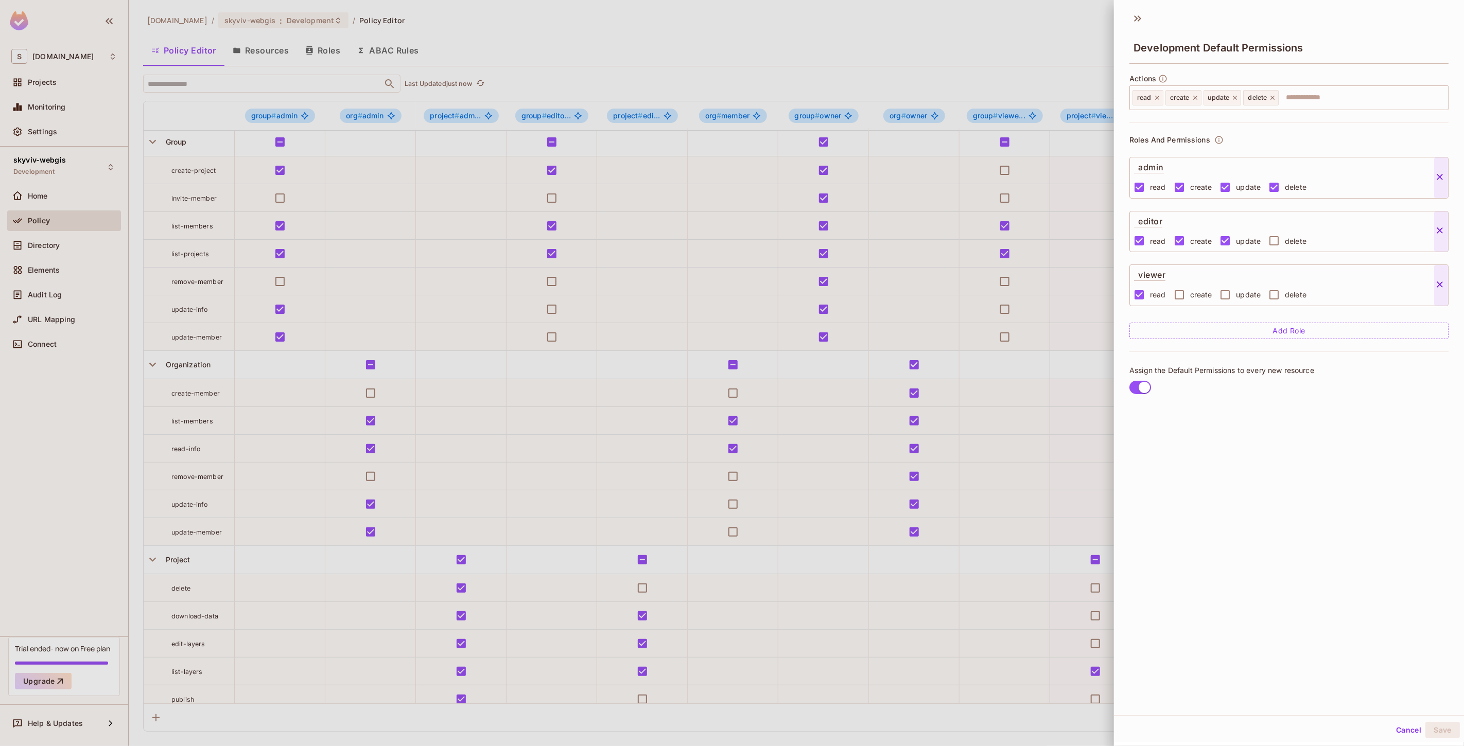
scroll to position [2, 0]
click at [1093, 90] on div at bounding box center [732, 373] width 1464 height 746
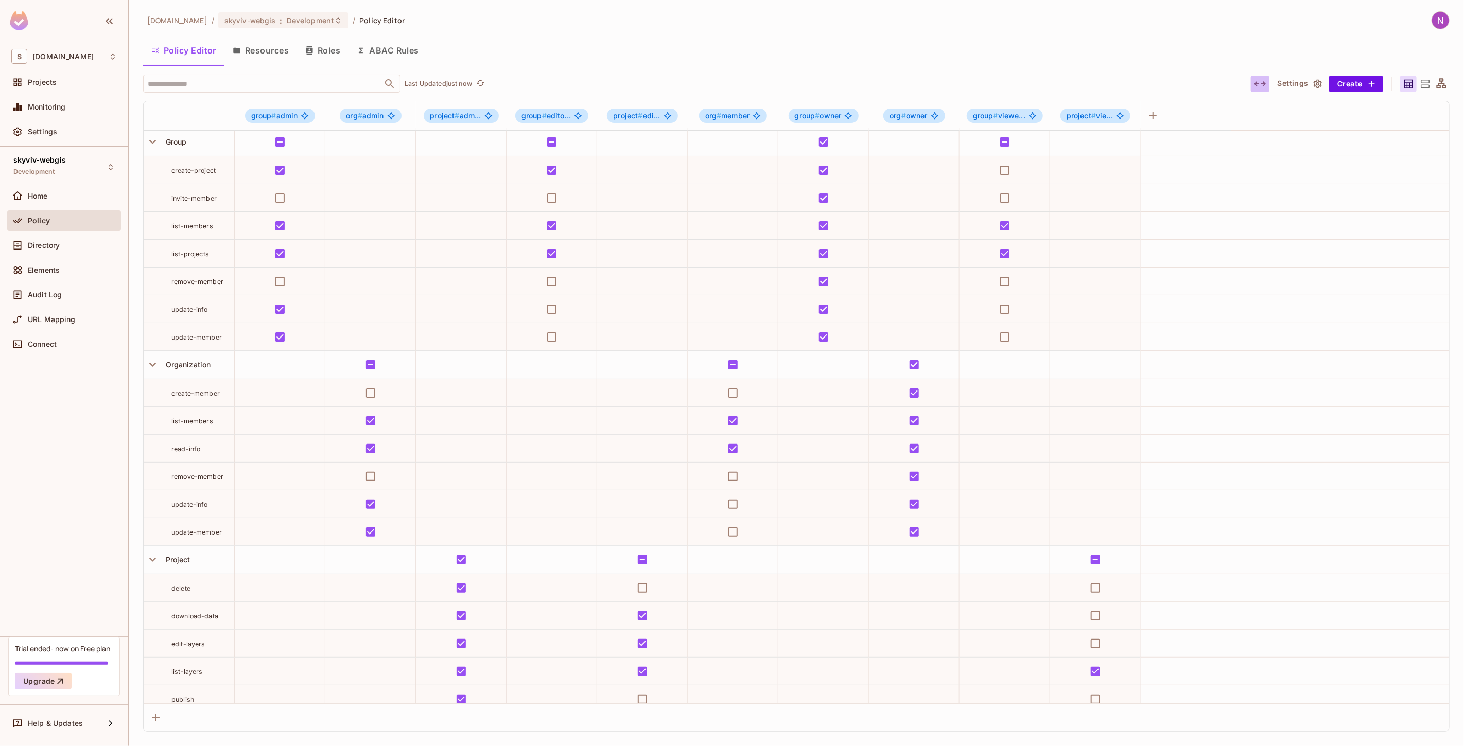
click at [1197, 84] on icon "button" at bounding box center [1260, 84] width 12 height 12
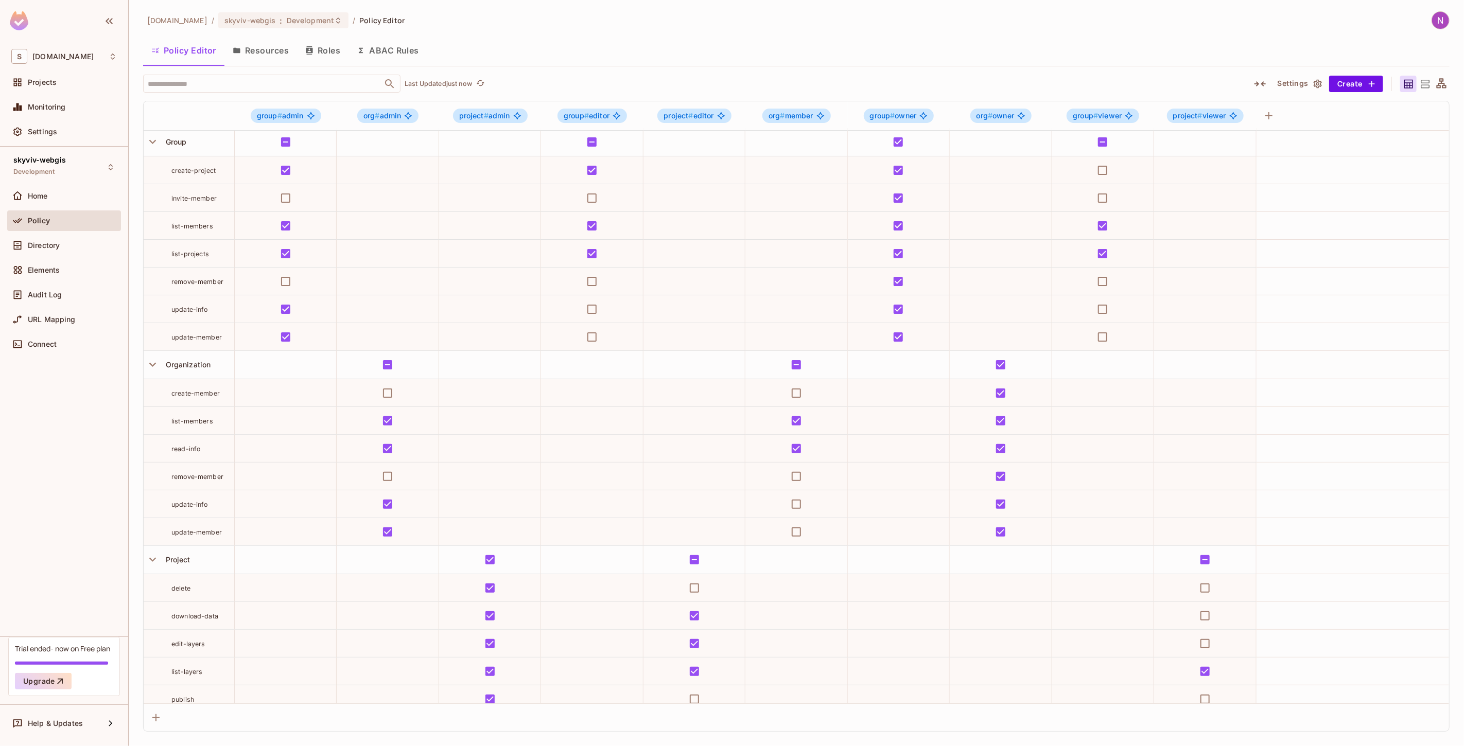
click at [1197, 84] on icon "button" at bounding box center [1260, 84] width 12 height 12
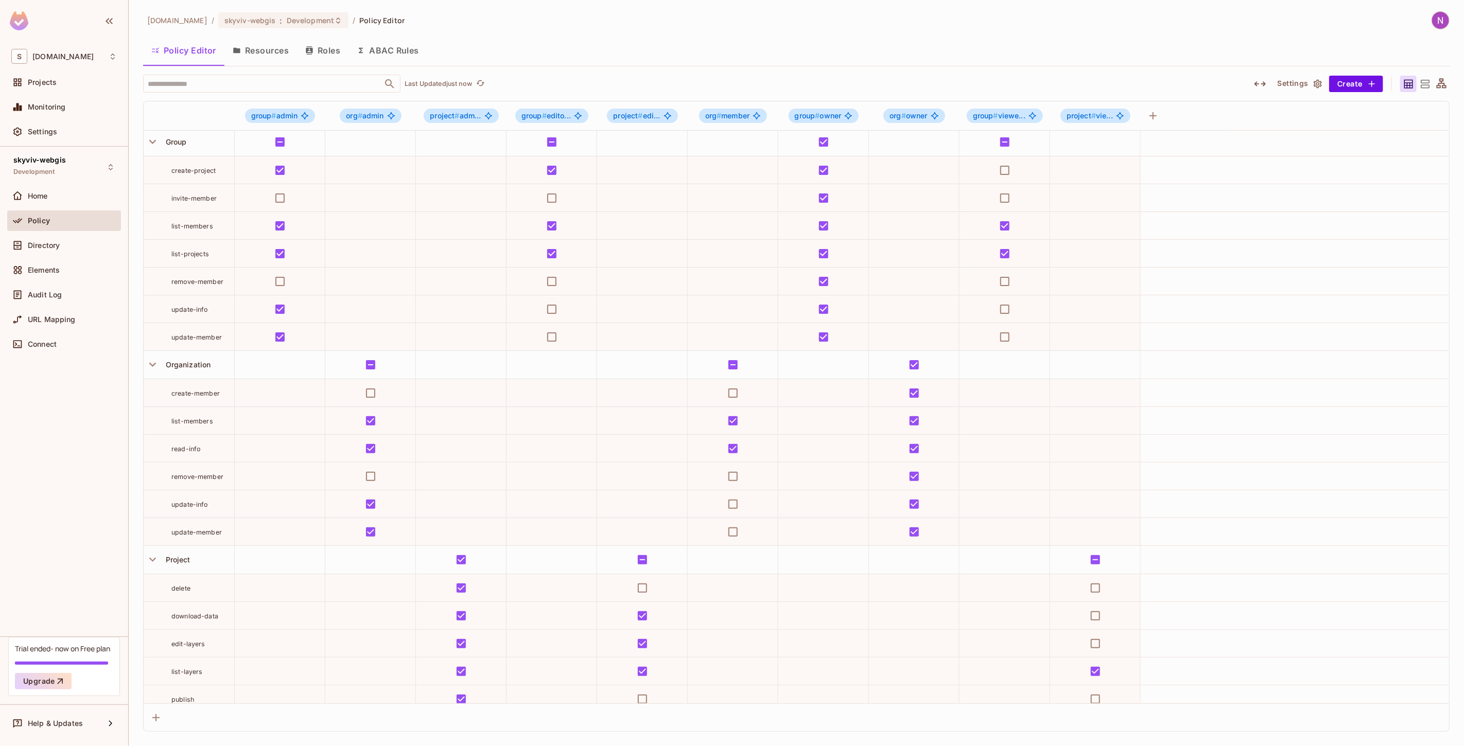
click at [1197, 84] on icon "button" at bounding box center [1260, 84] width 12 height 12
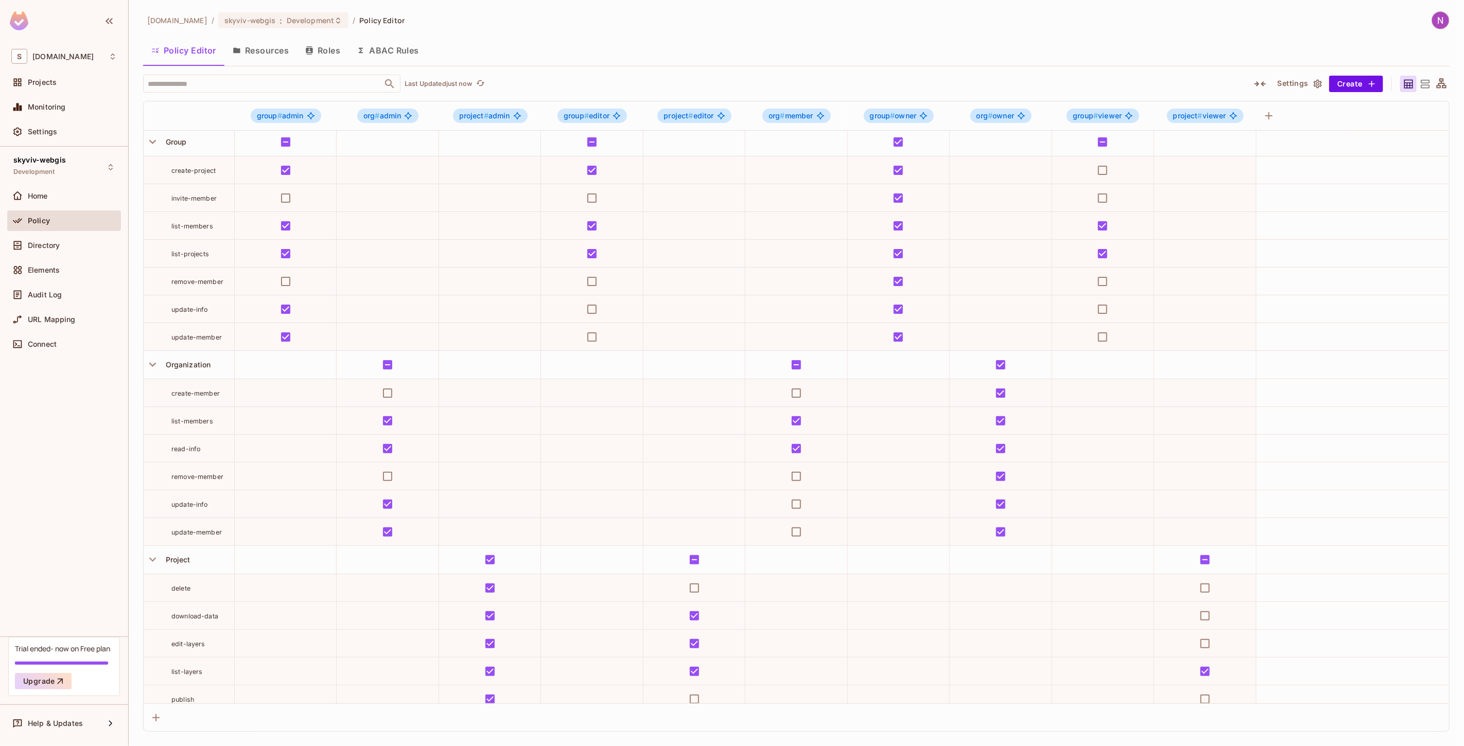
click at [1197, 84] on icon "button" at bounding box center [1260, 84] width 12 height 12
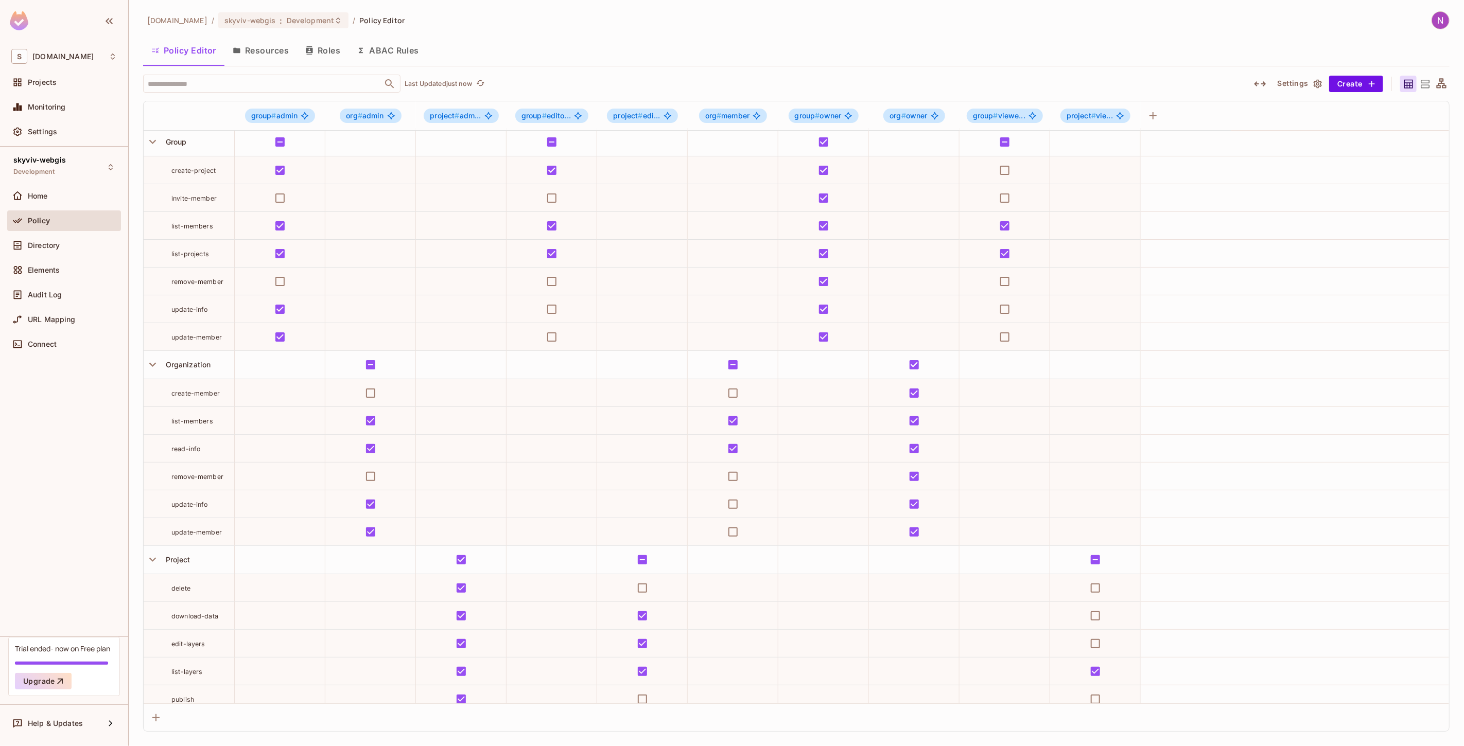
click at [1197, 84] on icon "button" at bounding box center [1260, 84] width 12 height 12
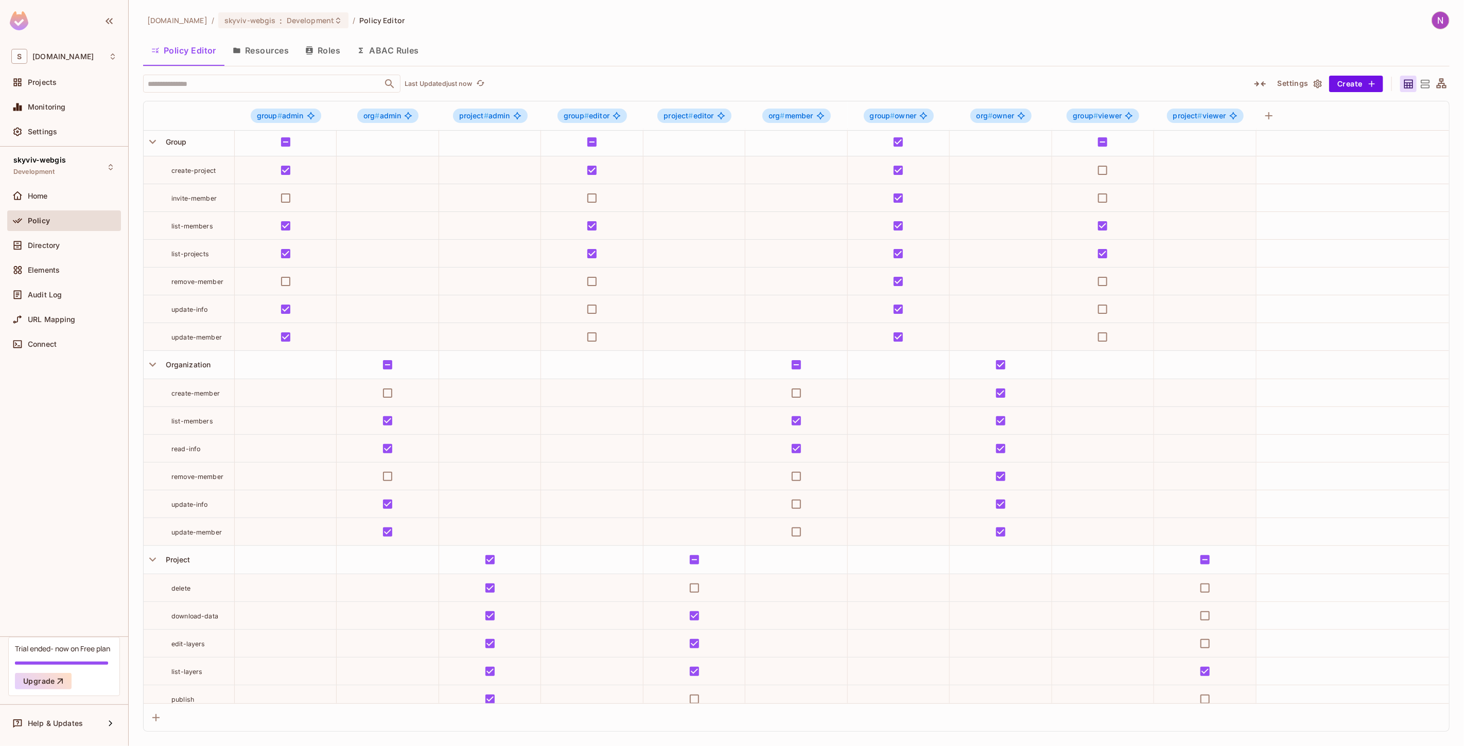
click at [1197, 84] on icon "button" at bounding box center [1260, 84] width 12 height 12
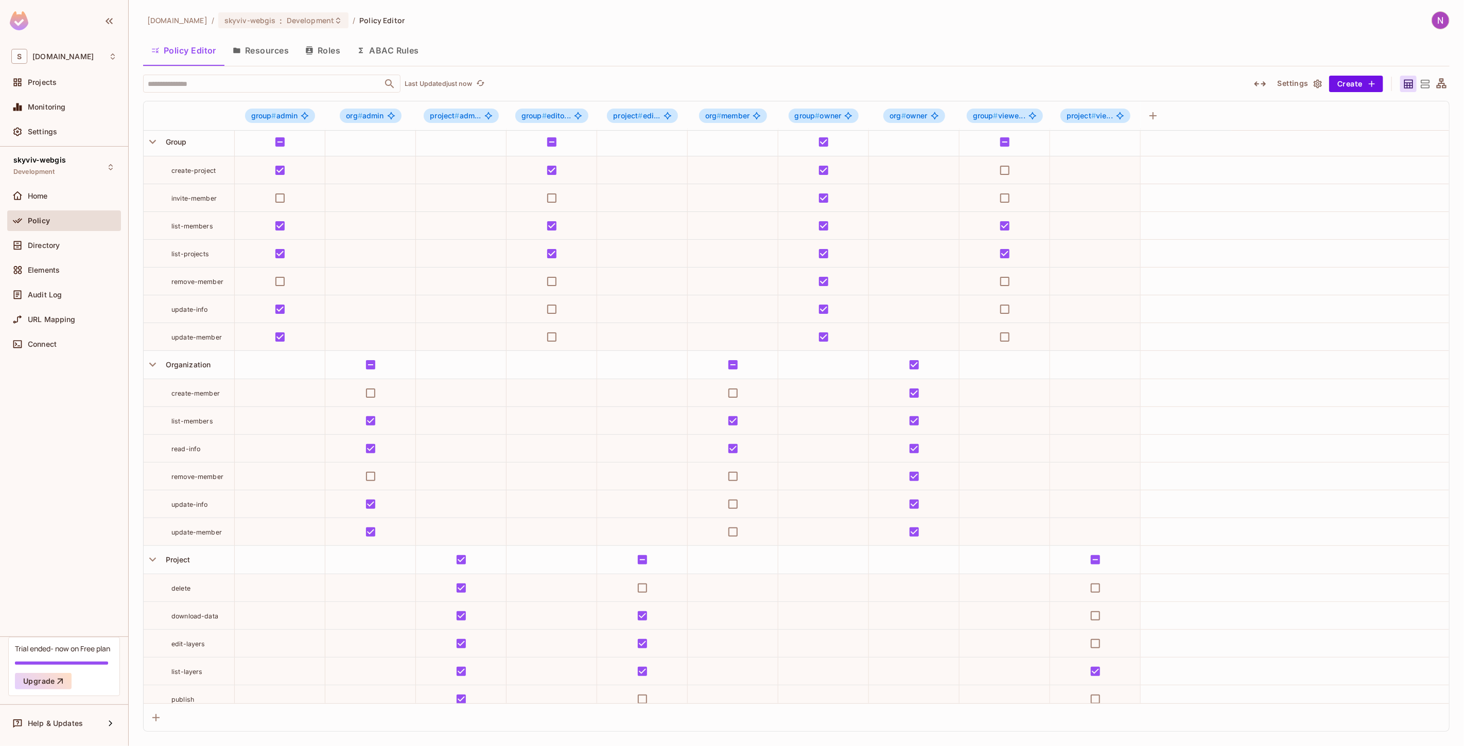
click at [1197, 90] on button "Settings" at bounding box center [1299, 84] width 51 height 16
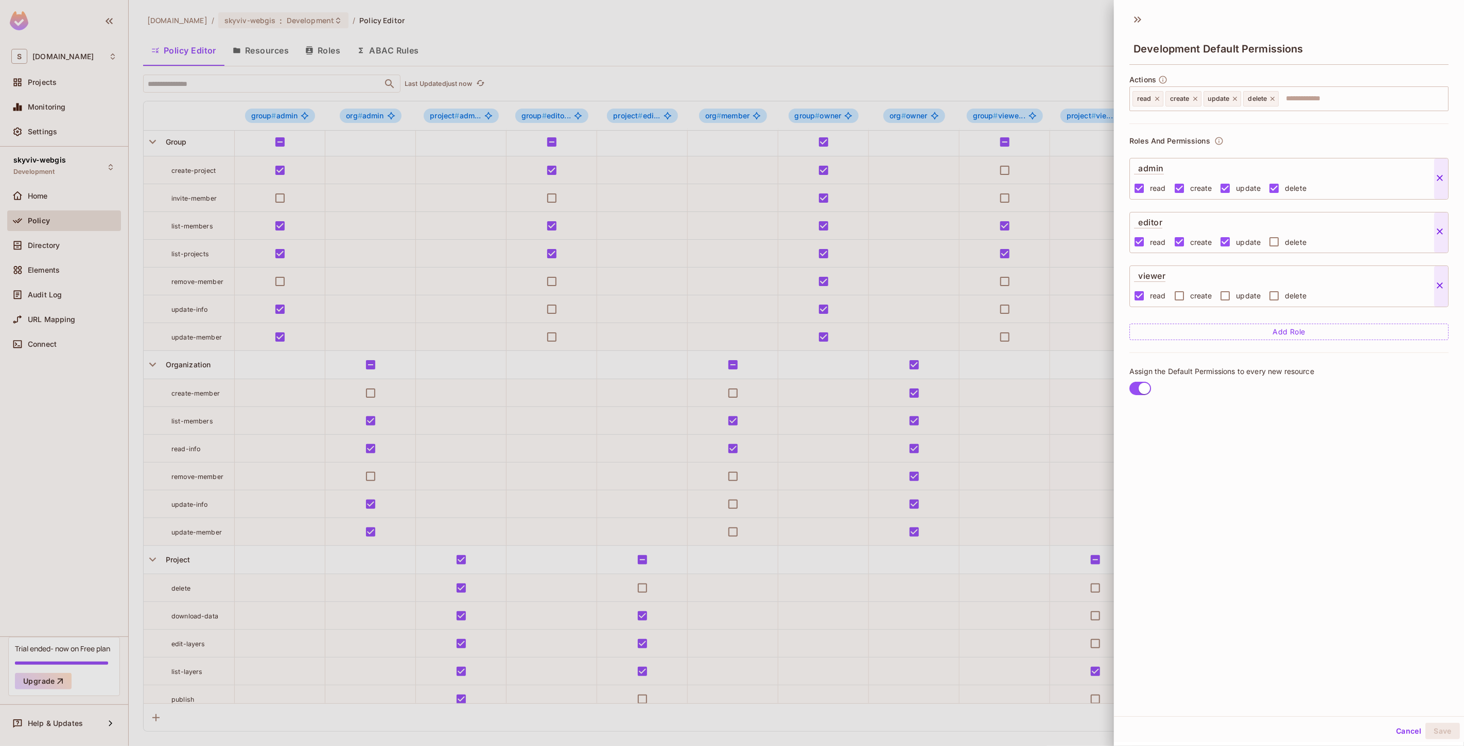
click at [1146, 24] on div "Development Default Permissions" at bounding box center [1289, 39] width 350 height 57
click at [1142, 22] on icon at bounding box center [1137, 19] width 16 height 16
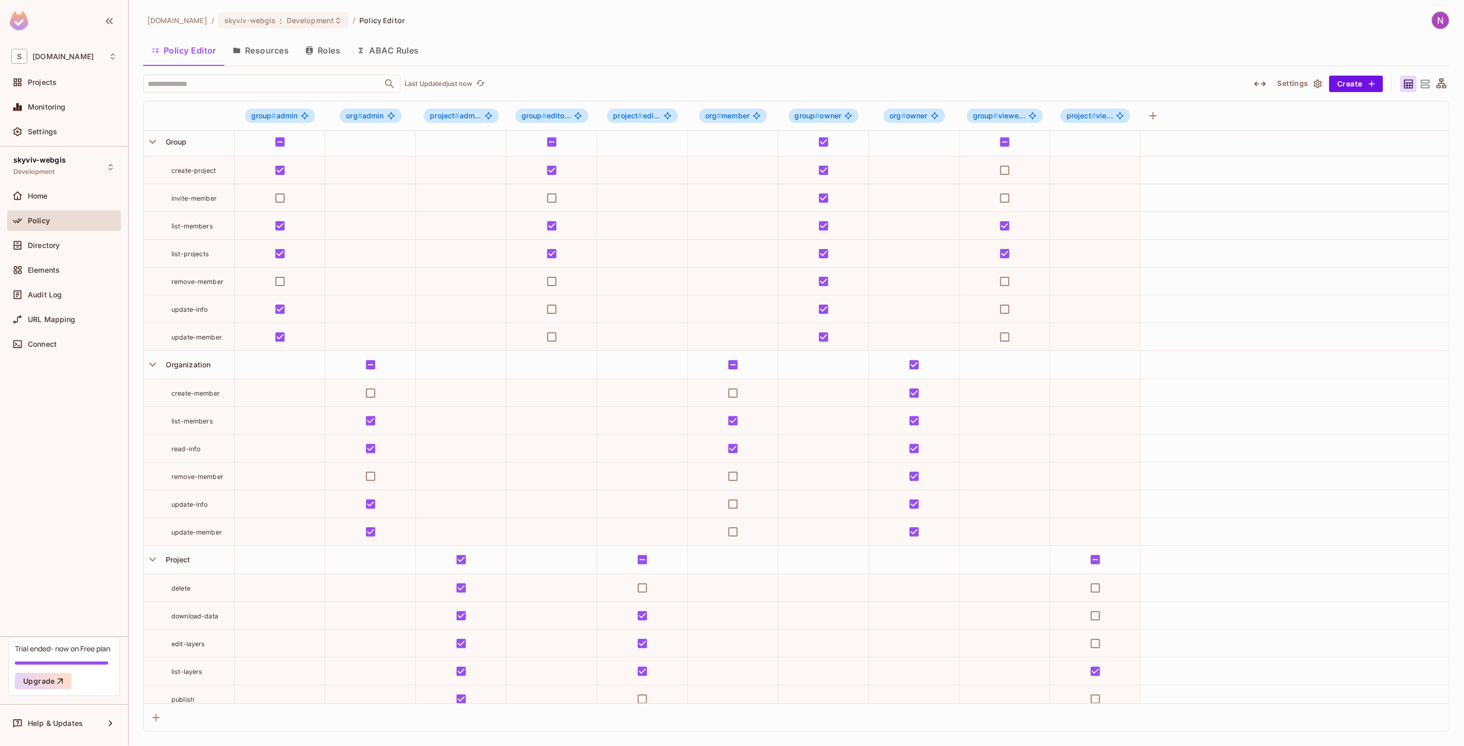
click at [1197, 84] on icon at bounding box center [1425, 84] width 9 height 8
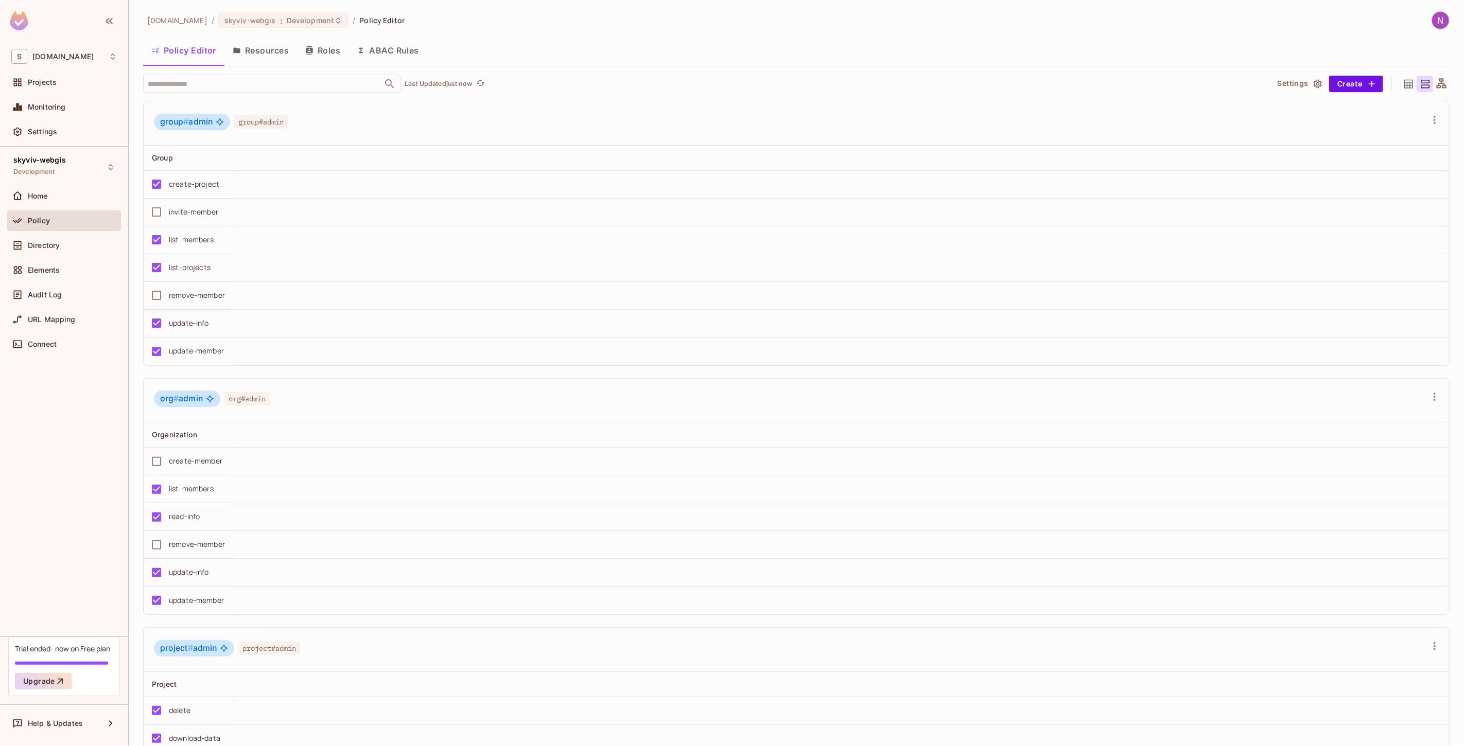
click at [1197, 88] on icon at bounding box center [1408, 83] width 9 height 9
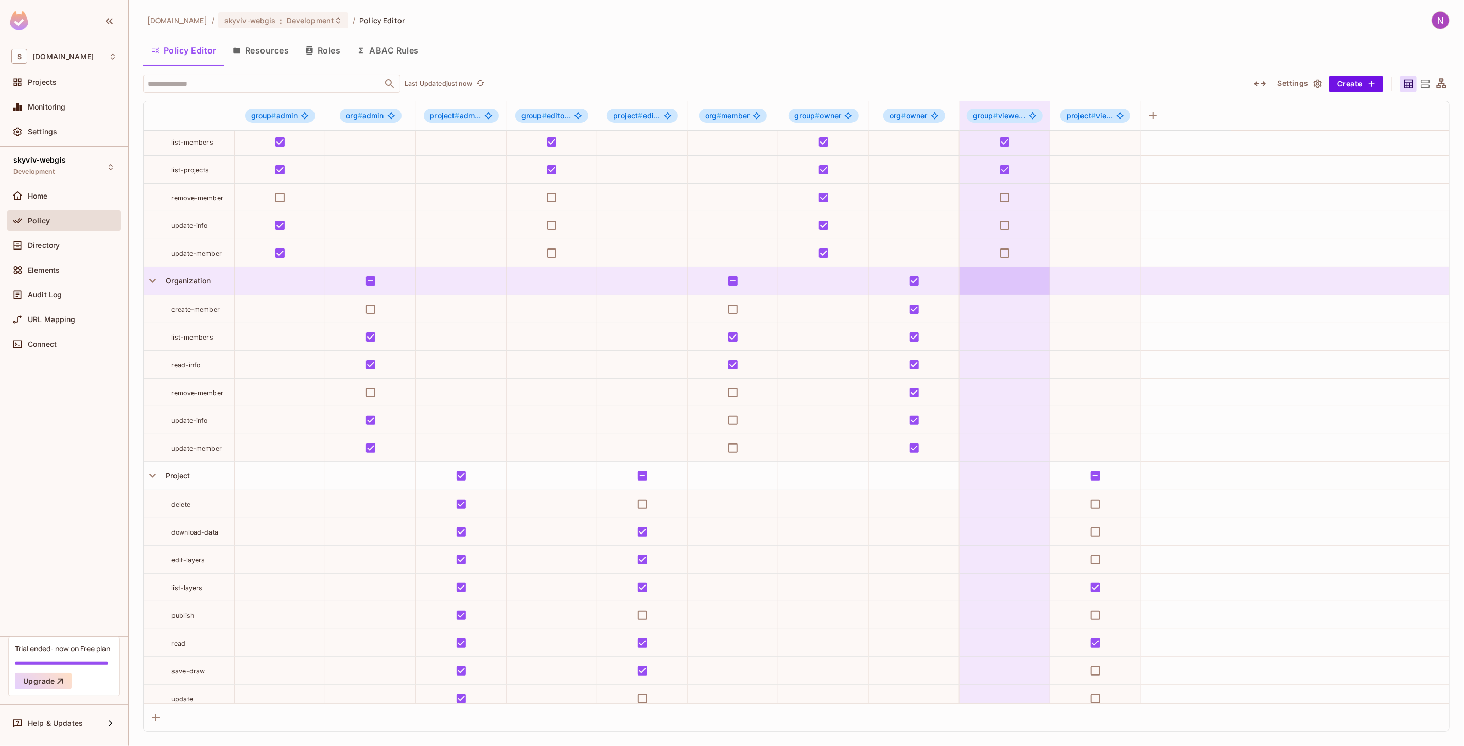
scroll to position [151, 0]
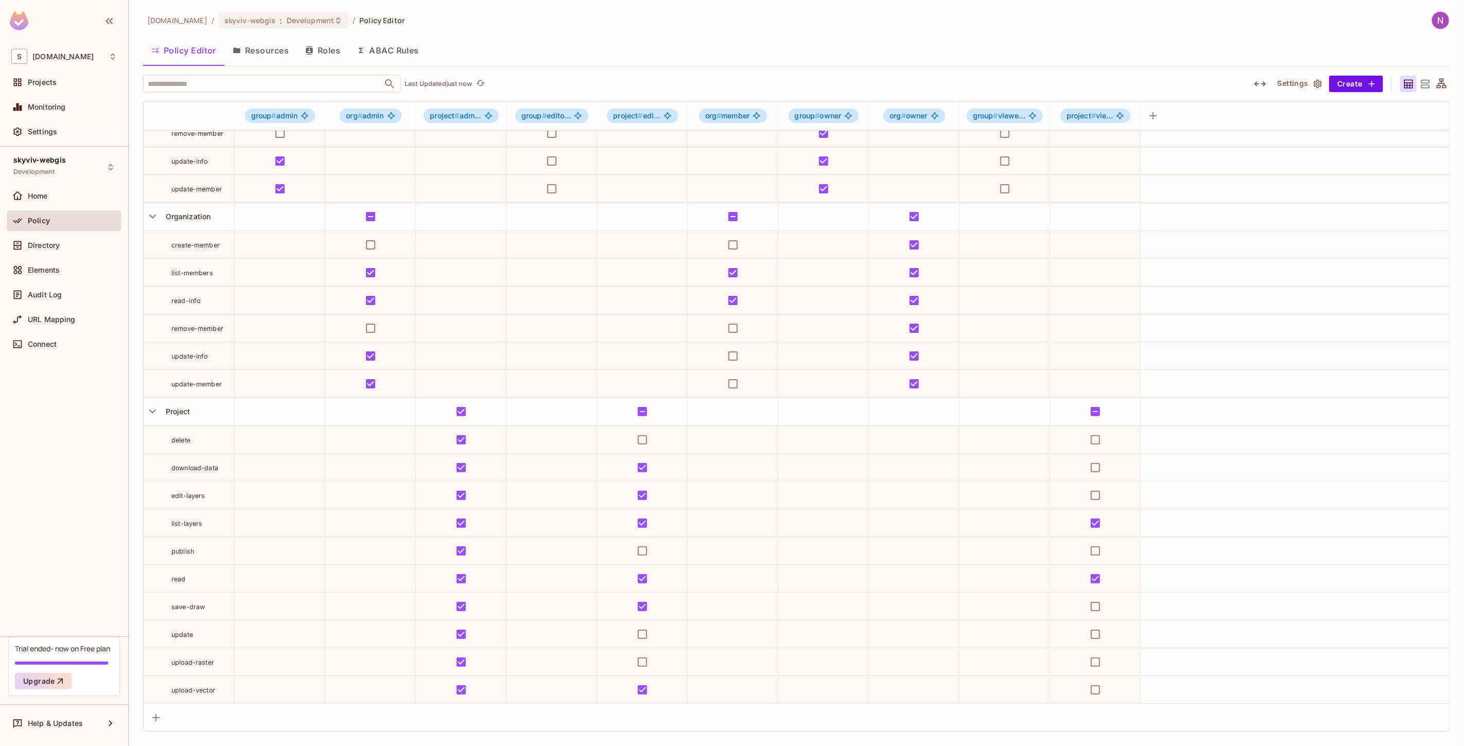
click at [1197, 86] on icon at bounding box center [1425, 84] width 9 height 8
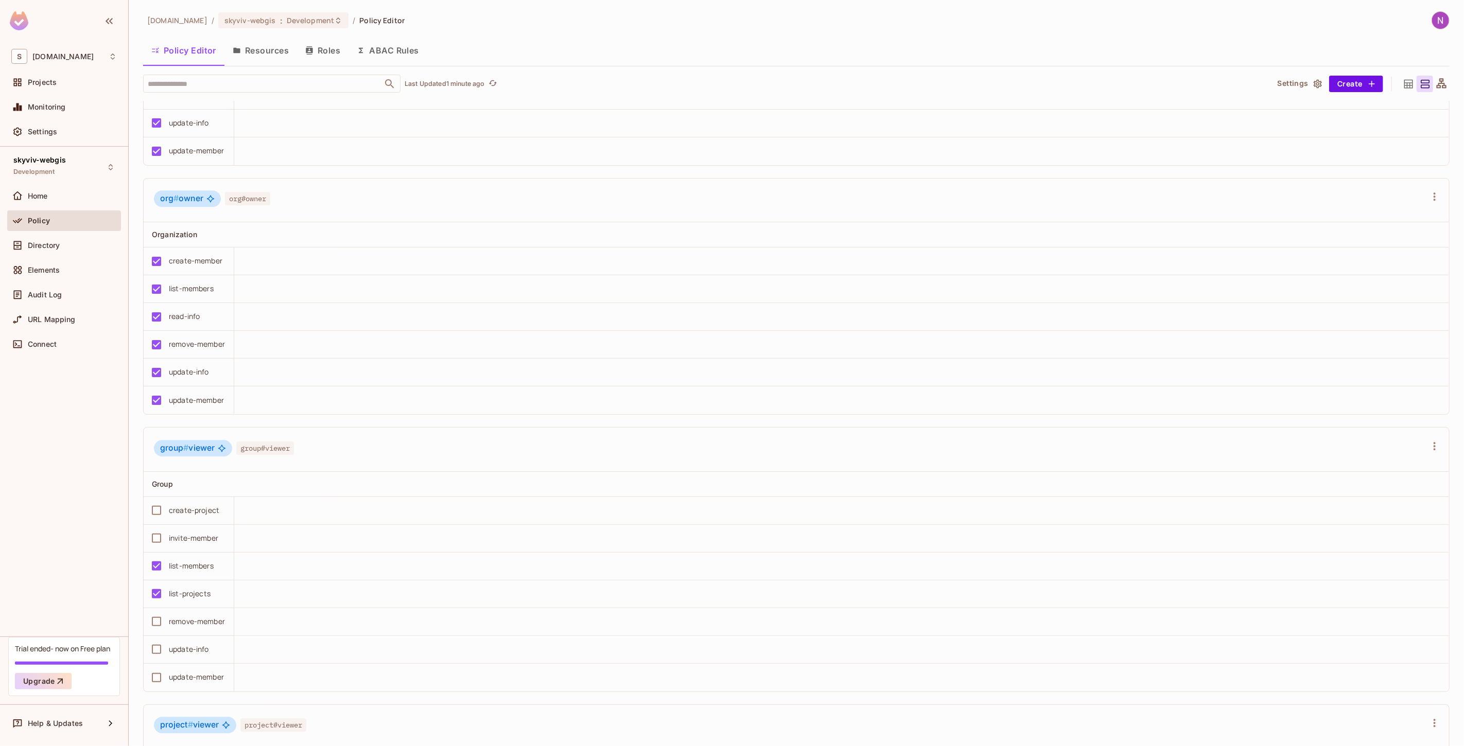
scroll to position [1944, 0]
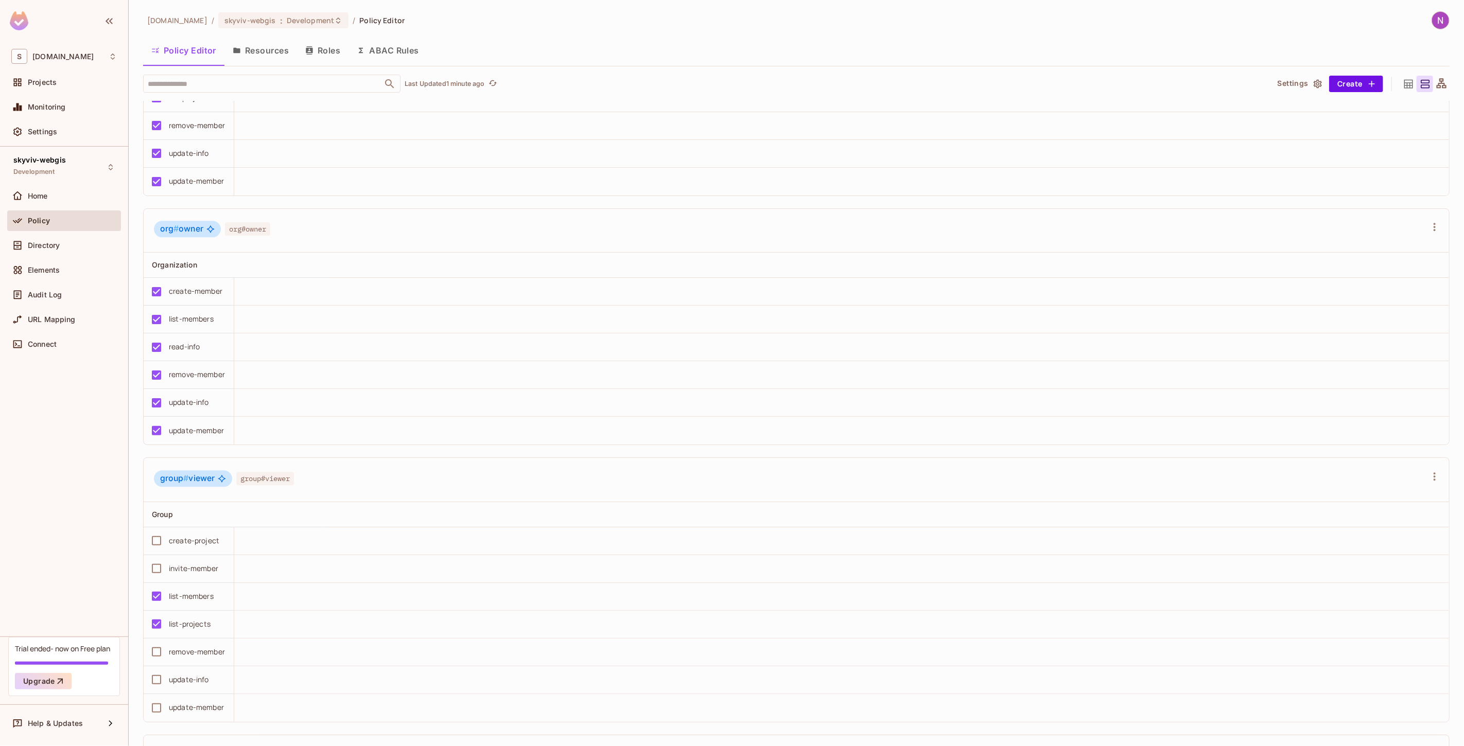
click at [252, 53] on button "Resources" at bounding box center [260, 51] width 73 height 26
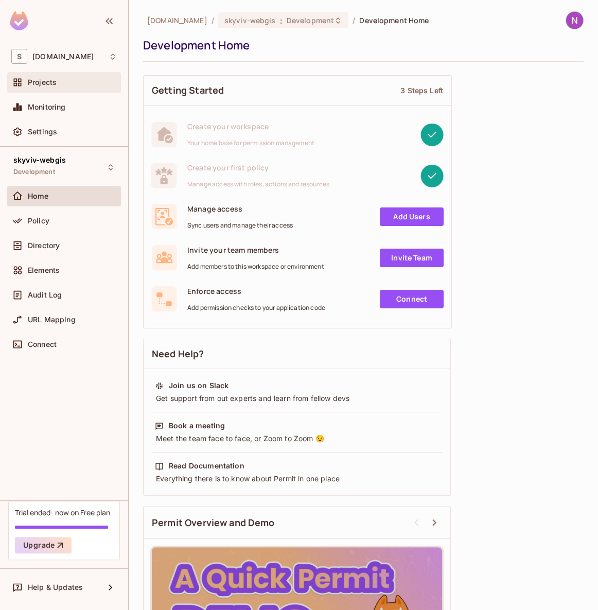
click at [50, 77] on div "Projects" at bounding box center [64, 82] width 106 height 12
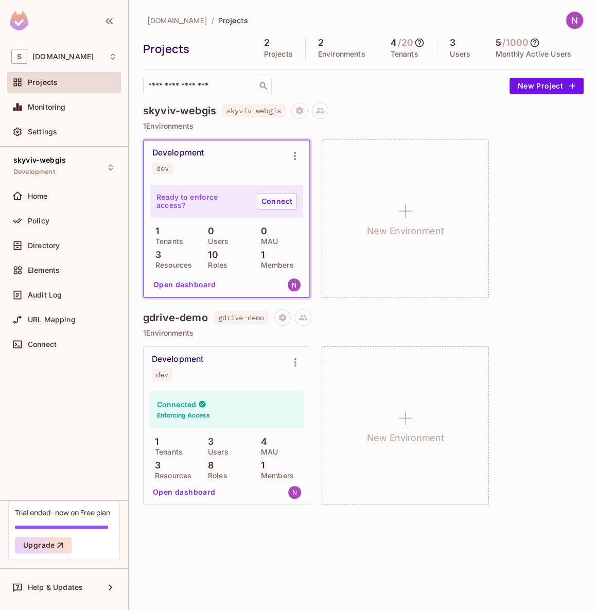
click at [182, 487] on button "Open dashboard" at bounding box center [184, 492] width 71 height 16
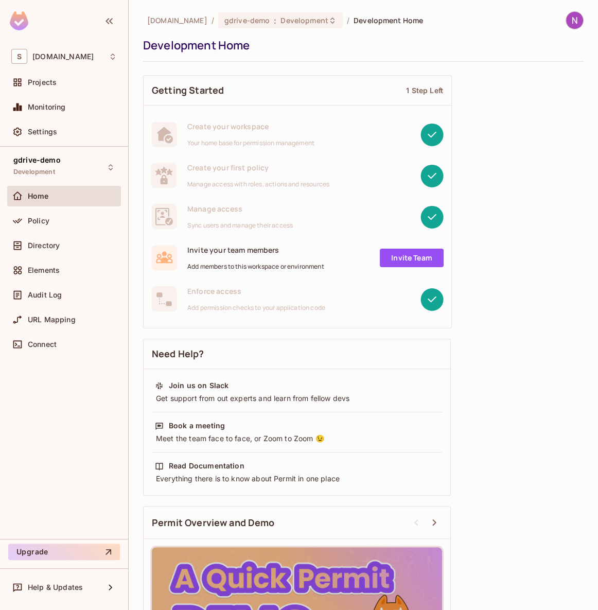
click at [50, 205] on div "Home" at bounding box center [64, 196] width 114 height 21
click at [49, 215] on div "Policy" at bounding box center [64, 221] width 106 height 12
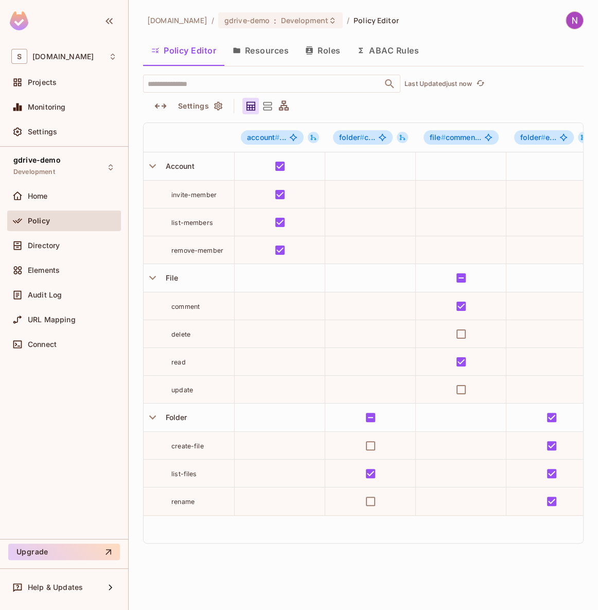
click at [257, 45] on button "Resources" at bounding box center [260, 51] width 73 height 26
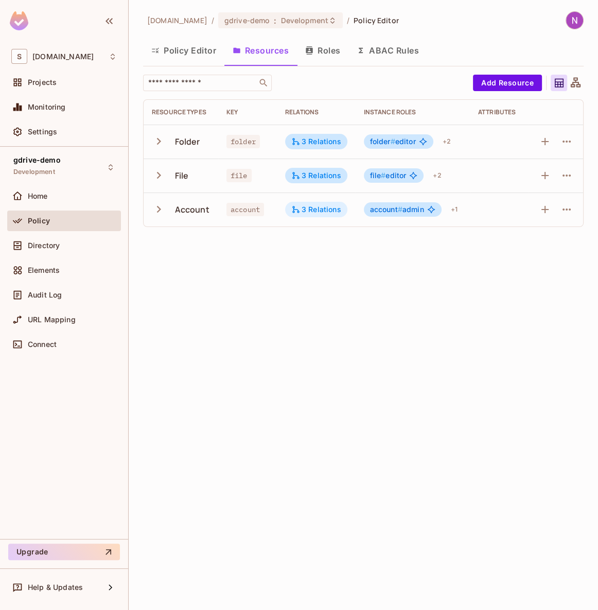
click at [316, 211] on div "3 Relations" at bounding box center [316, 209] width 50 height 9
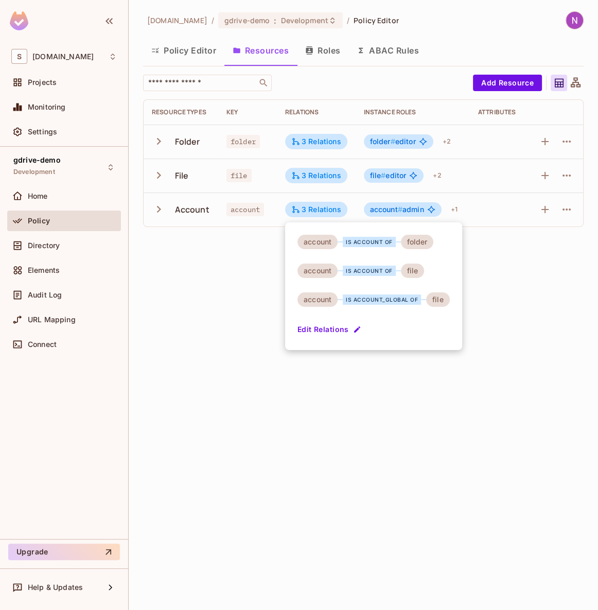
click at [404, 301] on div "is account_global of" at bounding box center [382, 299] width 78 height 10
click at [334, 141] on div at bounding box center [299, 305] width 598 height 610
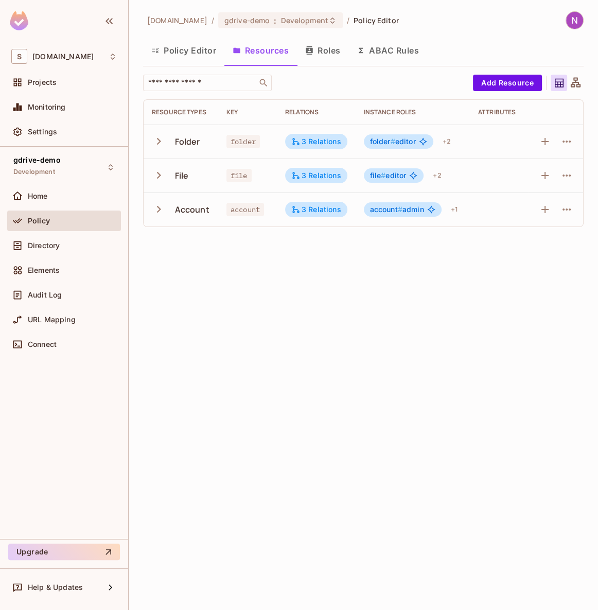
click at [301, 140] on div "3 Relations" at bounding box center [316, 141] width 50 height 9
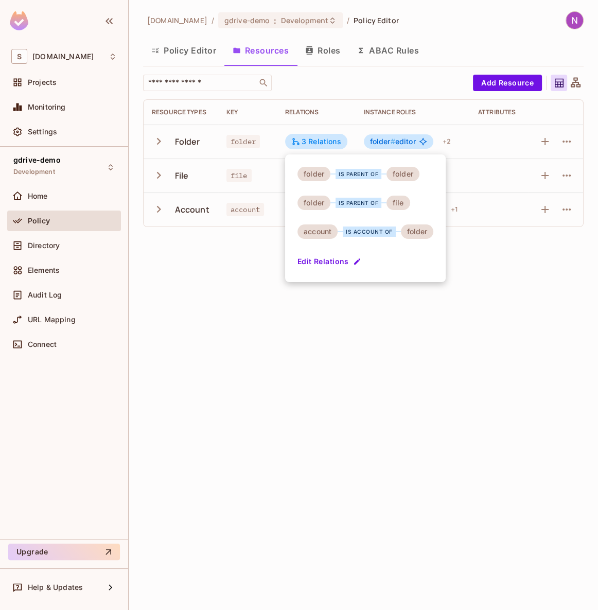
click at [448, 370] on div at bounding box center [299, 305] width 598 height 610
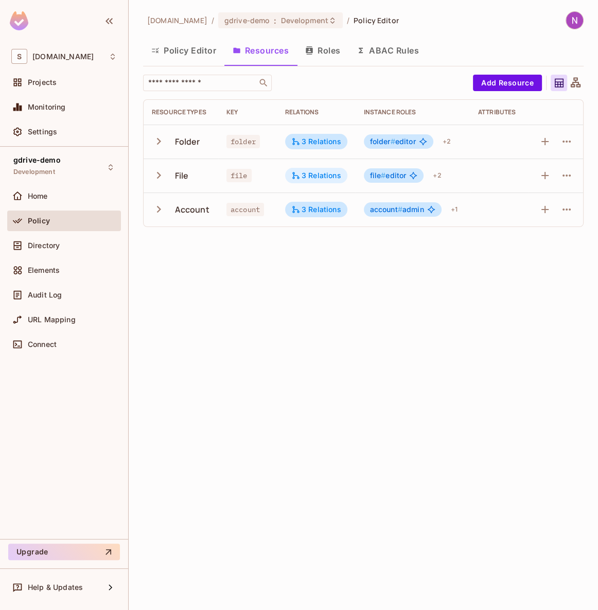
click at [319, 173] on div "3 Relations" at bounding box center [316, 175] width 50 height 9
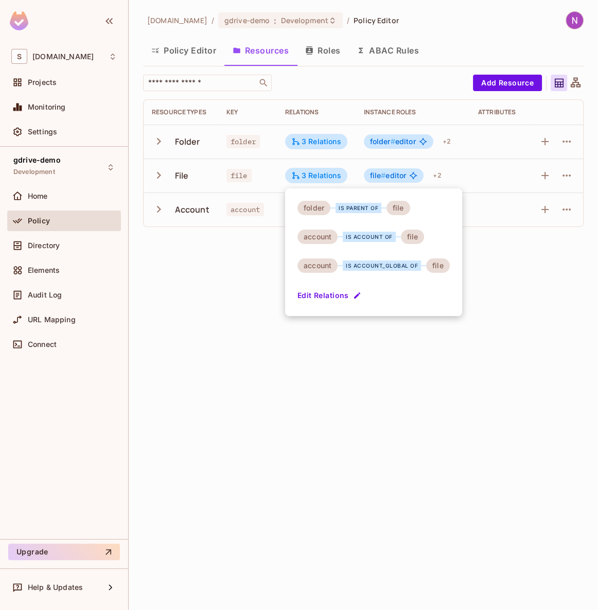
click at [207, 288] on div at bounding box center [299, 305] width 598 height 610
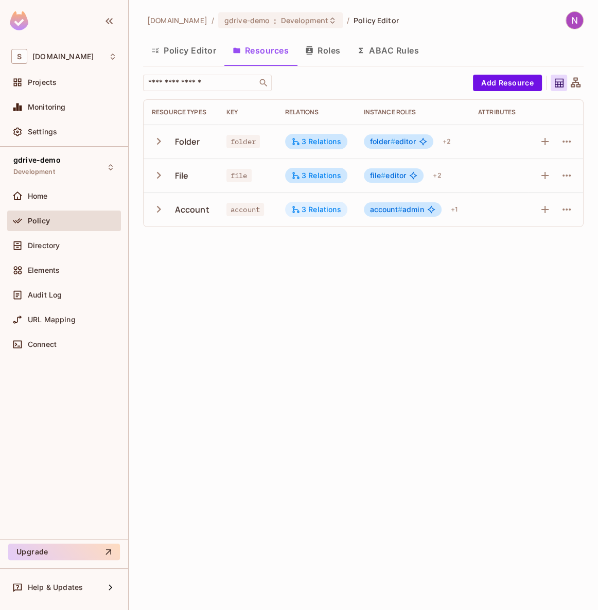
click at [309, 211] on div "3 Relations" at bounding box center [316, 209] width 50 height 9
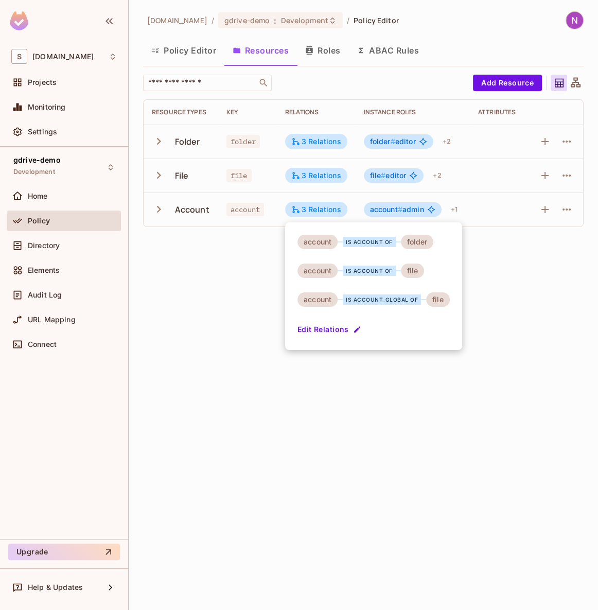
click at [523, 315] on div at bounding box center [299, 305] width 598 height 610
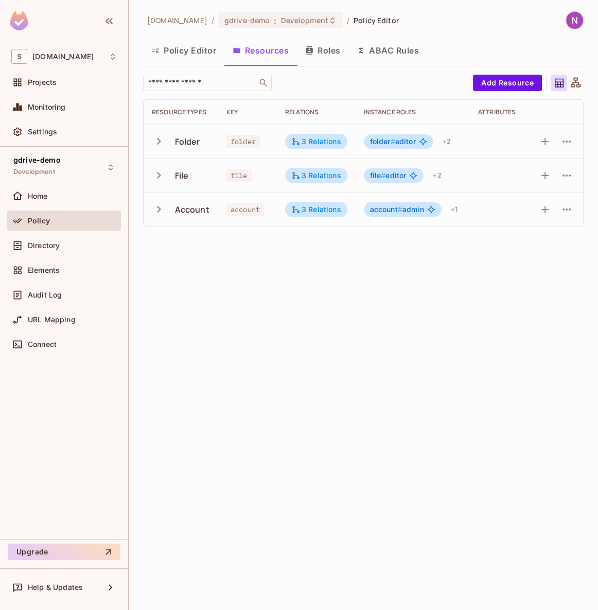
click at [311, 54] on icon "button" at bounding box center [309, 50] width 7 height 8
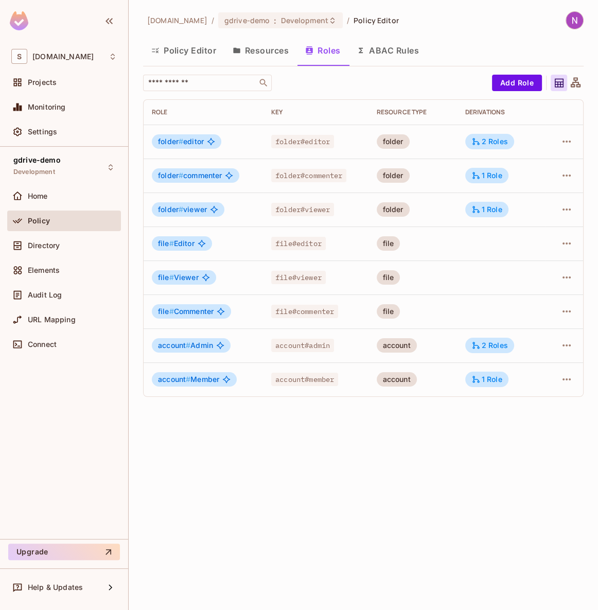
click at [256, 56] on button "Resources" at bounding box center [260, 51] width 73 height 26
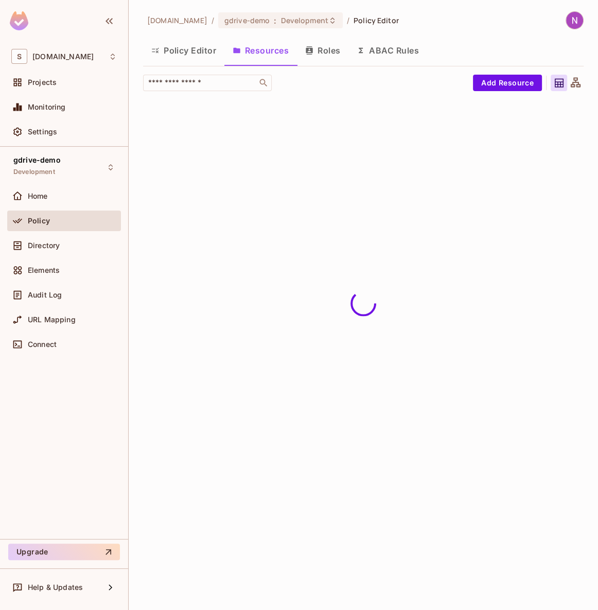
click at [175, 54] on button "Policy Editor" at bounding box center [183, 51] width 81 height 26
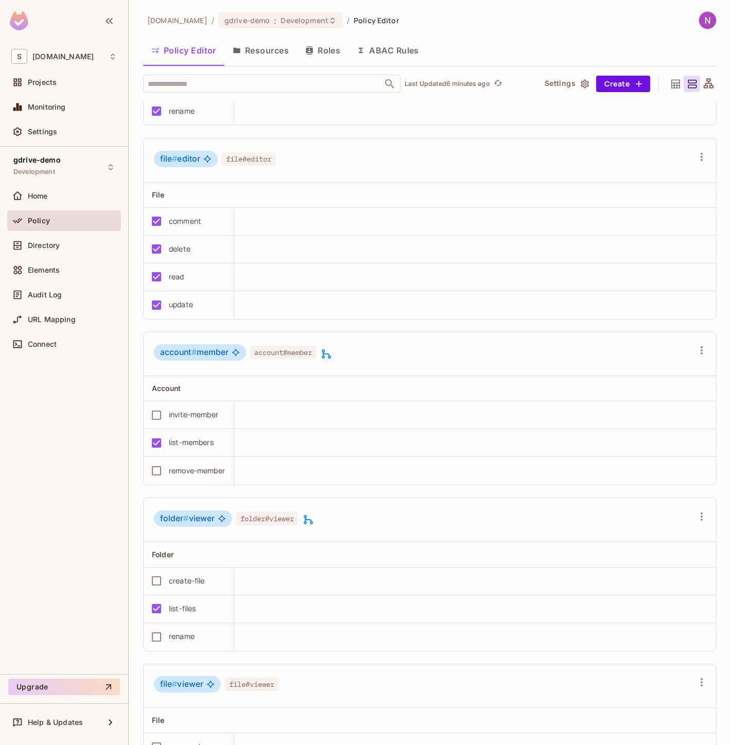
scroll to position [655, 0]
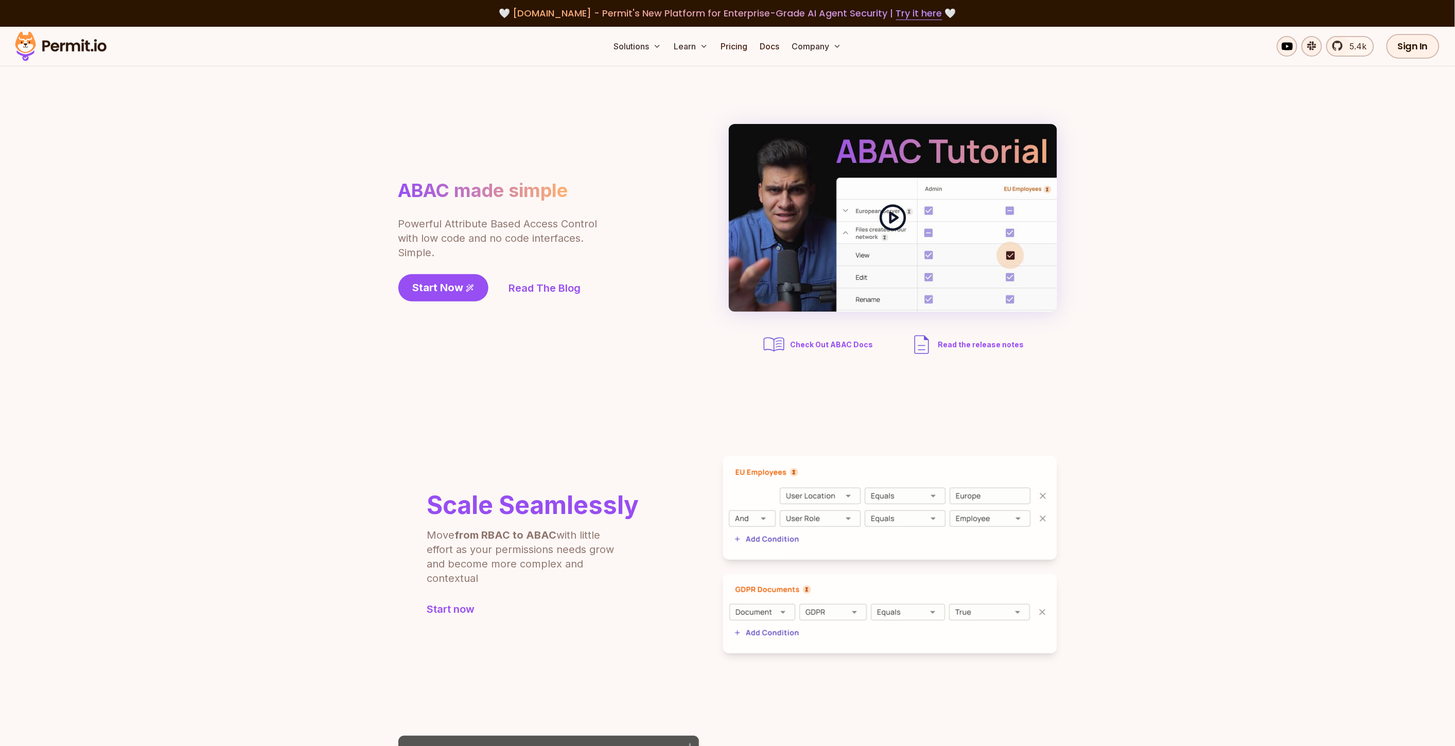
click at [900, 219] on icon at bounding box center [893, 217] width 29 height 29
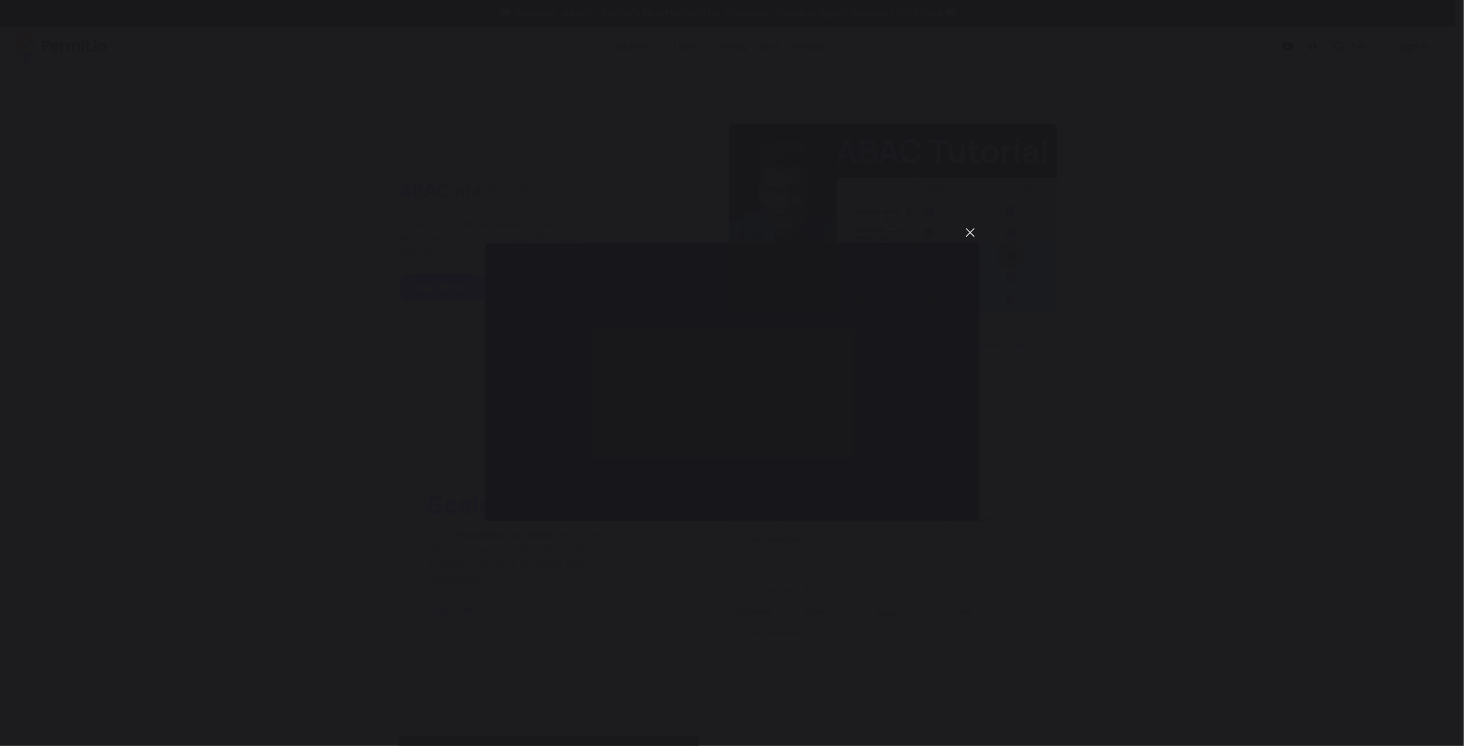
click at [971, 235] on button "You can close this modal content with the ESC key" at bounding box center [971, 233] width 18 height 18
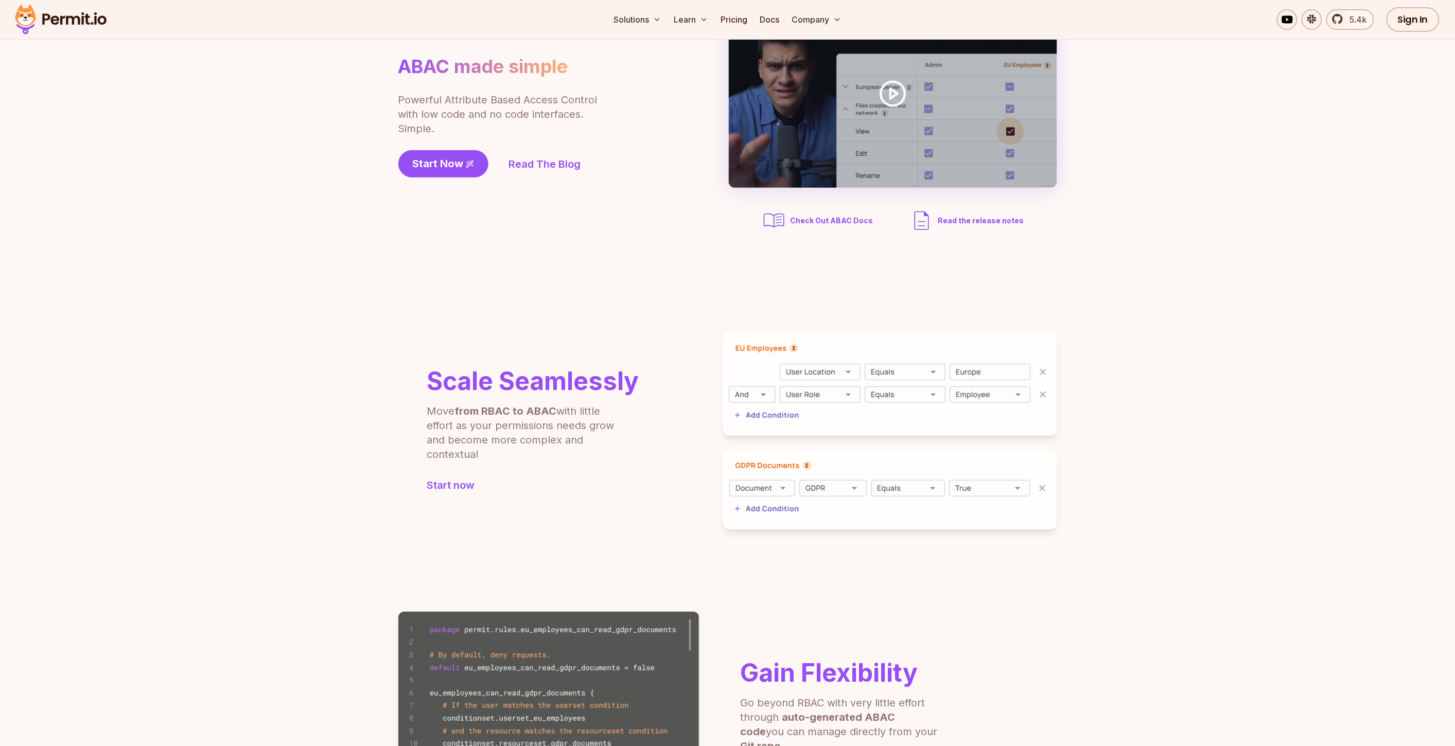
scroll to position [114, 0]
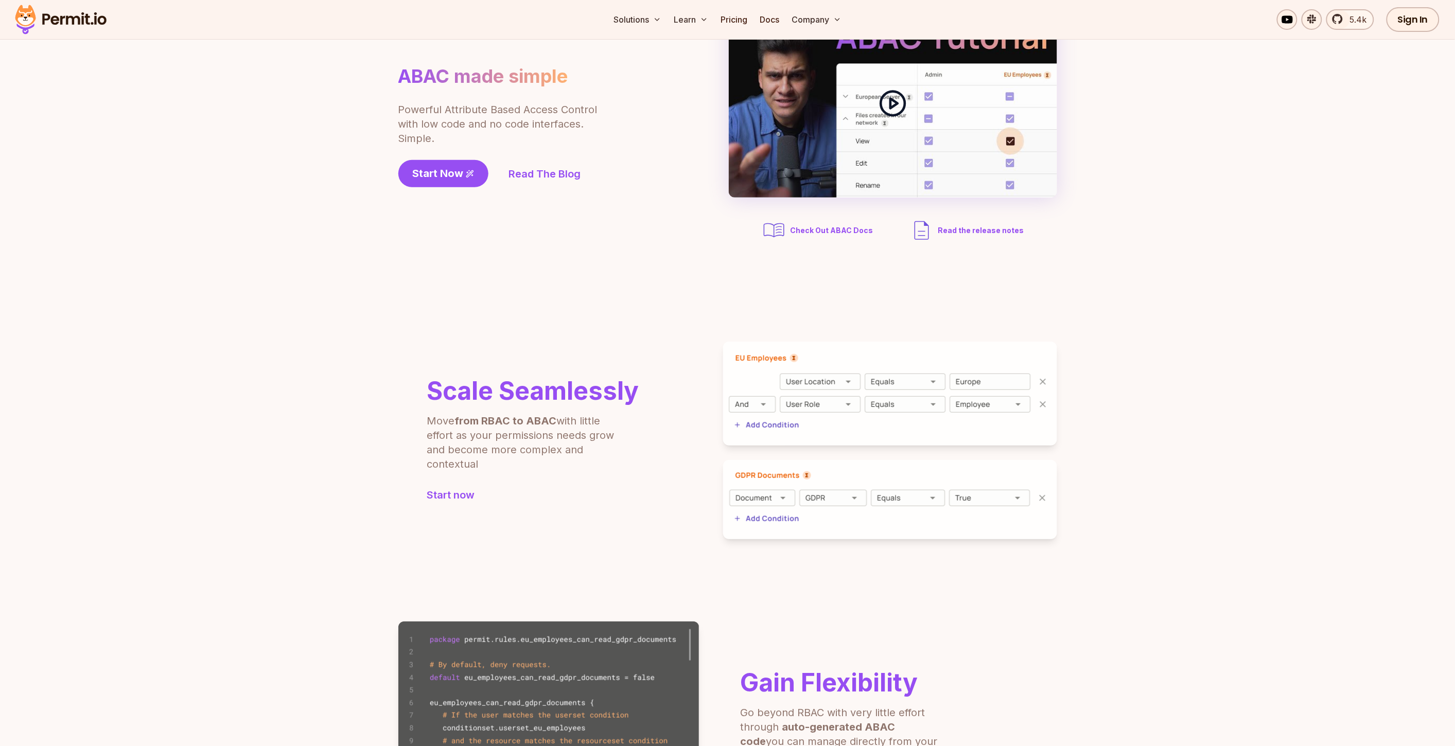
click at [885, 135] on div at bounding box center [893, 104] width 328 height 188
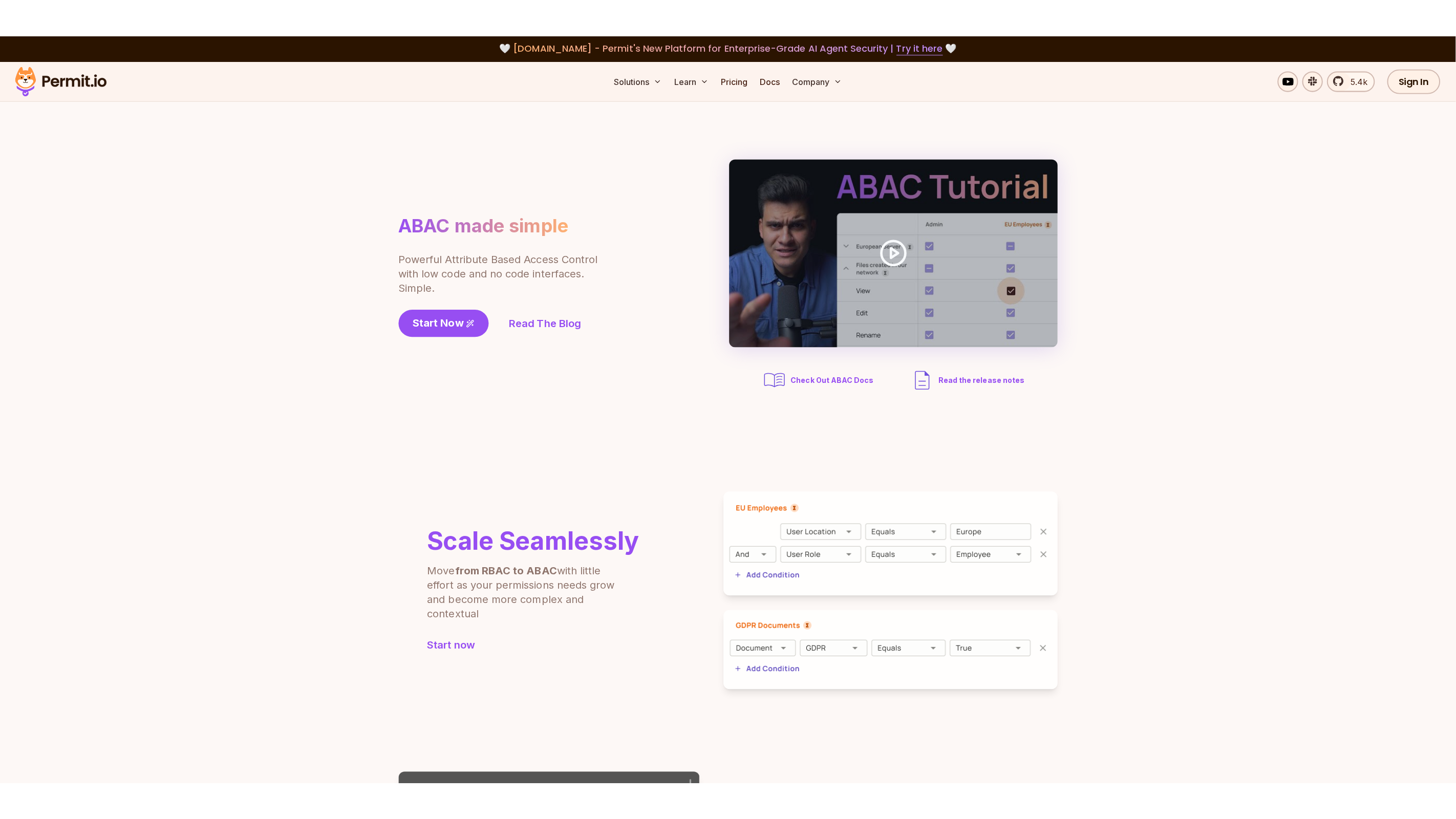
scroll to position [0, 0]
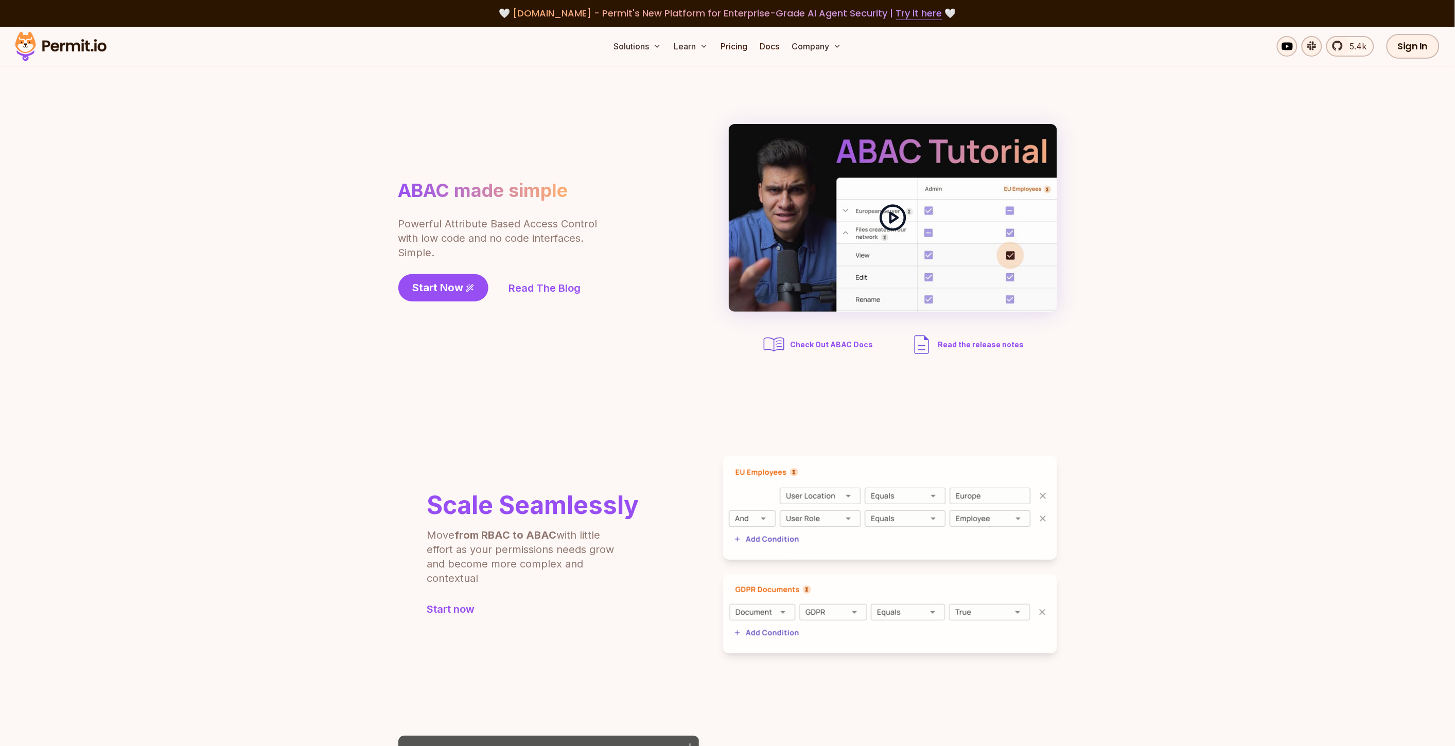
click at [892, 245] on div at bounding box center [893, 218] width 328 height 188
